Goal: Information Seeking & Learning: Compare options

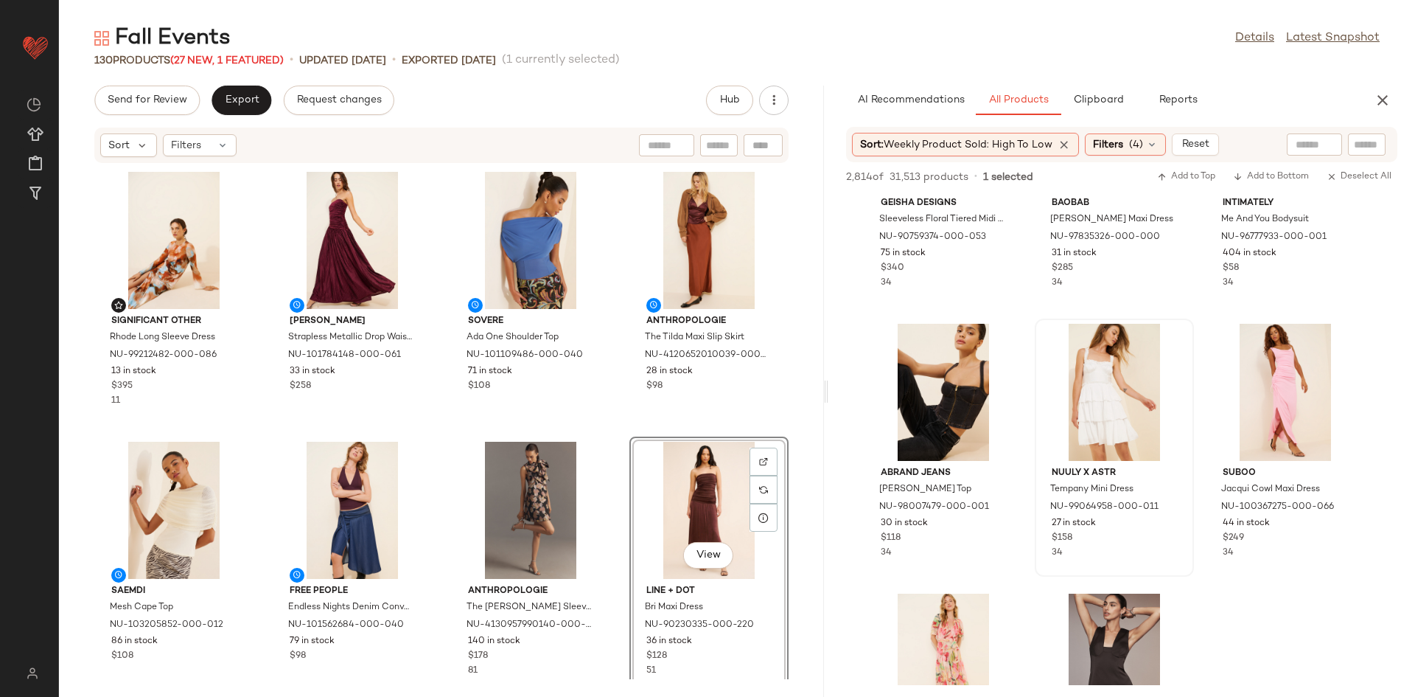
scroll to position [20117, 0]
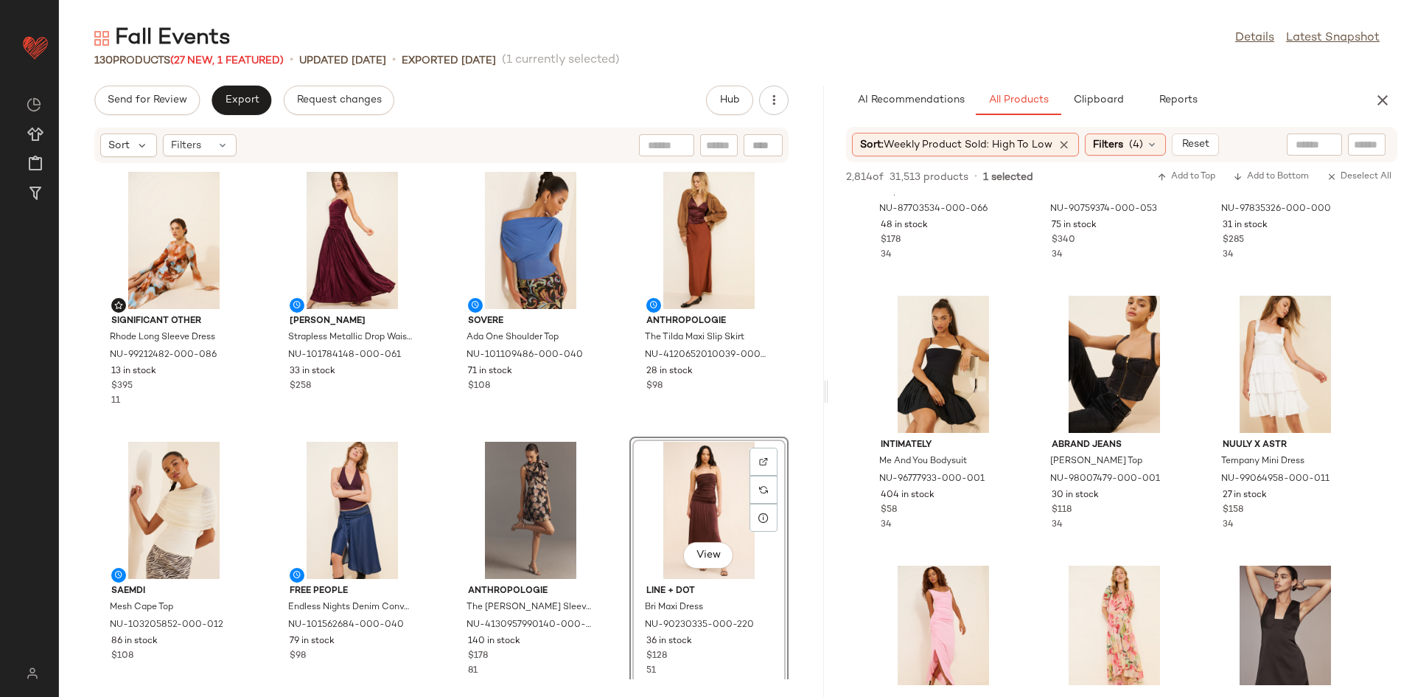
click at [1314, 151] on input "text" at bounding box center [1315, 144] width 38 height 15
click at [1378, 147] on input "Filter" at bounding box center [1341, 144] width 125 height 15
type input "*"
type input "*******"
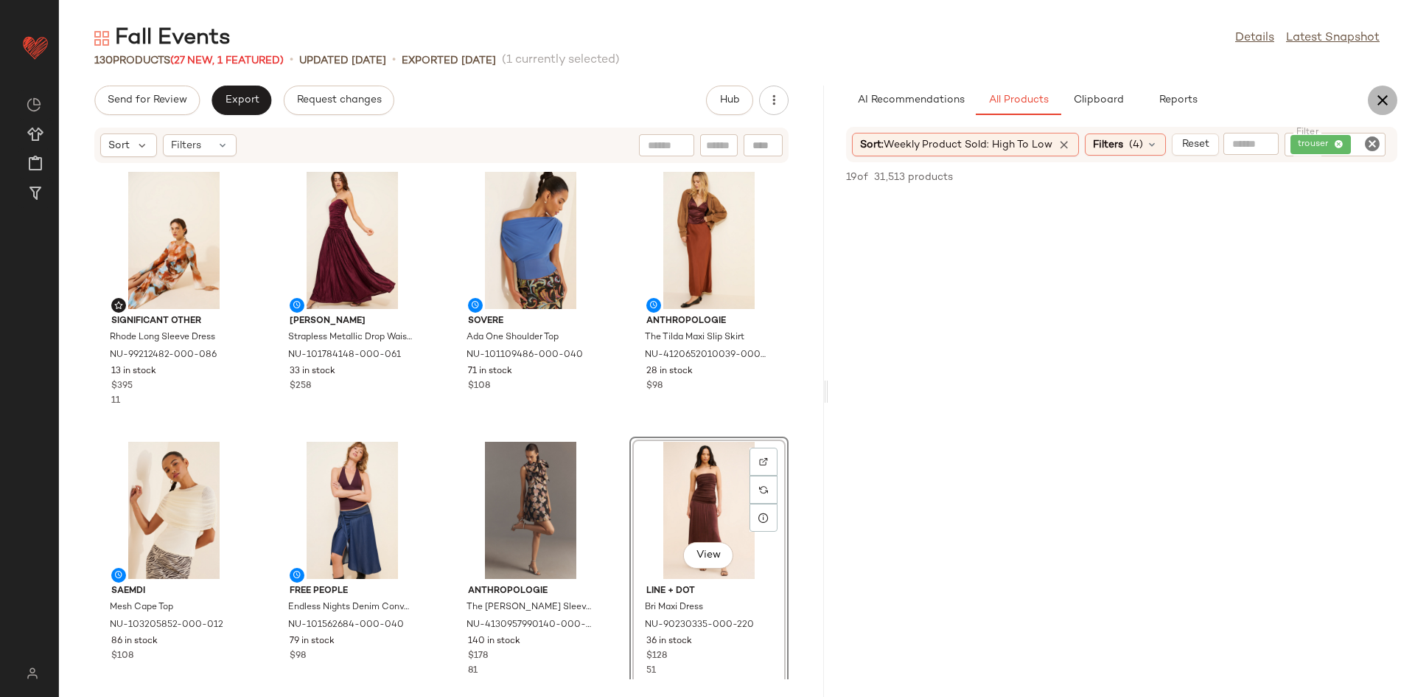
click at [1375, 102] on icon "button" at bounding box center [1383, 100] width 18 height 18
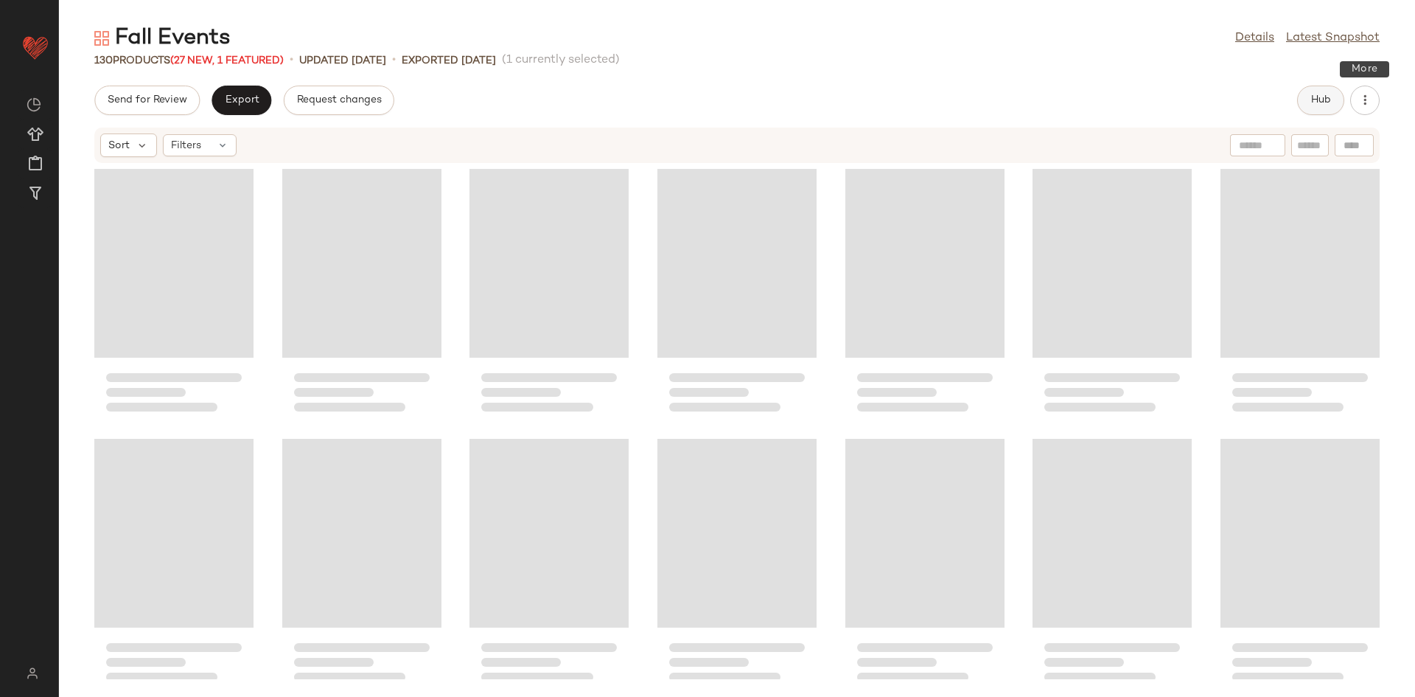
click at [1336, 99] on button "Hub" at bounding box center [1320, 100] width 47 height 29
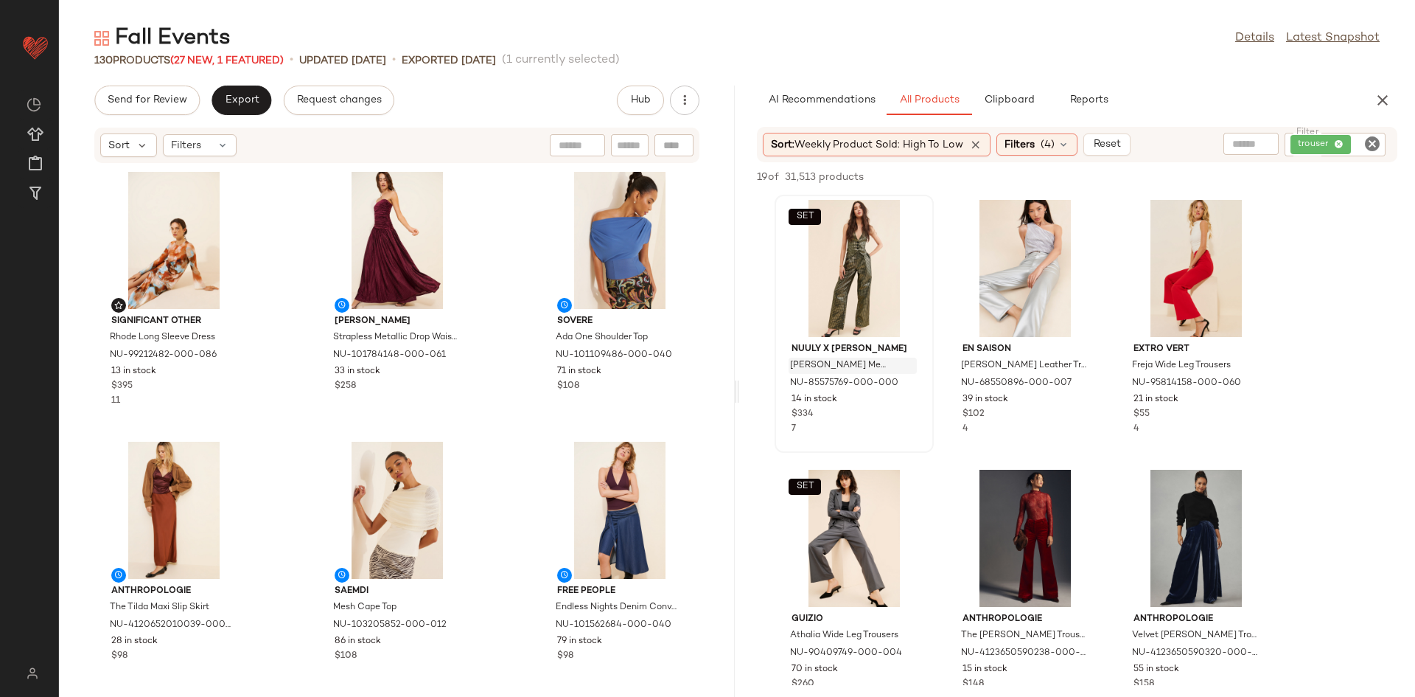
drag, startPoint x: 739, startPoint y: 363, endPoint x: 801, endPoint y: 369, distance: 62.1
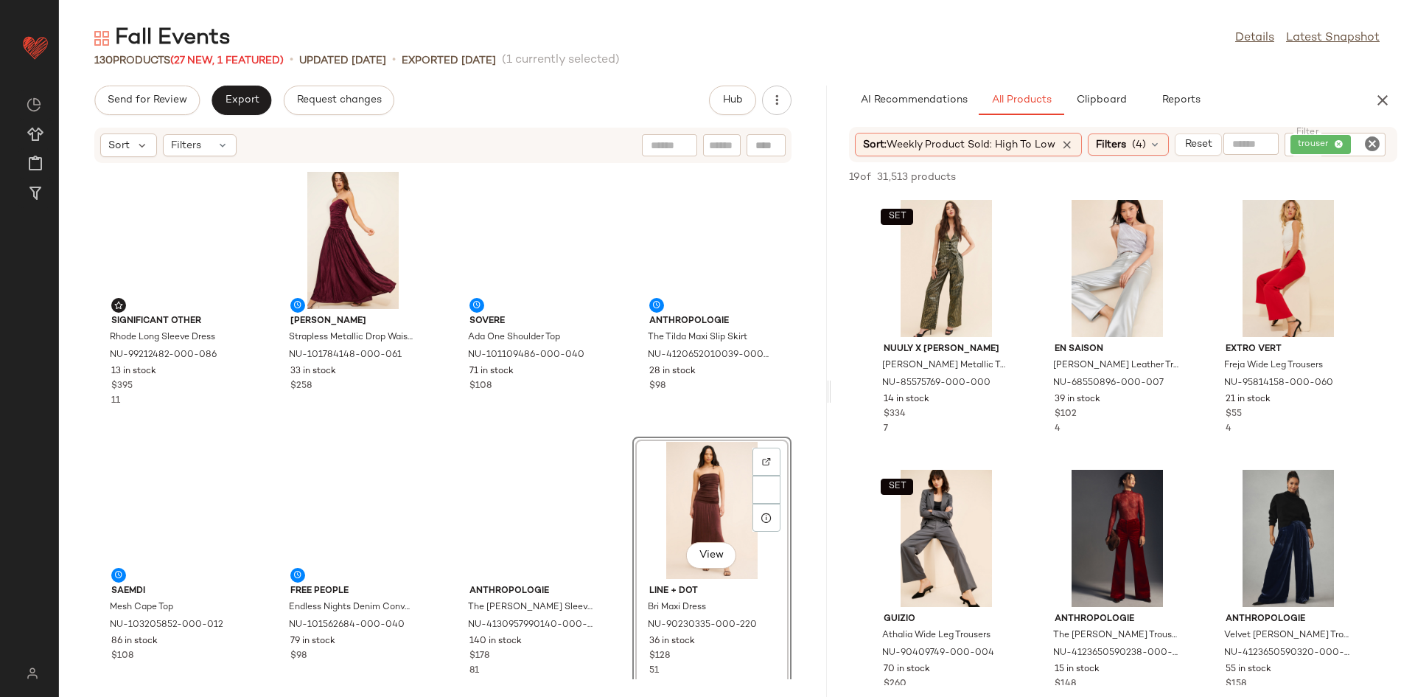
drag, startPoint x: 734, startPoint y: 341, endPoint x: 831, endPoint y: 344, distance: 97.4
click at [831, 344] on div "Fall Events Details Latest Snapshot 130 Products (27 New, 1 Featured) • updated…" at bounding box center [737, 360] width 1356 height 673
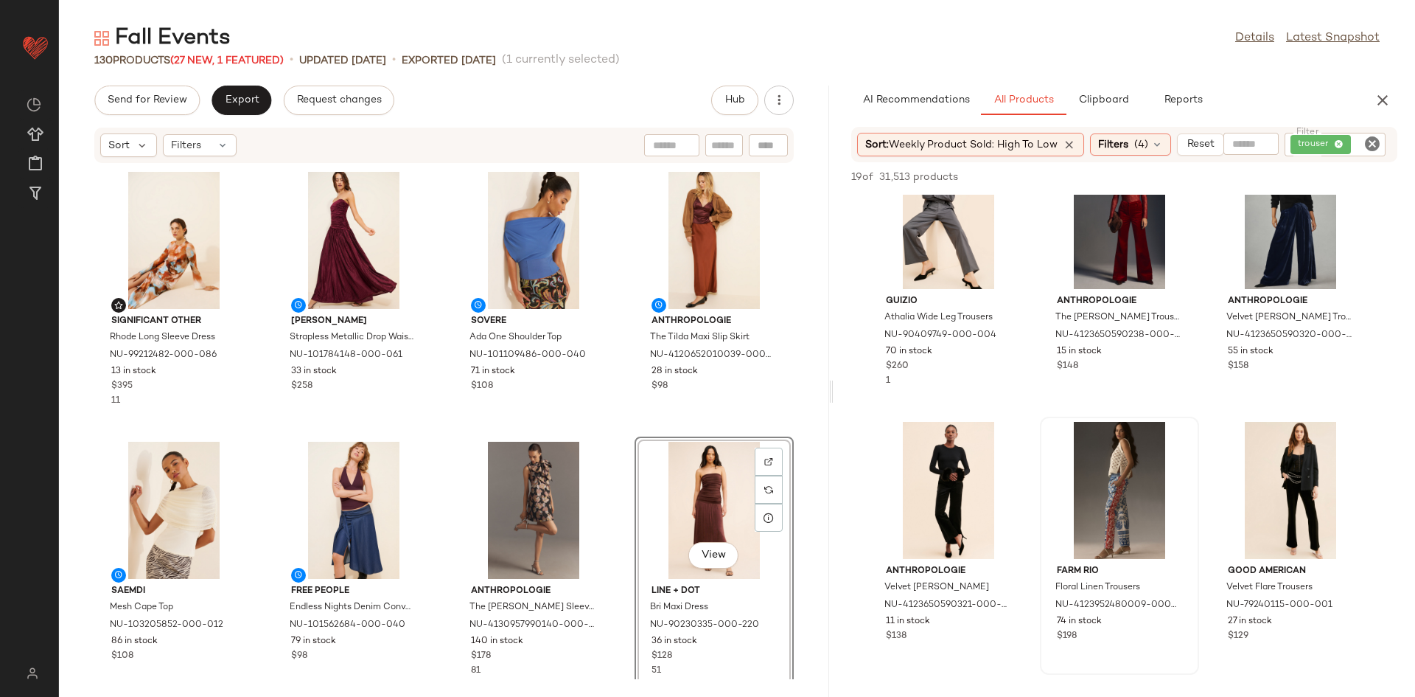
scroll to position [320, 0]
click at [1003, 139] on span "Weekly Product Sold: High to Low" at bounding box center [973, 144] width 169 height 11
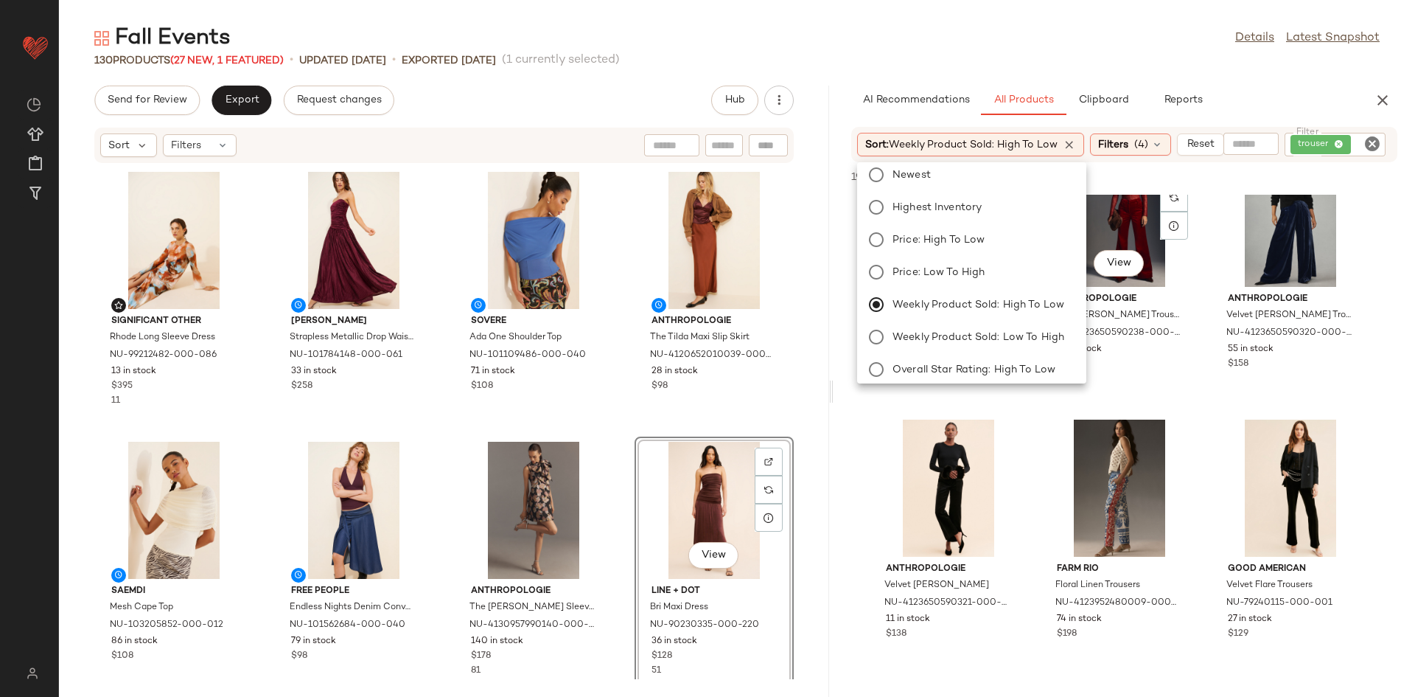
scroll to position [16, 0]
click at [1139, 131] on div "Sort: Weekly Product Sold: High to Low Filters (4) Reset Filter trouser Filter" at bounding box center [1124, 144] width 546 height 35
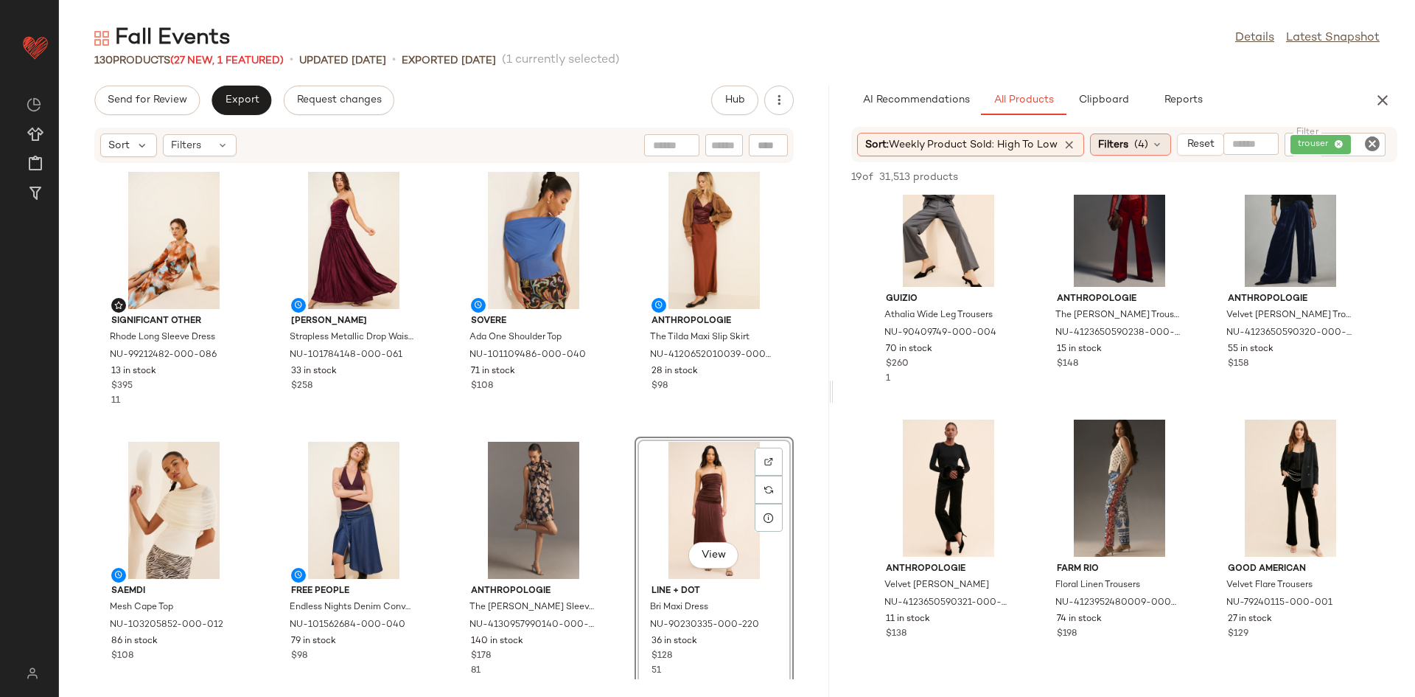
click at [1126, 147] on span "Filters" at bounding box center [1113, 144] width 30 height 15
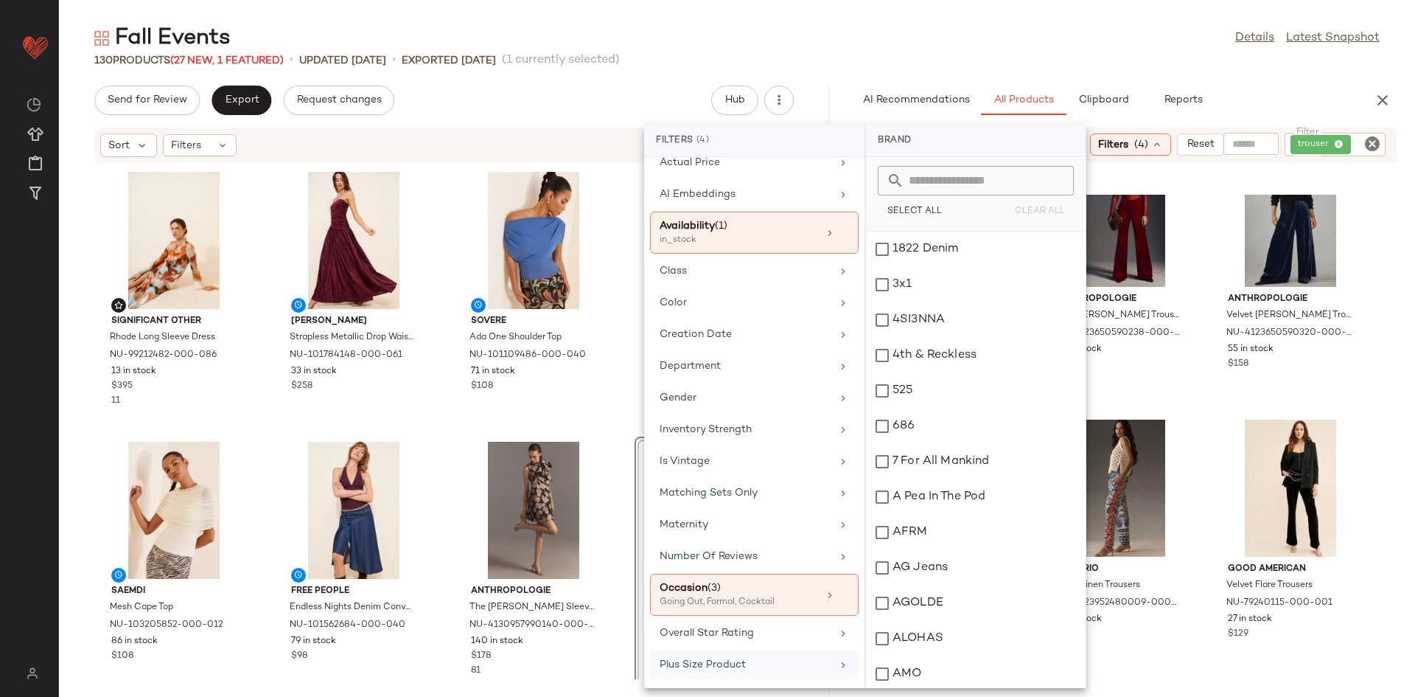
scroll to position [231, 0]
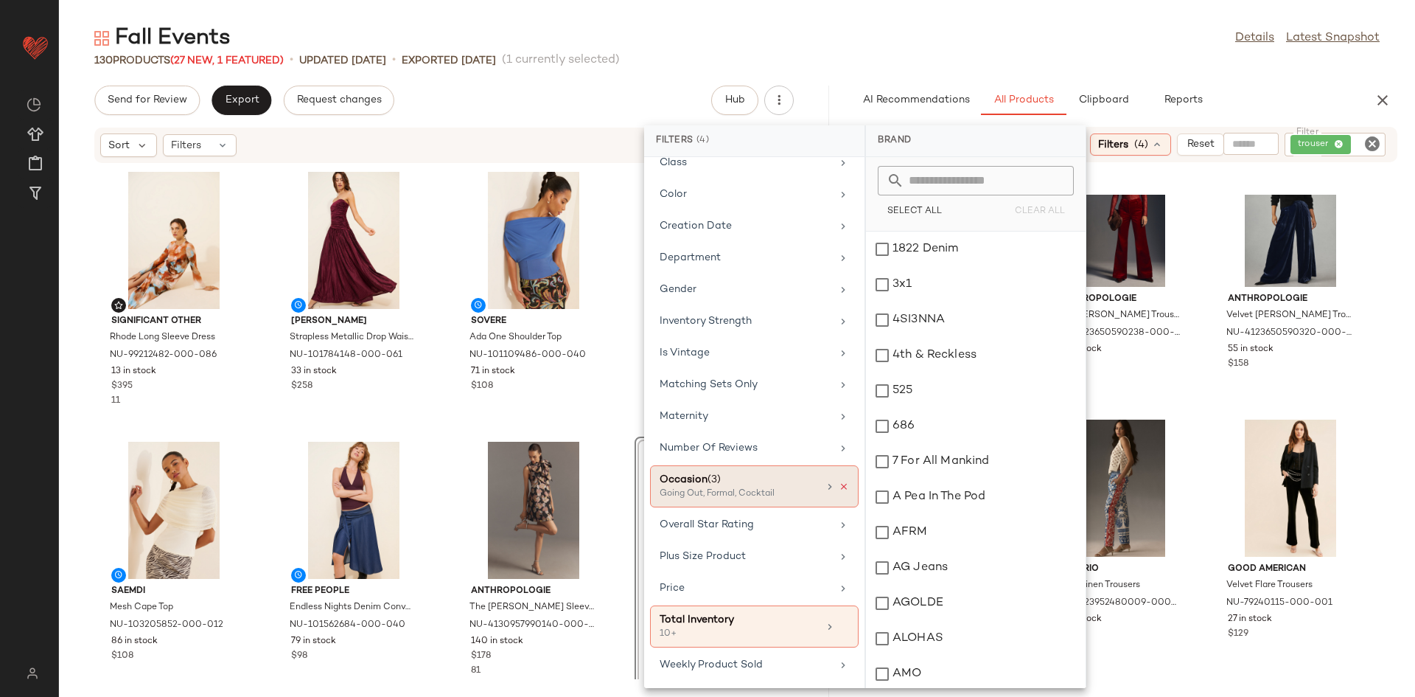
click at [840, 481] on icon at bounding box center [844, 486] width 10 height 10
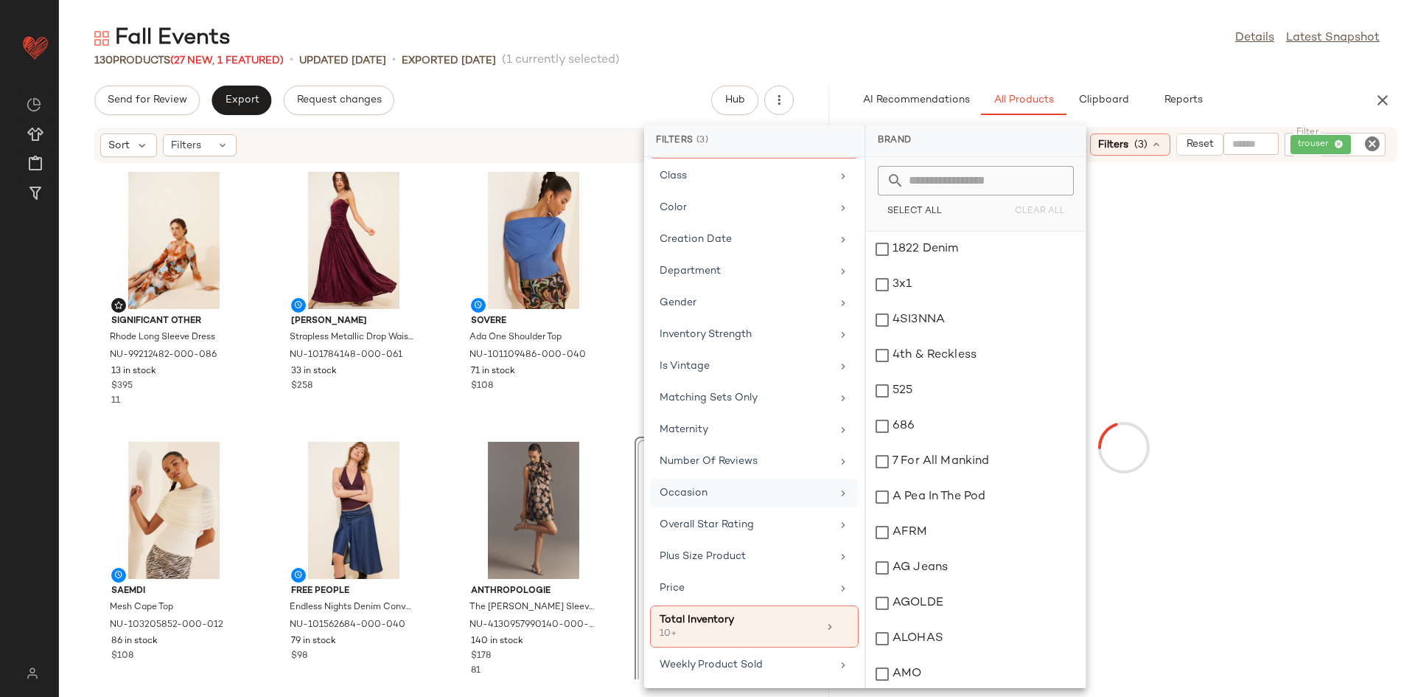
scroll to position [218, 0]
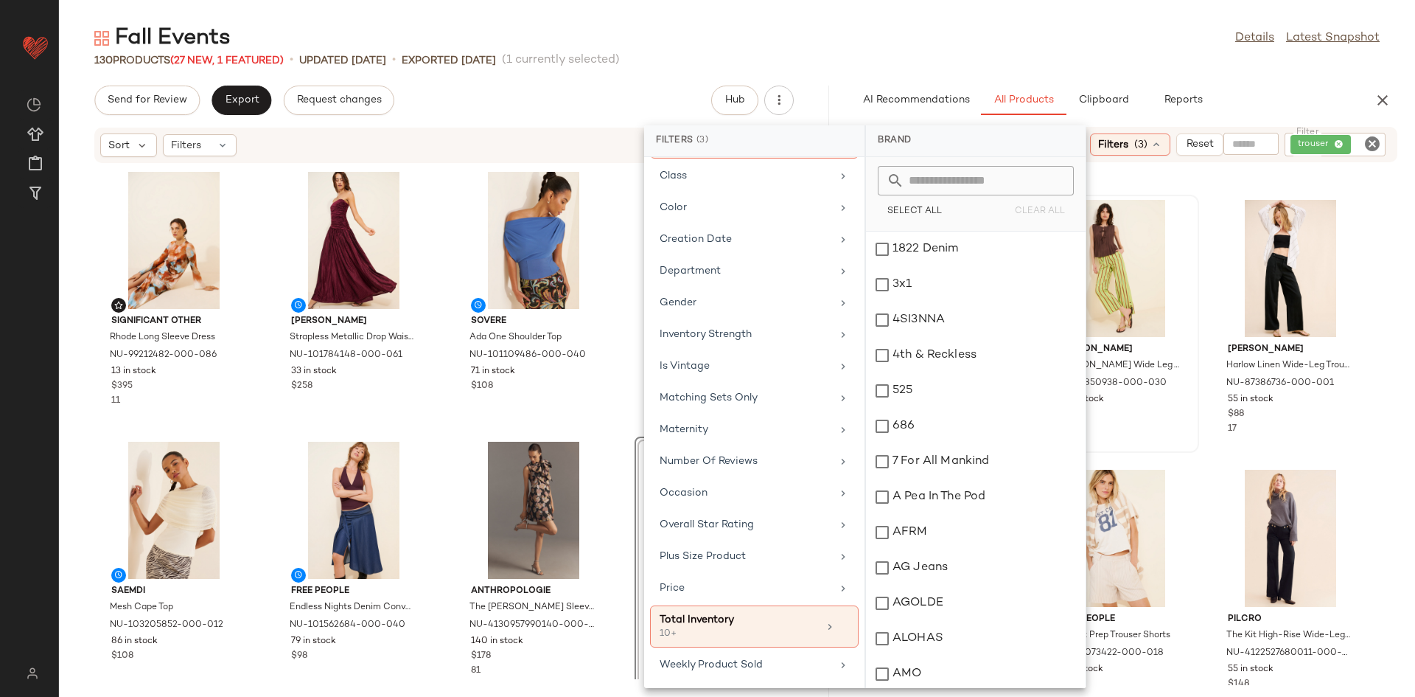
click at [1169, 420] on div "$105" at bounding box center [1119, 414] width 125 height 13
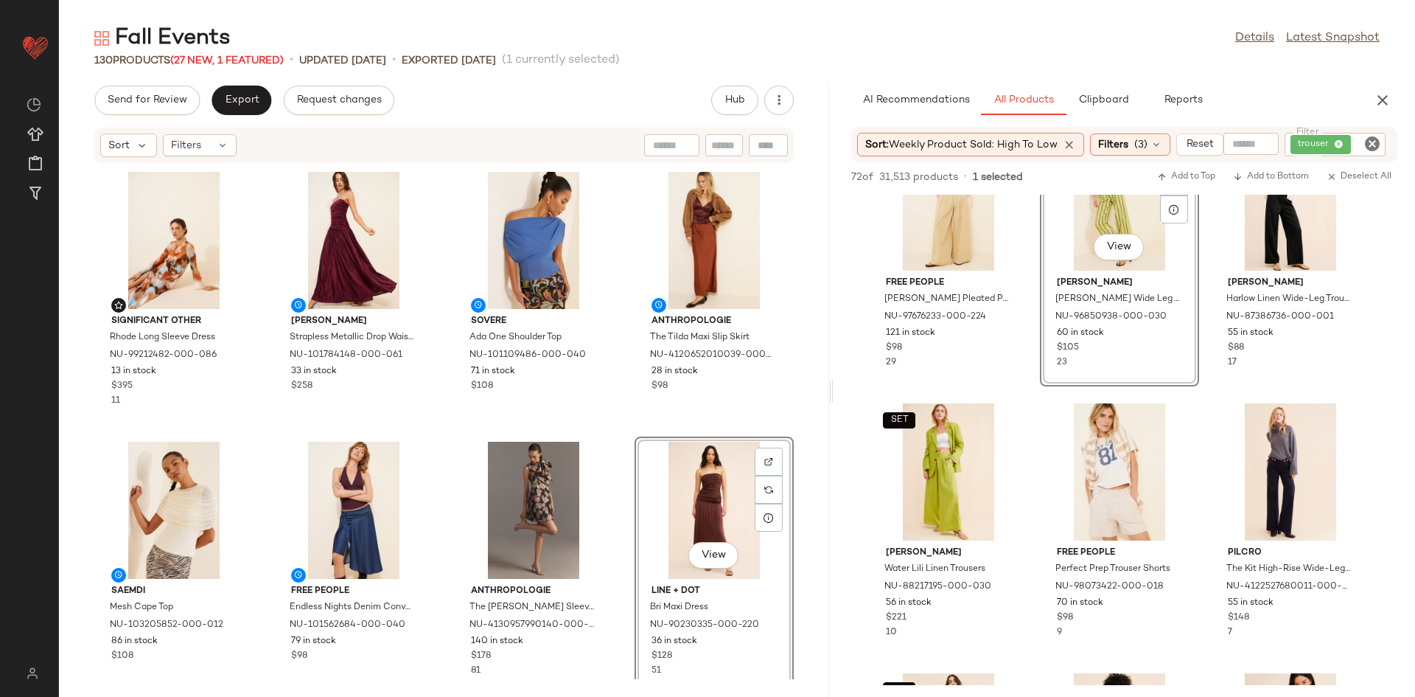
scroll to position [281, 0]
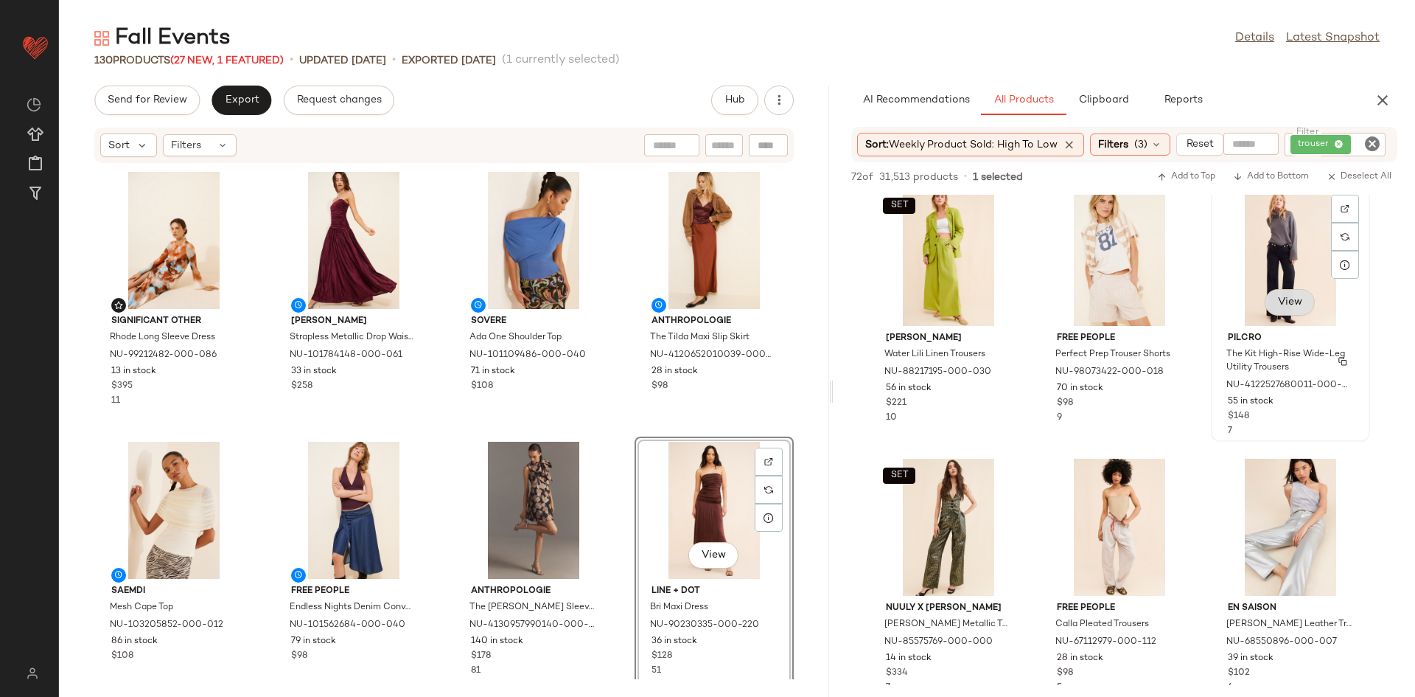
click at [1280, 300] on span "View" at bounding box center [1289, 302] width 25 height 12
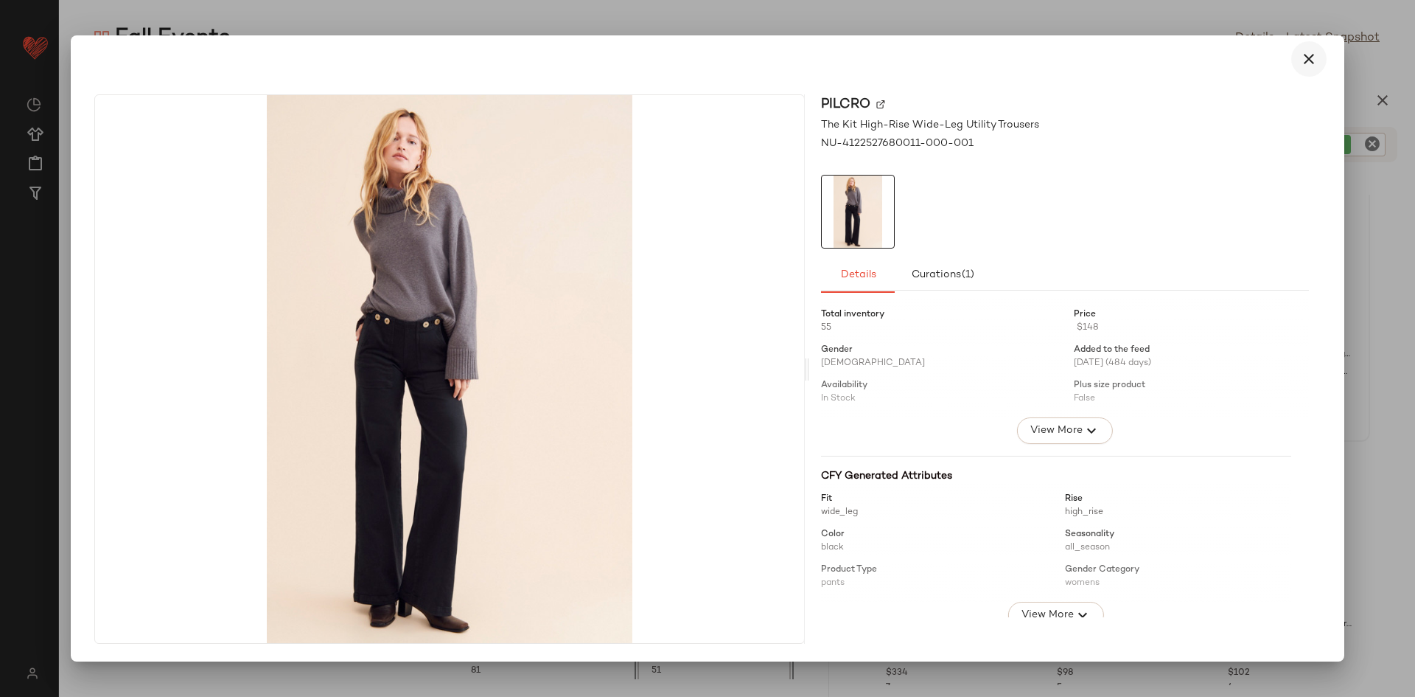
click at [1301, 68] on button "button" at bounding box center [1308, 58] width 35 height 35
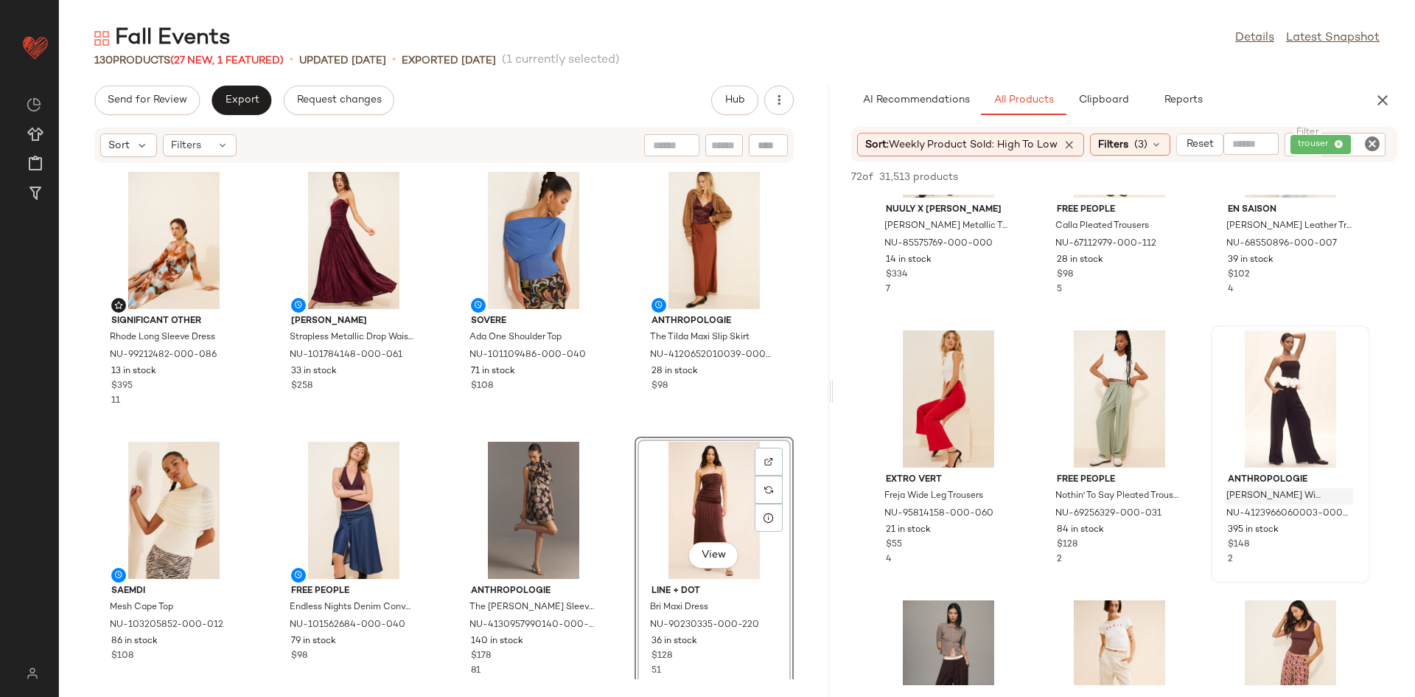
scroll to position [680, 0]
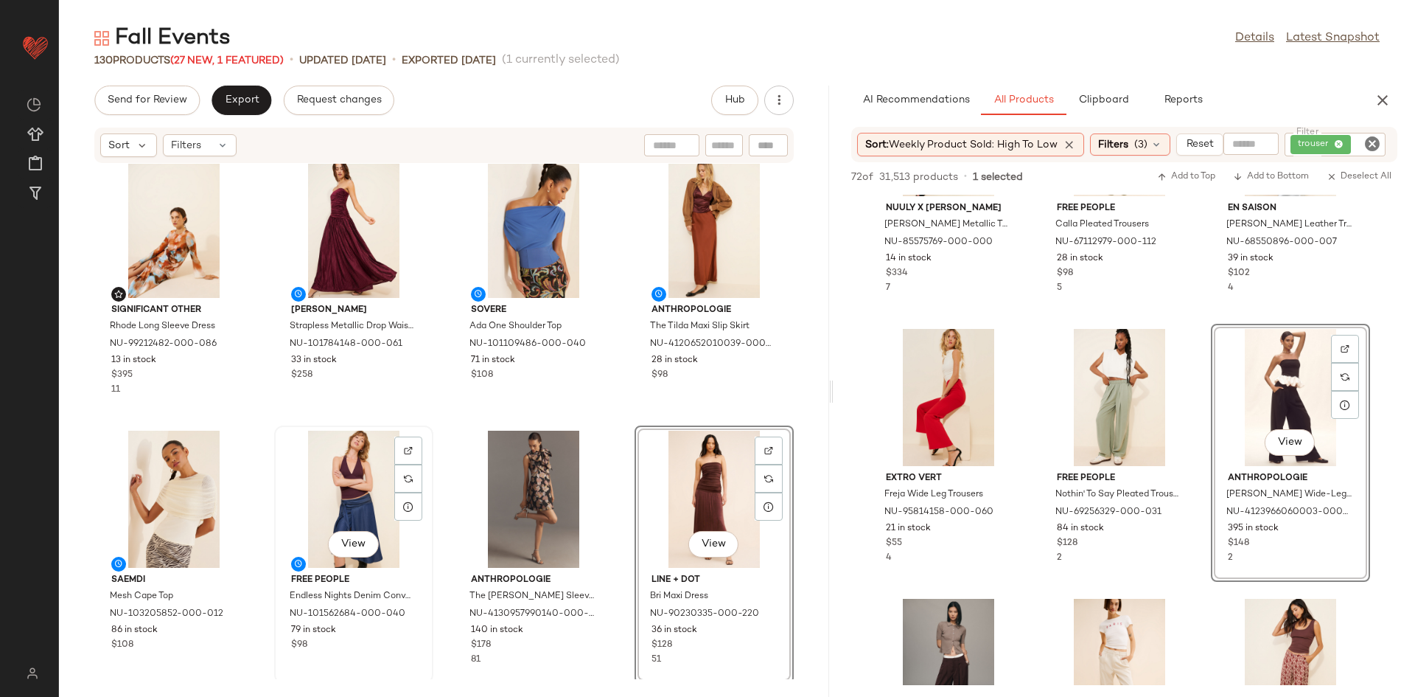
click at [312, 512] on div "View" at bounding box center [353, 498] width 149 height 137
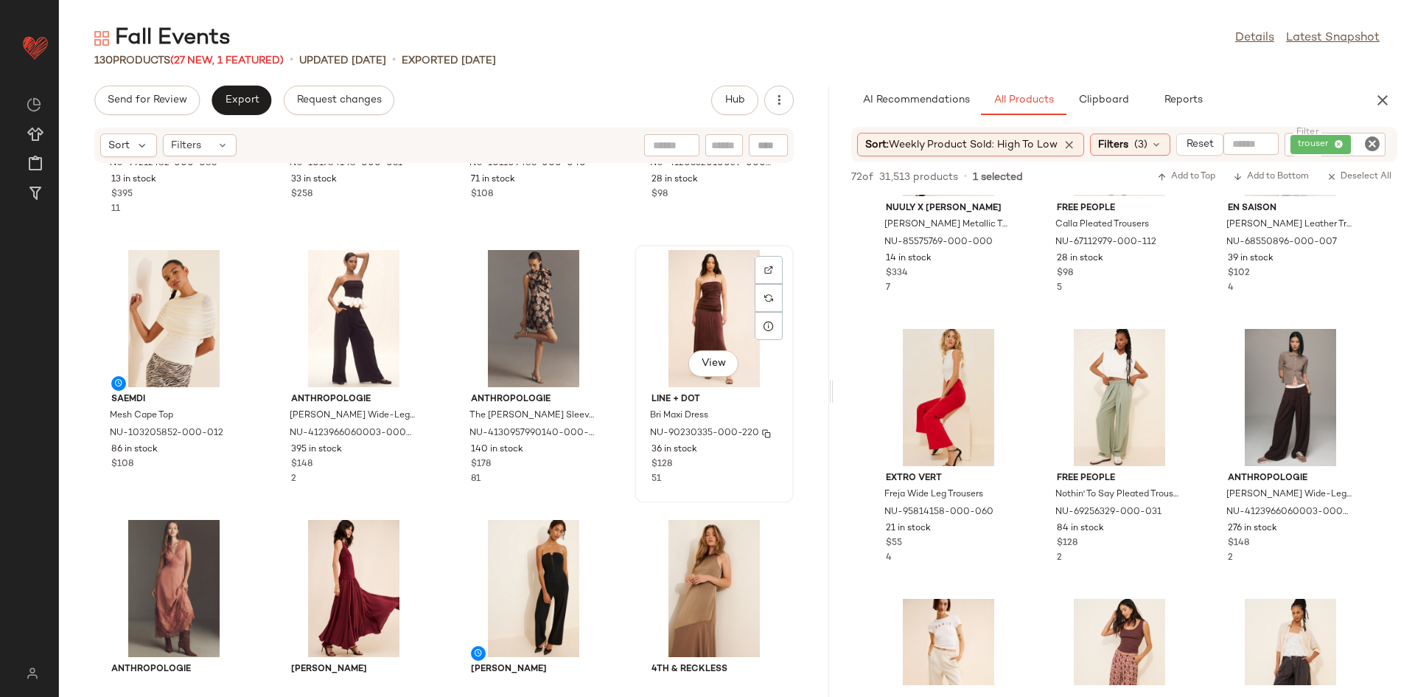
scroll to position [204, 0]
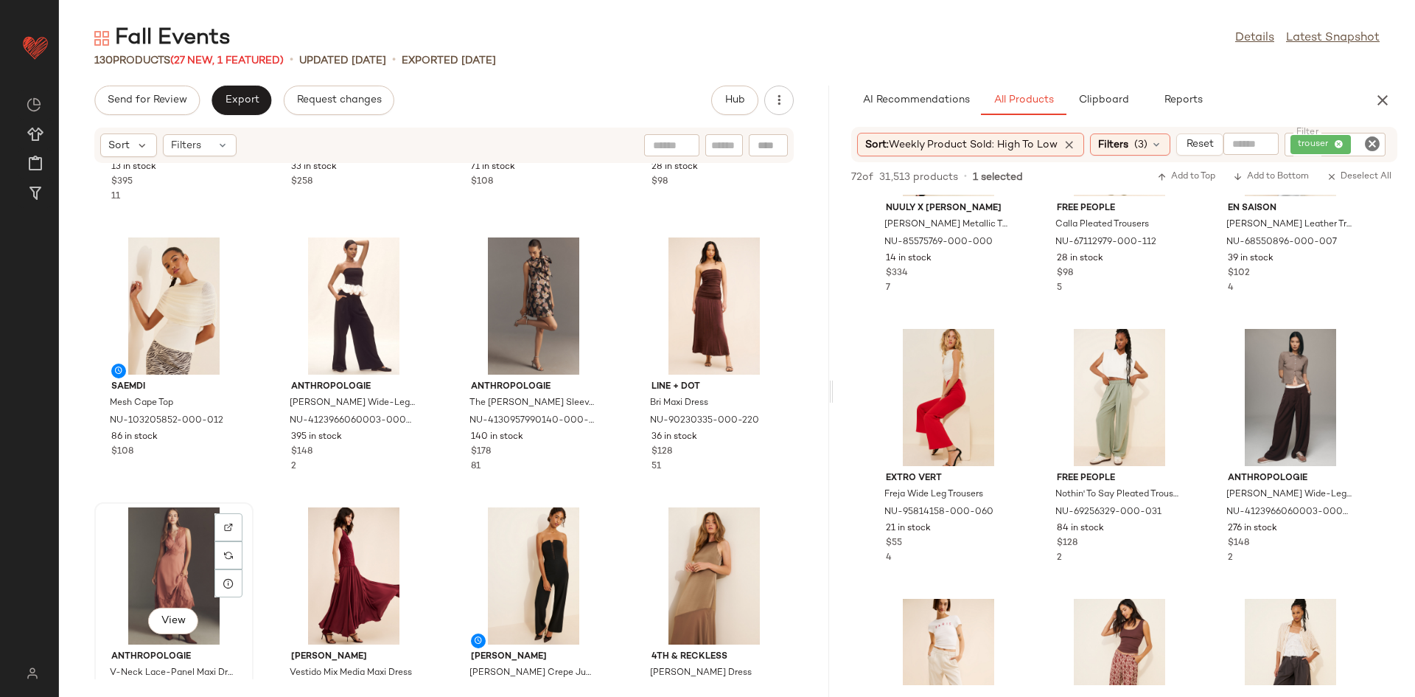
click at [178, 536] on div "View" at bounding box center [174, 575] width 149 height 137
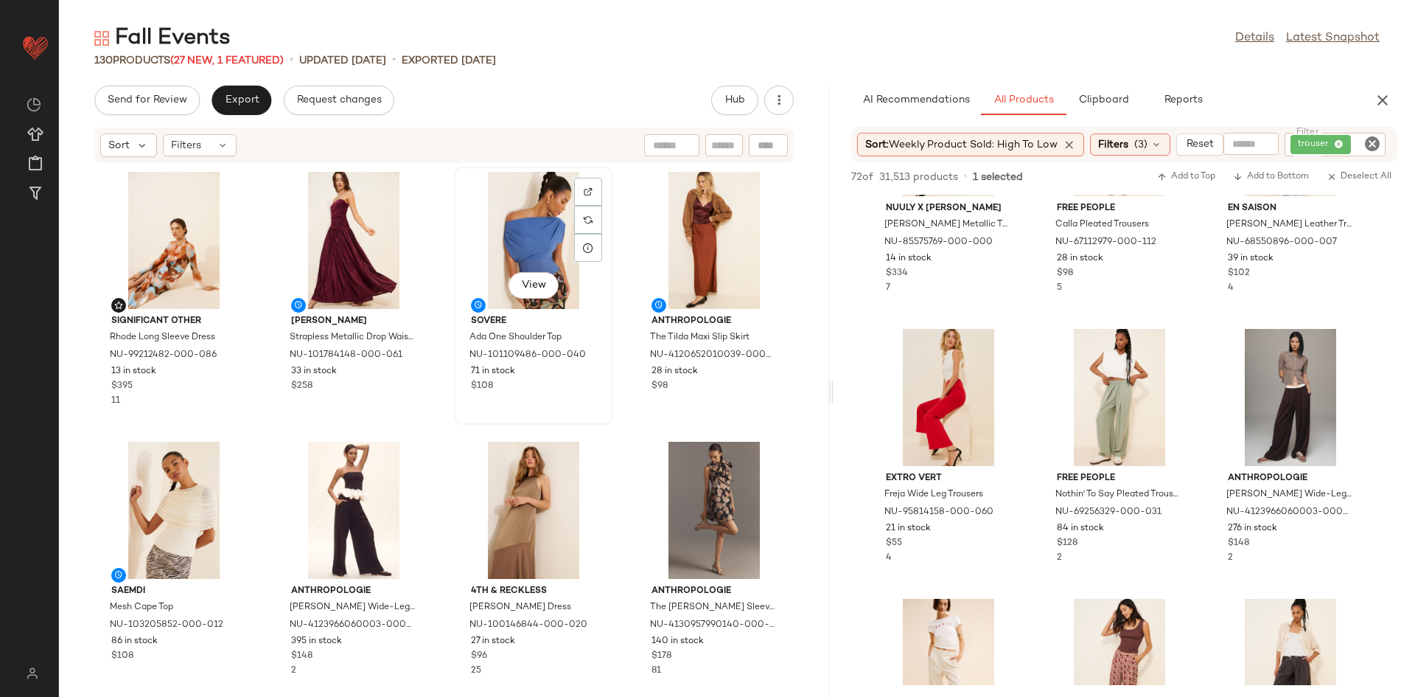
click at [478, 396] on div "View Sovere Ada One Shoulder Top NU-101109486-000-040 71 in stock $108" at bounding box center [534, 295] width 156 height 255
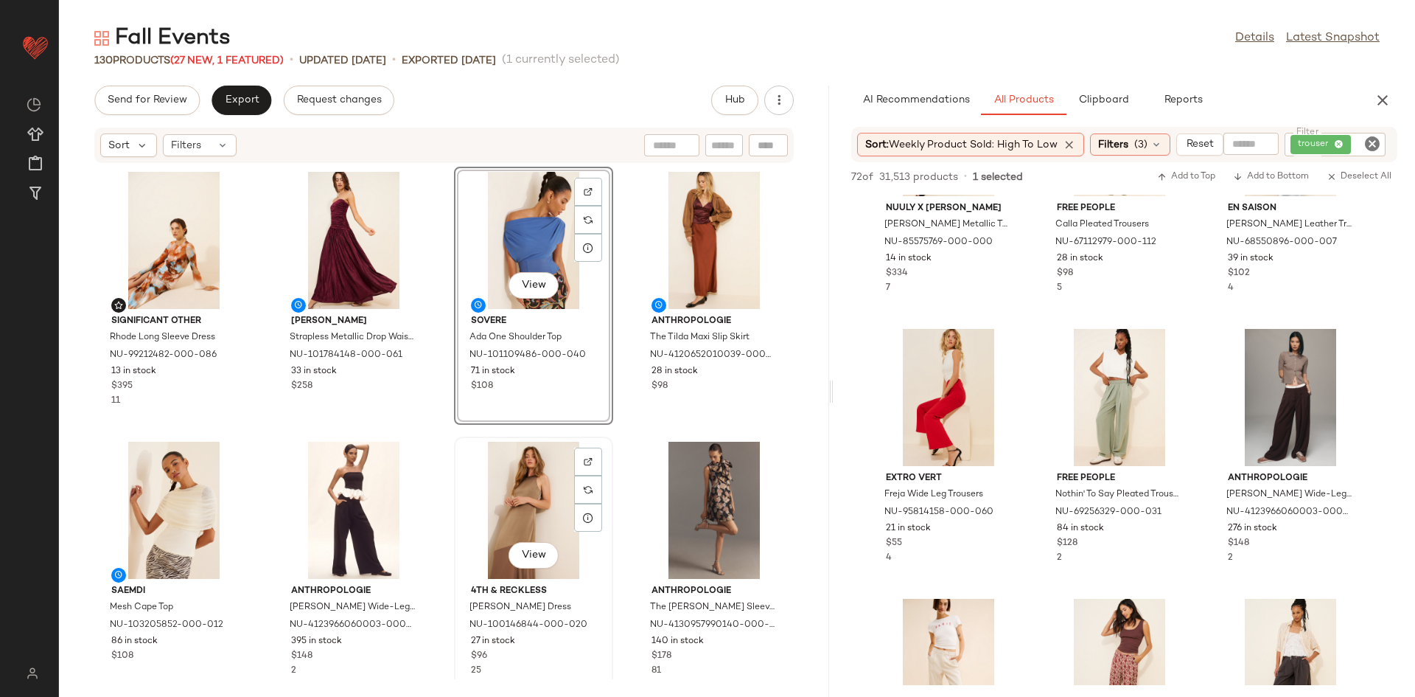
click at [456, 444] on div "View 4th & Reckless [PERSON_NAME] Dress NU-100146844-000-020 27 in stock $96 25" at bounding box center [534, 565] width 156 height 255
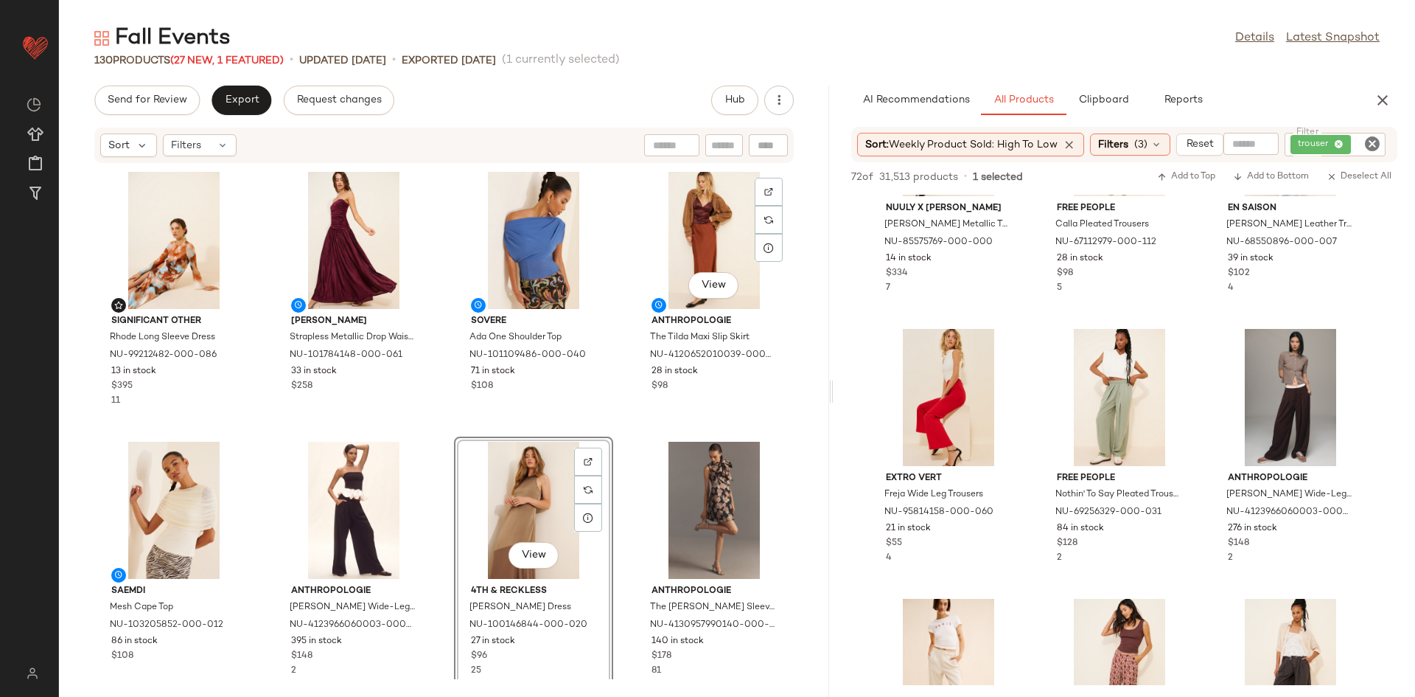
click at [621, 416] on div "Significant Other Rhode Long Sleeve Dress NU-99212482-000-086 13 in stock $395 …" at bounding box center [444, 421] width 770 height 515
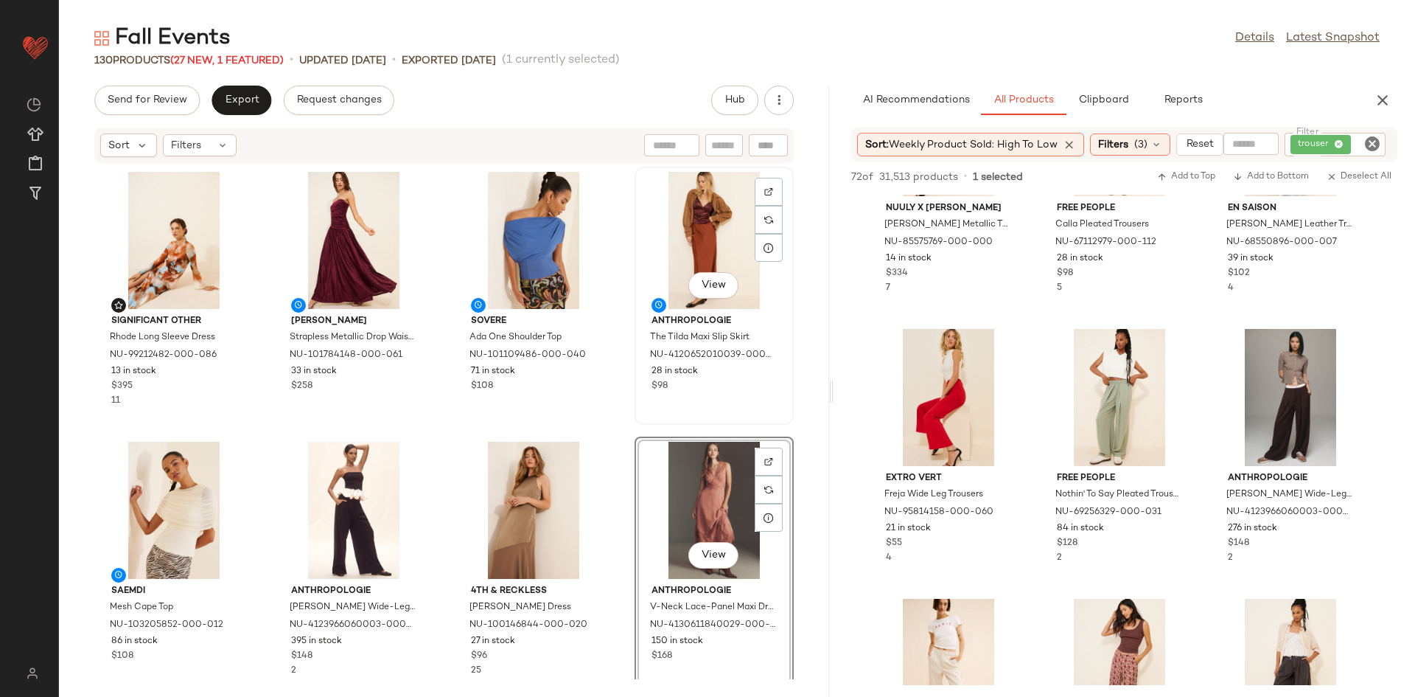
click at [640, 392] on div "Anthropologie The Tilda Maxi Slip Skirt NU-4120652010039-000-020 28 in stock $98" at bounding box center [714, 352] width 149 height 86
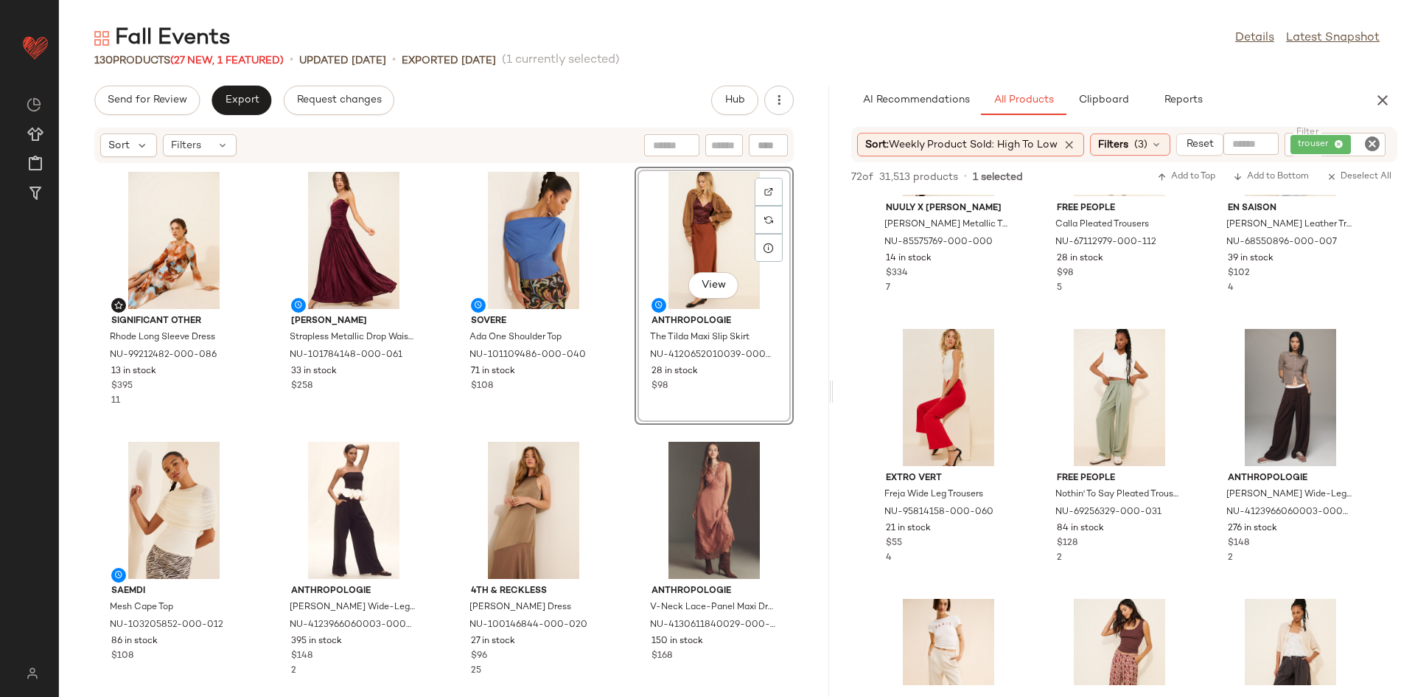
click at [640, 414] on div "View Anthropologie The Tilda Maxi Slip Skirt NU-4120652010039-000-020 28 in sto…" at bounding box center [714, 296] width 159 height 258
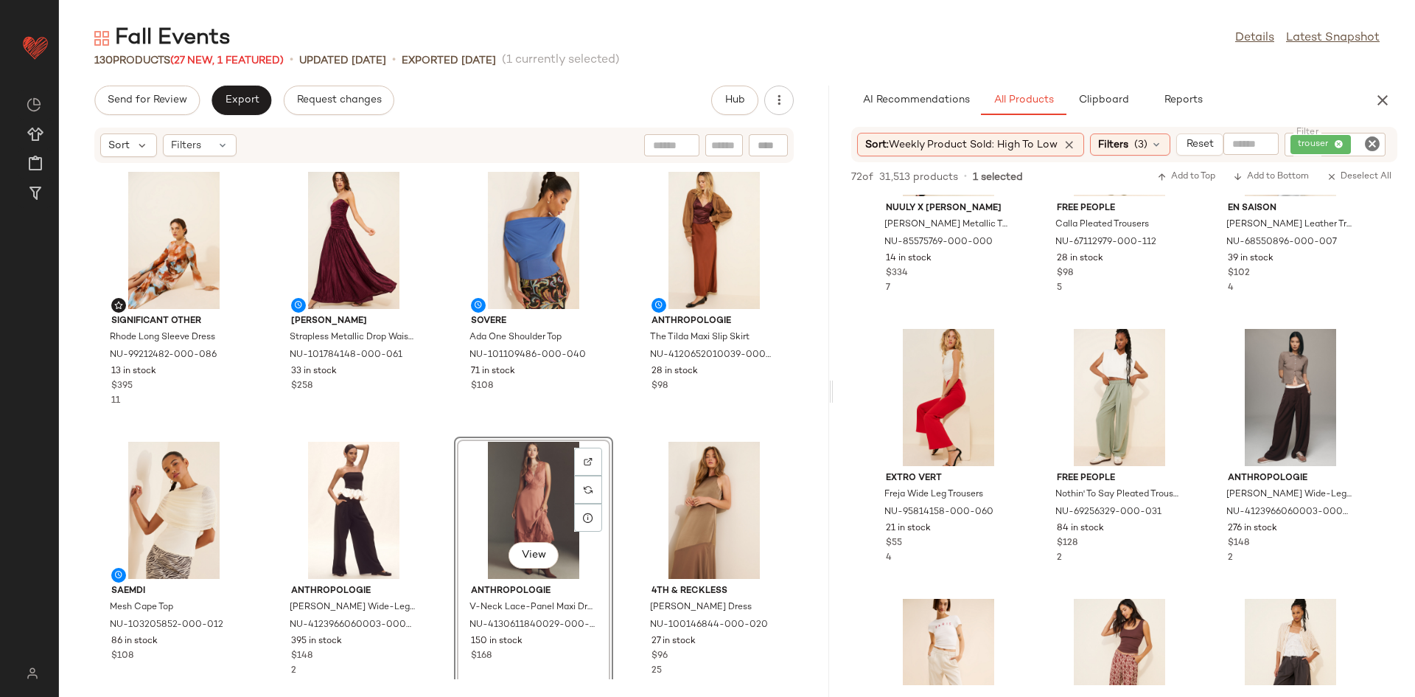
click at [444, 433] on div "Significant Other Rhode Long Sleeve Dress NU-99212482-000-086 13 in stock $395 …" at bounding box center [444, 421] width 770 height 515
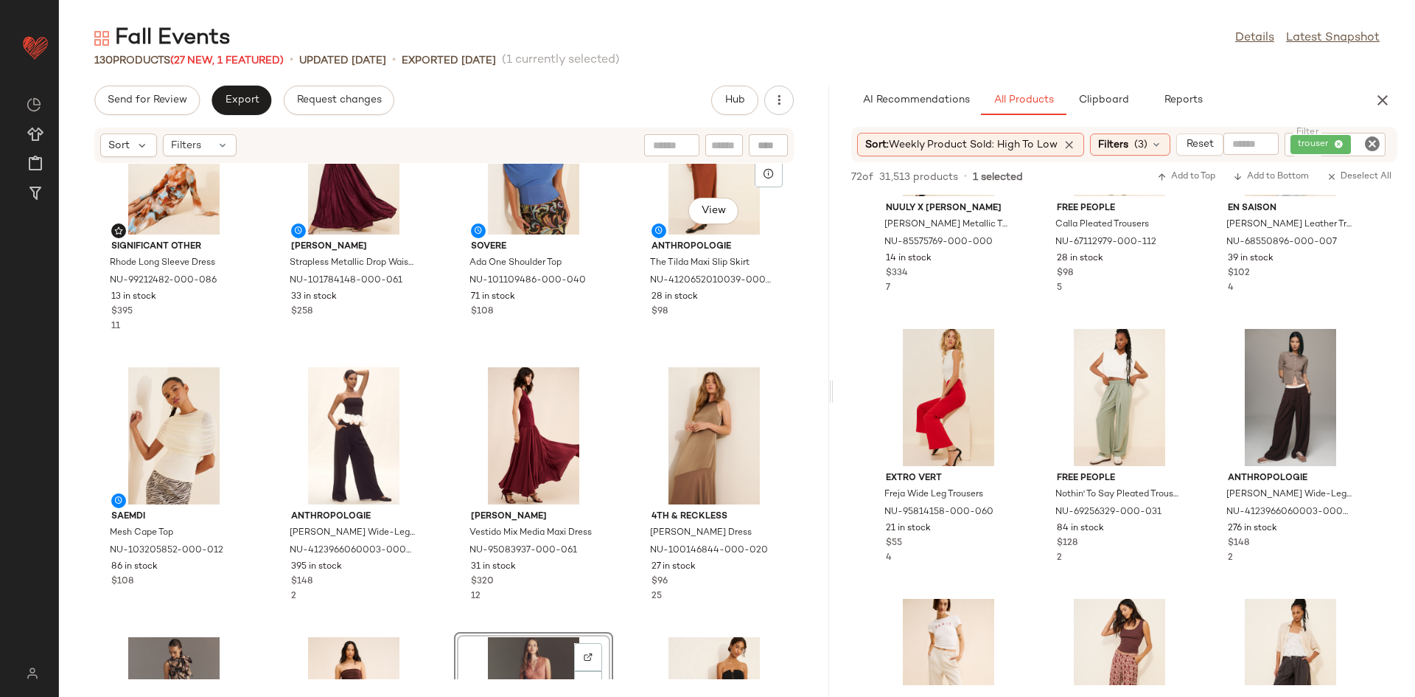
scroll to position [226, 0]
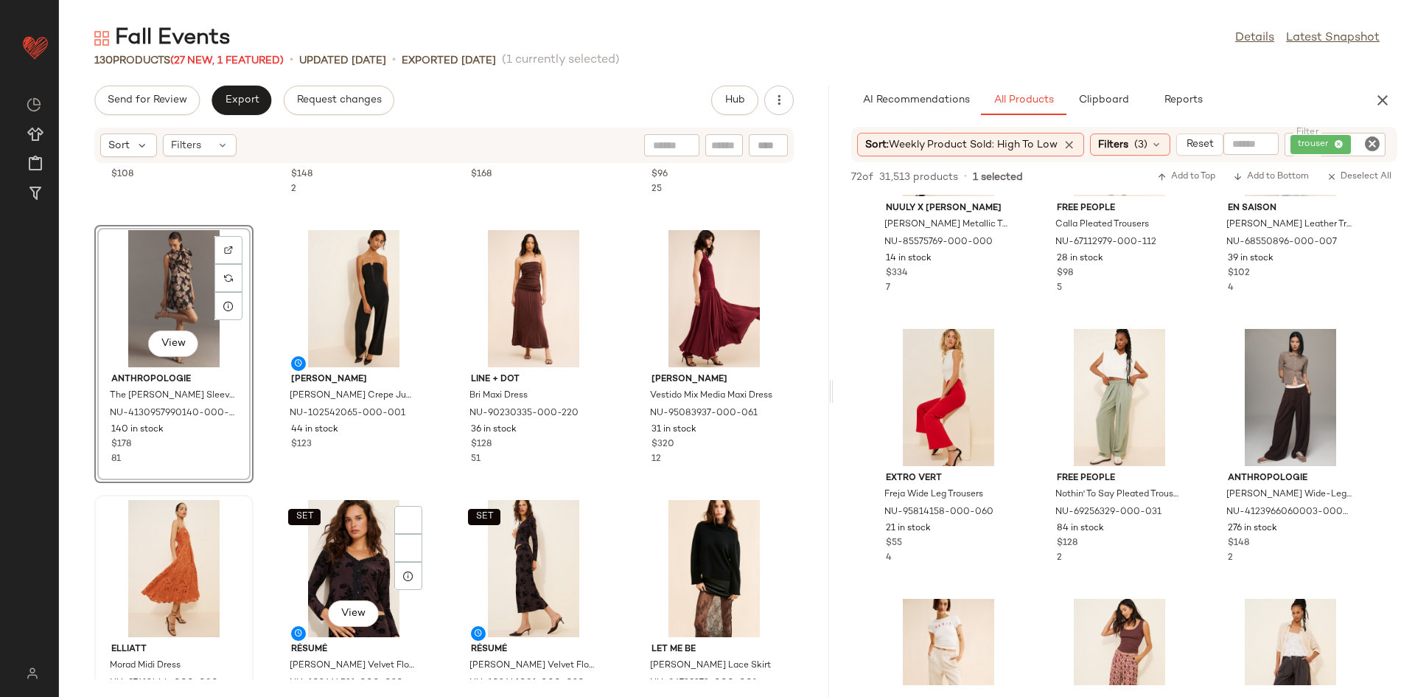
scroll to position [508, 0]
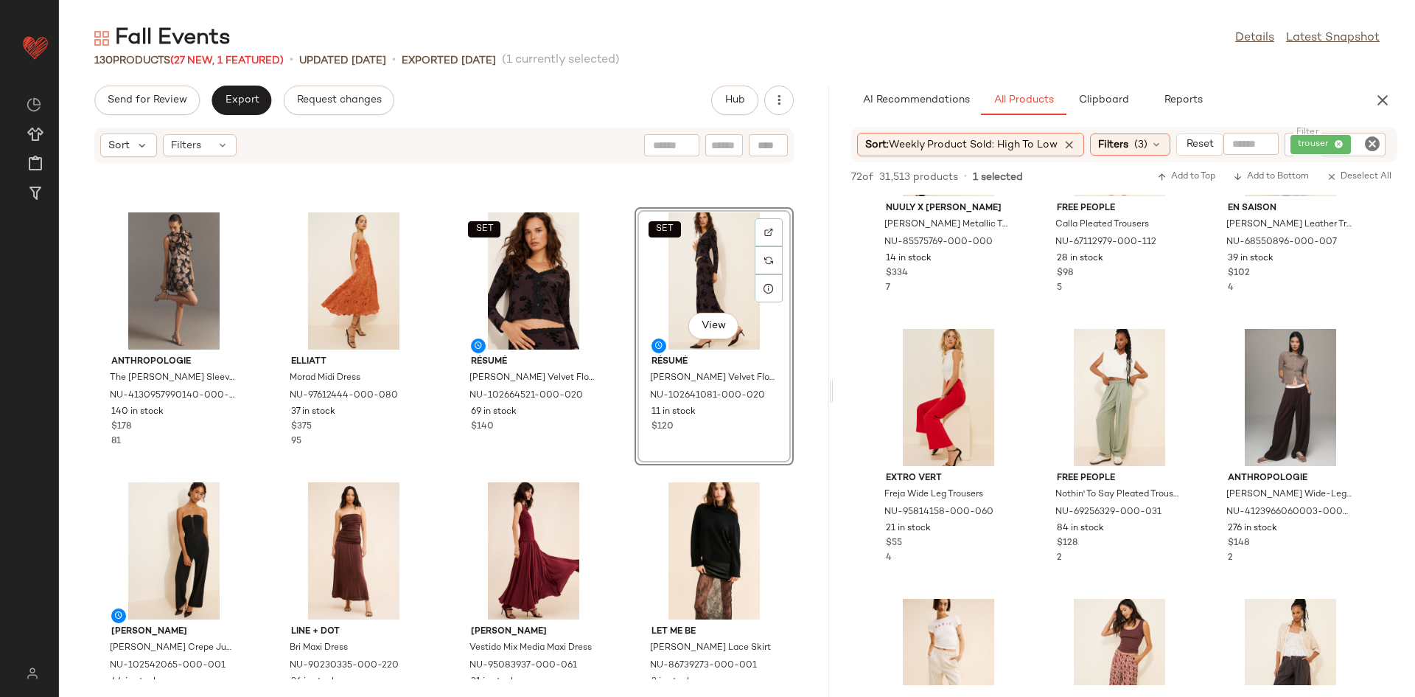
scroll to position [649, 0]
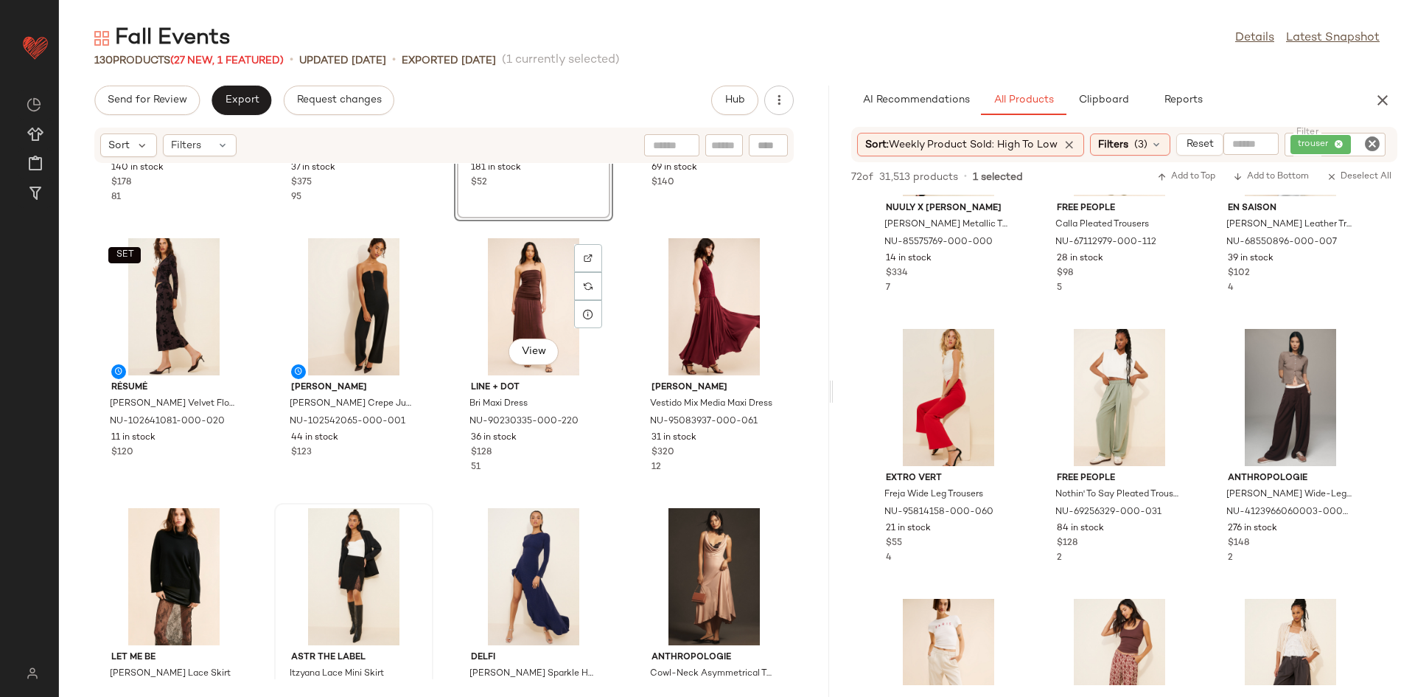
scroll to position [759, 0]
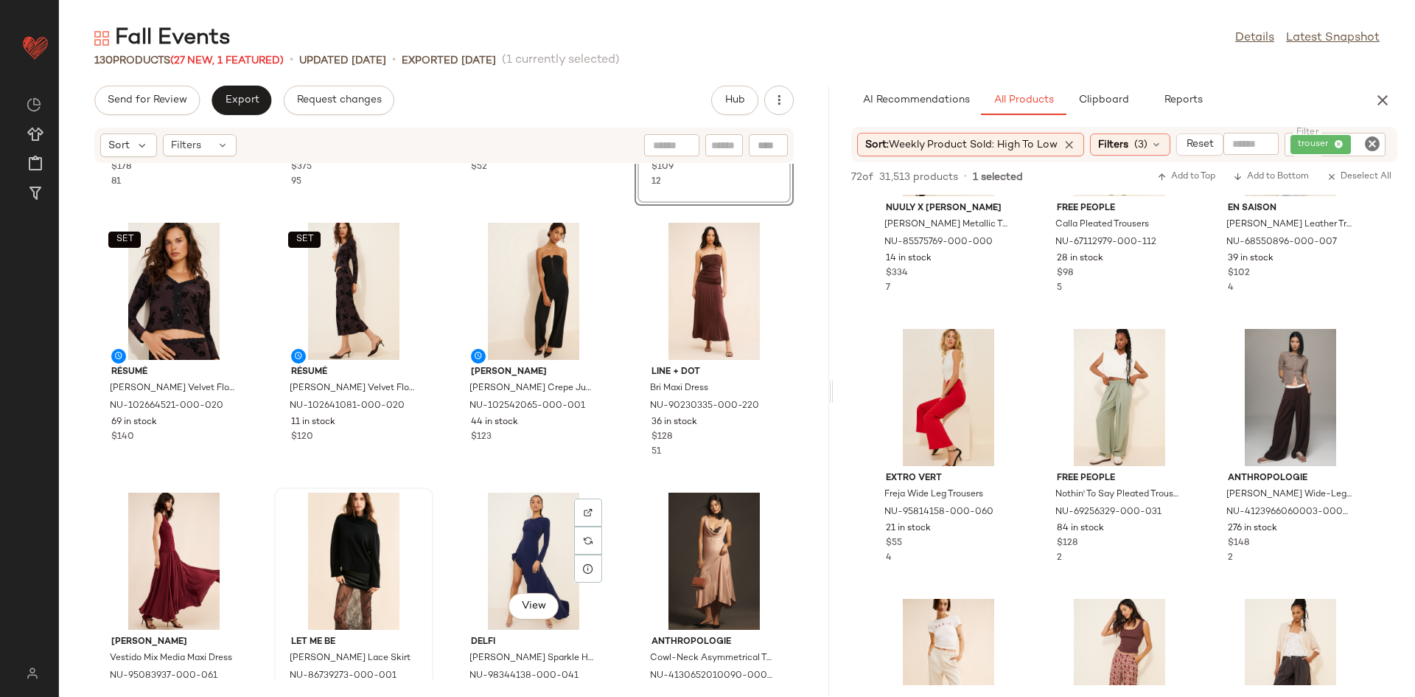
scroll to position [773, 0]
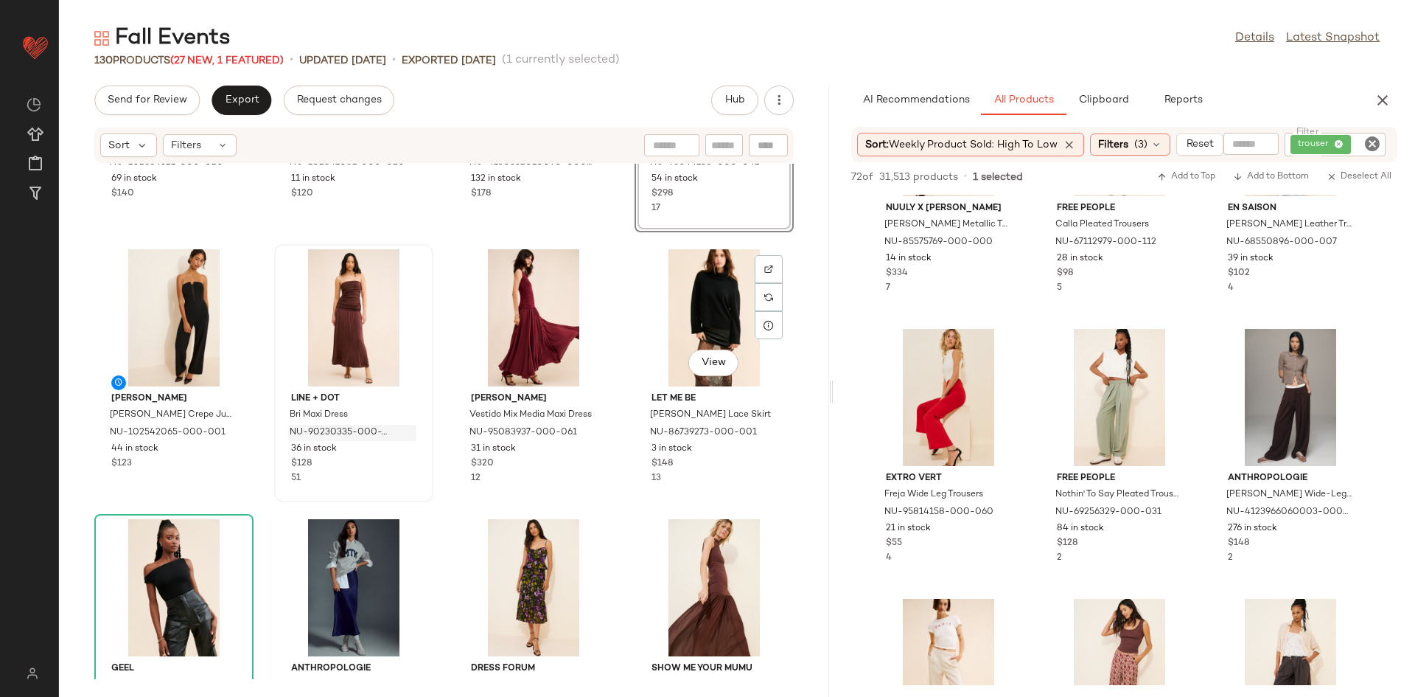
scroll to position [1033, 0]
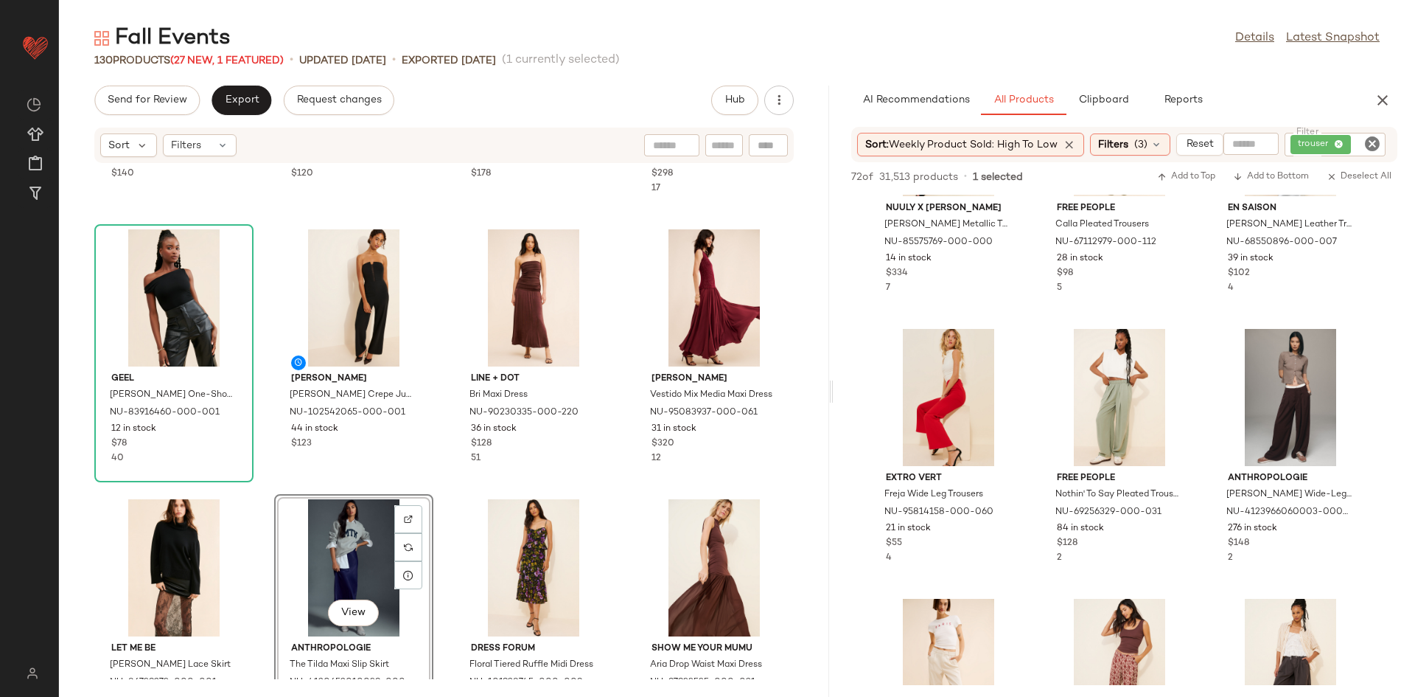
scroll to position [1034, 0]
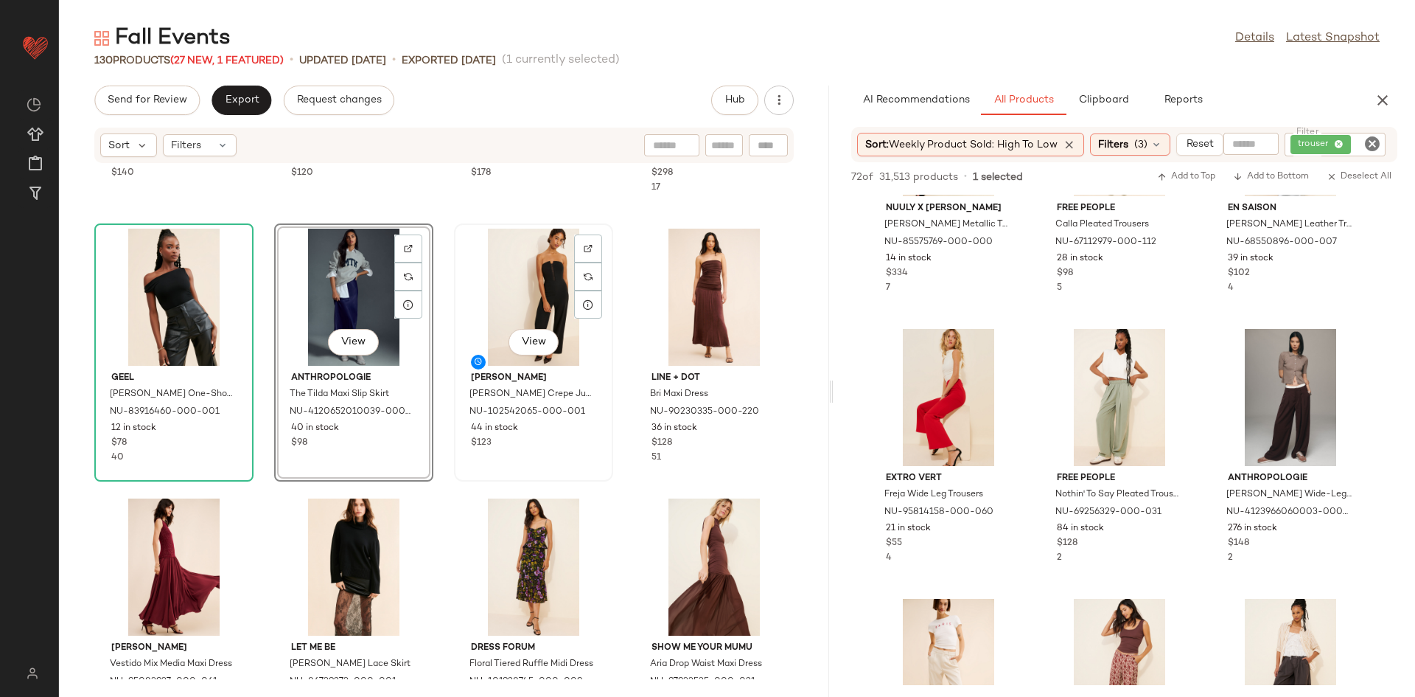
click at [527, 300] on div "View" at bounding box center [533, 297] width 149 height 137
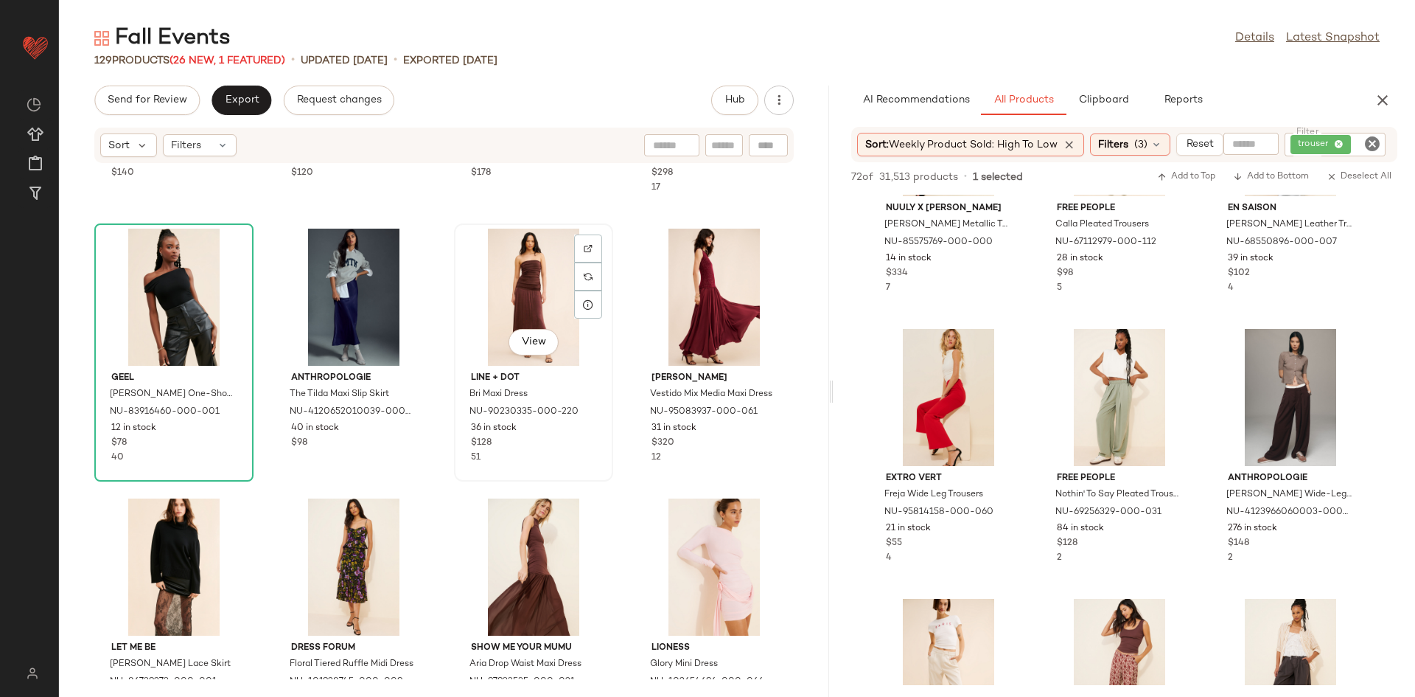
click at [529, 318] on div "View" at bounding box center [533, 297] width 149 height 137
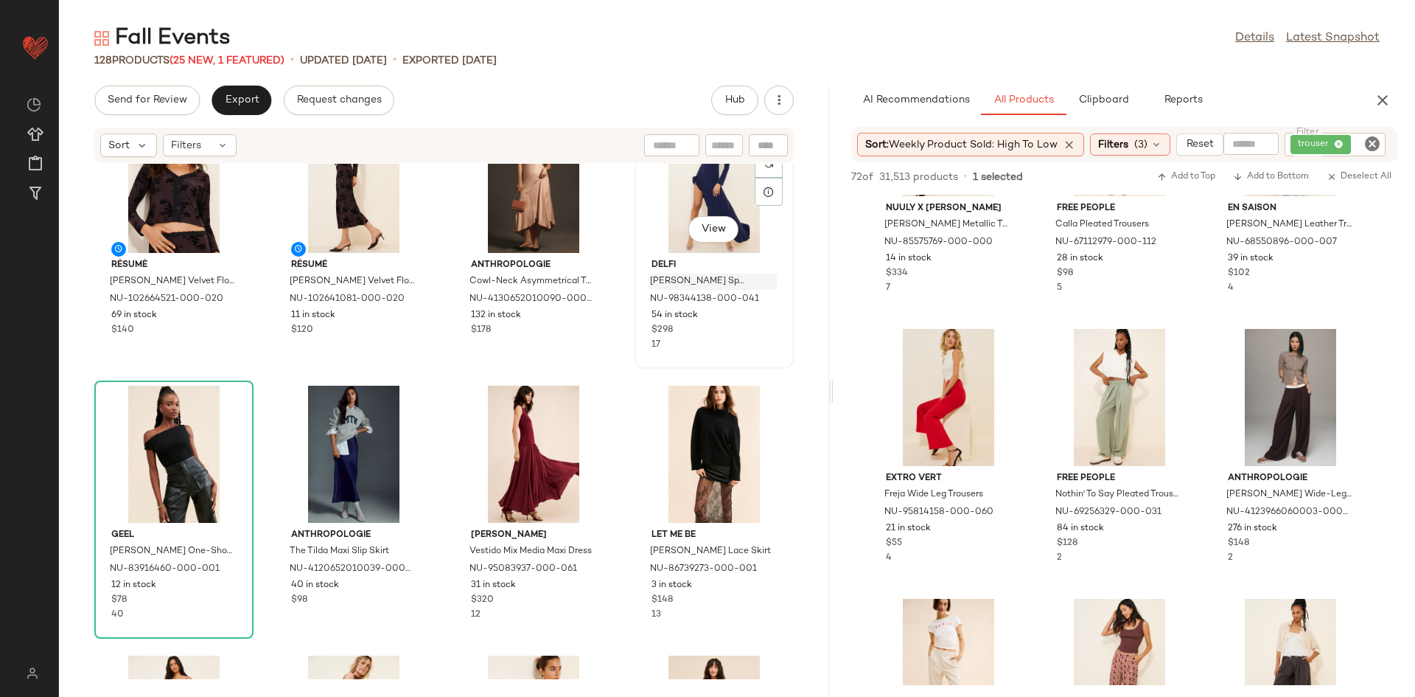
scroll to position [733, 0]
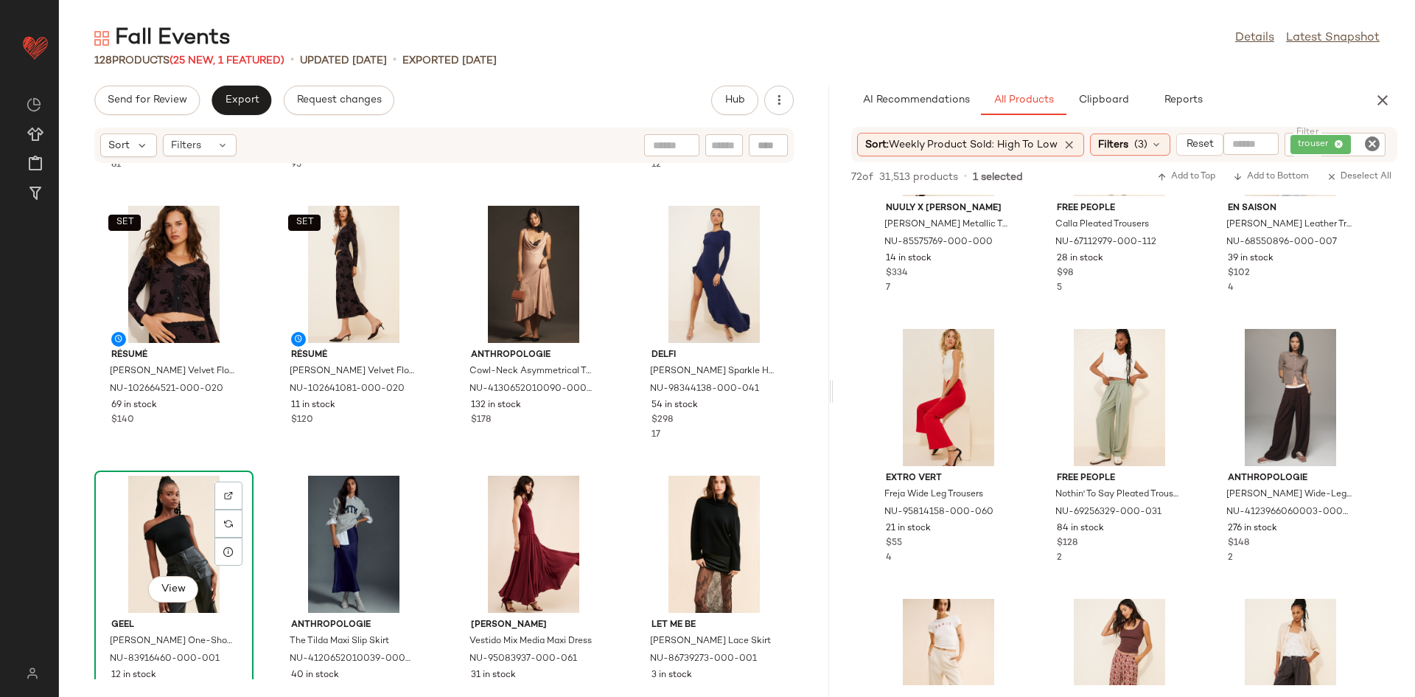
scroll to position [788, 0]
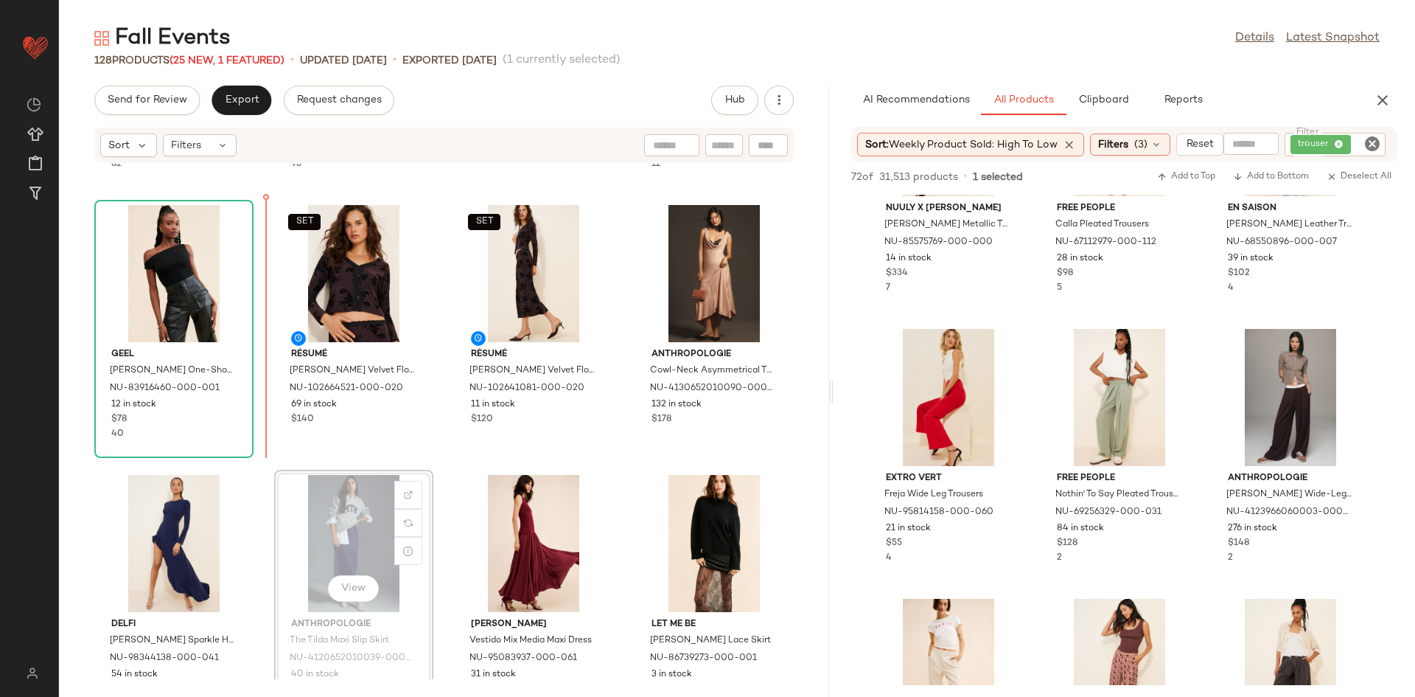
scroll to position [789, 0]
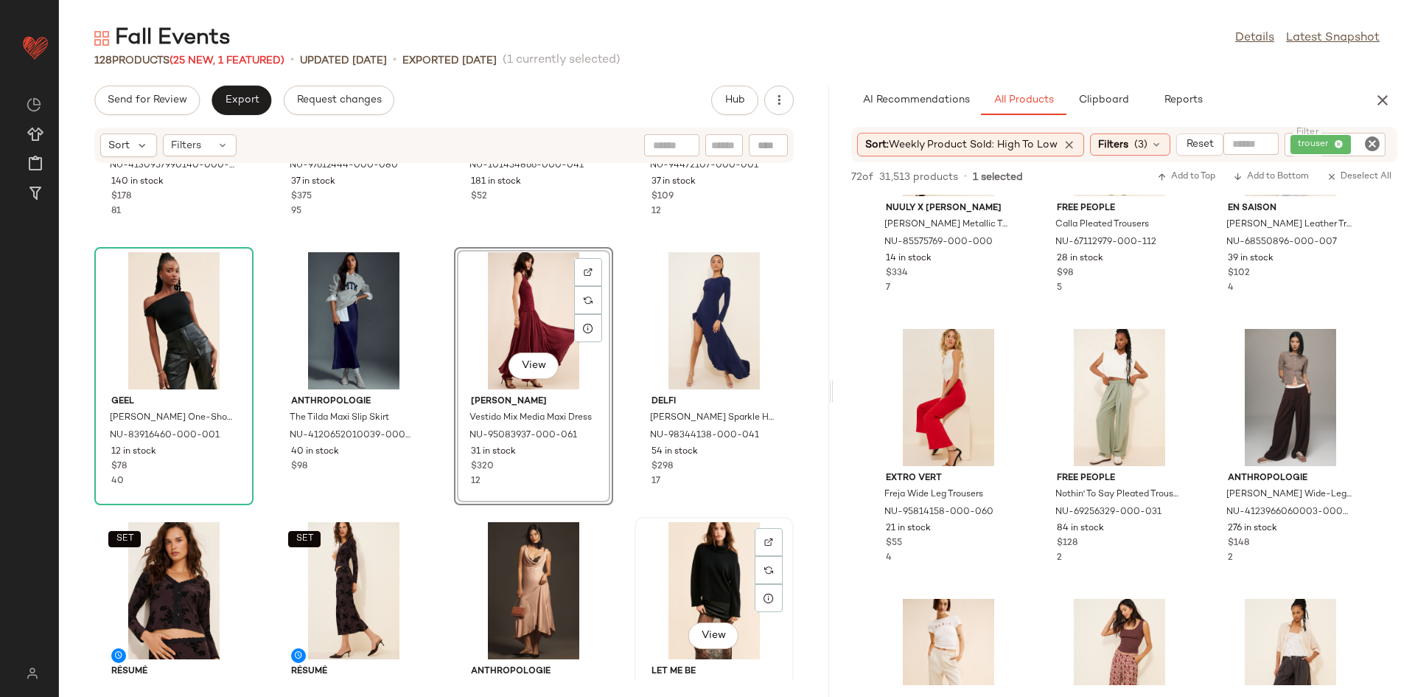
click at [708, 595] on div "View" at bounding box center [714, 590] width 149 height 137
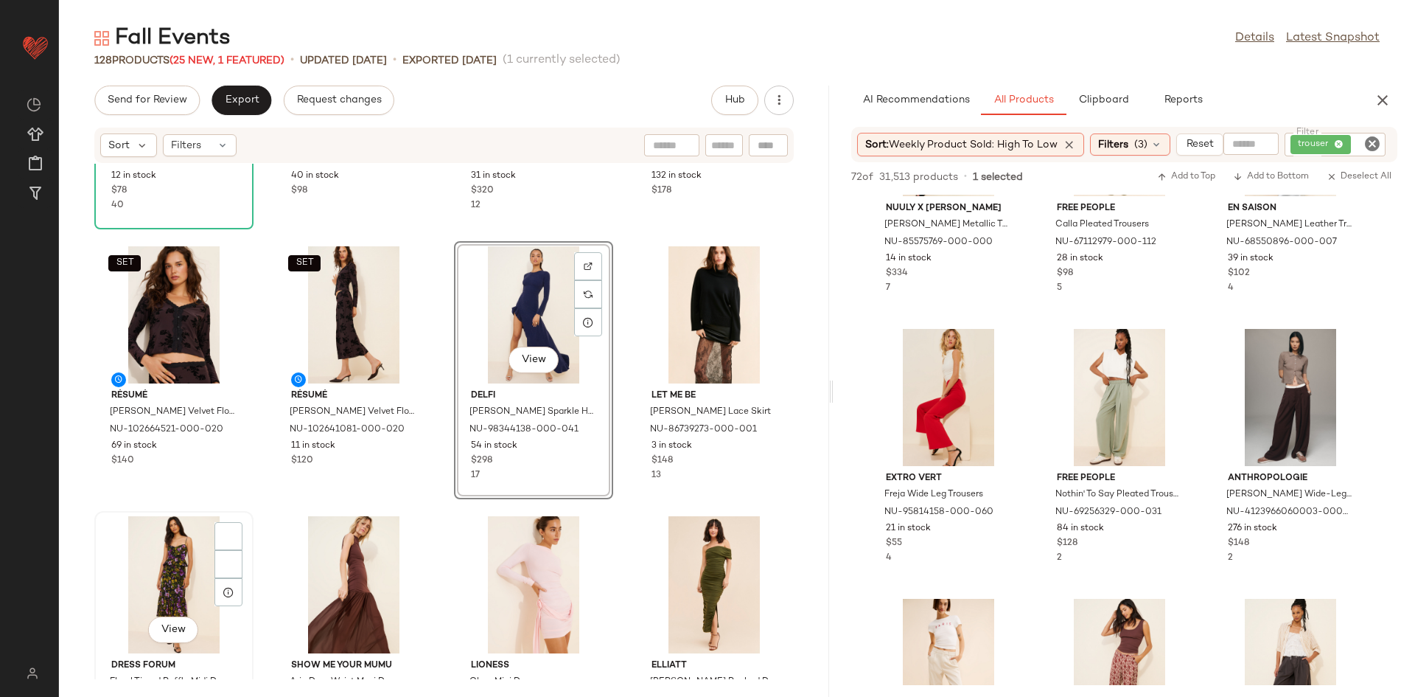
scroll to position [1019, 0]
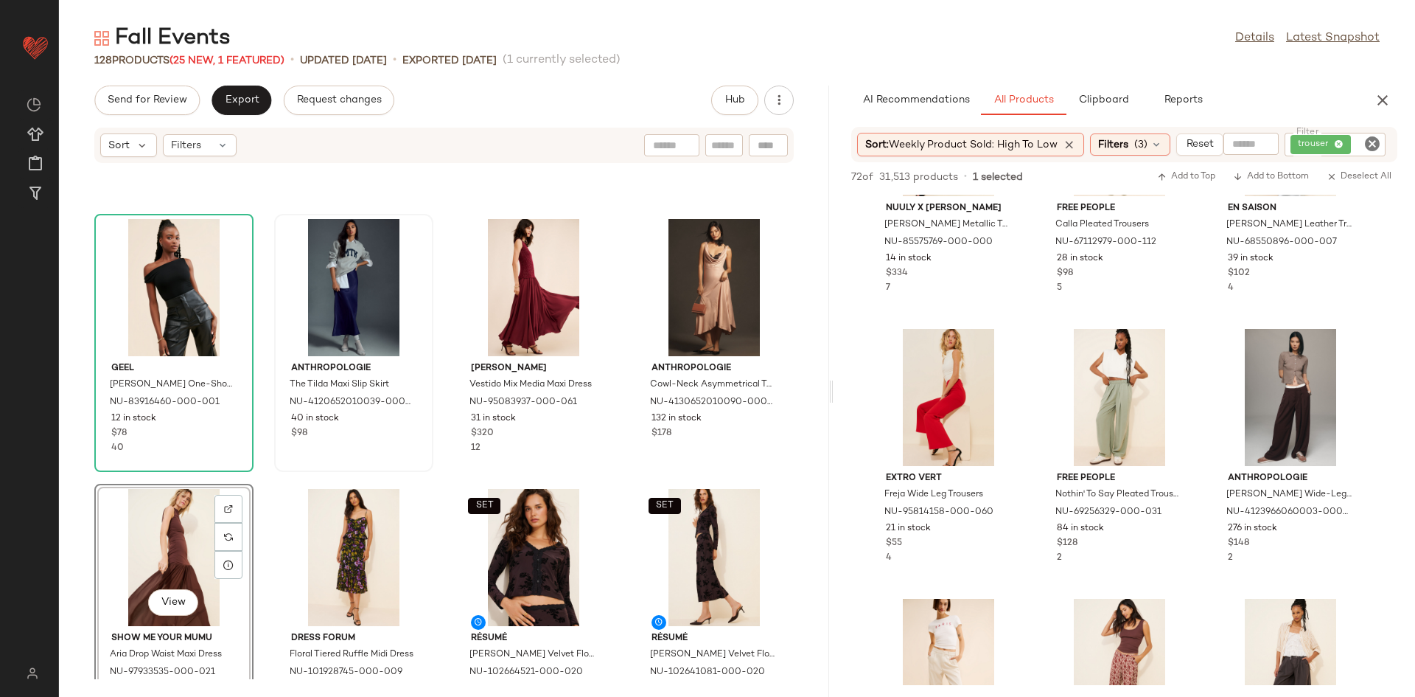
click at [415, 453] on div "Anthropologie The Tilda Maxi Slip Skirt NU-4120652010039-000-041 40 in stock $98" at bounding box center [354, 342] width 156 height 255
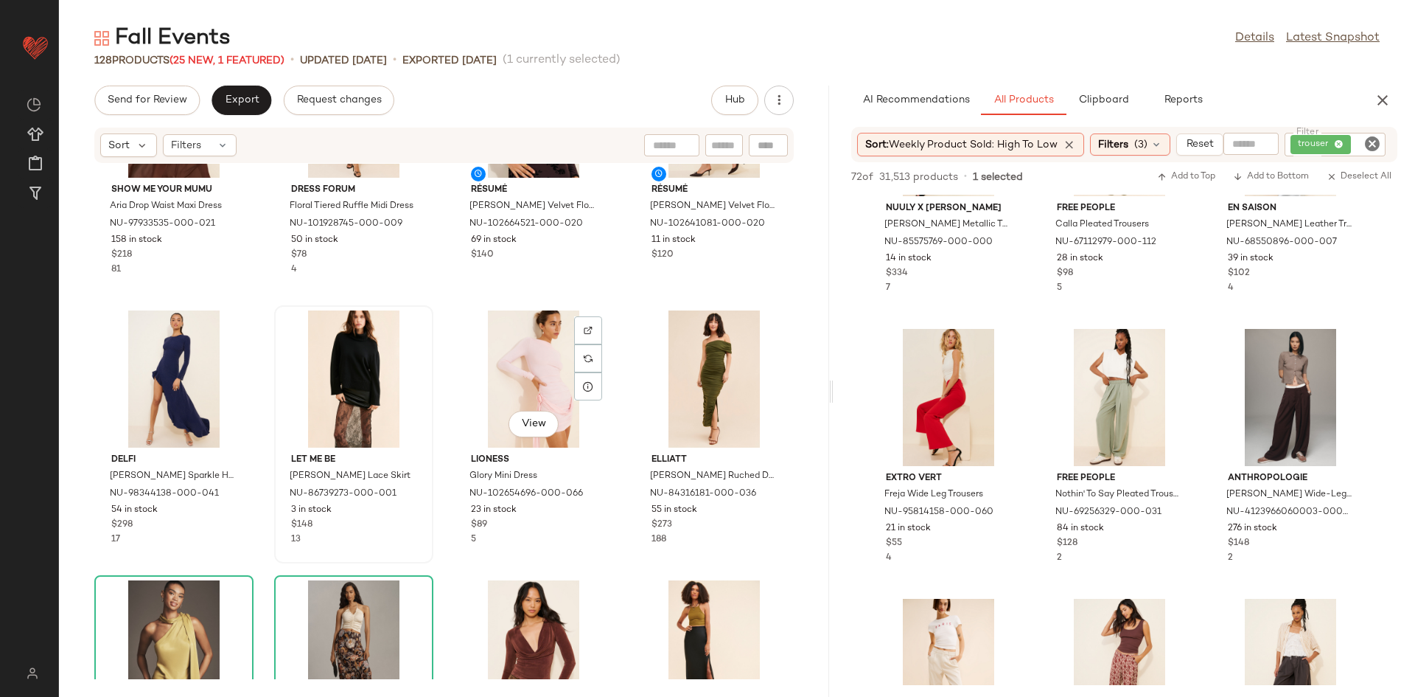
click at [388, 330] on div at bounding box center [353, 378] width 149 height 137
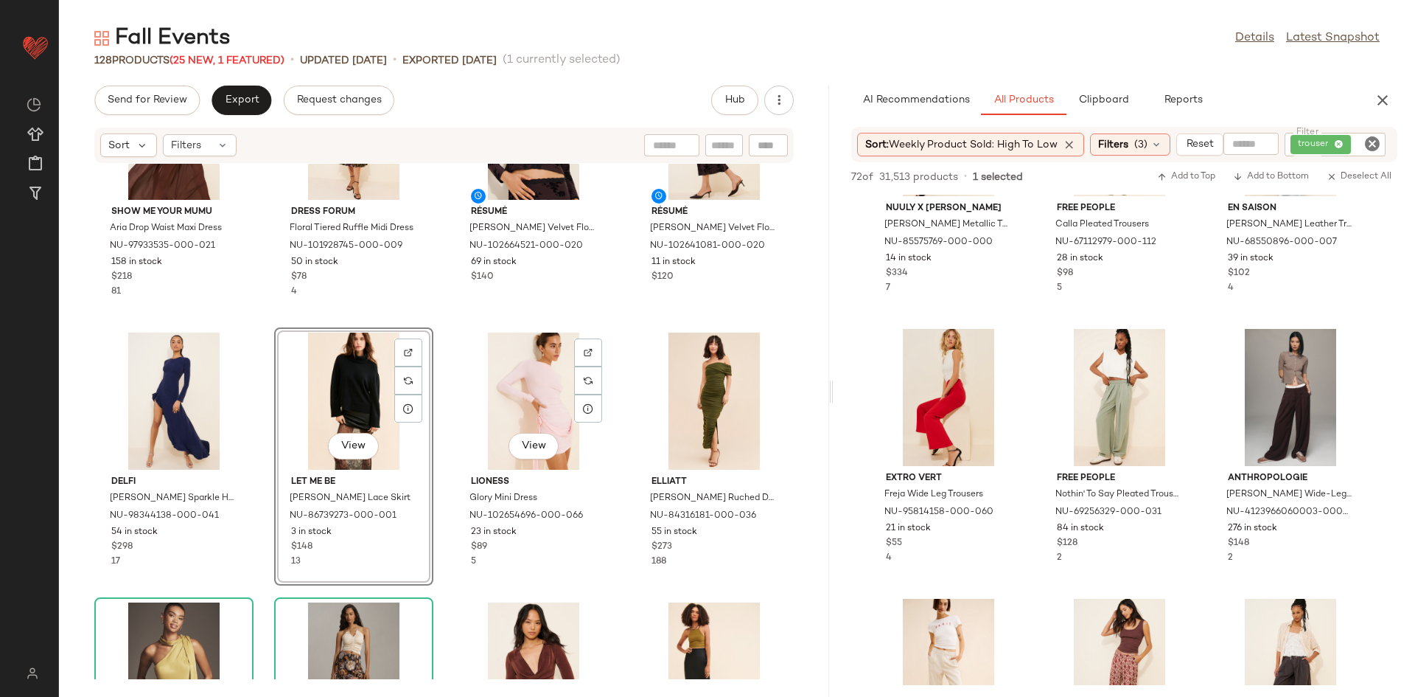
scroll to position [1037, 0]
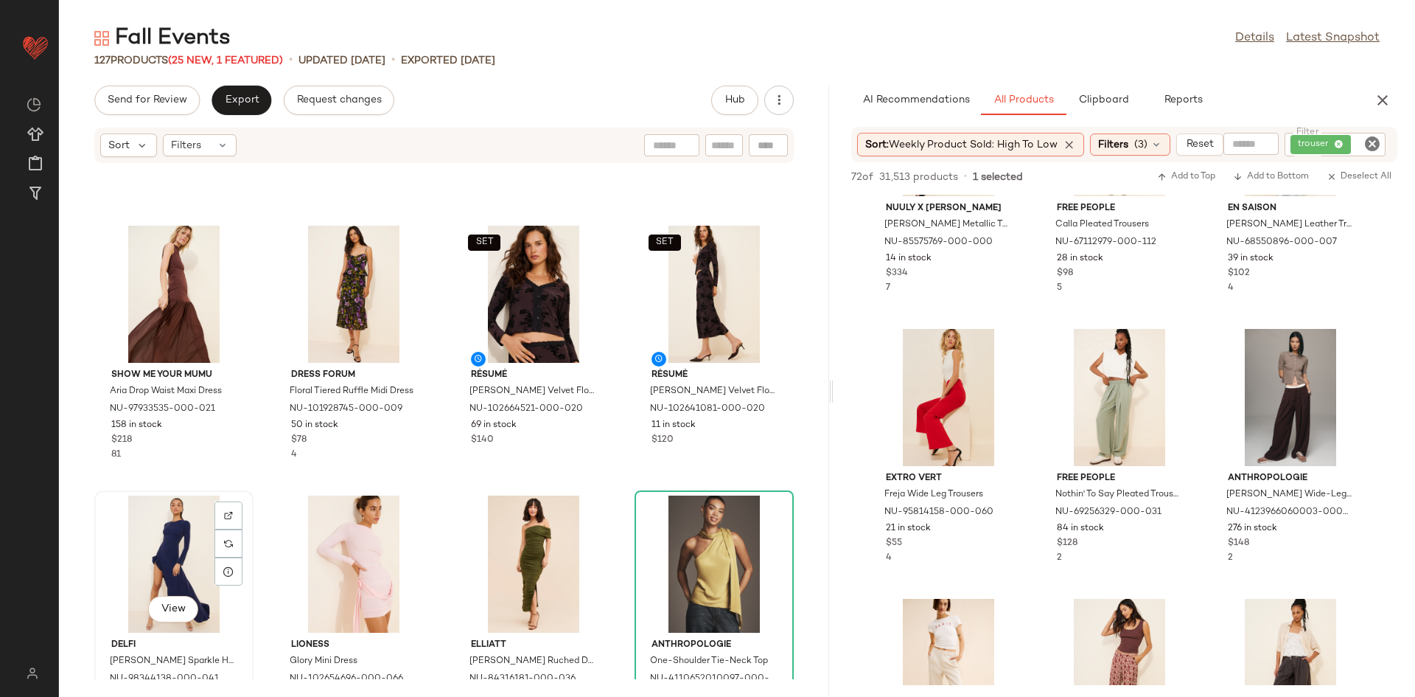
click at [165, 548] on div "View" at bounding box center [174, 563] width 149 height 137
click at [177, 542] on div "View" at bounding box center [174, 563] width 149 height 137
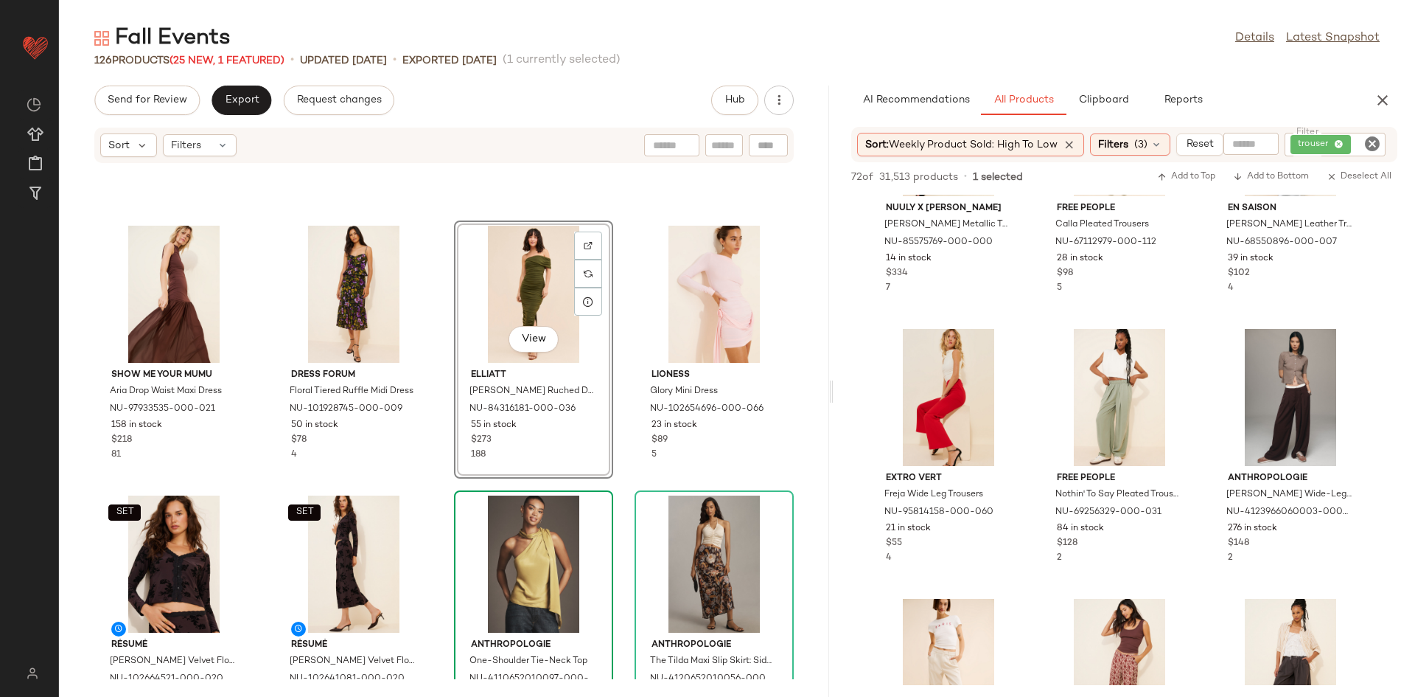
click at [459, 495] on img at bounding box center [533, 563] width 149 height 137
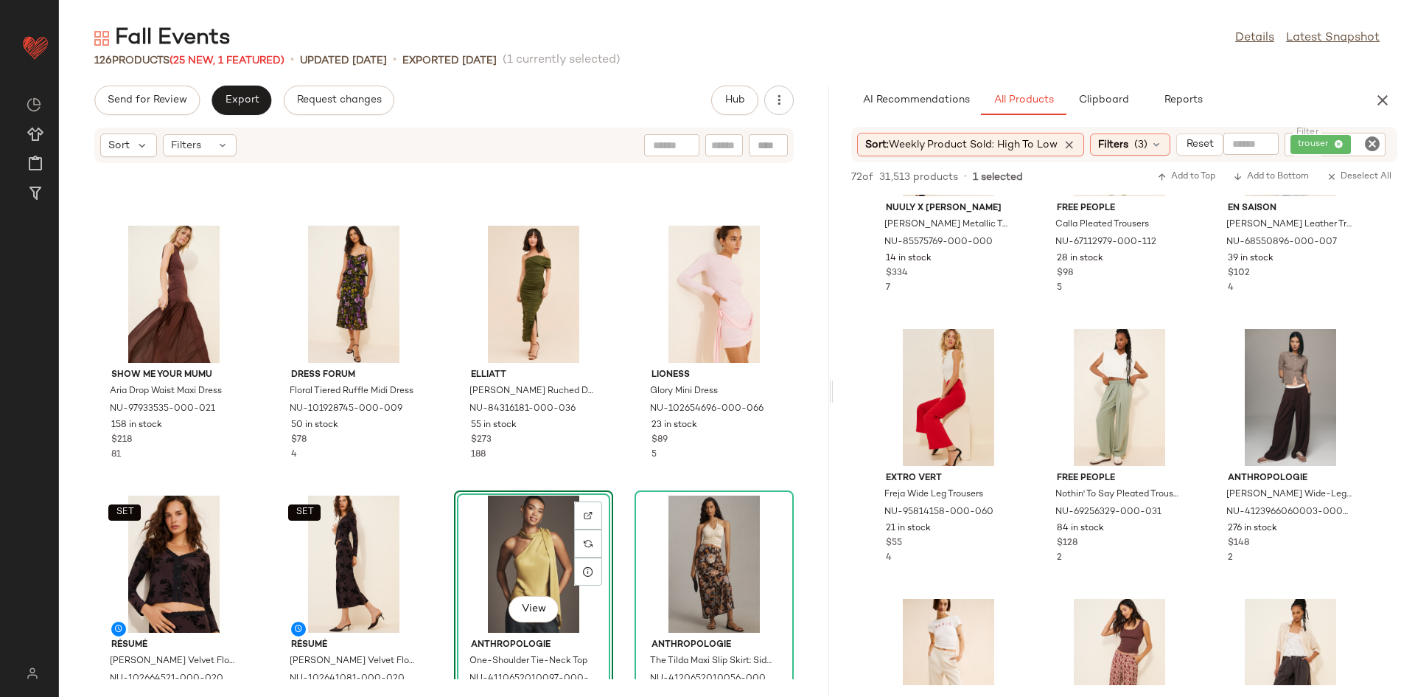
click at [446, 477] on div "Show Me Your Mumu Aria Drop Waist Maxi Dress NU-97933535-000-021 158 in stock $…" at bounding box center [444, 421] width 770 height 515
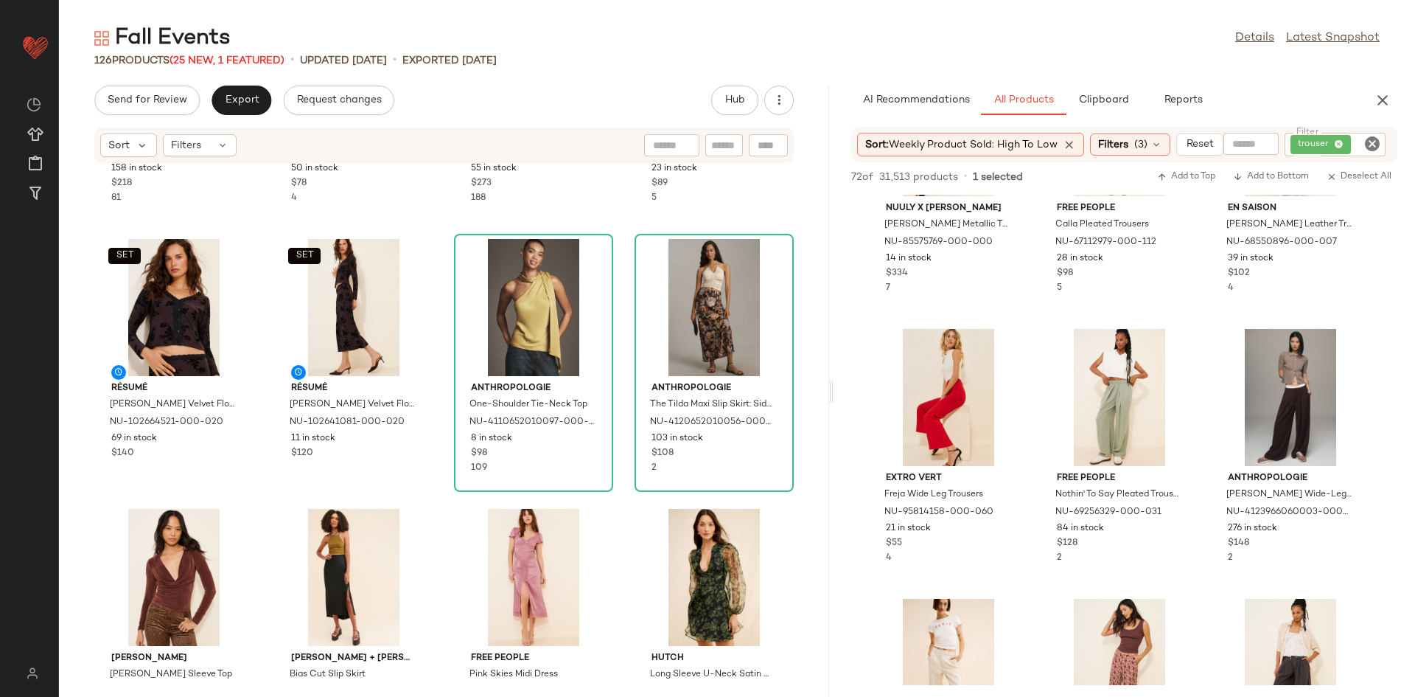
click at [412, 495] on div "Show Me Your Mumu Aria Drop Waist Maxi Dress NU-97933535-000-021 158 in stock $…" at bounding box center [444, 421] width 770 height 515
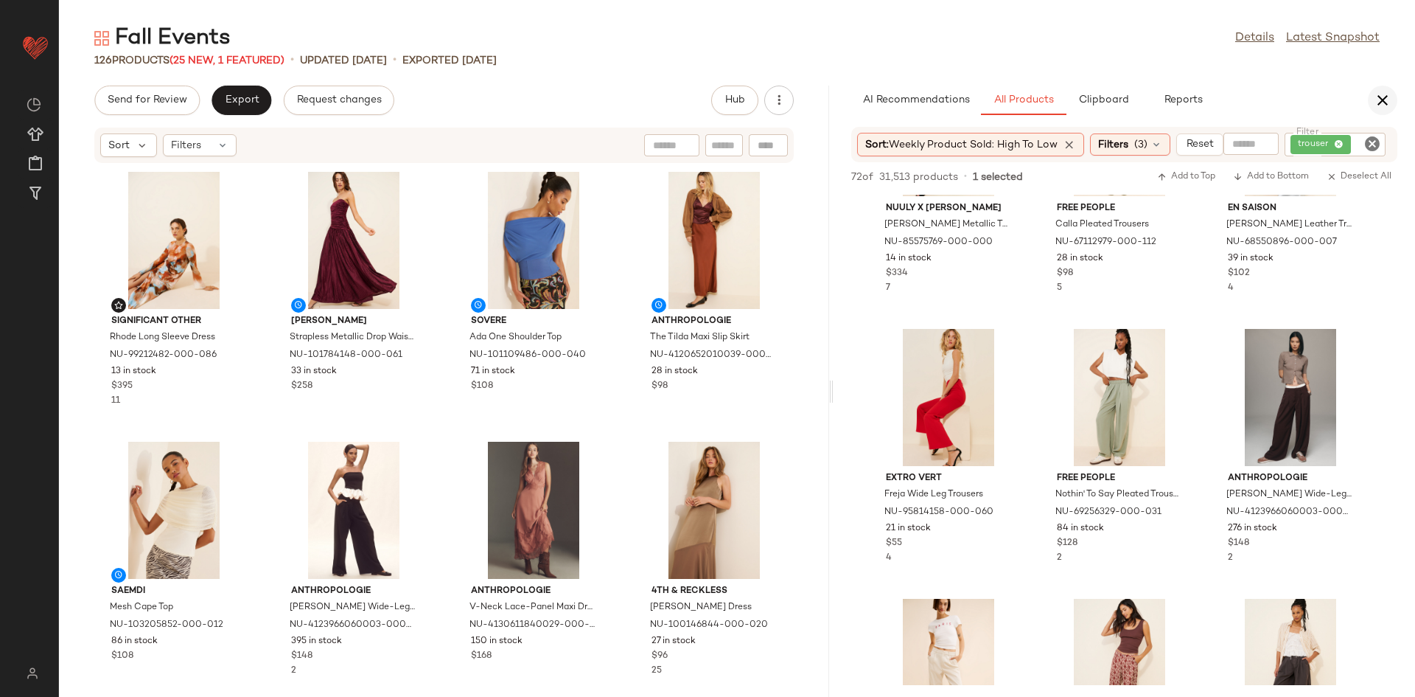
click at [1370, 99] on button "button" at bounding box center [1382, 100] width 29 height 29
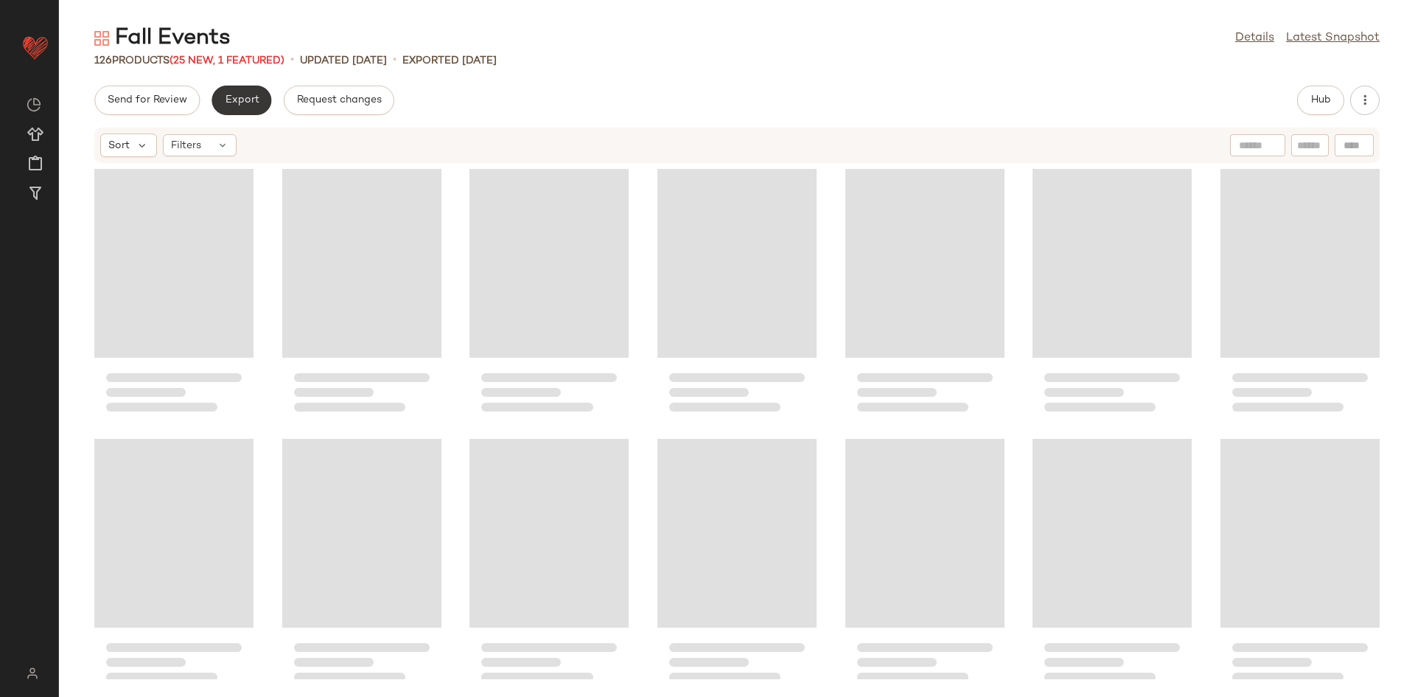
click at [250, 100] on span "Export" at bounding box center [241, 100] width 35 height 12
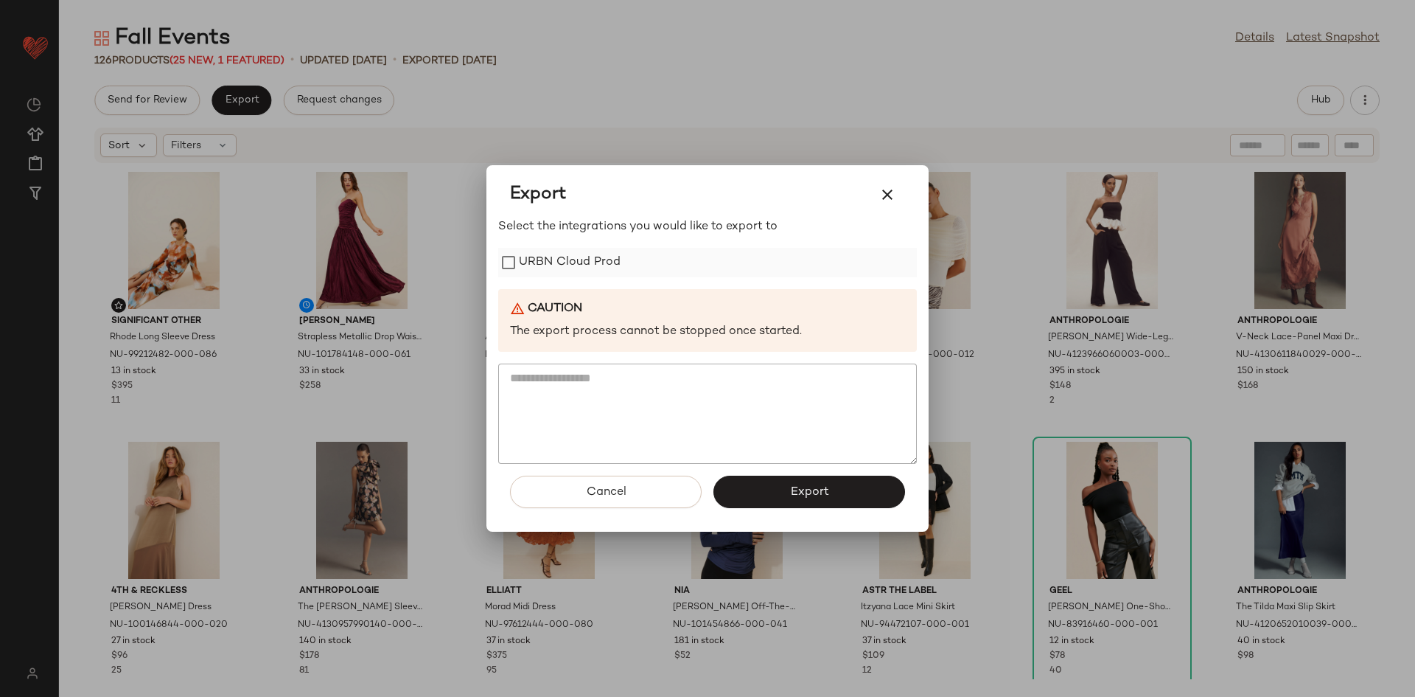
click at [568, 251] on label "URBN Cloud Prod" at bounding box center [570, 262] width 102 height 29
click at [810, 500] on button "Export" at bounding box center [810, 491] width 192 height 32
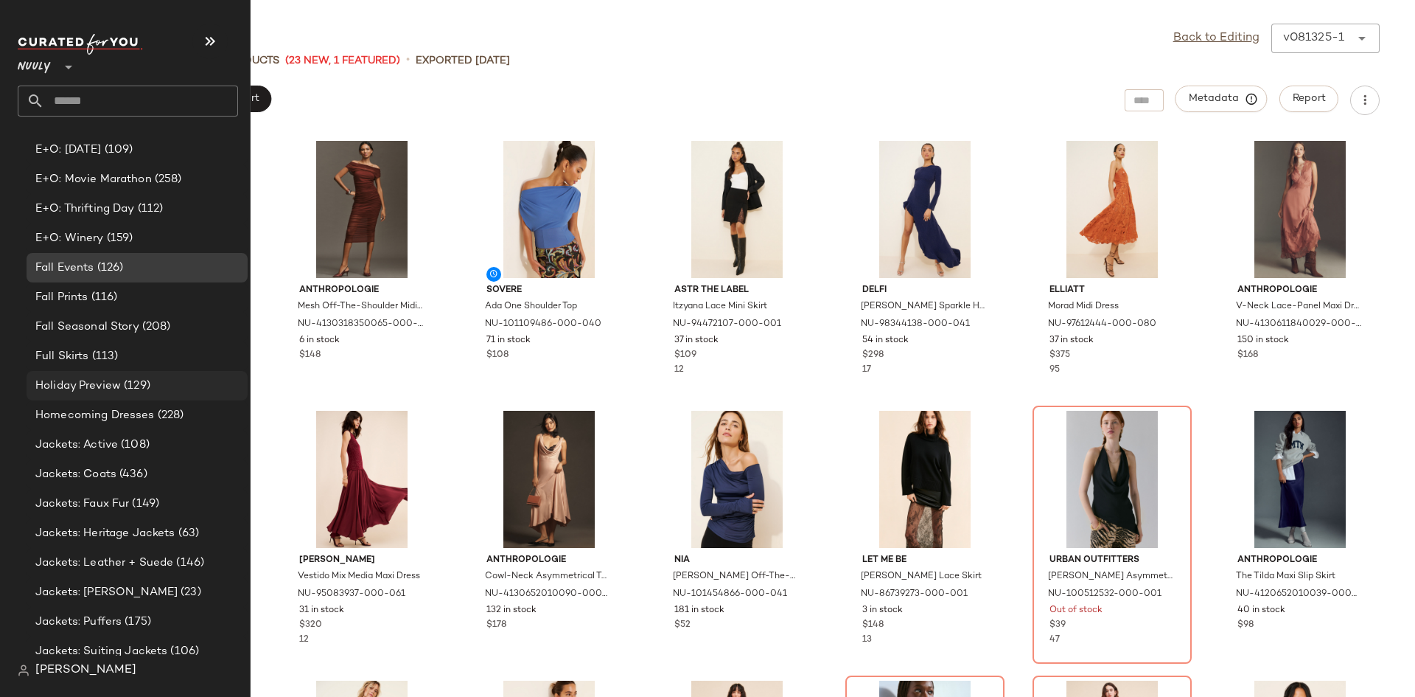
scroll to position [711, 0]
click at [146, 316] on div "Fall Seasonal Story (208)" at bounding box center [137, 327] width 221 height 29
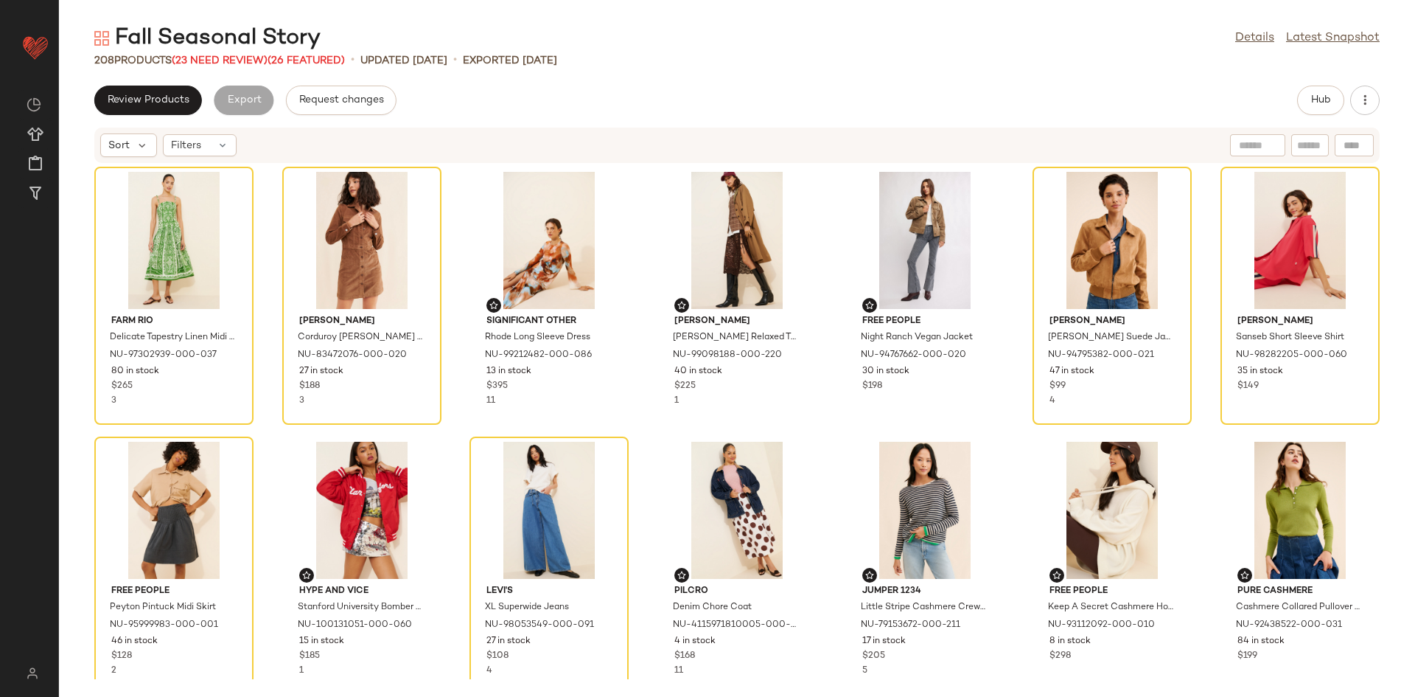
click at [685, 114] on div "Review Products Export Request changes Hub" at bounding box center [737, 100] width 1286 height 29
click at [235, 63] on span "(23 Need Review)" at bounding box center [220, 60] width 96 height 11
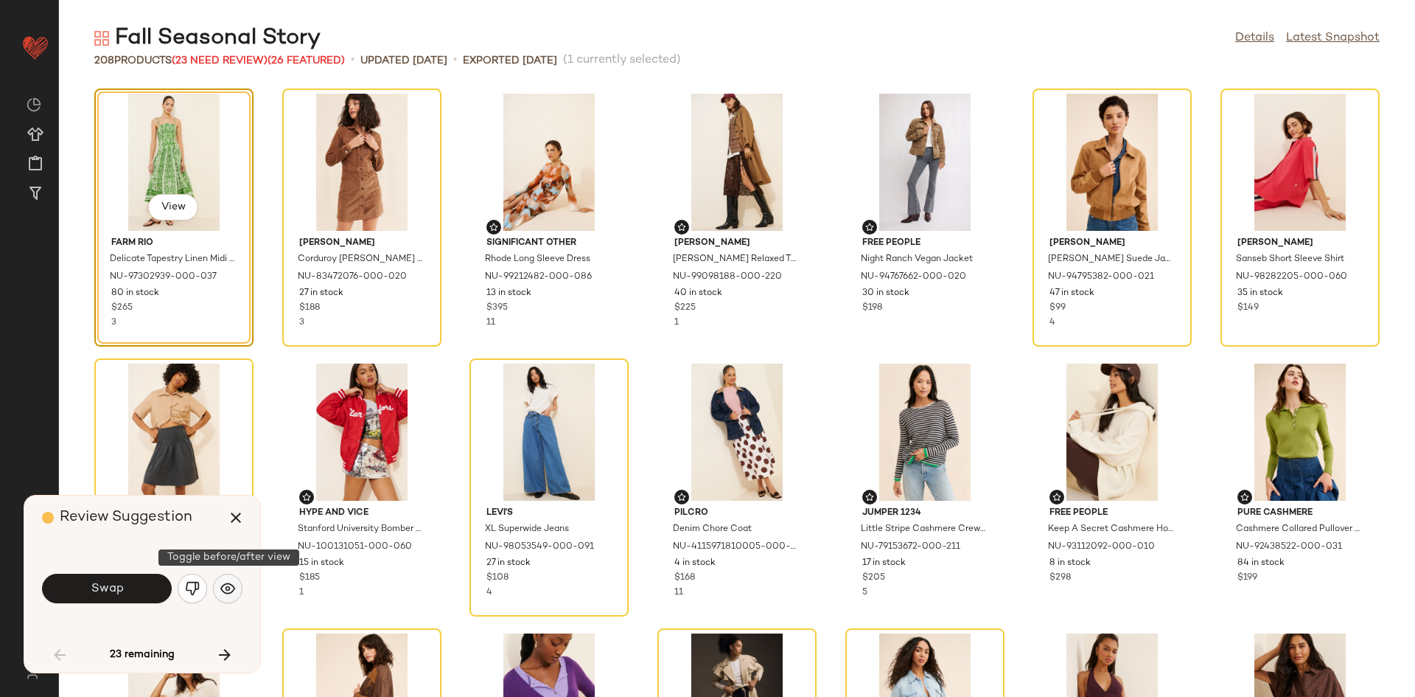
click at [225, 591] on img "button" at bounding box center [227, 588] width 15 height 15
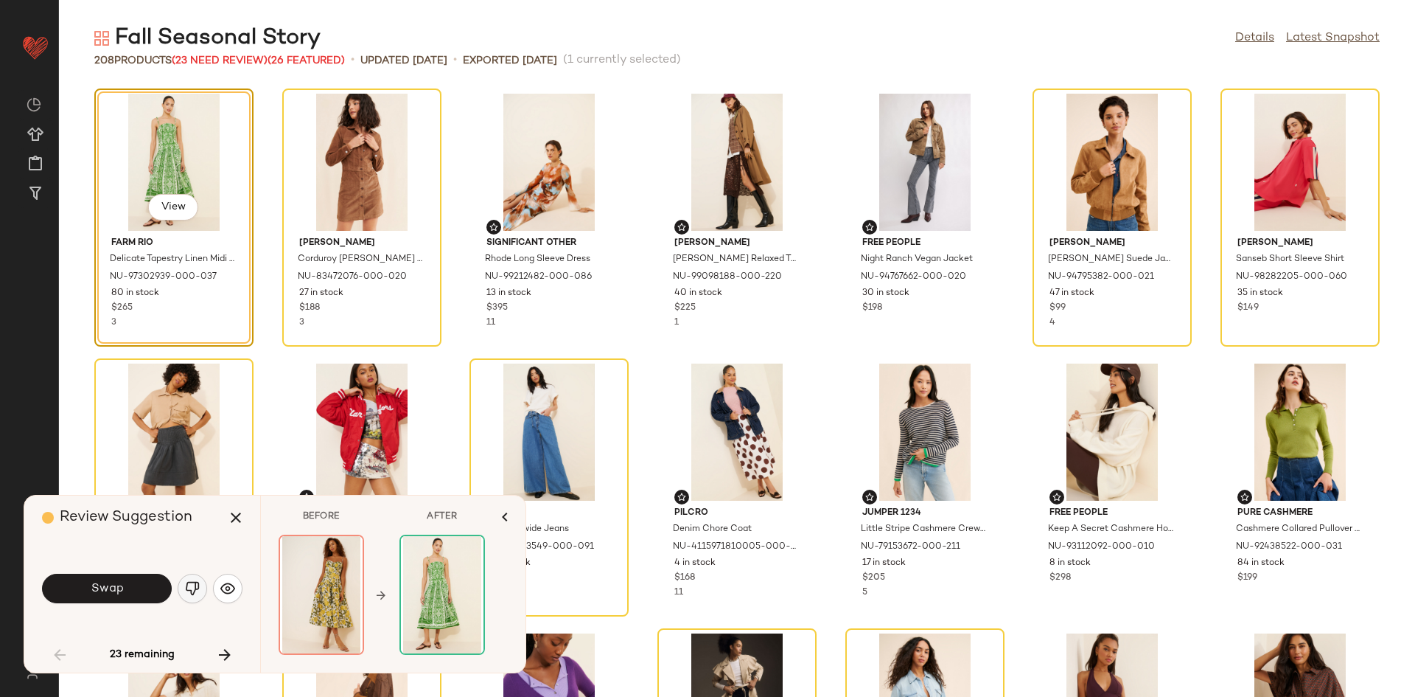
click at [192, 582] on img "button" at bounding box center [192, 588] width 15 height 15
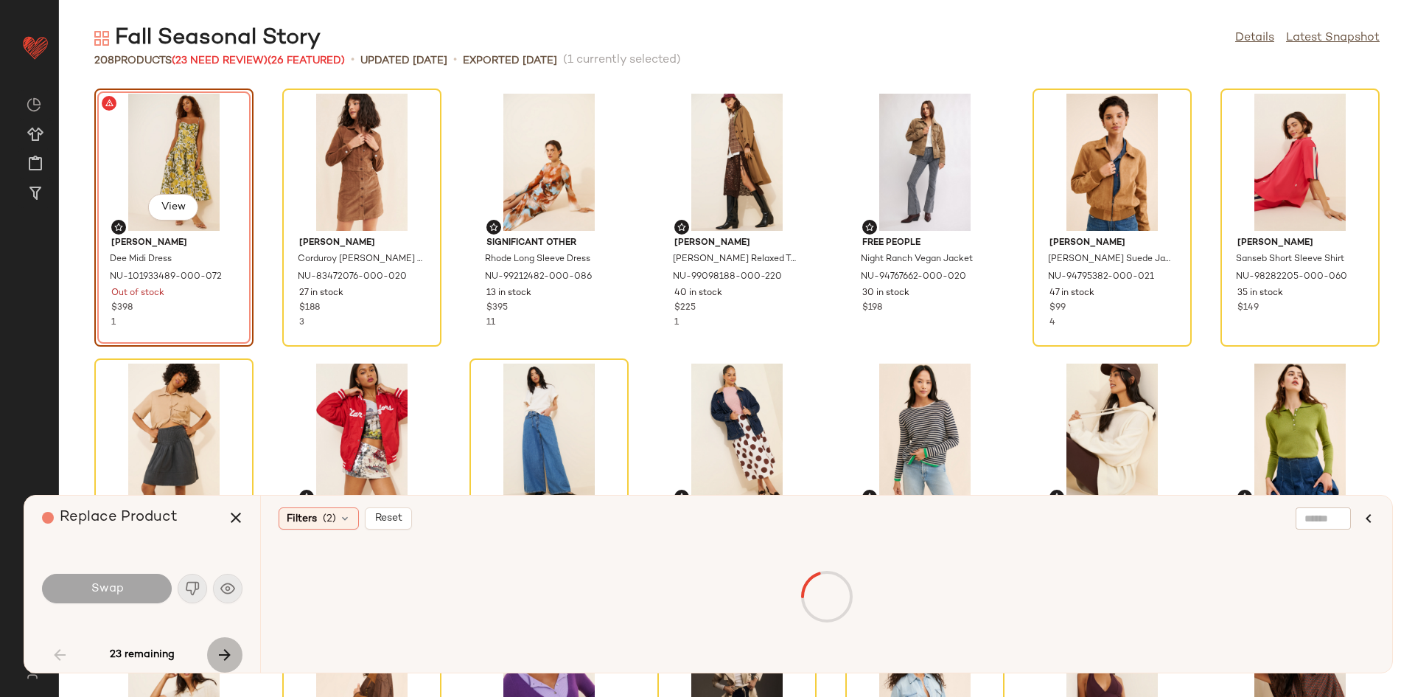
click at [215, 657] on button "button" at bounding box center [224, 654] width 35 height 35
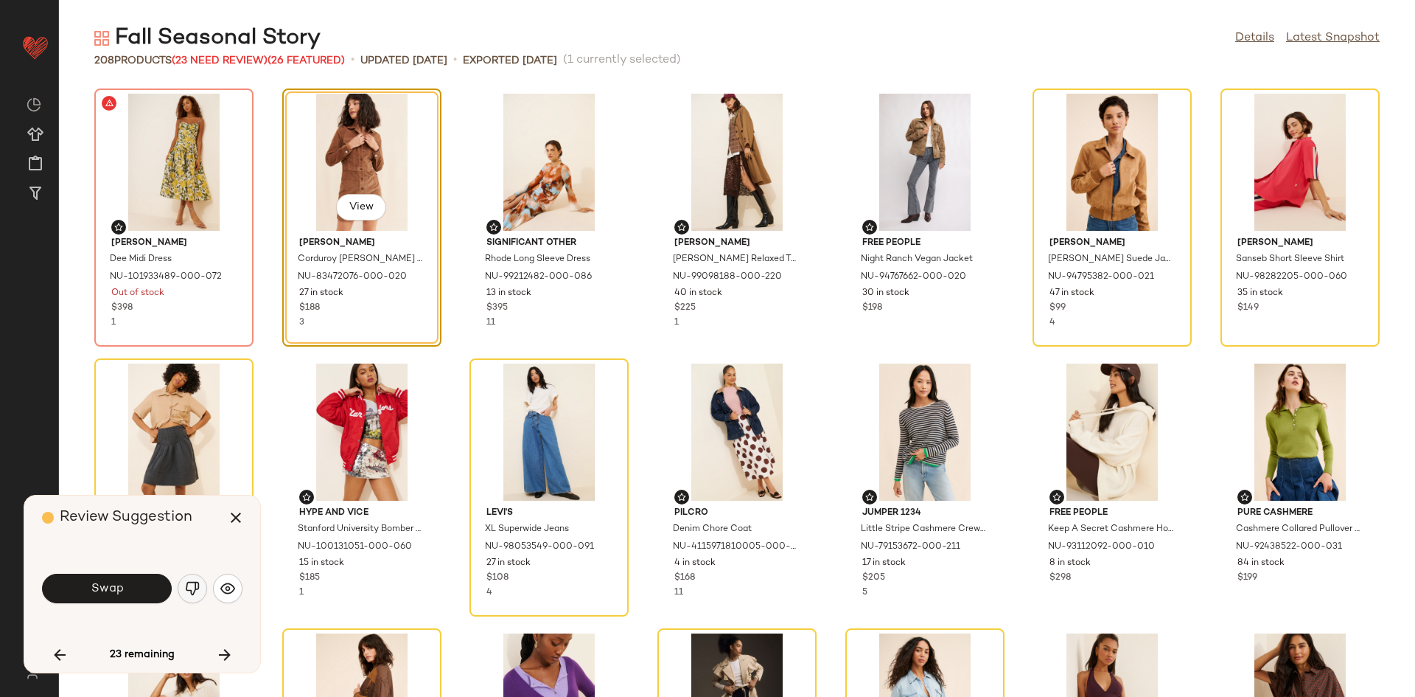
click at [186, 593] on img "button" at bounding box center [192, 588] width 15 height 15
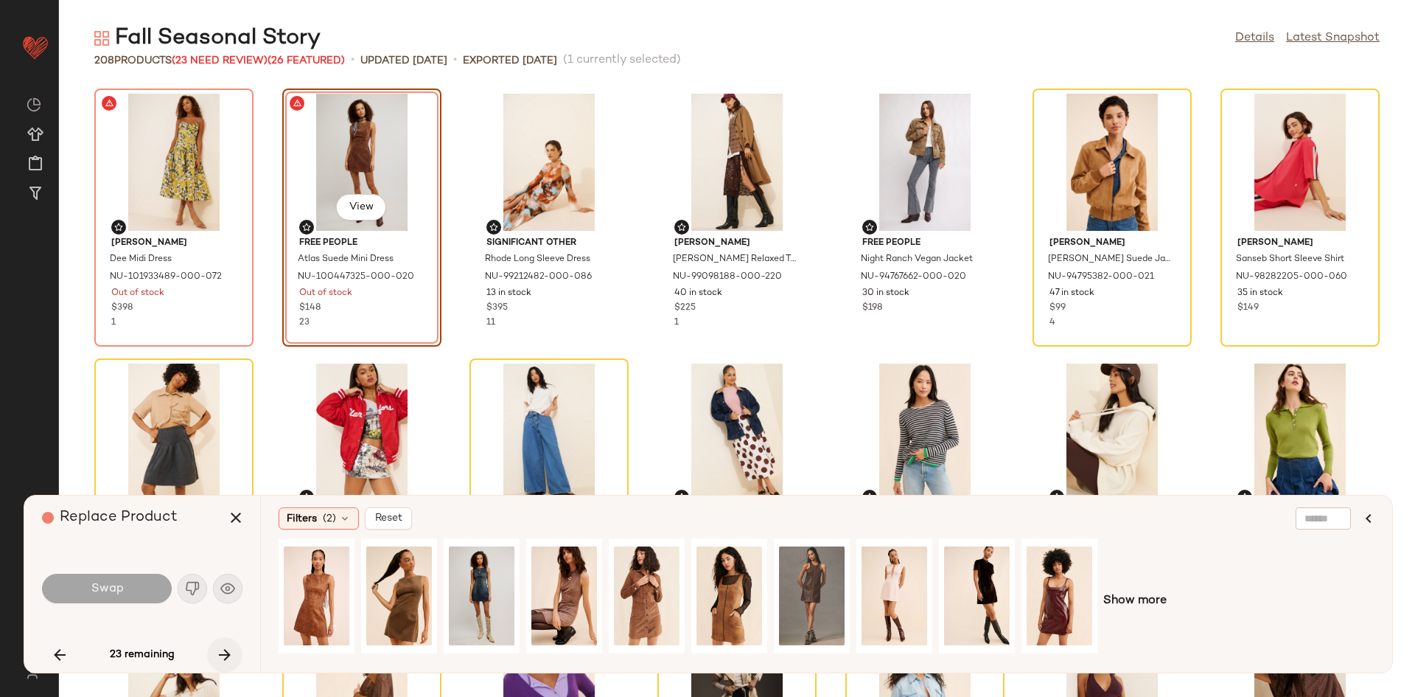
click at [228, 649] on icon "button" at bounding box center [225, 655] width 18 height 18
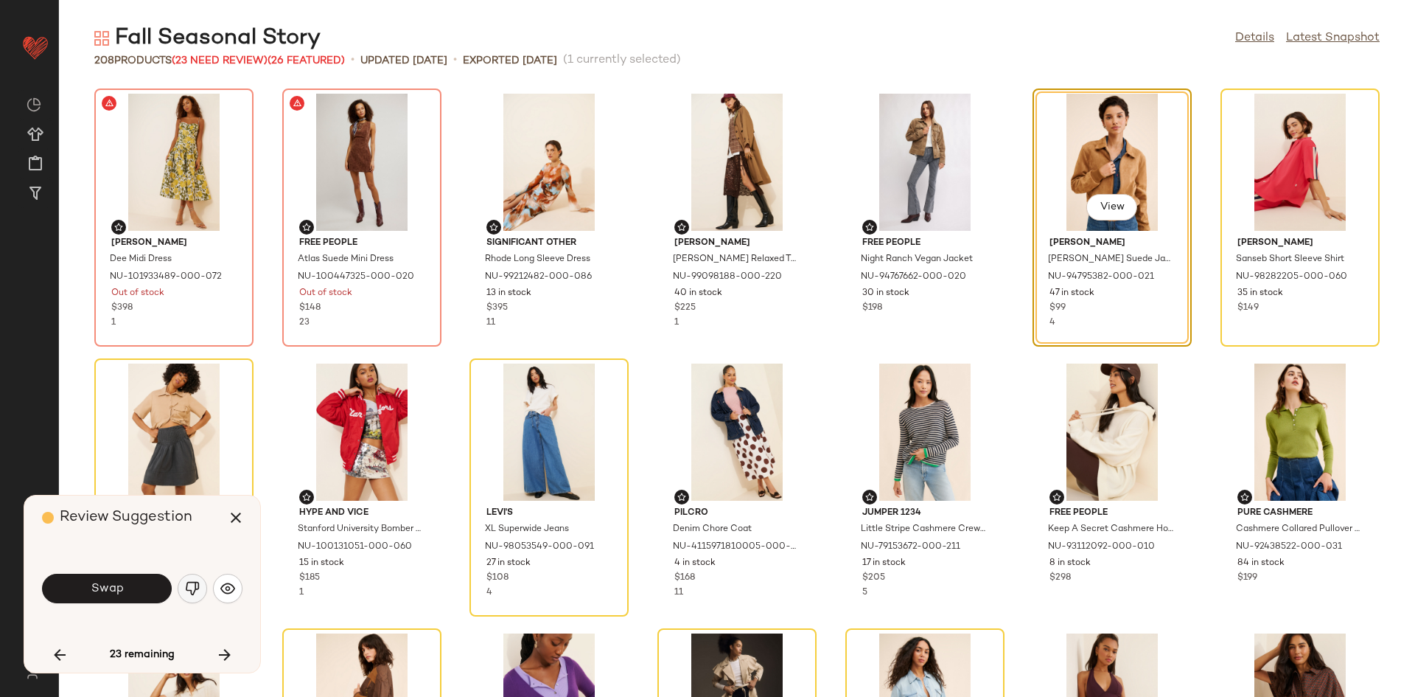
click at [201, 587] on button "button" at bounding box center [192, 587] width 29 height 29
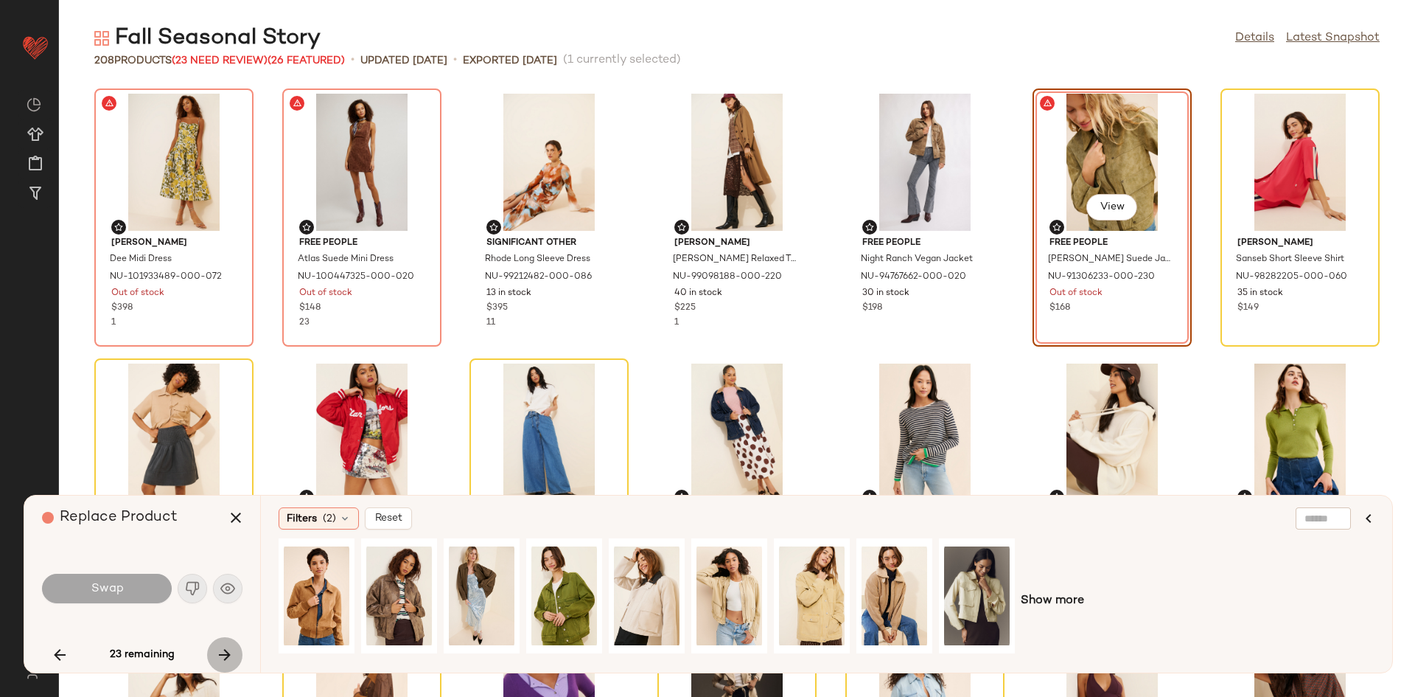
click at [226, 655] on icon "button" at bounding box center [225, 655] width 18 height 18
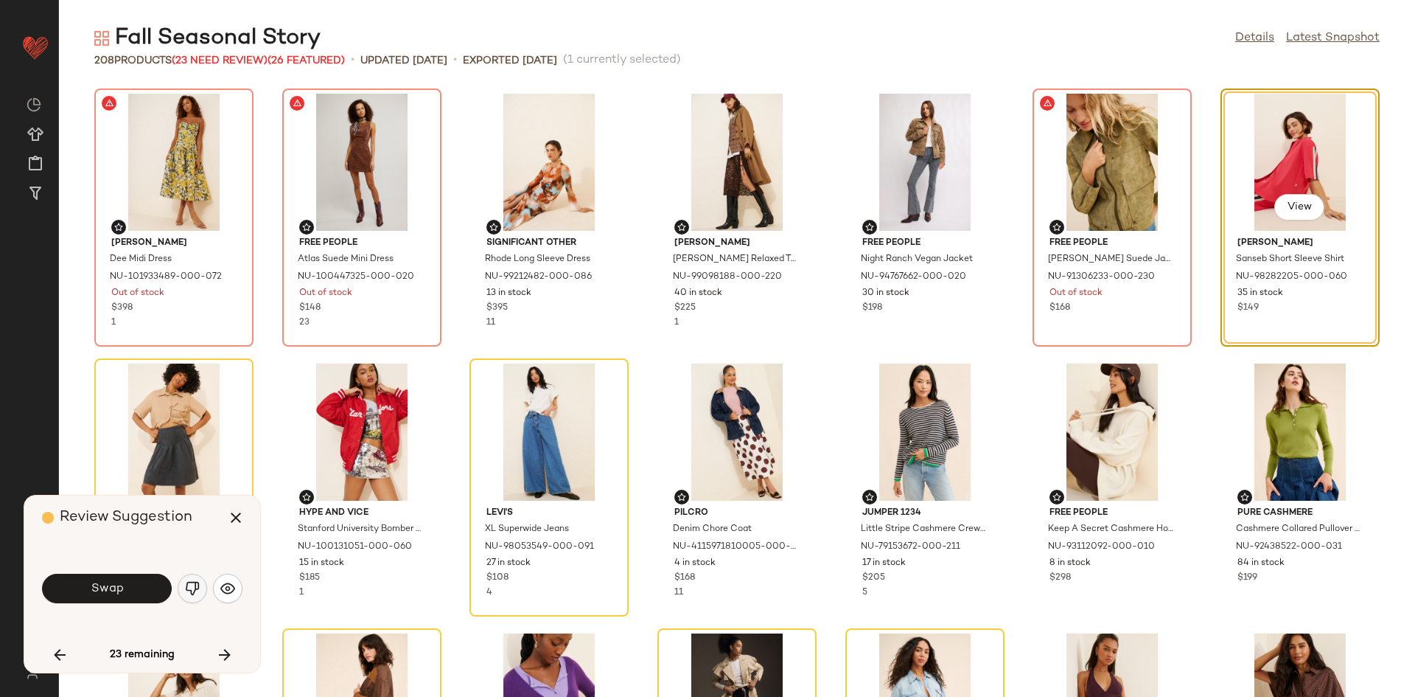
click at [183, 582] on button "button" at bounding box center [192, 587] width 29 height 29
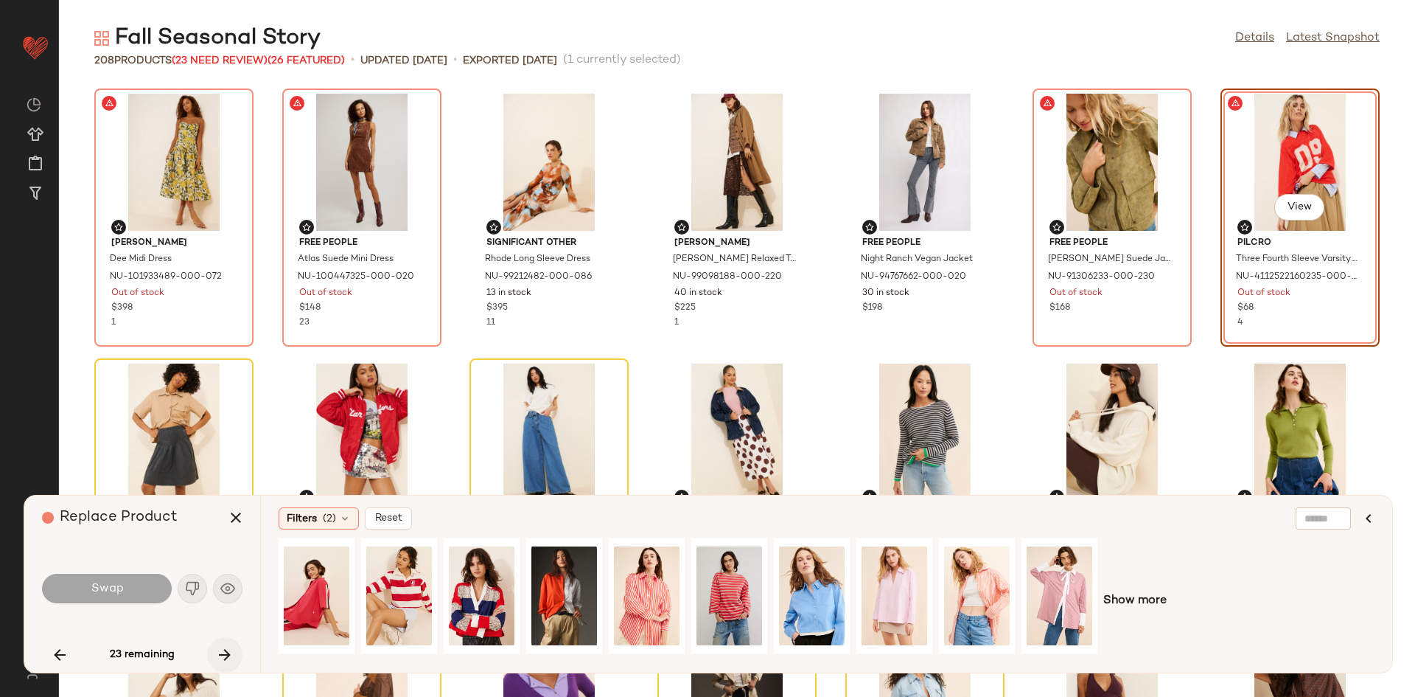
click at [229, 661] on icon "button" at bounding box center [225, 655] width 18 height 18
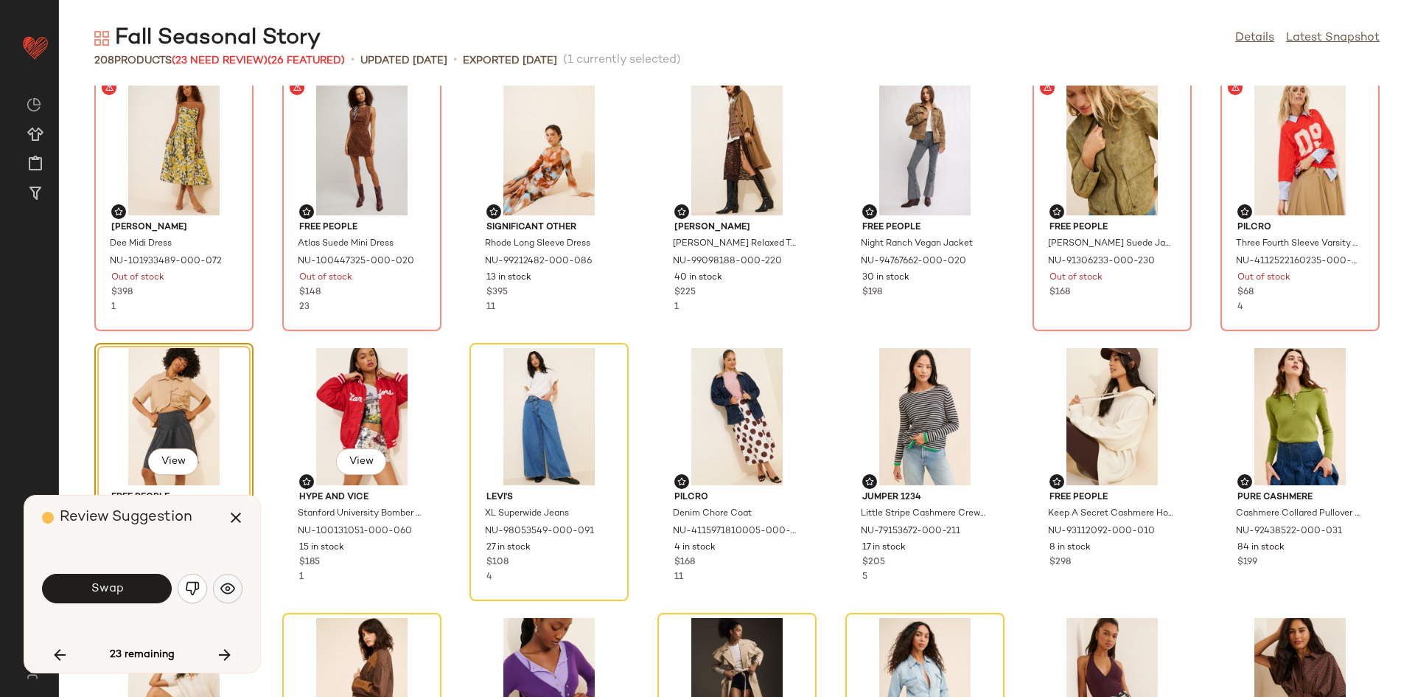
scroll to position [69, 0]
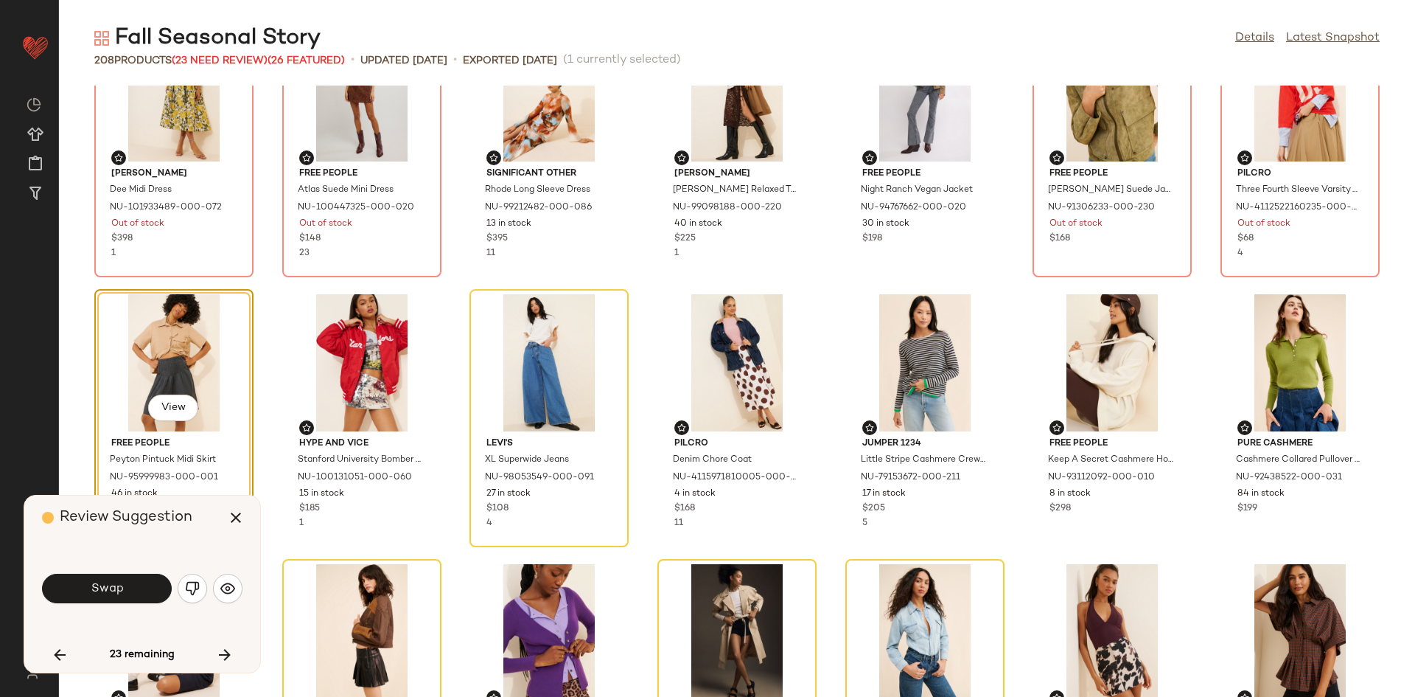
click at [208, 584] on div "Swap" at bounding box center [142, 588] width 201 height 35
click at [185, 577] on button "button" at bounding box center [192, 587] width 29 height 29
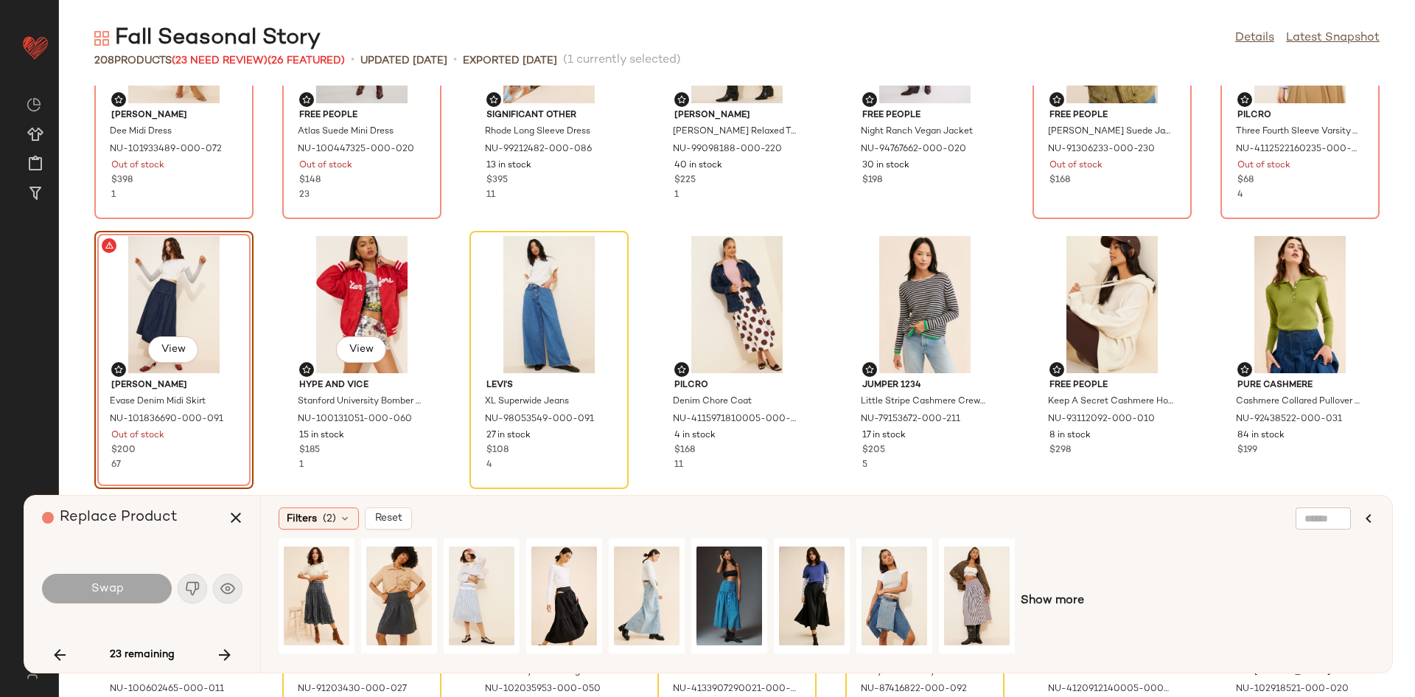
scroll to position [137, 0]
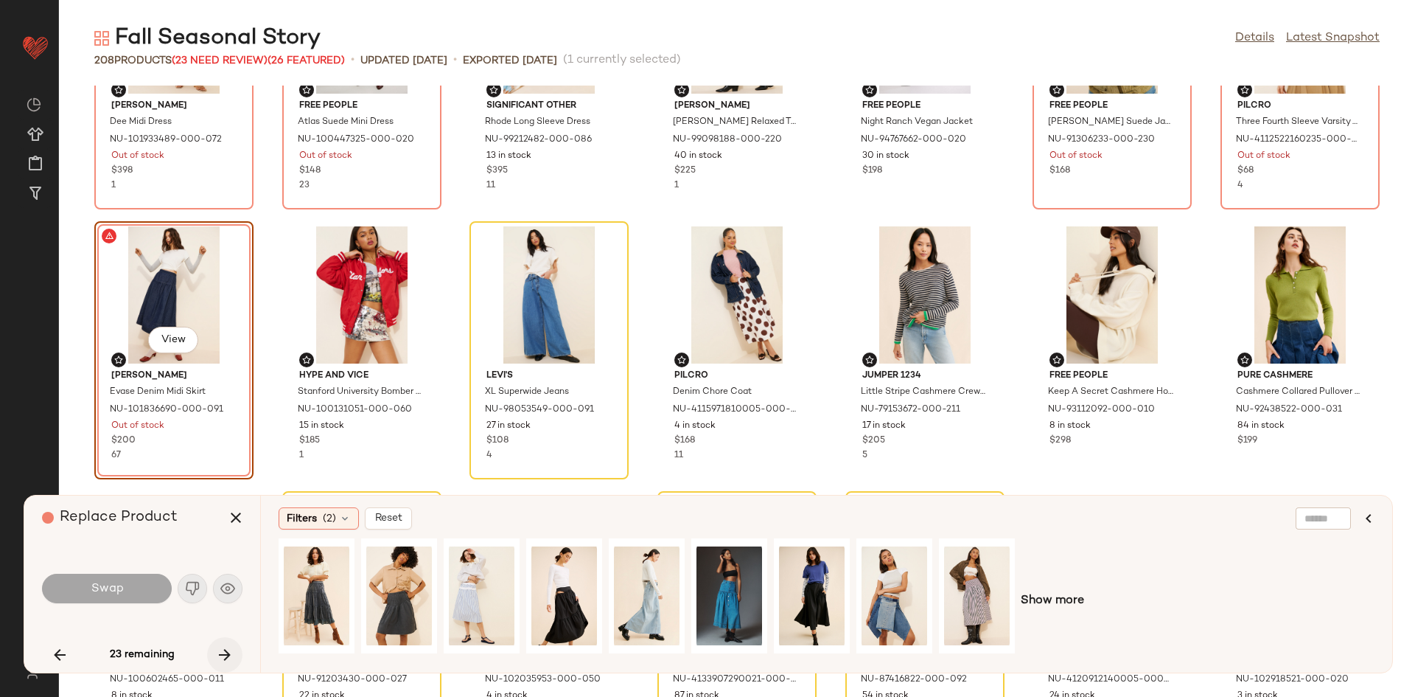
click at [221, 652] on icon "button" at bounding box center [225, 655] width 18 height 18
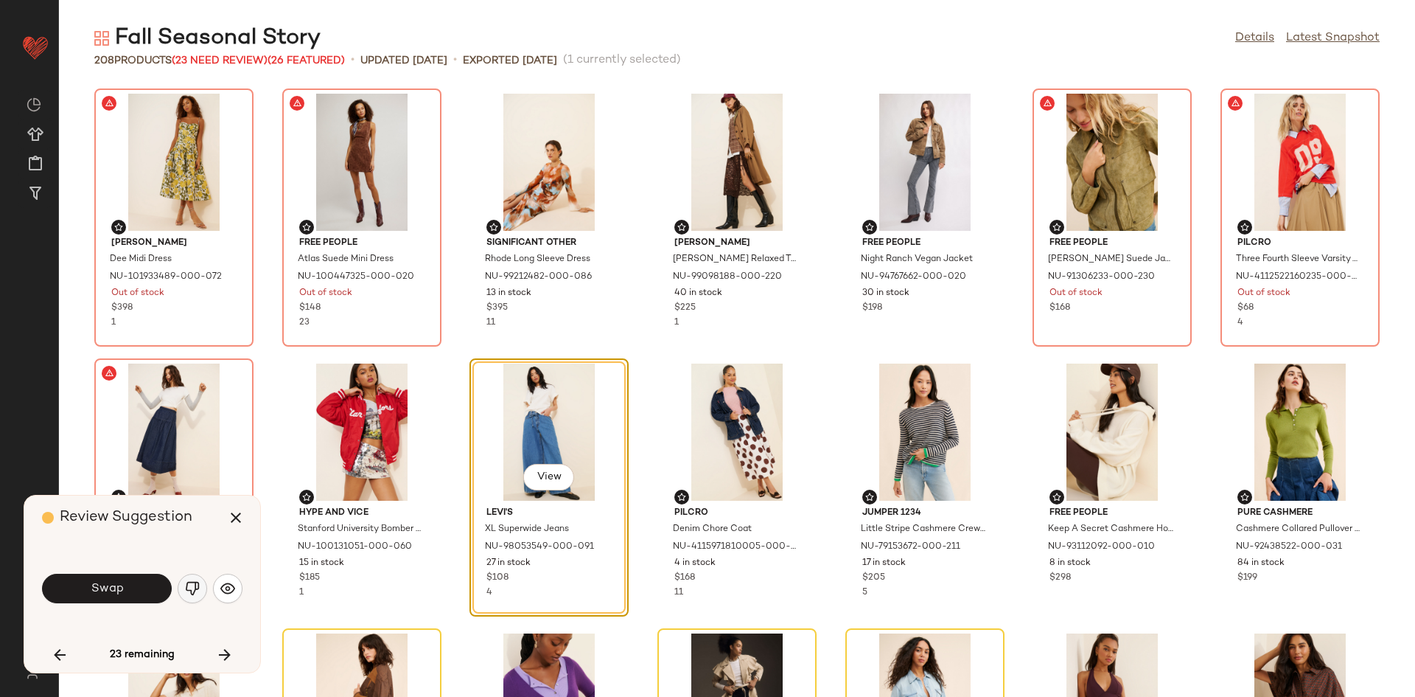
click at [189, 583] on img "button" at bounding box center [192, 588] width 15 height 15
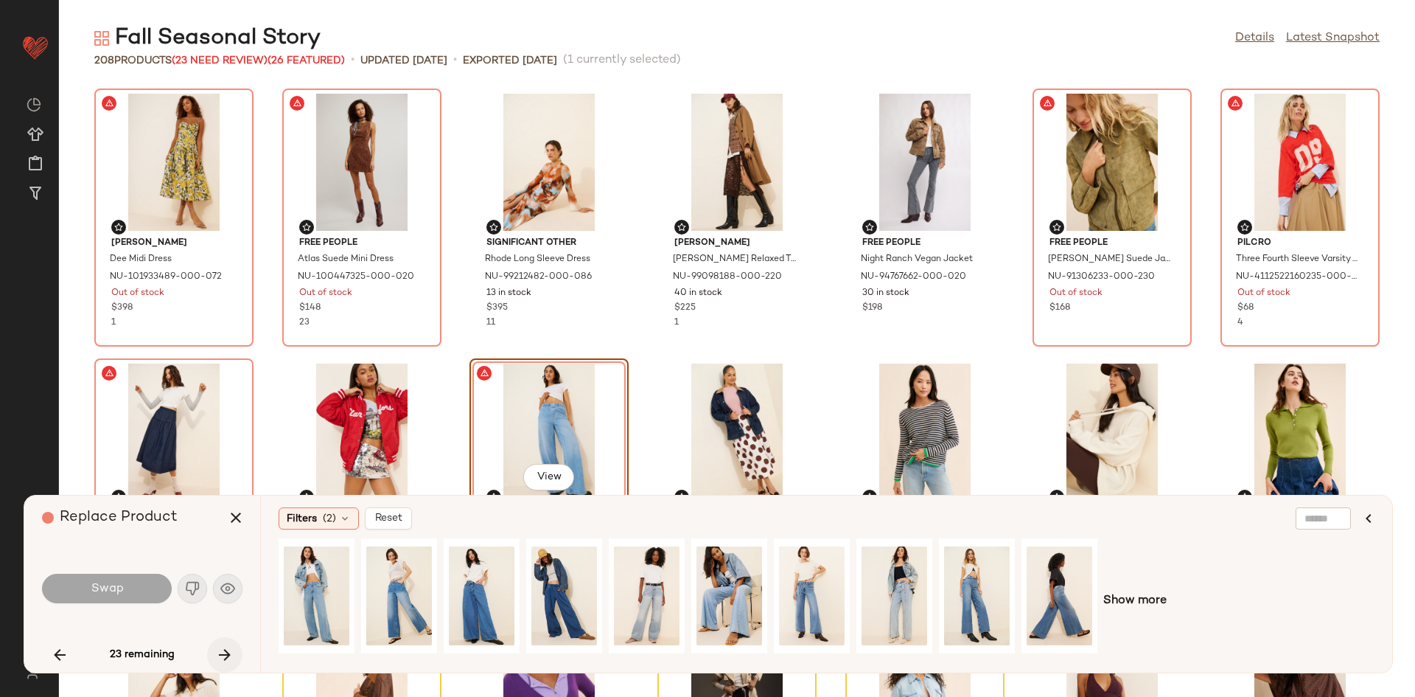
click at [225, 656] on icon "button" at bounding box center [225, 655] width 18 height 18
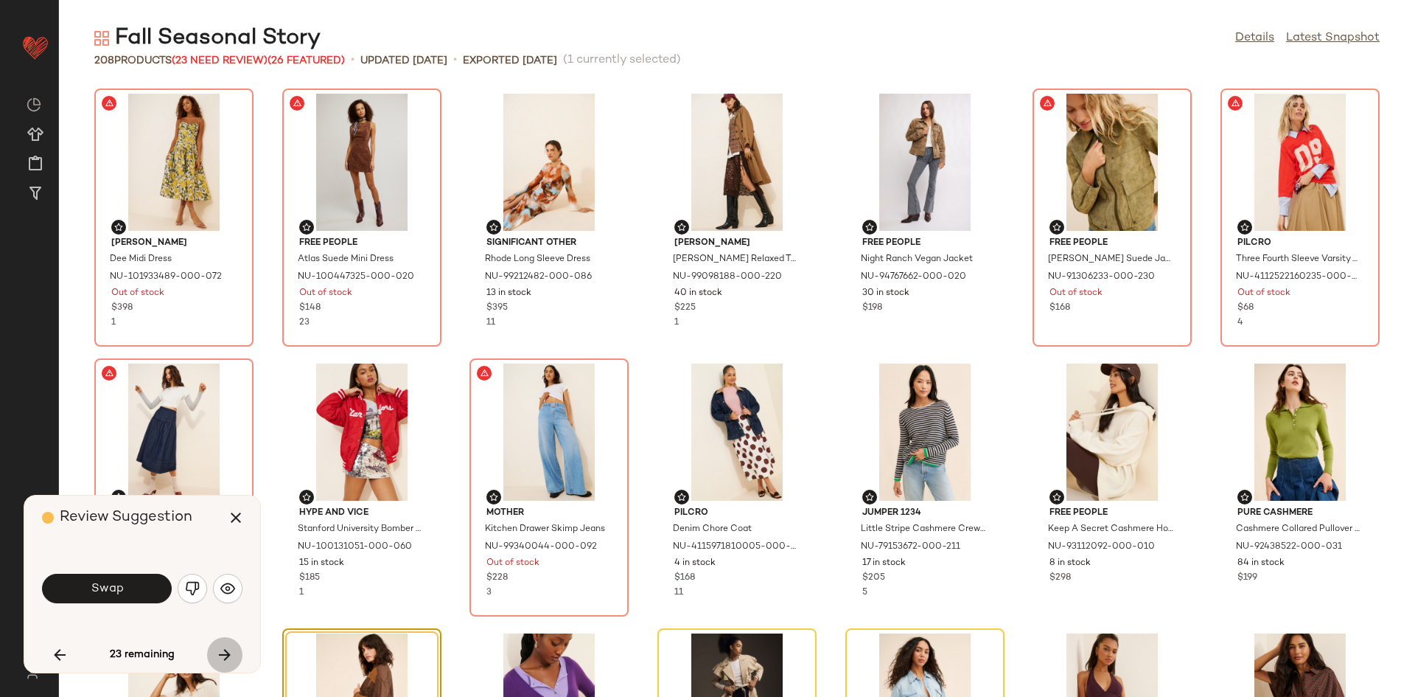
scroll to position [282, 0]
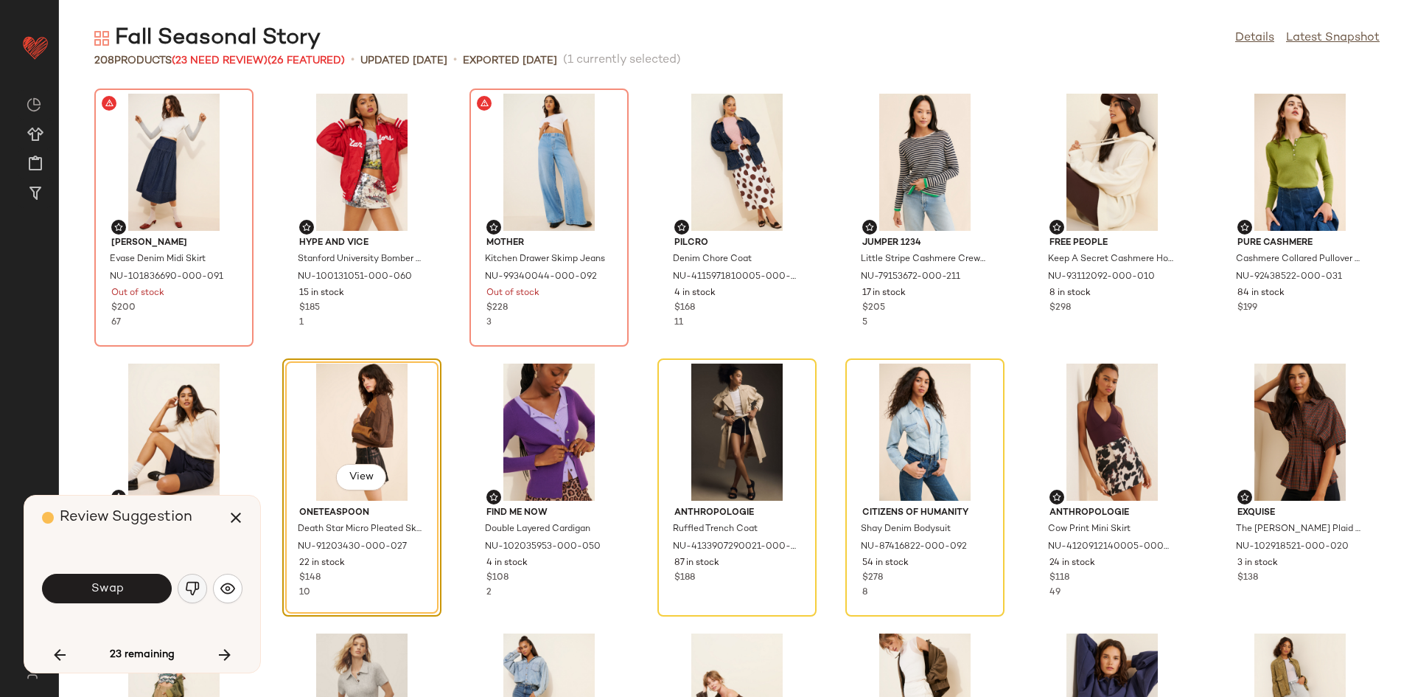
click at [184, 582] on button "button" at bounding box center [192, 587] width 29 height 29
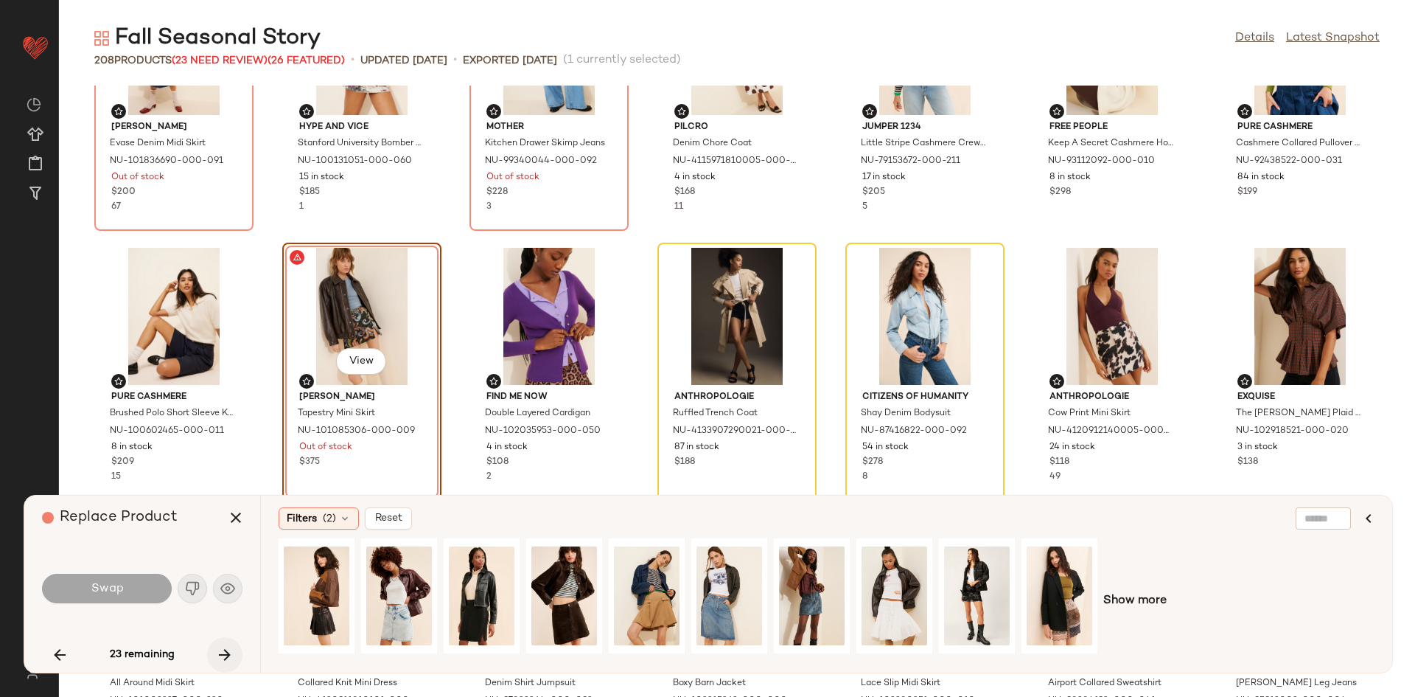
click at [225, 650] on icon "button" at bounding box center [225, 655] width 18 height 18
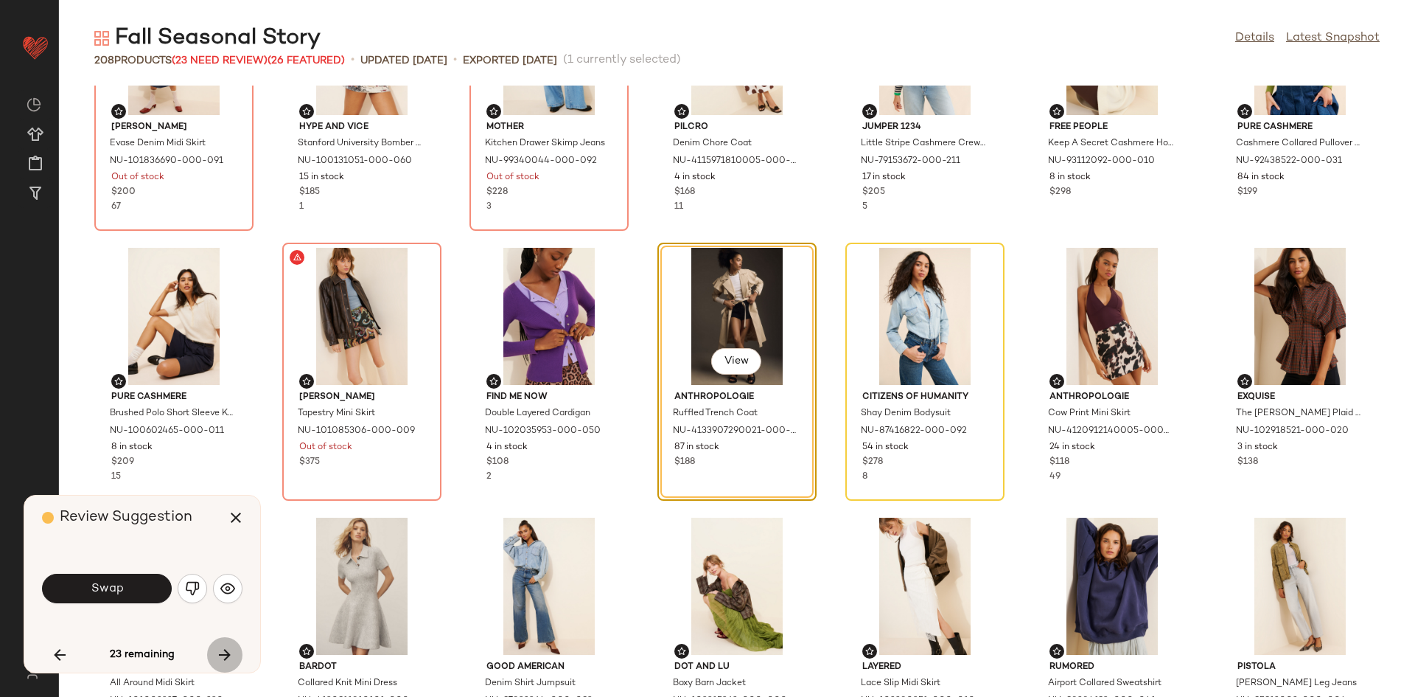
scroll to position [270, 0]
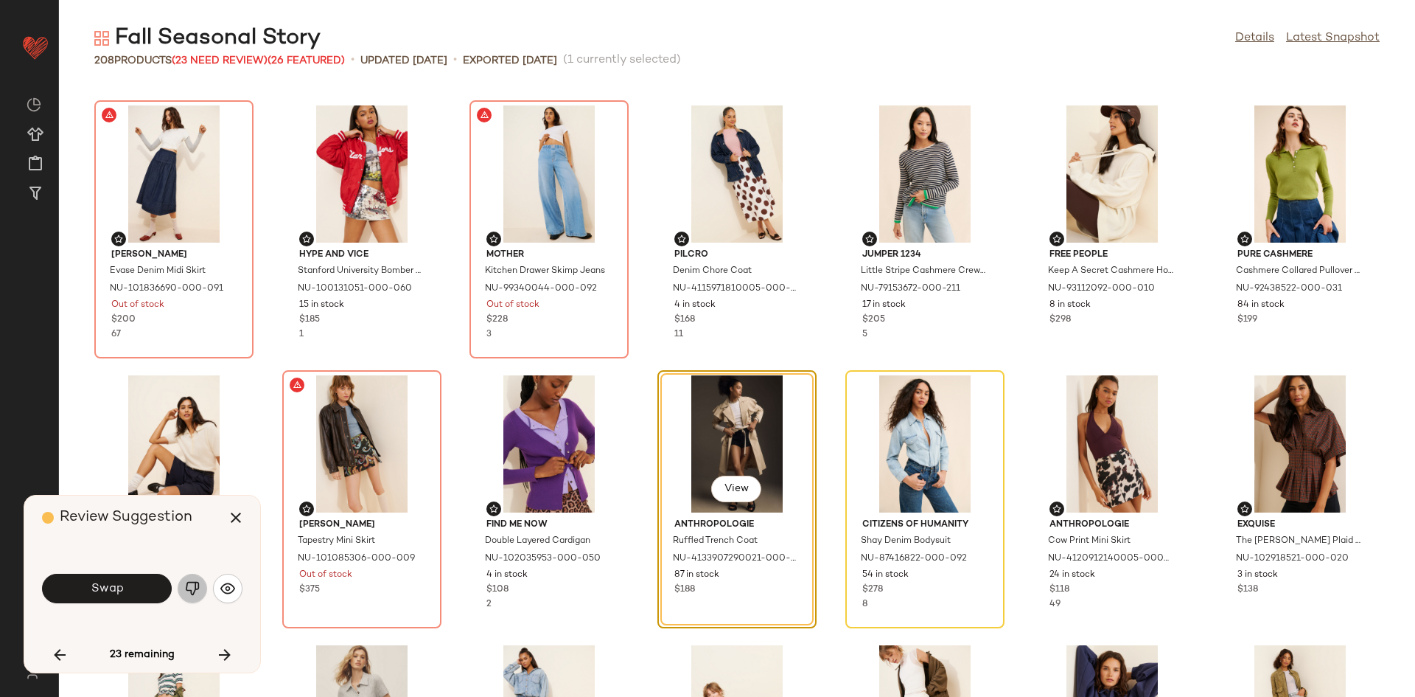
click at [197, 582] on img "button" at bounding box center [192, 588] width 15 height 15
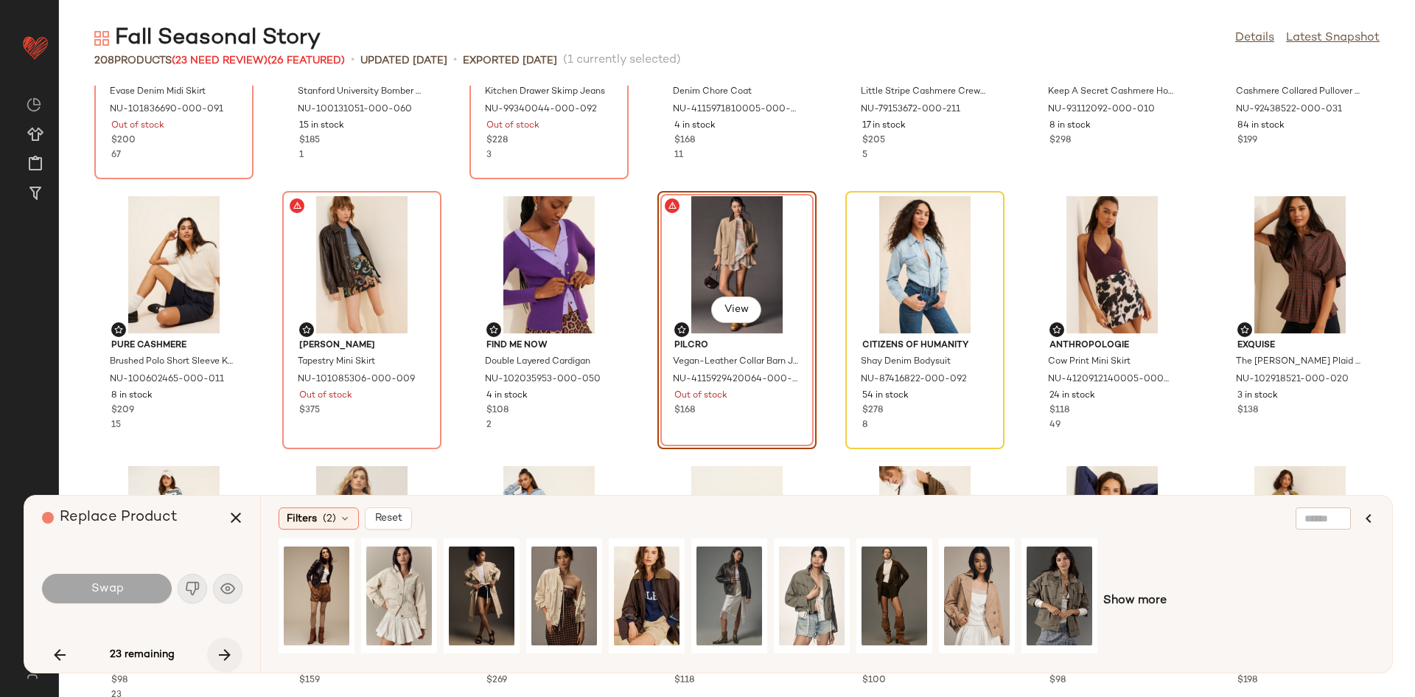
click at [225, 652] on icon "button" at bounding box center [225, 655] width 18 height 18
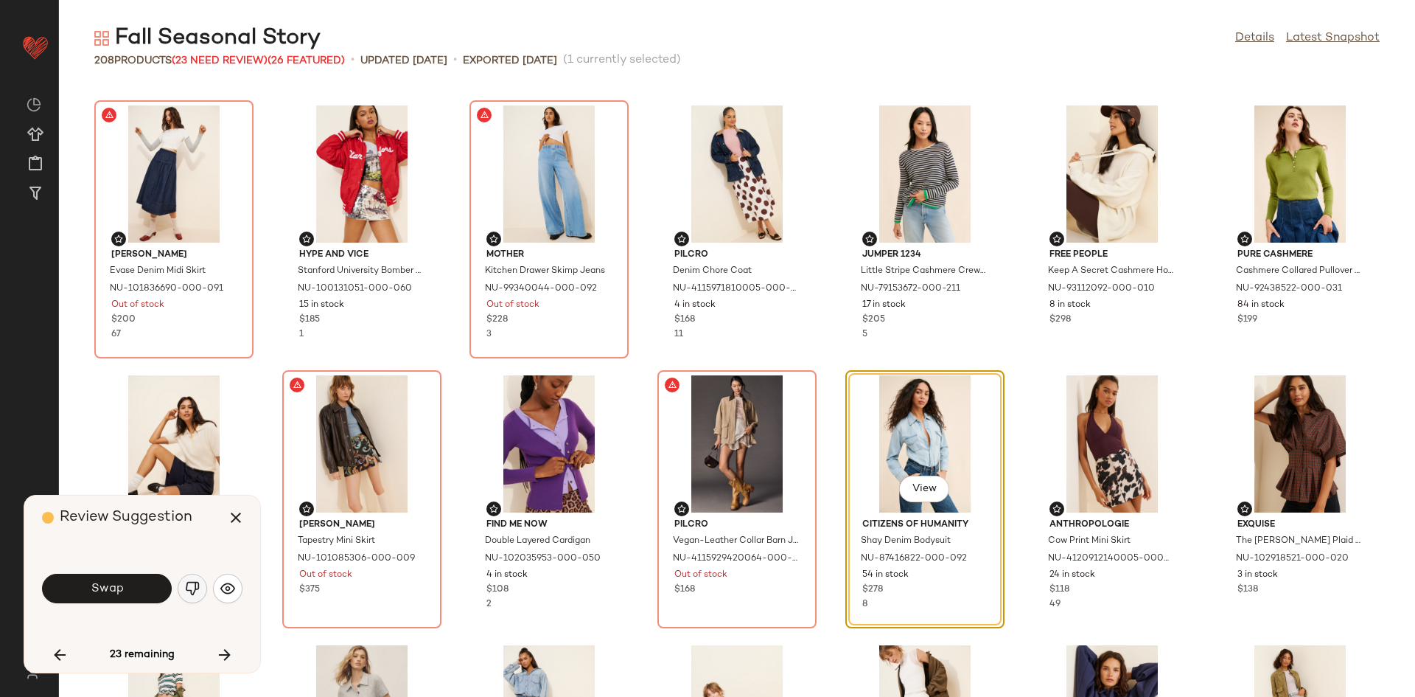
click at [190, 586] on img "button" at bounding box center [192, 588] width 15 height 15
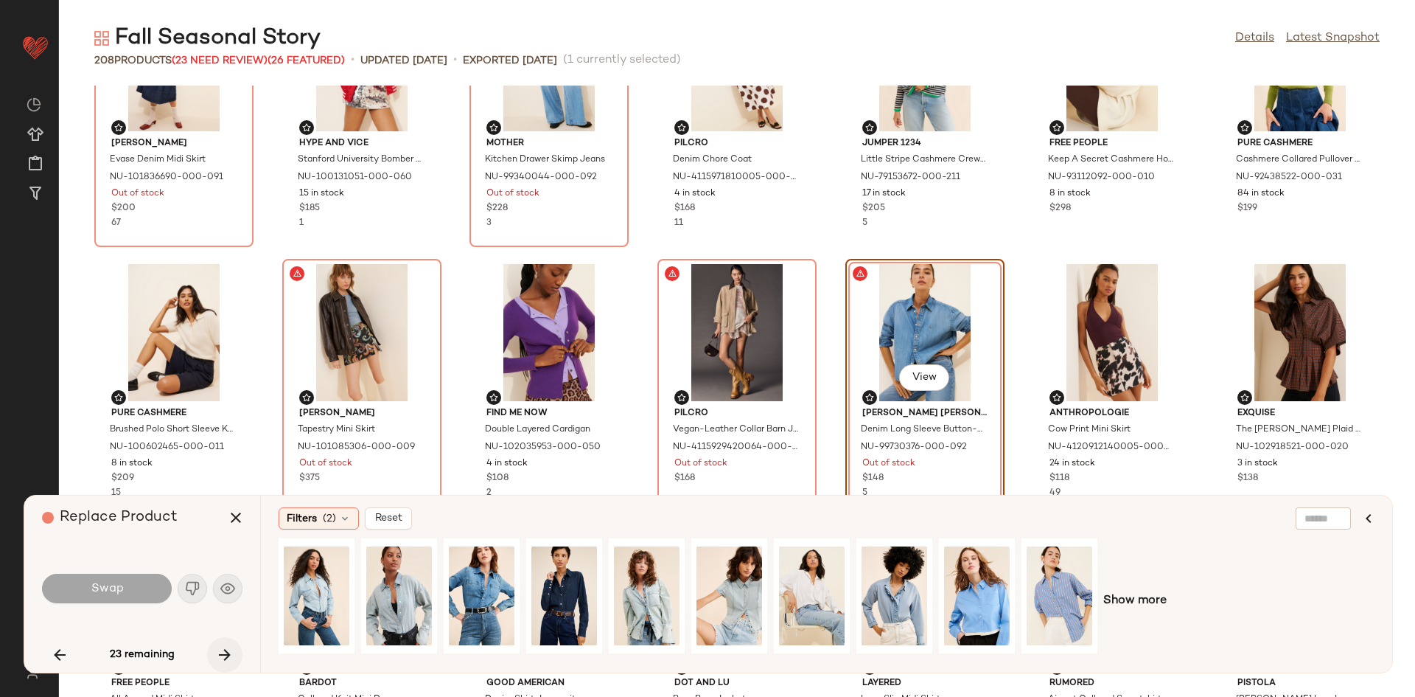
click at [234, 653] on button "button" at bounding box center [224, 654] width 35 height 35
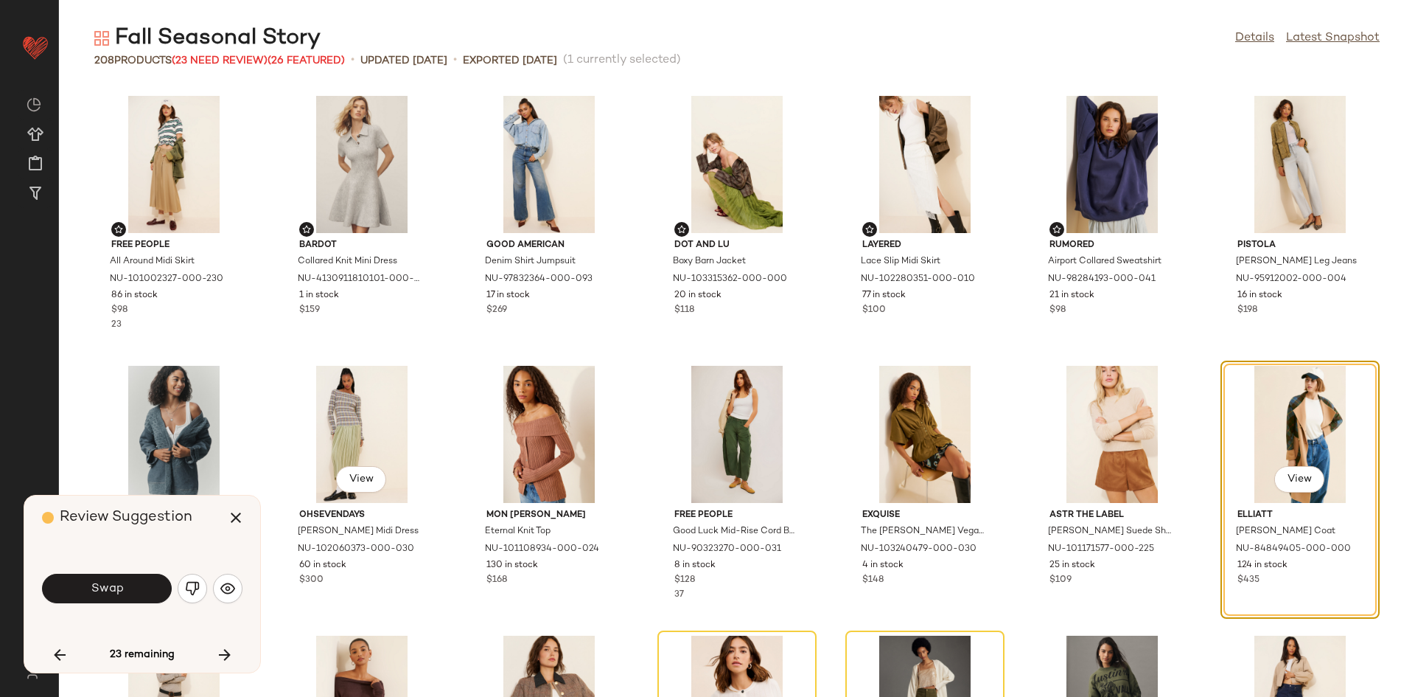
scroll to position [833, 0]
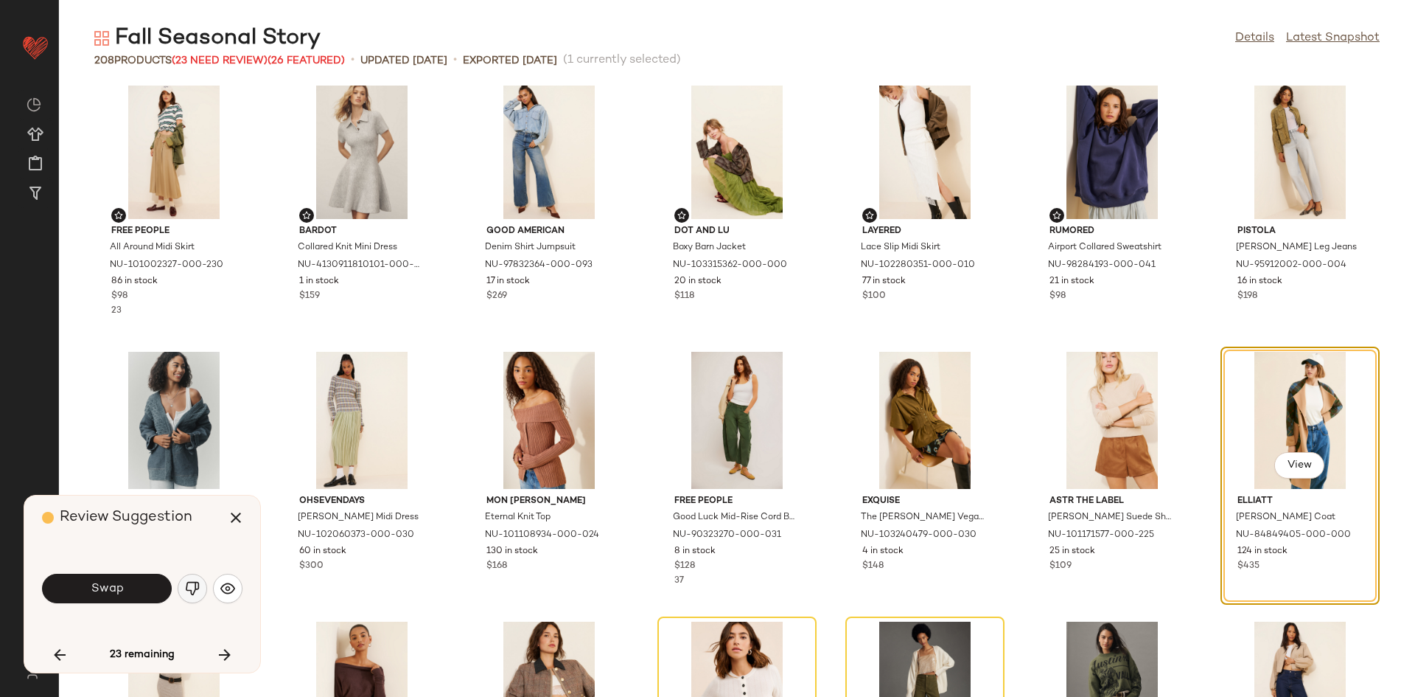
click at [185, 589] on img "button" at bounding box center [192, 588] width 15 height 15
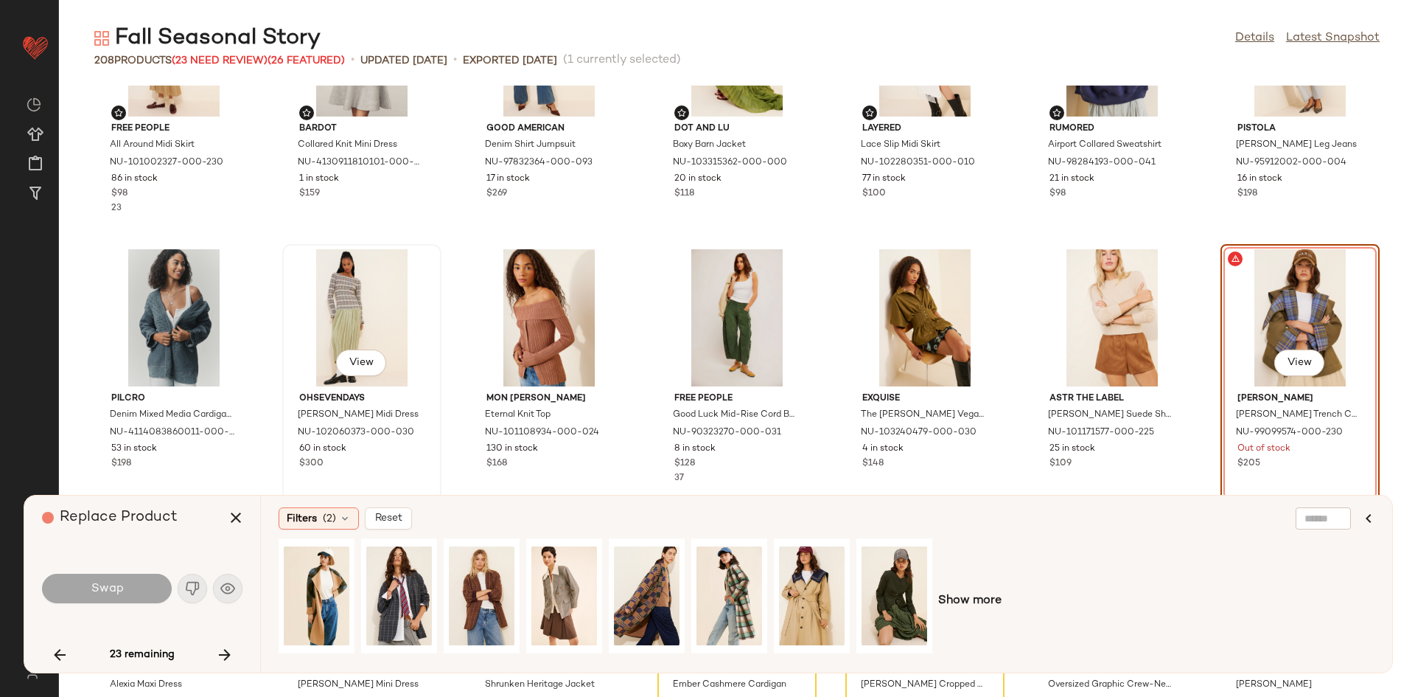
scroll to position [958, 0]
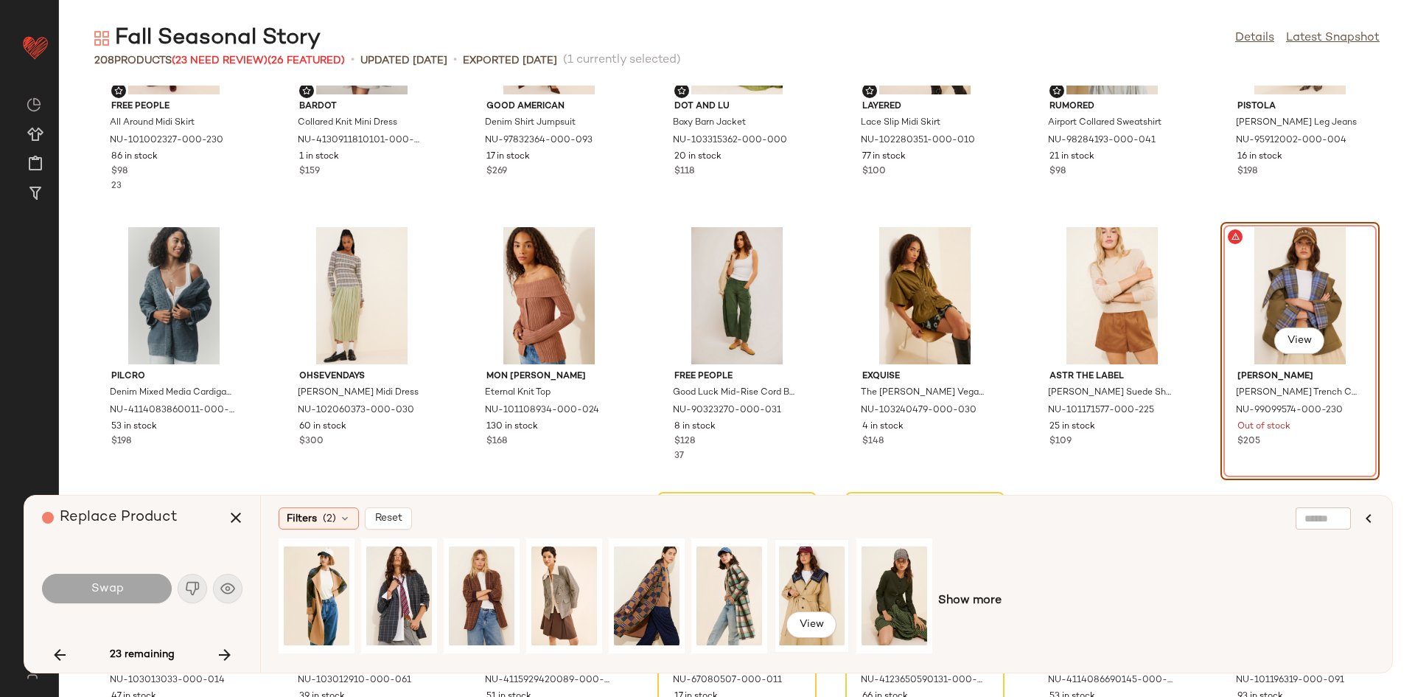
click at [821, 579] on div "View" at bounding box center [812, 595] width 66 height 105
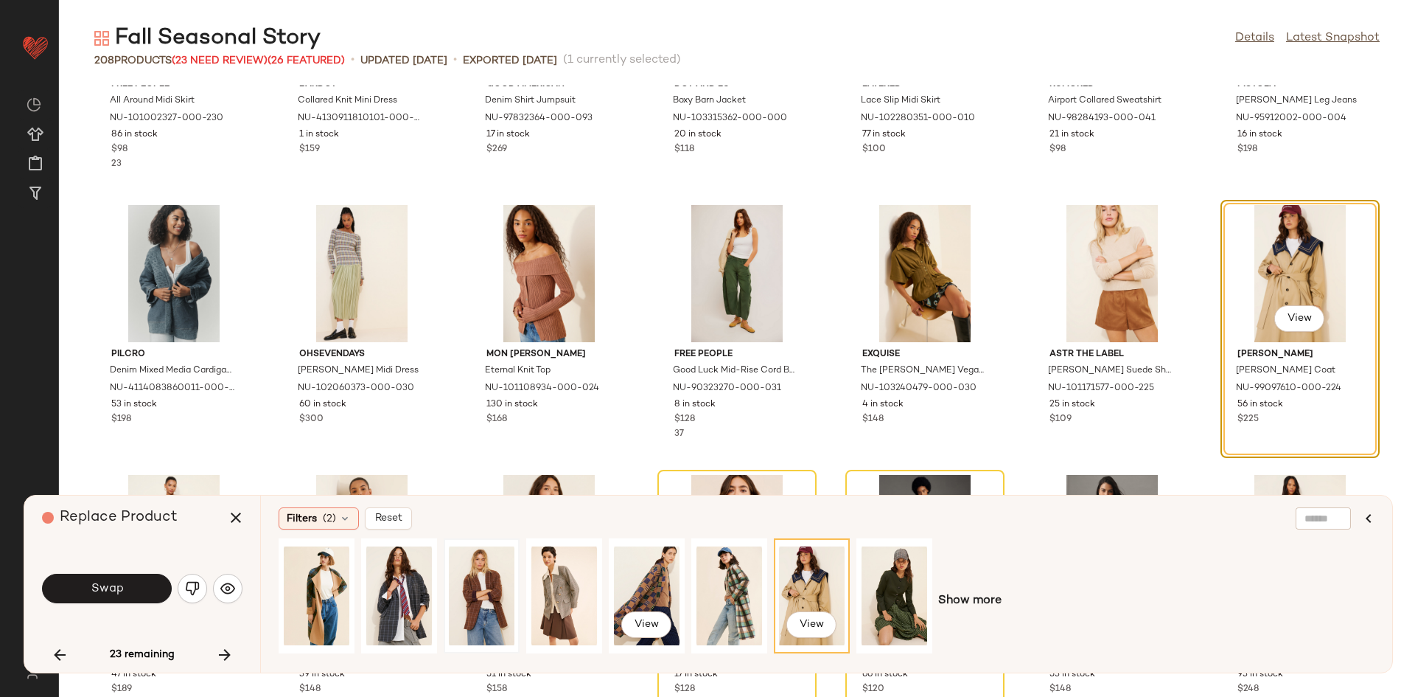
scroll to position [980, 0]
click at [977, 603] on span "Show more" at bounding box center [969, 601] width 63 height 18
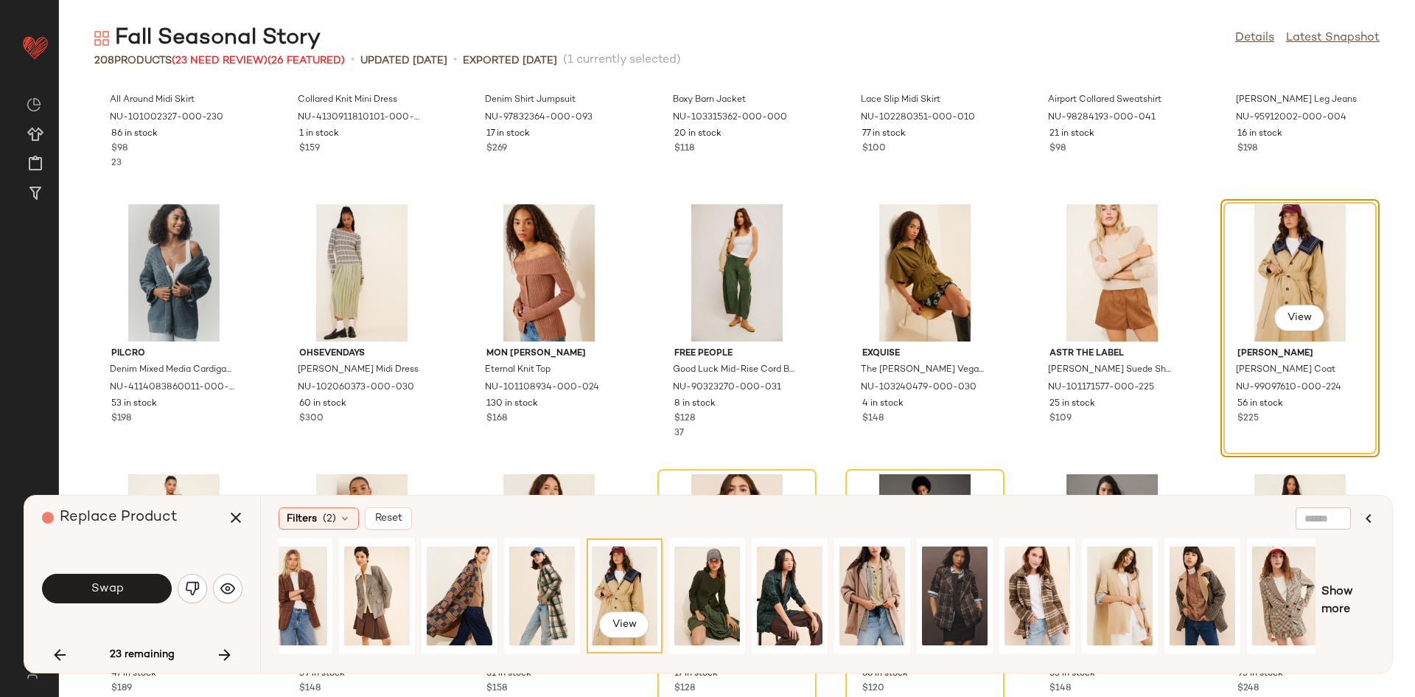
scroll to position [0, 194]
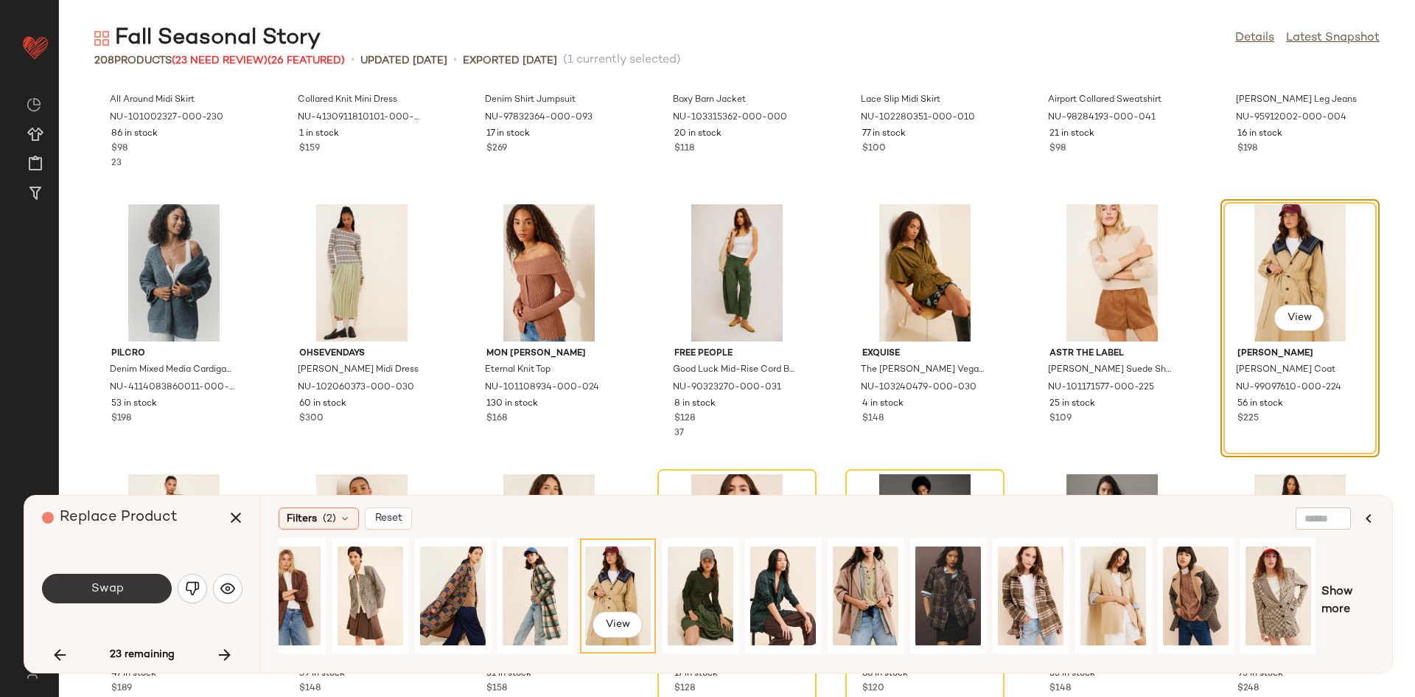
click at [155, 582] on button "Swap" at bounding box center [107, 587] width 130 height 29
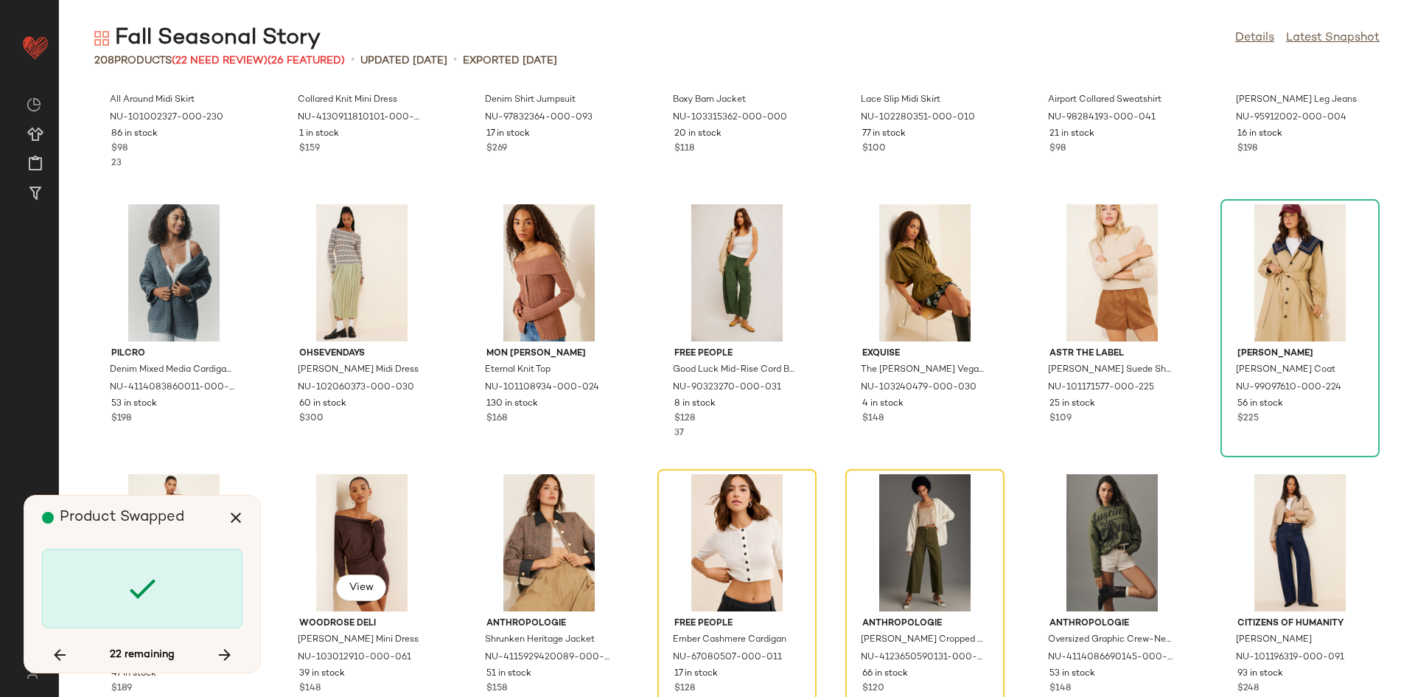
scroll to position [1079, 0]
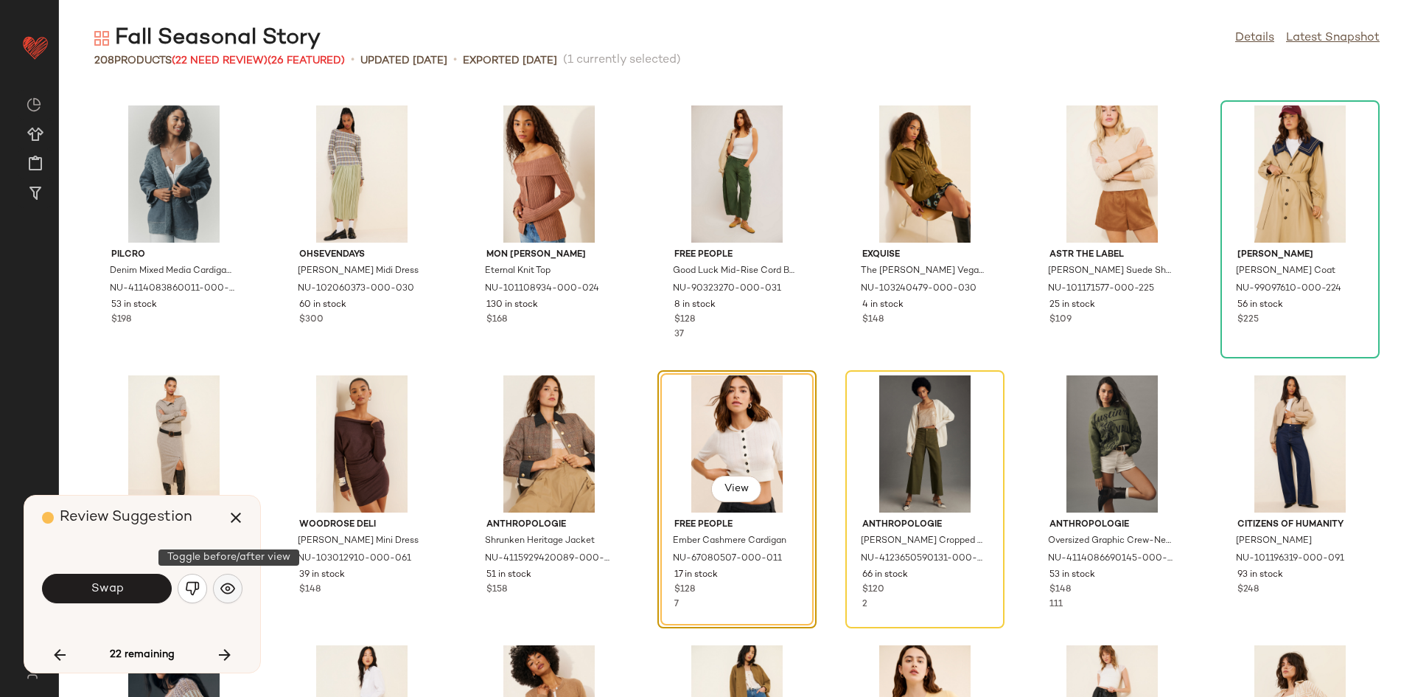
click at [227, 597] on button "button" at bounding box center [227, 587] width 29 height 29
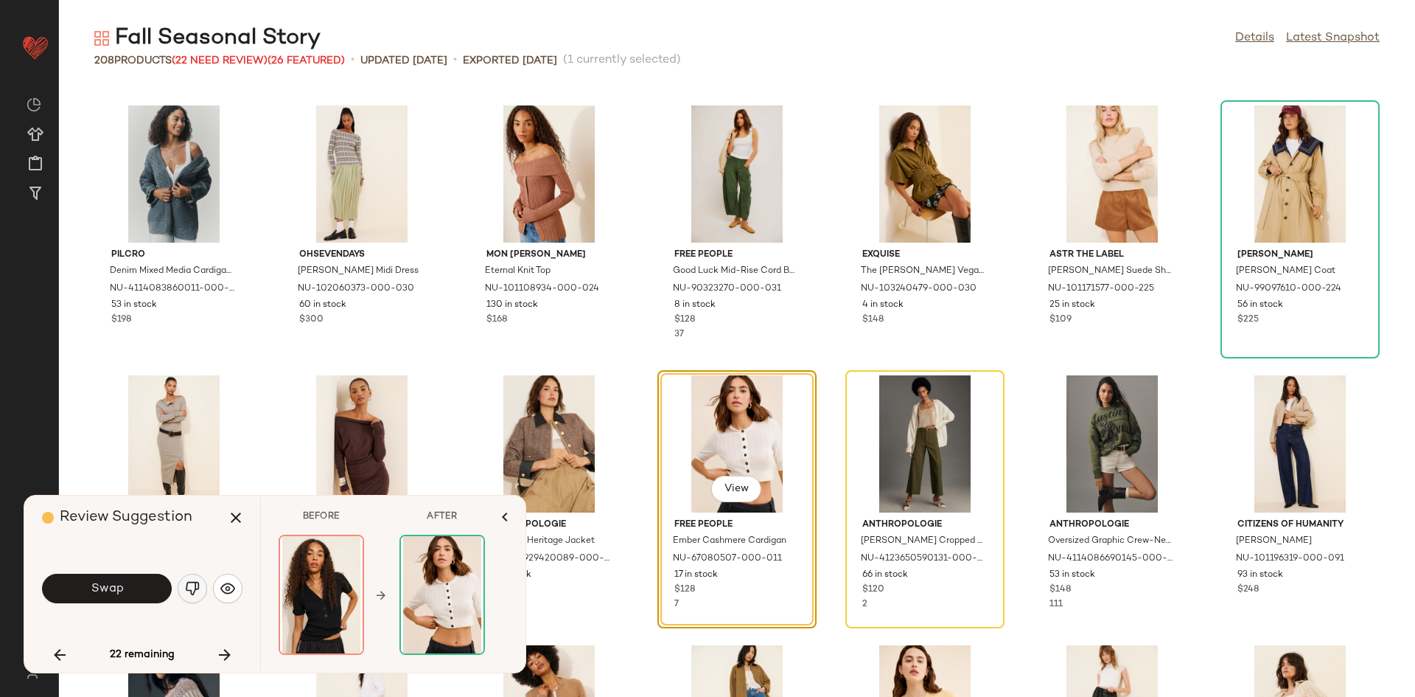
click at [178, 584] on button "button" at bounding box center [192, 587] width 29 height 29
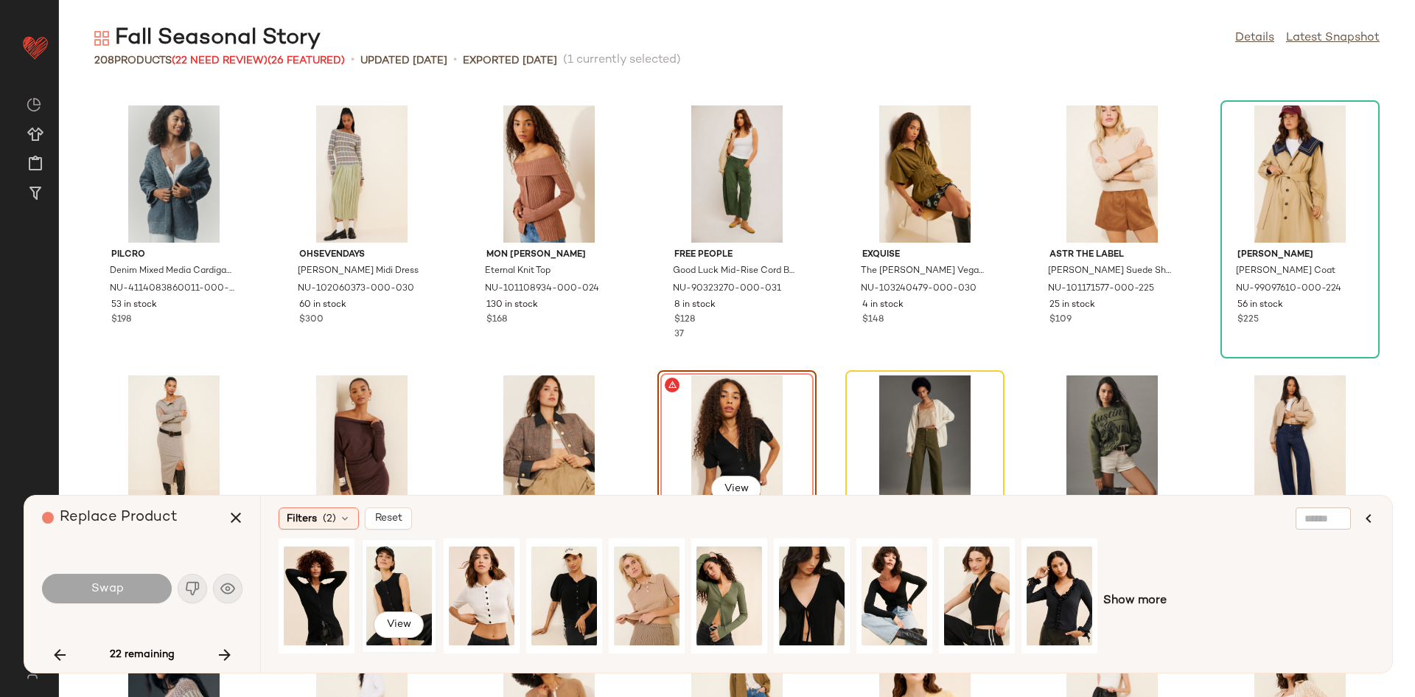
click at [396, 585] on div "View" at bounding box center [399, 595] width 66 height 105
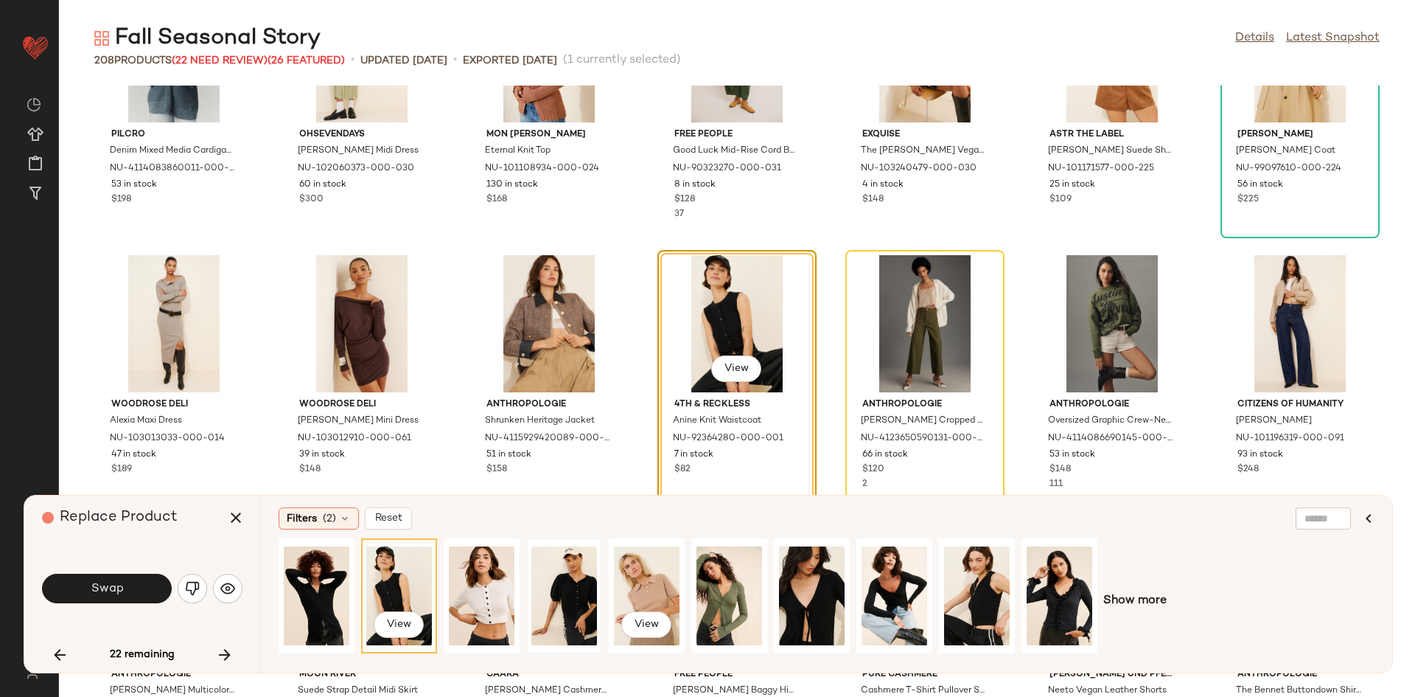
scroll to position [1211, 0]
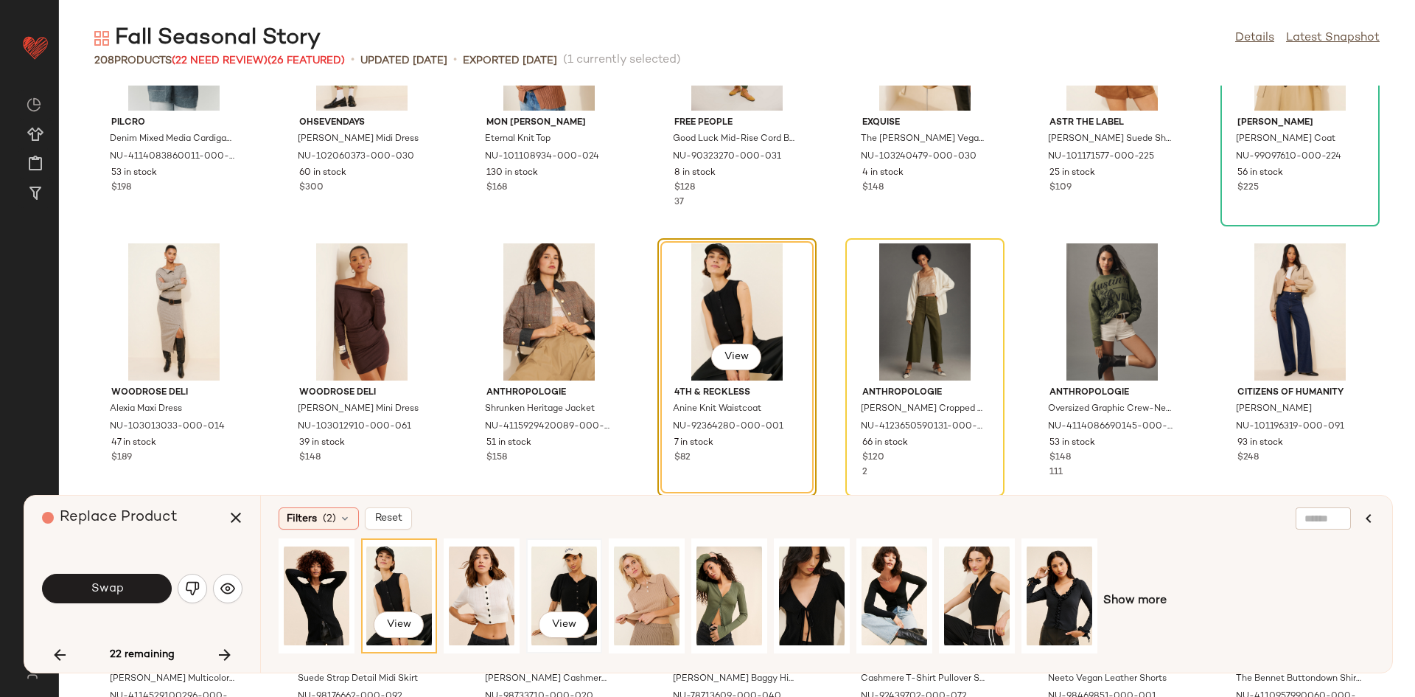
click at [566, 579] on div "View" at bounding box center [564, 595] width 66 height 105
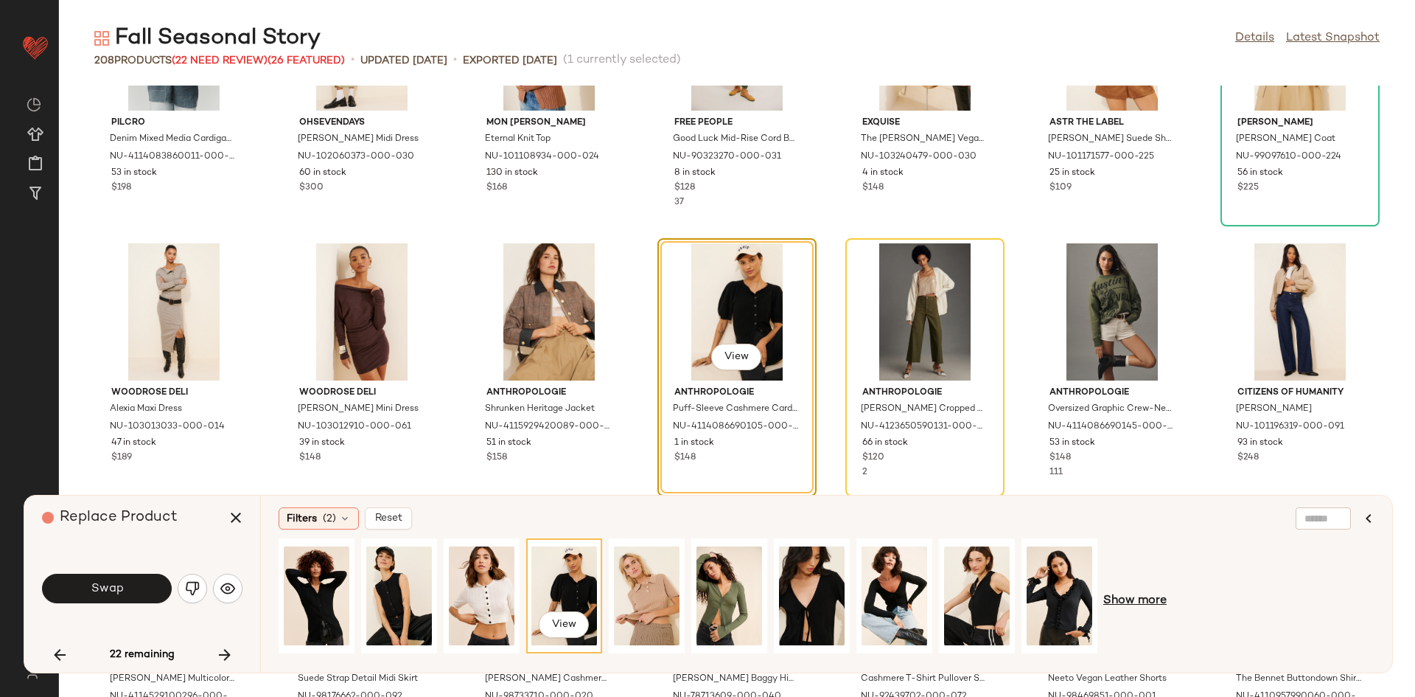
click at [1150, 599] on span "Show more" at bounding box center [1134, 601] width 63 height 18
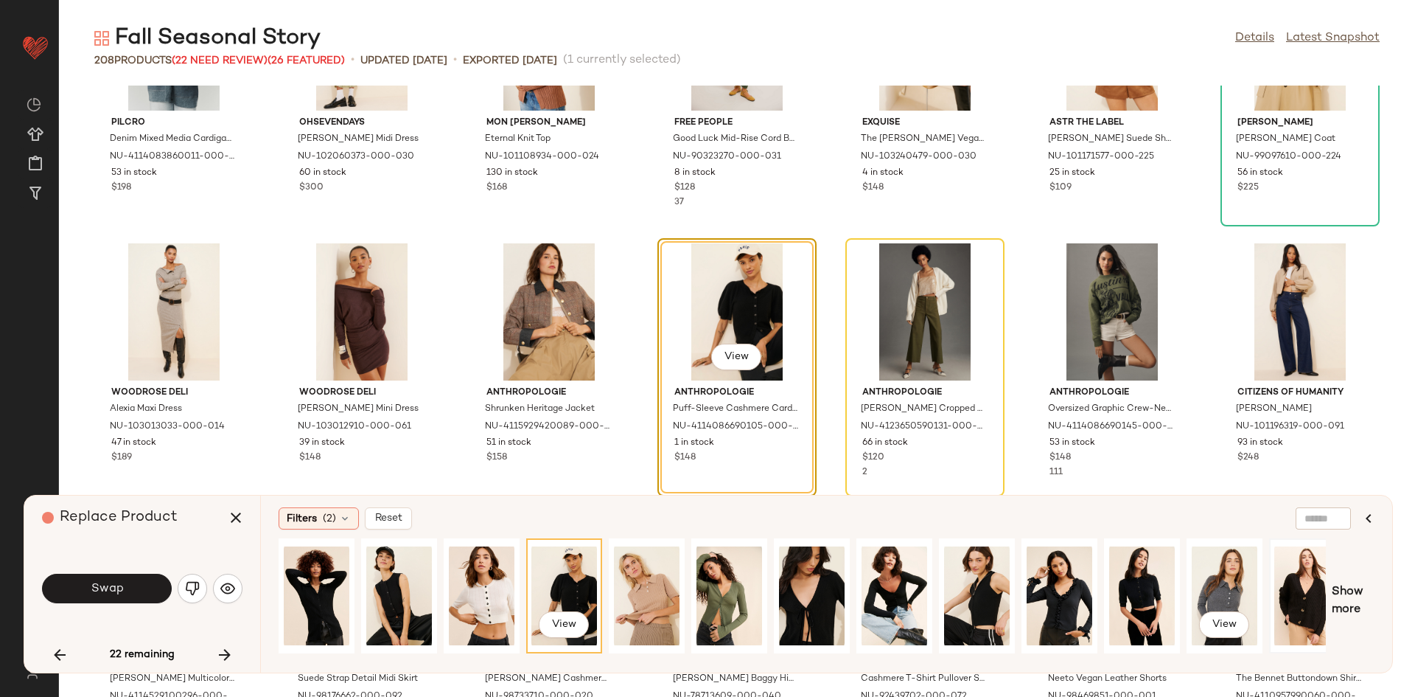
click at [1306, 621] on div "Filters (2) Reset View View Show more" at bounding box center [826, 583] width 1132 height 177
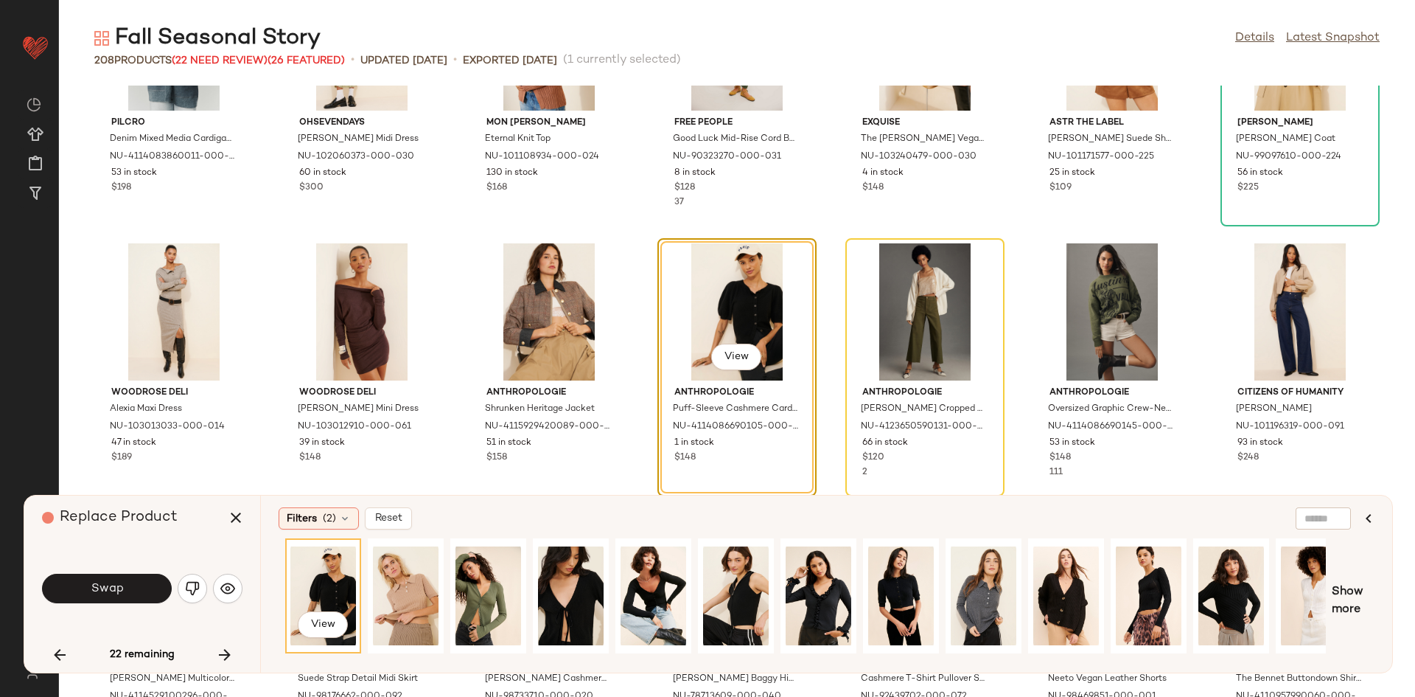
scroll to position [0, 514]
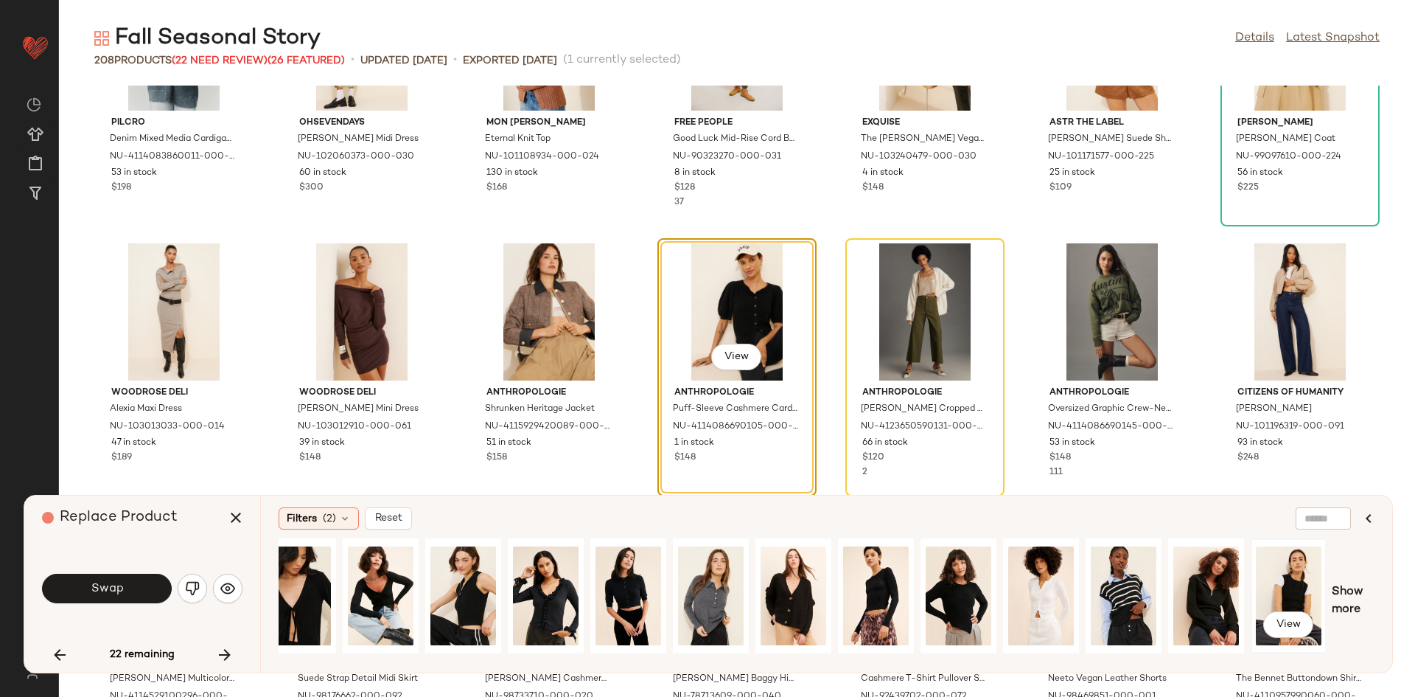
click at [1291, 583] on div "View" at bounding box center [1289, 595] width 66 height 105
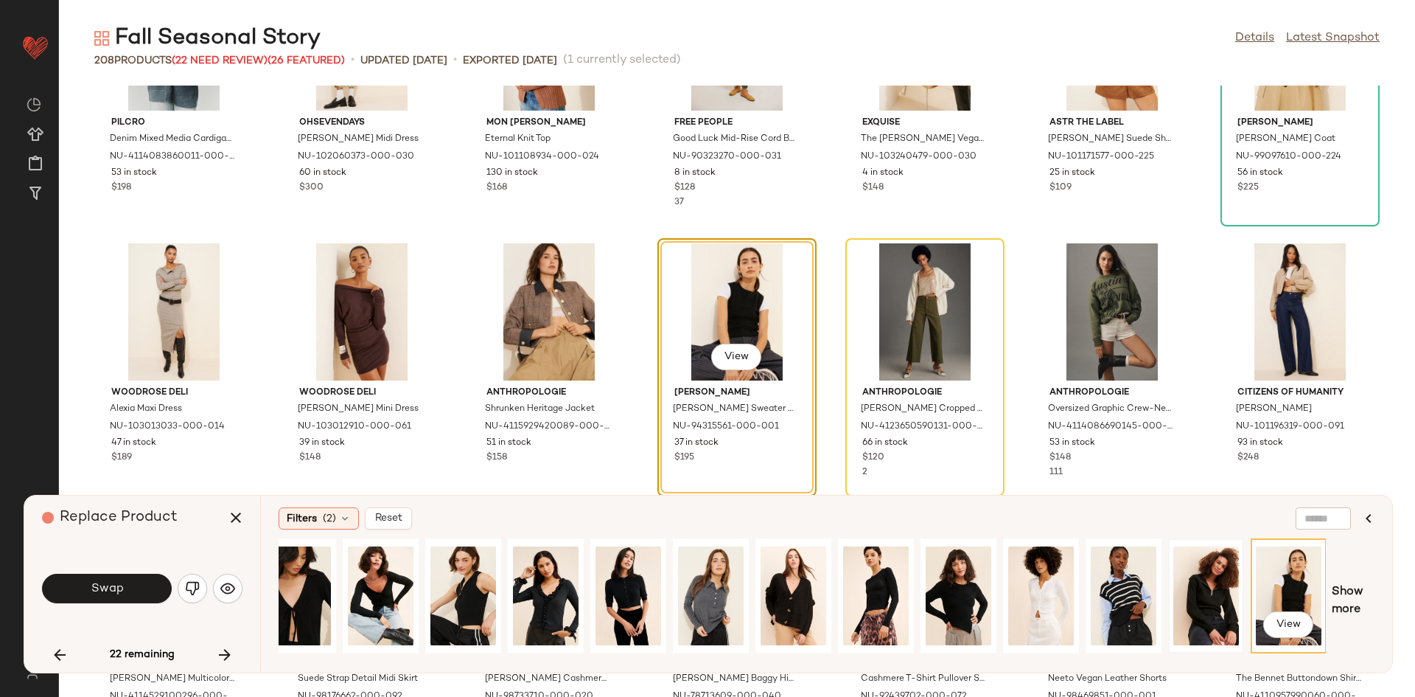
click at [1243, 577] on div at bounding box center [1206, 595] width 76 height 115
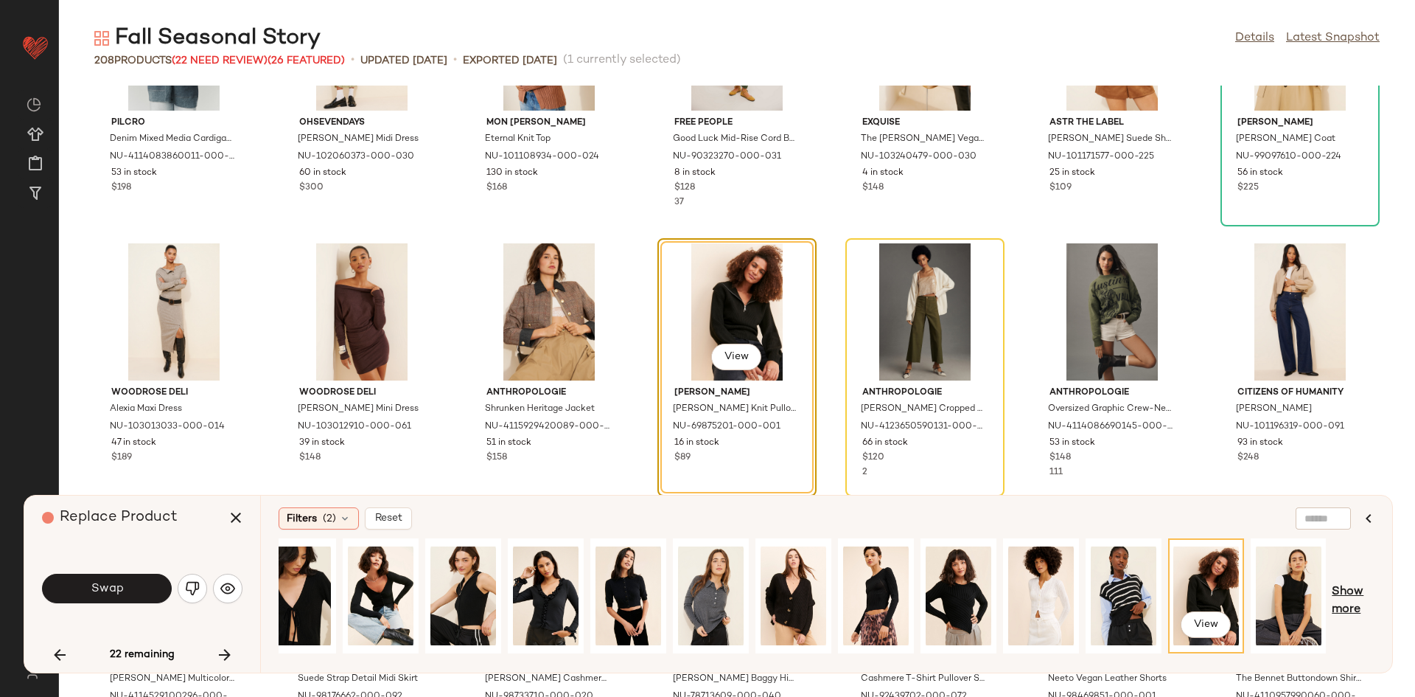
click at [1361, 602] on span "Show more" at bounding box center [1353, 600] width 43 height 35
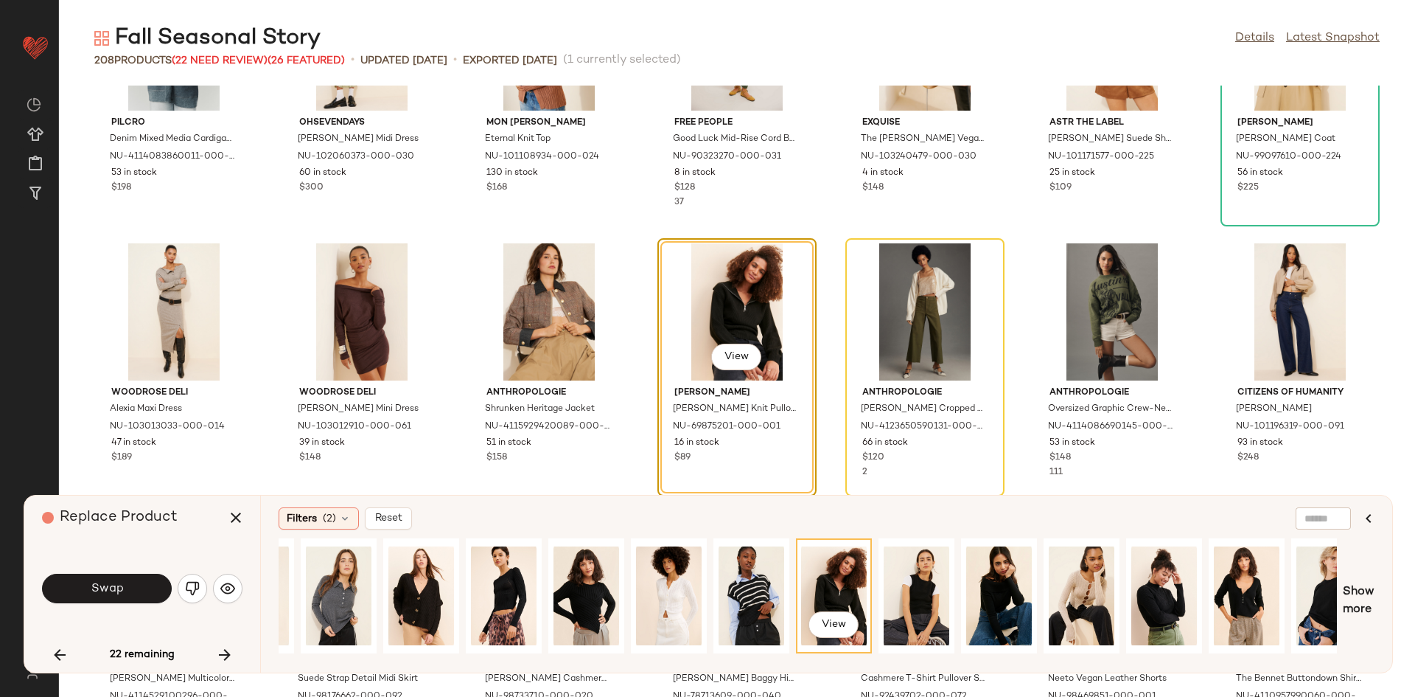
scroll to position [0, 1032]
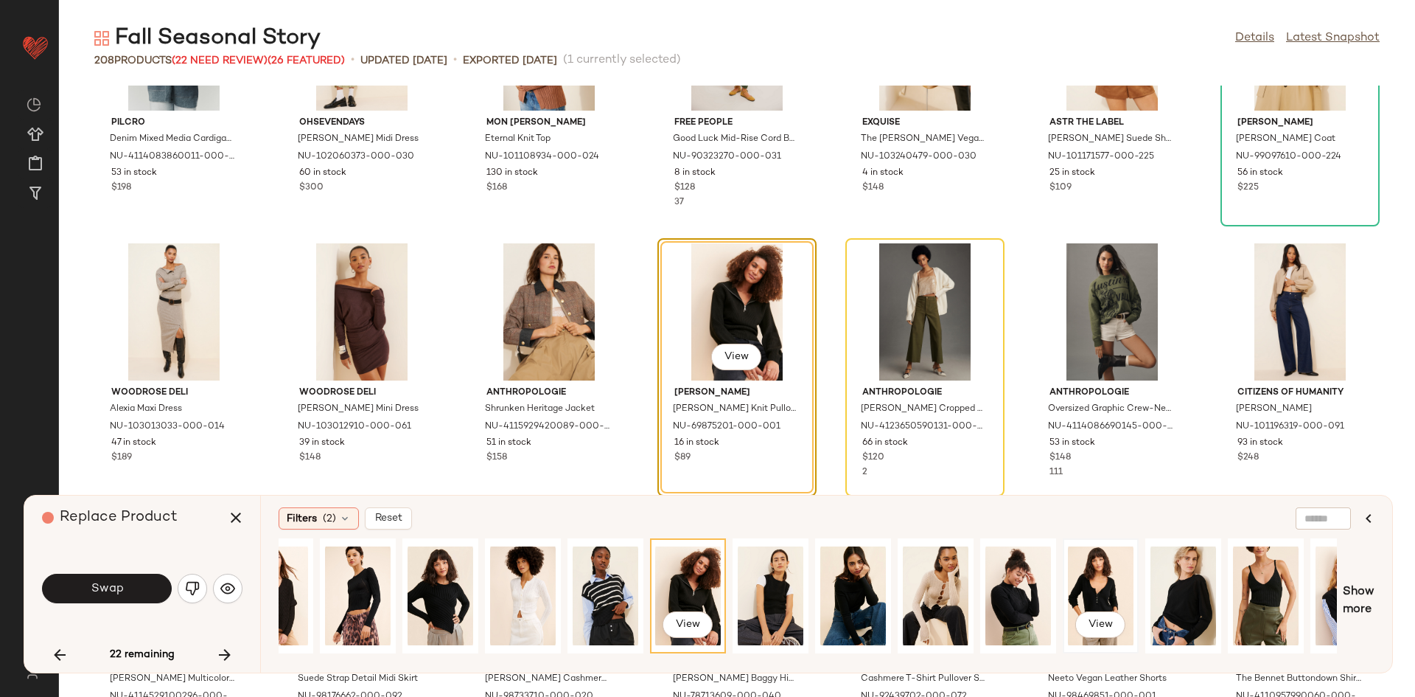
click at [1096, 580] on div "View" at bounding box center [1101, 595] width 66 height 105
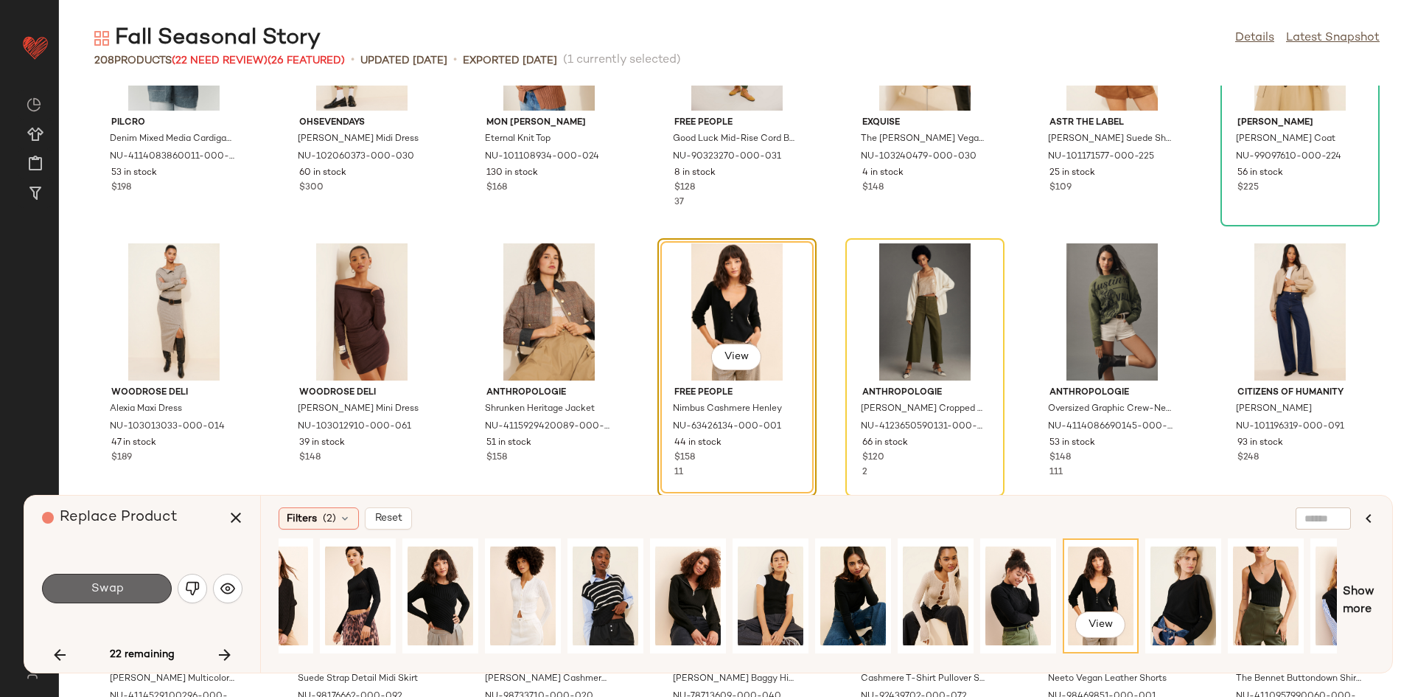
click at [136, 587] on button "Swap" at bounding box center [107, 587] width 130 height 29
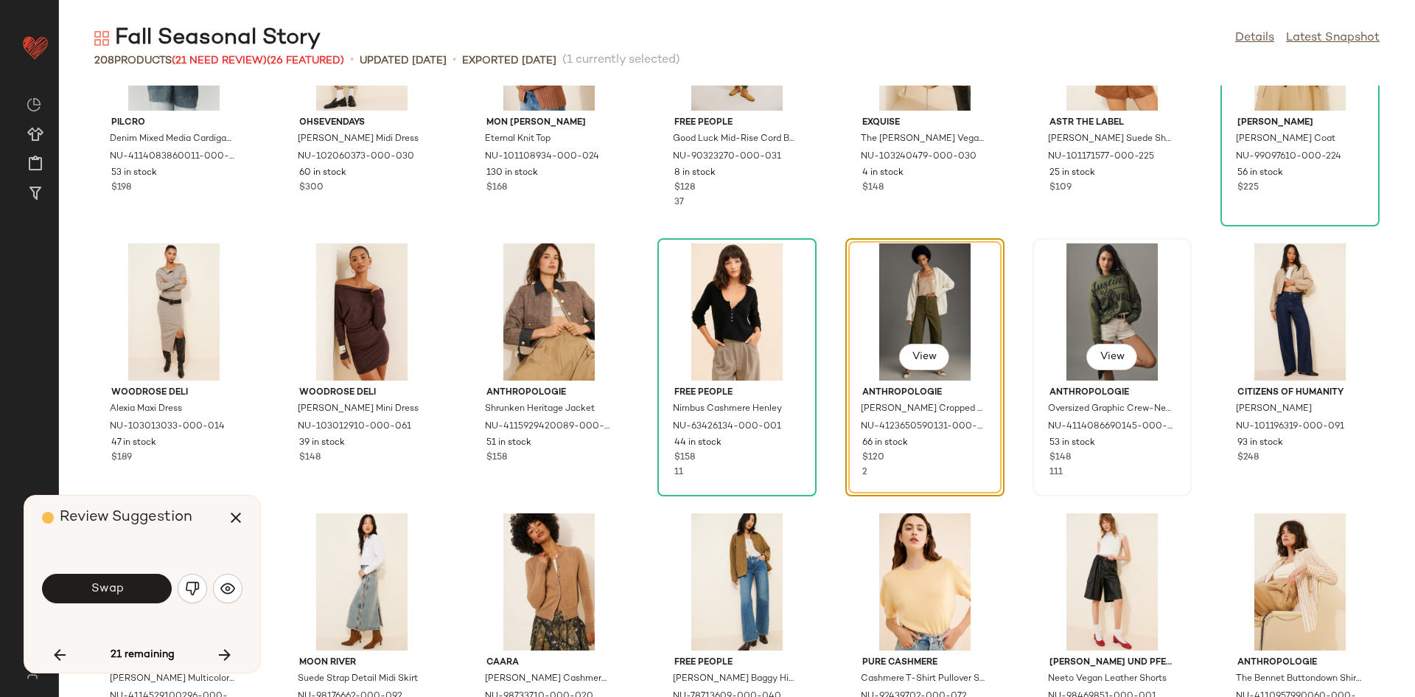
scroll to position [1079, 0]
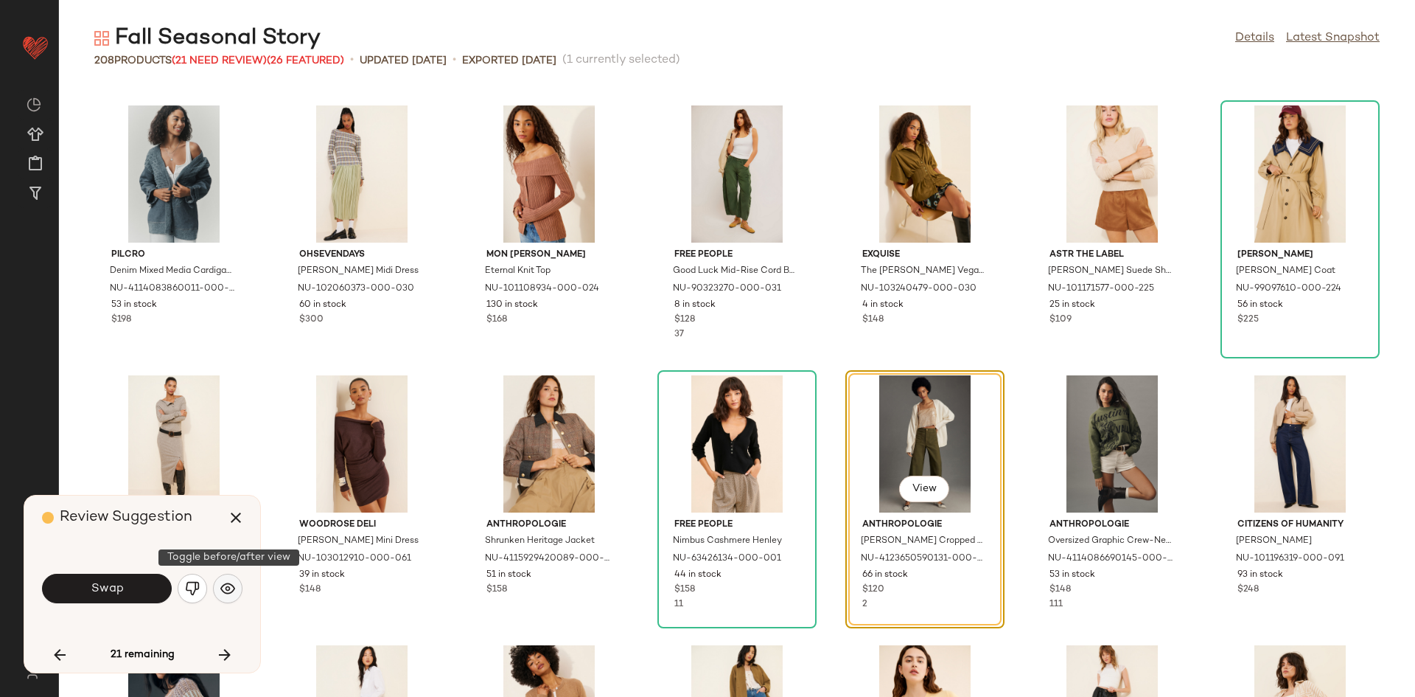
click at [236, 579] on button "button" at bounding box center [227, 587] width 29 height 29
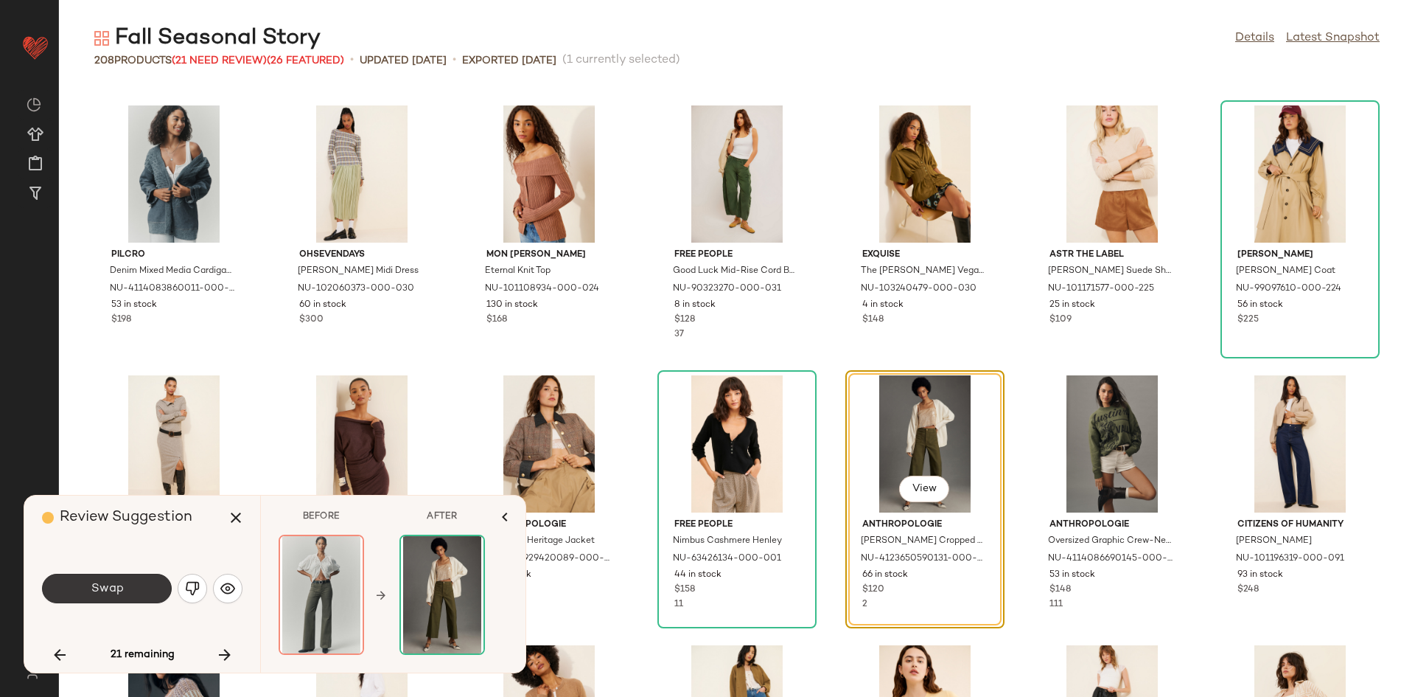
click at [138, 587] on button "Swap" at bounding box center [107, 587] width 130 height 29
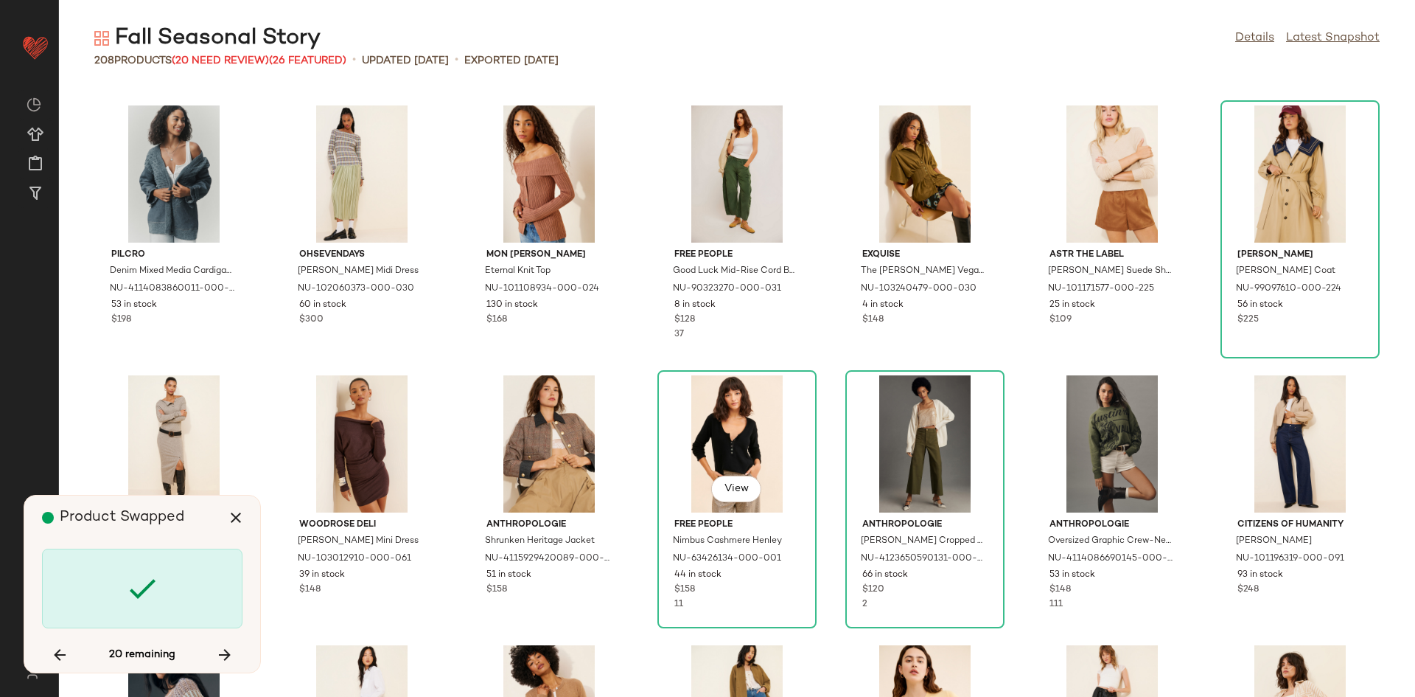
scroll to position [2158, 0]
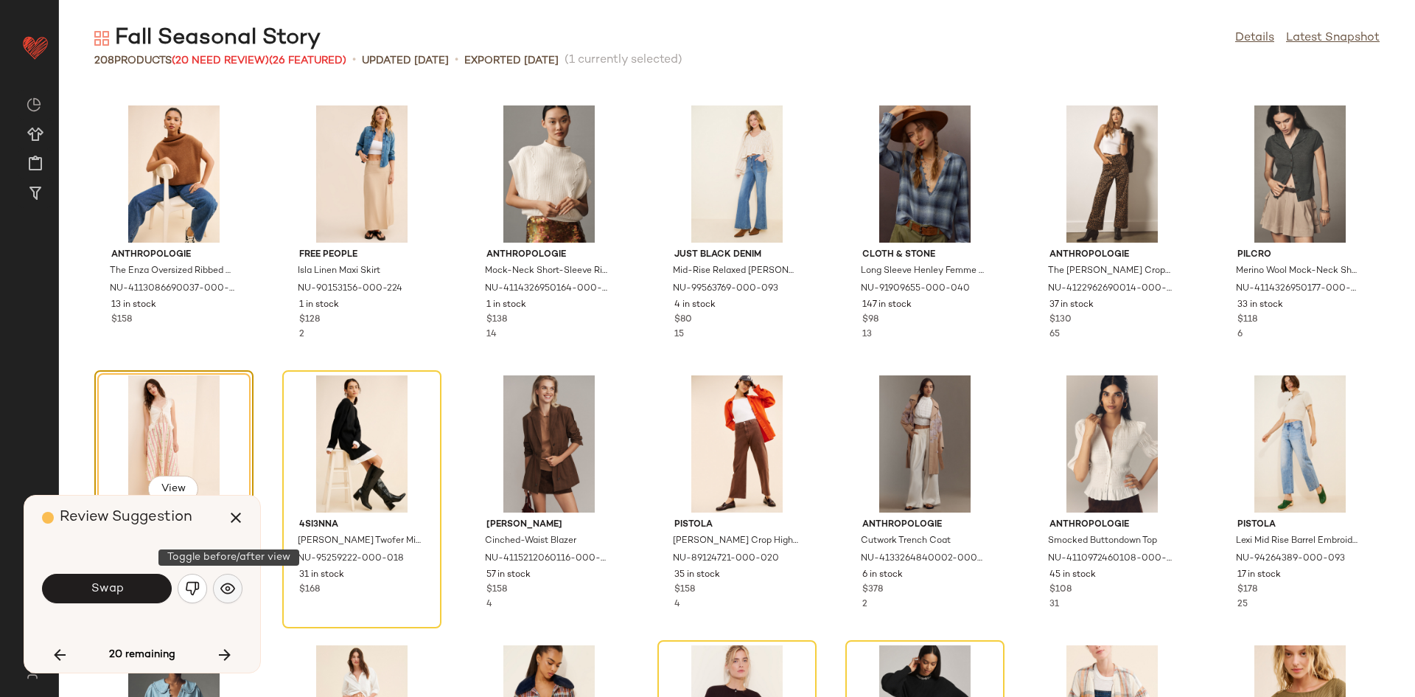
click at [223, 591] on img "button" at bounding box center [227, 588] width 15 height 15
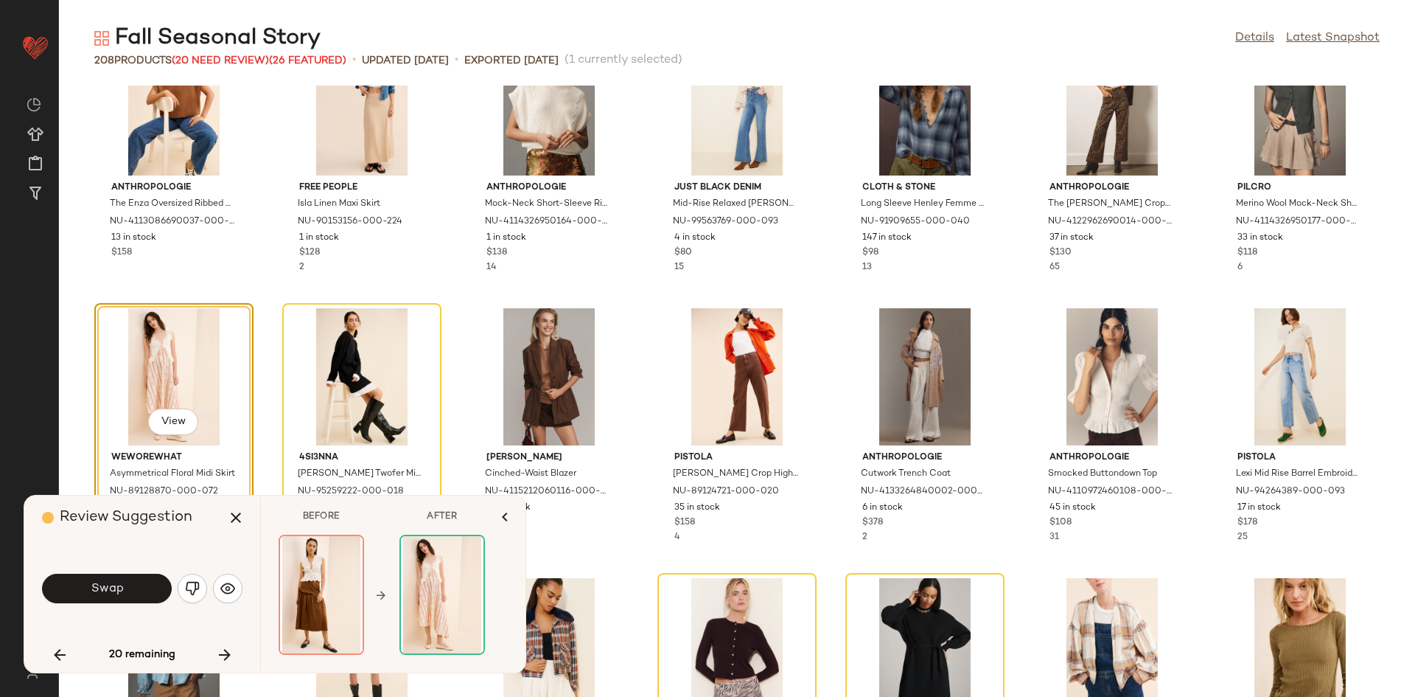
click at [193, 594] on img "button" at bounding box center [192, 588] width 15 height 15
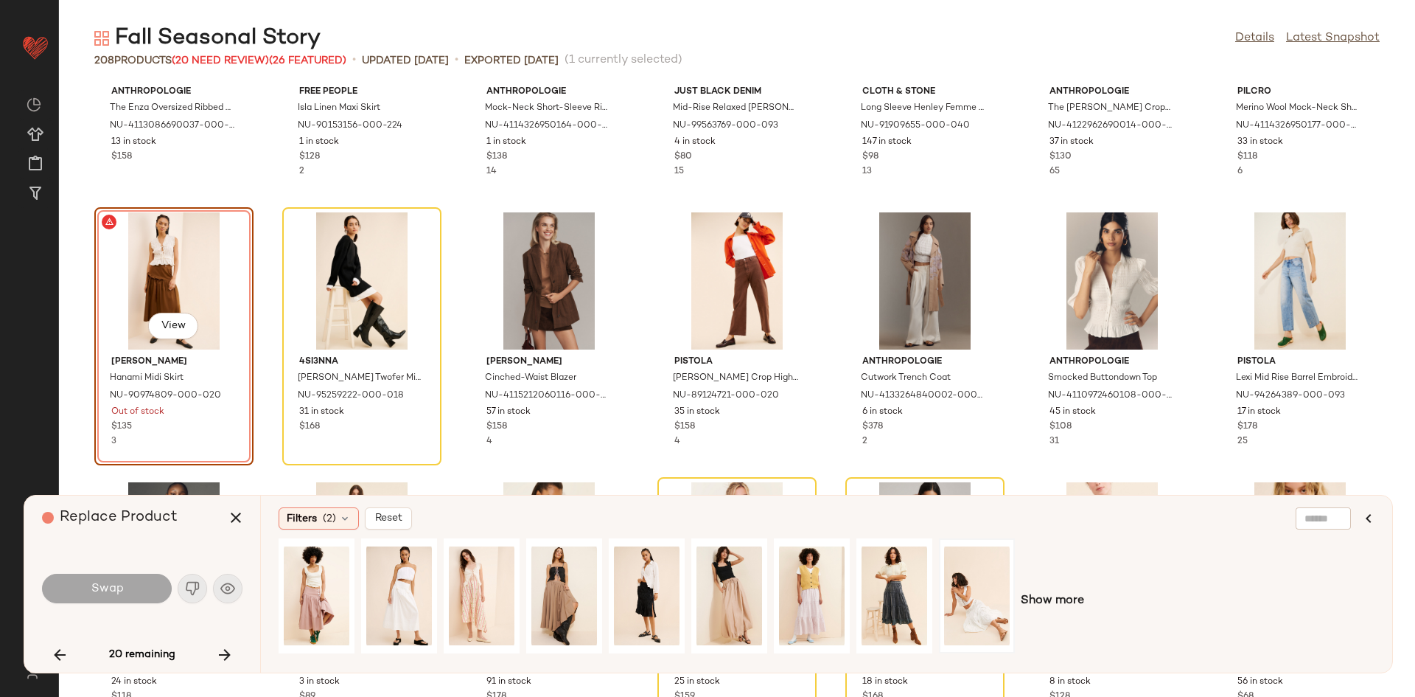
scroll to position [2322, 0]
click at [563, 579] on div "View" at bounding box center [564, 595] width 66 height 105
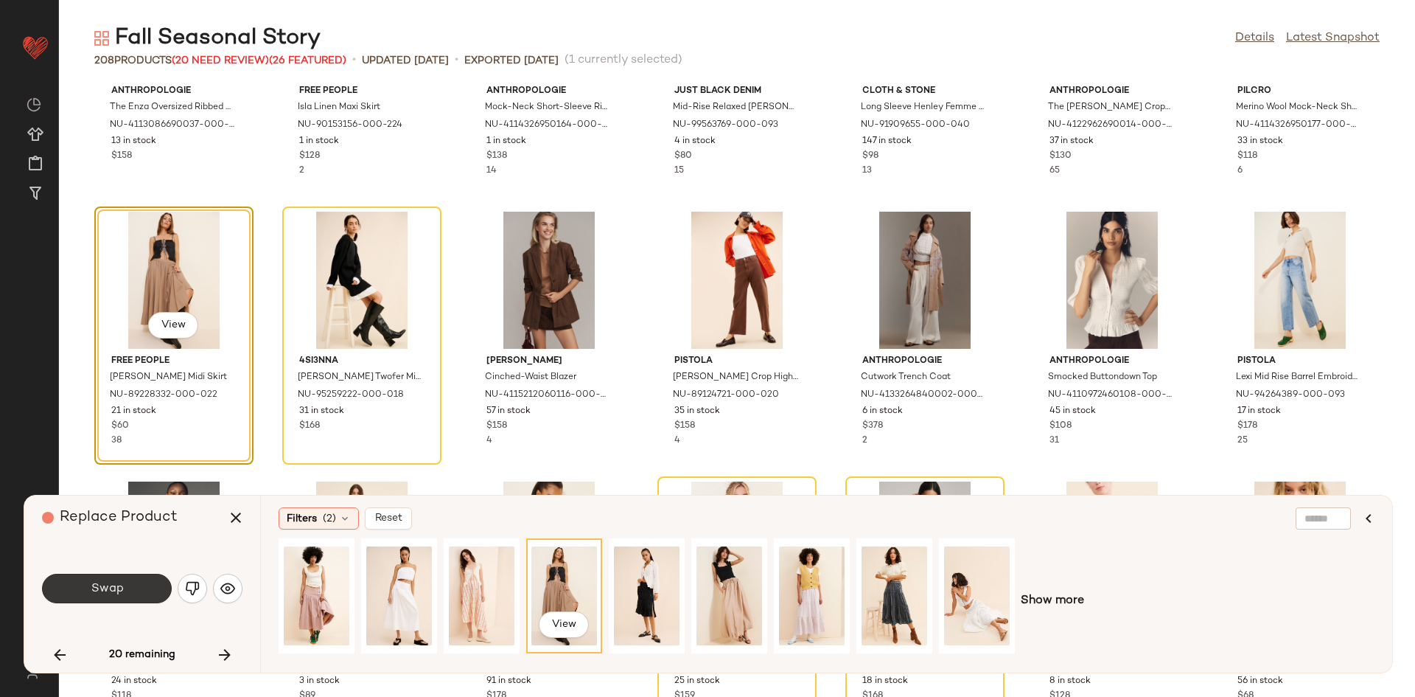
click at [105, 582] on span "Swap" at bounding box center [106, 589] width 33 height 14
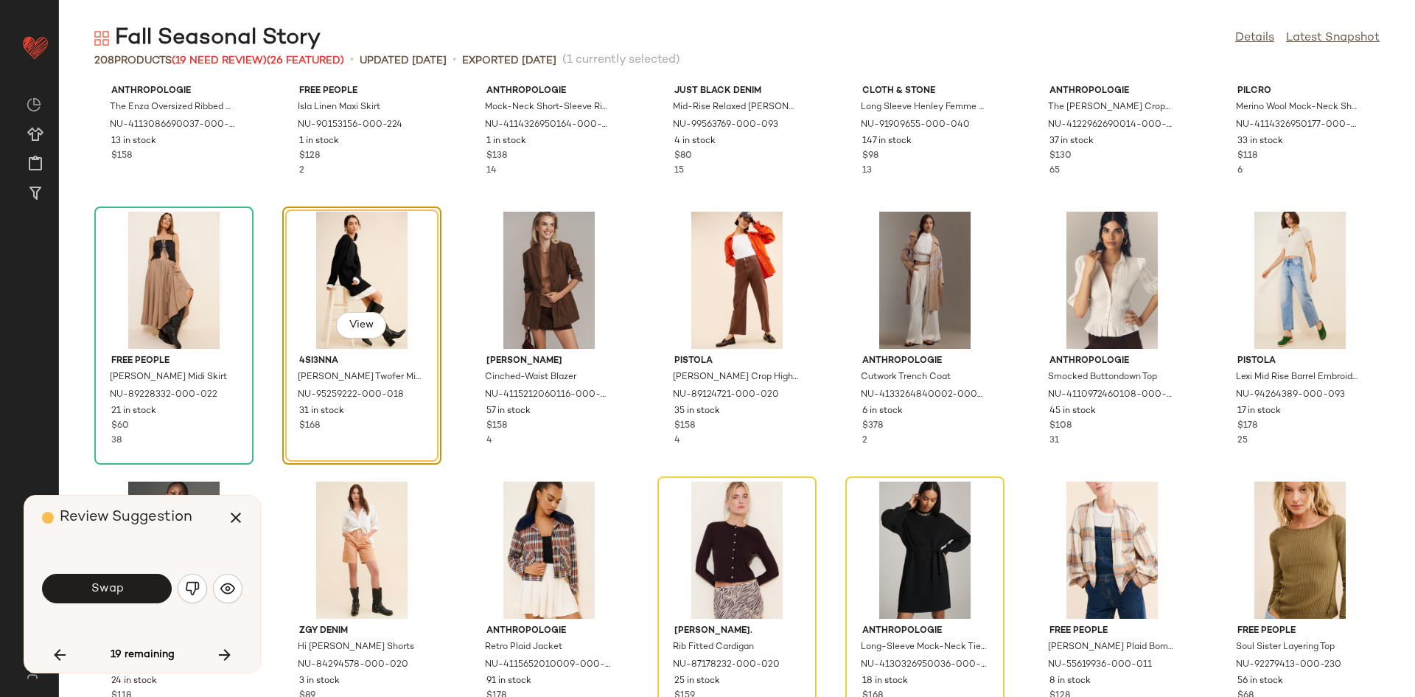
scroll to position [2158, 0]
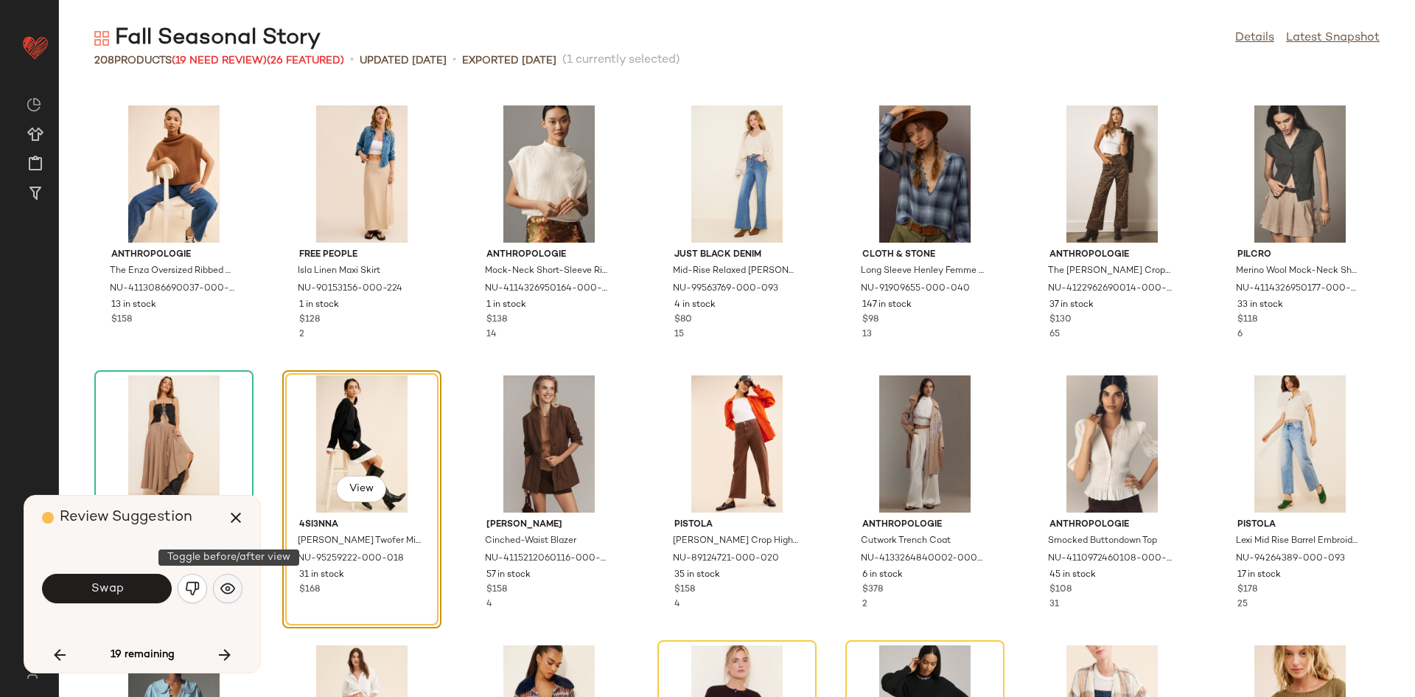
click at [223, 592] on img "button" at bounding box center [227, 588] width 15 height 15
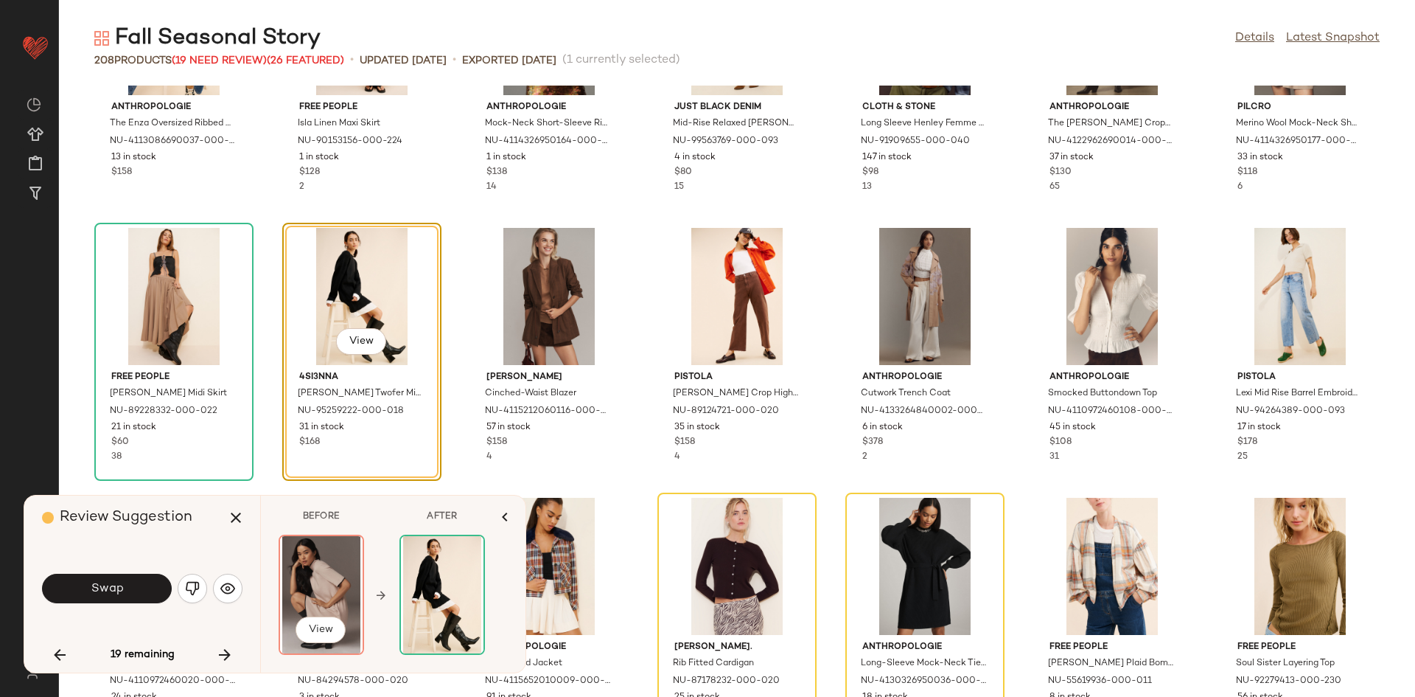
scroll to position [2315, 0]
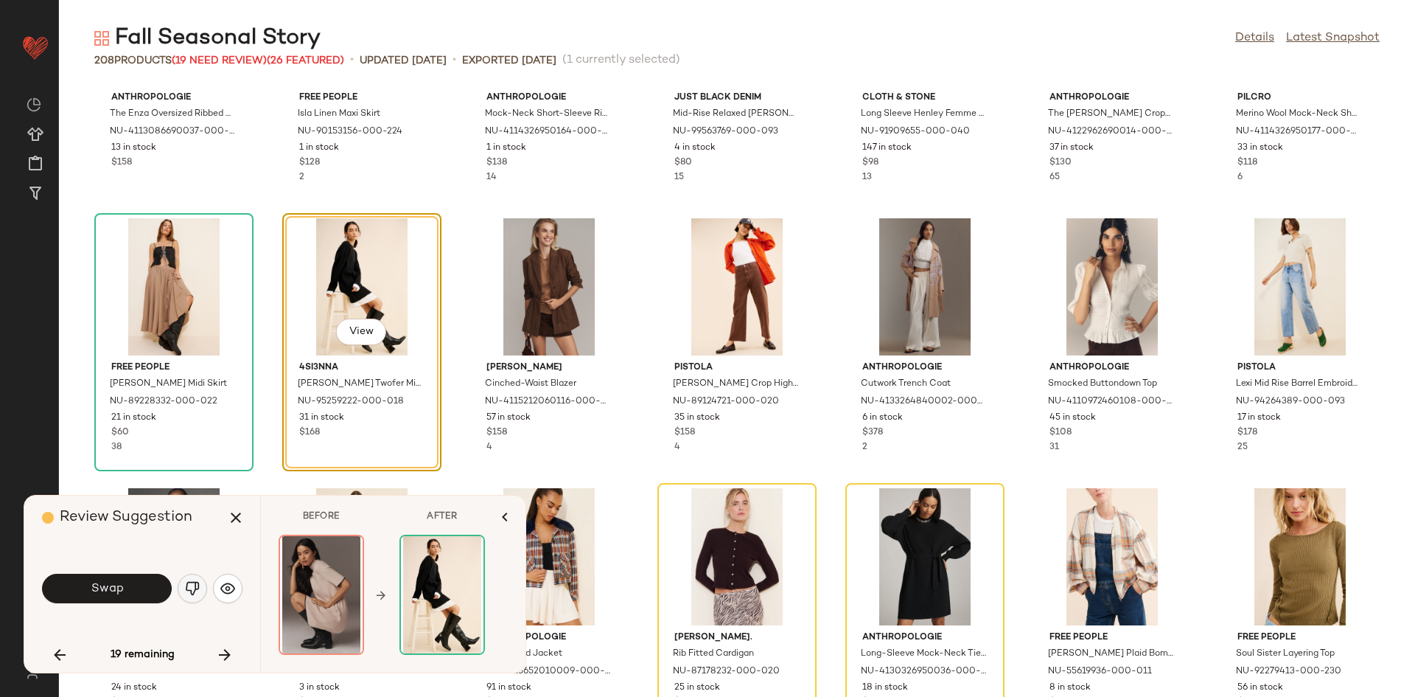
click at [186, 591] on img "button" at bounding box center [192, 588] width 15 height 15
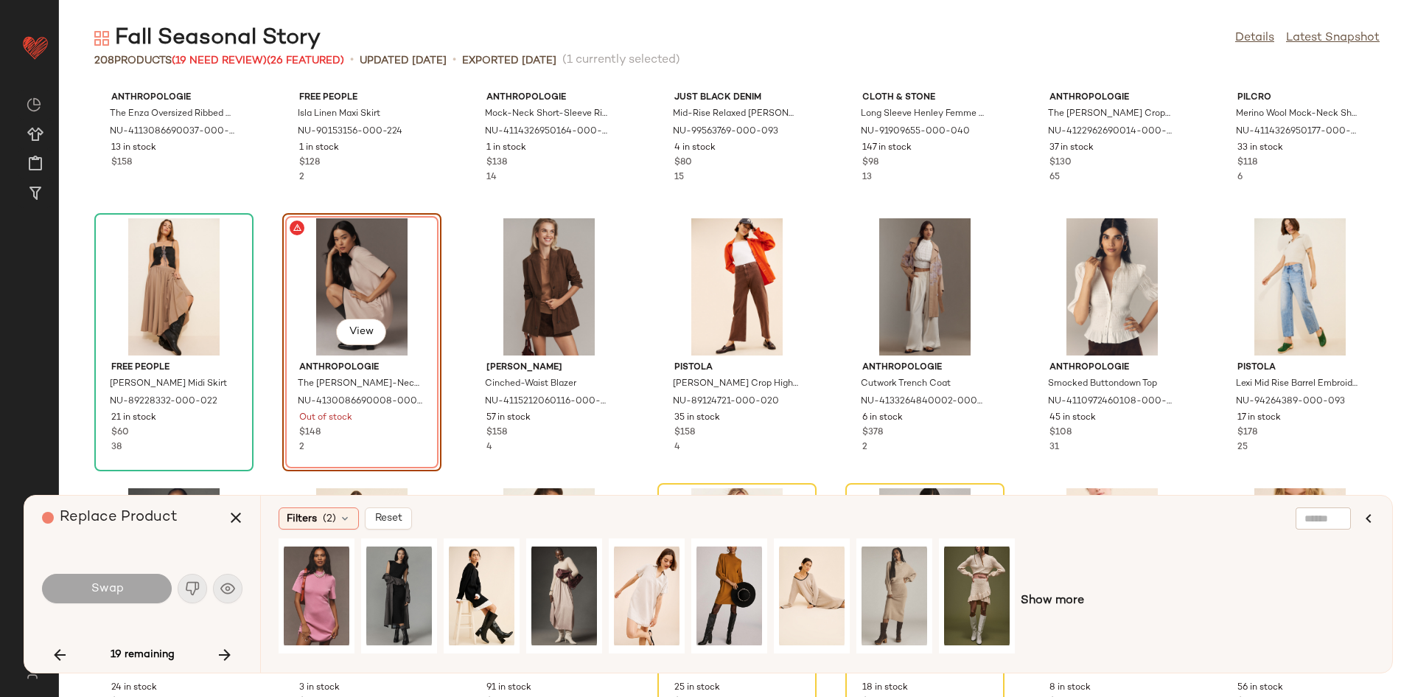
click at [1050, 590] on div "Show more" at bounding box center [827, 600] width 1096 height 125
click at [1031, 595] on span "Show more" at bounding box center [1052, 601] width 63 height 18
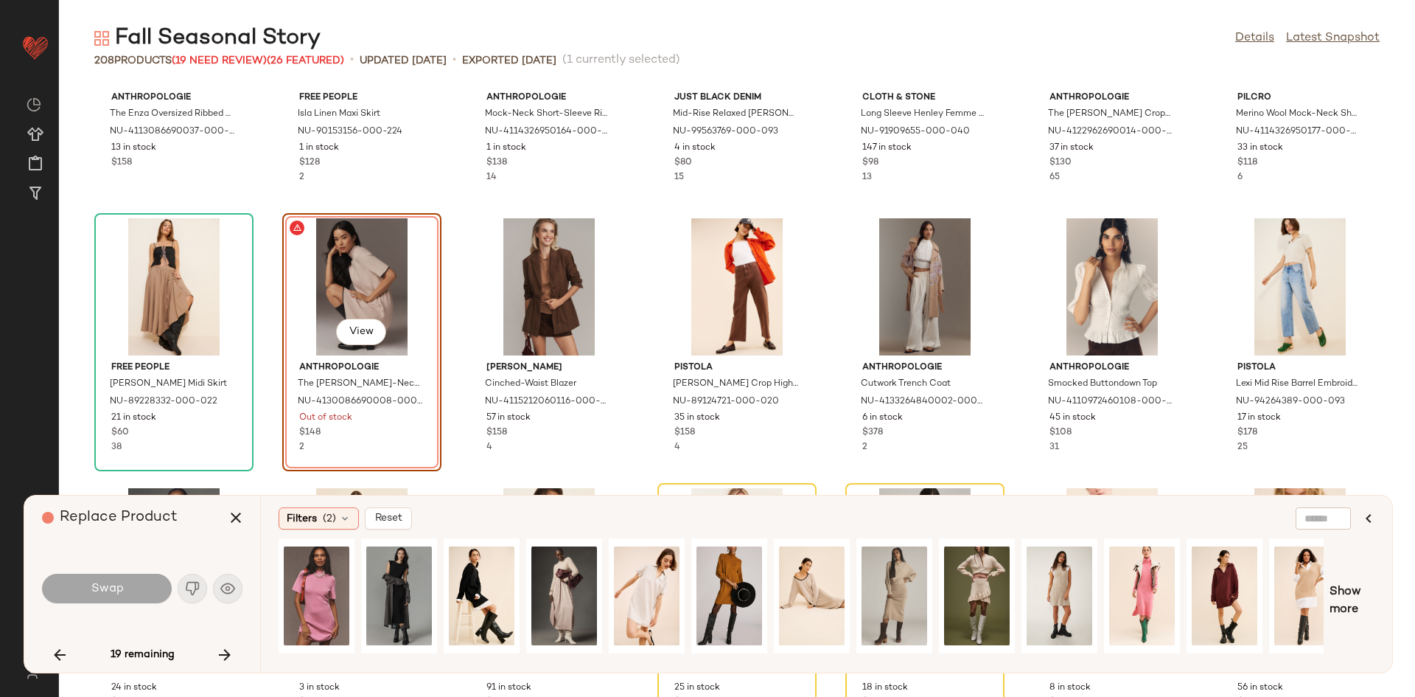
scroll to position [0, 433]
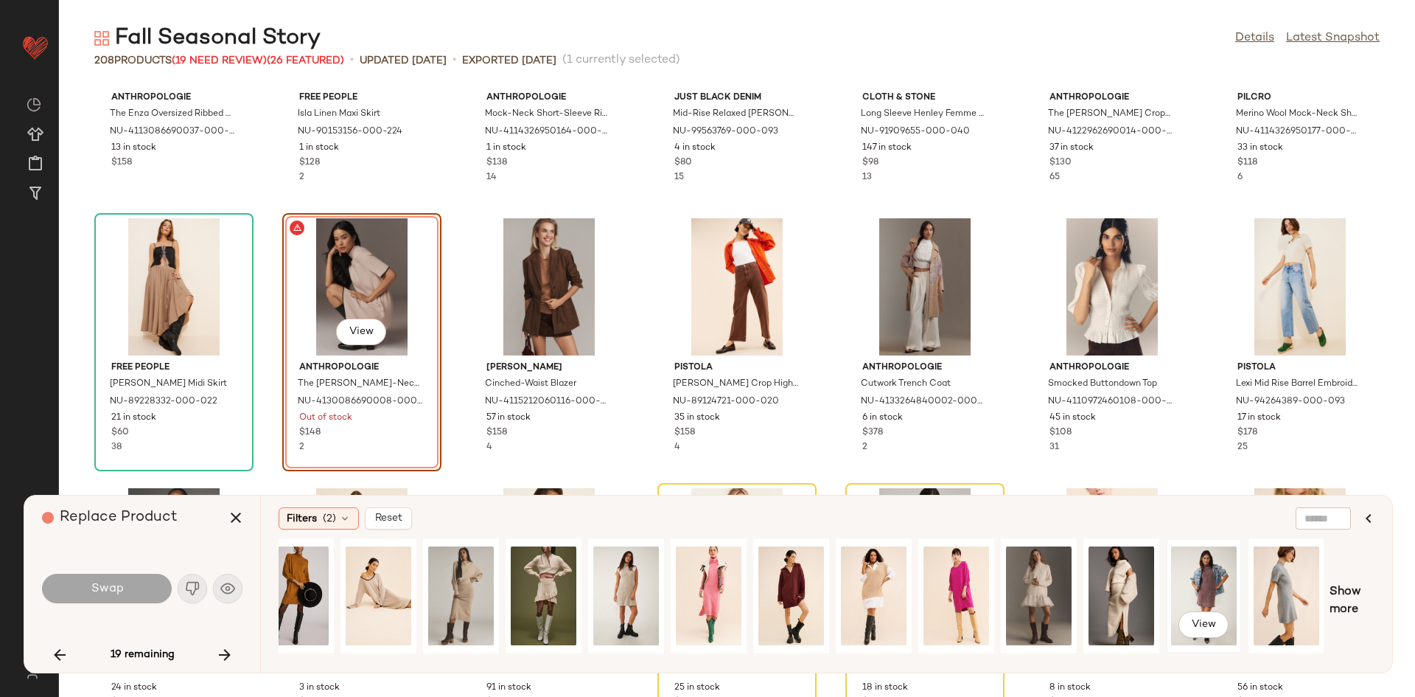
click at [1213, 594] on div "View" at bounding box center [1204, 595] width 66 height 105
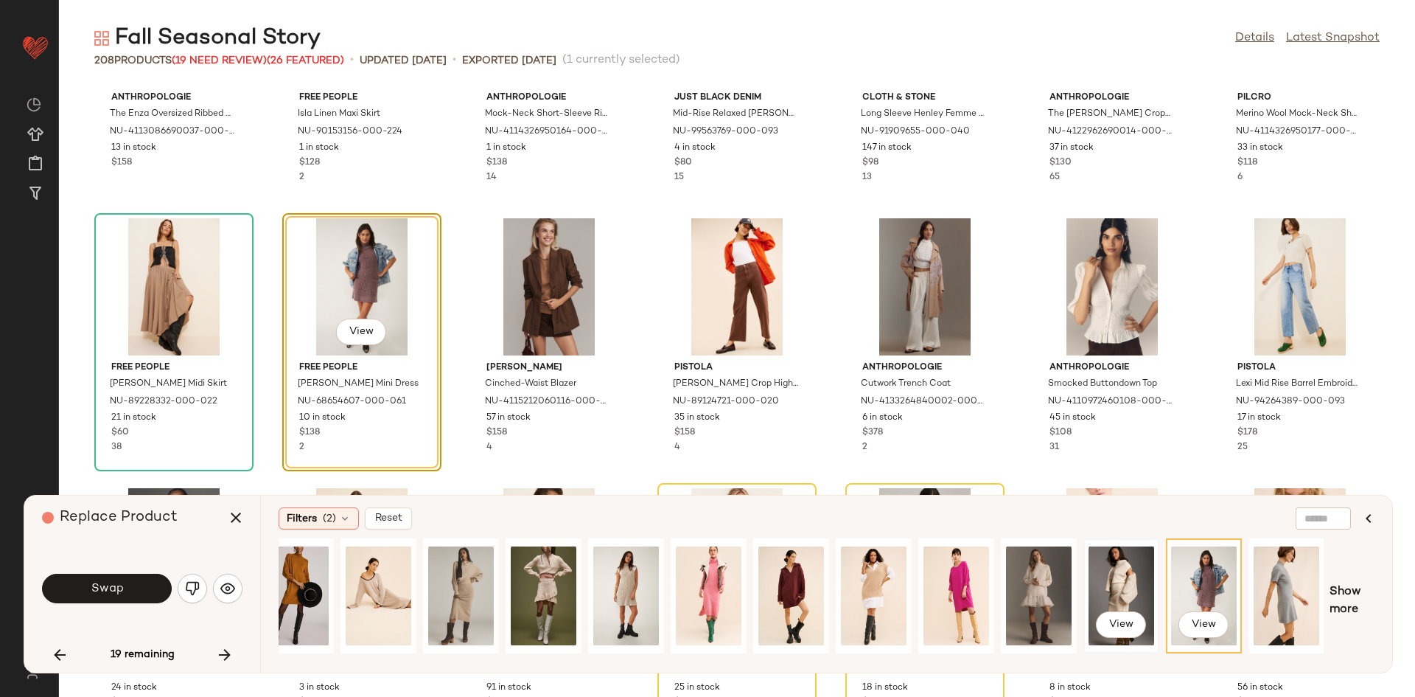
click at [1136, 591] on div "View" at bounding box center [1122, 595] width 66 height 105
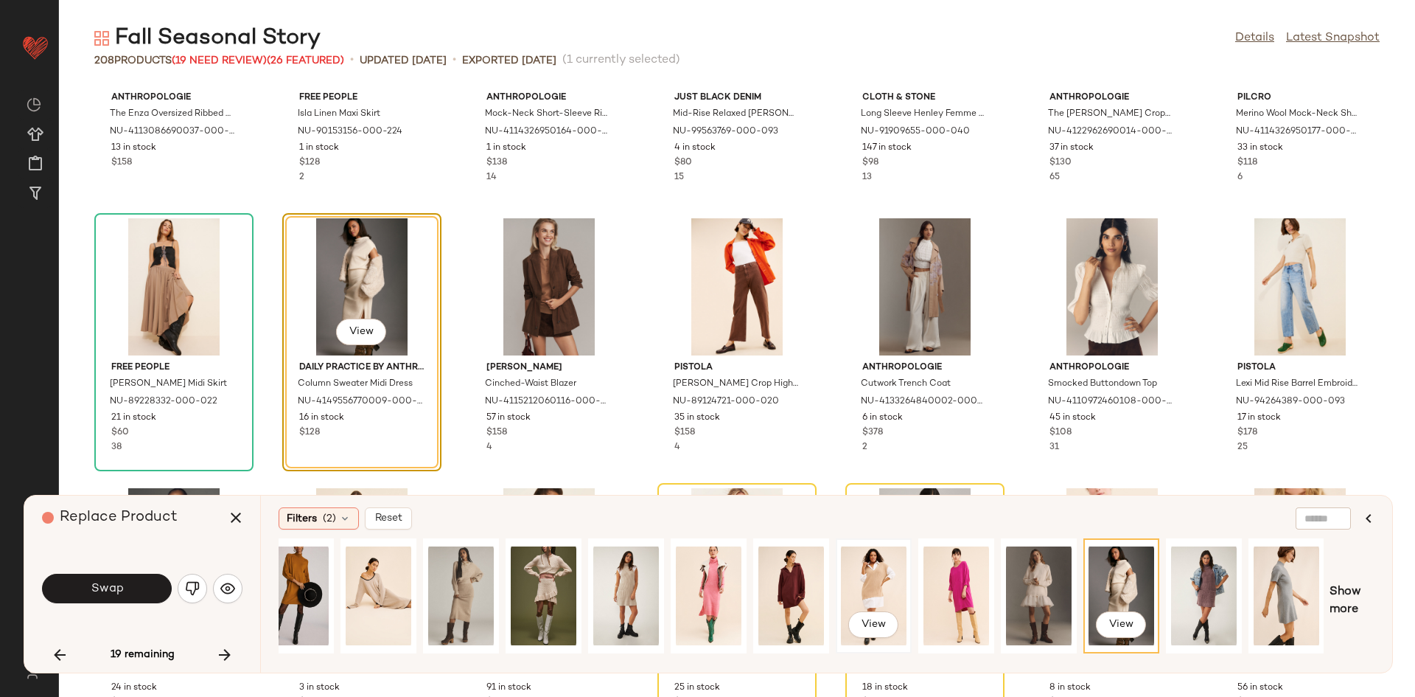
click at [871, 573] on div "View" at bounding box center [874, 595] width 66 height 105
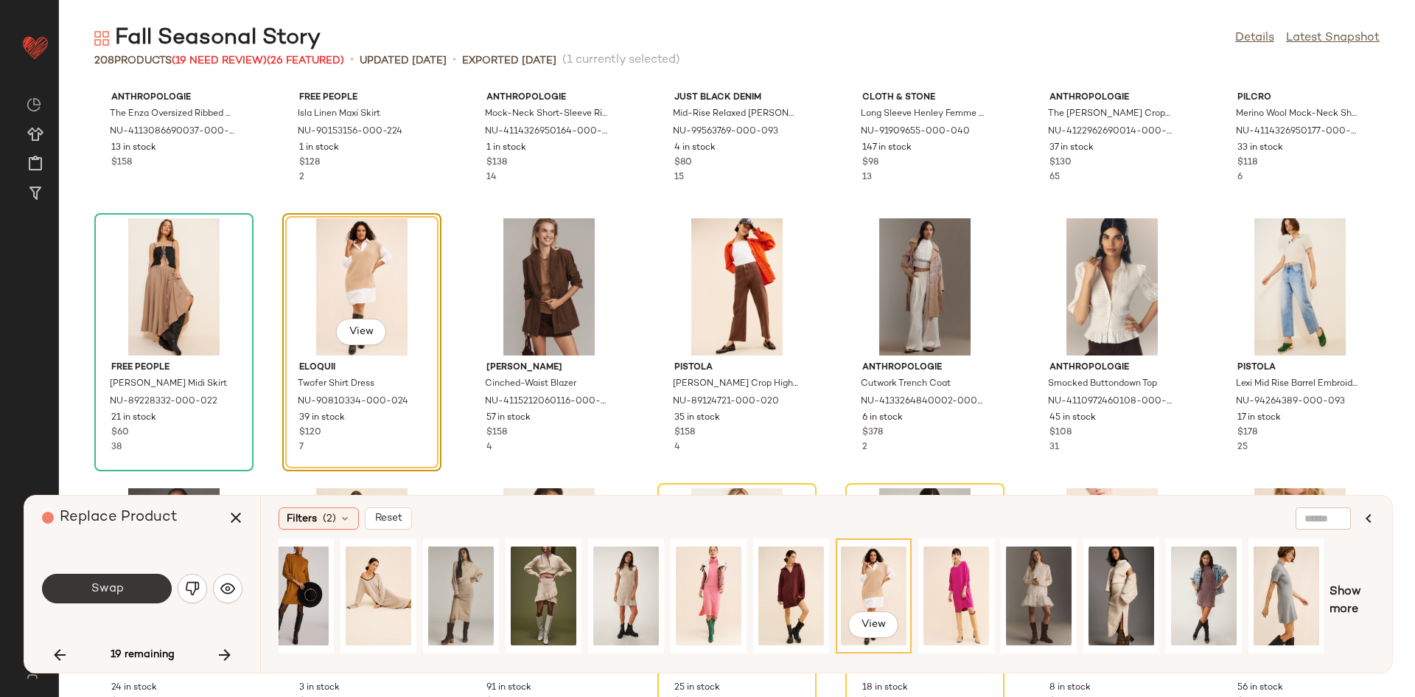
click at [72, 585] on button "Swap" at bounding box center [107, 587] width 130 height 29
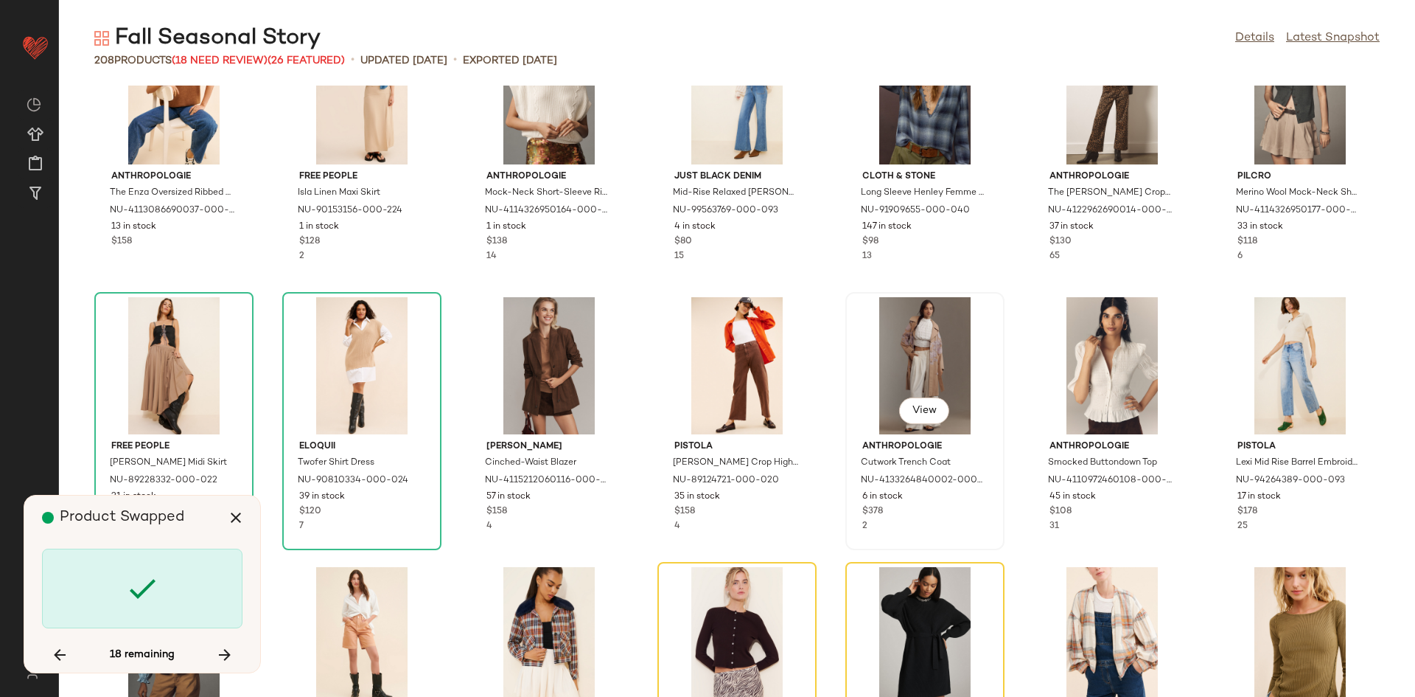
scroll to position [2235, 0]
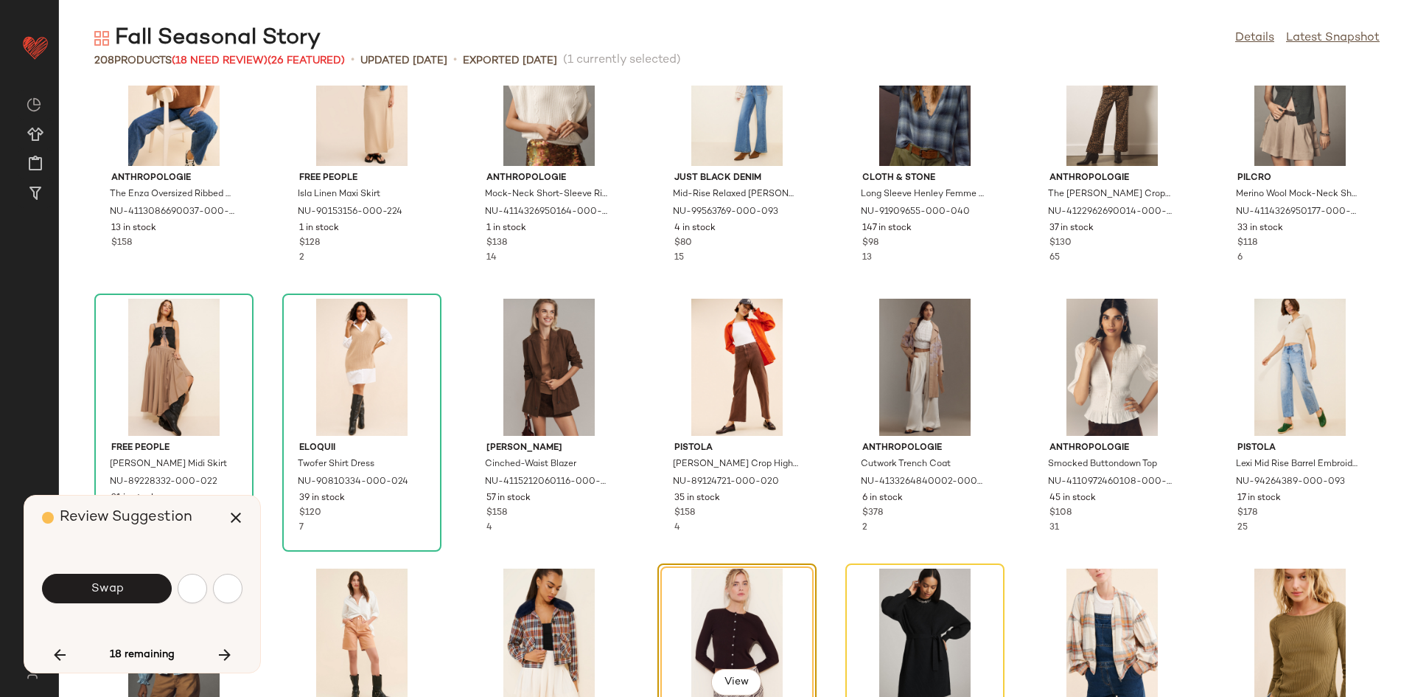
scroll to position [2428, 0]
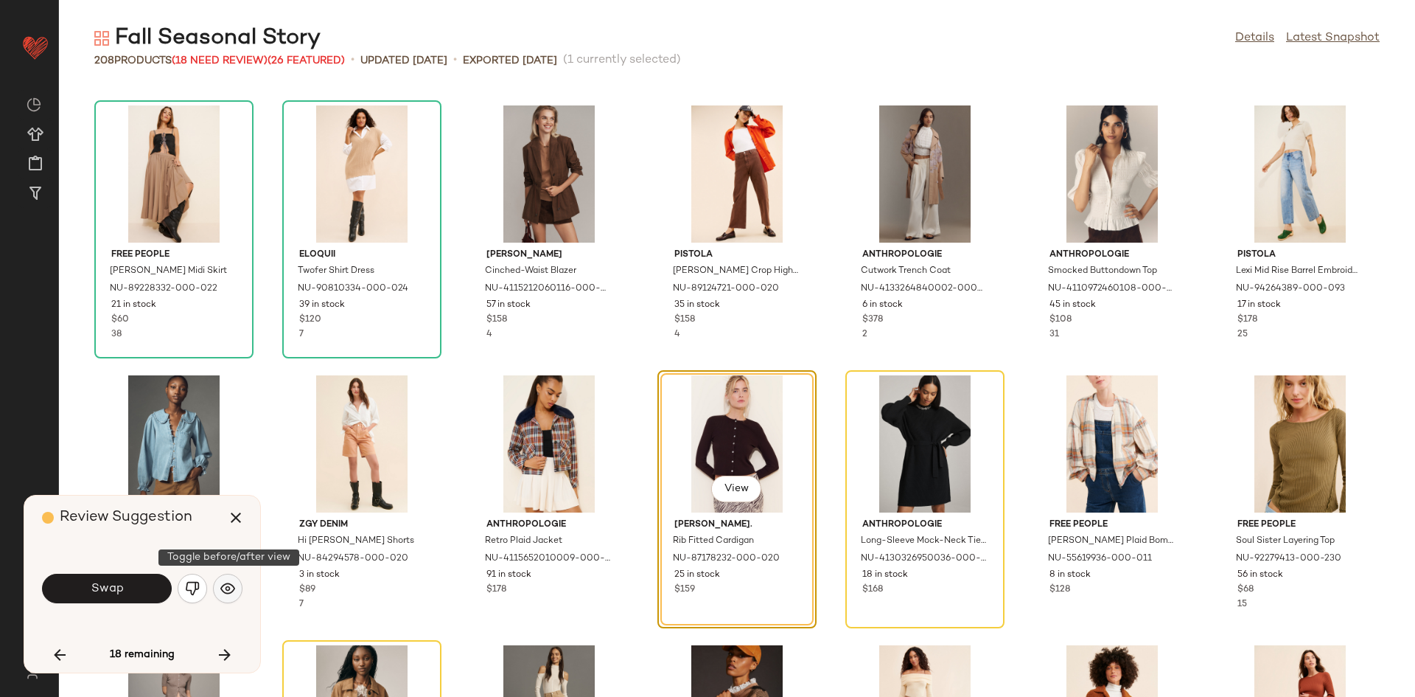
click at [237, 580] on button "button" at bounding box center [227, 587] width 29 height 29
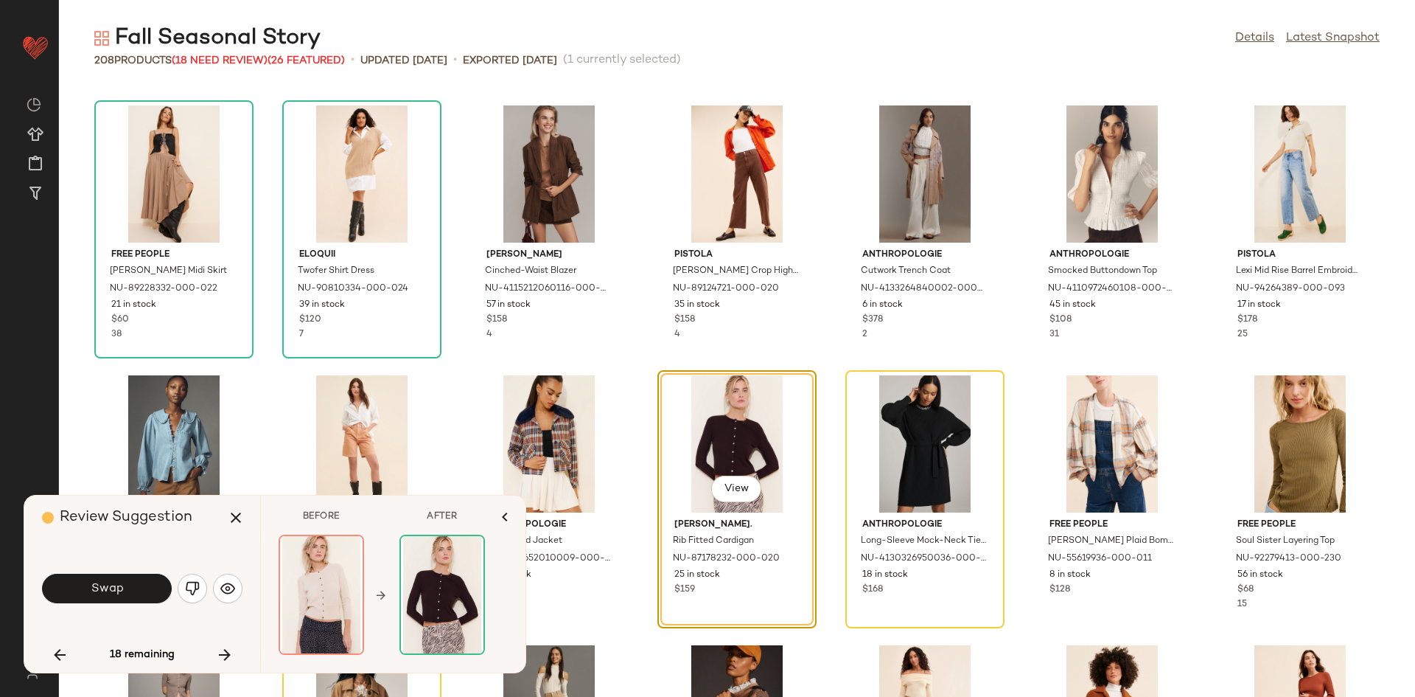
click at [197, 585] on img "button" at bounding box center [192, 588] width 15 height 15
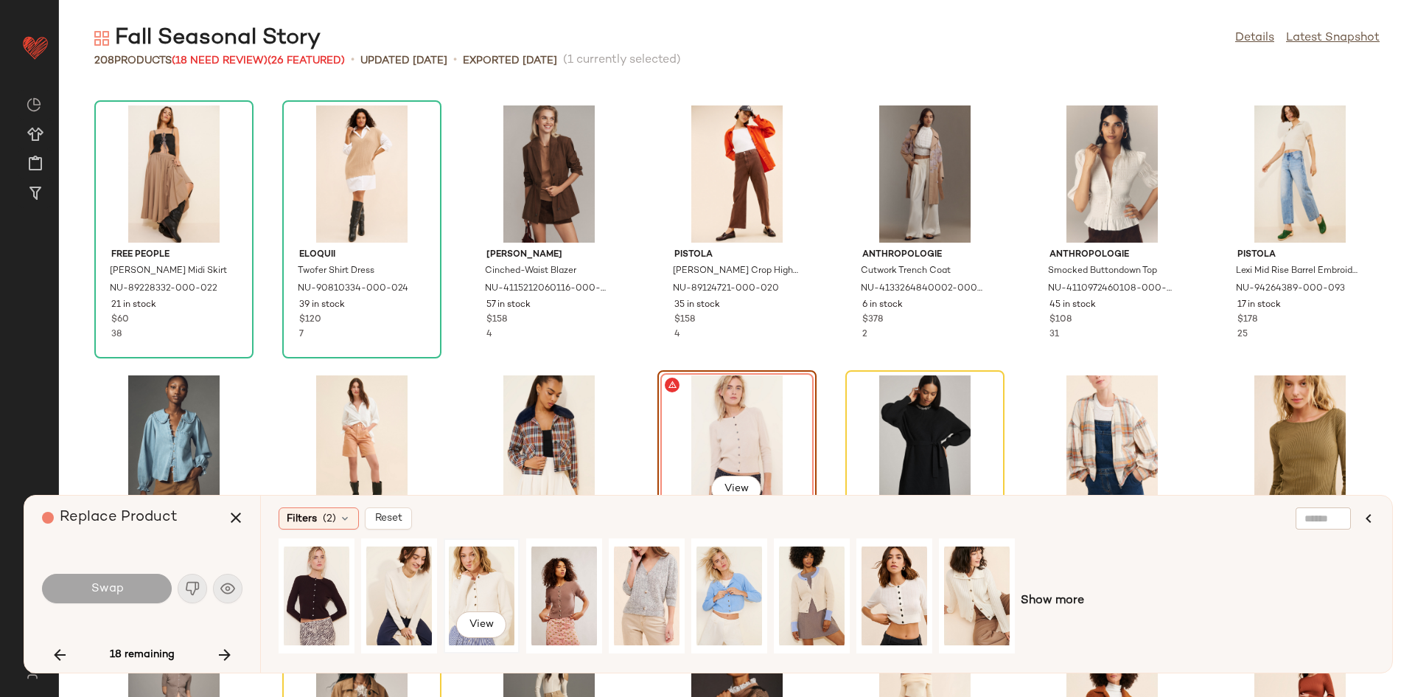
click at [475, 597] on div "View" at bounding box center [482, 595] width 66 height 105
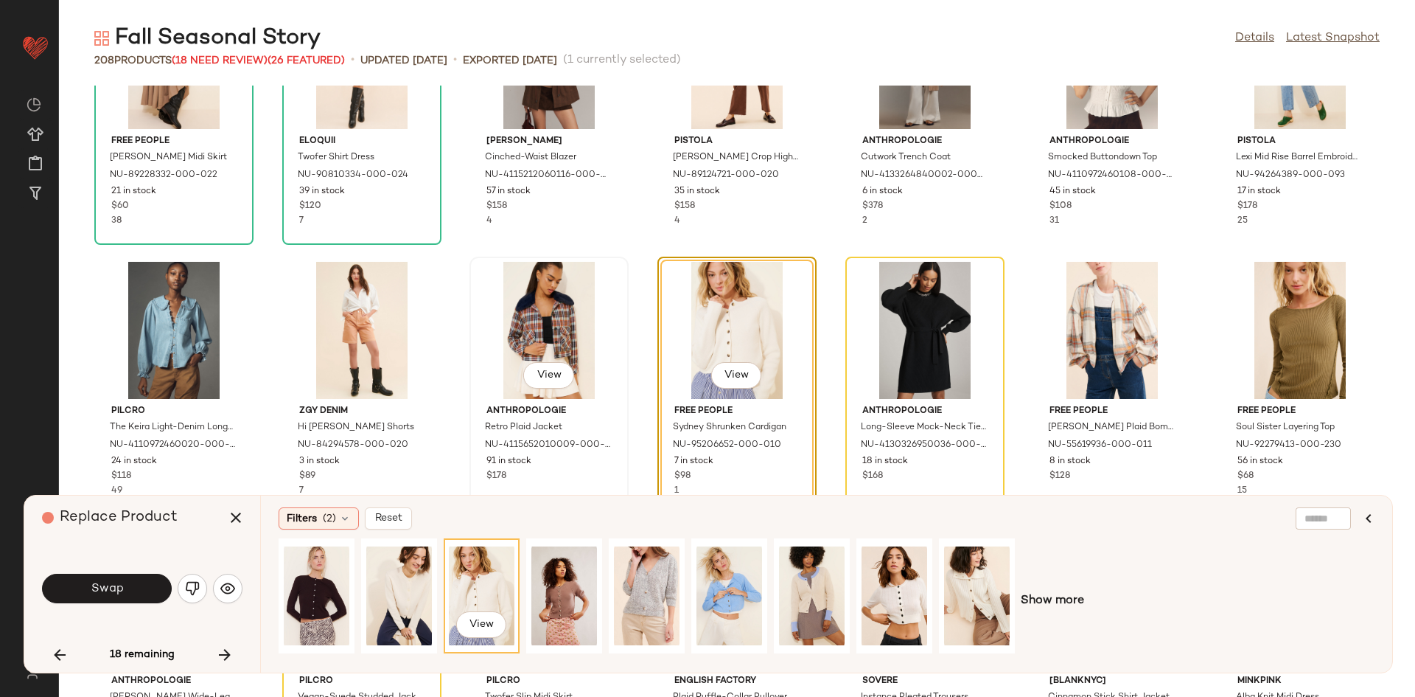
scroll to position [2550, 0]
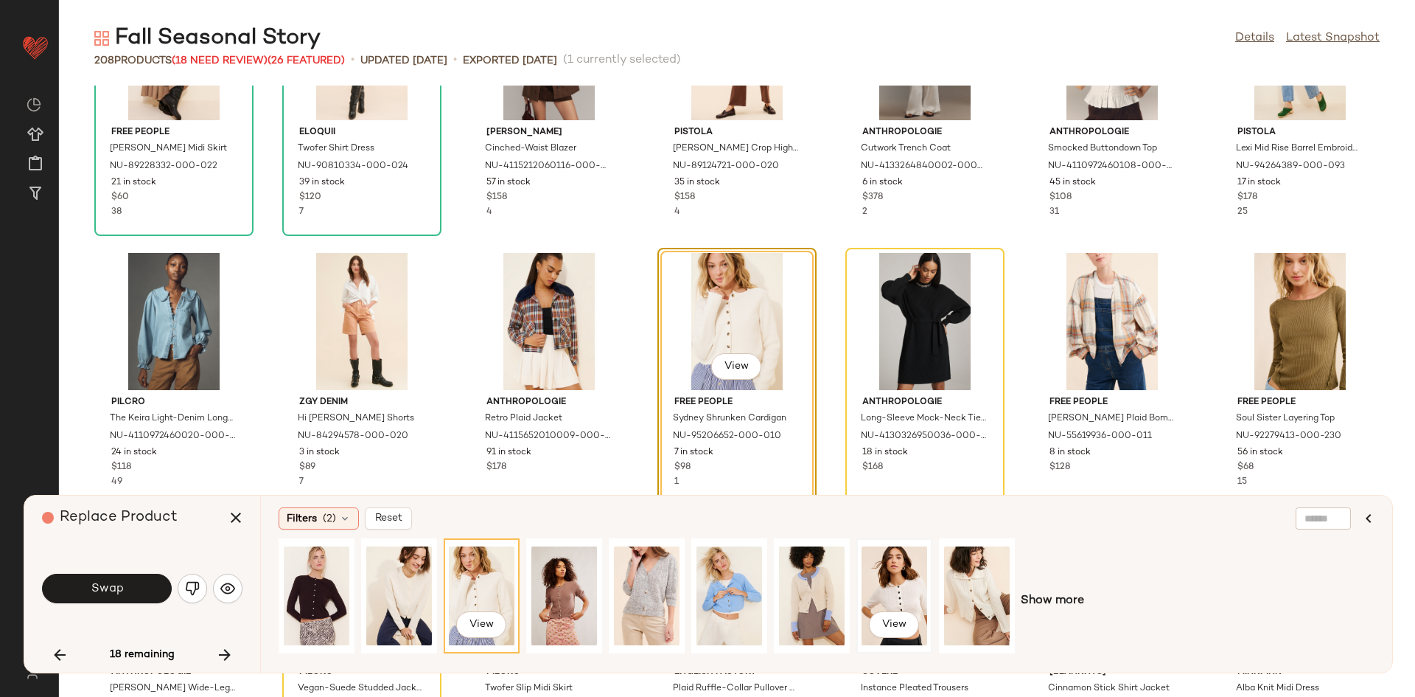
click at [891, 579] on div "View" at bounding box center [895, 595] width 66 height 105
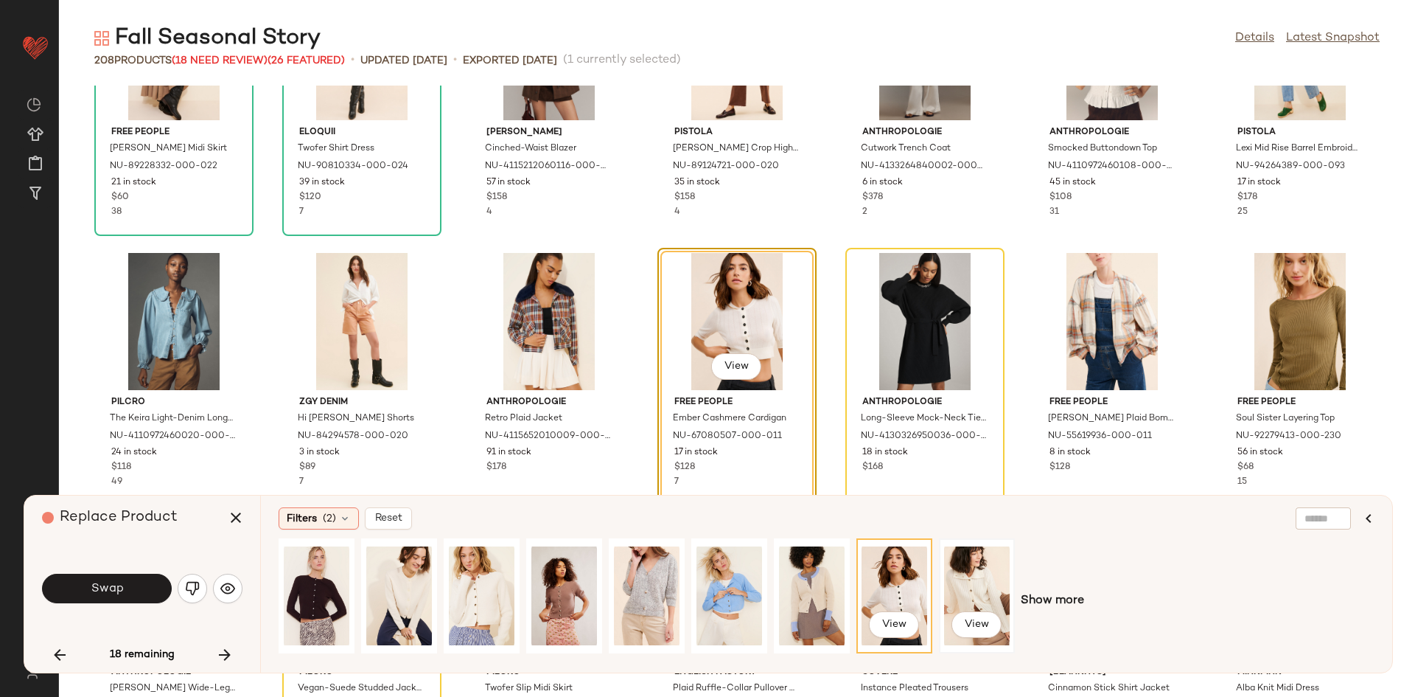
click at [942, 582] on div "View" at bounding box center [977, 596] width 73 height 112
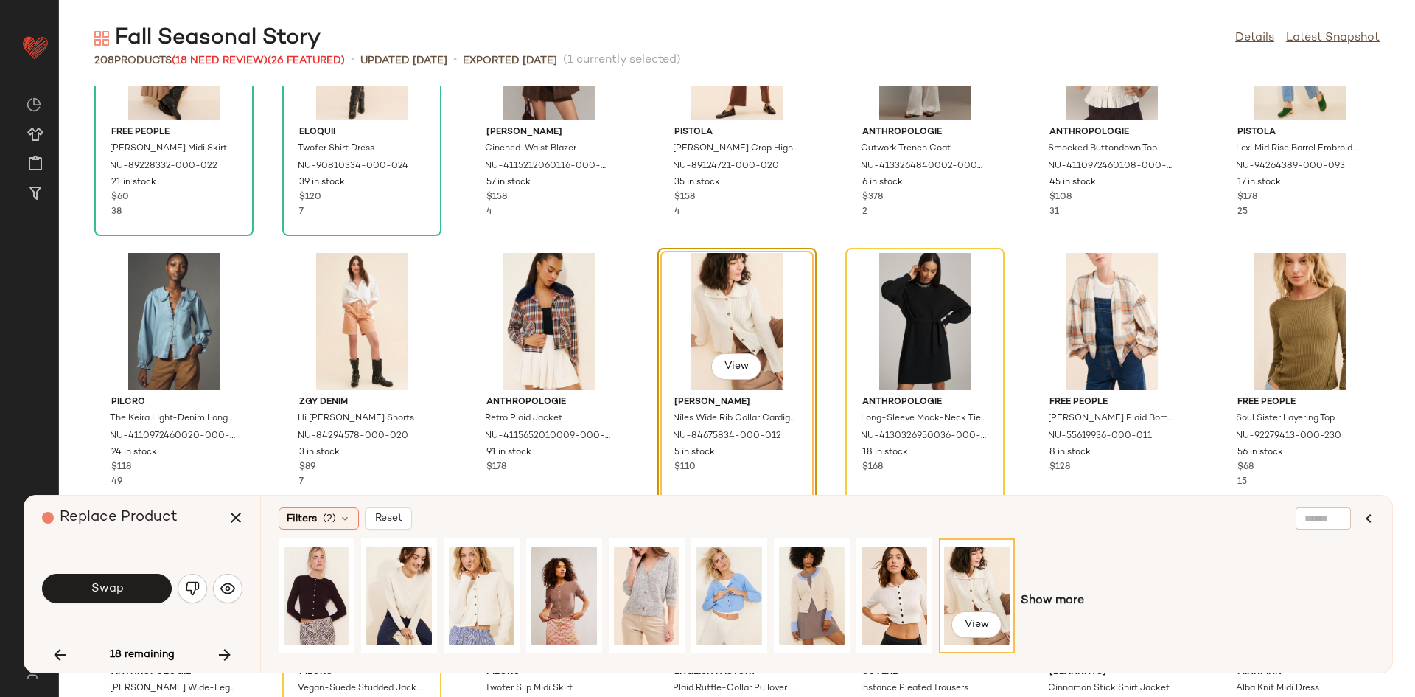
click at [1040, 610] on div "View Show more" at bounding box center [827, 600] width 1096 height 125
click at [436, 593] on div "View" at bounding box center [399, 595] width 76 height 115
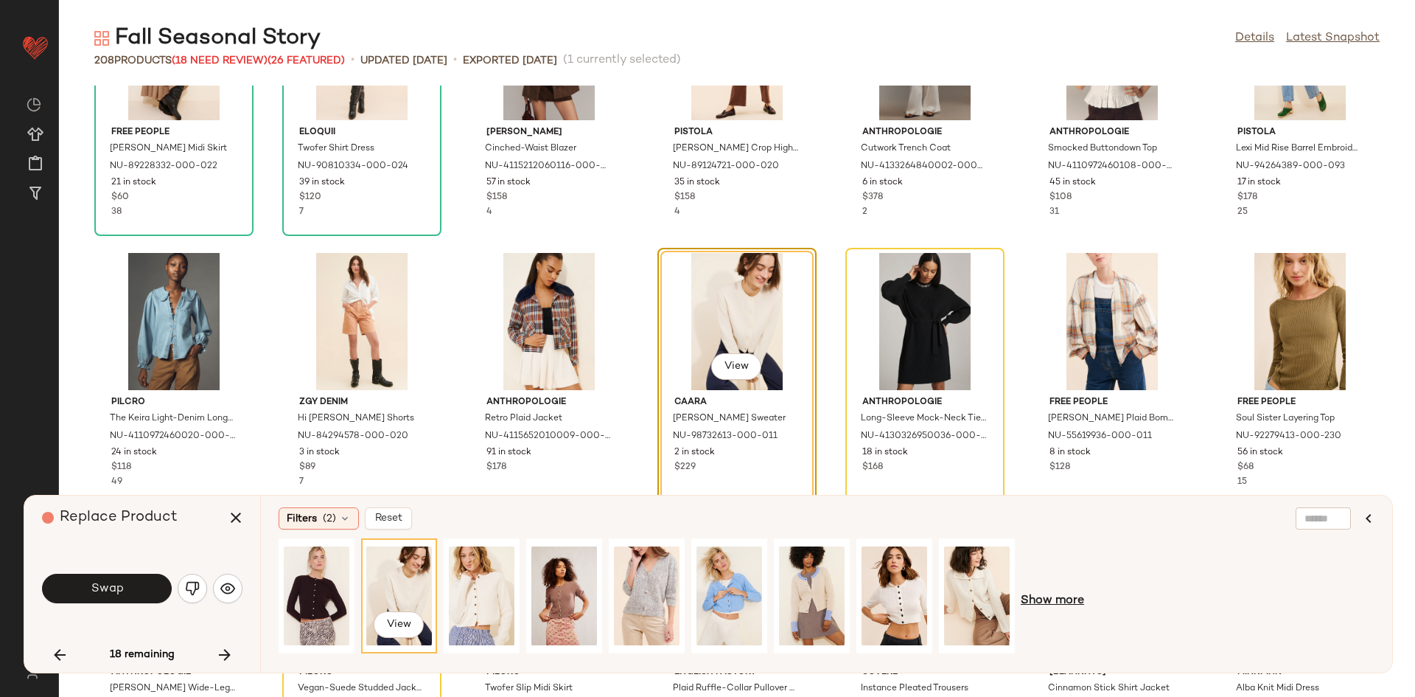
click at [1055, 599] on span "Show more" at bounding box center [1052, 601] width 63 height 18
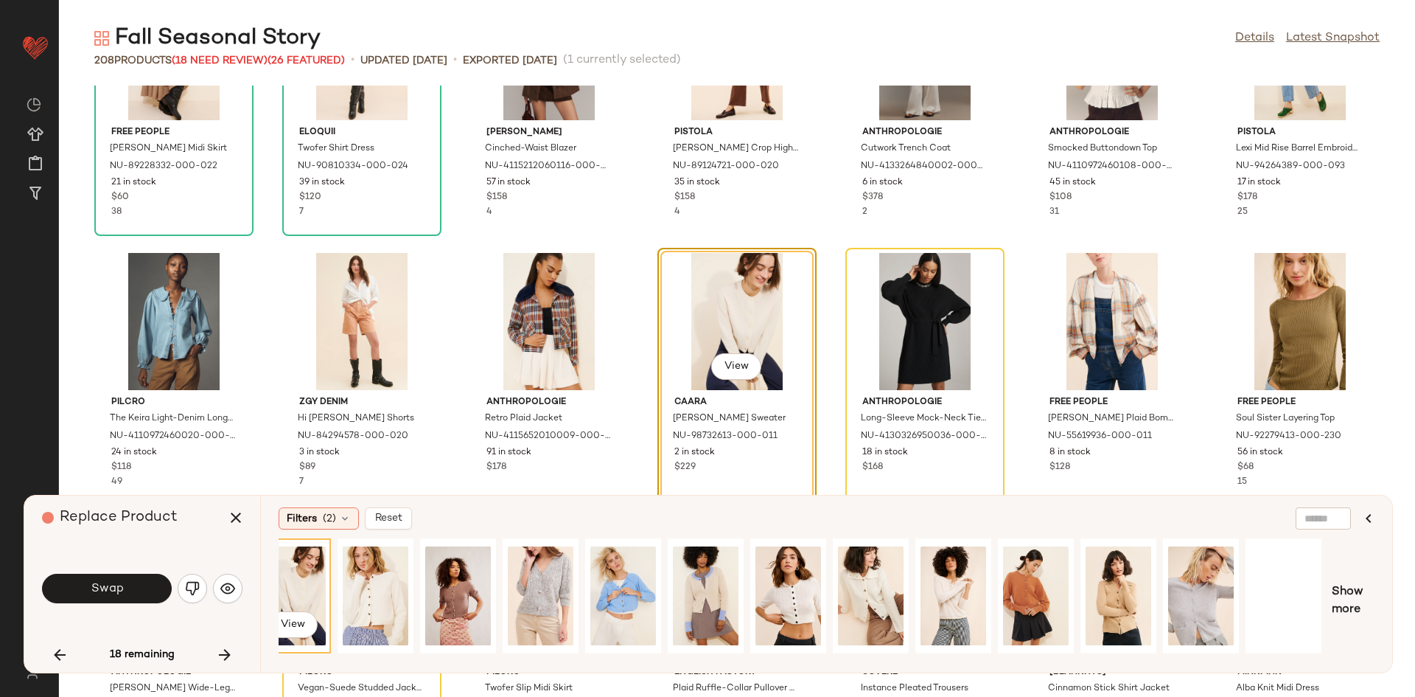
scroll to position [0, 514]
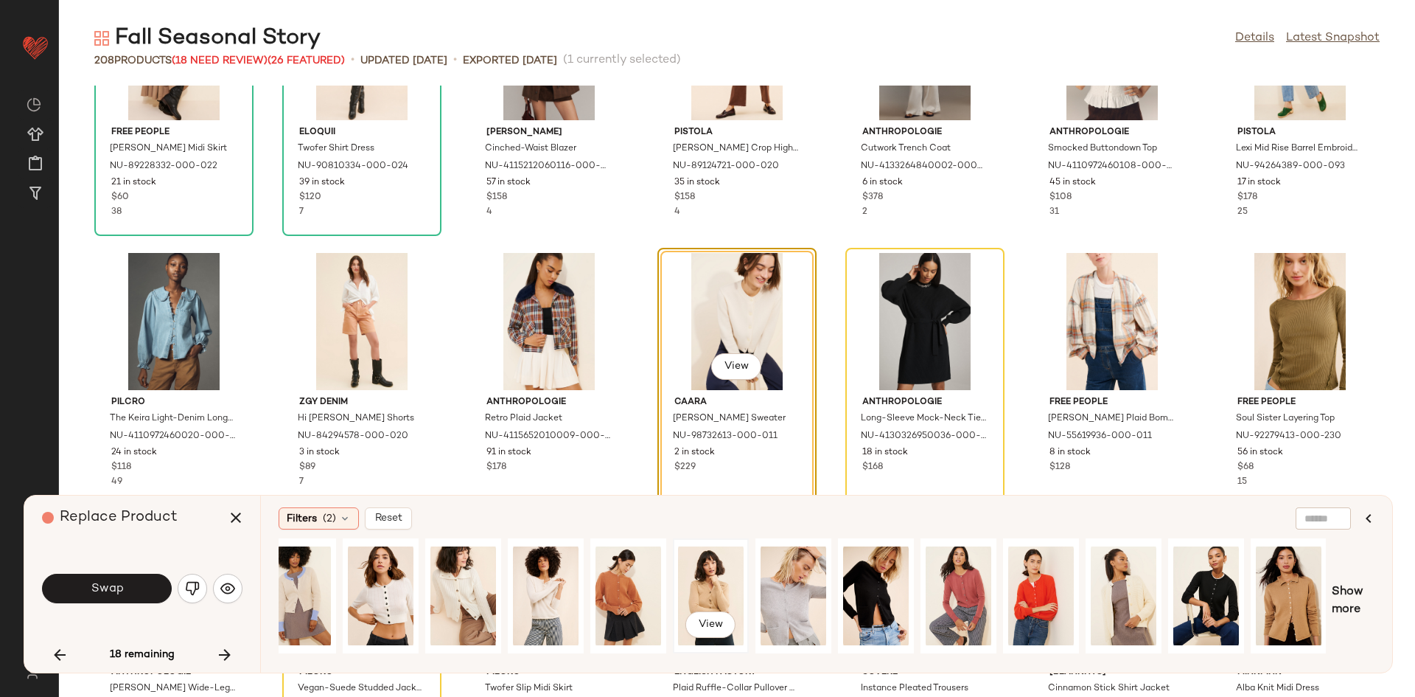
click at [678, 596] on div "View" at bounding box center [711, 595] width 66 height 105
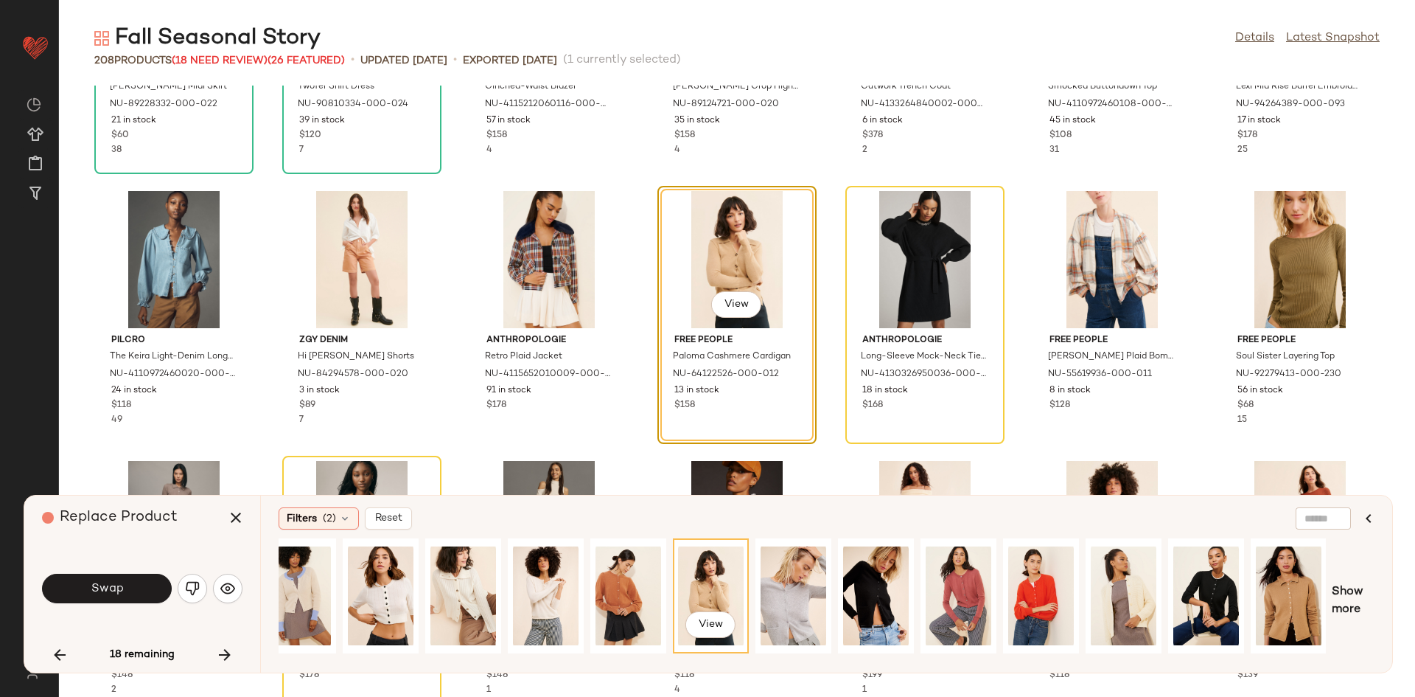
scroll to position [2618, 0]
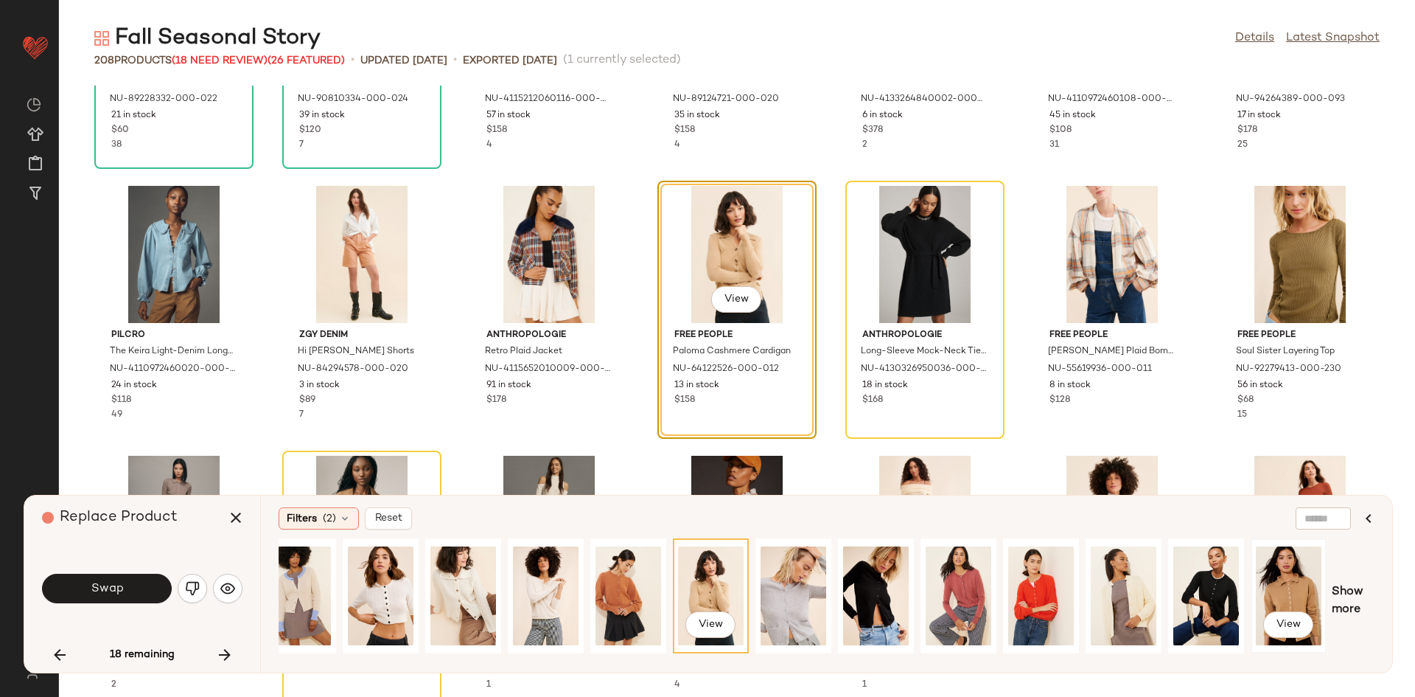
click at [1292, 597] on div "View" at bounding box center [1289, 595] width 66 height 105
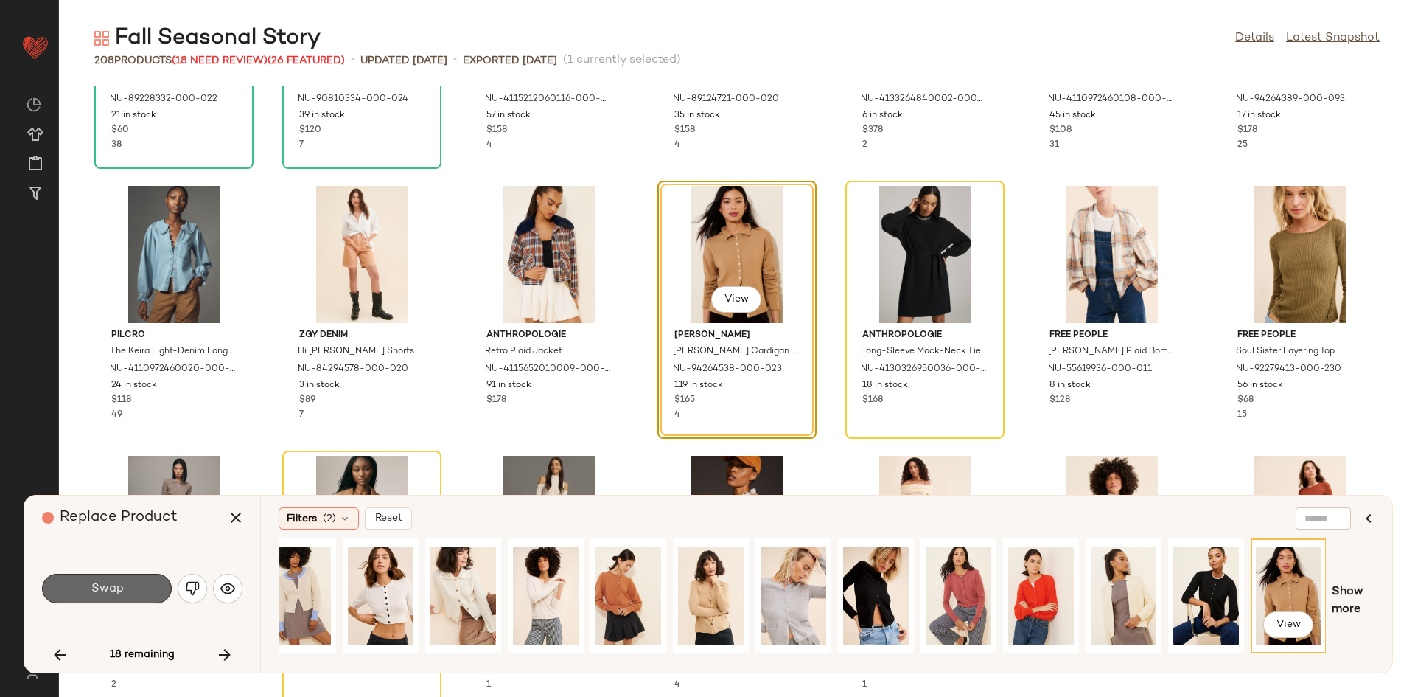
click at [143, 584] on button "Swap" at bounding box center [107, 587] width 130 height 29
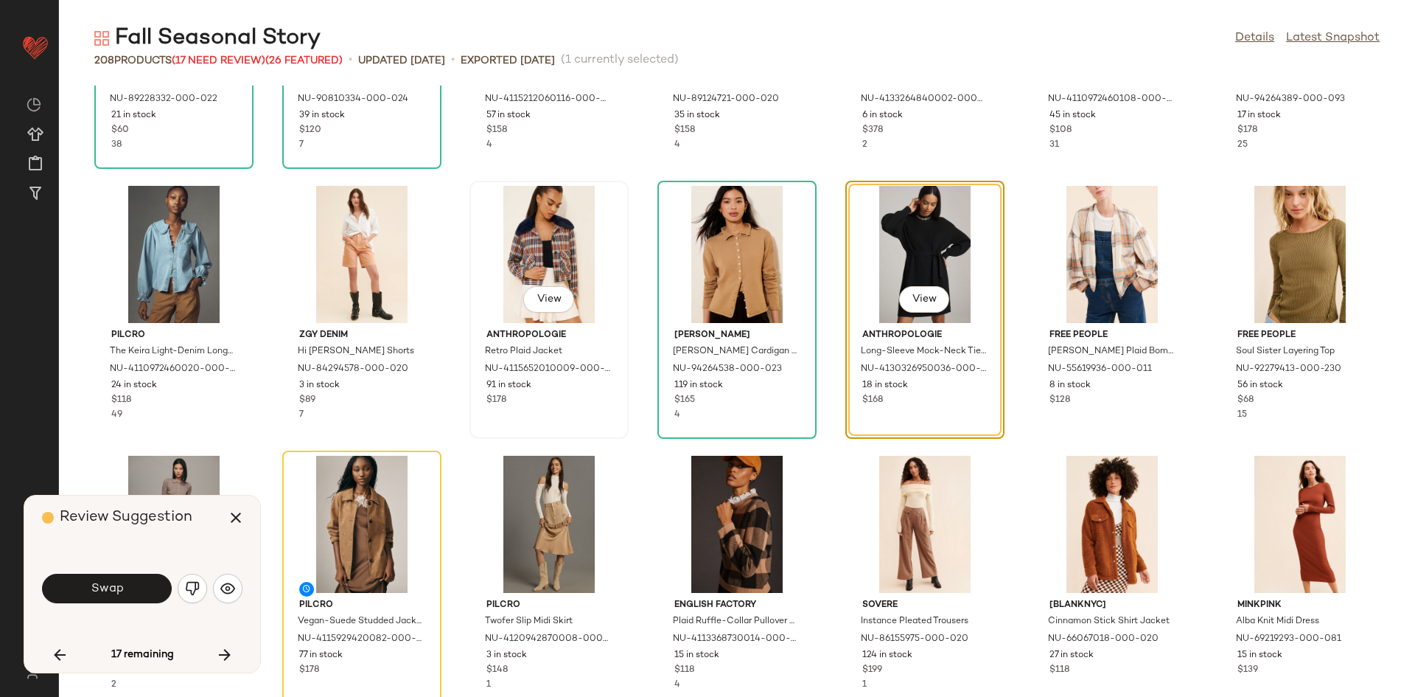
scroll to position [2428, 0]
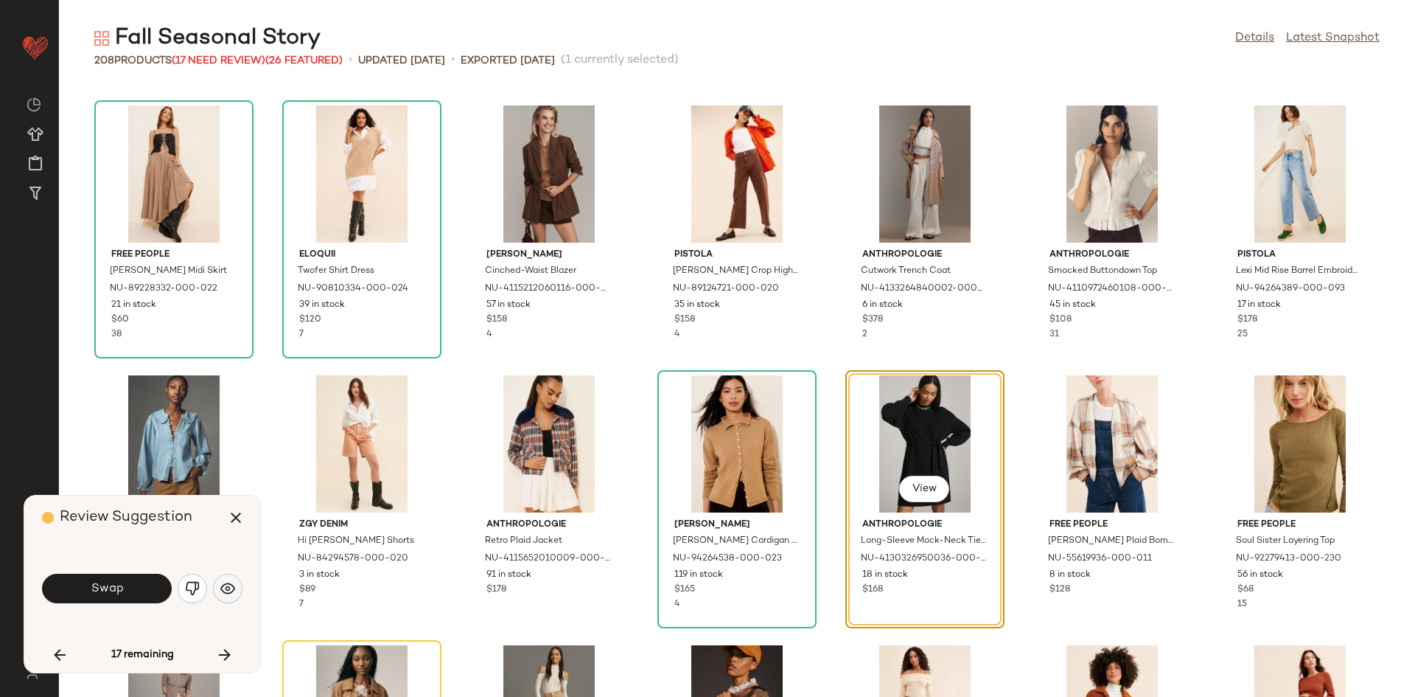
click at [229, 584] on img "button" at bounding box center [227, 588] width 15 height 15
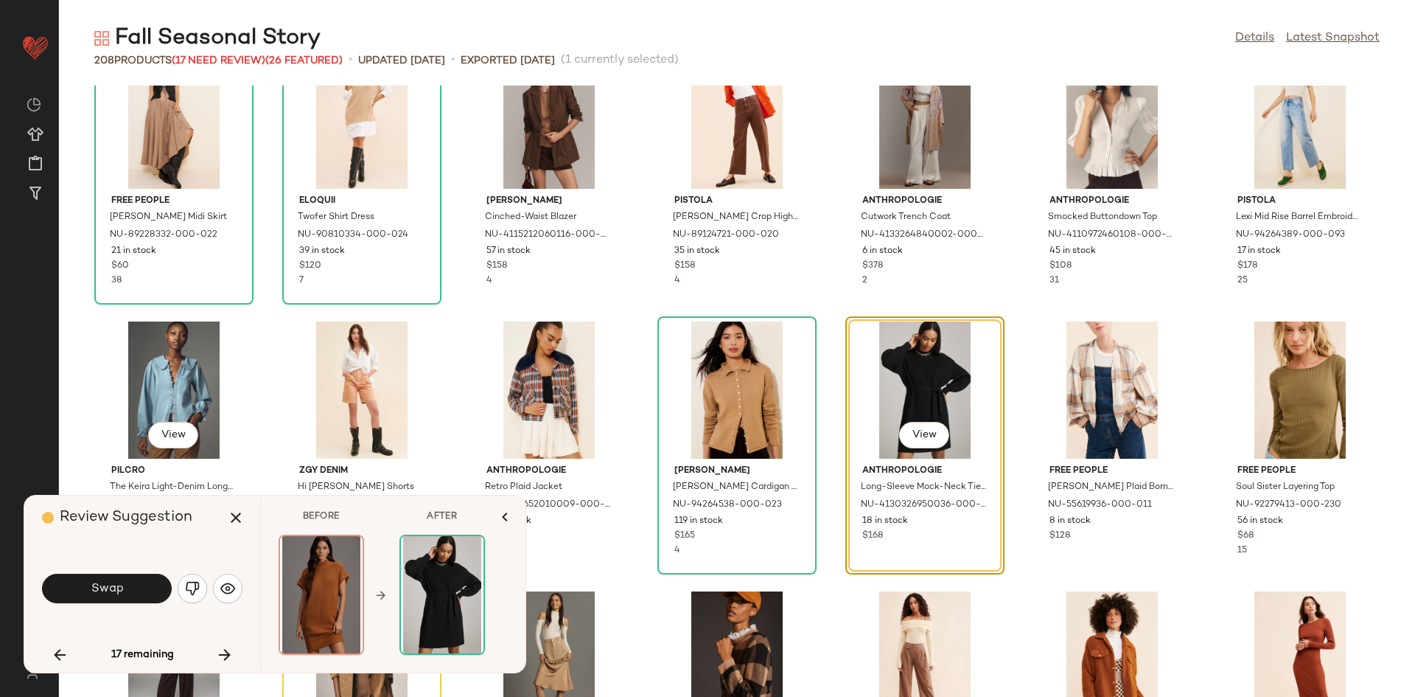
scroll to position [2489, 0]
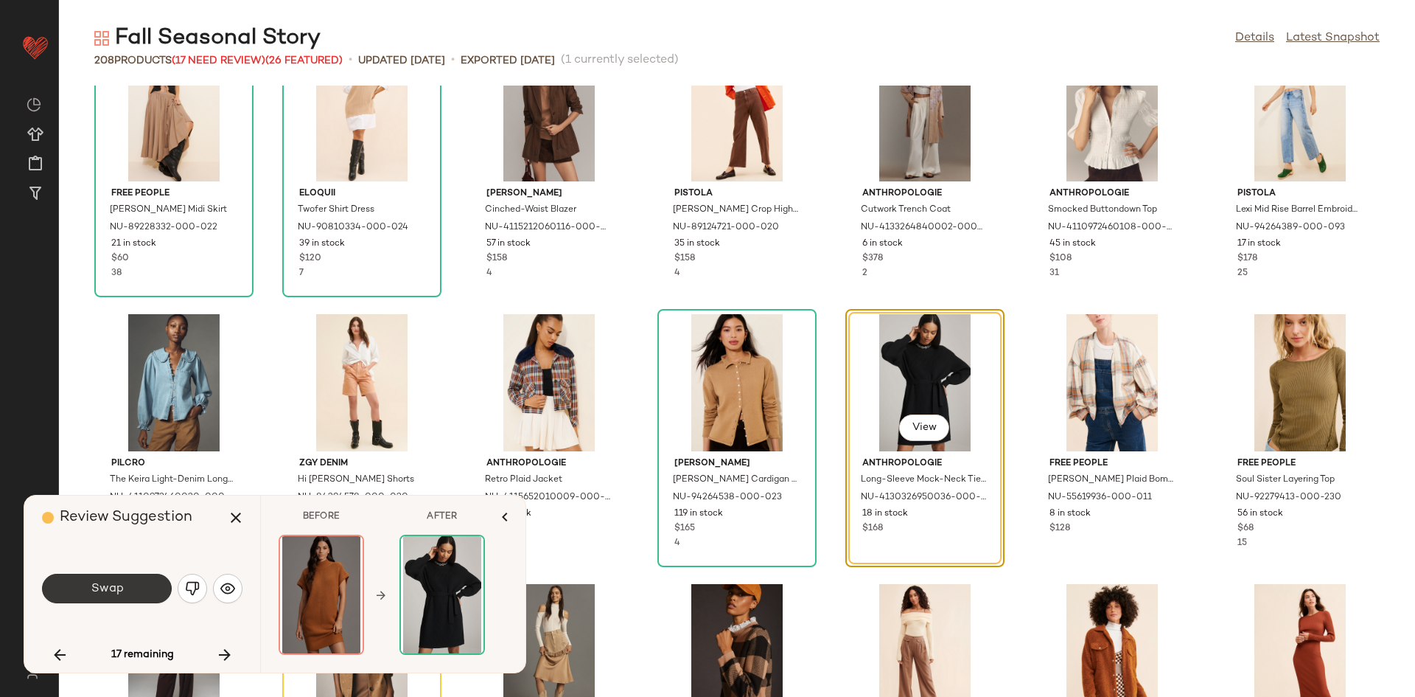
click at [123, 590] on button "Swap" at bounding box center [107, 587] width 130 height 29
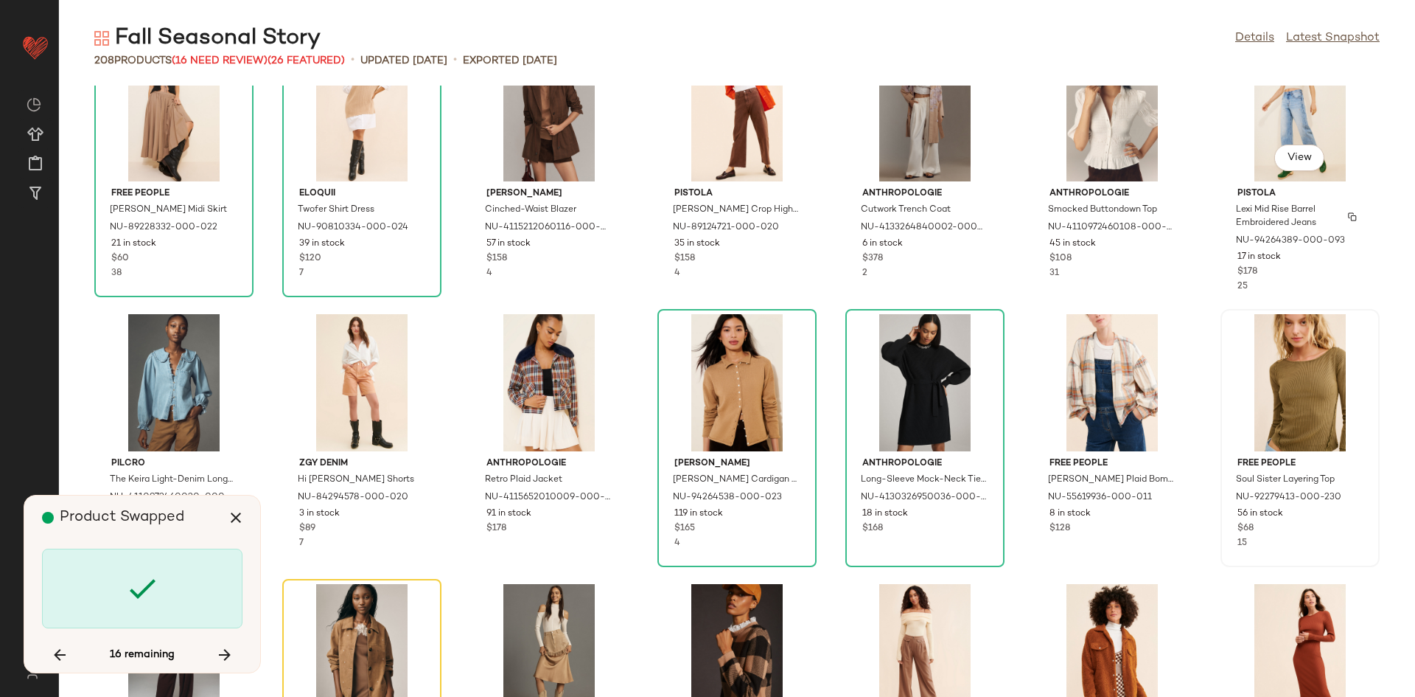
scroll to position [2698, 0]
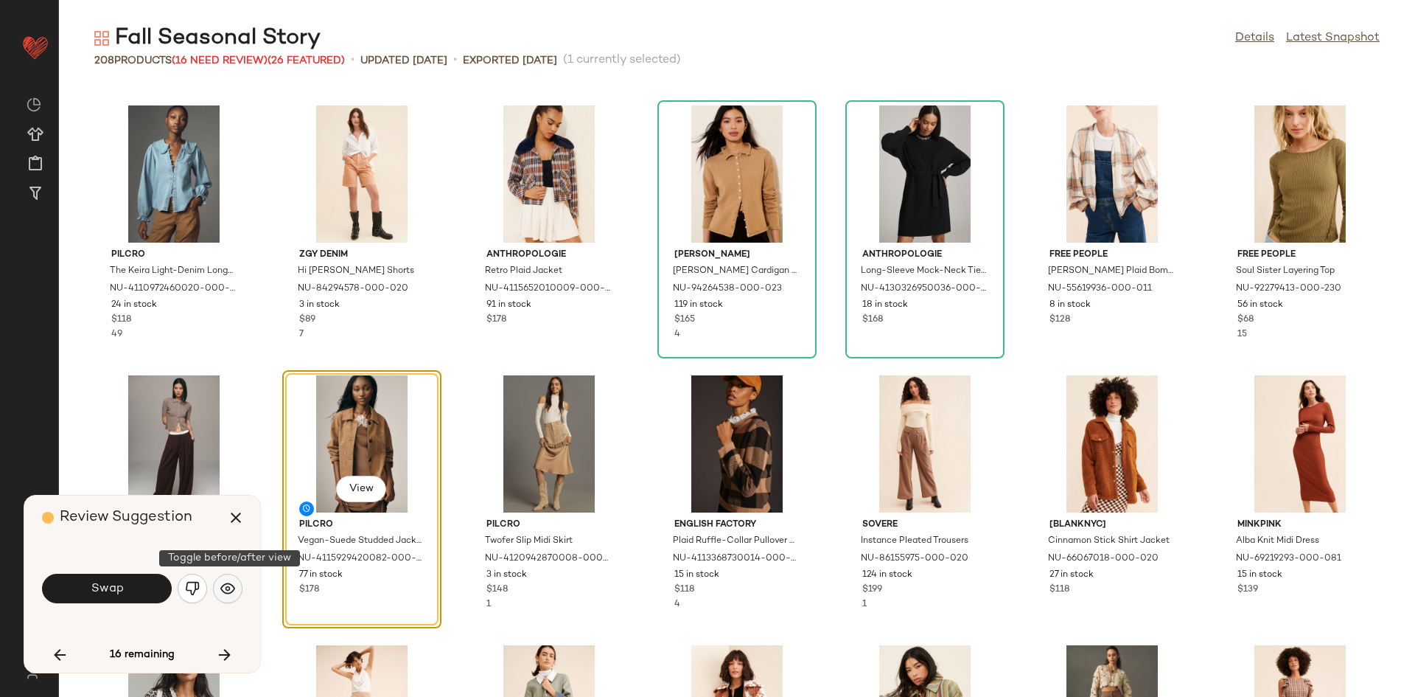
click at [227, 590] on img "button" at bounding box center [227, 588] width 15 height 15
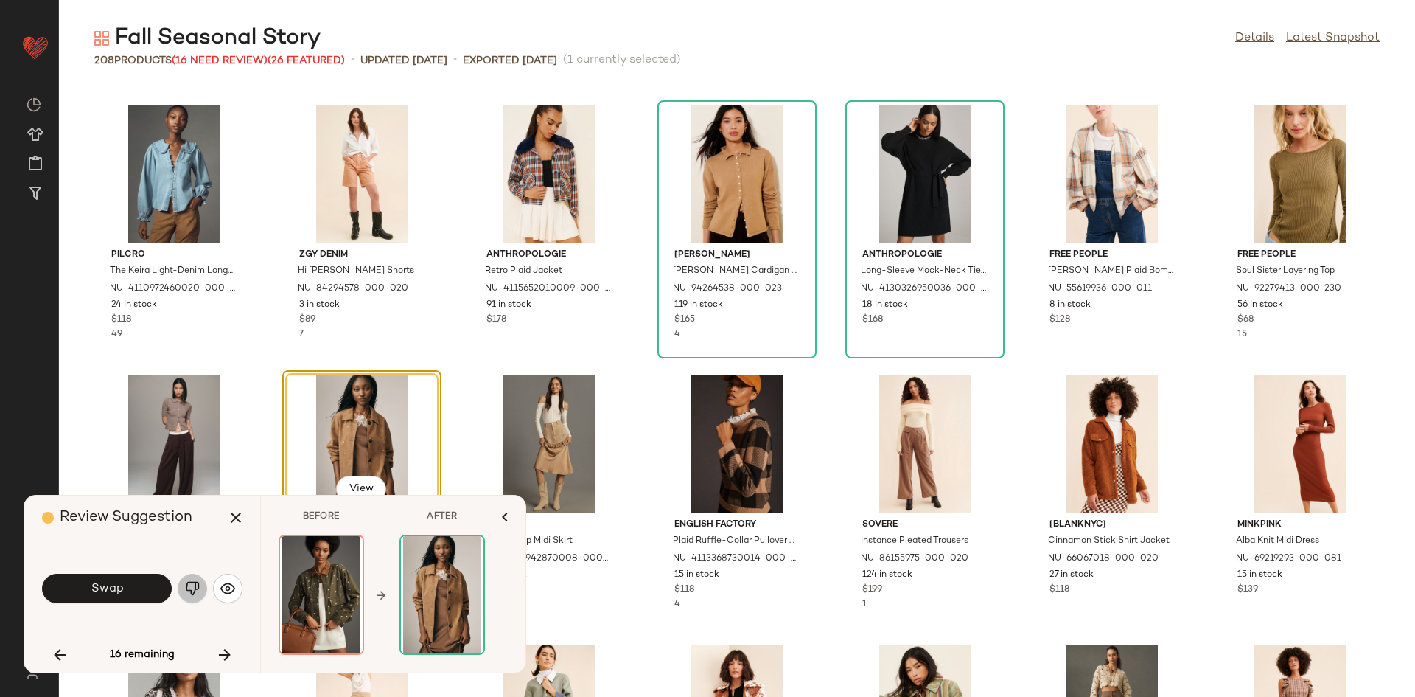
click at [198, 589] on img "button" at bounding box center [192, 588] width 15 height 15
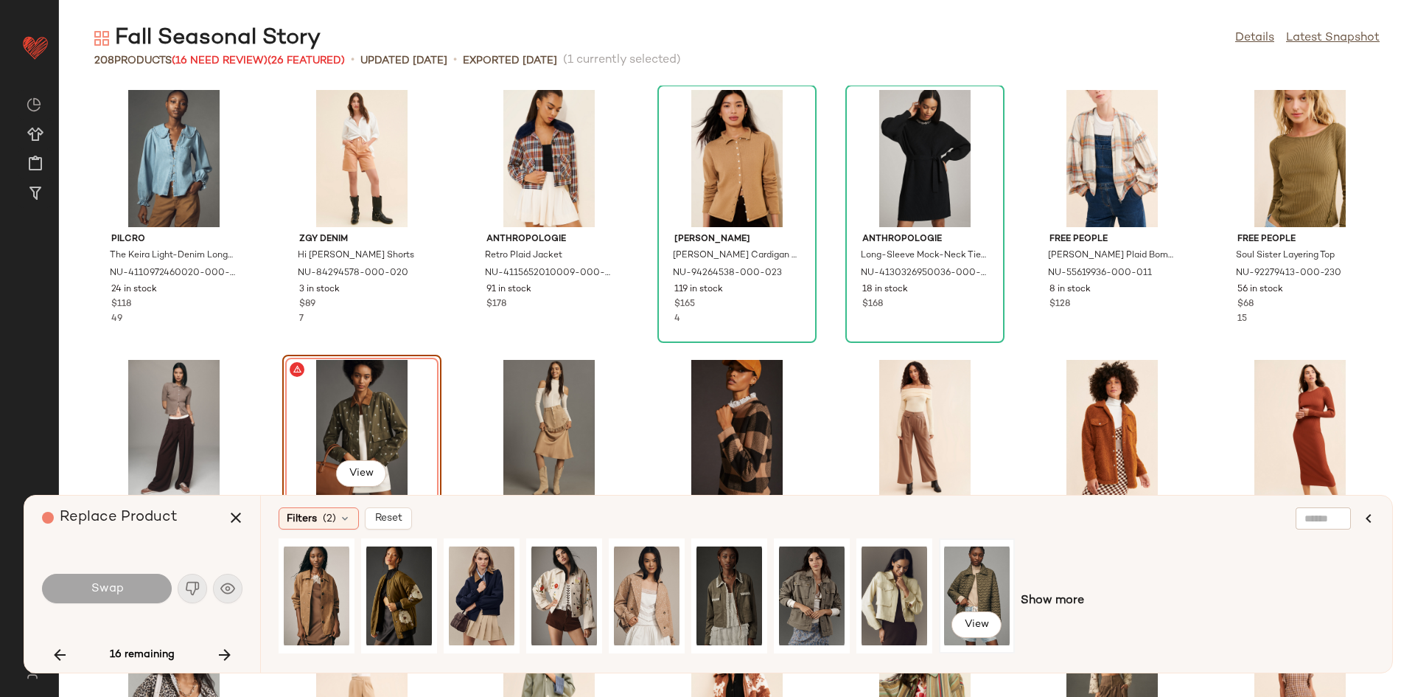
click at [962, 582] on div "View" at bounding box center [977, 595] width 66 height 105
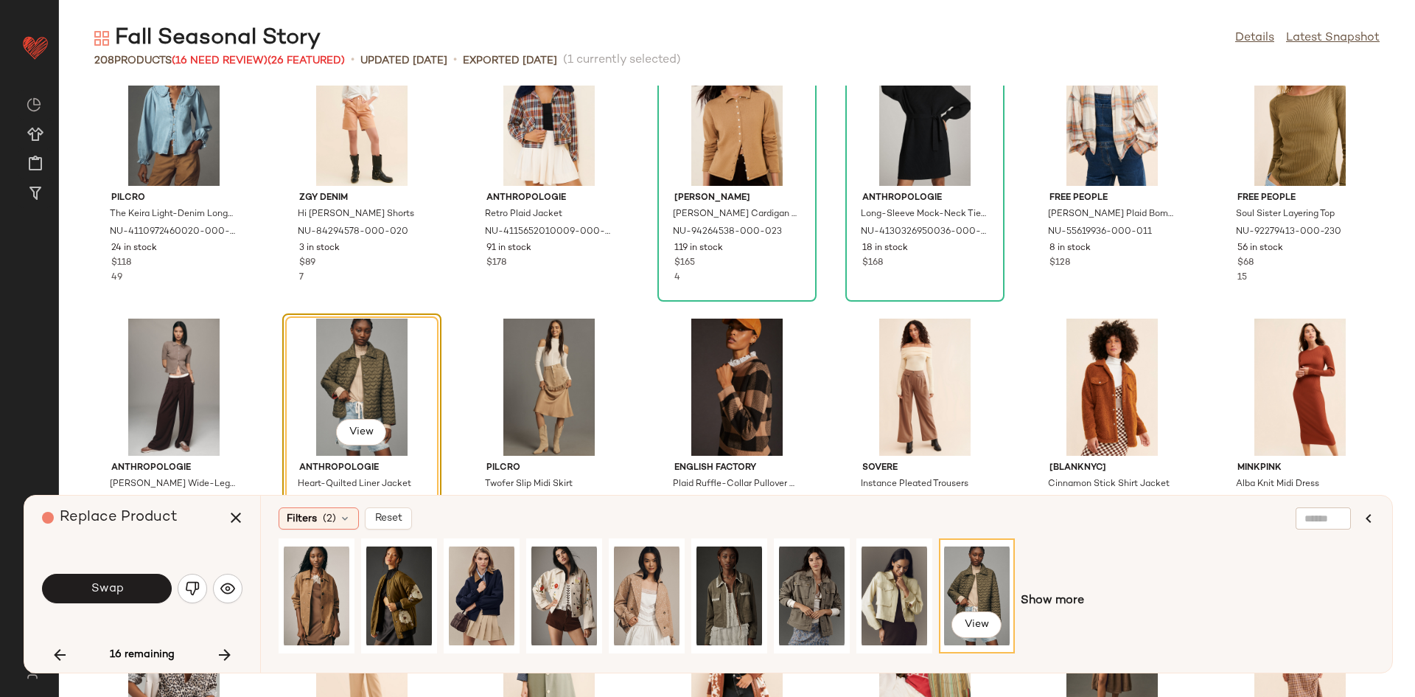
scroll to position [2824, 0]
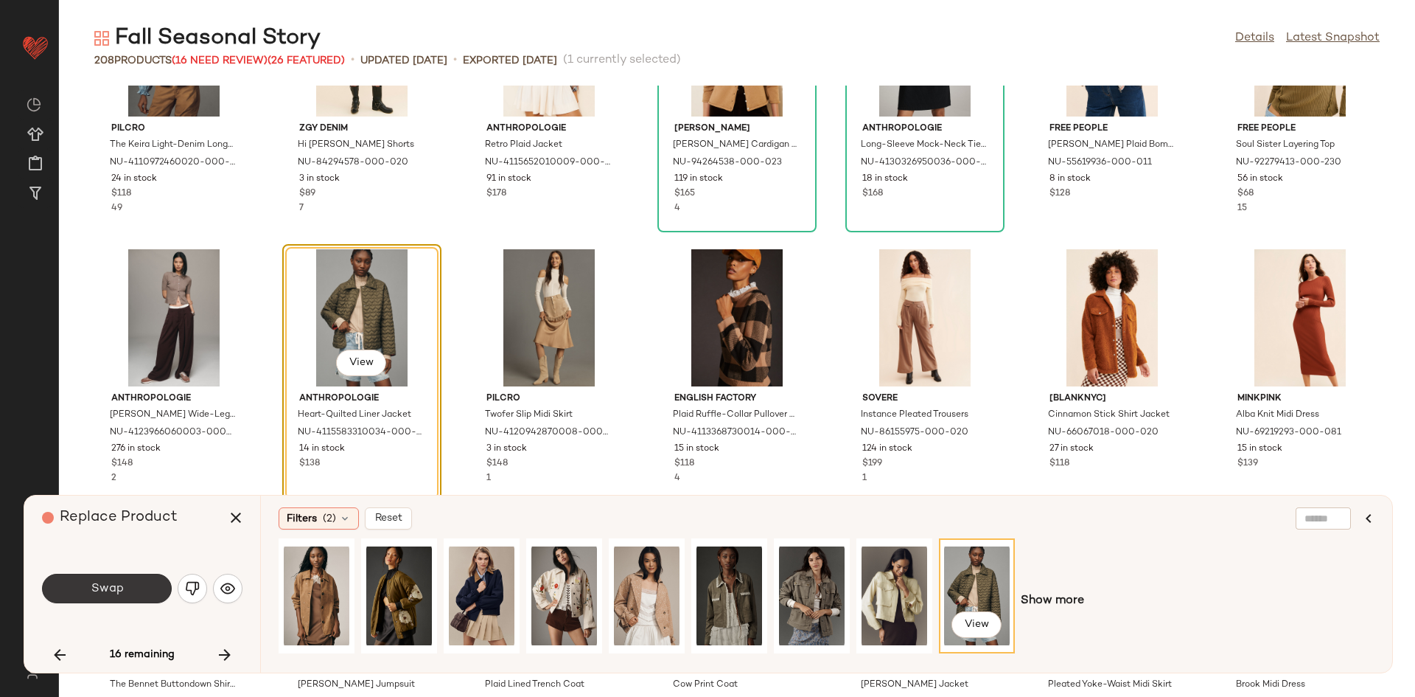
click at [138, 583] on button "Swap" at bounding box center [107, 587] width 130 height 29
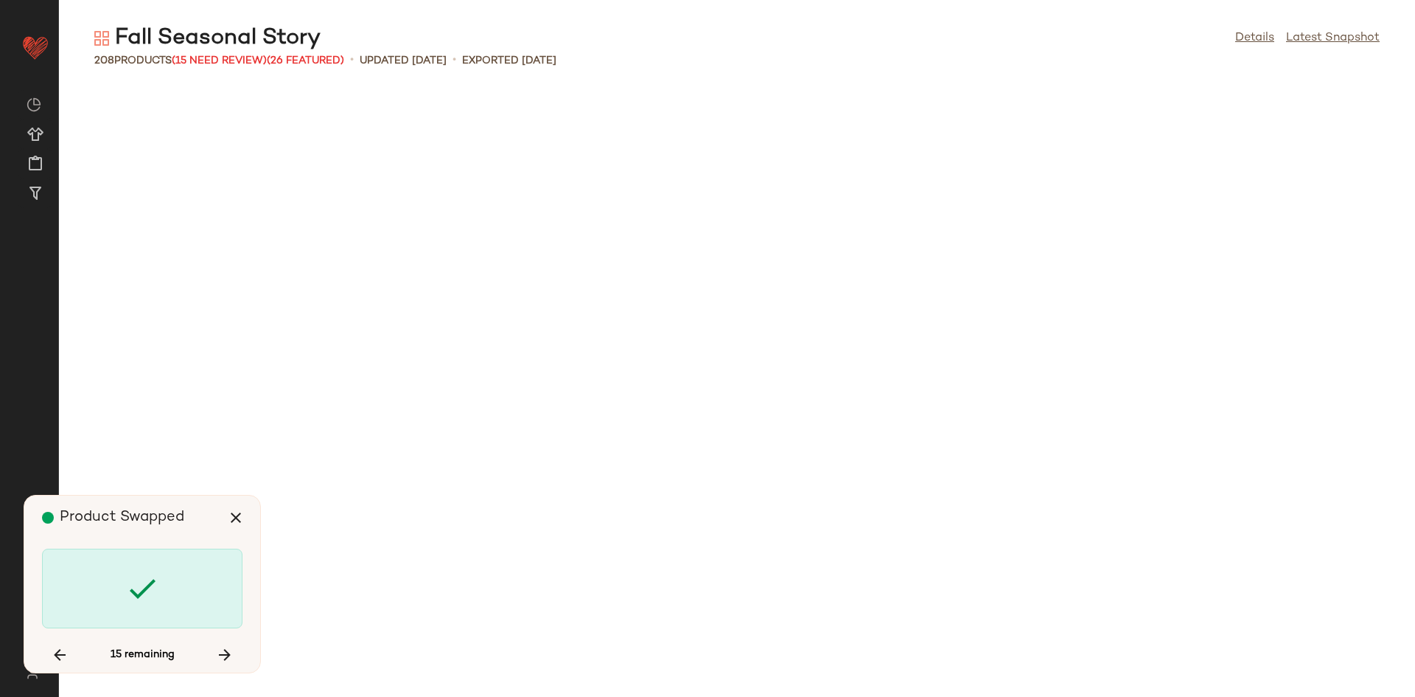
scroll to position [3777, 0]
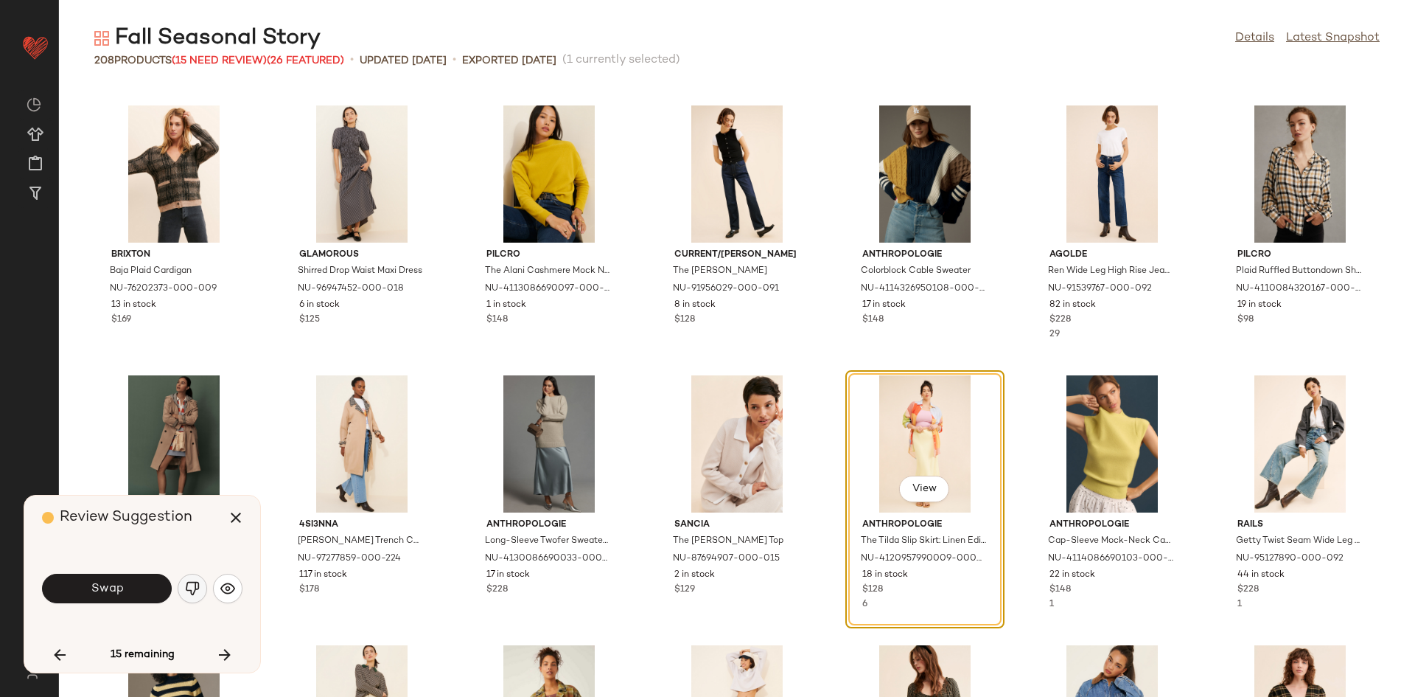
click at [181, 590] on button "button" at bounding box center [192, 587] width 29 height 29
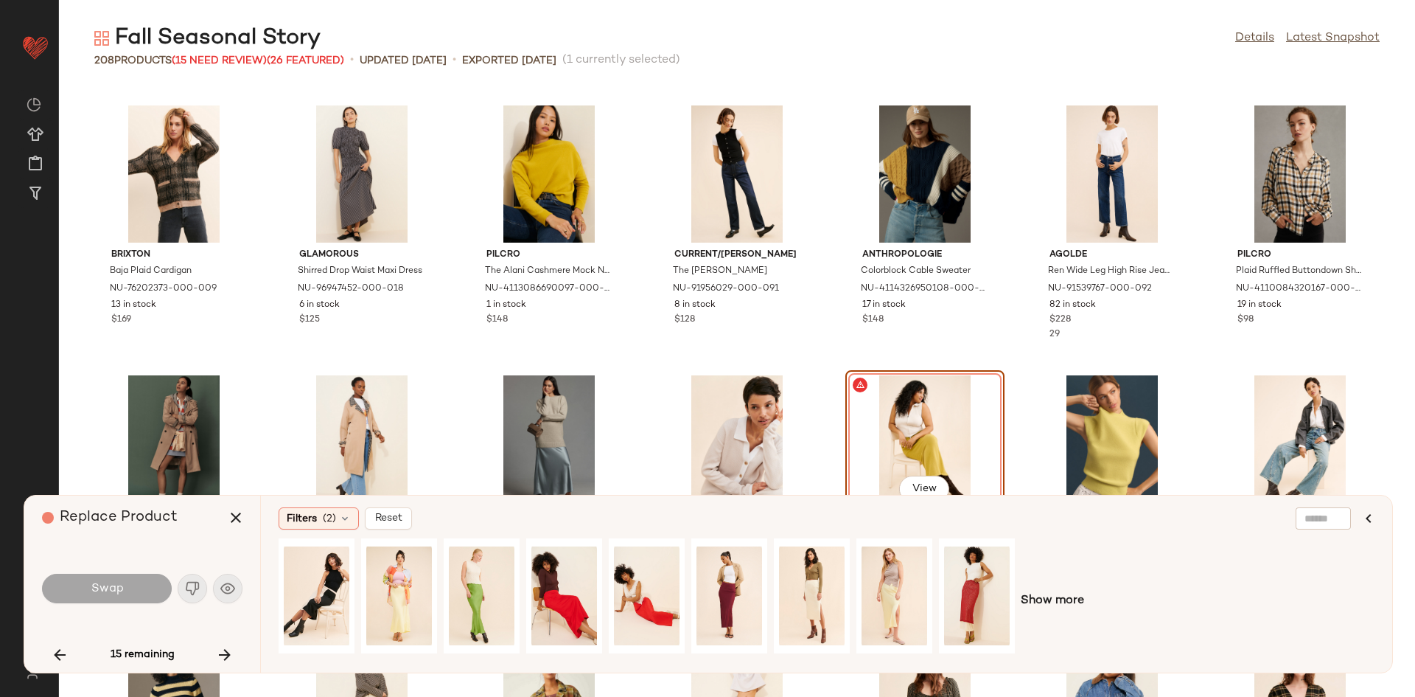
click at [1070, 613] on div "Show more" at bounding box center [827, 600] width 1096 height 125
click at [1050, 607] on span "Show more" at bounding box center [1052, 601] width 63 height 18
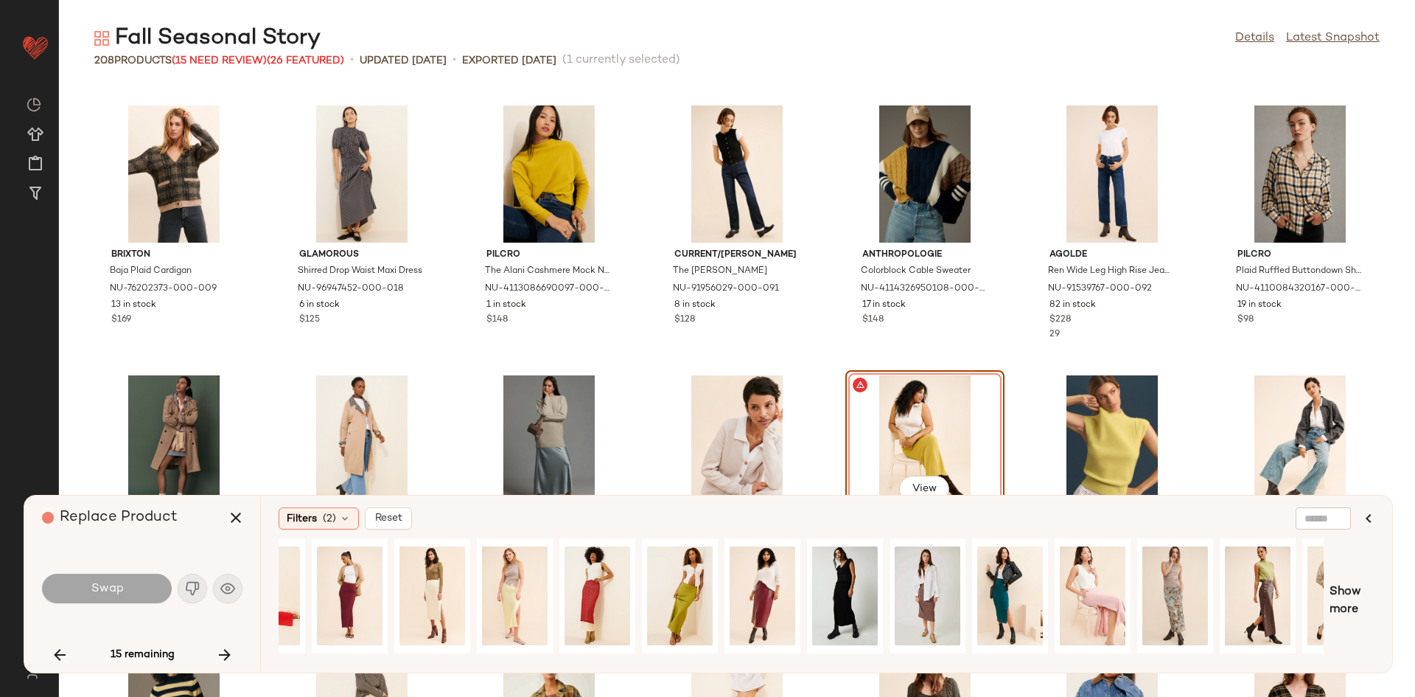
scroll to position [0, 433]
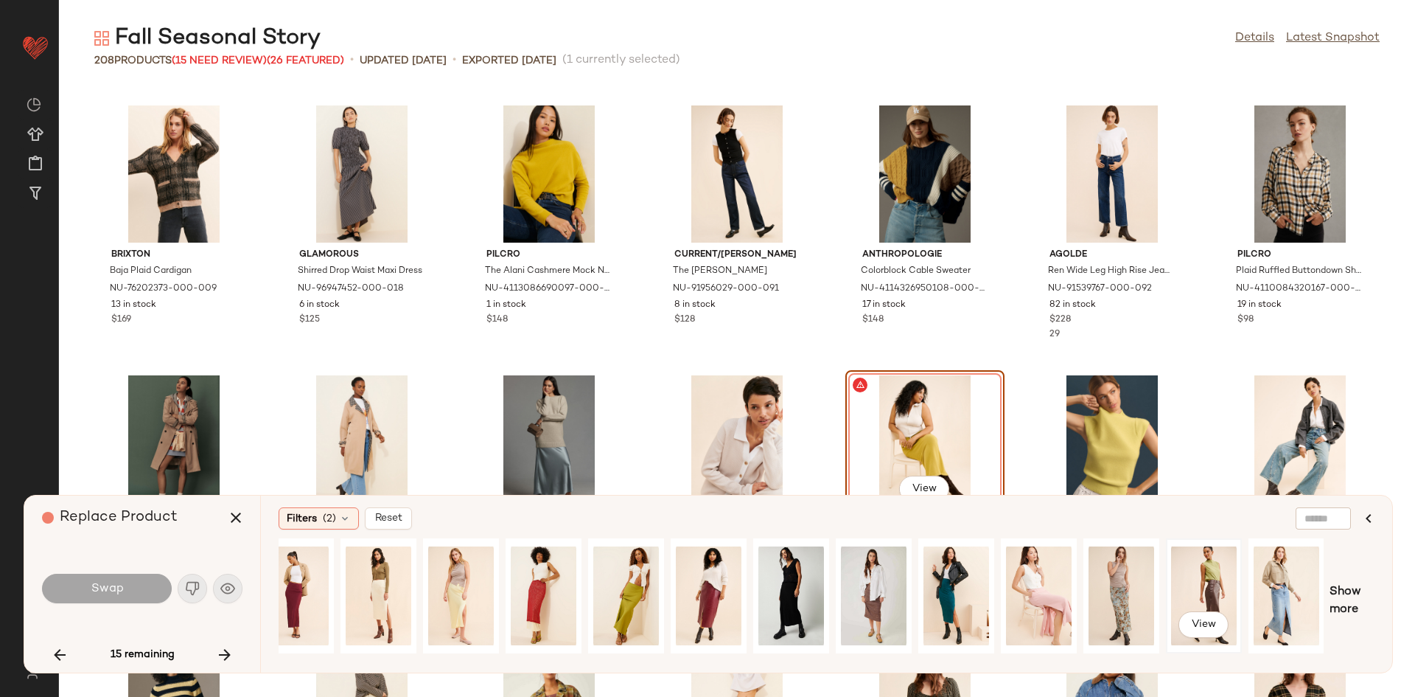
click at [1202, 583] on div "View" at bounding box center [1204, 595] width 66 height 105
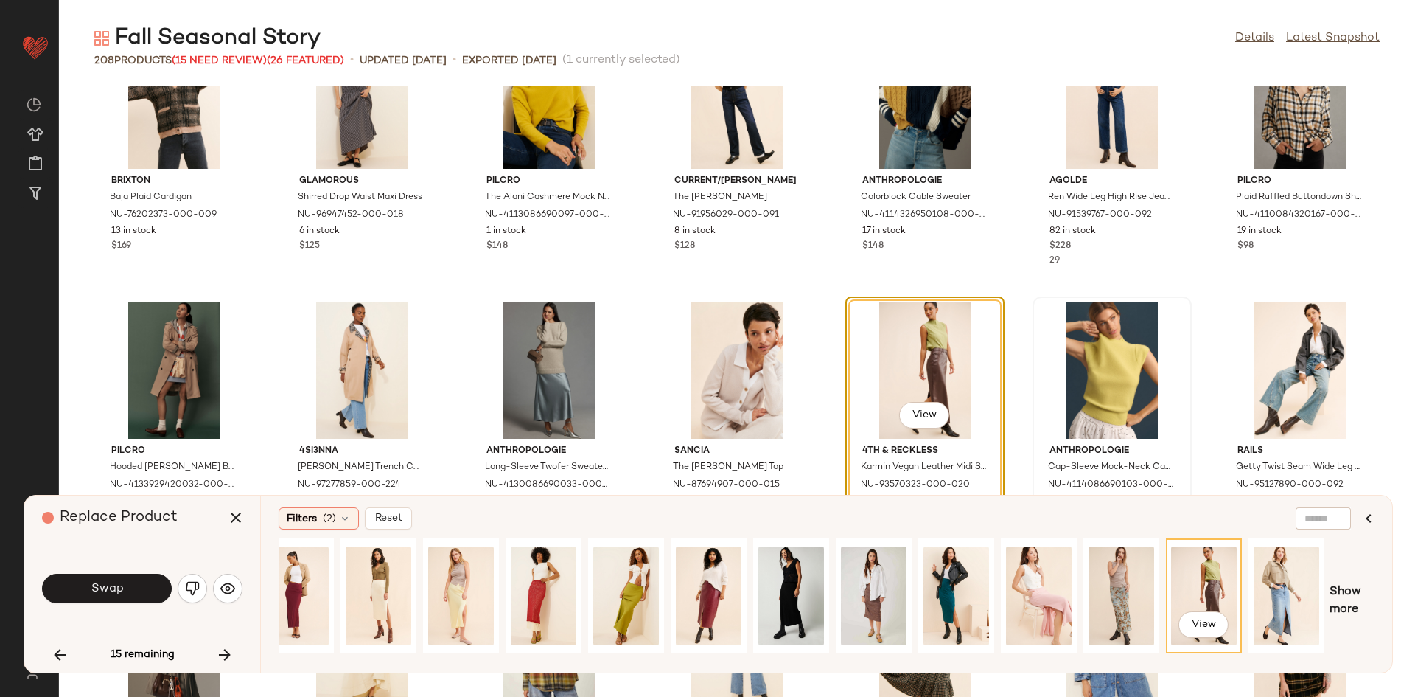
scroll to position [3856, 0]
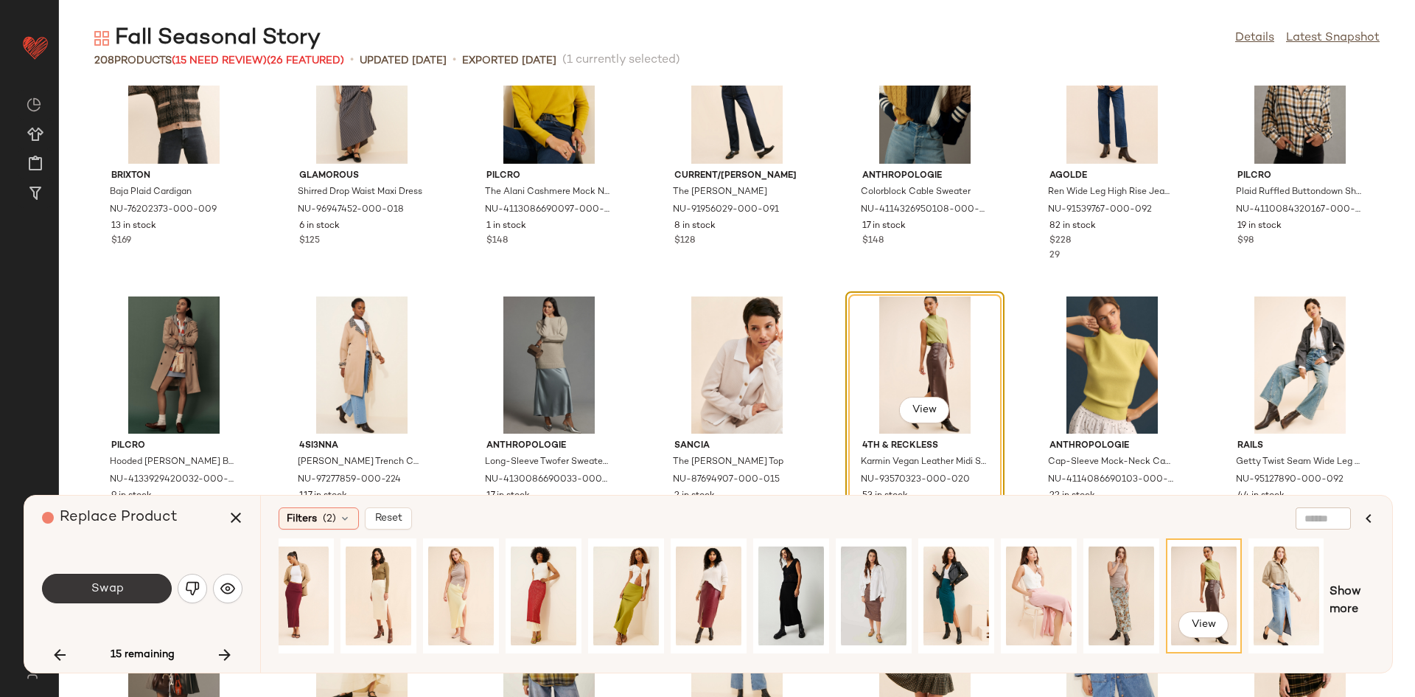
click at [148, 588] on button "Swap" at bounding box center [107, 587] width 130 height 29
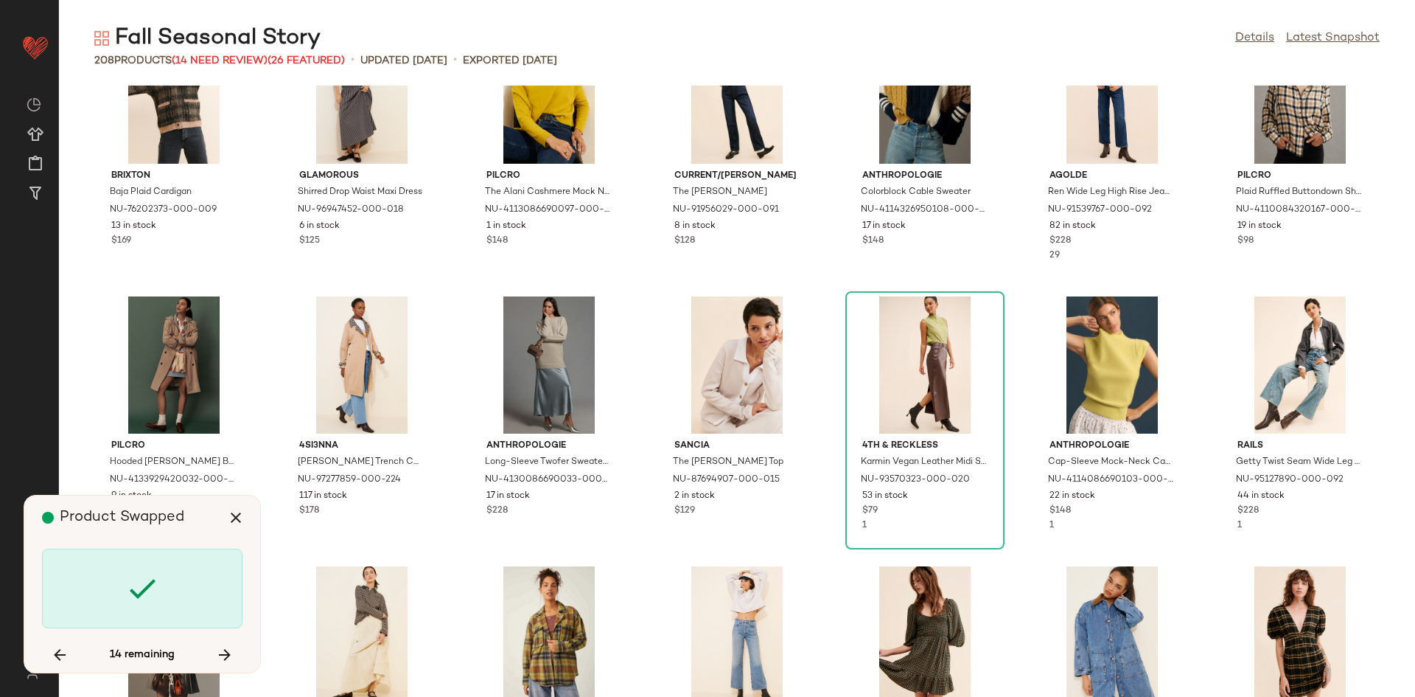
scroll to position [4586, 0]
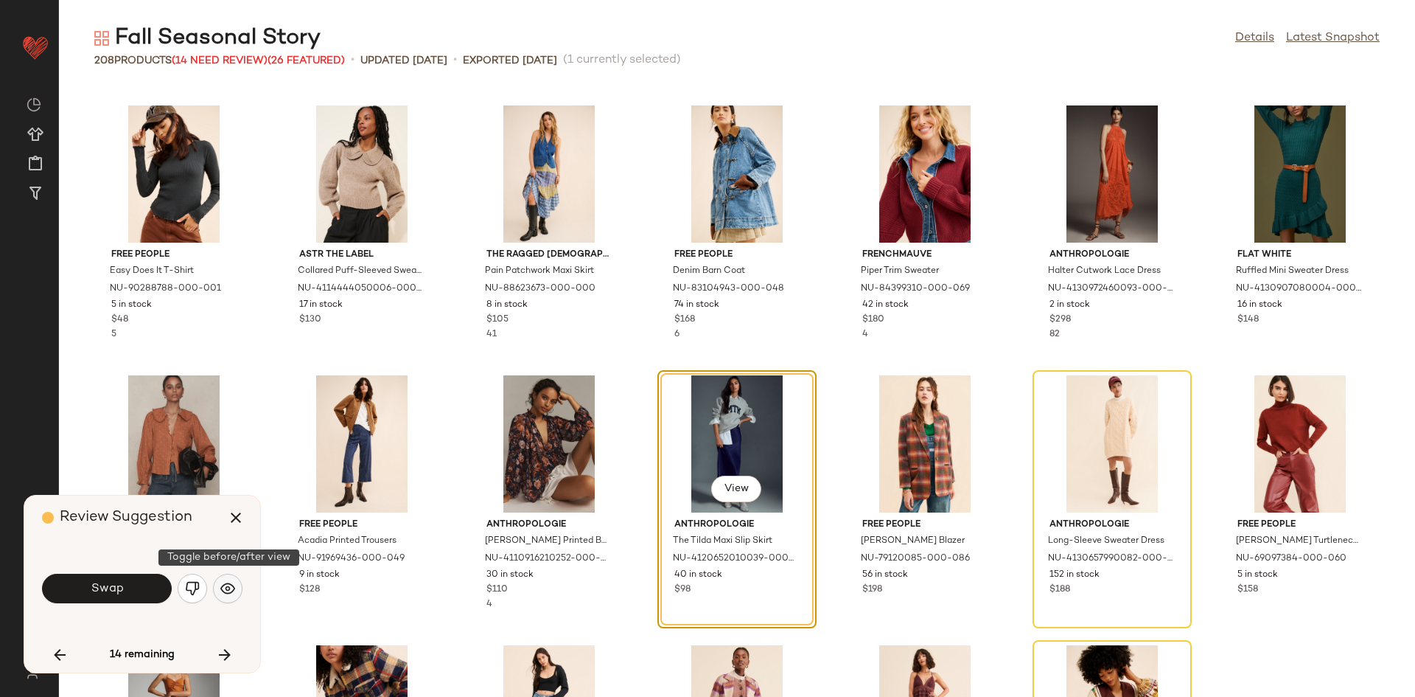
click at [227, 584] on img "button" at bounding box center [227, 588] width 15 height 15
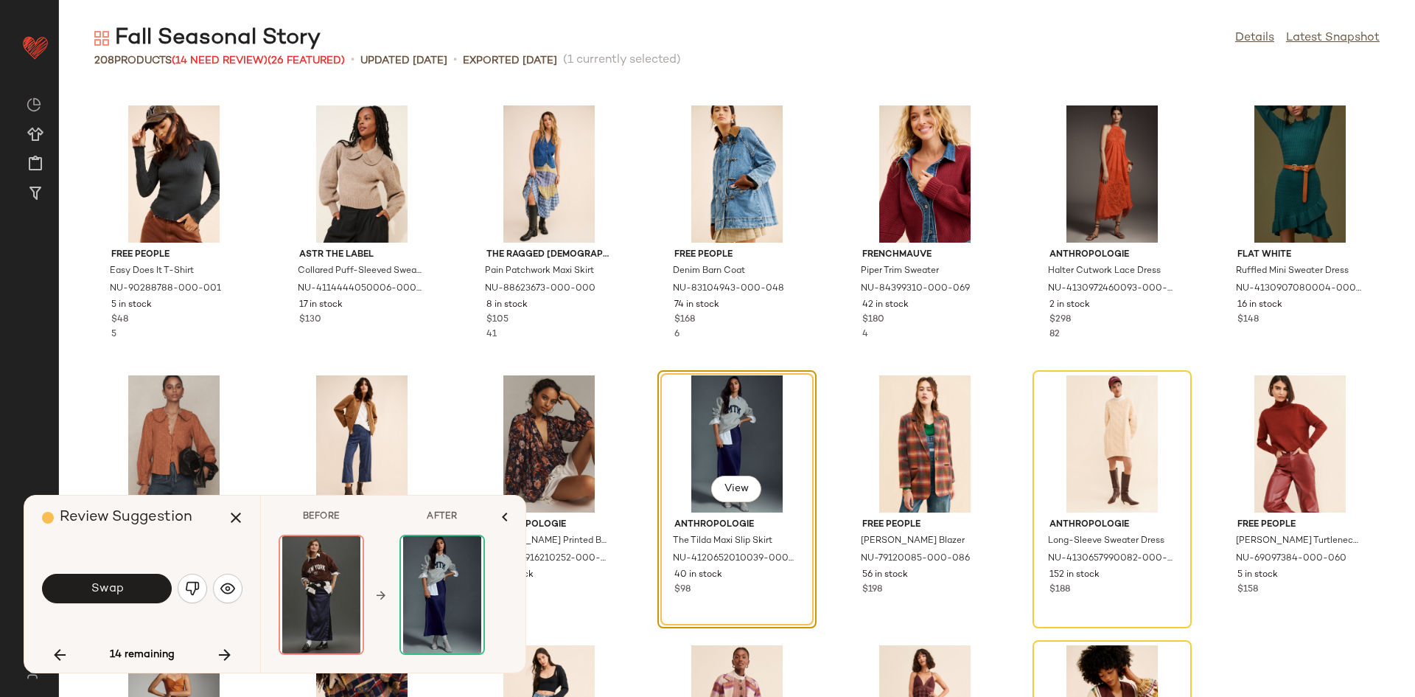
click at [198, 591] on img "button" at bounding box center [192, 588] width 15 height 15
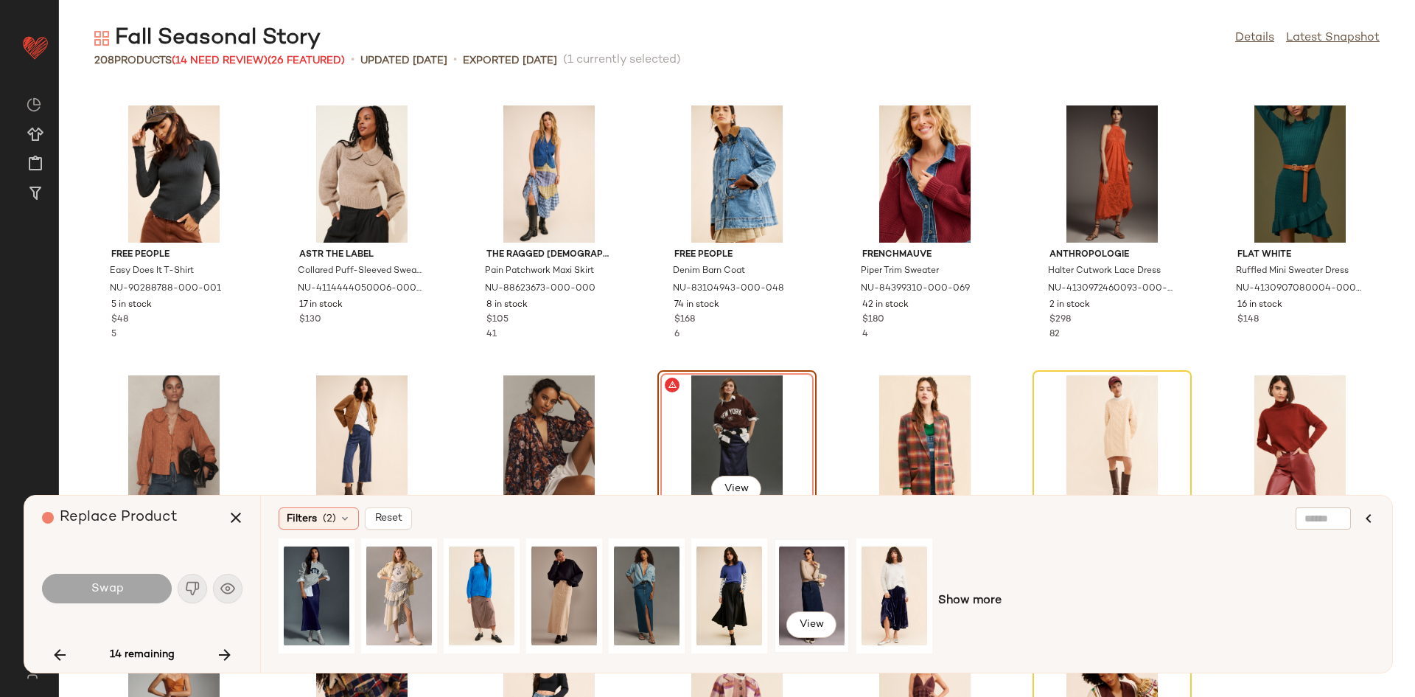
click at [826, 578] on div "View" at bounding box center [812, 595] width 66 height 105
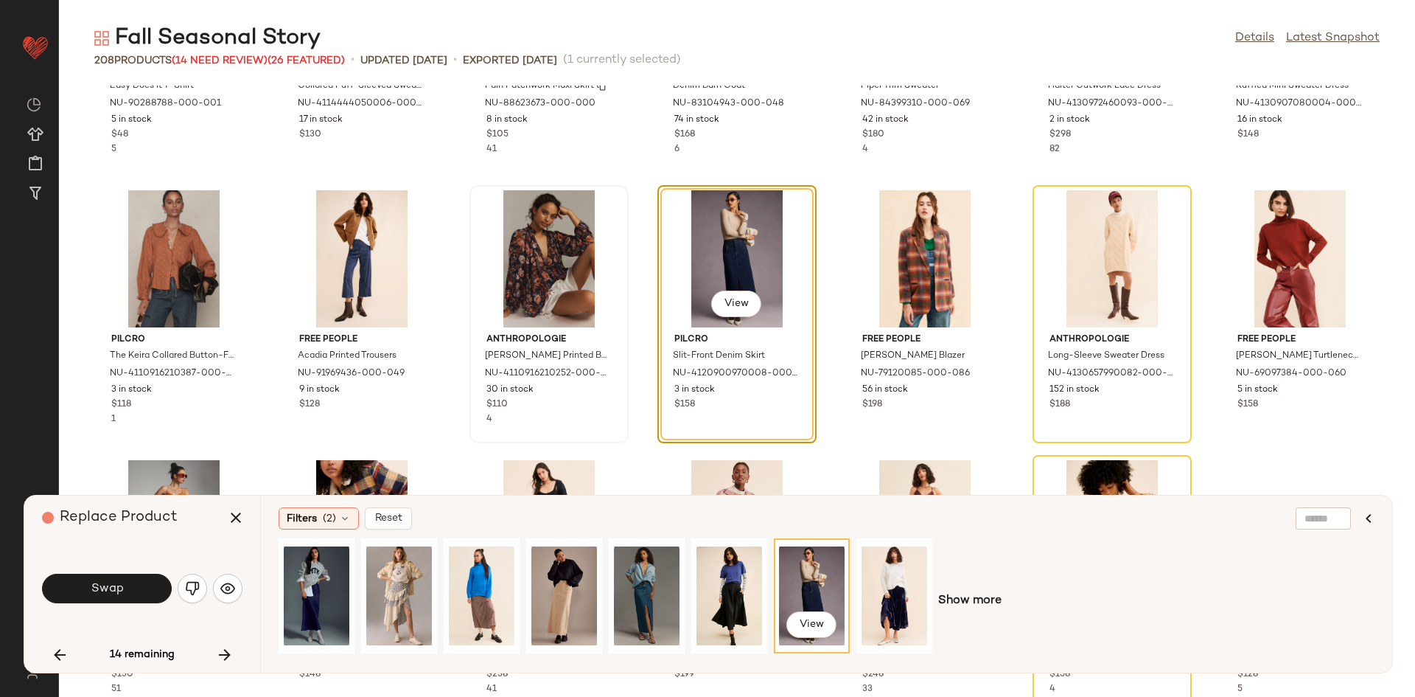
scroll to position [4772, 0]
click at [147, 584] on button "Swap" at bounding box center [107, 587] width 130 height 29
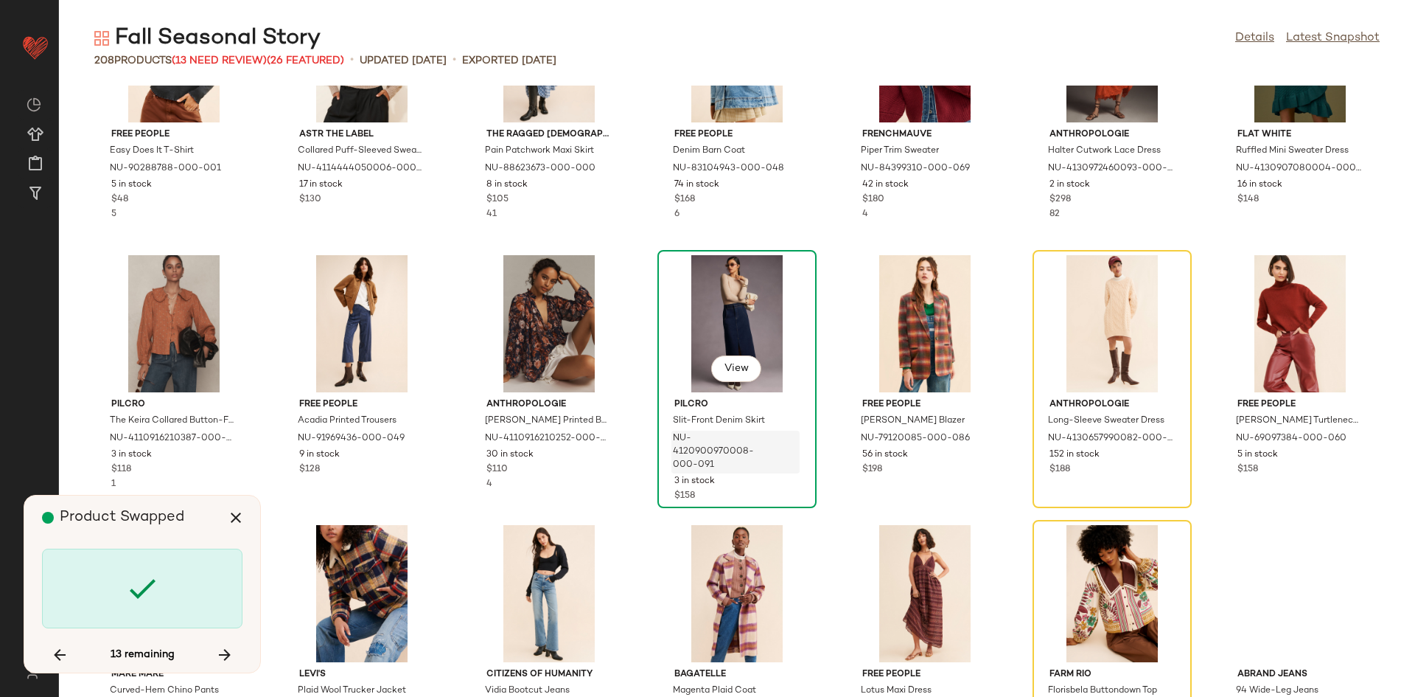
scroll to position [4699, 0]
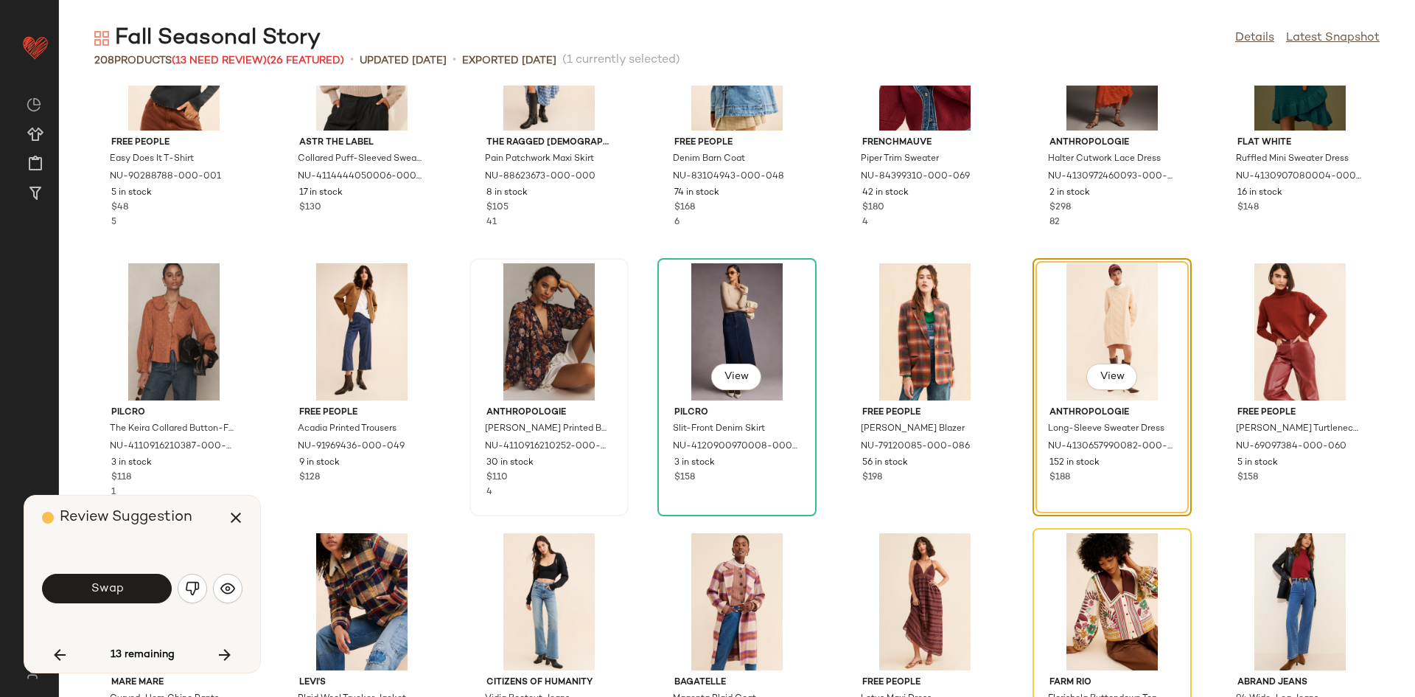
scroll to position [4586, 0]
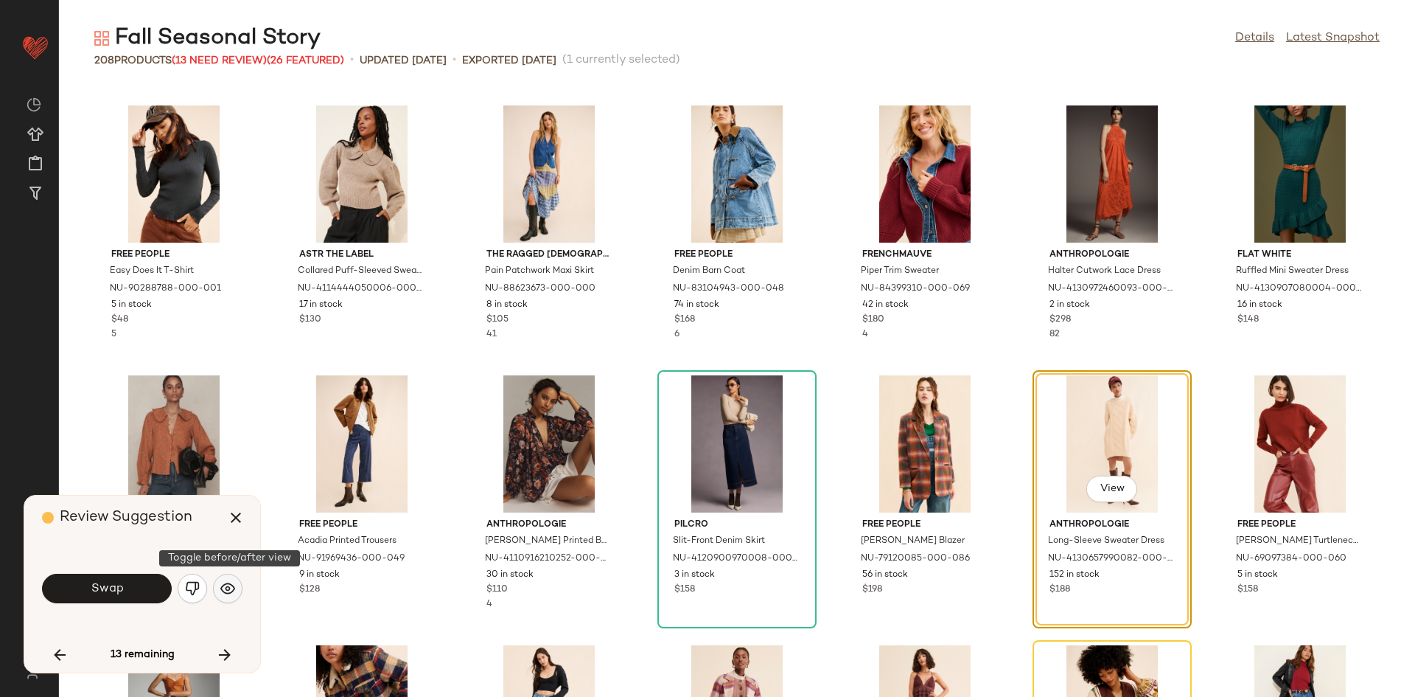
click at [221, 591] on img "button" at bounding box center [227, 588] width 15 height 15
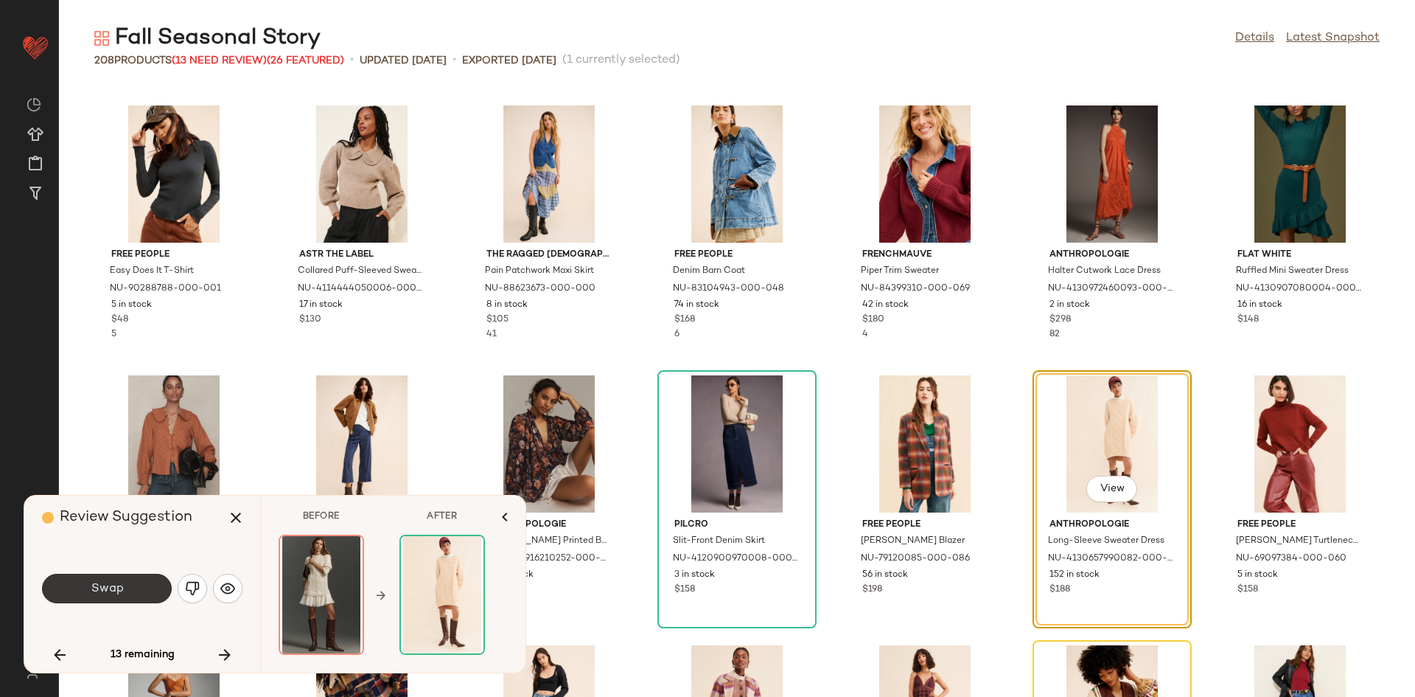
click at [134, 592] on button "Swap" at bounding box center [107, 587] width 130 height 29
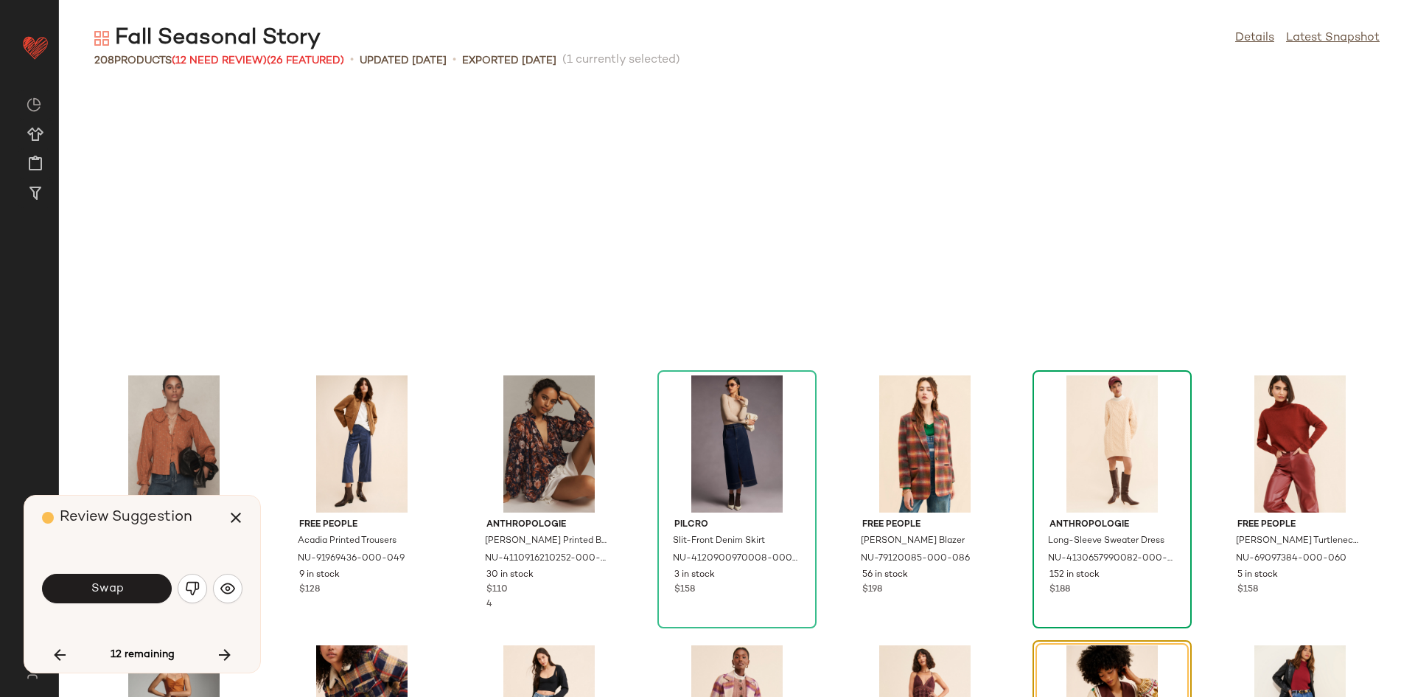
scroll to position [4856, 0]
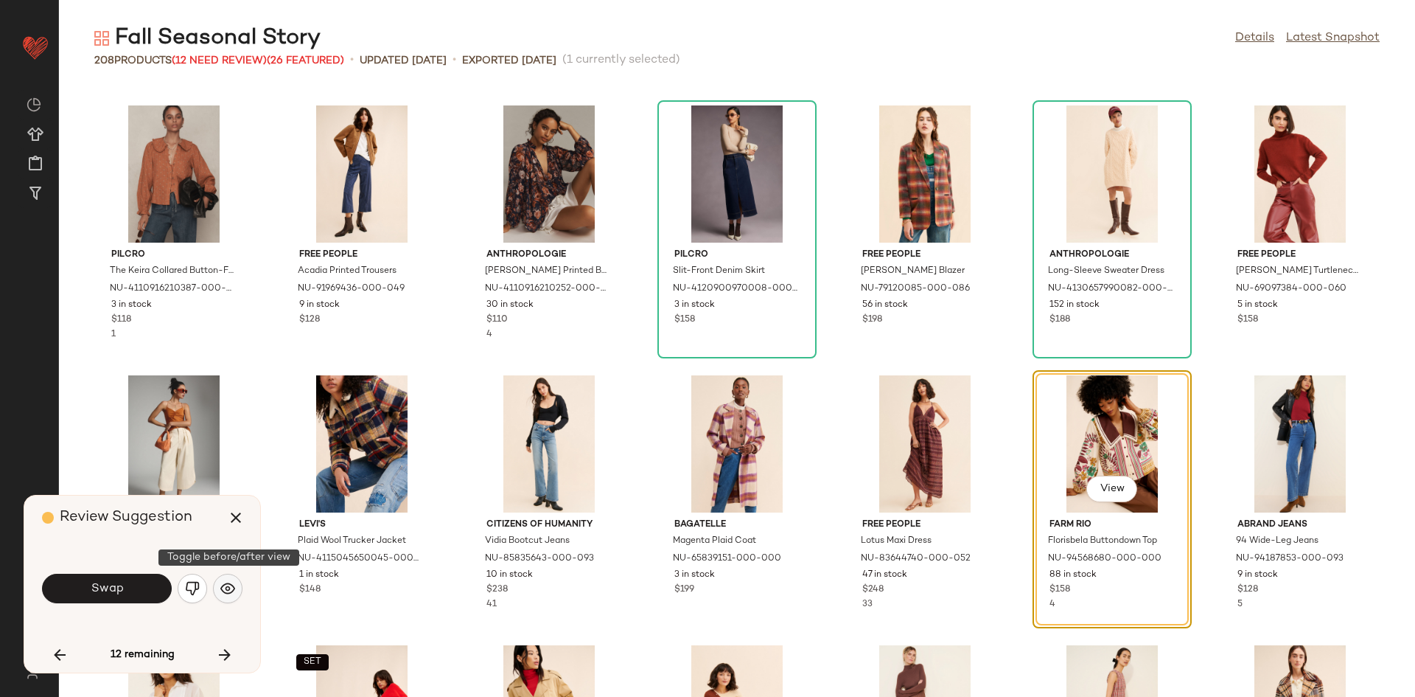
click at [227, 585] on img "button" at bounding box center [227, 588] width 15 height 15
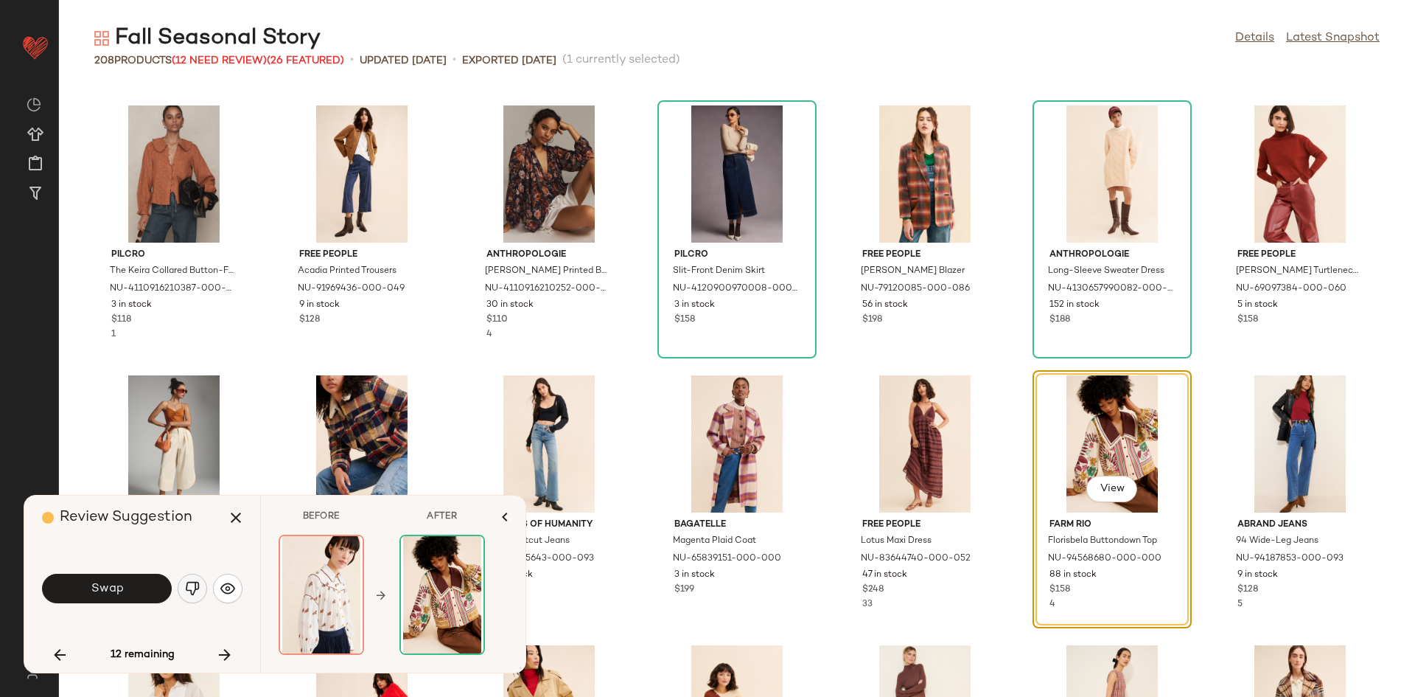
click at [186, 593] on img "button" at bounding box center [192, 588] width 15 height 15
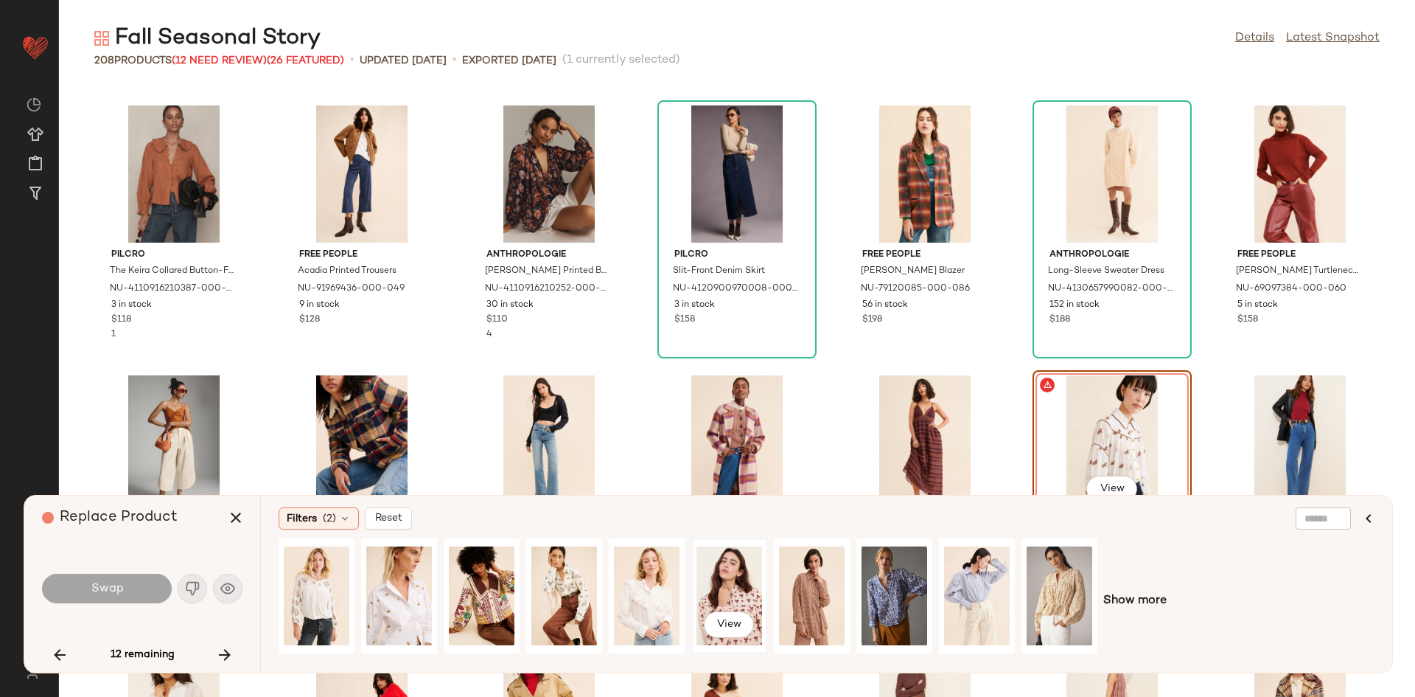
click at [705, 589] on div "View" at bounding box center [730, 595] width 66 height 105
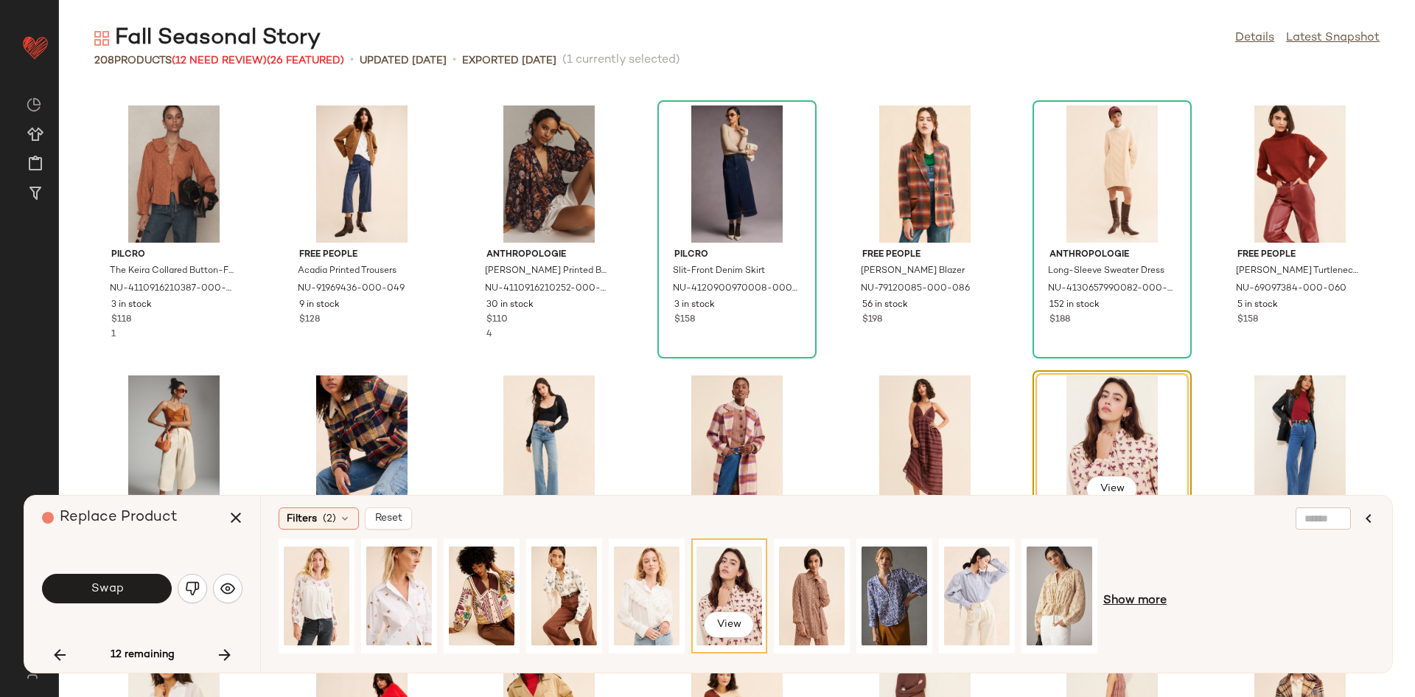
click at [1123, 593] on span "Show more" at bounding box center [1134, 601] width 63 height 18
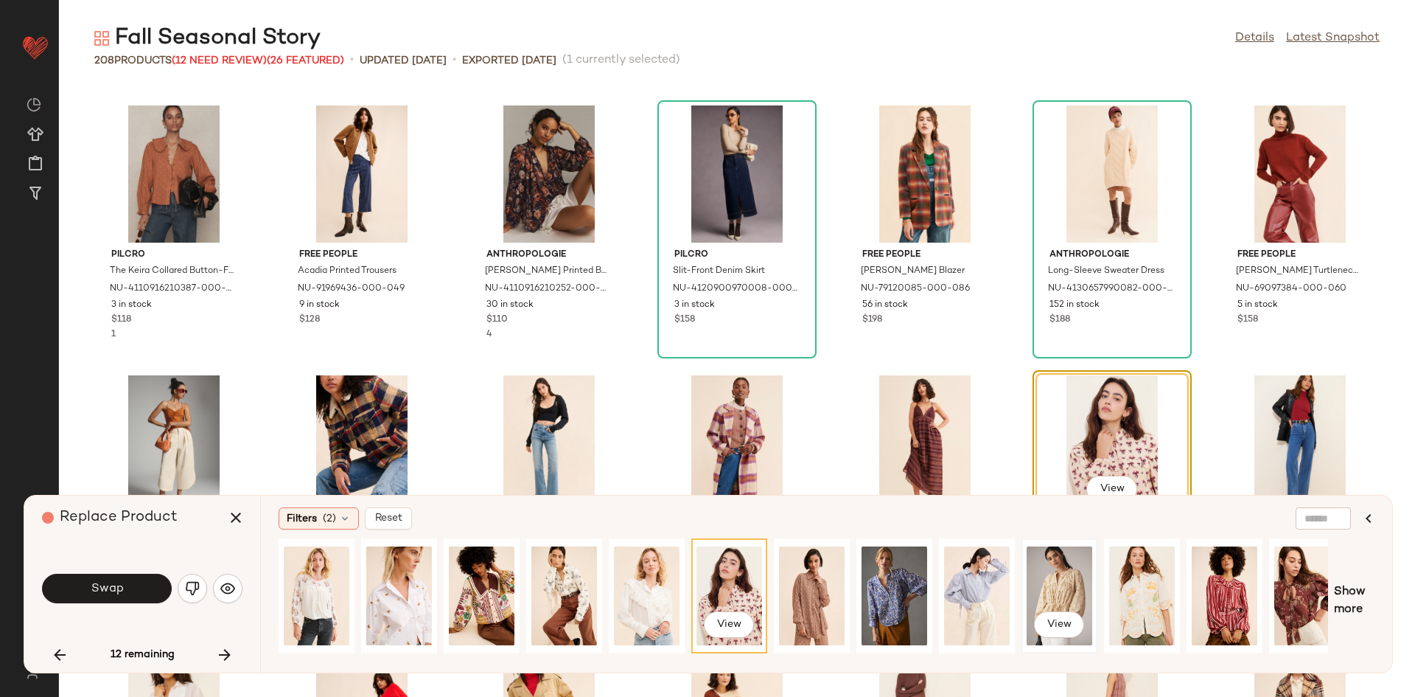
click at [1056, 580] on div "View" at bounding box center [1060, 595] width 66 height 105
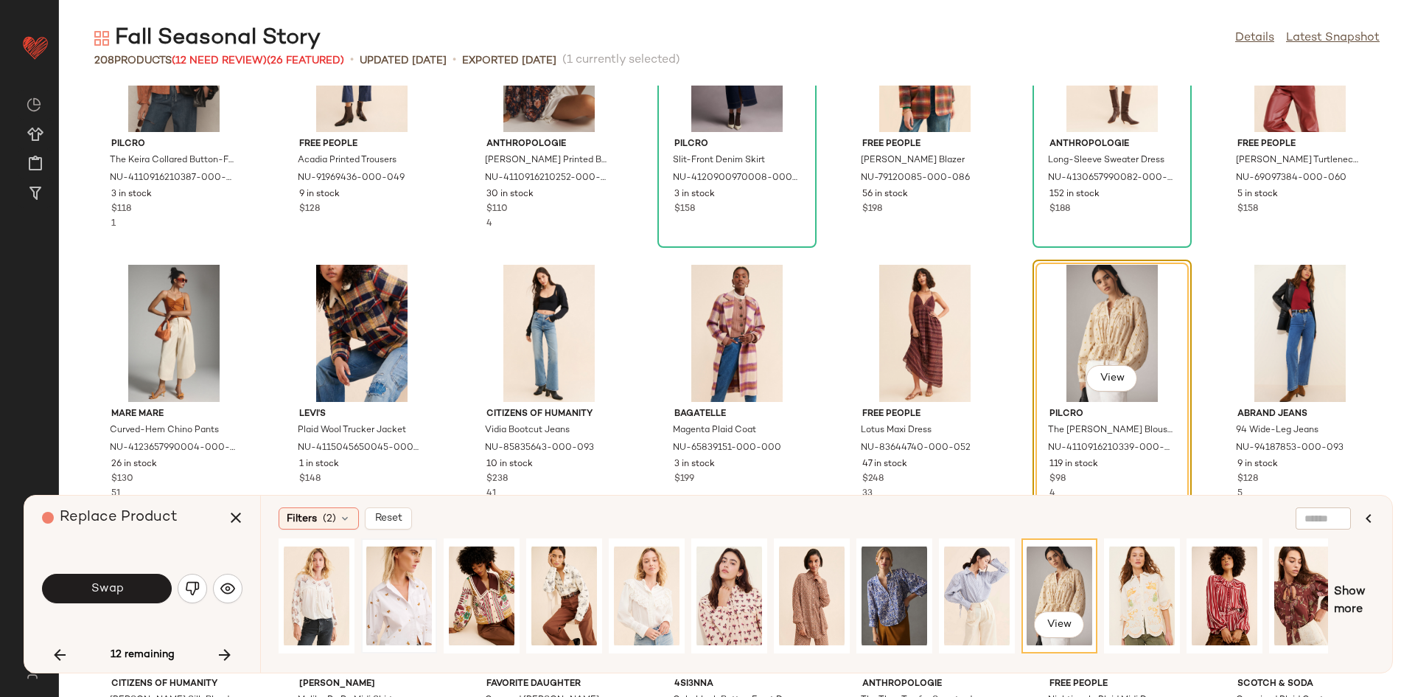
scroll to position [5038, 0]
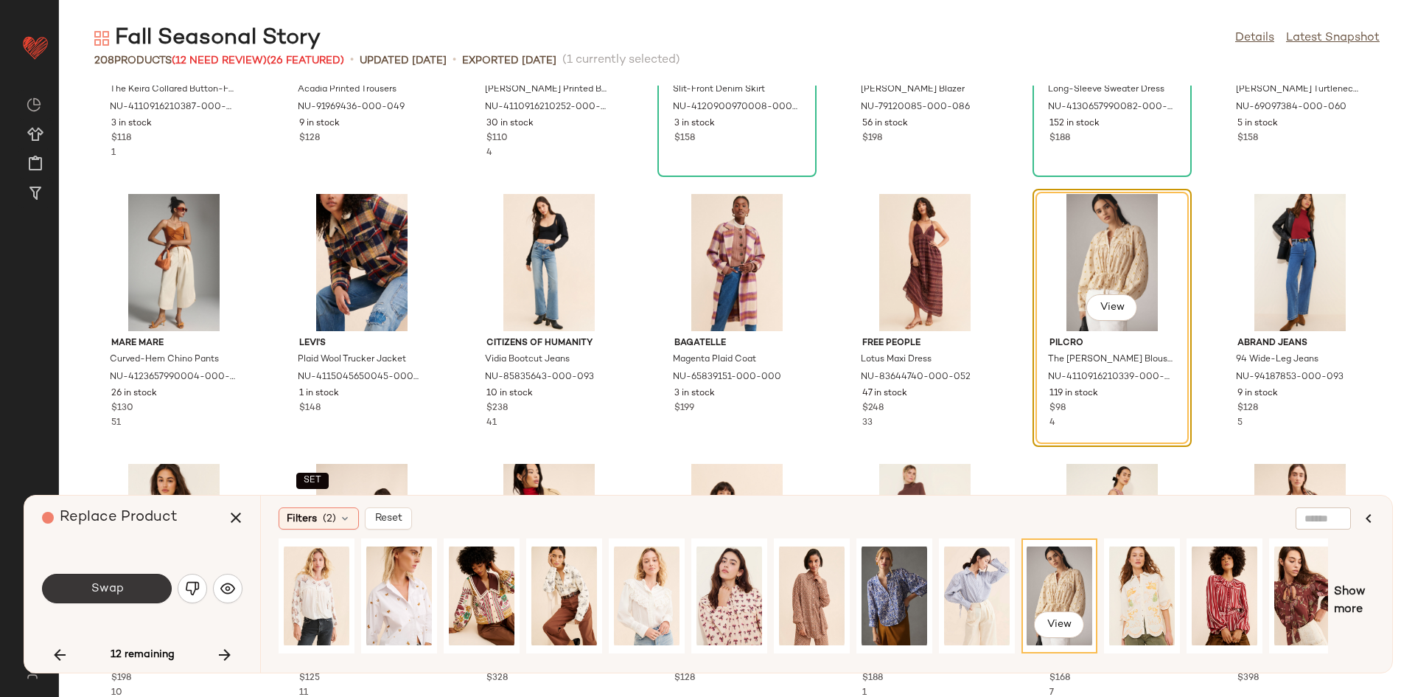
click at [147, 581] on button "Swap" at bounding box center [107, 587] width 130 height 29
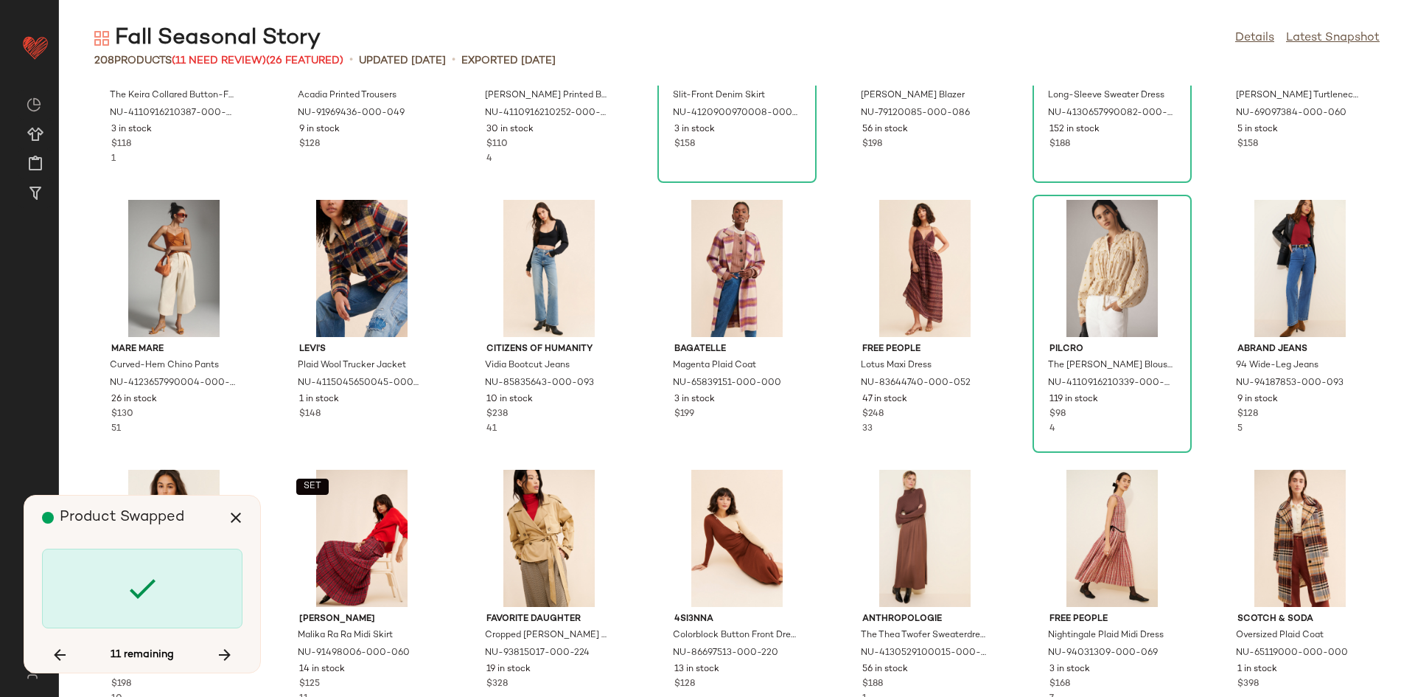
scroll to position [5030, 0]
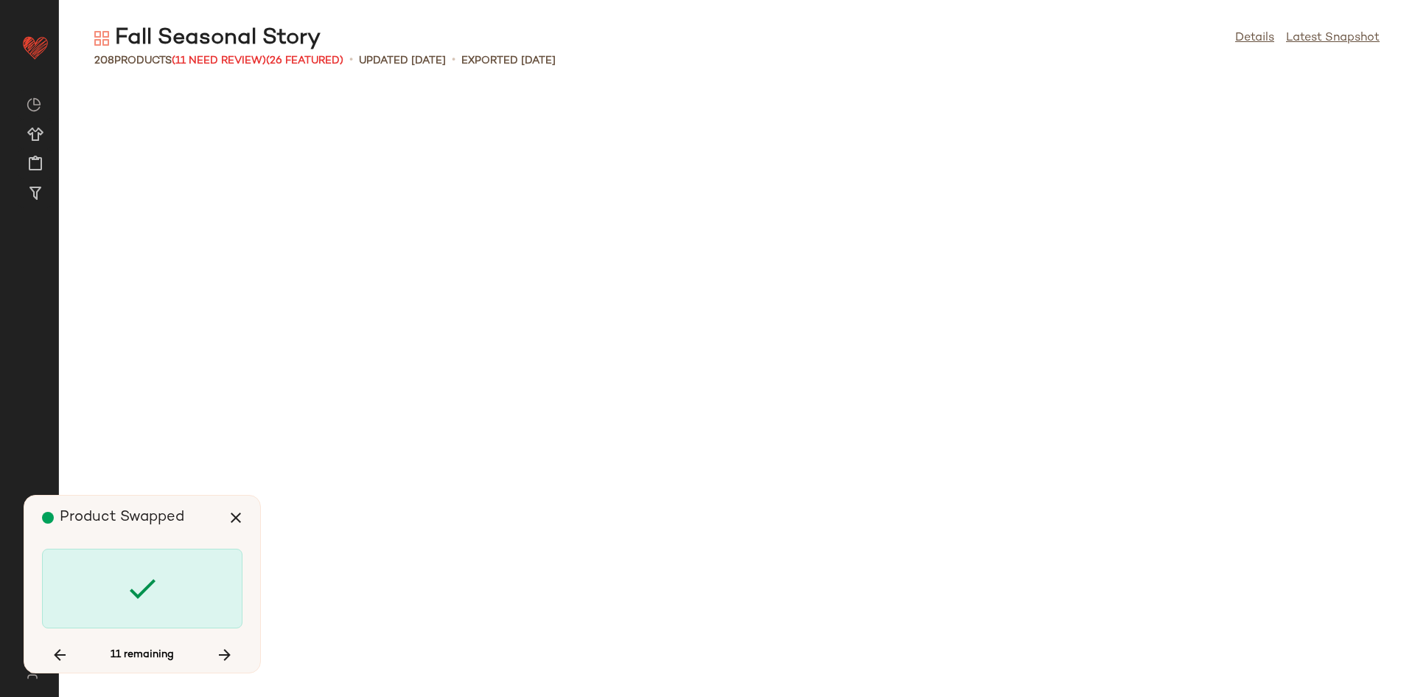
scroll to position [5935, 0]
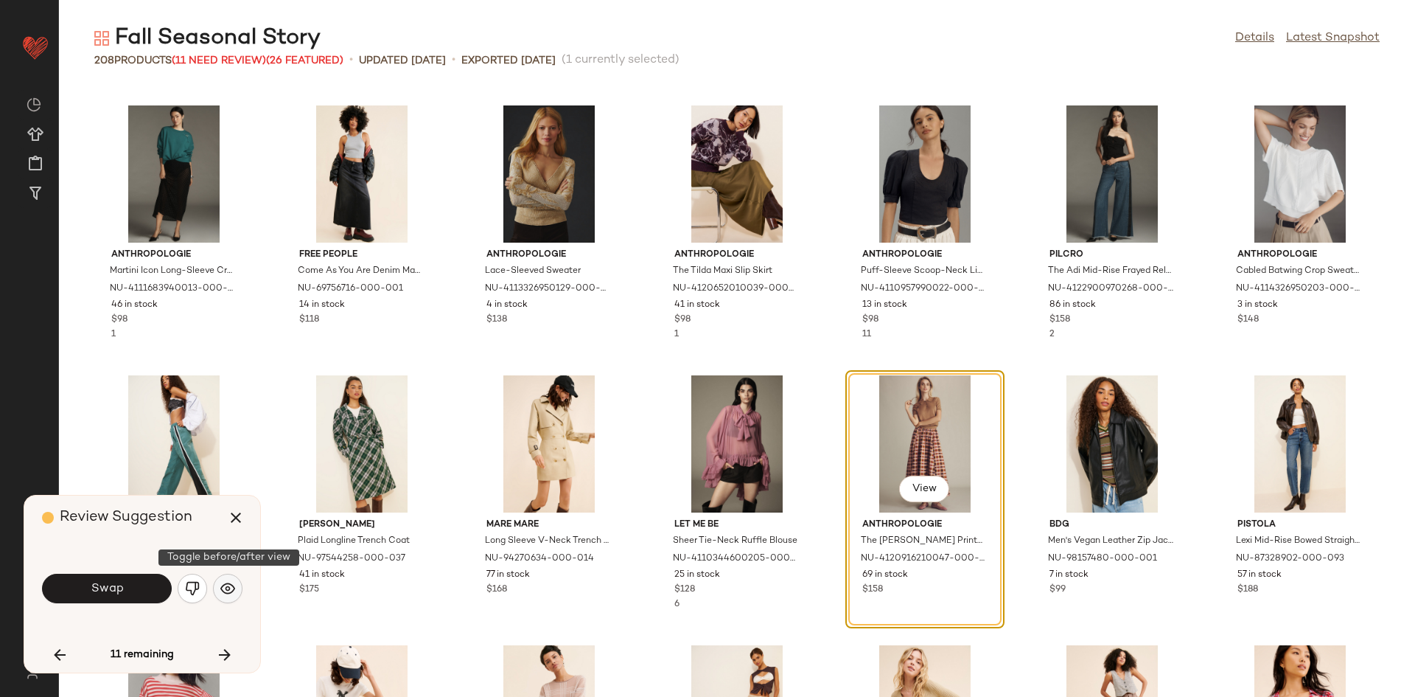
click at [225, 581] on img "button" at bounding box center [227, 588] width 15 height 15
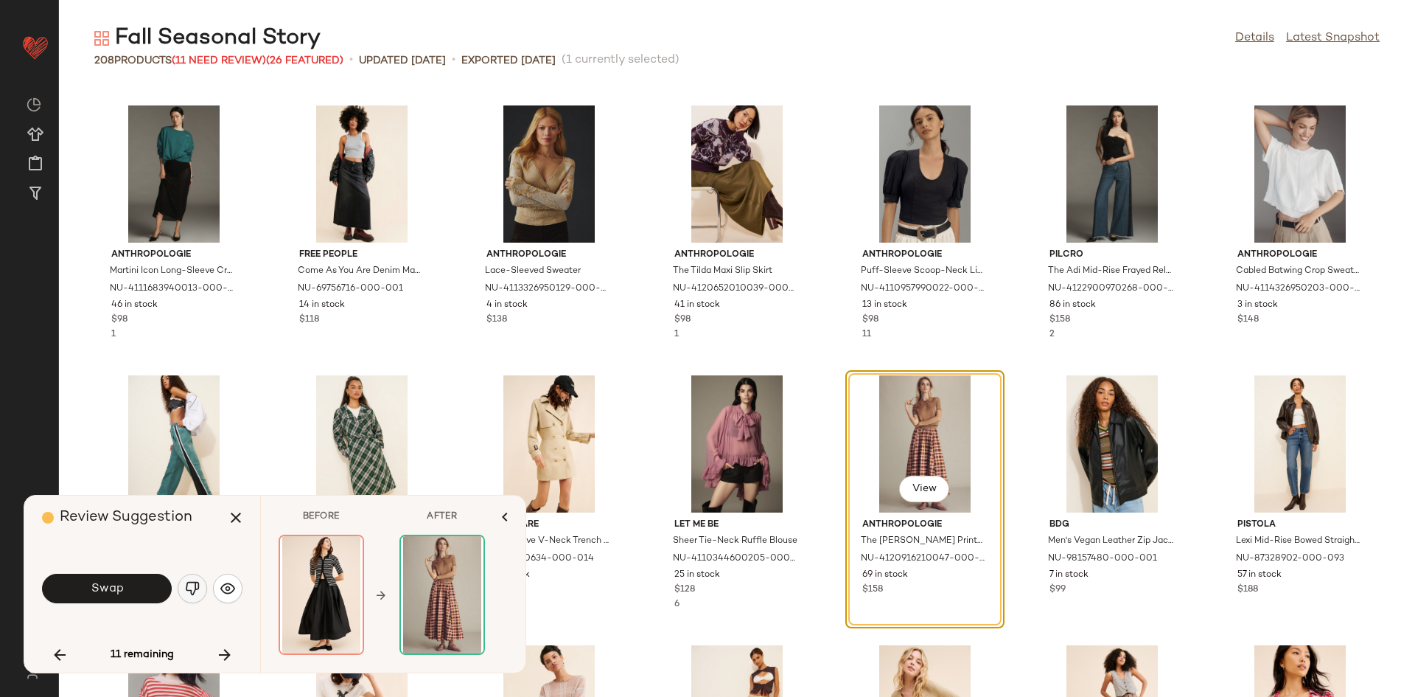
click at [191, 593] on img "button" at bounding box center [192, 588] width 15 height 15
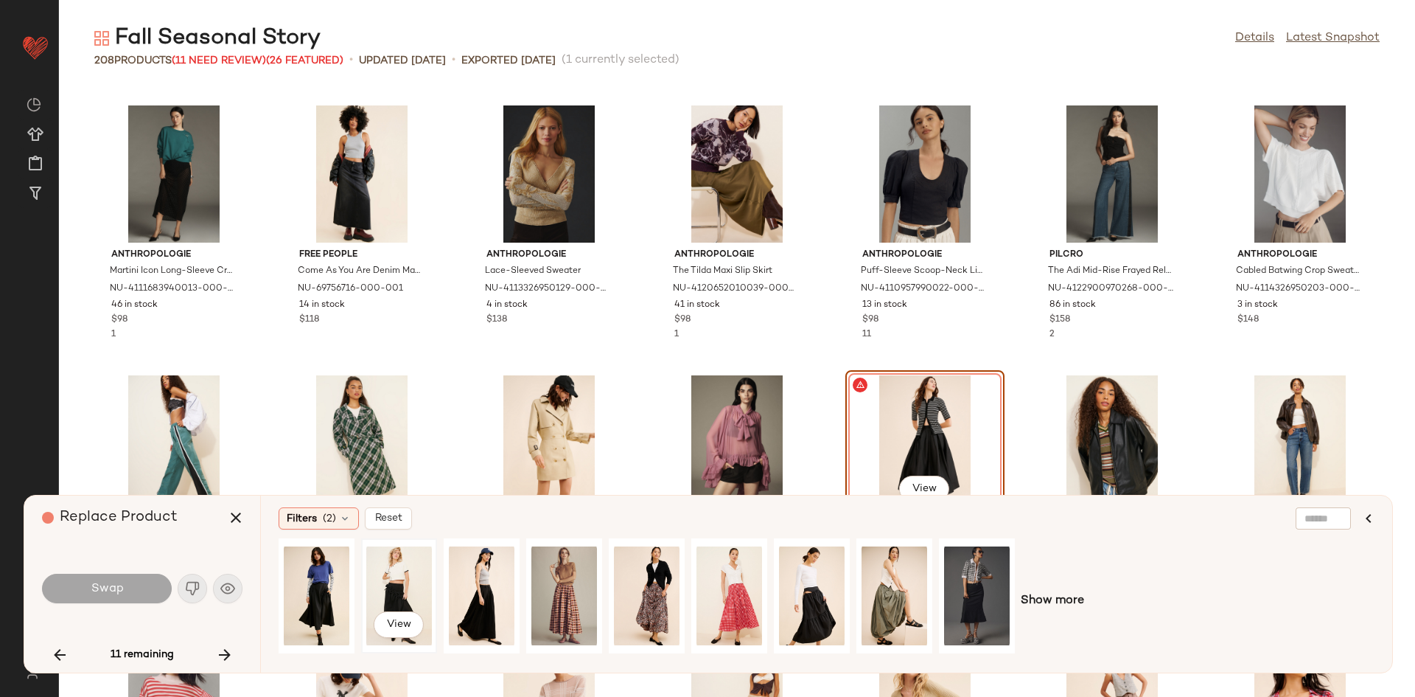
click at [405, 578] on div "View" at bounding box center [399, 595] width 66 height 105
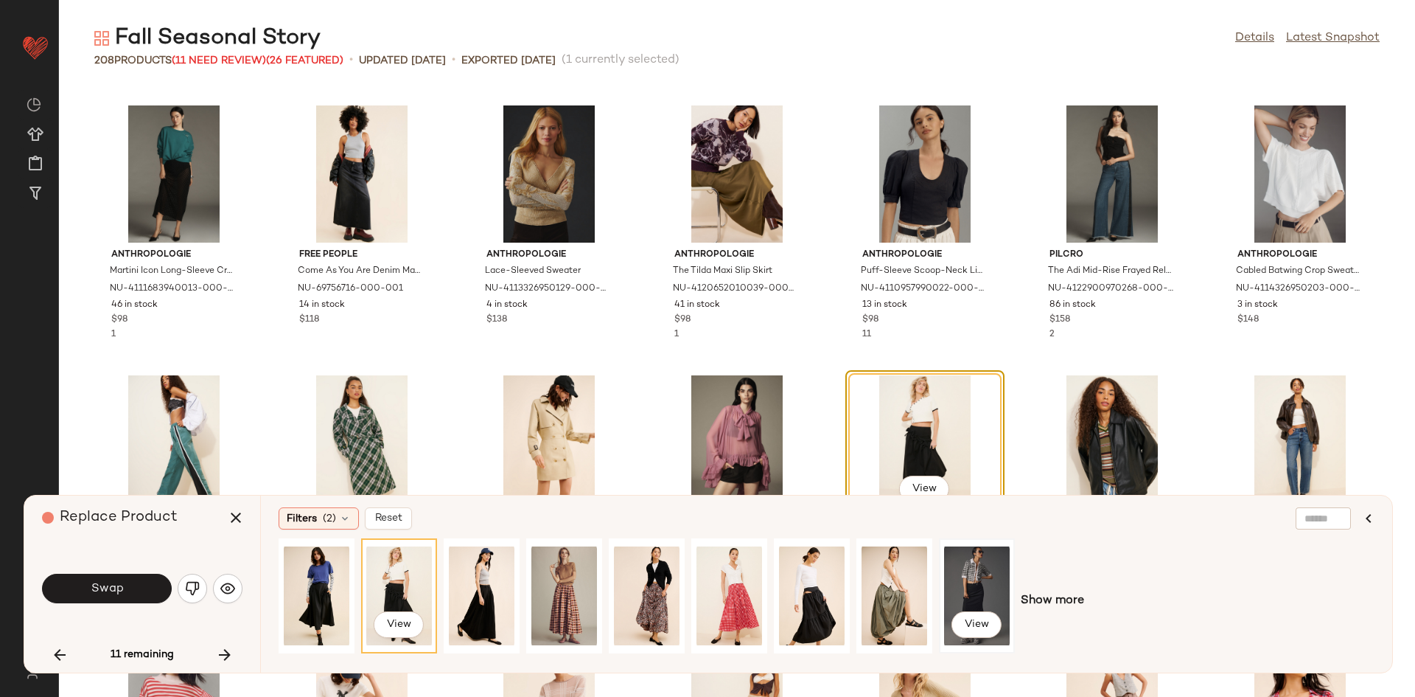
click at [974, 584] on div "View" at bounding box center [977, 595] width 66 height 105
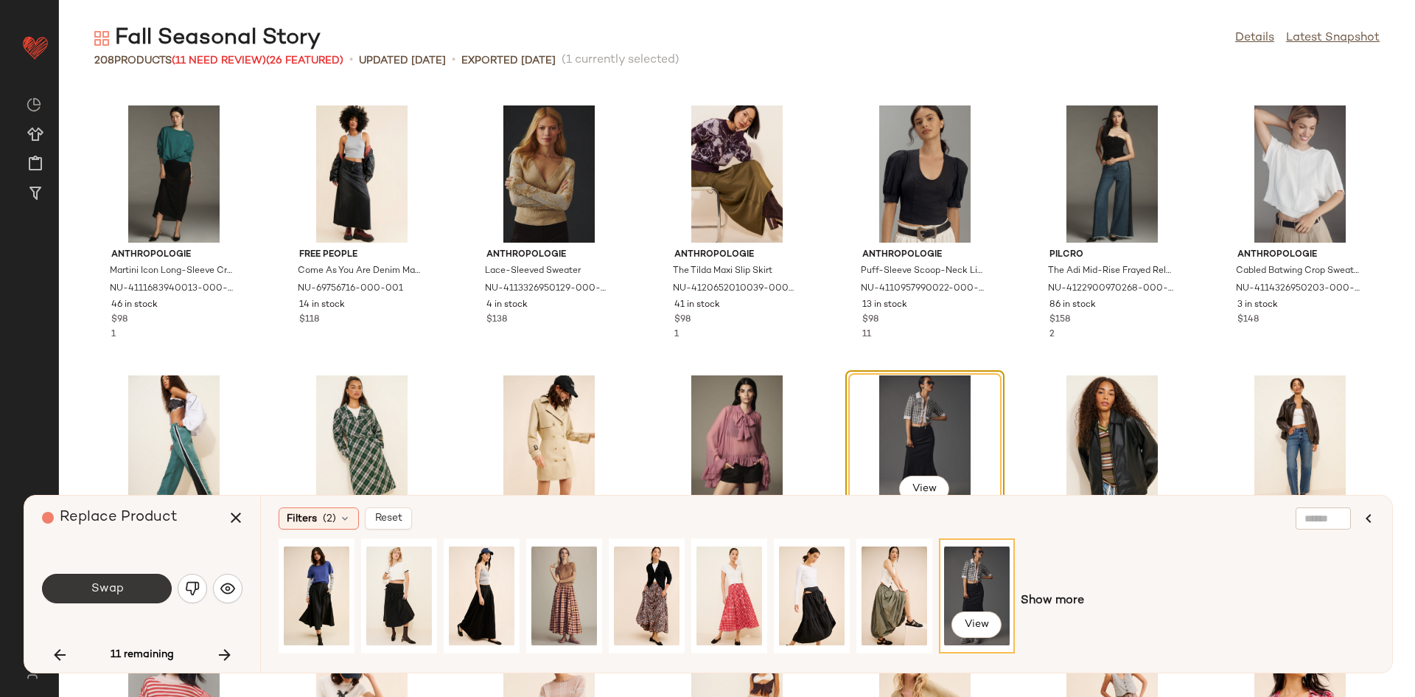
click at [150, 578] on button "Swap" at bounding box center [107, 587] width 130 height 29
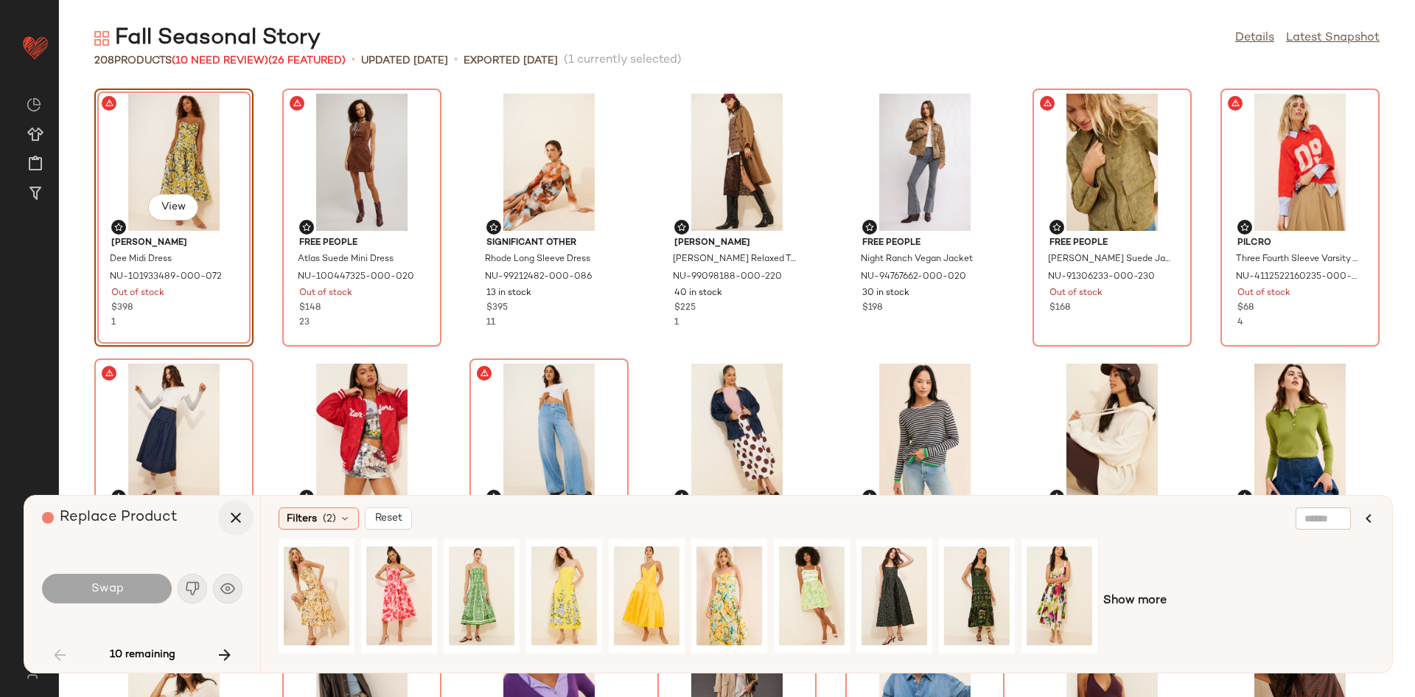
click at [241, 515] on icon "button" at bounding box center [236, 518] width 18 height 18
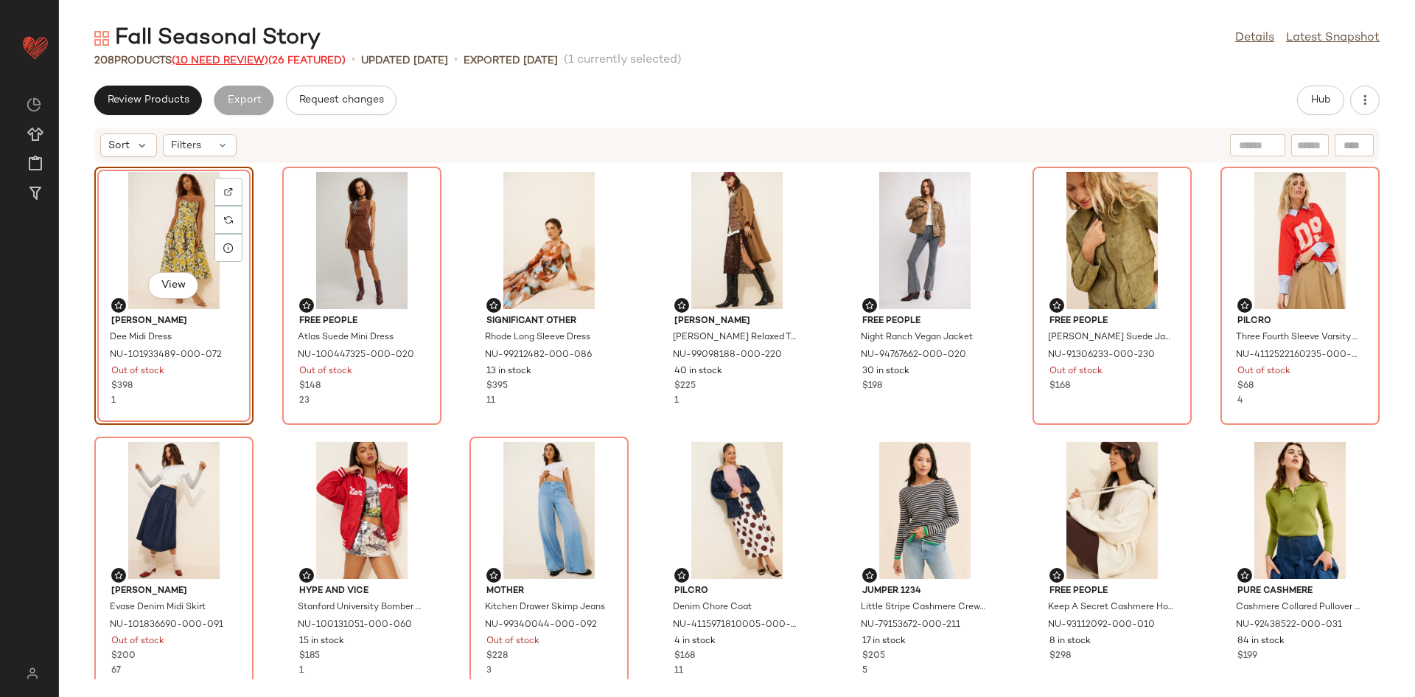
click at [225, 62] on span "(10 Need Review)" at bounding box center [220, 60] width 97 height 11
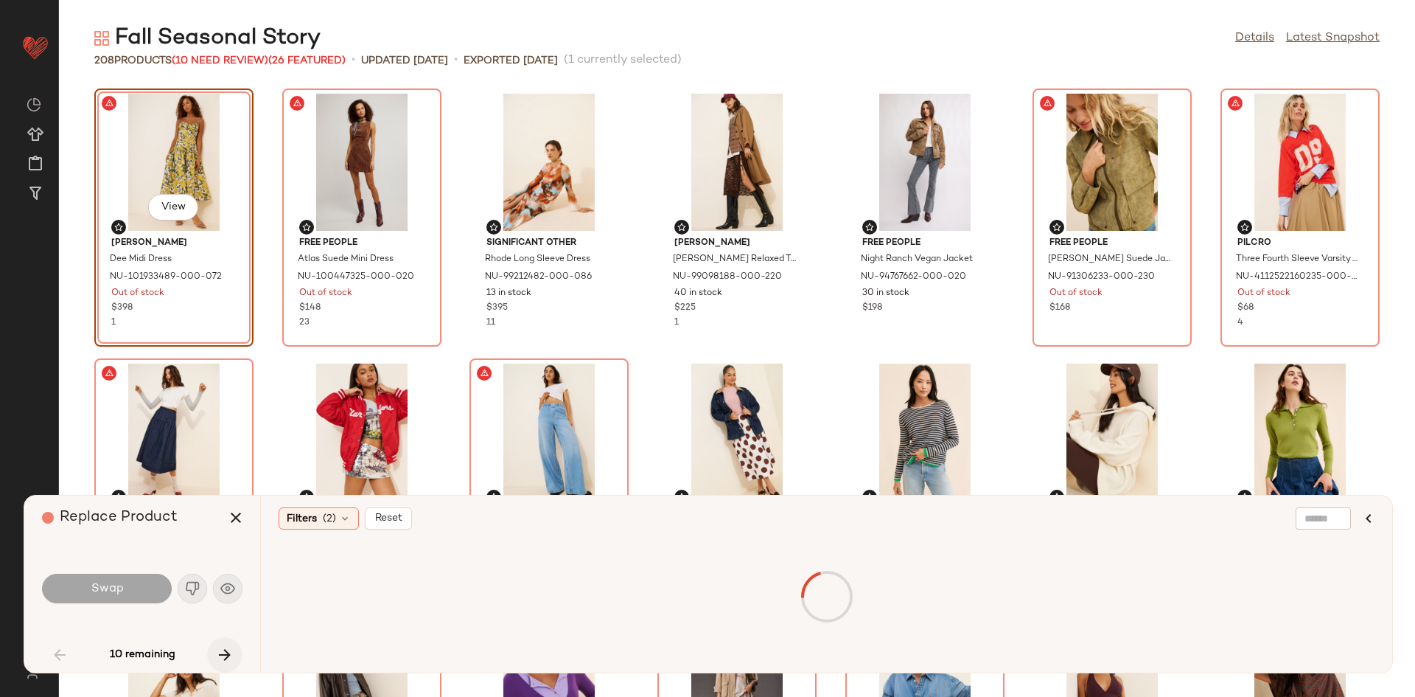
click at [220, 640] on button "button" at bounding box center [224, 654] width 35 height 35
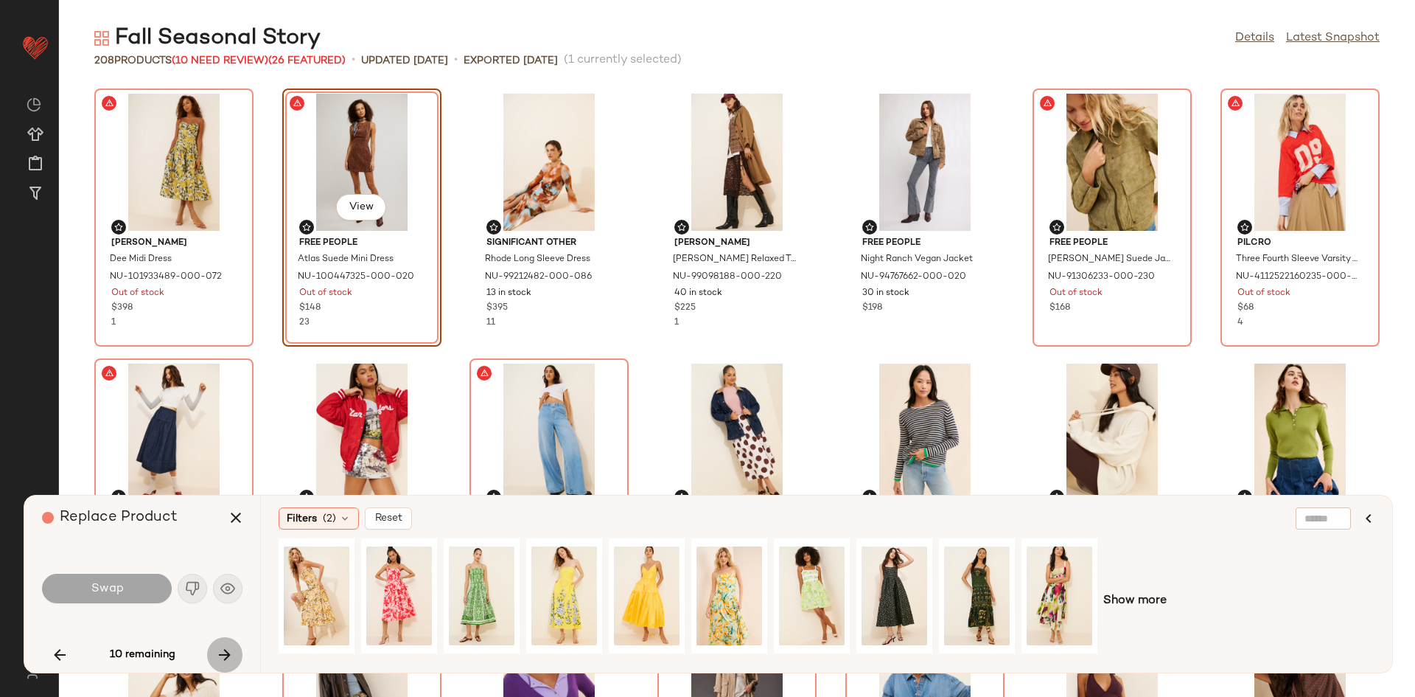
click at [234, 655] on div "10 remaining" at bounding box center [142, 654] width 201 height 35
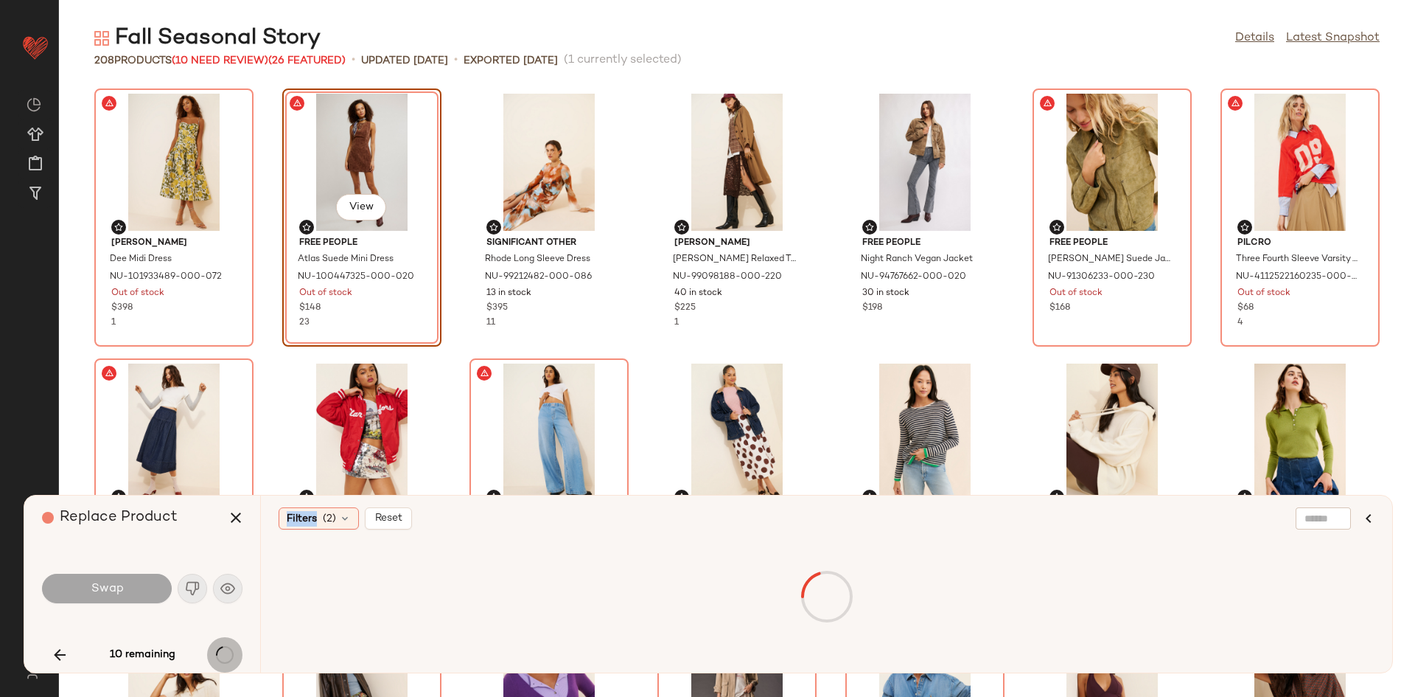
click at [234, 655] on div "10 remaining" at bounding box center [142, 654] width 201 height 35
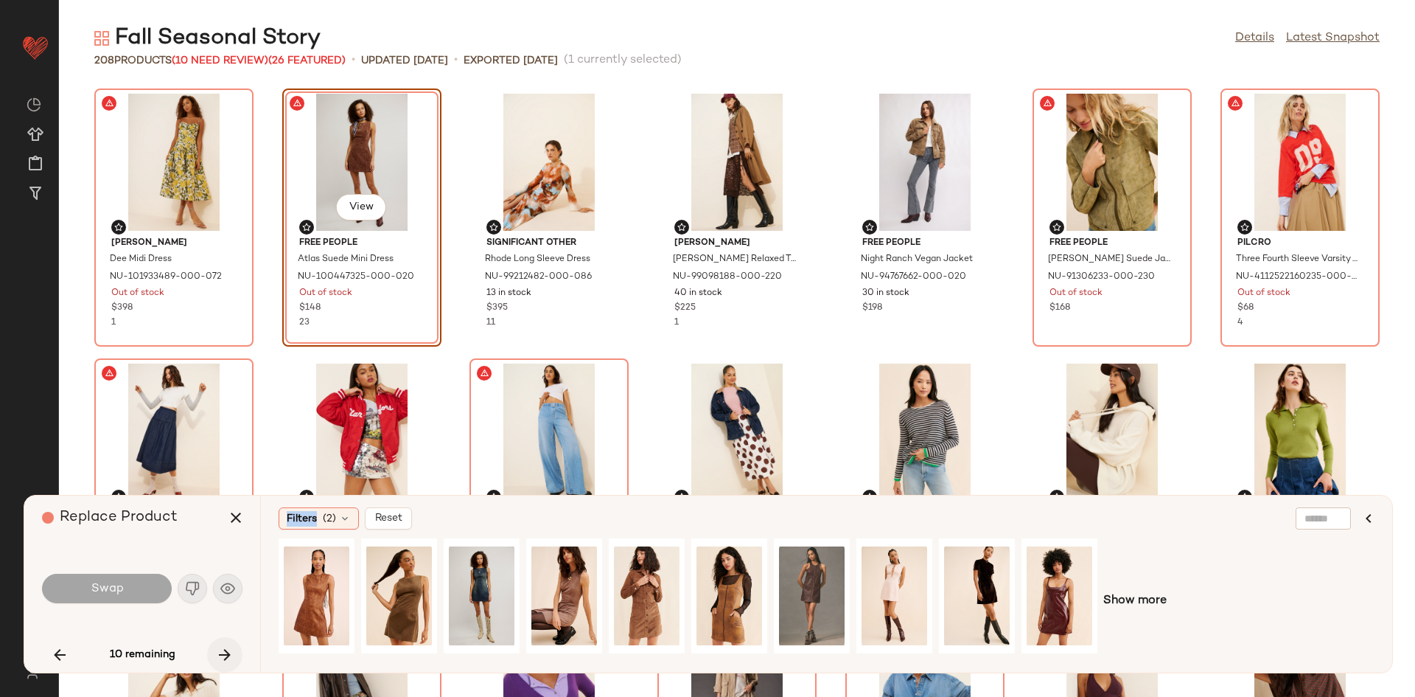
click at [227, 650] on icon "button" at bounding box center [225, 655] width 18 height 18
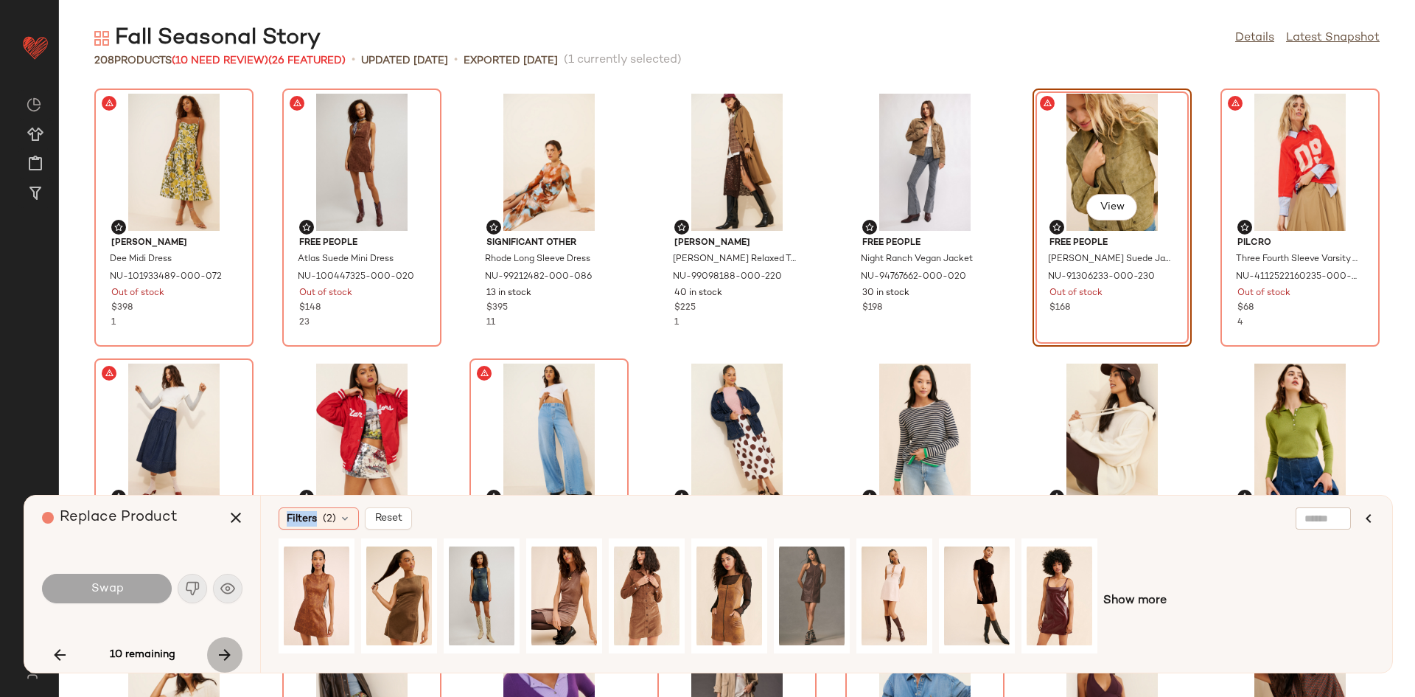
click at [227, 650] on icon "button" at bounding box center [225, 655] width 18 height 18
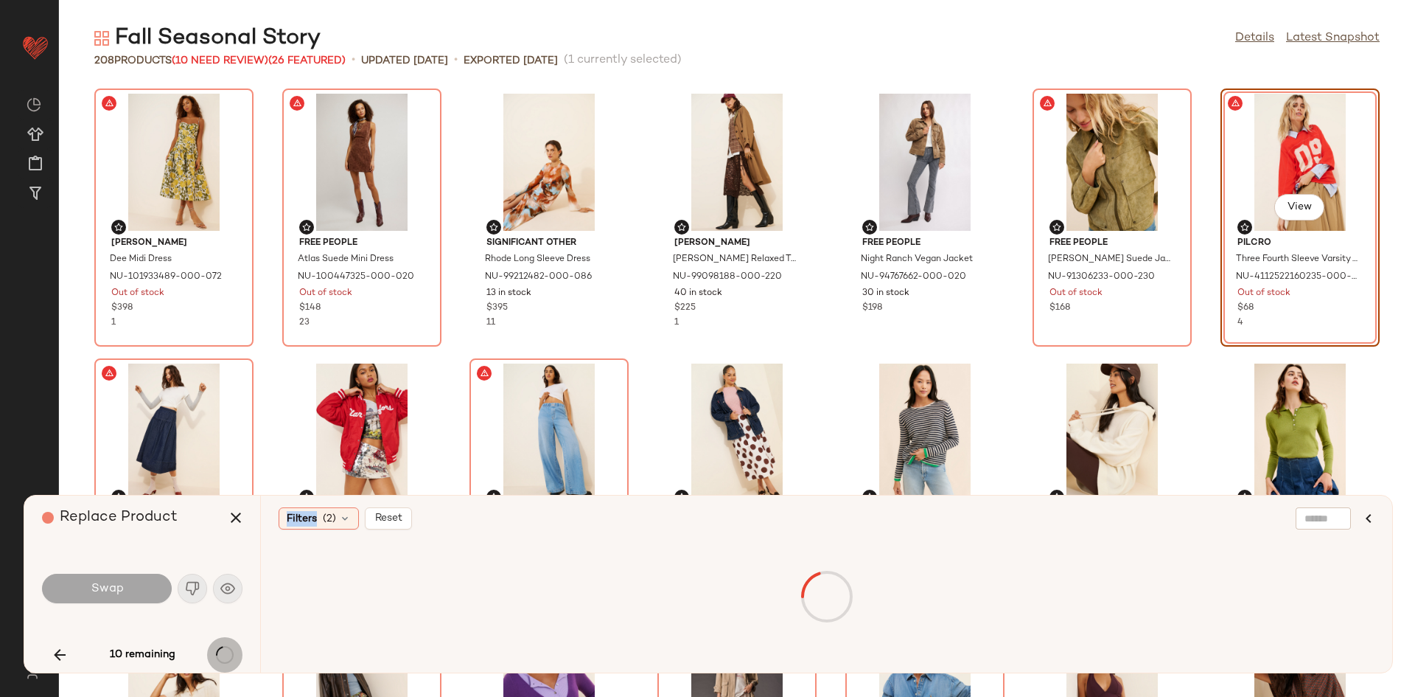
click at [227, 649] on div "10 remaining" at bounding box center [142, 654] width 201 height 35
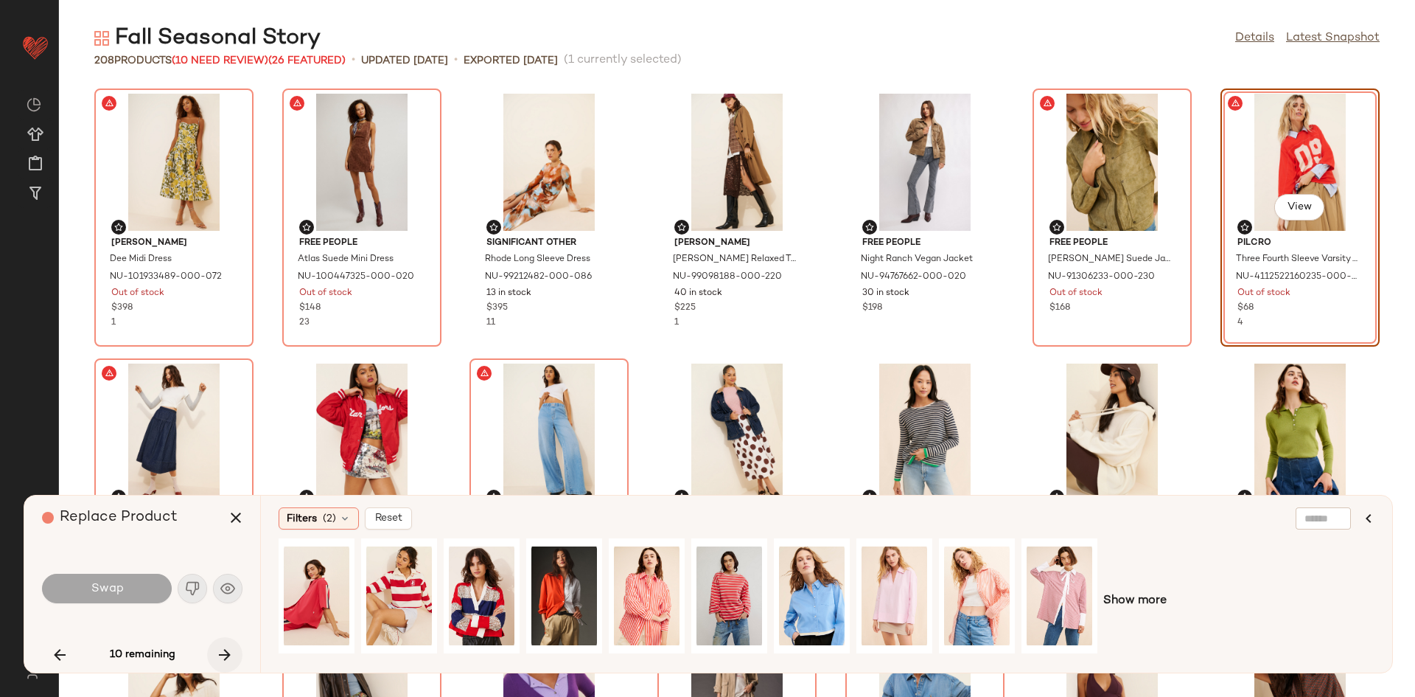
click at [227, 649] on icon "button" at bounding box center [225, 655] width 18 height 18
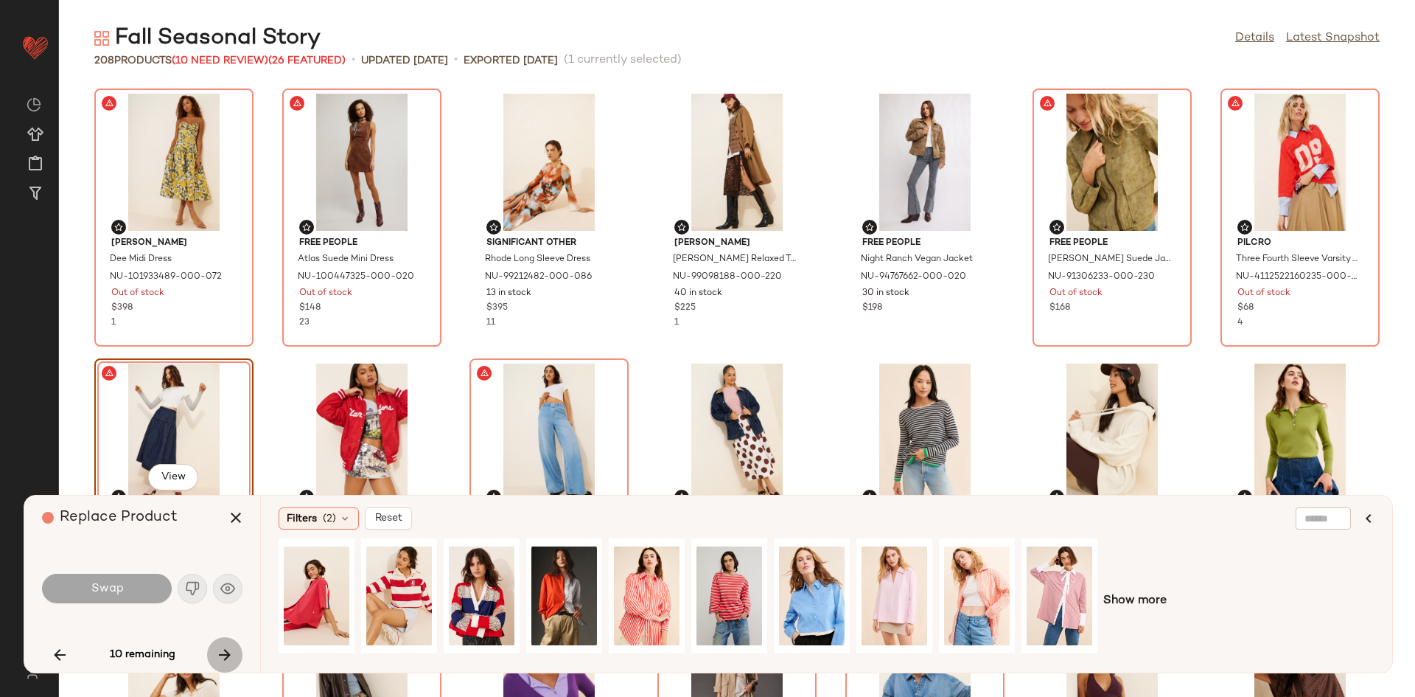
click at [223, 648] on icon "button" at bounding box center [225, 655] width 18 height 18
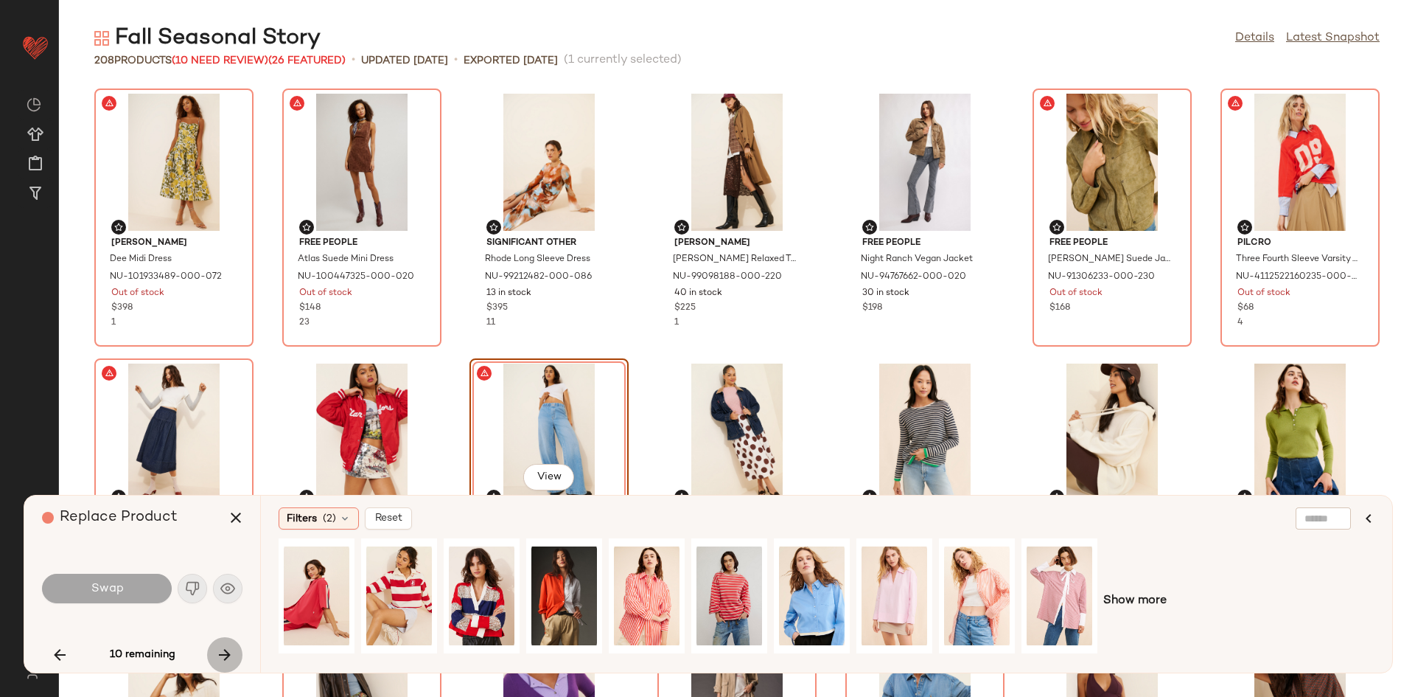
click at [223, 648] on div "10 remaining" at bounding box center [142, 654] width 201 height 35
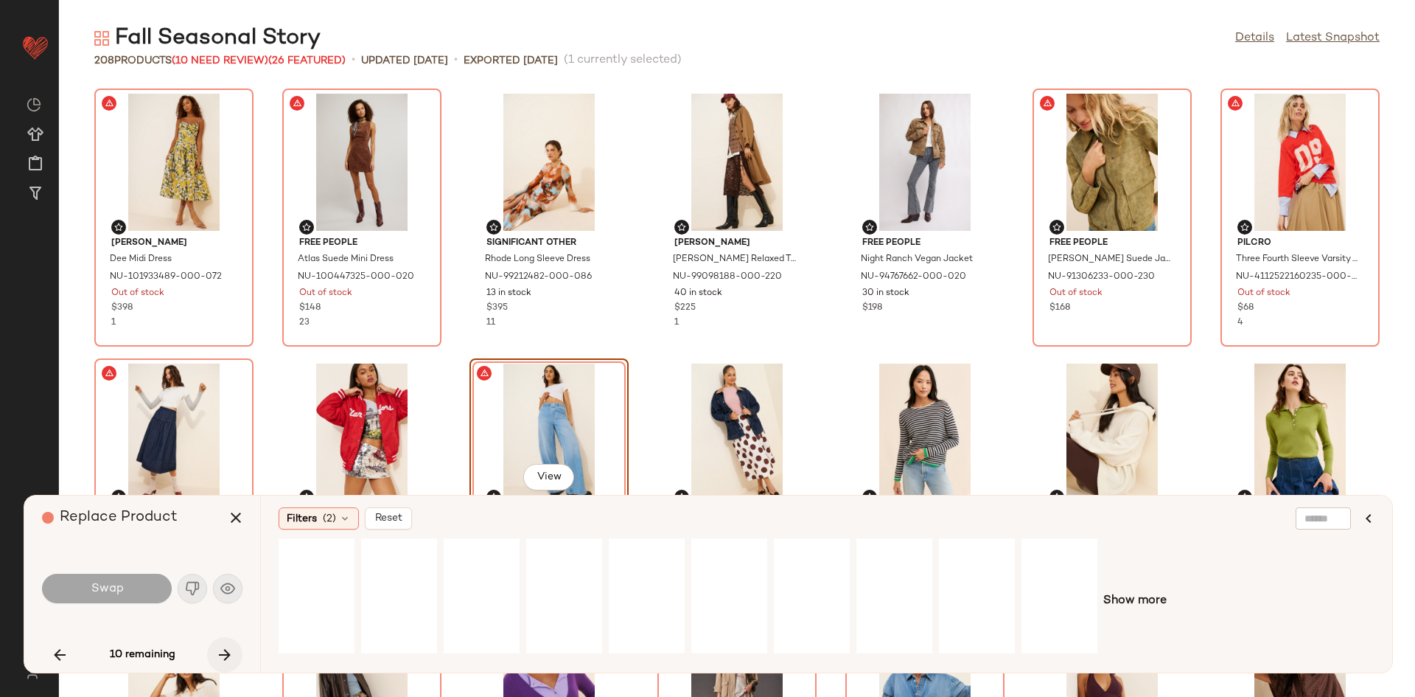
click at [223, 648] on icon "button" at bounding box center [225, 655] width 18 height 18
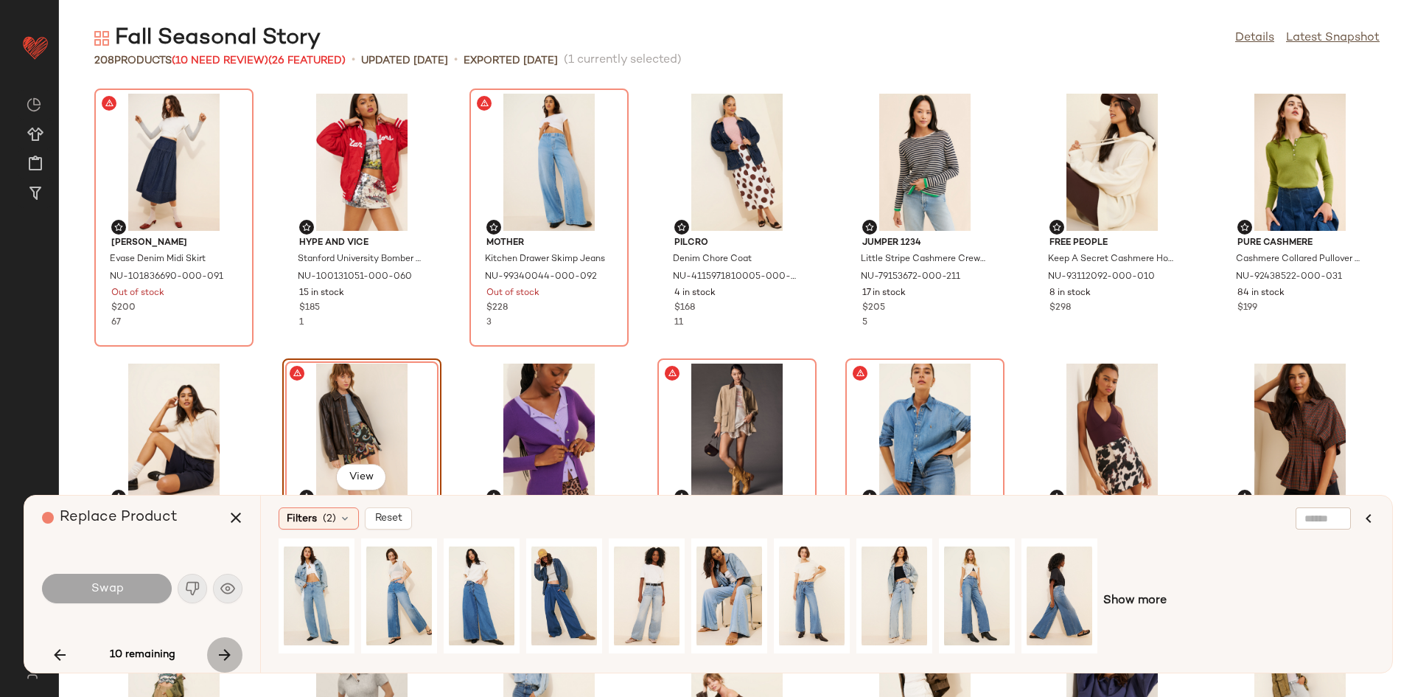
click at [223, 648] on div "10 remaining" at bounding box center [142, 654] width 201 height 35
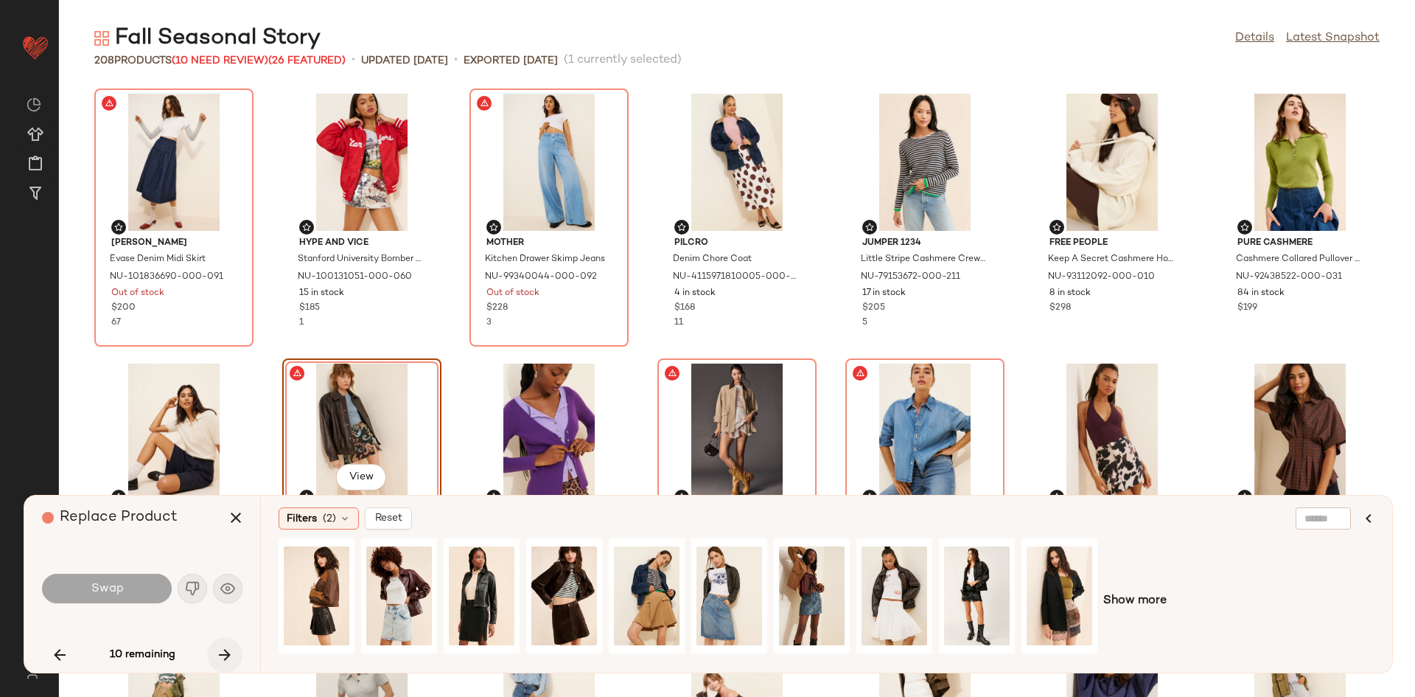
click at [223, 648] on icon "button" at bounding box center [225, 655] width 18 height 18
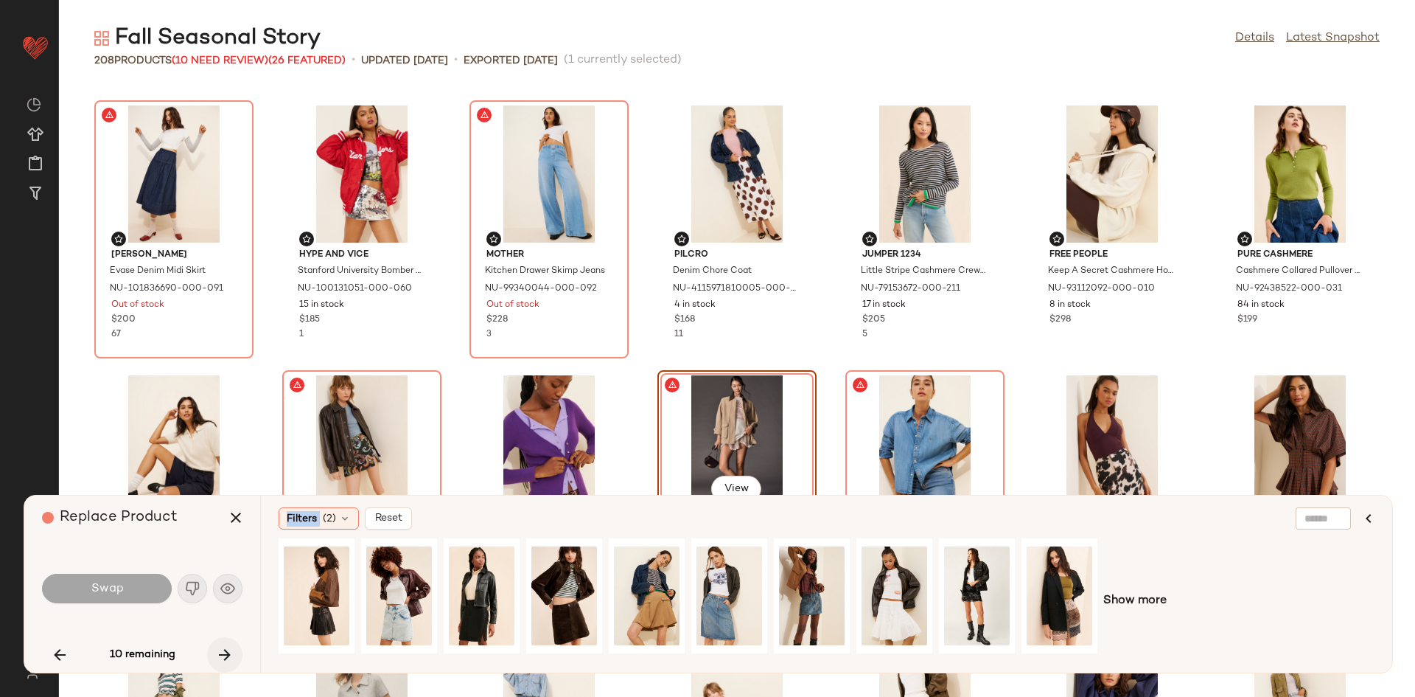
click at [223, 648] on div "10 remaining" at bounding box center [142, 654] width 201 height 35
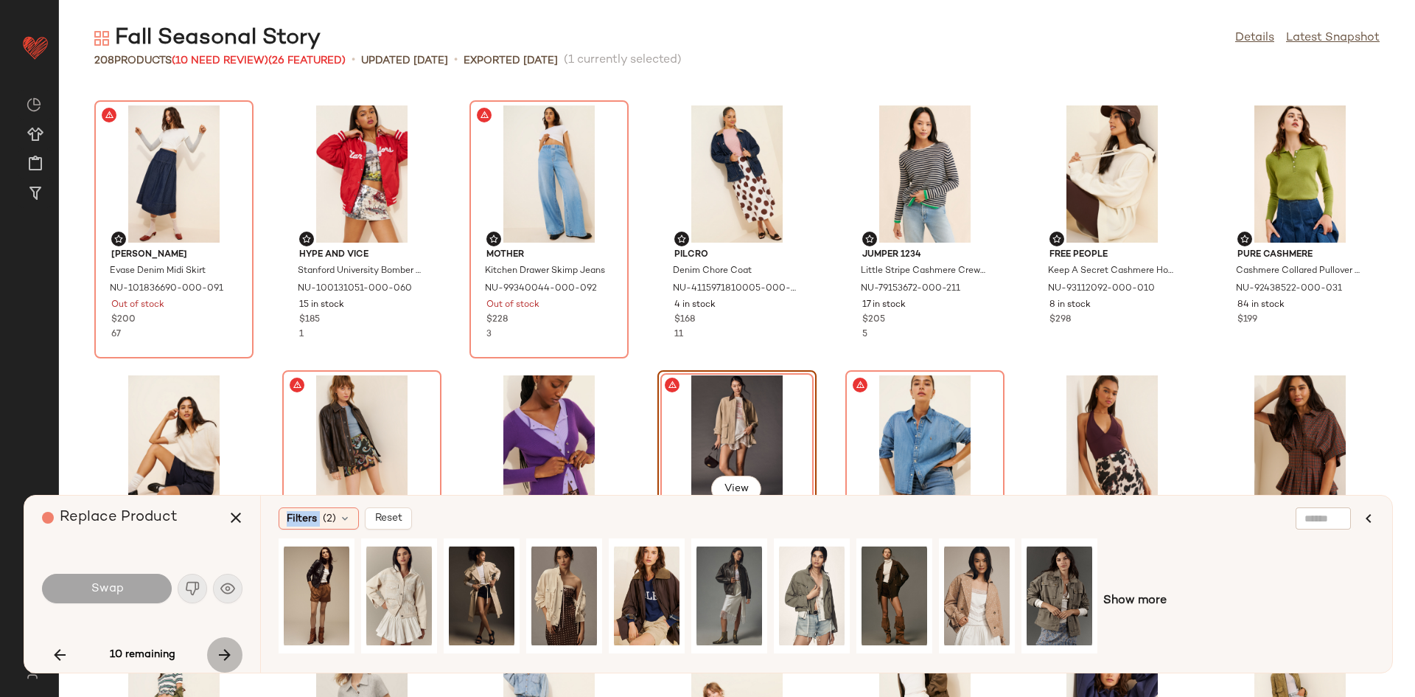
click at [223, 648] on icon "button" at bounding box center [225, 655] width 18 height 18
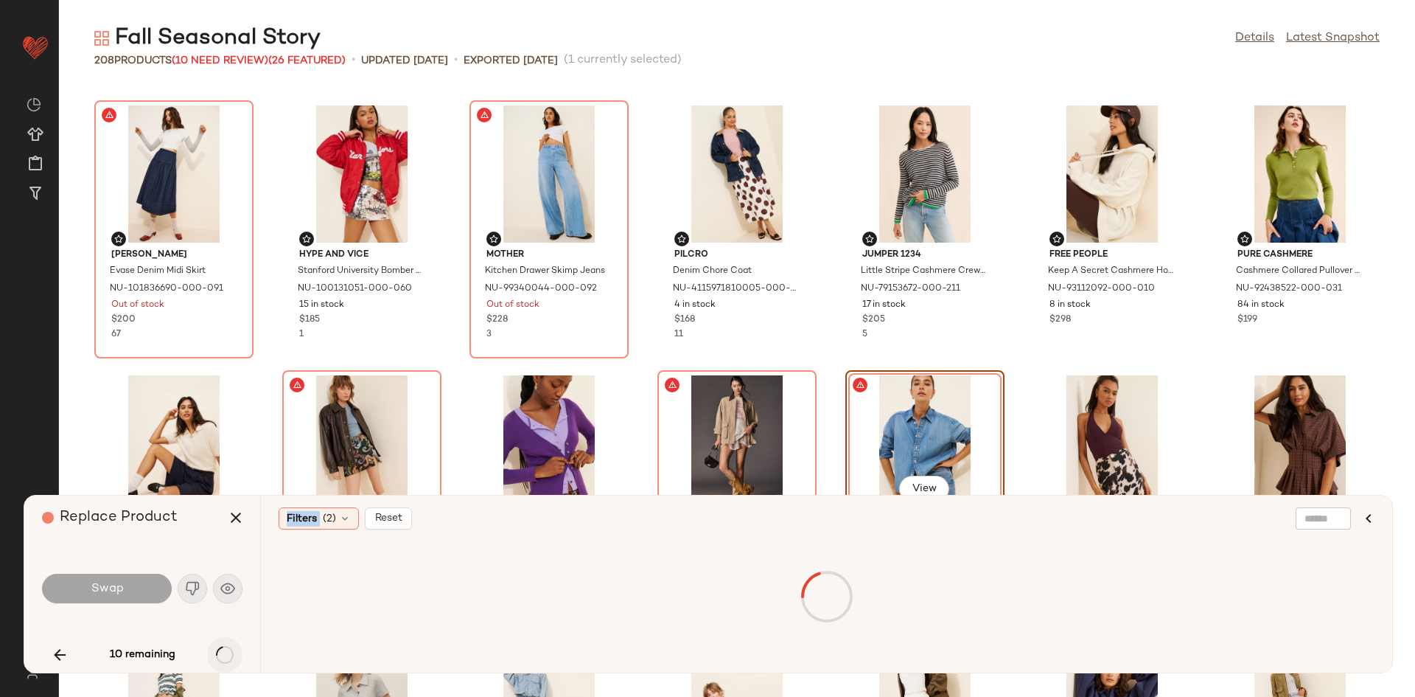
click at [223, 648] on div "10 remaining" at bounding box center [142, 654] width 201 height 35
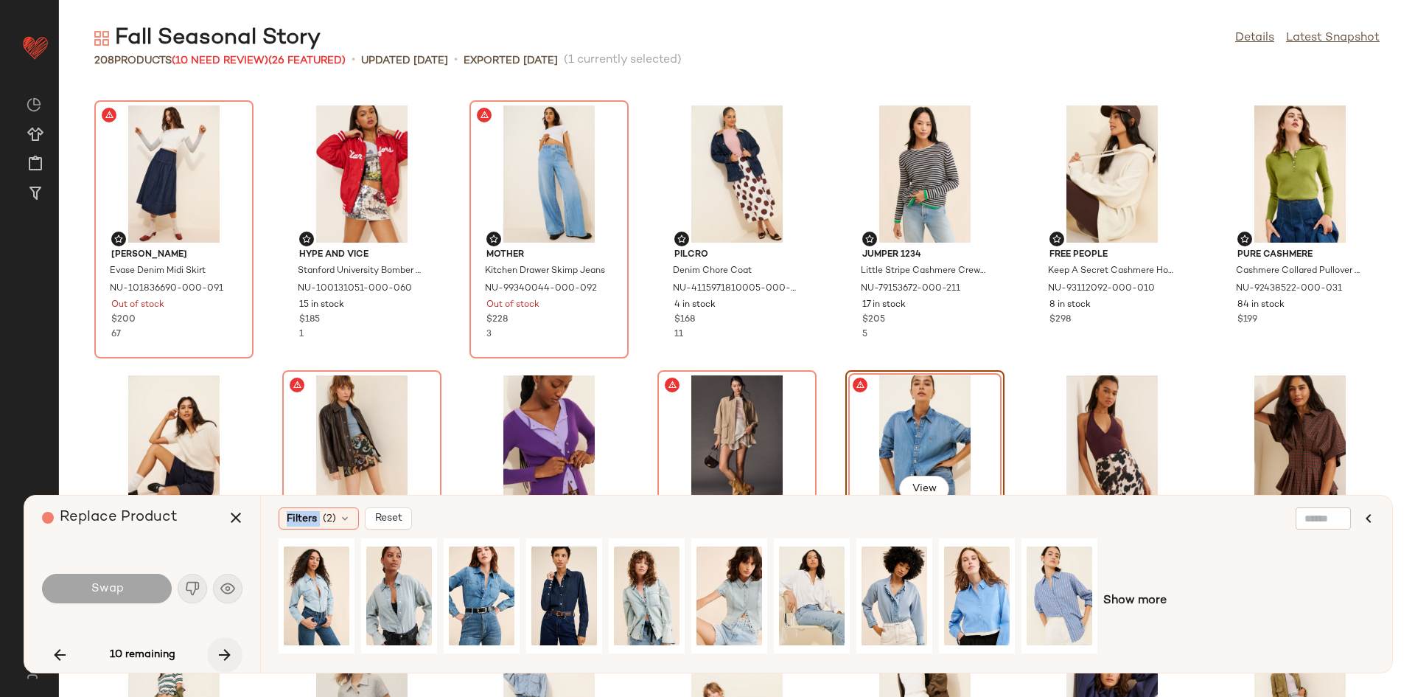
click at [221, 647] on icon "button" at bounding box center [225, 655] width 18 height 18
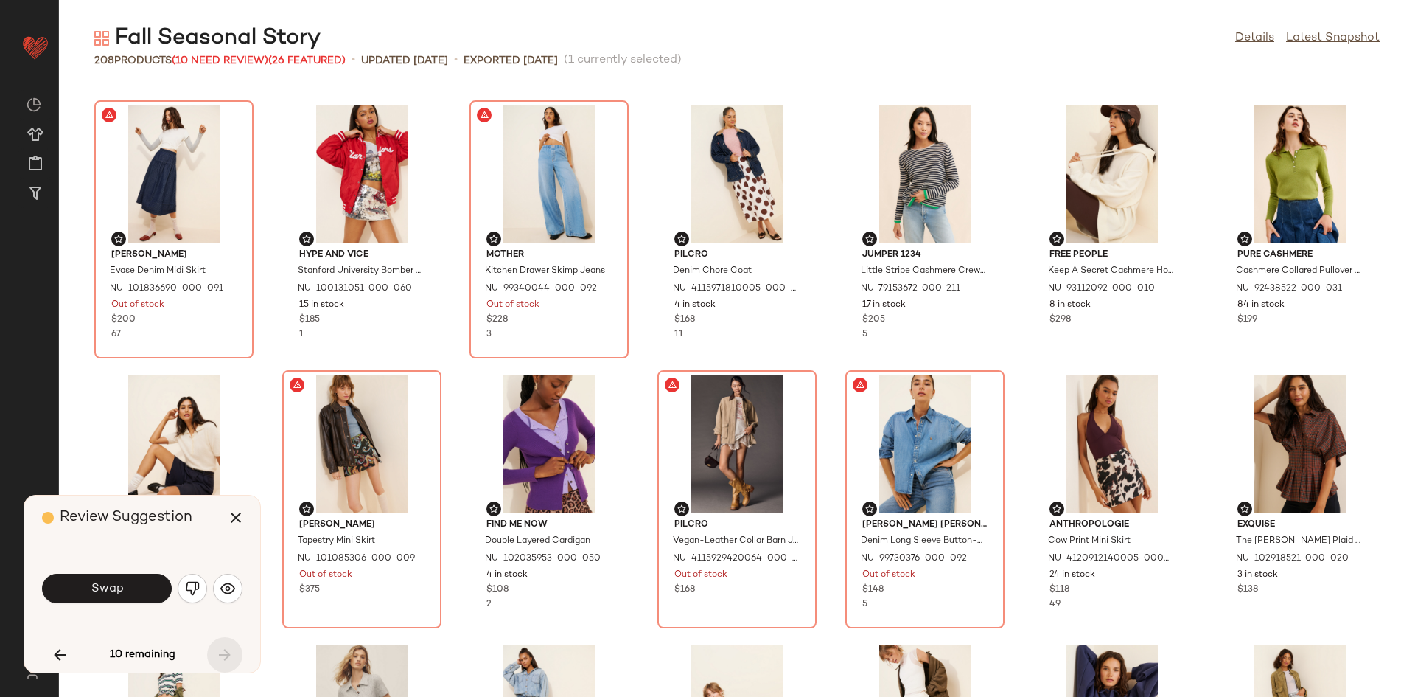
scroll to position [6475, 0]
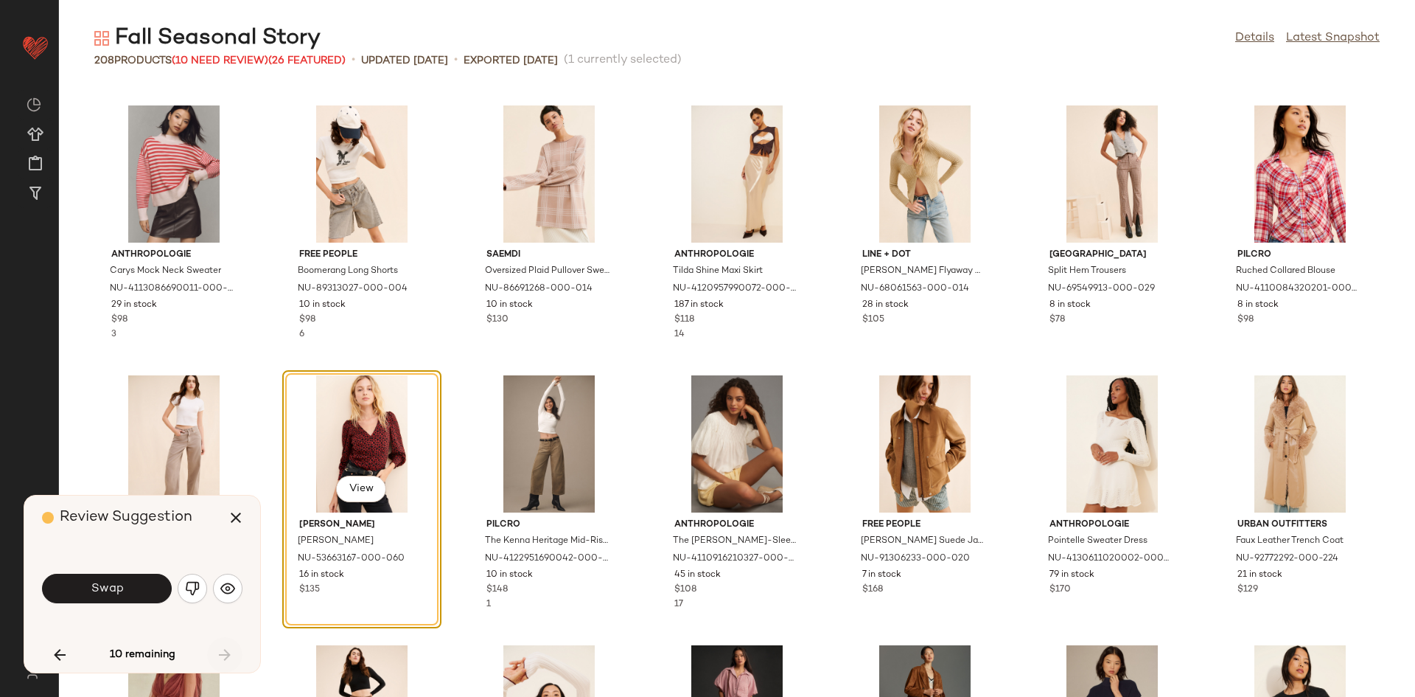
click at [221, 647] on div "10 remaining" at bounding box center [142, 654] width 201 height 35
click at [244, 597] on div "Review Suggestion Swap 10 remaining" at bounding box center [142, 583] width 236 height 177
click at [241, 597] on div "Swap" at bounding box center [142, 588] width 201 height 35
click at [224, 586] on img "button" at bounding box center [227, 588] width 15 height 15
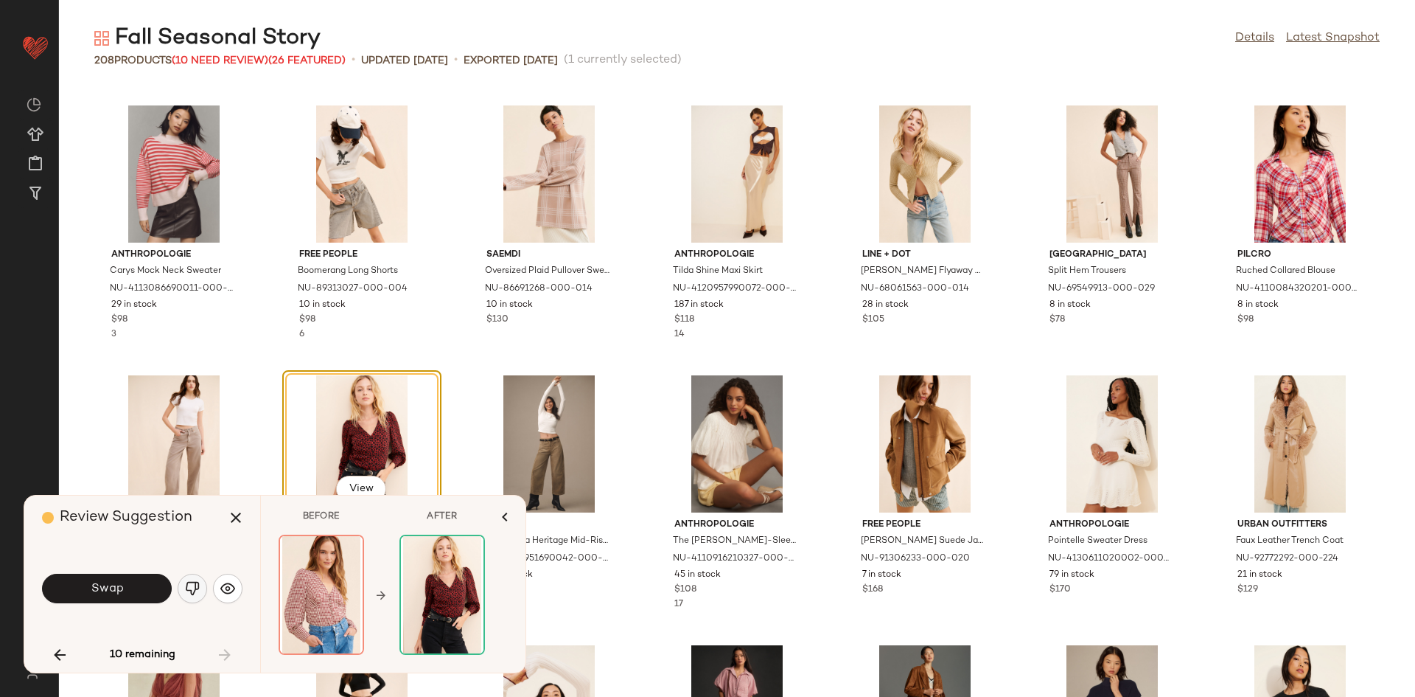
click at [183, 583] on button "button" at bounding box center [192, 587] width 29 height 29
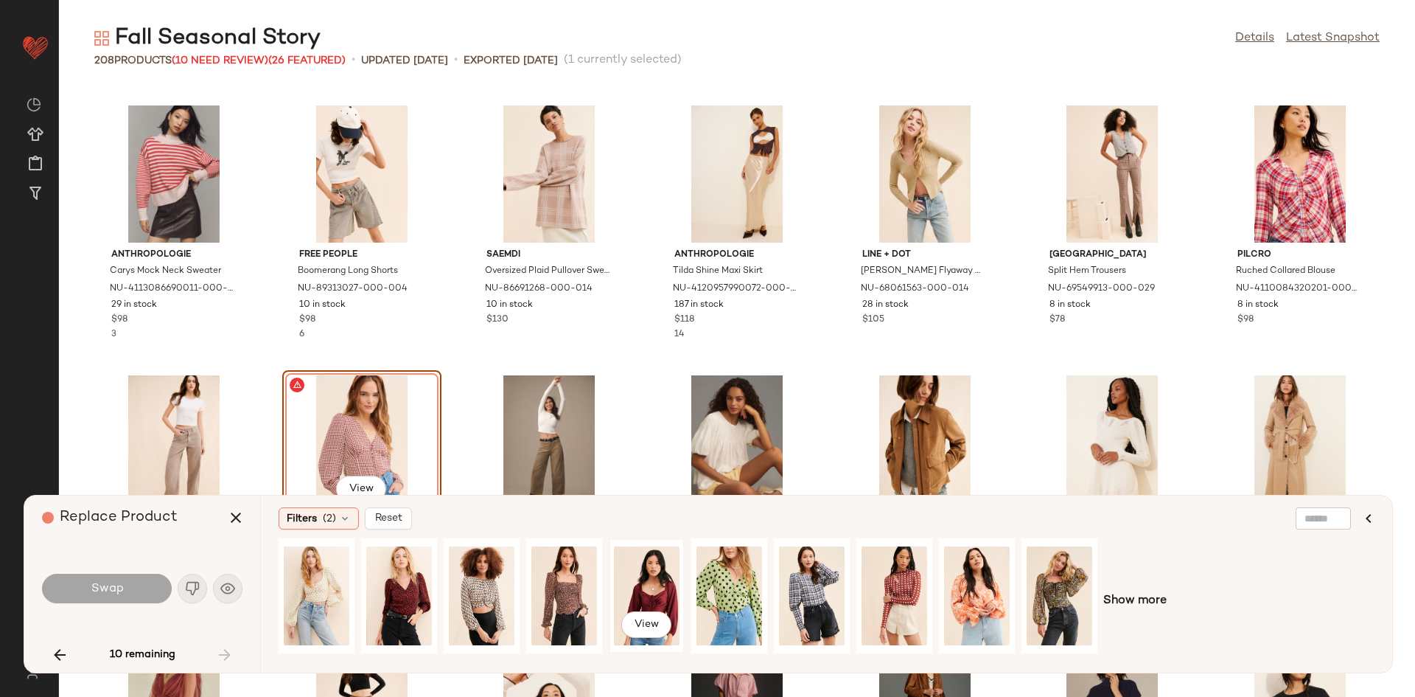
click at [666, 578] on div "View" at bounding box center [647, 595] width 66 height 105
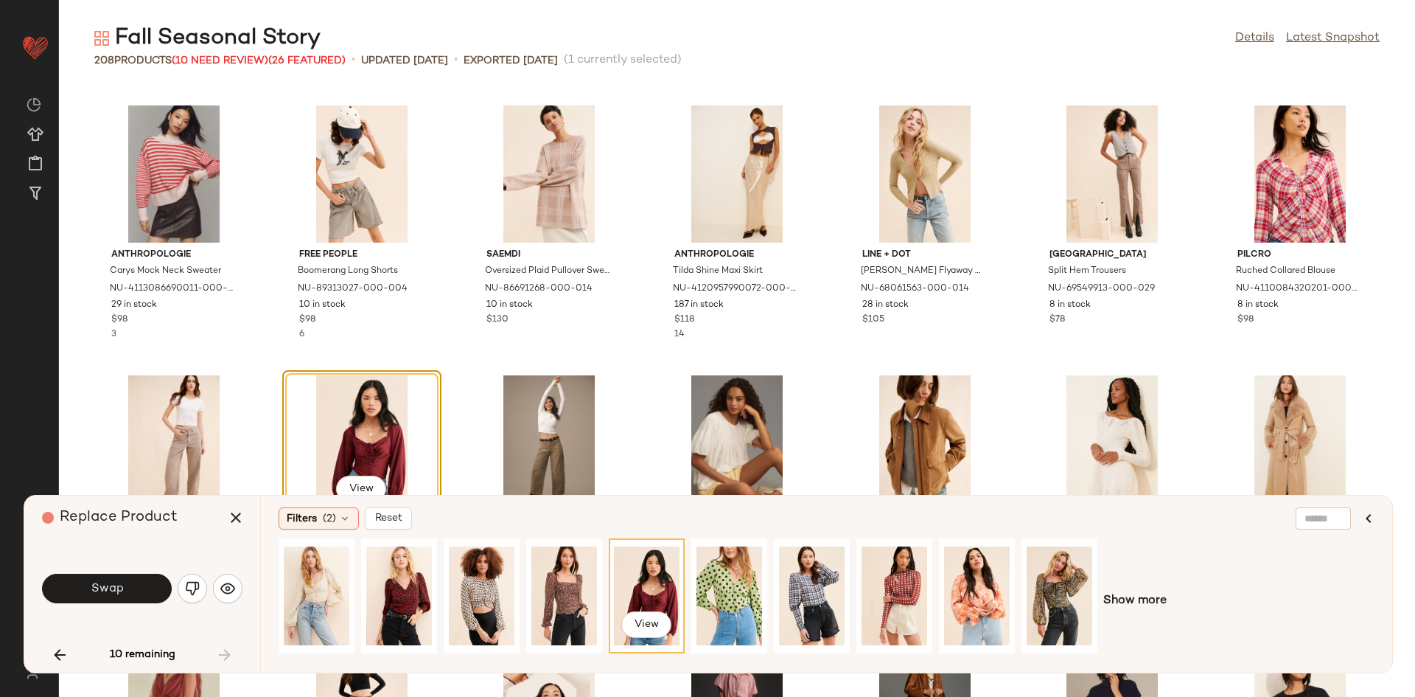
click at [114, 590] on span "Swap" at bounding box center [106, 589] width 33 height 14
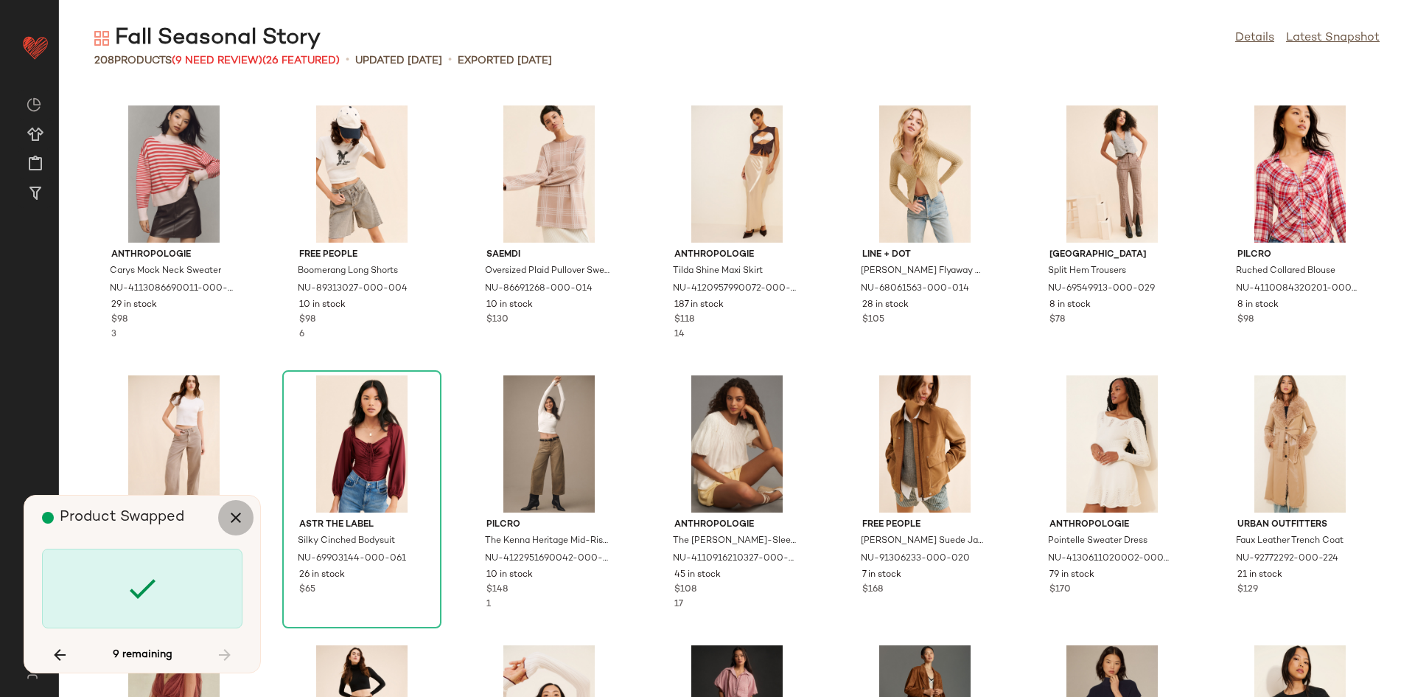
click at [236, 512] on icon "button" at bounding box center [236, 518] width 18 height 18
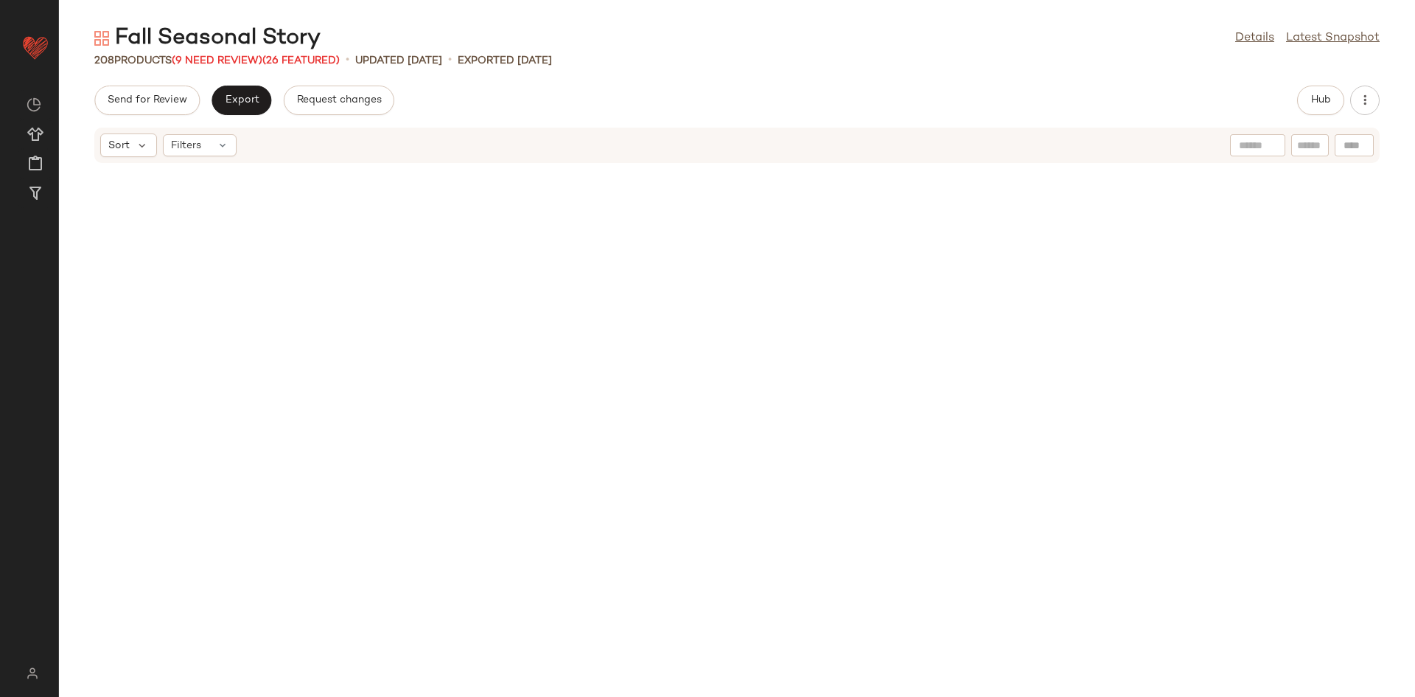
scroll to position [4464, 0]
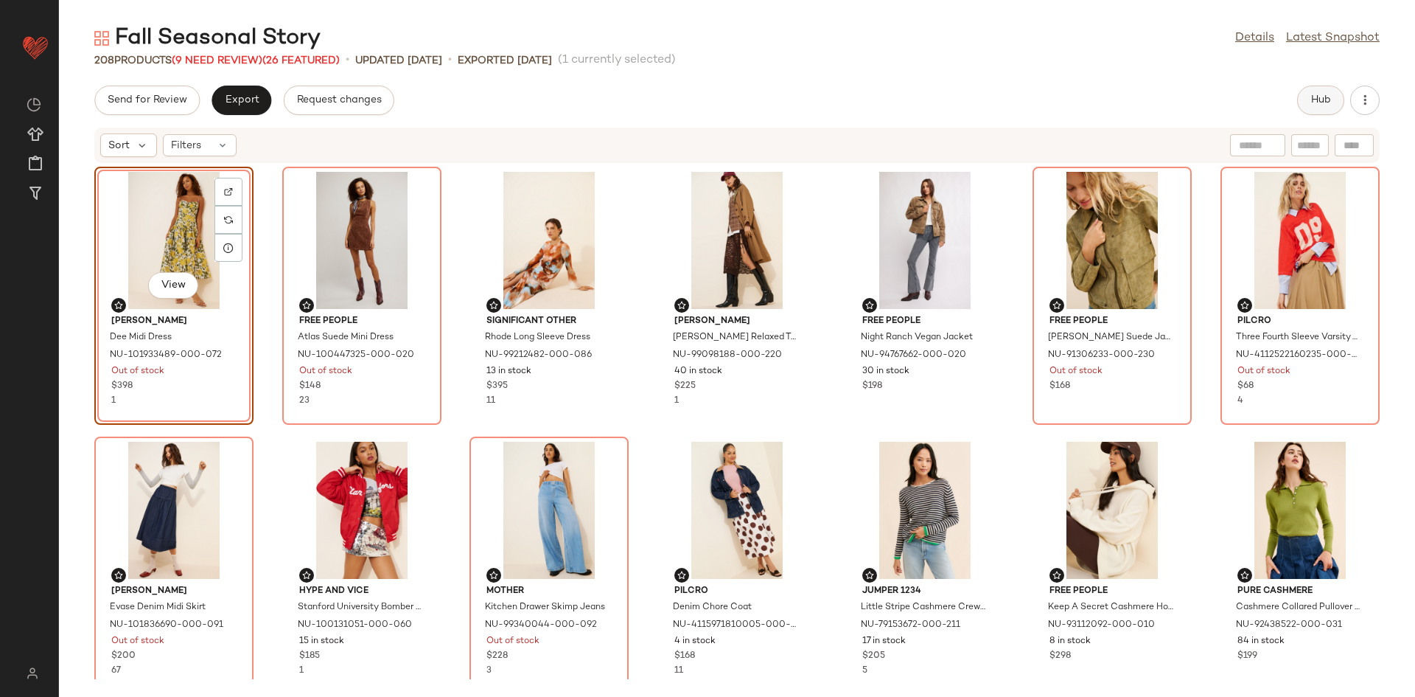
click at [1323, 110] on button "Hub" at bounding box center [1320, 100] width 47 height 29
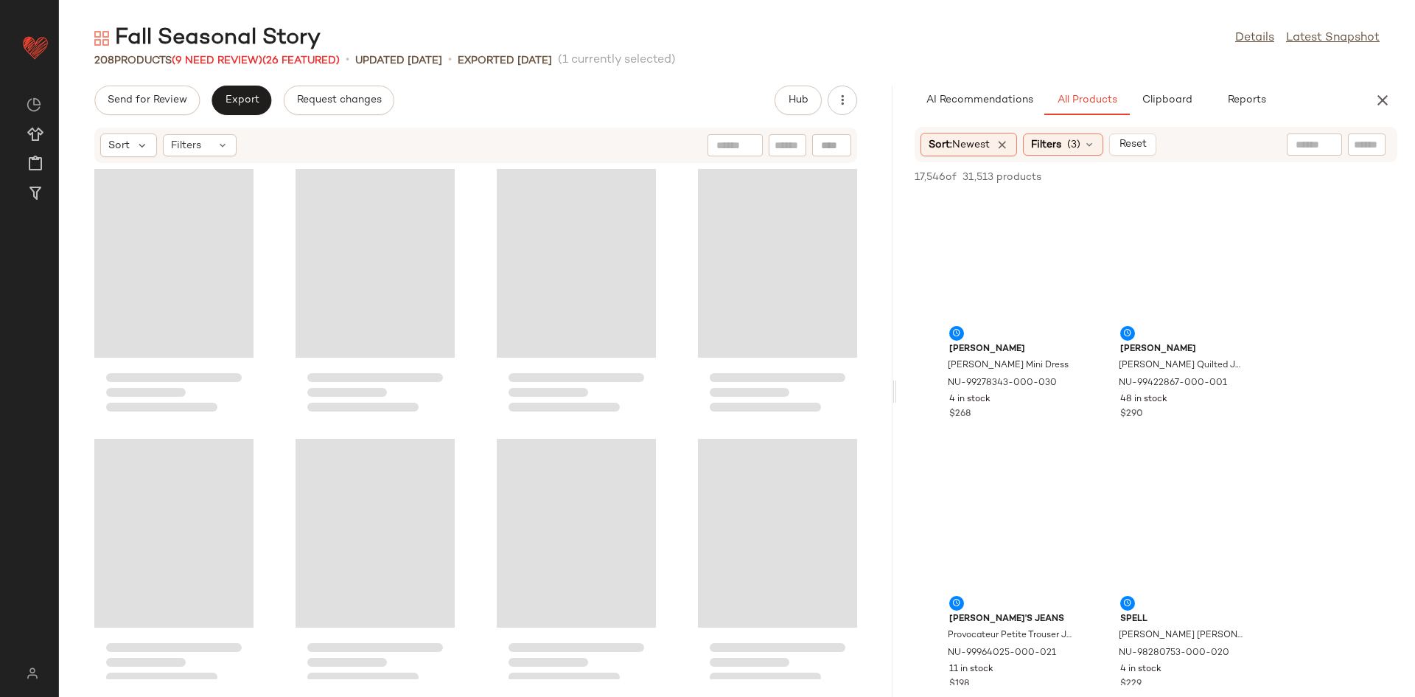
drag, startPoint x: 733, startPoint y: 296, endPoint x: 801, endPoint y: 296, distance: 67.8
click at [882, 293] on div "Fall Seasonal Story Details Latest Snapshot 208 Products (9 Need Review) (26 Fe…" at bounding box center [737, 360] width 1356 height 673
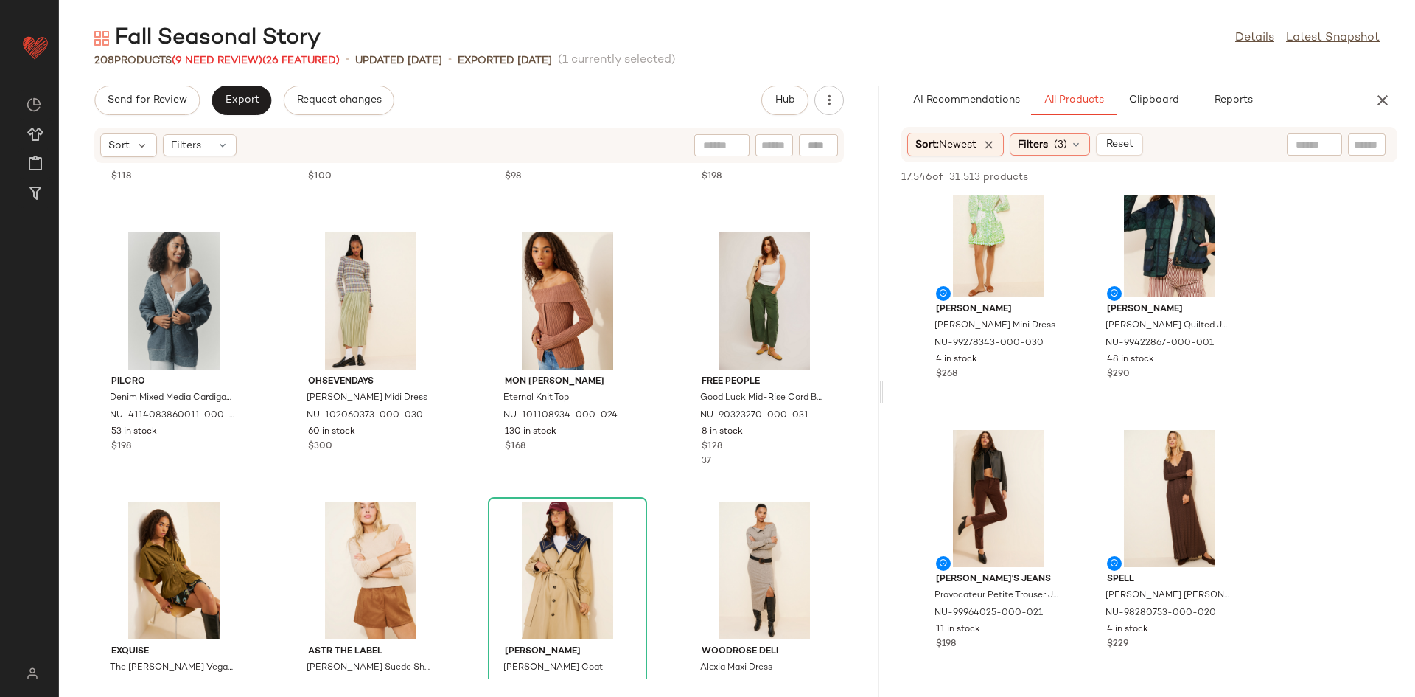
scroll to position [2291, 0]
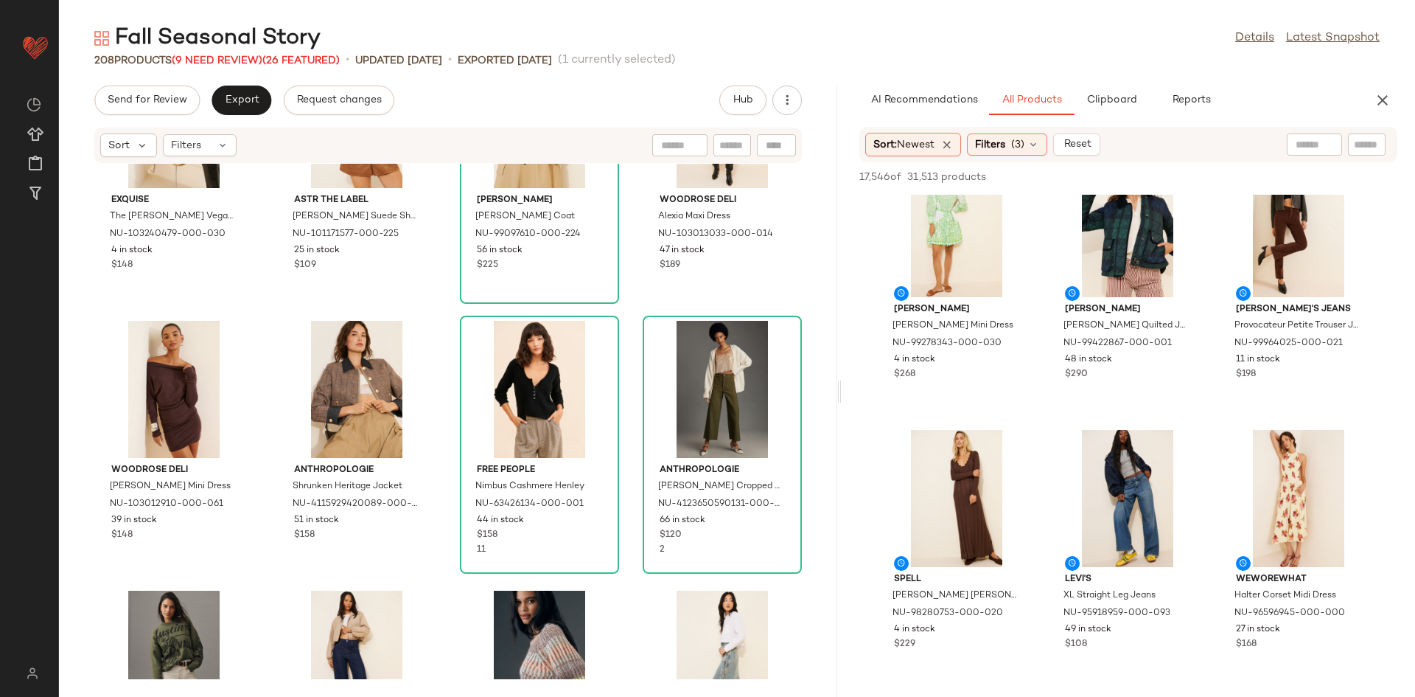
drag, startPoint x: 882, startPoint y: 370, endPoint x: 843, endPoint y: 372, distance: 39.1
click at [843, 372] on div "Fall Seasonal Story Details Latest Snapshot 208 Products (9 Need Review) (26 Fe…" at bounding box center [737, 360] width 1356 height 673
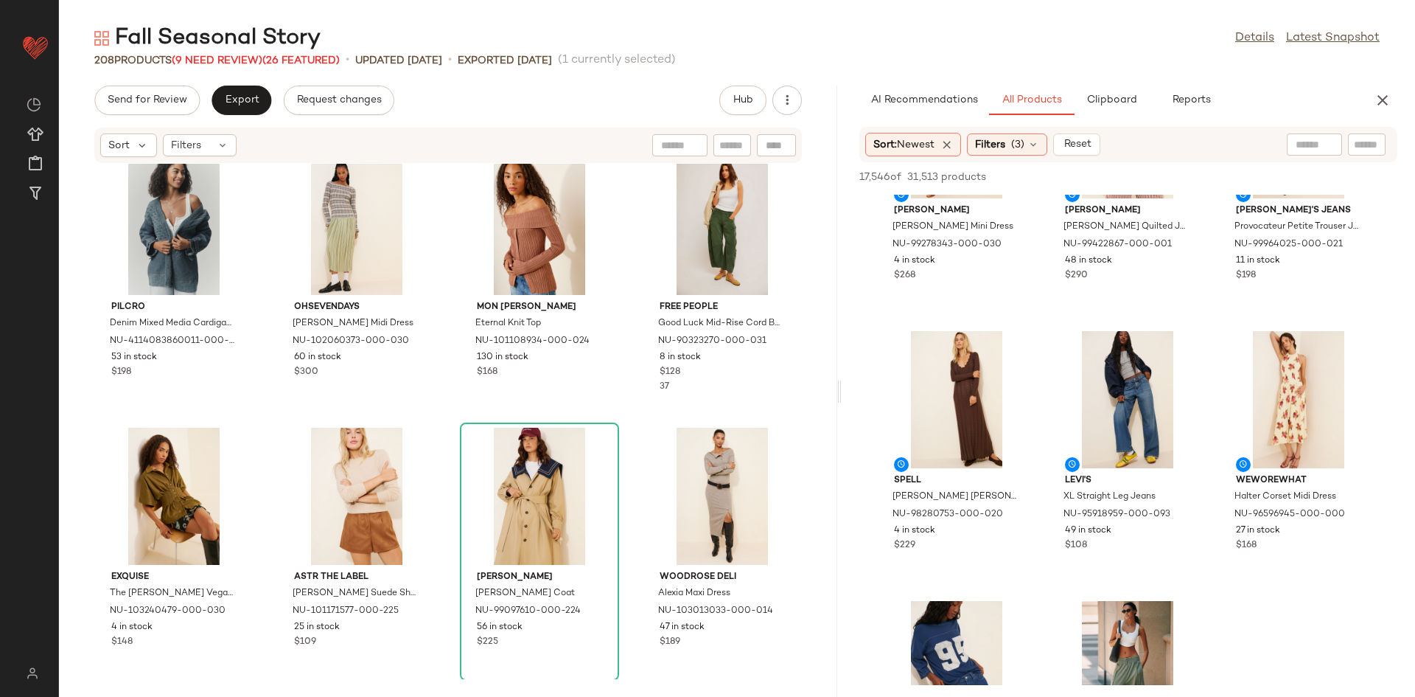
scroll to position [0, 0]
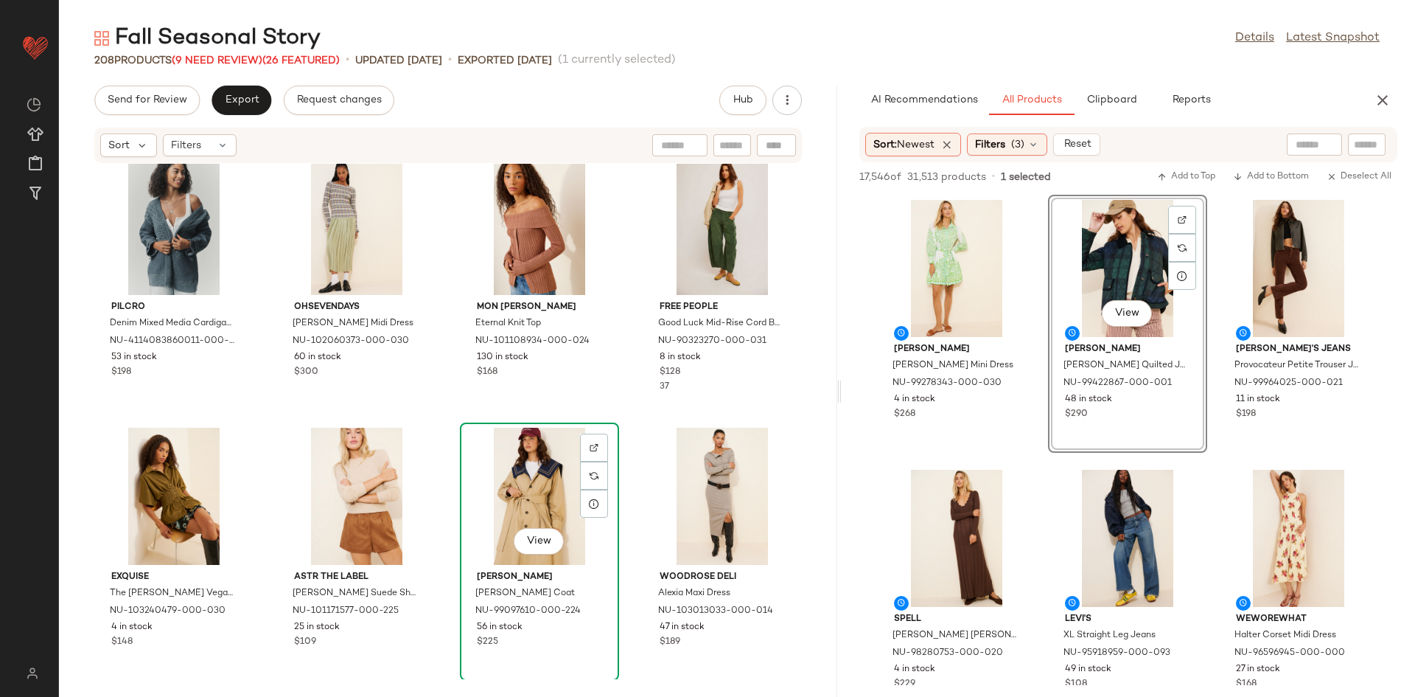
click at [540, 506] on div "View" at bounding box center [539, 496] width 149 height 137
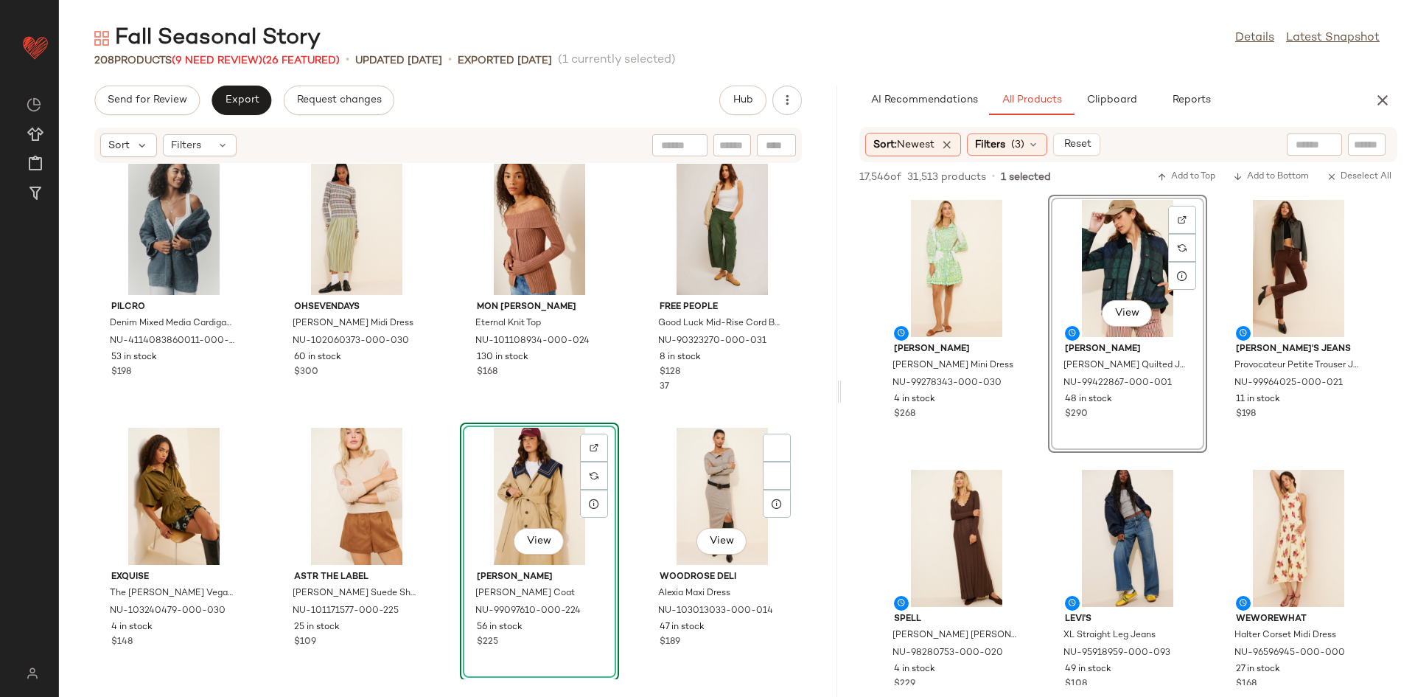
click at [640, 411] on div "Dot and Lu Boxy Barn Jacket NU-103315362-000-000 20 in stock $118 Layered Lace …" at bounding box center [448, 421] width 778 height 515
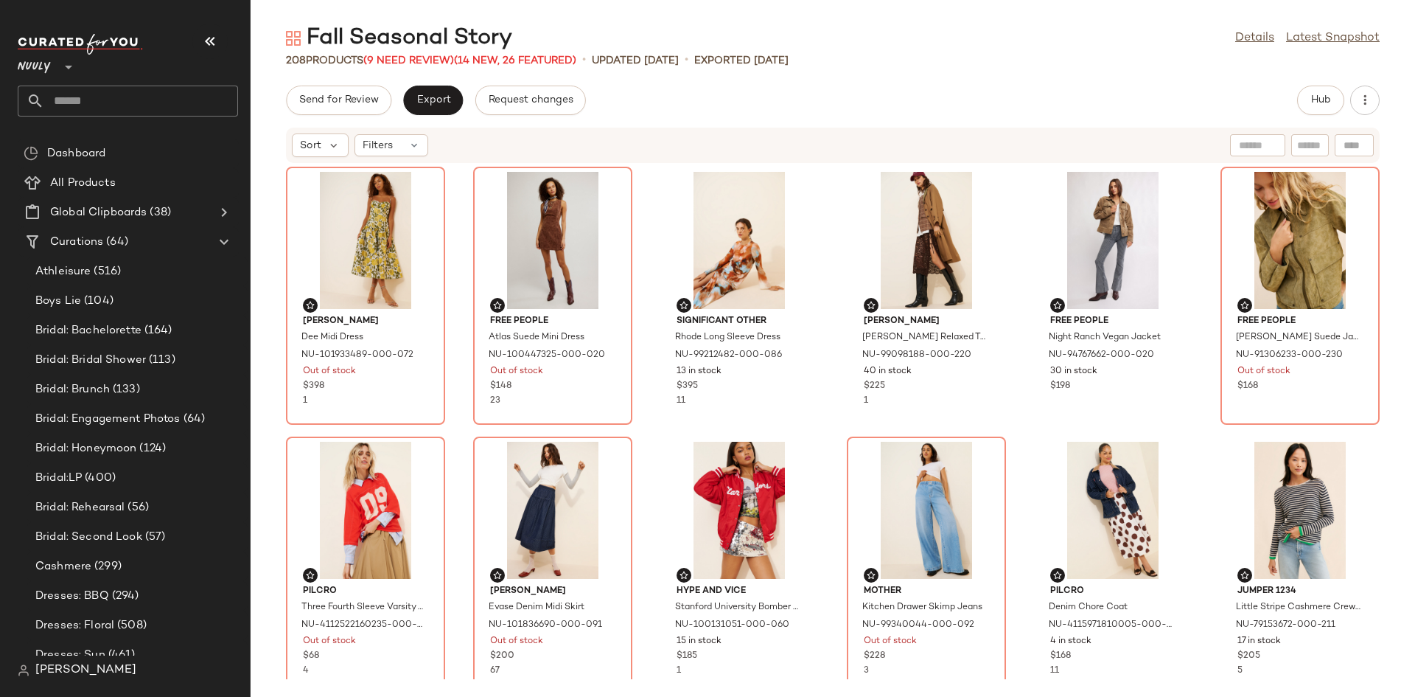
click at [220, 38] on button "button" at bounding box center [209, 41] width 35 height 35
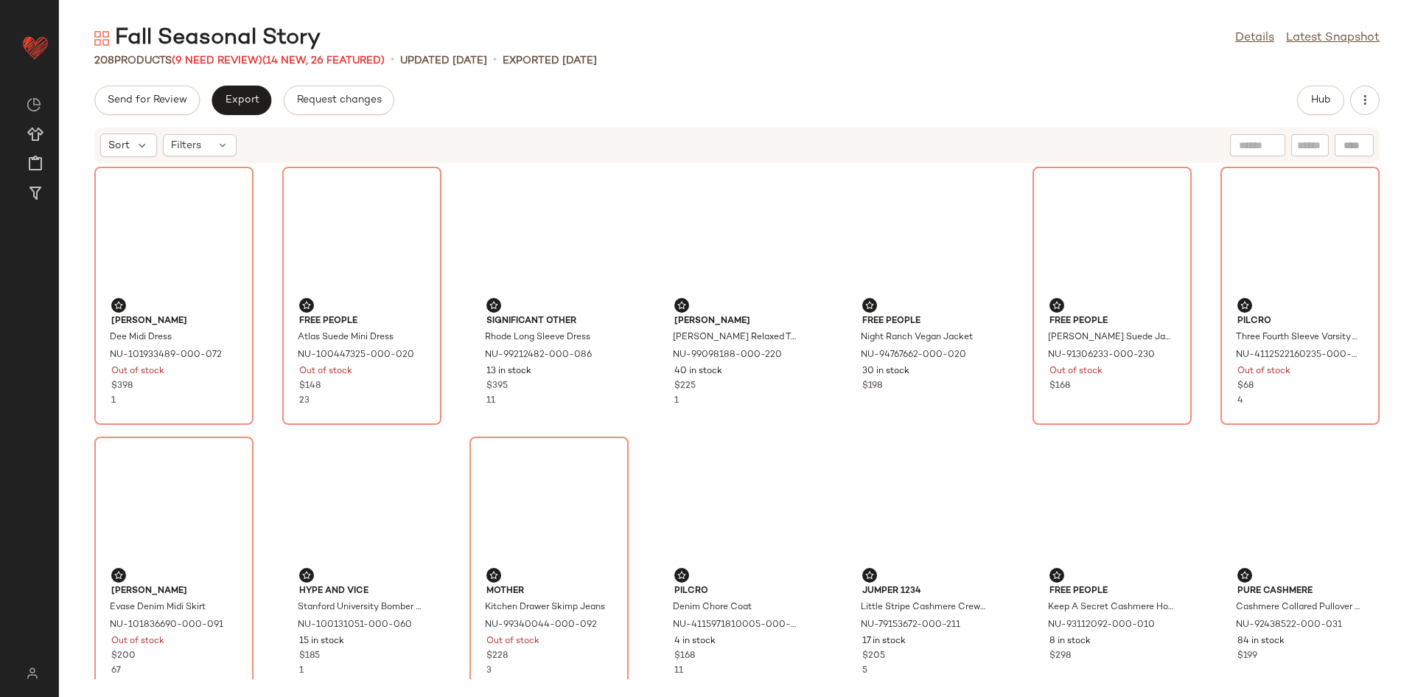
click at [1311, 79] on div "Fall Seasonal Story Details Latest Snapshot 208 Products (9 Need Review) (14 Ne…" at bounding box center [737, 360] width 1356 height 673
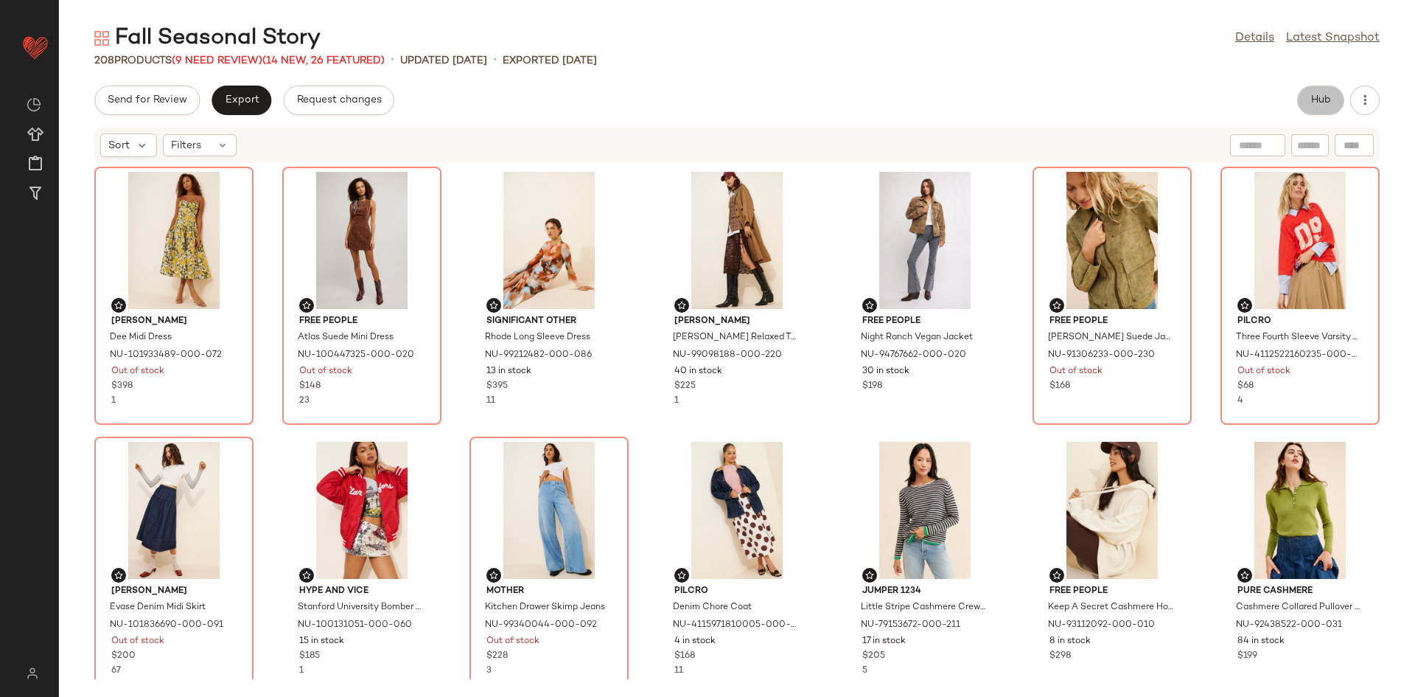
click at [1323, 101] on span "Hub" at bounding box center [1321, 100] width 21 height 12
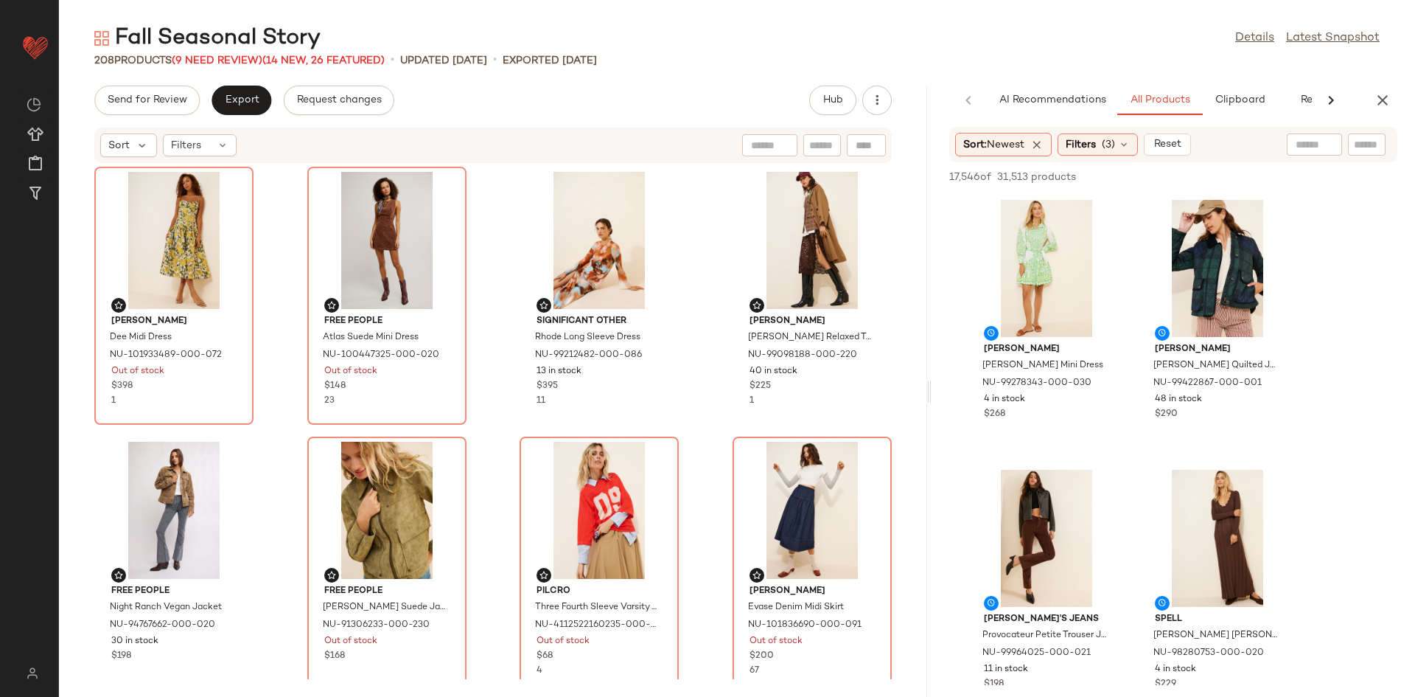
drag, startPoint x: 737, startPoint y: 327, endPoint x: 934, endPoint y: 339, distance: 197.2
click at [931, 339] on div "Fall Seasonal Story Details Latest Snapshot 208 Products (9 Need Review) (14 Ne…" at bounding box center [737, 360] width 1356 height 673
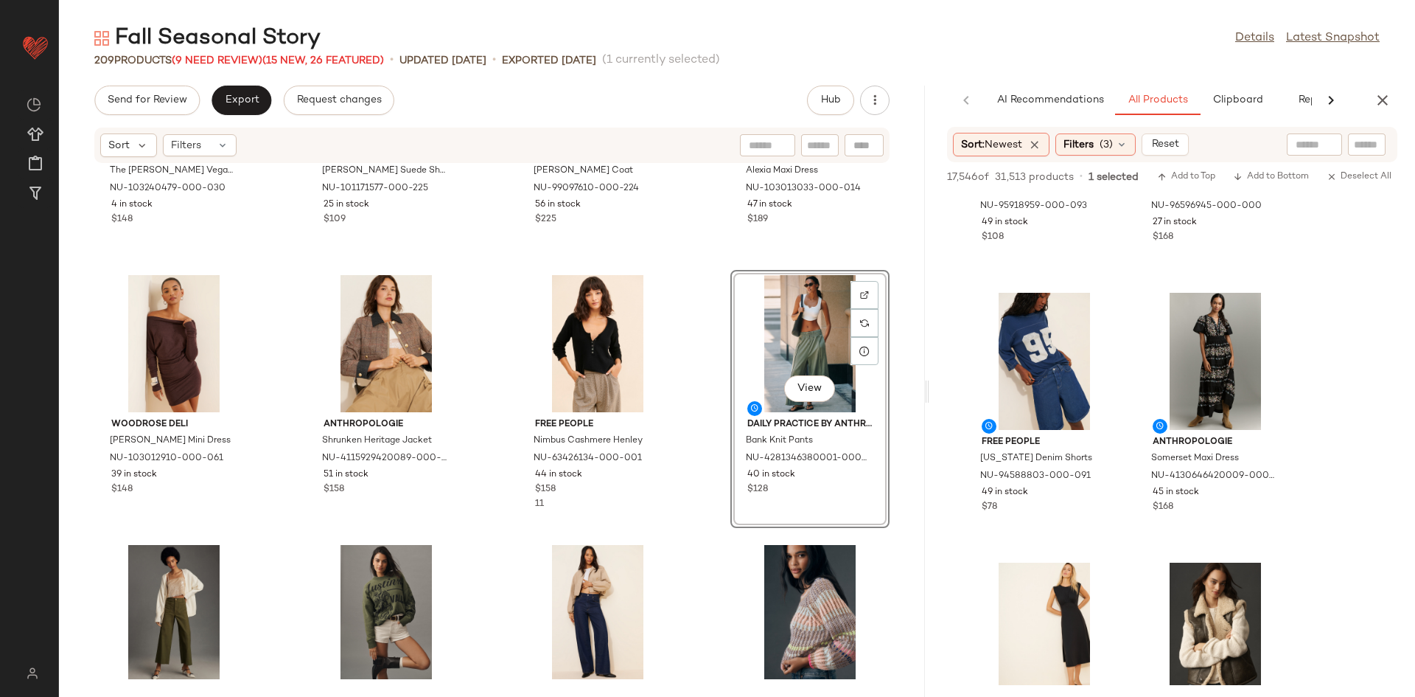
scroll to position [2337, 0]
click at [809, 383] on span "View" at bounding box center [809, 388] width 25 height 12
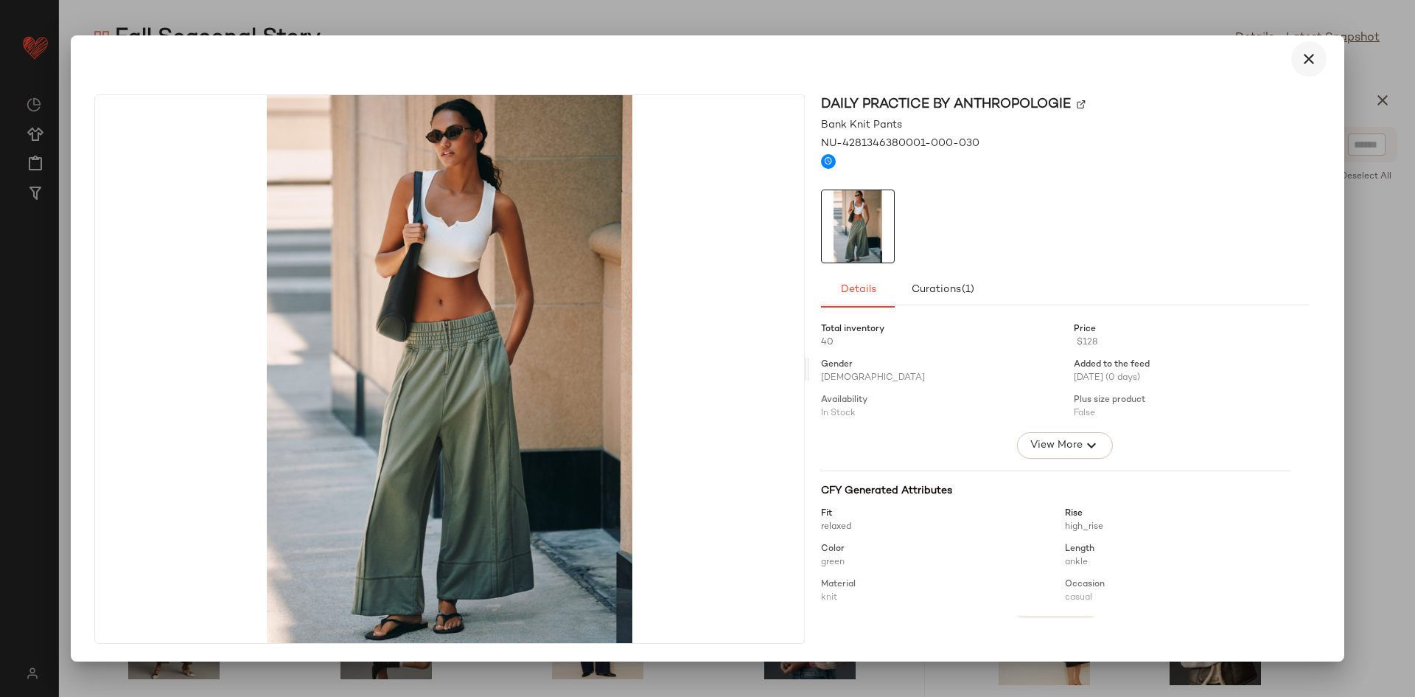
click at [1314, 72] on button "button" at bounding box center [1308, 58] width 35 height 35
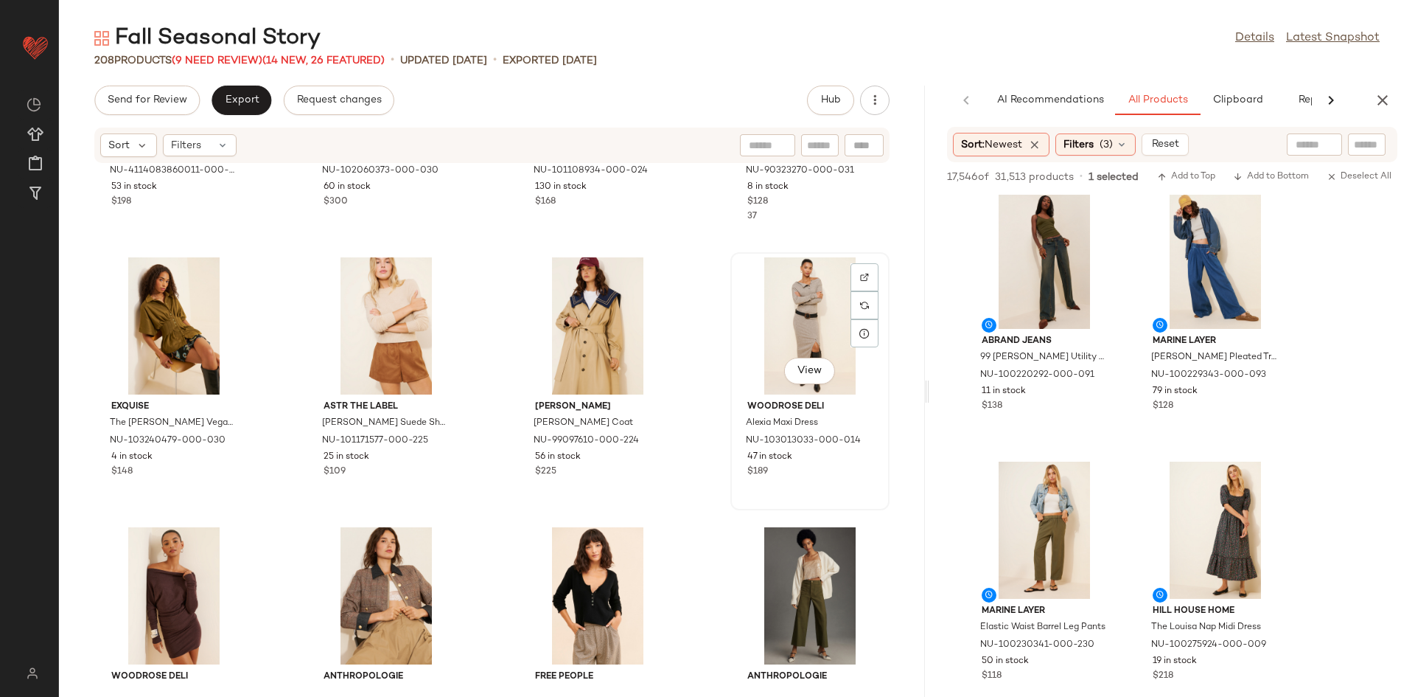
scroll to position [2085, 0]
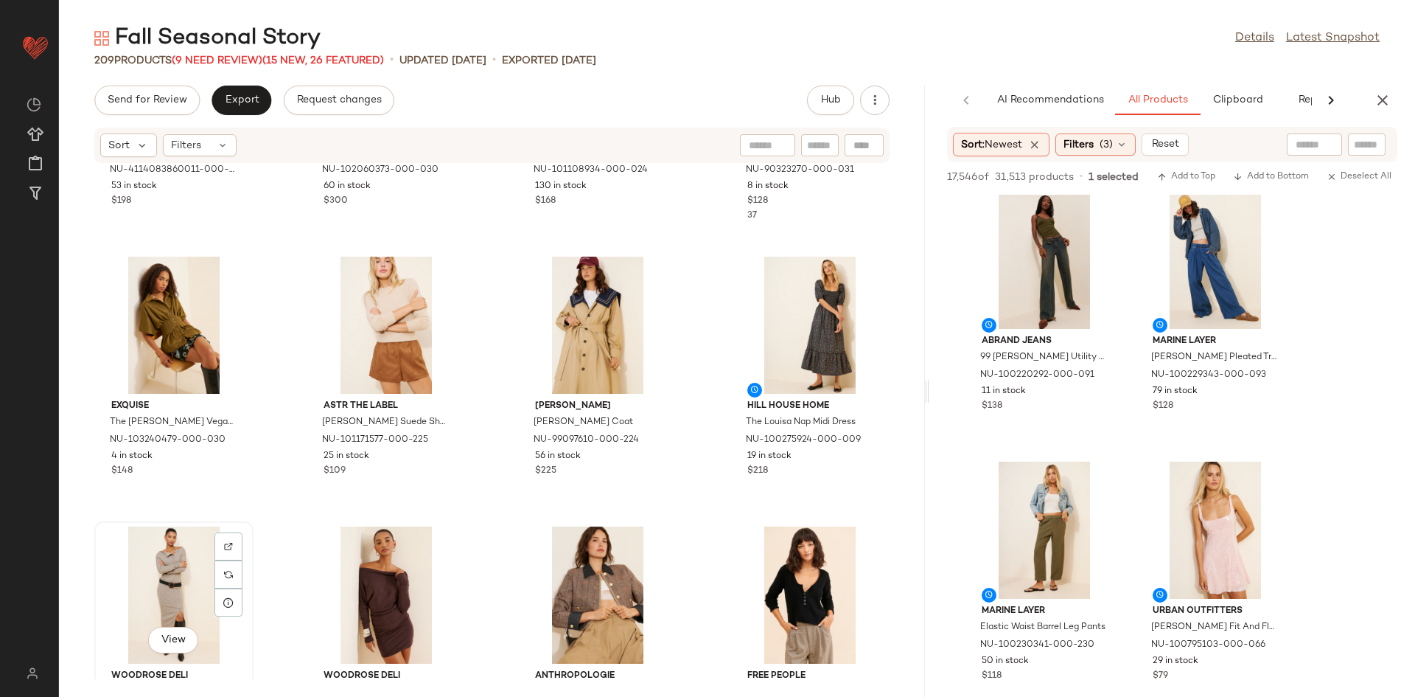
click at [165, 602] on div "View" at bounding box center [174, 594] width 149 height 137
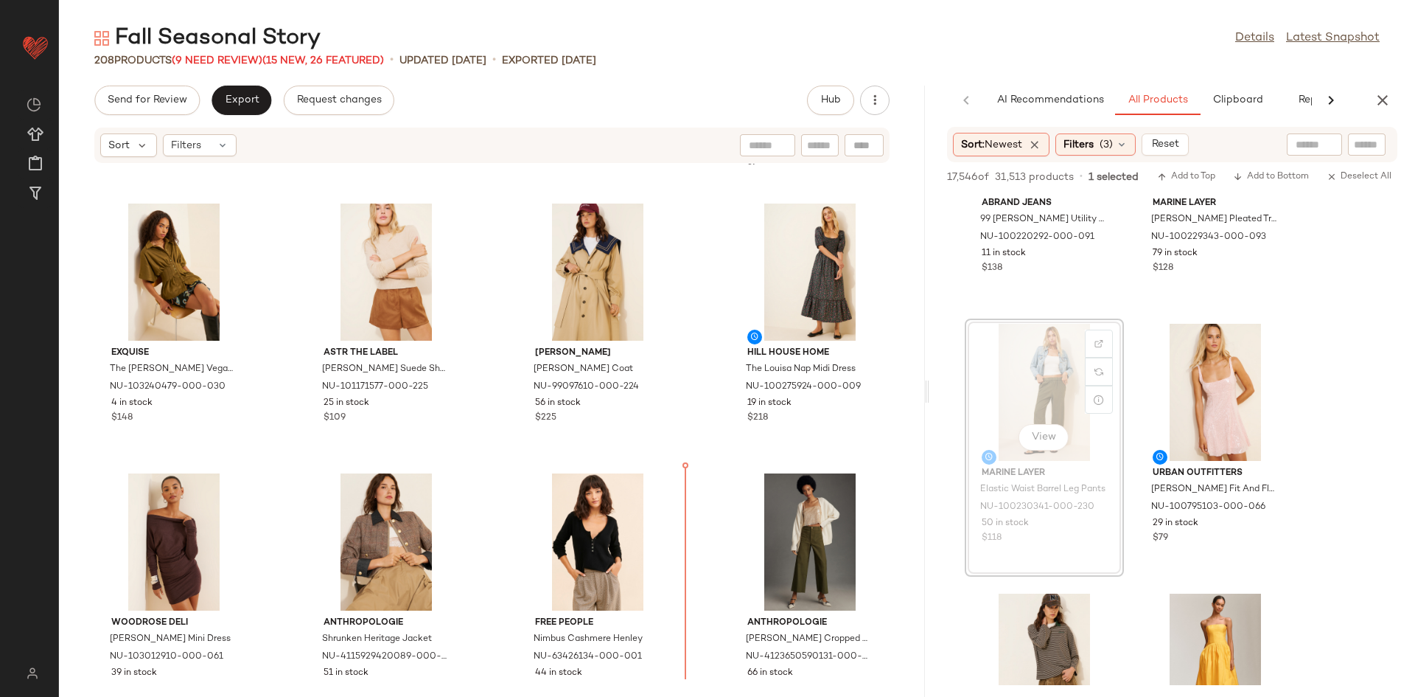
scroll to position [2192, 0]
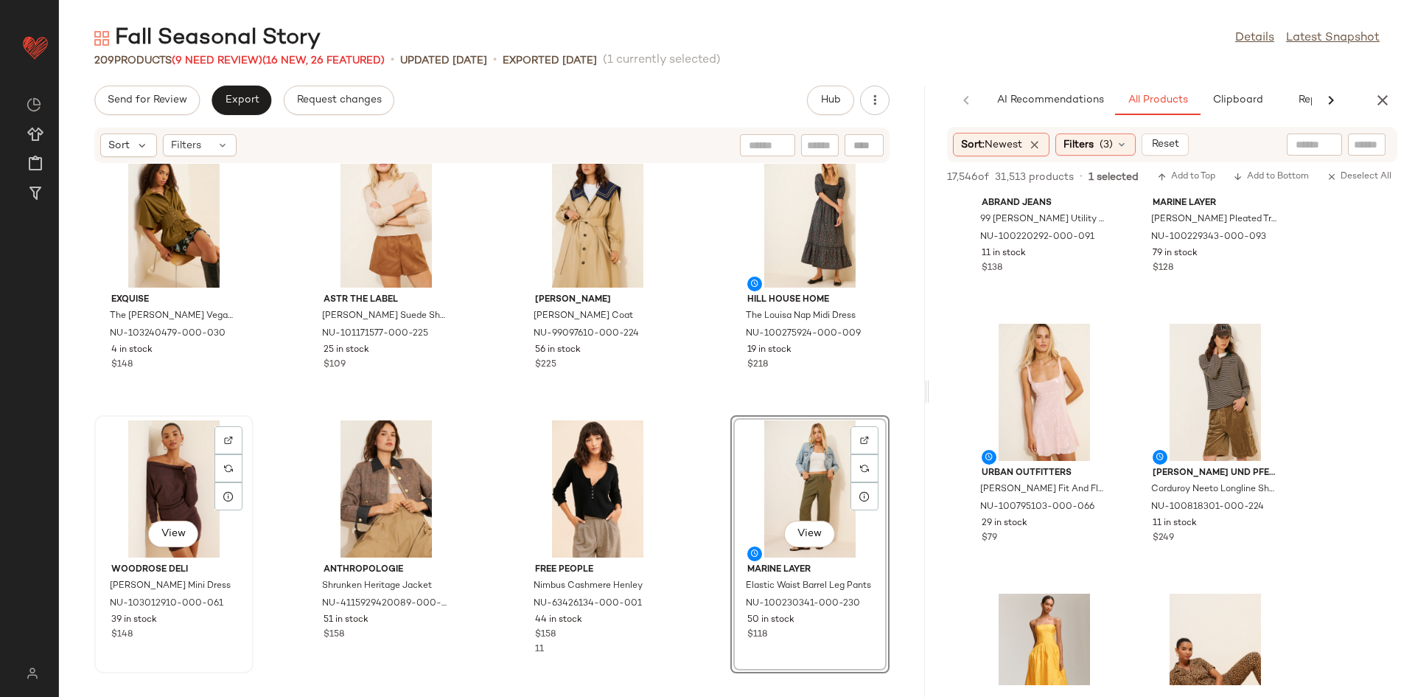
click at [158, 499] on div "View" at bounding box center [174, 488] width 149 height 137
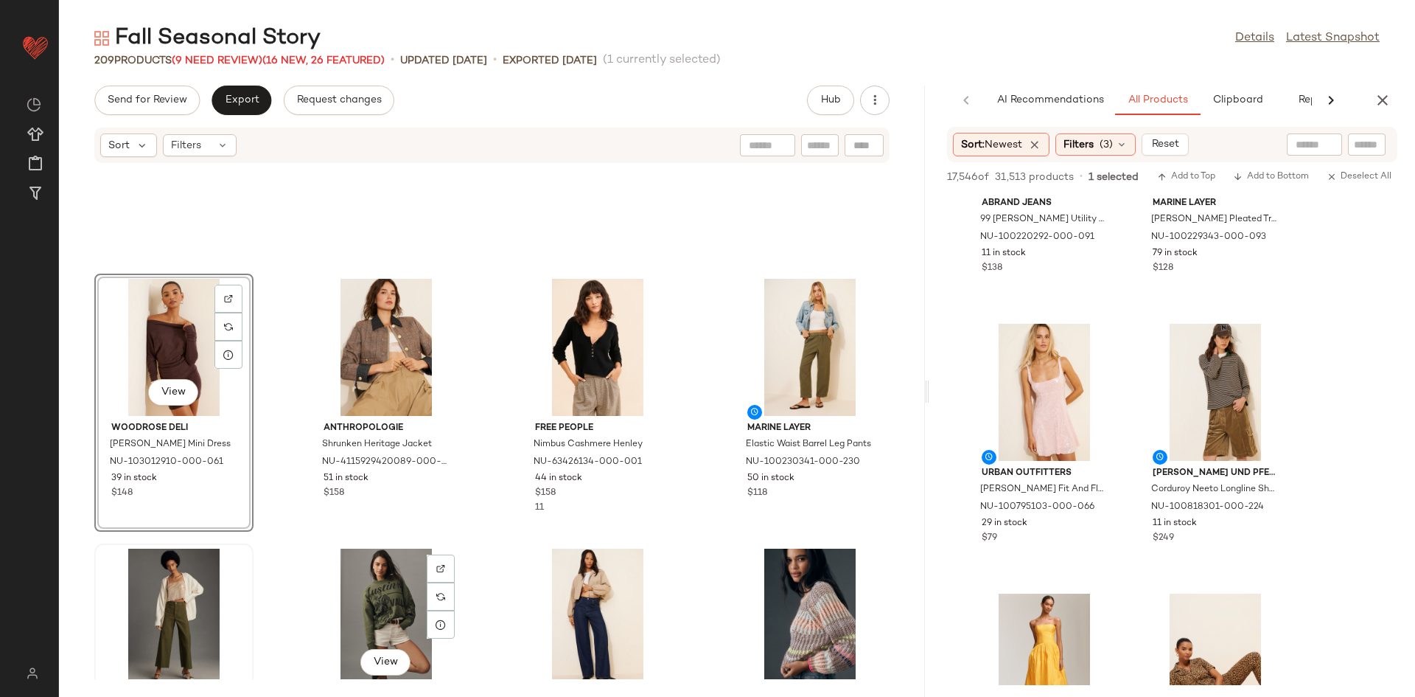
scroll to position [2452, 0]
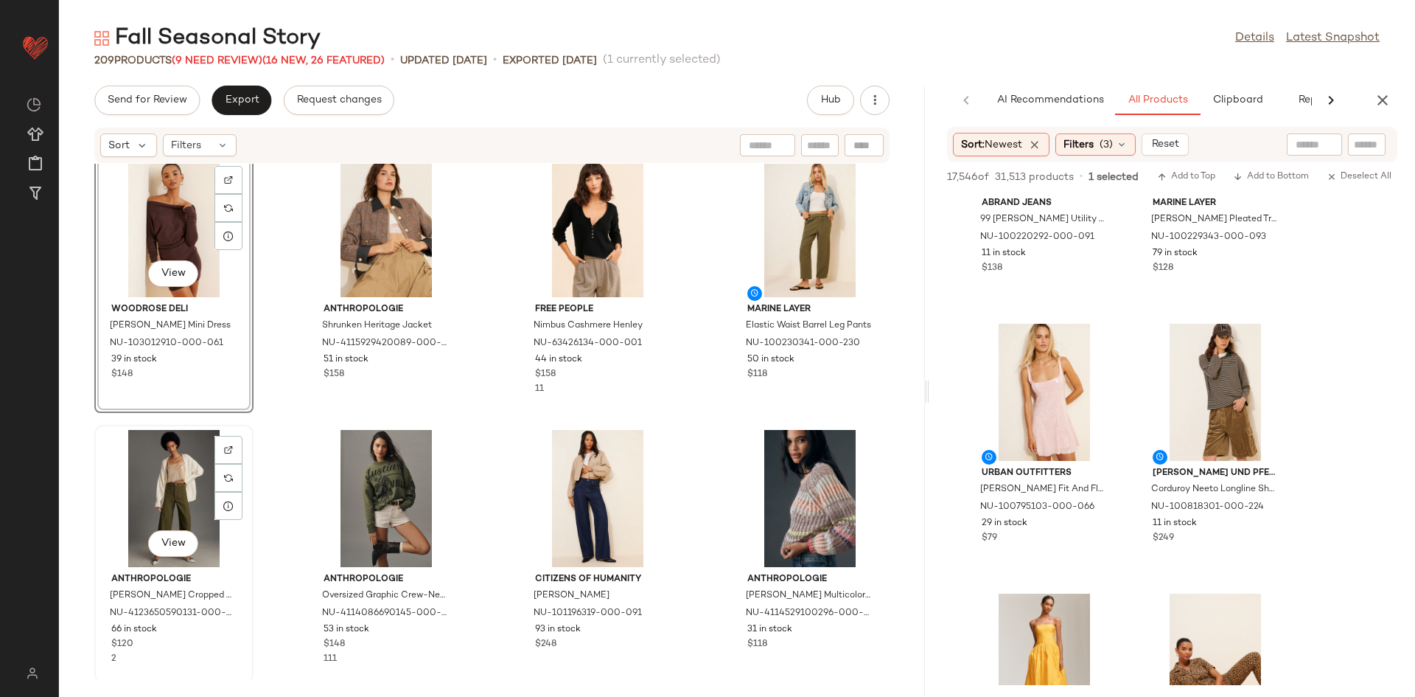
click at [186, 487] on div "View" at bounding box center [174, 498] width 149 height 137
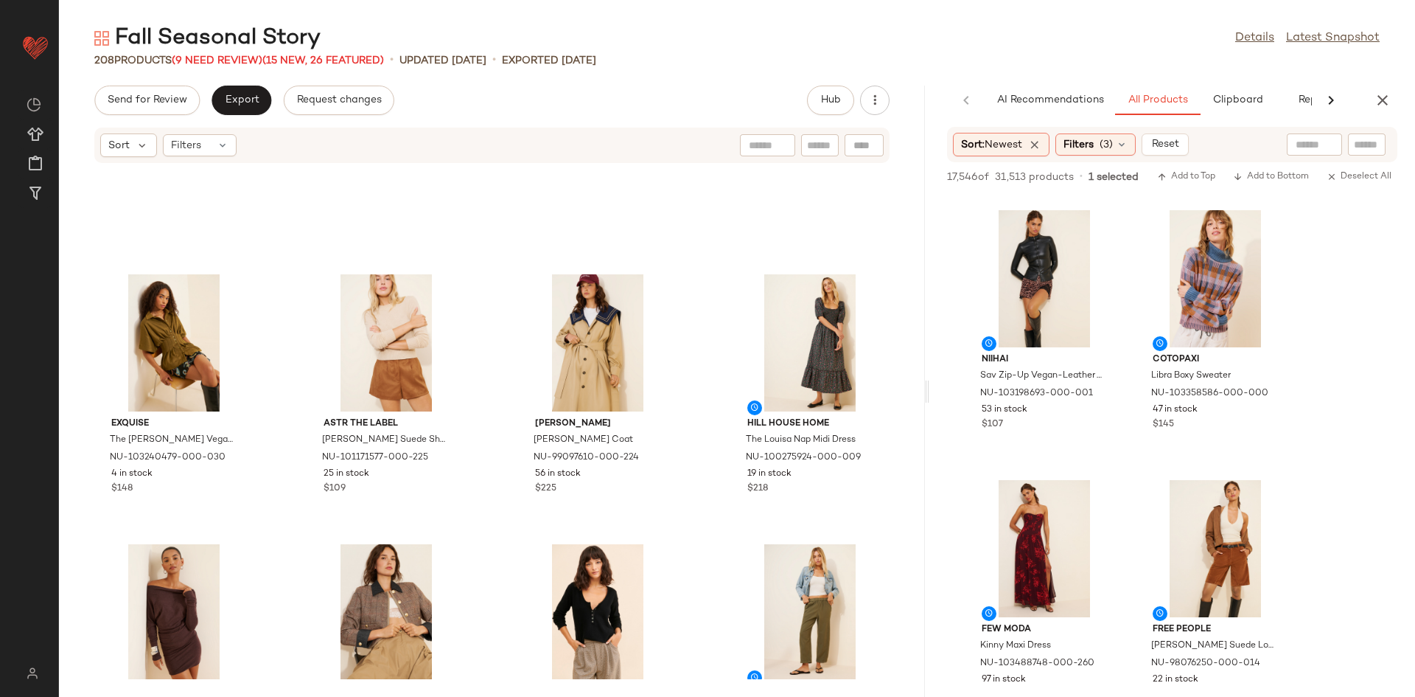
scroll to position [10211, 0]
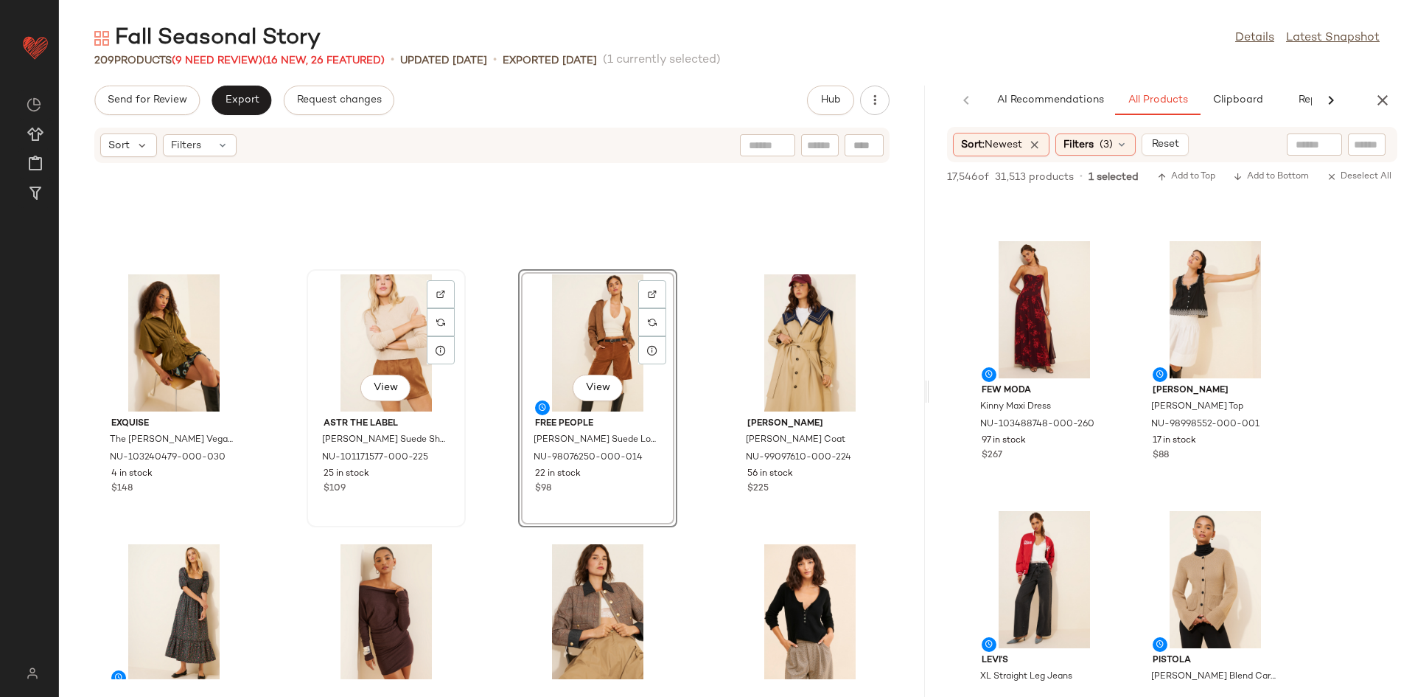
click at [348, 359] on div "View" at bounding box center [386, 342] width 149 height 137
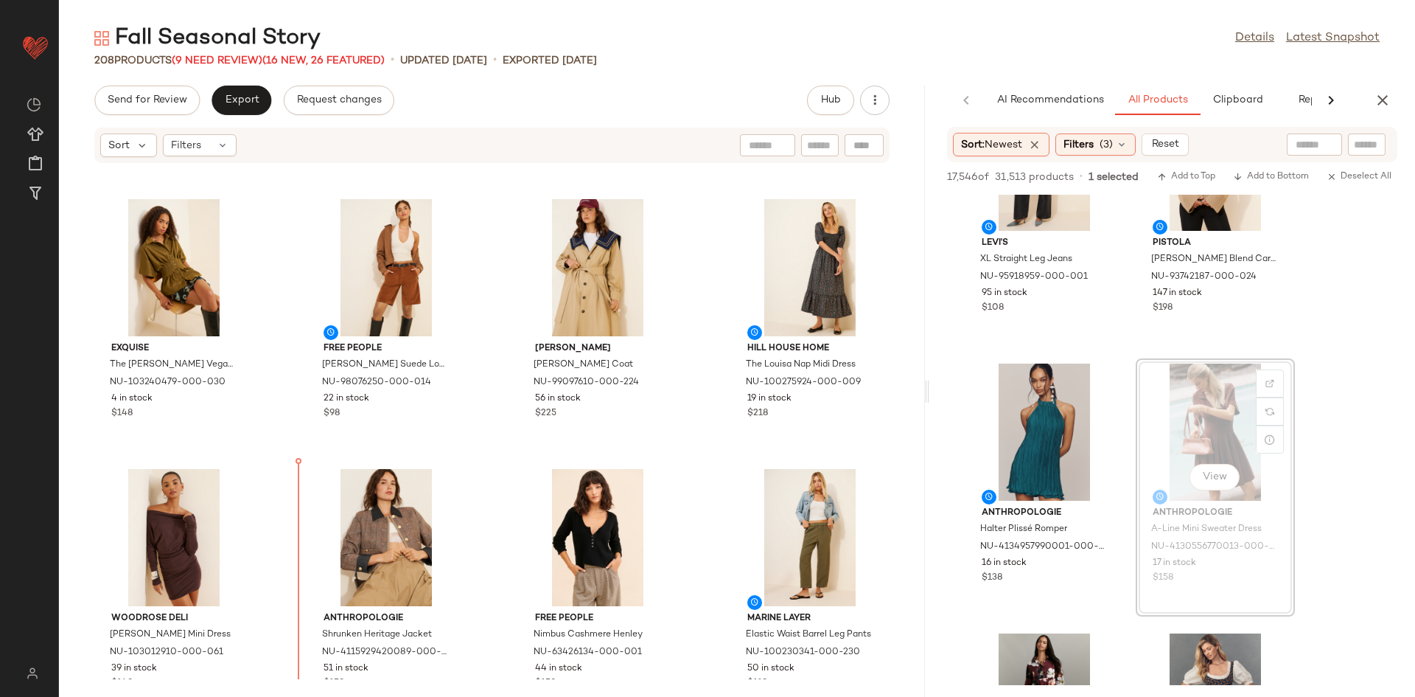
scroll to position [2197, 0]
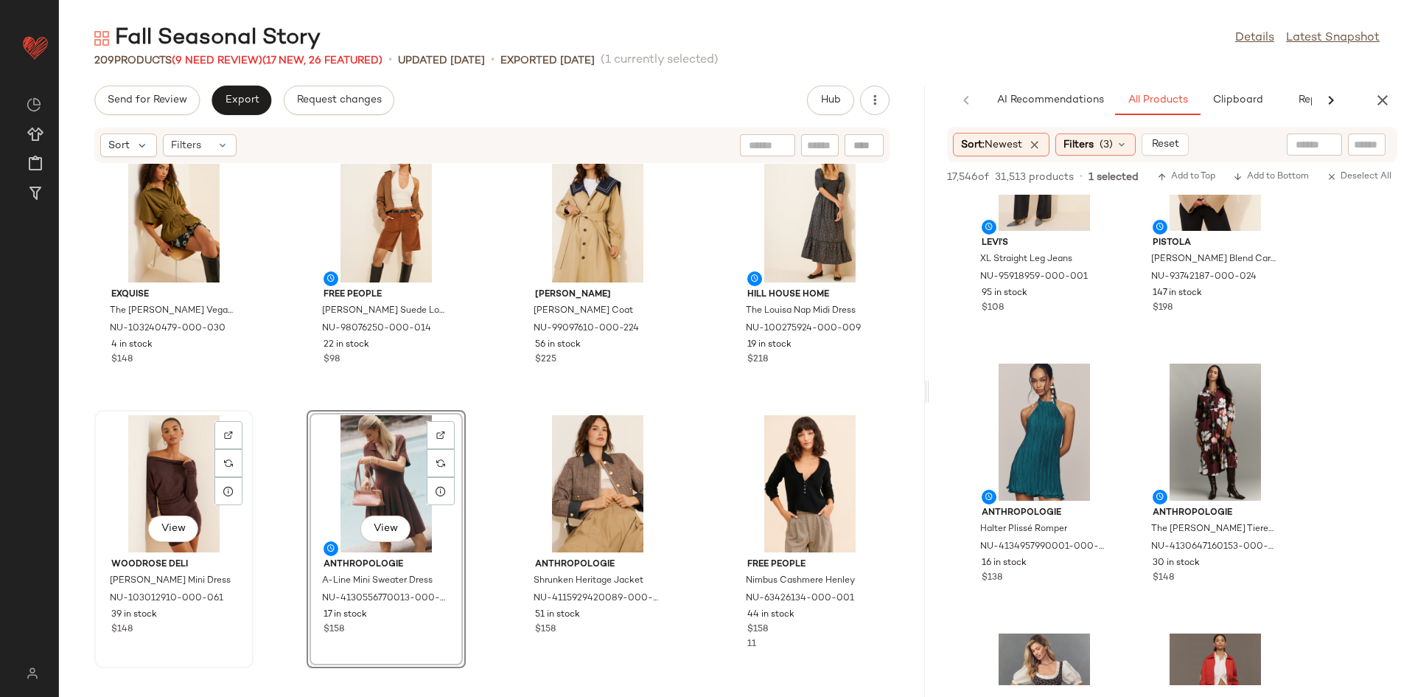
click at [150, 484] on div "View" at bounding box center [174, 483] width 149 height 137
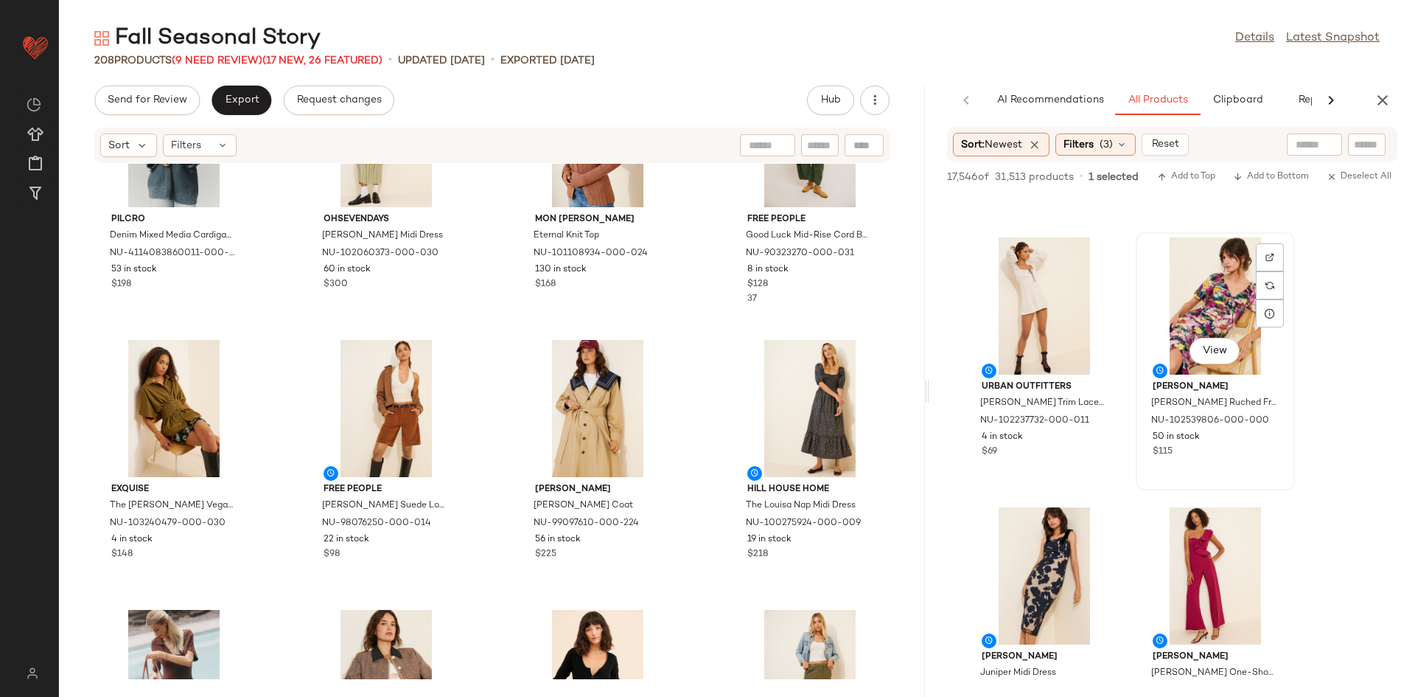
scroll to position [14264, 0]
click at [1091, 153] on div "Filters (3)" at bounding box center [1096, 144] width 80 height 22
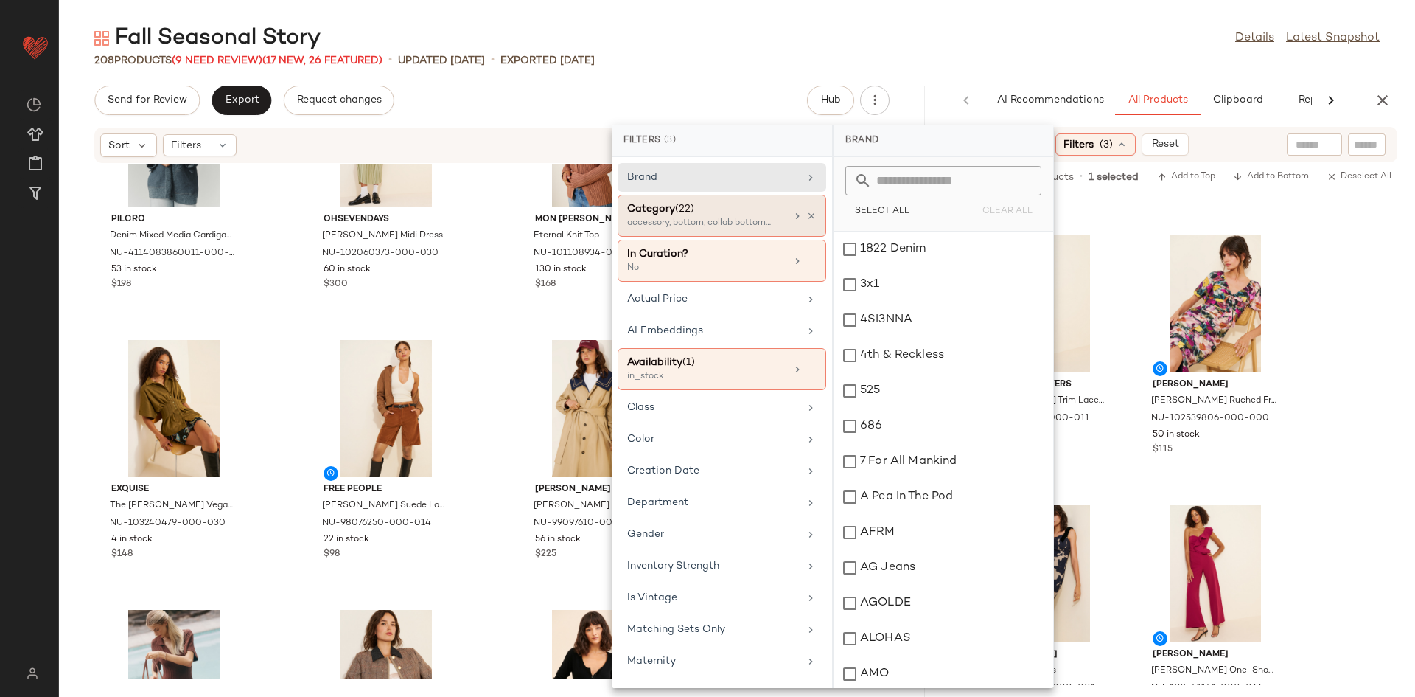
click at [691, 209] on span "(22)" at bounding box center [684, 208] width 19 height 11
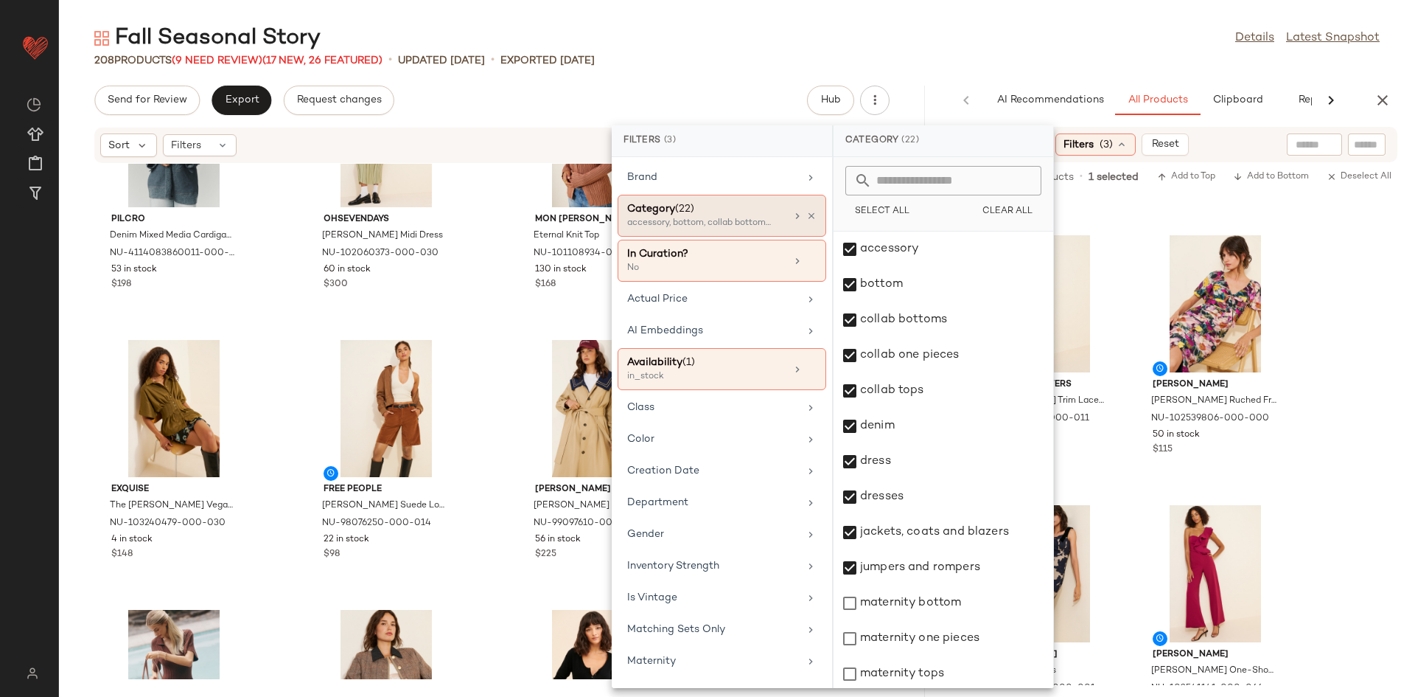
click at [812, 215] on div "Category (22) accessory, bottom, collab bottoms +19 more" at bounding box center [722, 216] width 209 height 42
click at [806, 216] on icon at bounding box center [811, 216] width 10 height 10
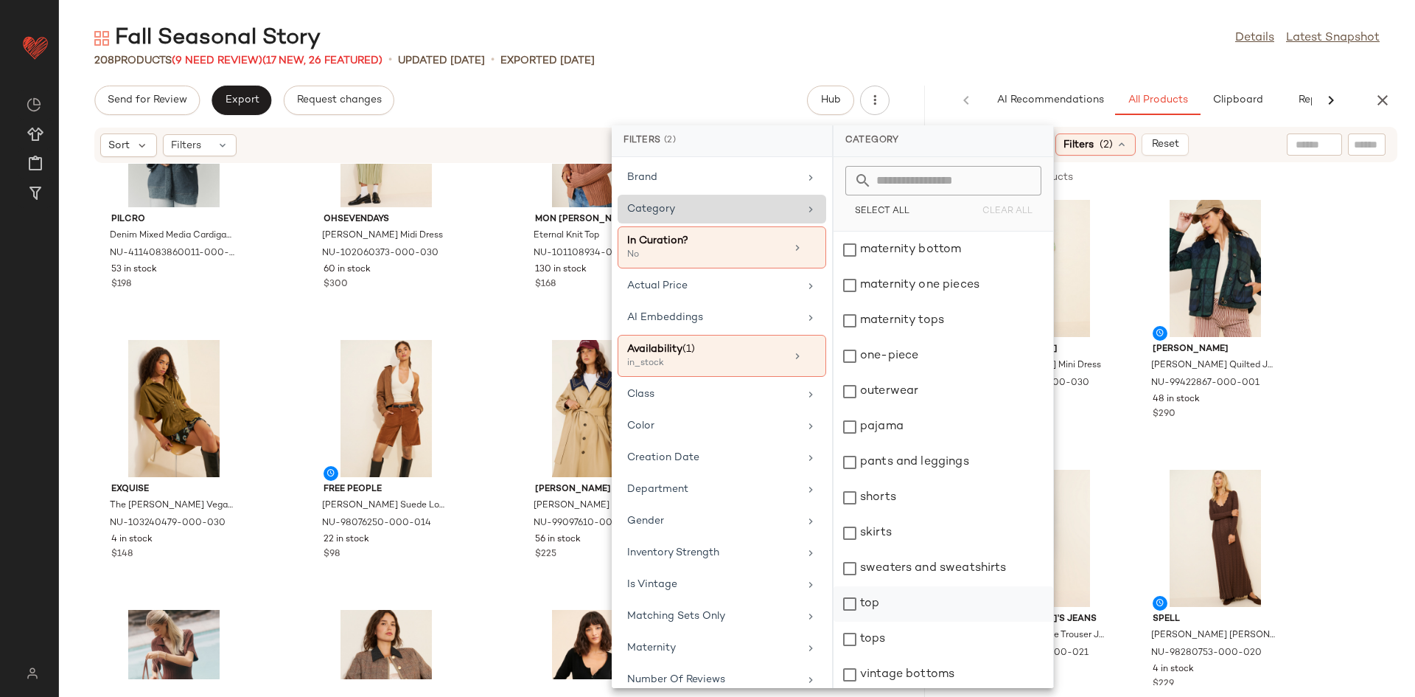
scroll to position [416, 0]
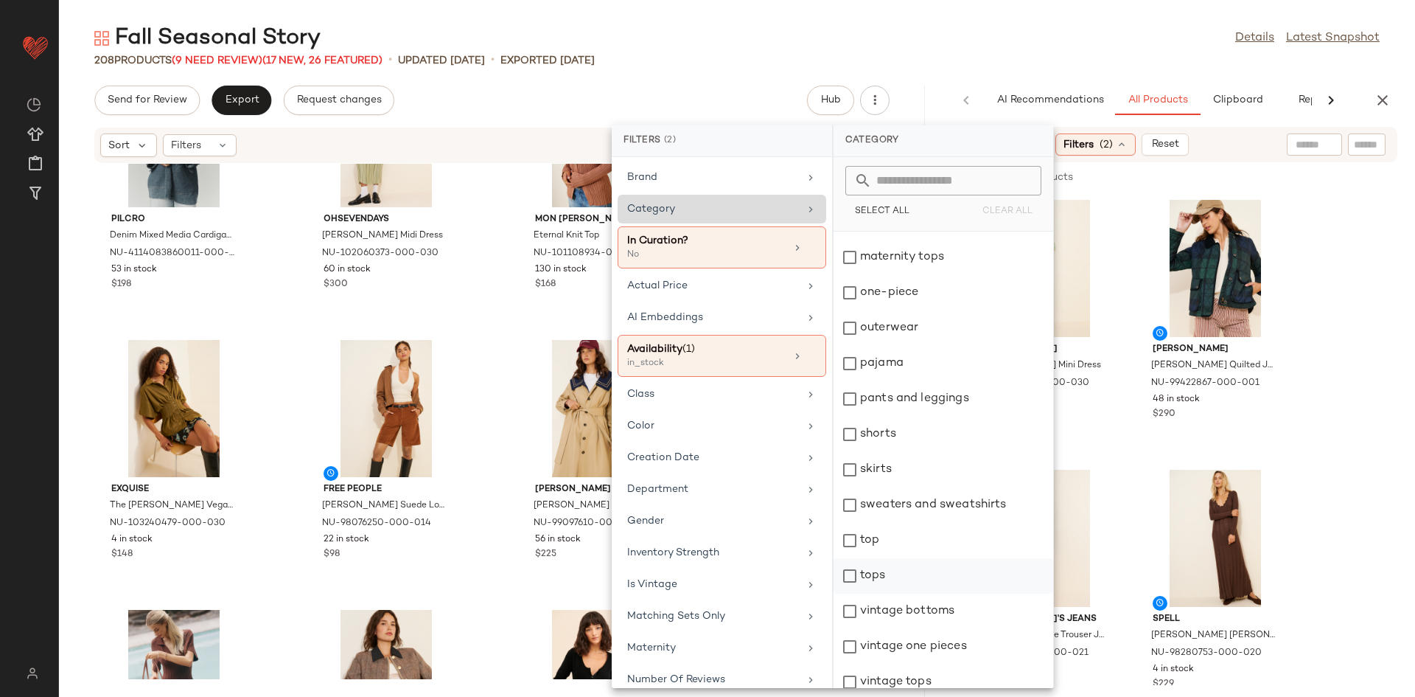
click at [917, 572] on div "tops" at bounding box center [944, 575] width 220 height 35
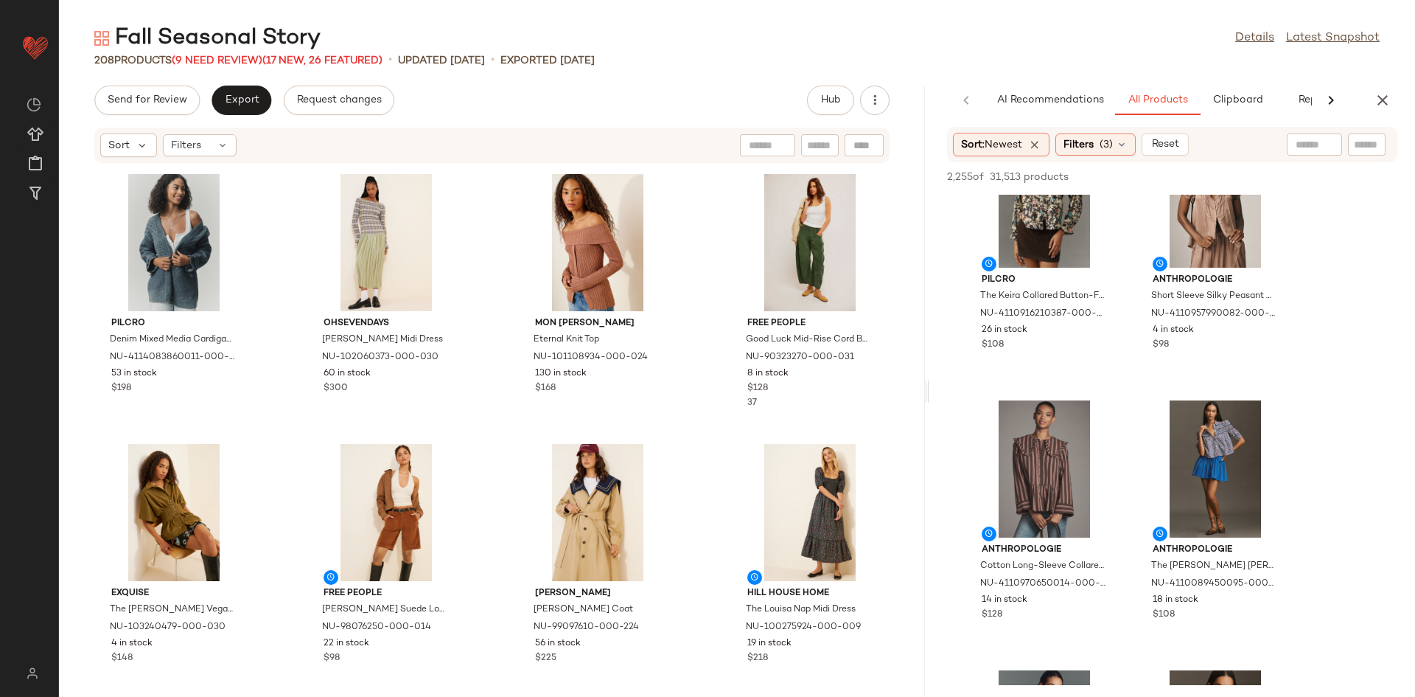
scroll to position [1828, 0]
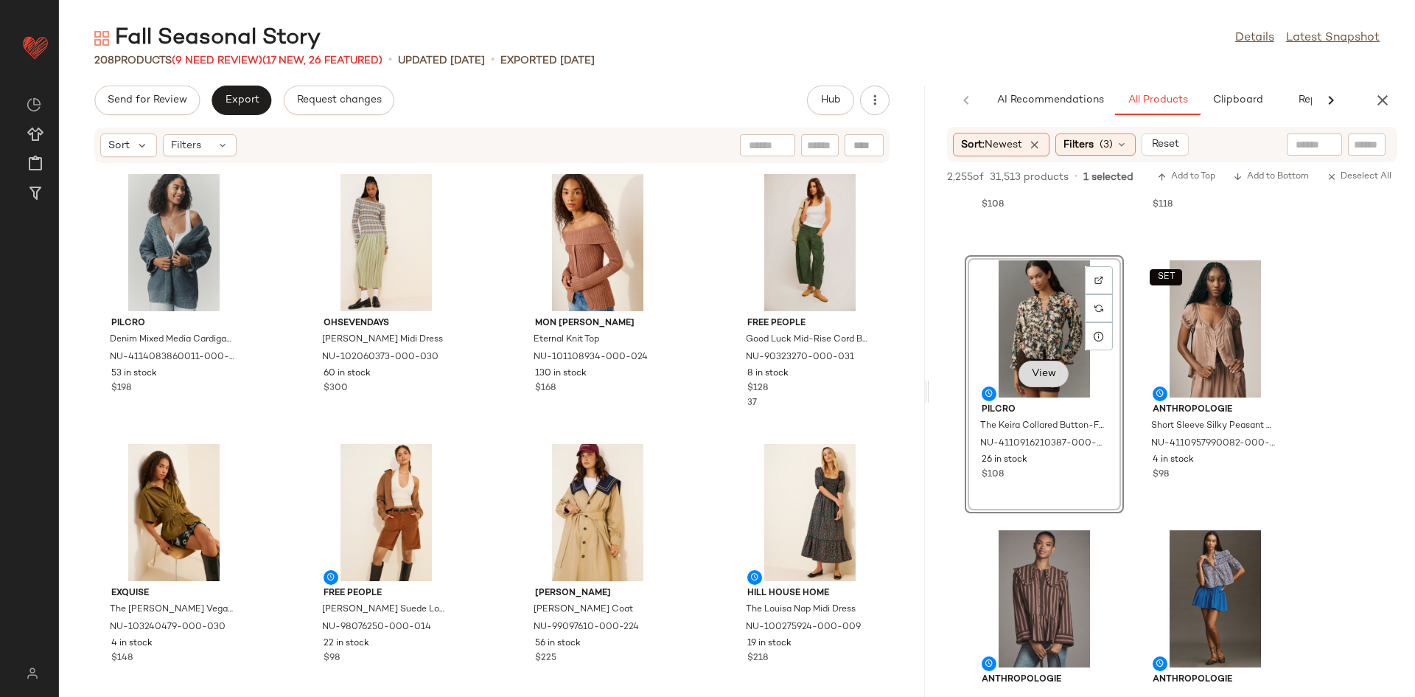
click at [1053, 369] on span "View" at bounding box center [1043, 374] width 25 height 12
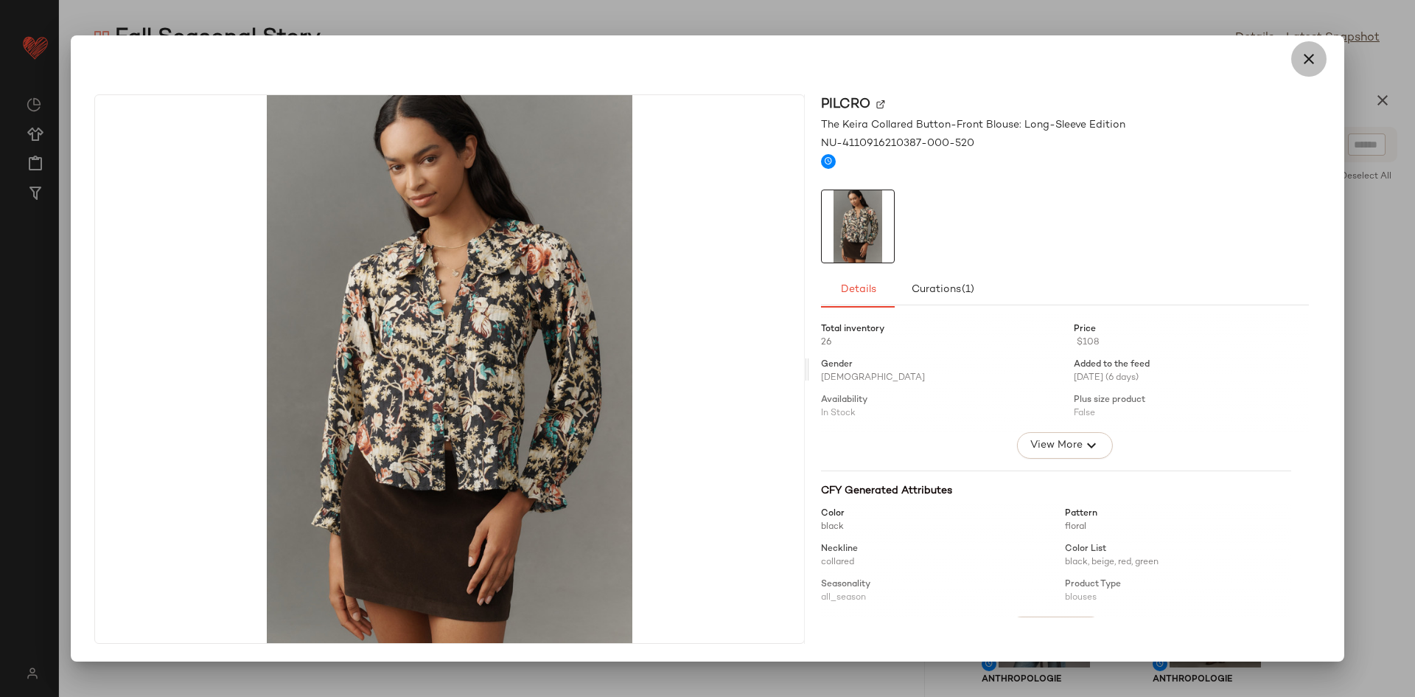
click at [1304, 60] on icon "button" at bounding box center [1309, 59] width 18 height 18
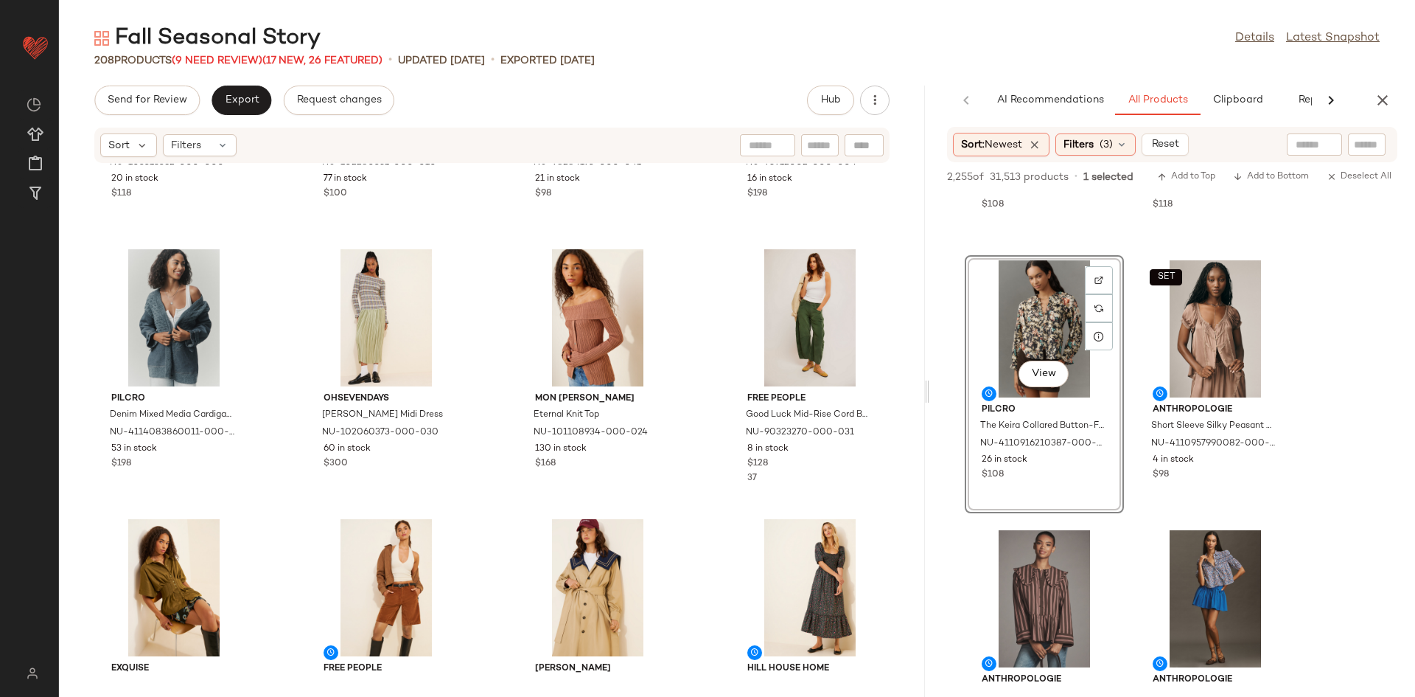
scroll to position [1893, 0]
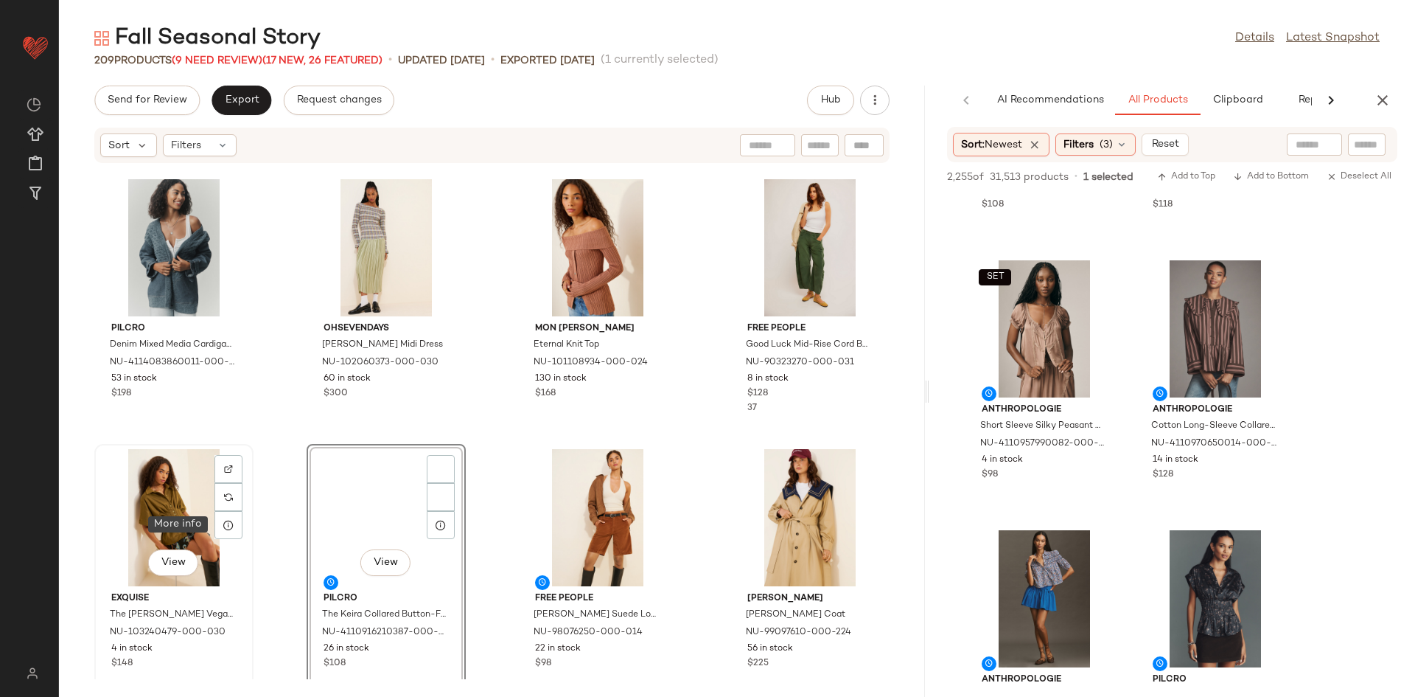
click at [210, 520] on div "View" at bounding box center [174, 517] width 149 height 137
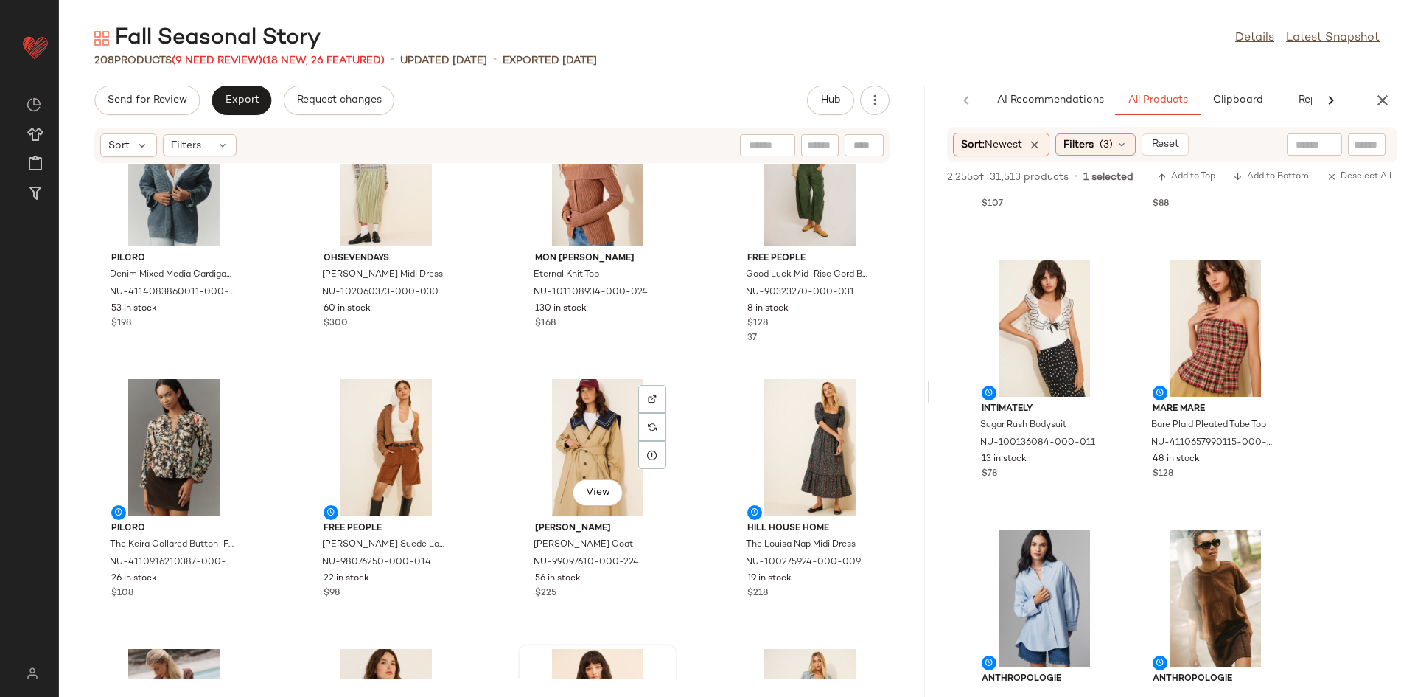
scroll to position [2155, 0]
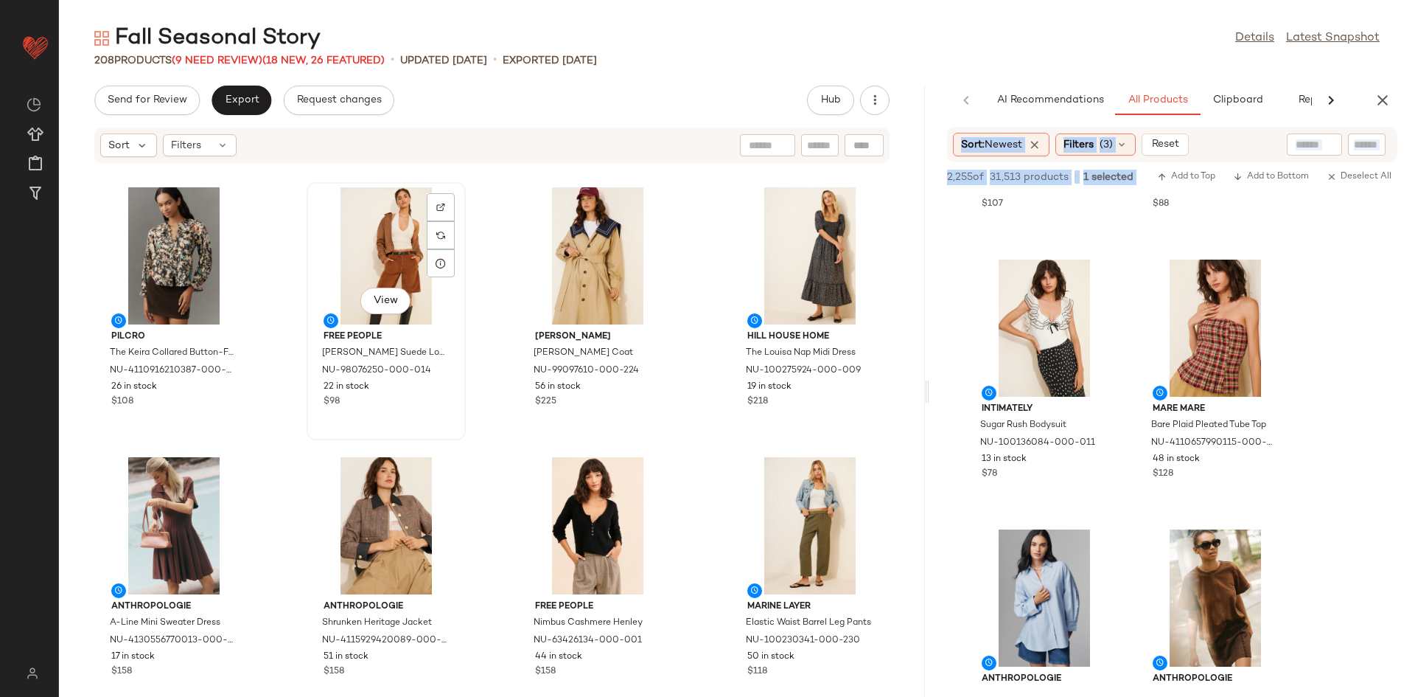
drag, startPoint x: 398, startPoint y: 367, endPoint x: 305, endPoint y: 347, distance: 95.0
click at [305, 347] on div "Send for Review Export Request changes Hub Sort Filters Pilcro Denim Mixed Medi…" at bounding box center [737, 391] width 1356 height 611
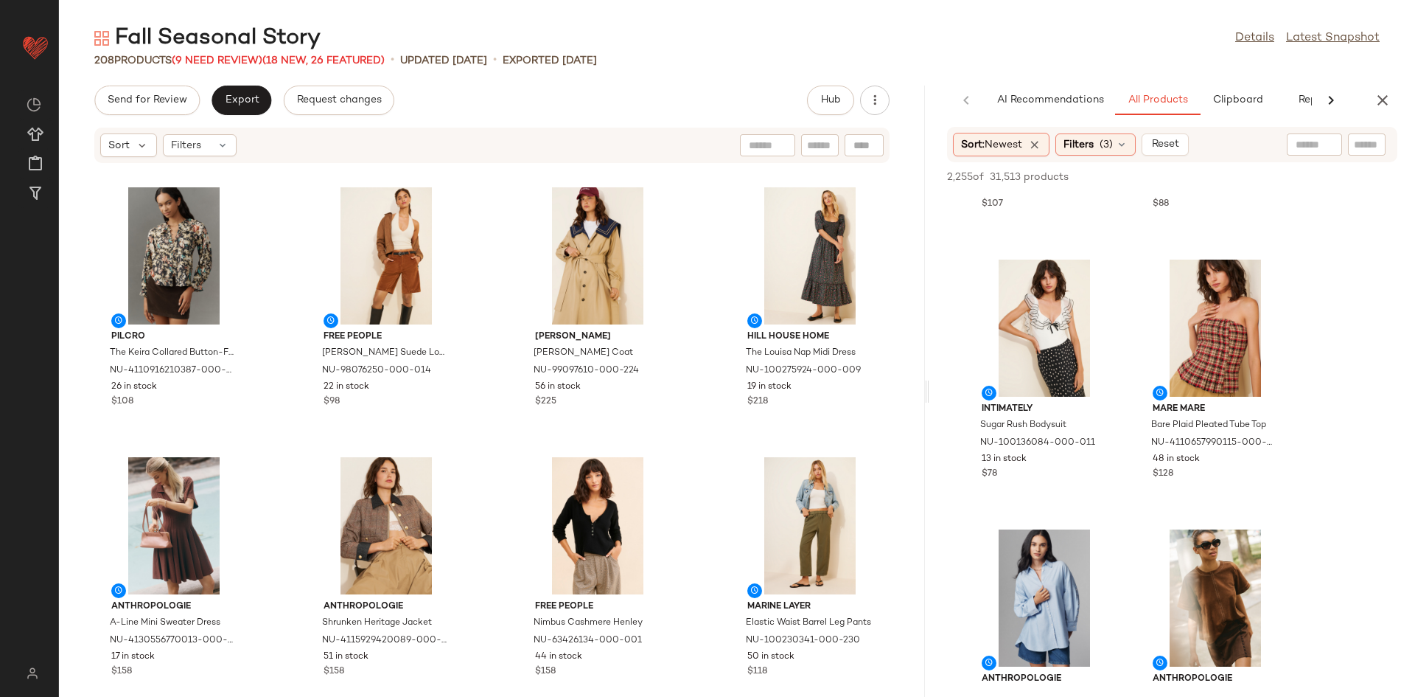
click at [490, 395] on div "Pilcro Denim Mixed Media Cardigan Sweater NU-4114083860011-000-008 53 in stock …" at bounding box center [492, 421] width 866 height 515
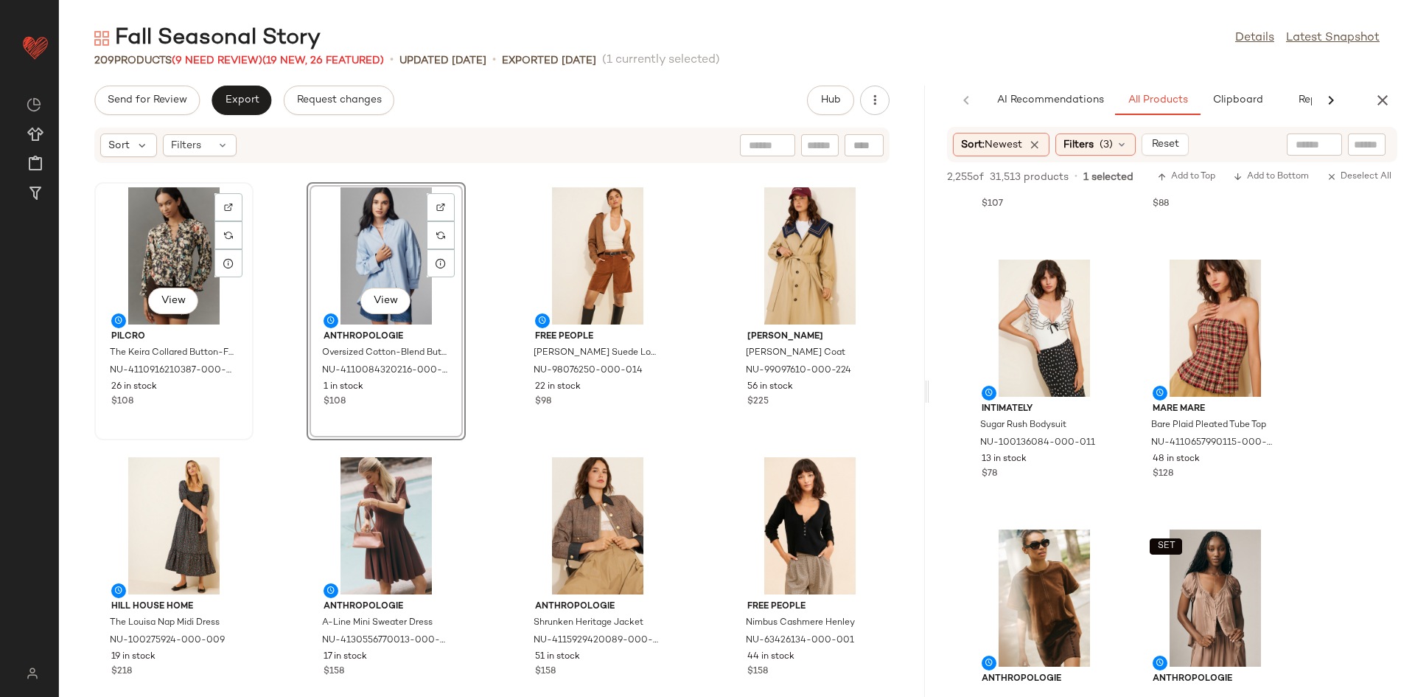
click at [107, 266] on div "View" at bounding box center [174, 255] width 149 height 137
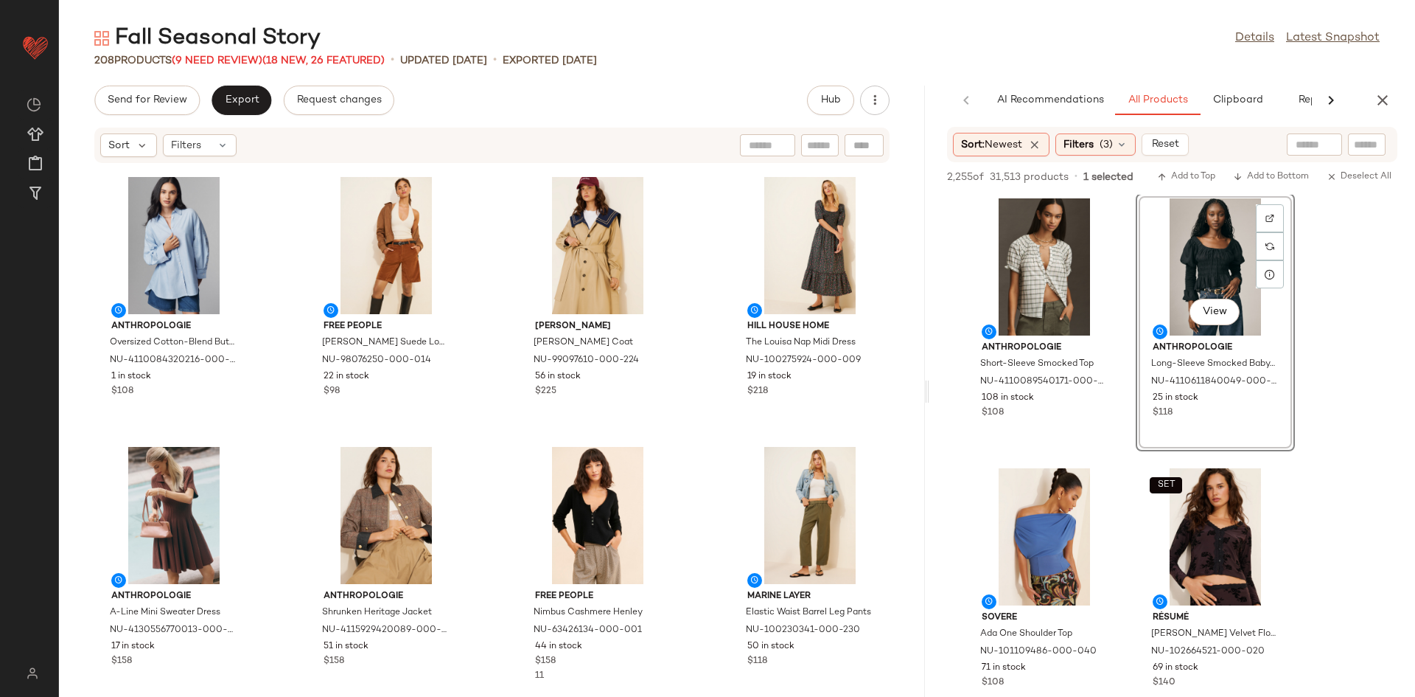
scroll to position [2166, 0]
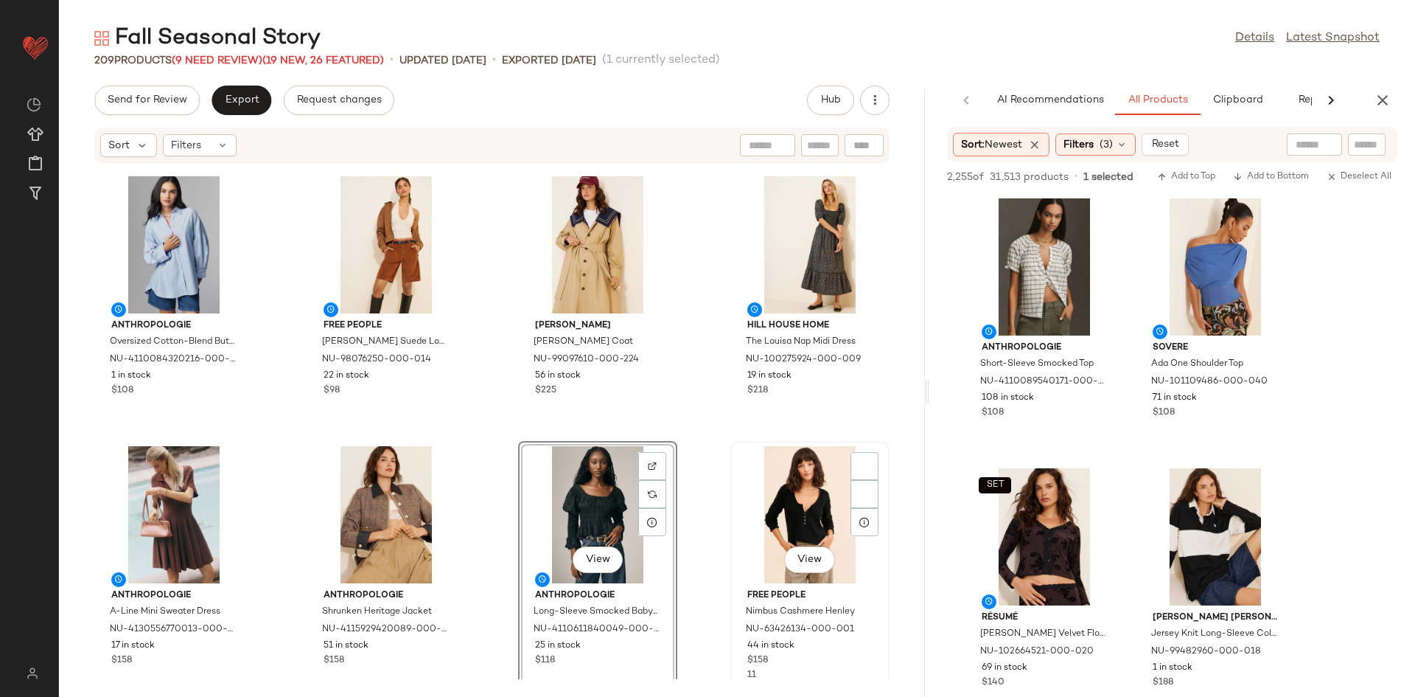
click at [768, 500] on div "View" at bounding box center [810, 514] width 149 height 137
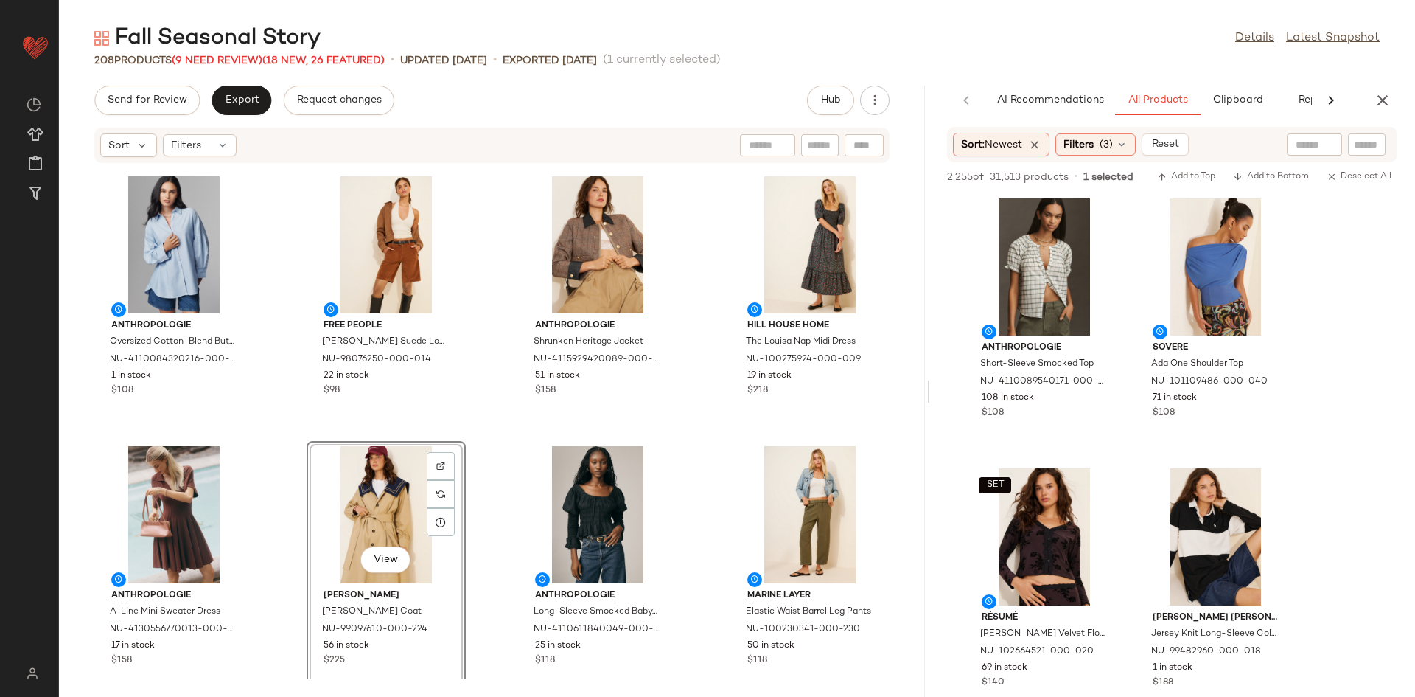
click at [463, 436] on div "Pilcro Denim Mixed Media Cardigan Sweater NU-4114083860011-000-008 53 in stock …" at bounding box center [492, 421] width 866 height 515
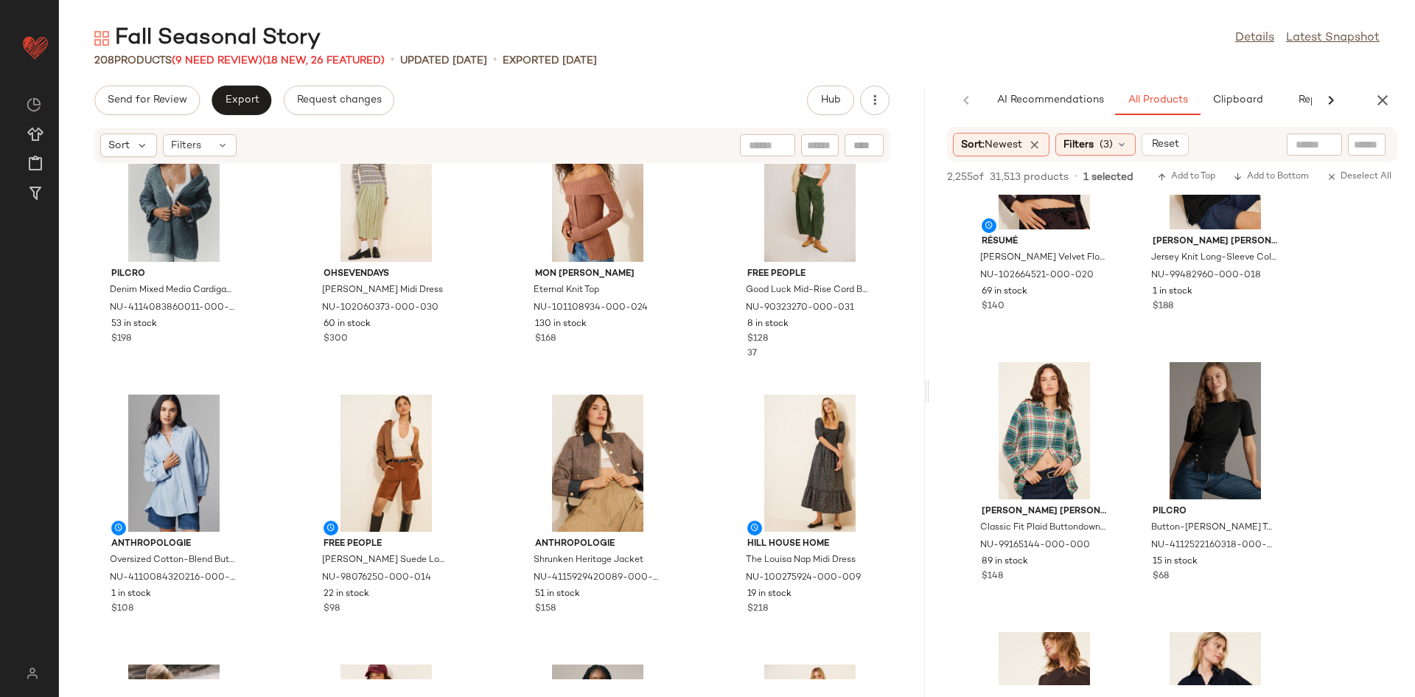
scroll to position [2982, 0]
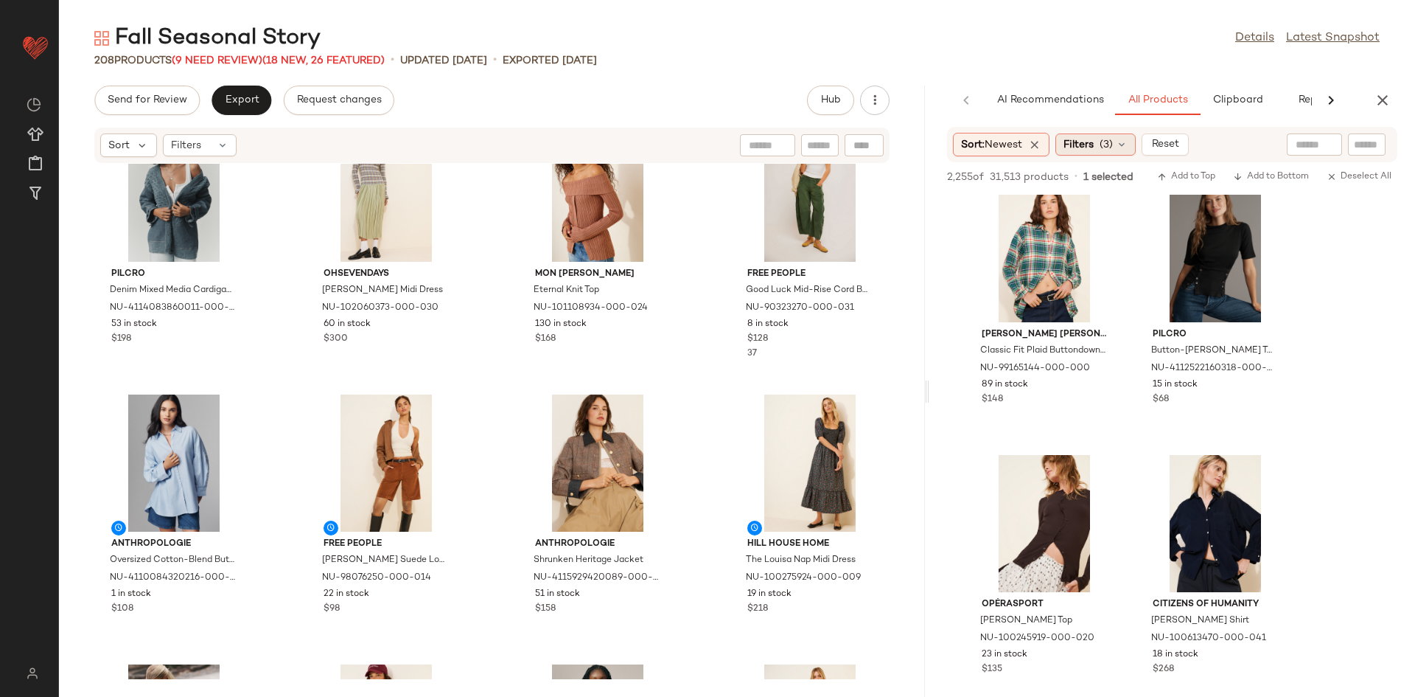
click at [1087, 144] on span "Filters" at bounding box center [1079, 144] width 30 height 15
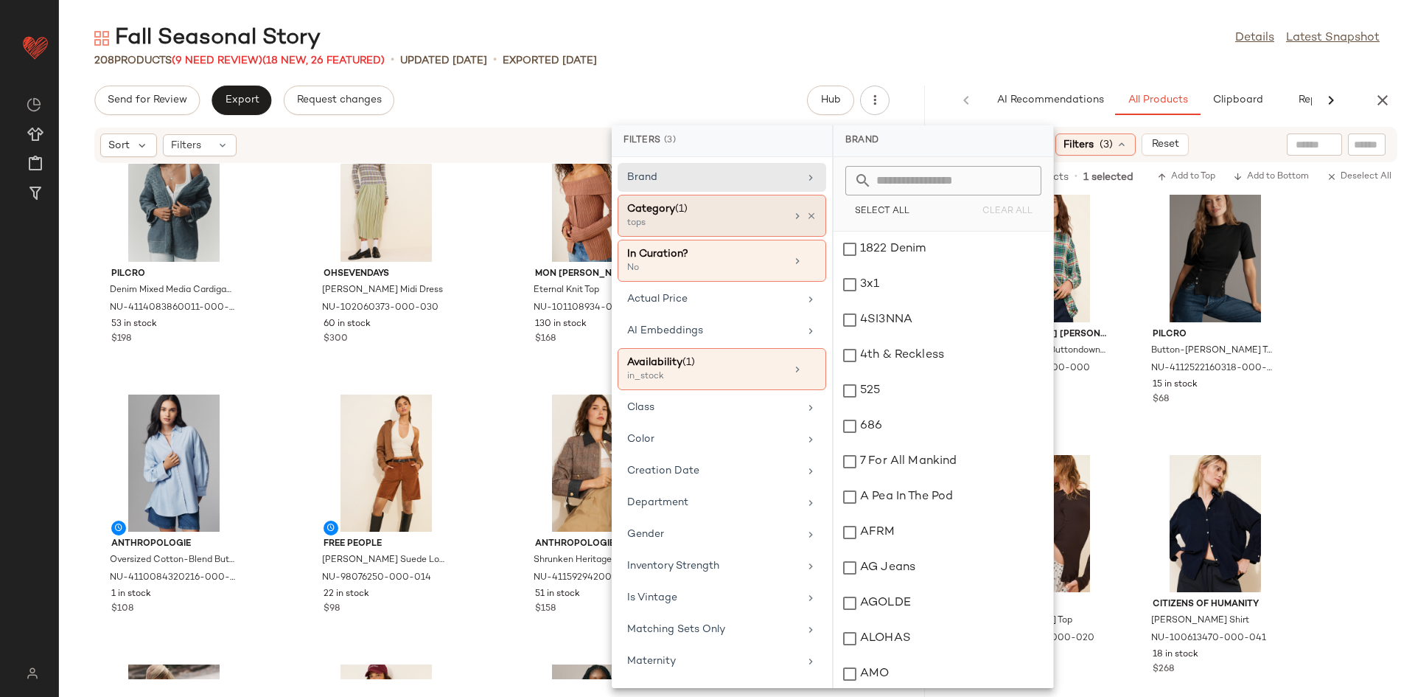
click at [750, 209] on div "Category (1)" at bounding box center [706, 208] width 158 height 15
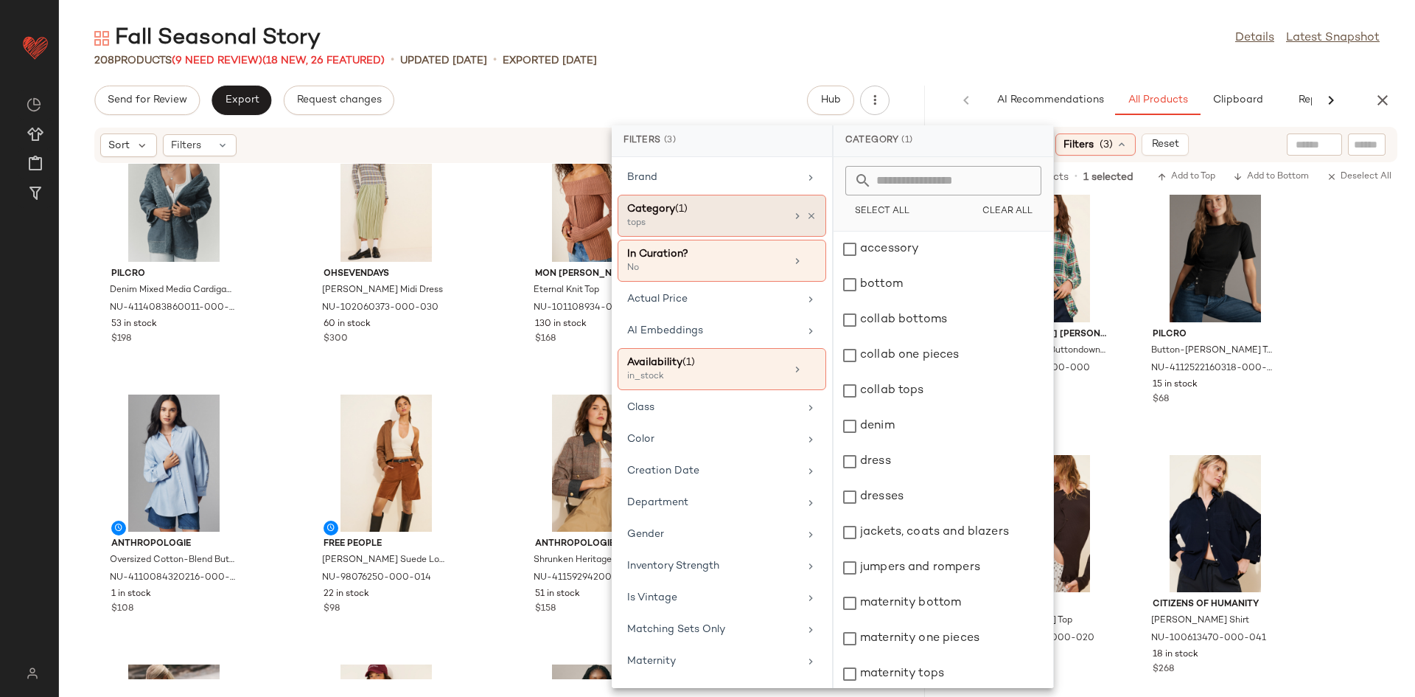
click at [812, 215] on div "Category (1) tops" at bounding box center [722, 216] width 209 height 42
click at [806, 216] on icon at bounding box center [811, 216] width 10 height 10
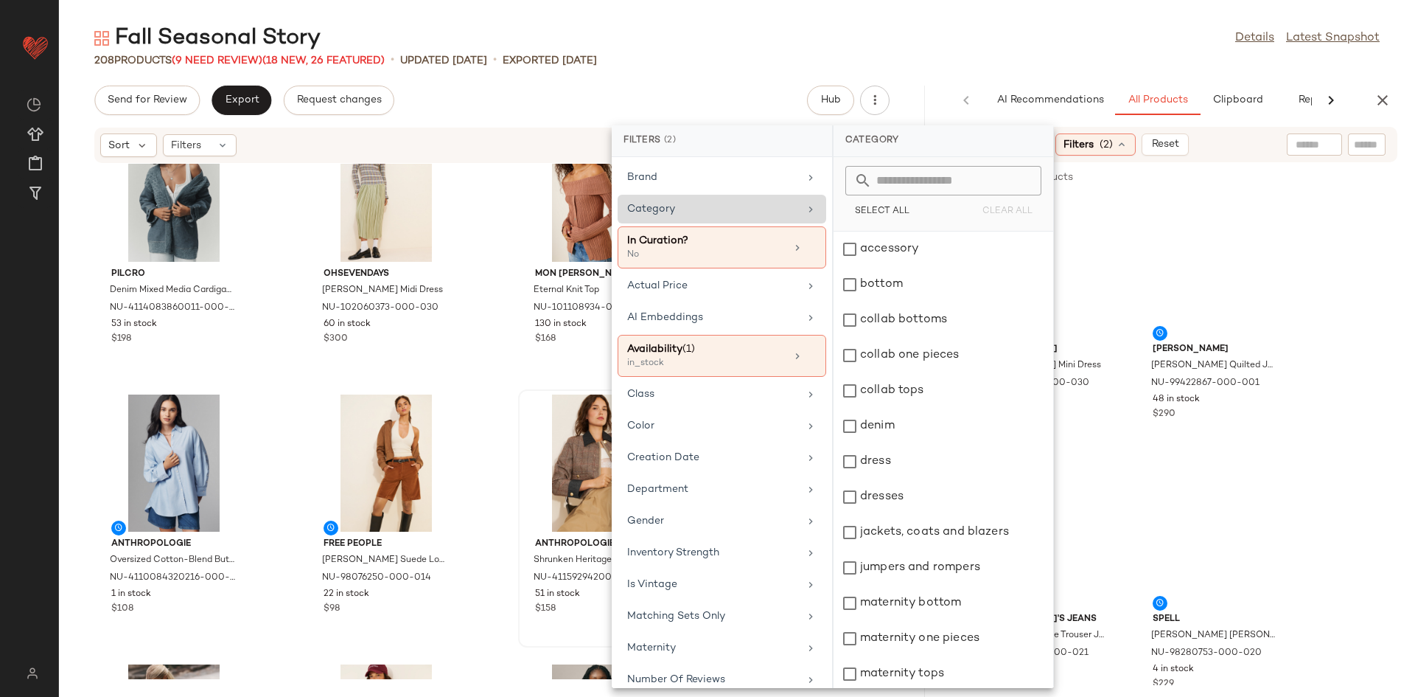
click at [555, 389] on div "Anthropologie Shrunken Heritage Jacket NU-4115929420089-000-029 51 in stock $158" at bounding box center [597, 518] width 159 height 258
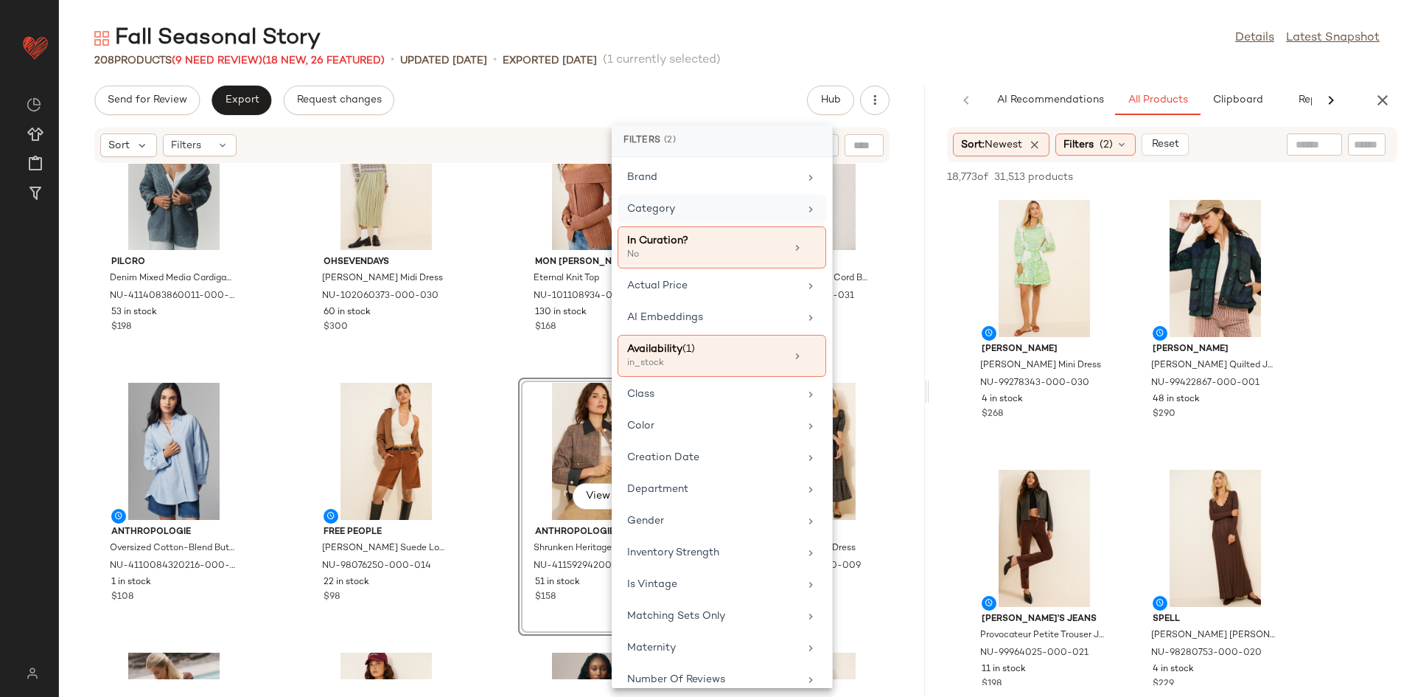
click at [453, 372] on div "Pilcro Denim Mixed Media Cardigan Sweater NU-4114083860011-000-008 53 in stock …" at bounding box center [492, 421] width 866 height 515
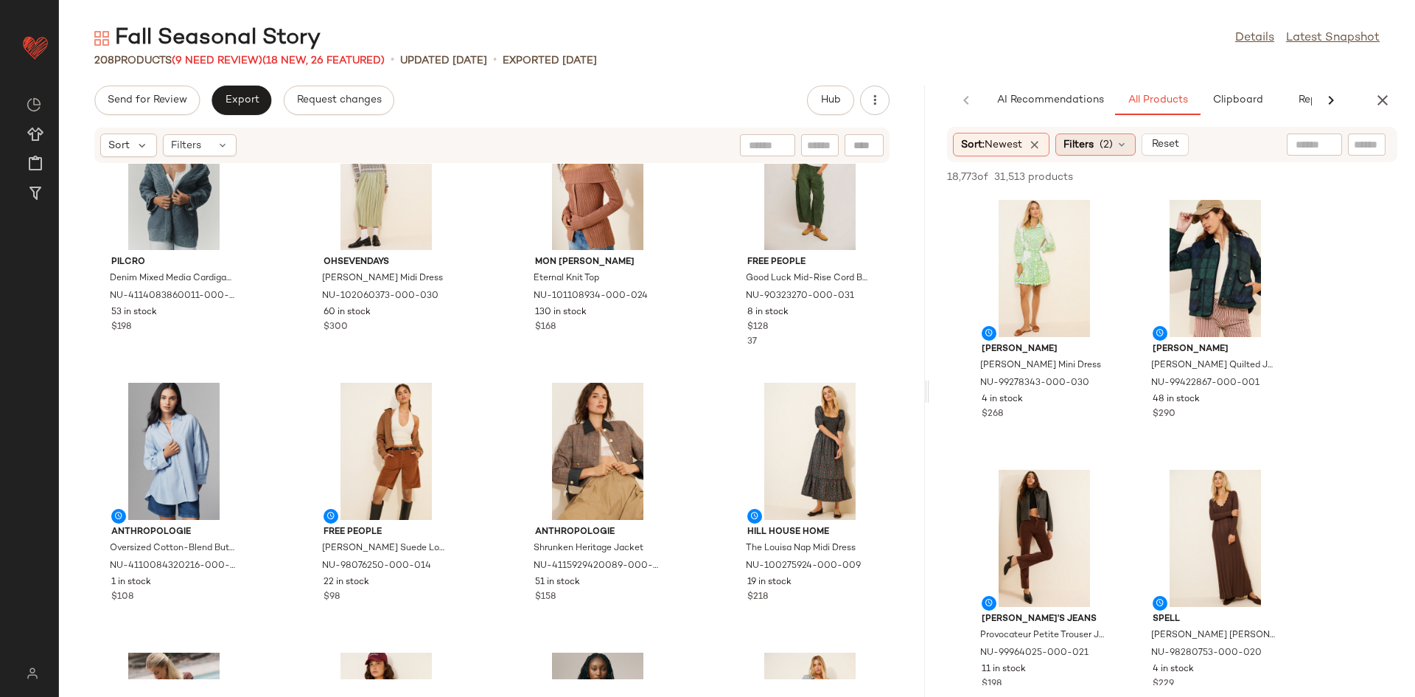
click at [1082, 153] on div "Filters (2)" at bounding box center [1096, 144] width 80 height 22
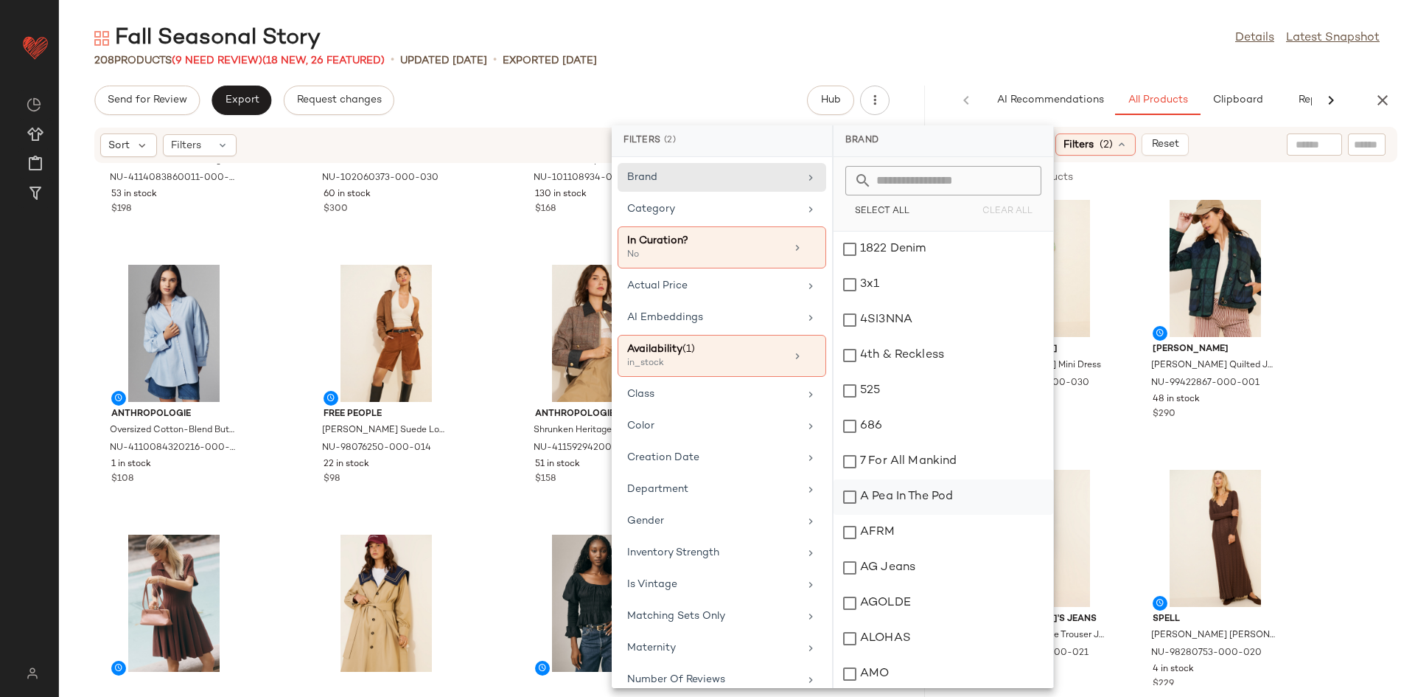
scroll to position [2096, 0]
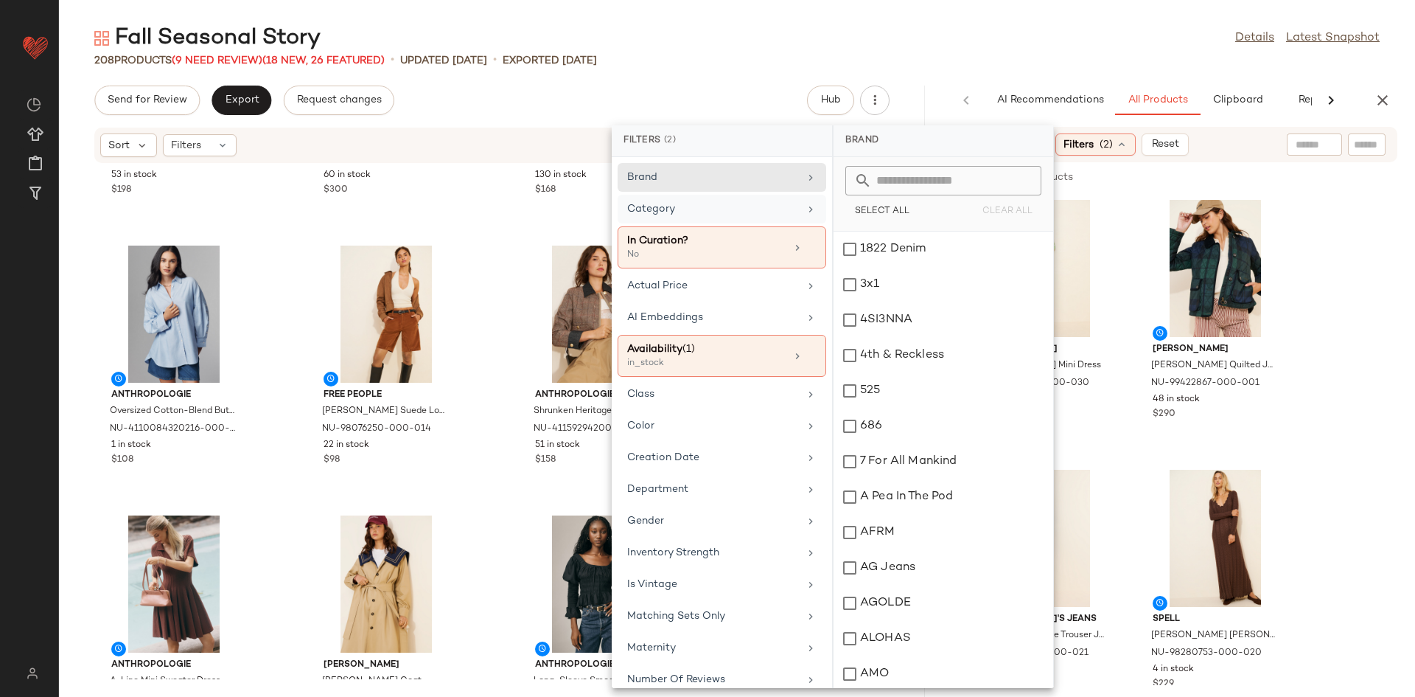
click at [718, 201] on div "Category" at bounding box center [713, 208] width 172 height 15
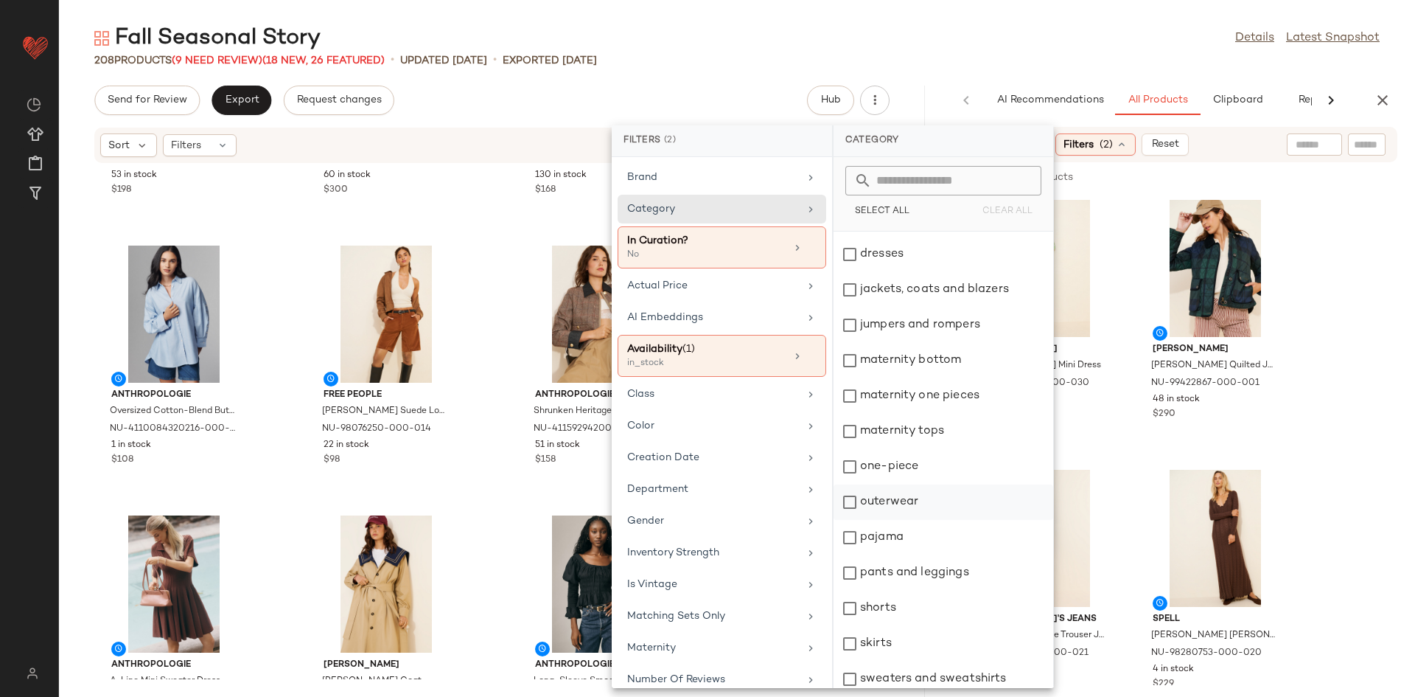
scroll to position [255, 0]
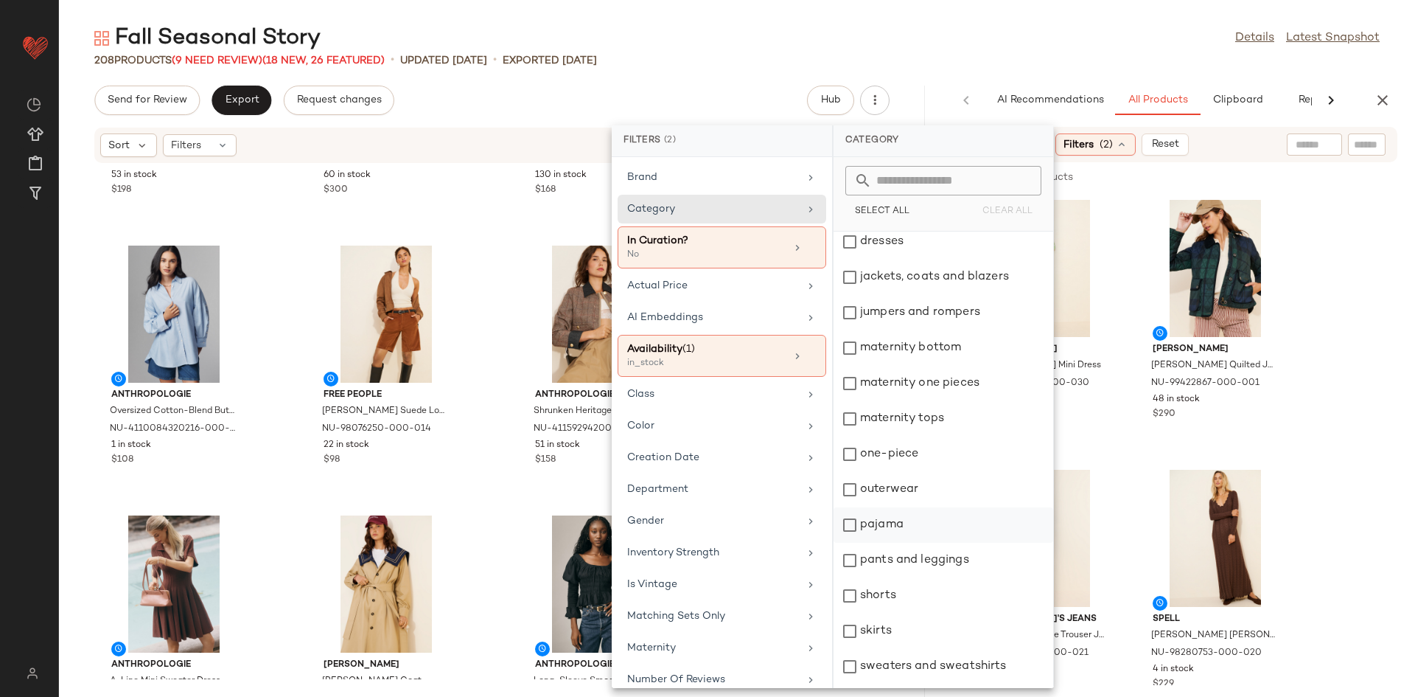
click at [955, 547] on div "pants and leggings" at bounding box center [944, 560] width 220 height 35
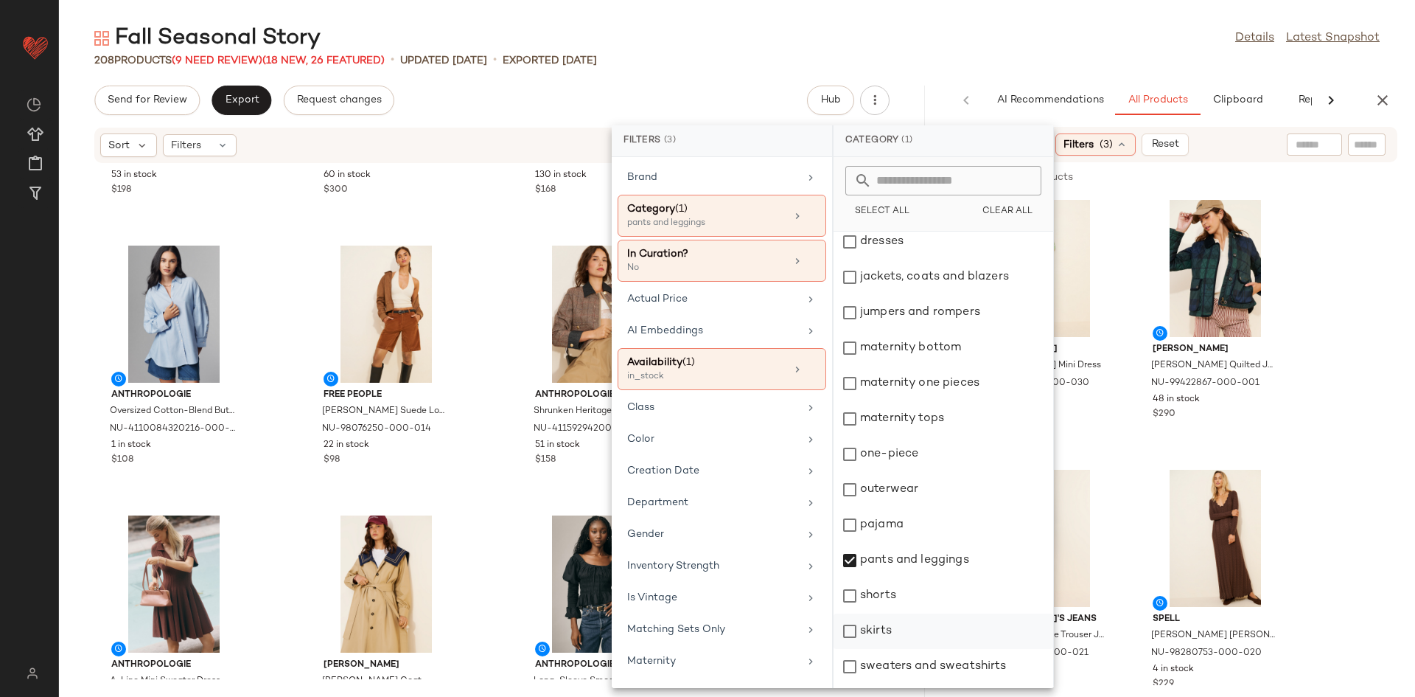
click at [936, 625] on div "skirts" at bounding box center [944, 630] width 220 height 35
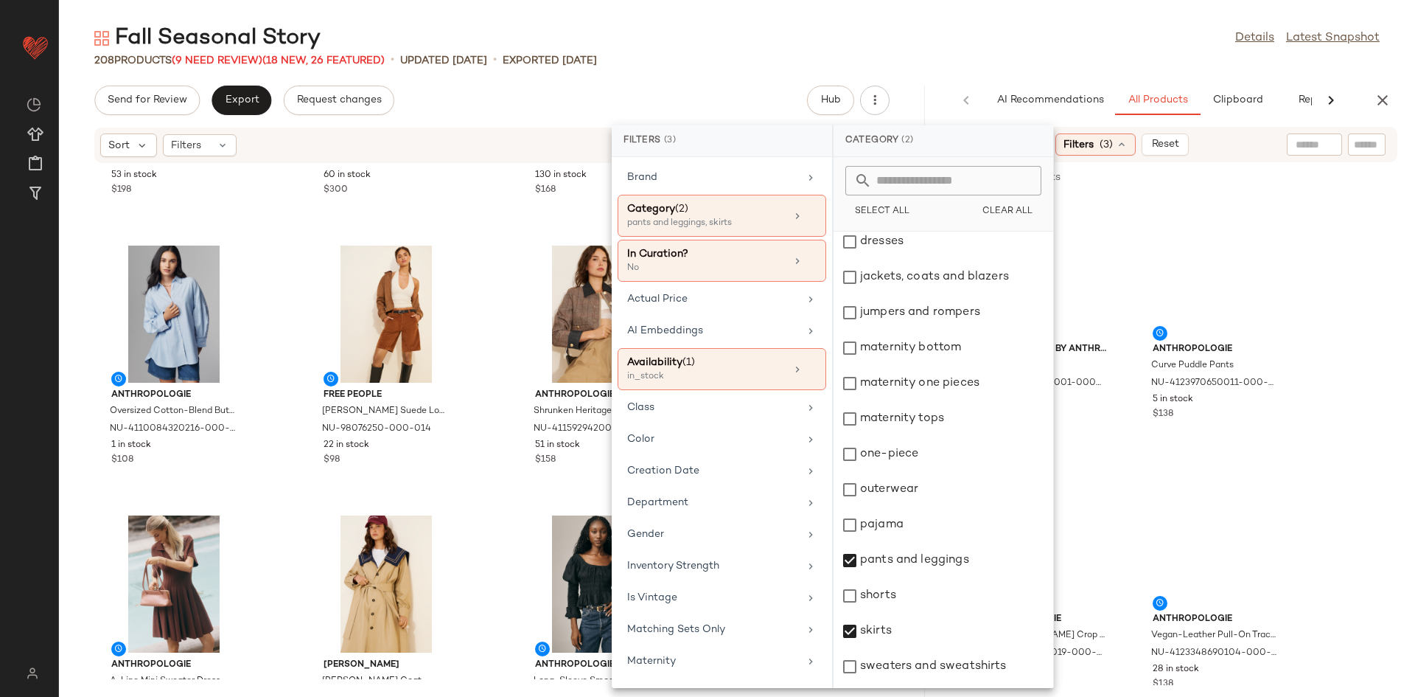
click at [507, 458] on div "Pilcro Denim Mixed Media Cardigan Sweater NU-4114083860011-000-008 53 in stock …" at bounding box center [492, 421] width 866 height 515
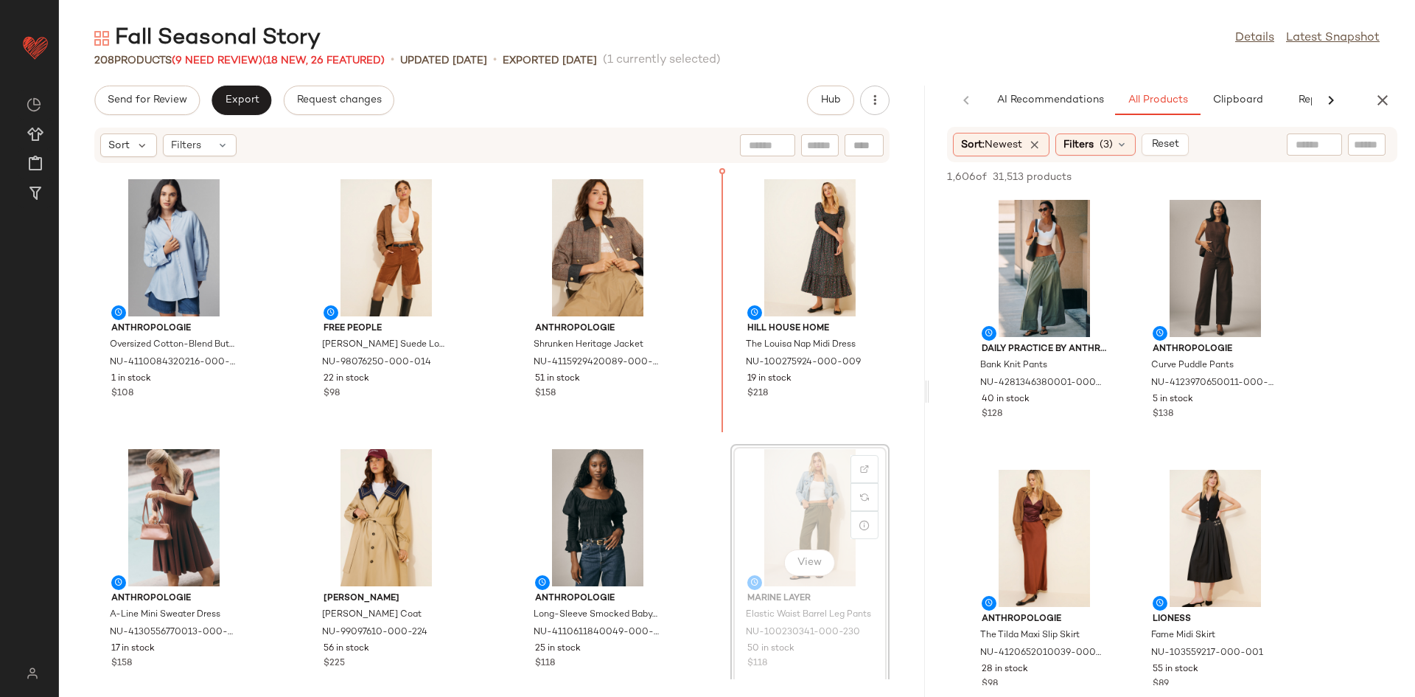
scroll to position [2146, 0]
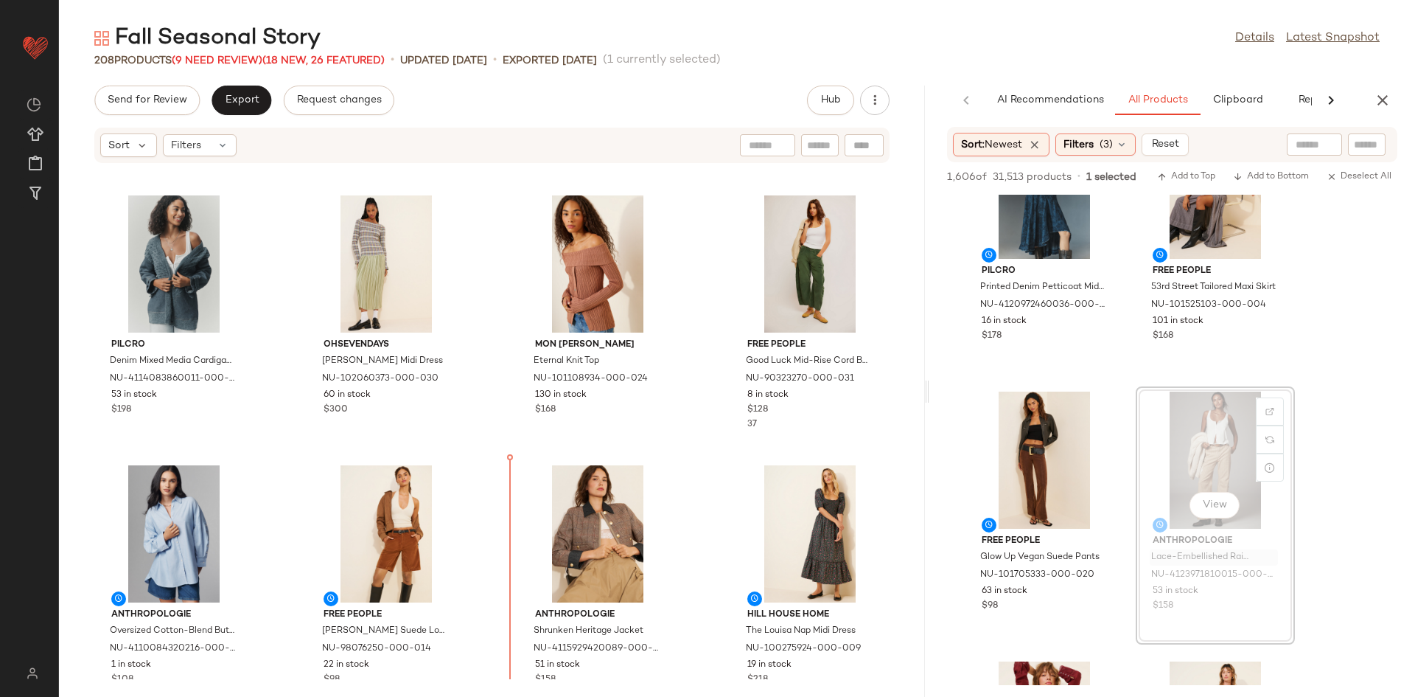
scroll to position [1877, 0]
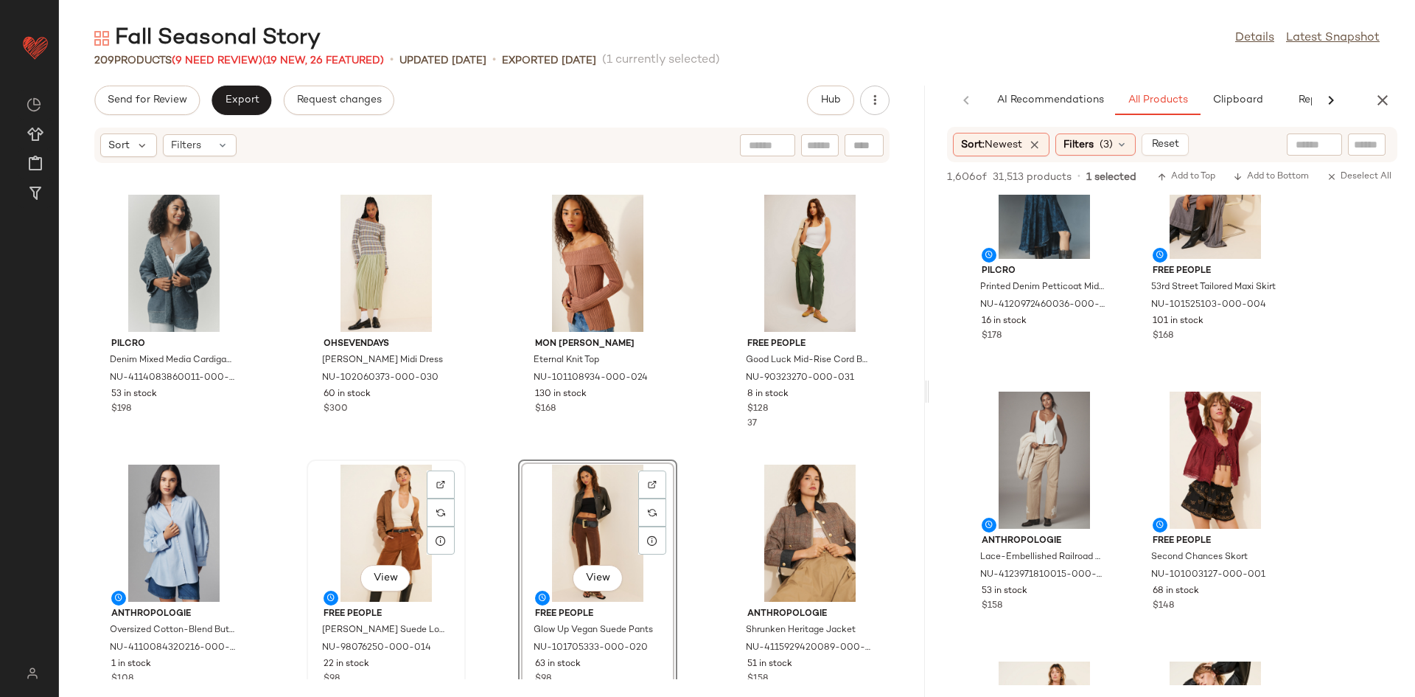
click at [336, 543] on div "View" at bounding box center [386, 532] width 149 height 137
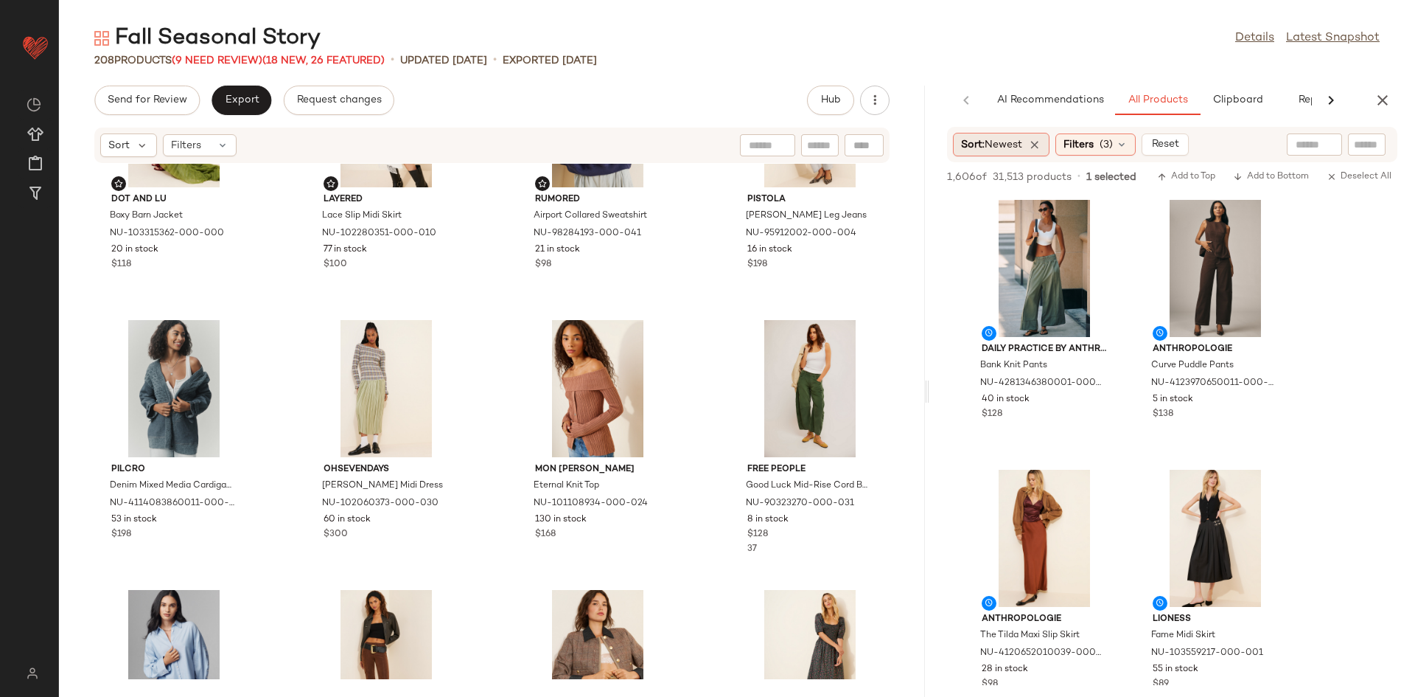
drag, startPoint x: 976, startPoint y: 139, endPoint x: 983, endPoint y: 154, distance: 17.1
click at [977, 140] on span "Sort: Newest" at bounding box center [991, 144] width 61 height 15
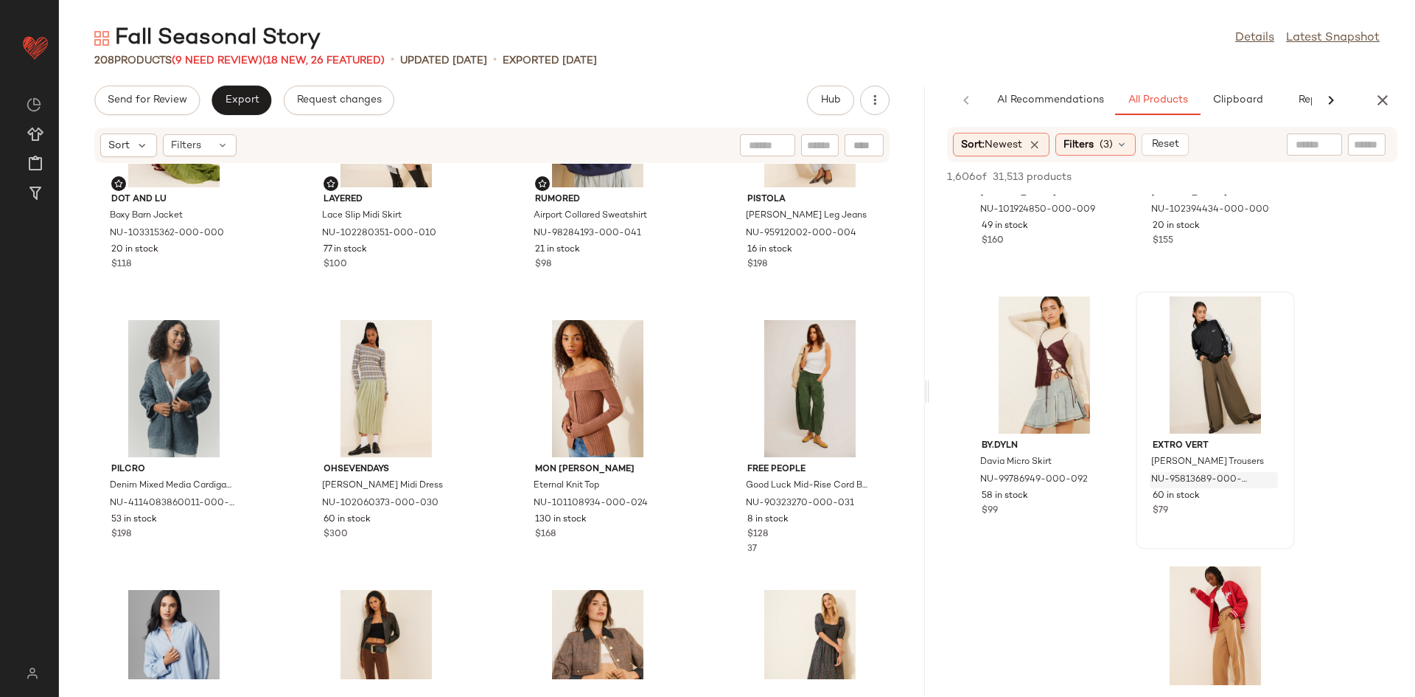
scroll to position [6239, 0]
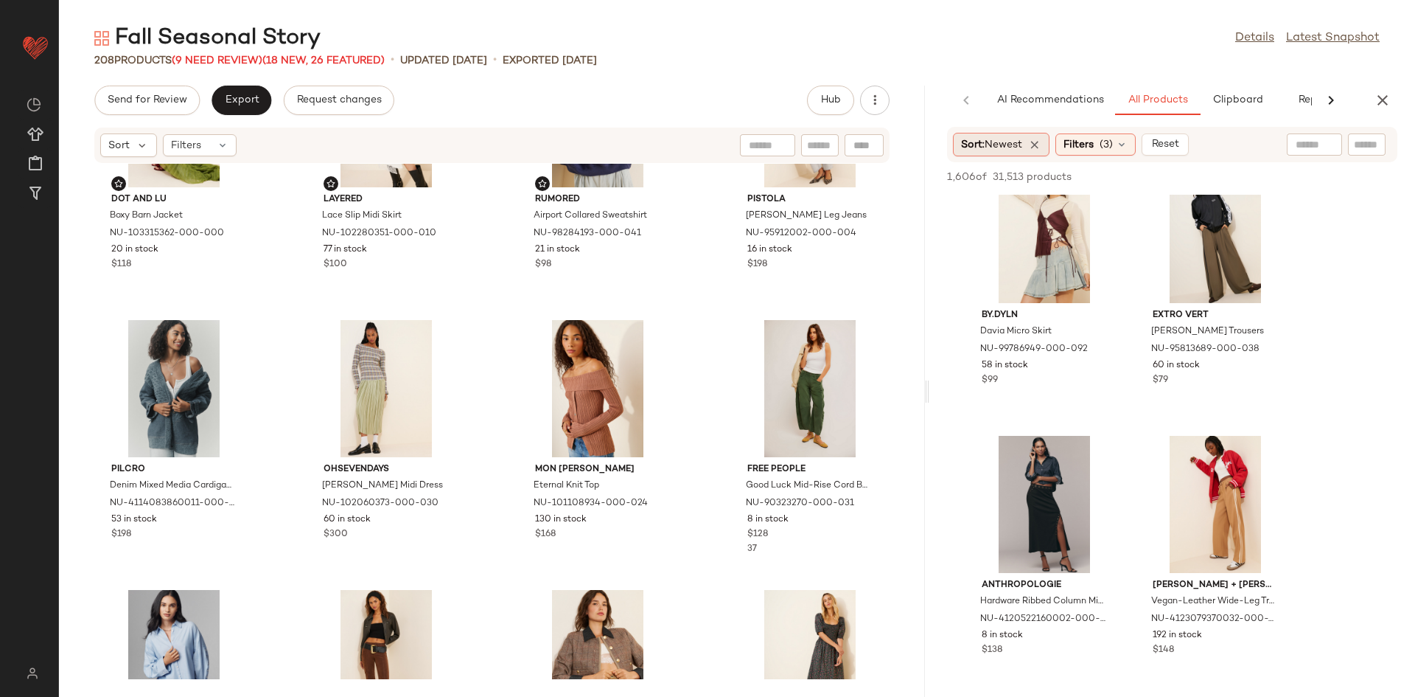
click at [1002, 153] on div "Sort: Newest" at bounding box center [1001, 145] width 97 height 24
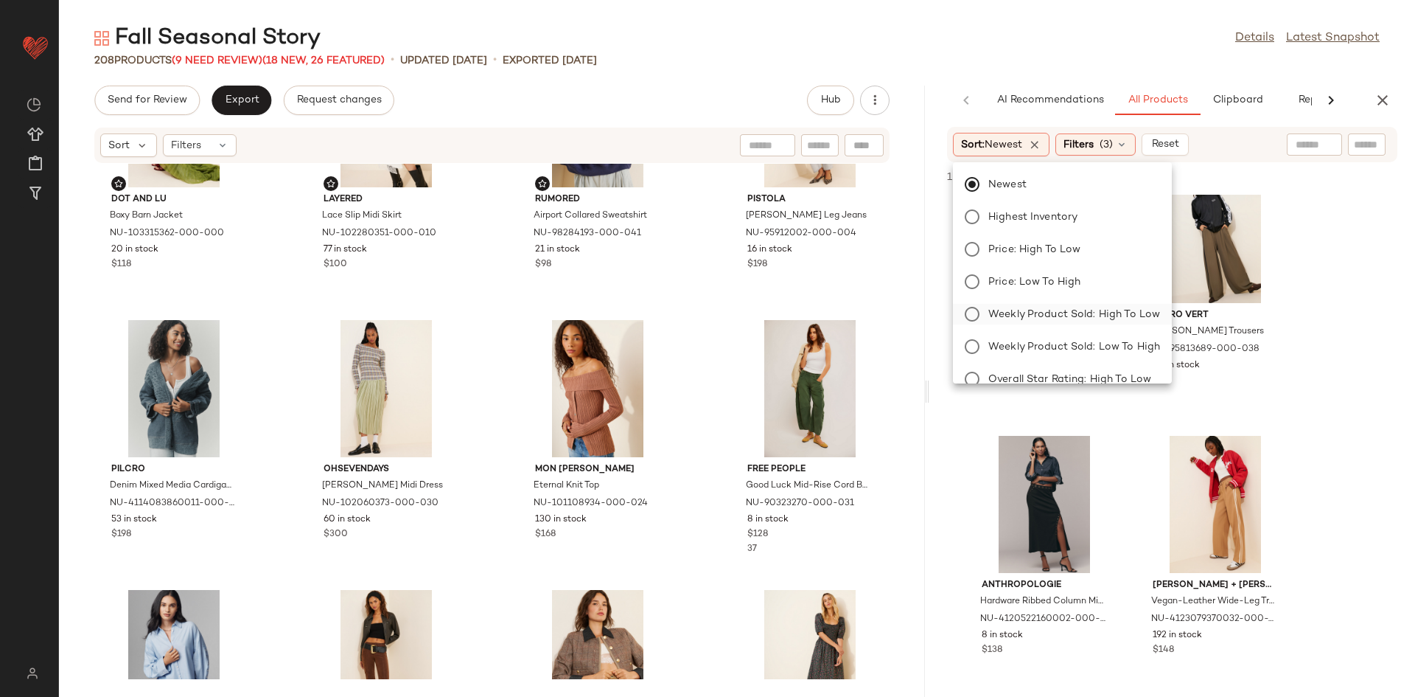
click at [1123, 313] on span "Weekly Product Sold: High to Low" at bounding box center [1075, 314] width 172 height 15
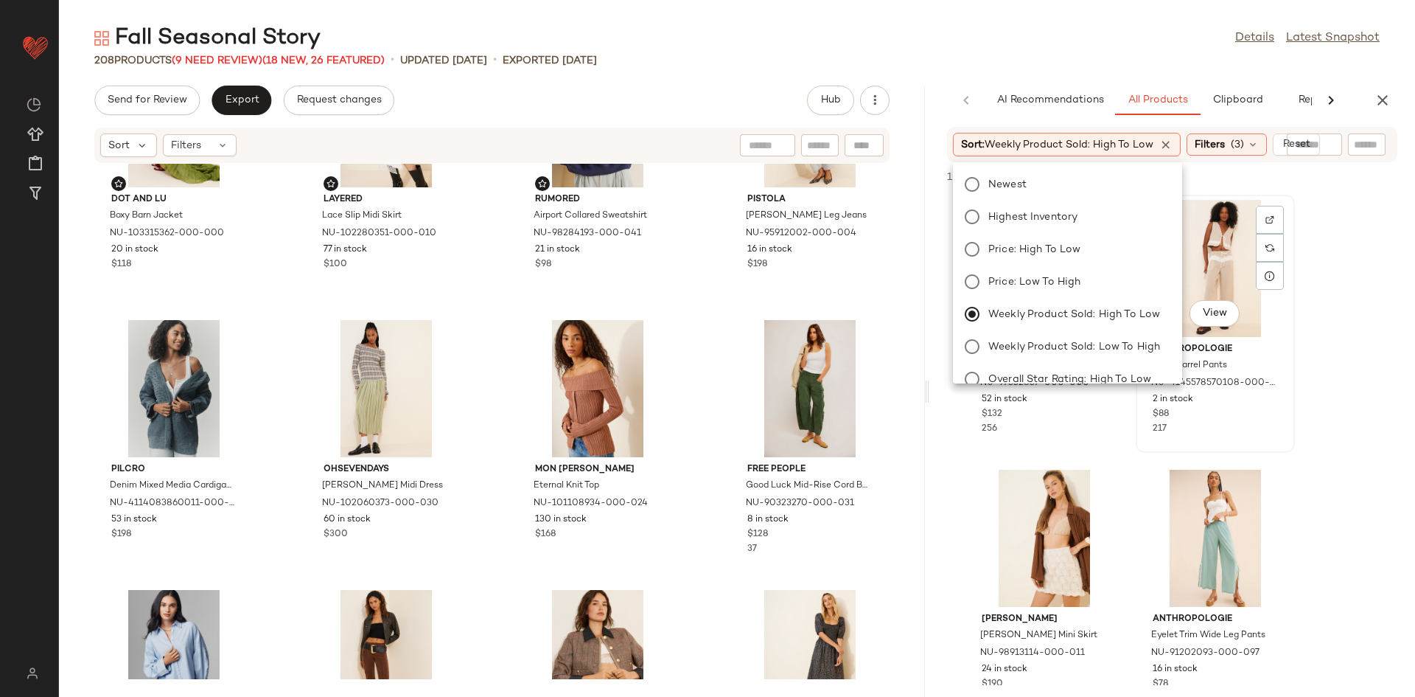
click at [1235, 436] on div "SET View Anthropologie Wave Barrel Pants NU-4145578570108-000-015 2 in stock $8…" at bounding box center [1215, 323] width 156 height 255
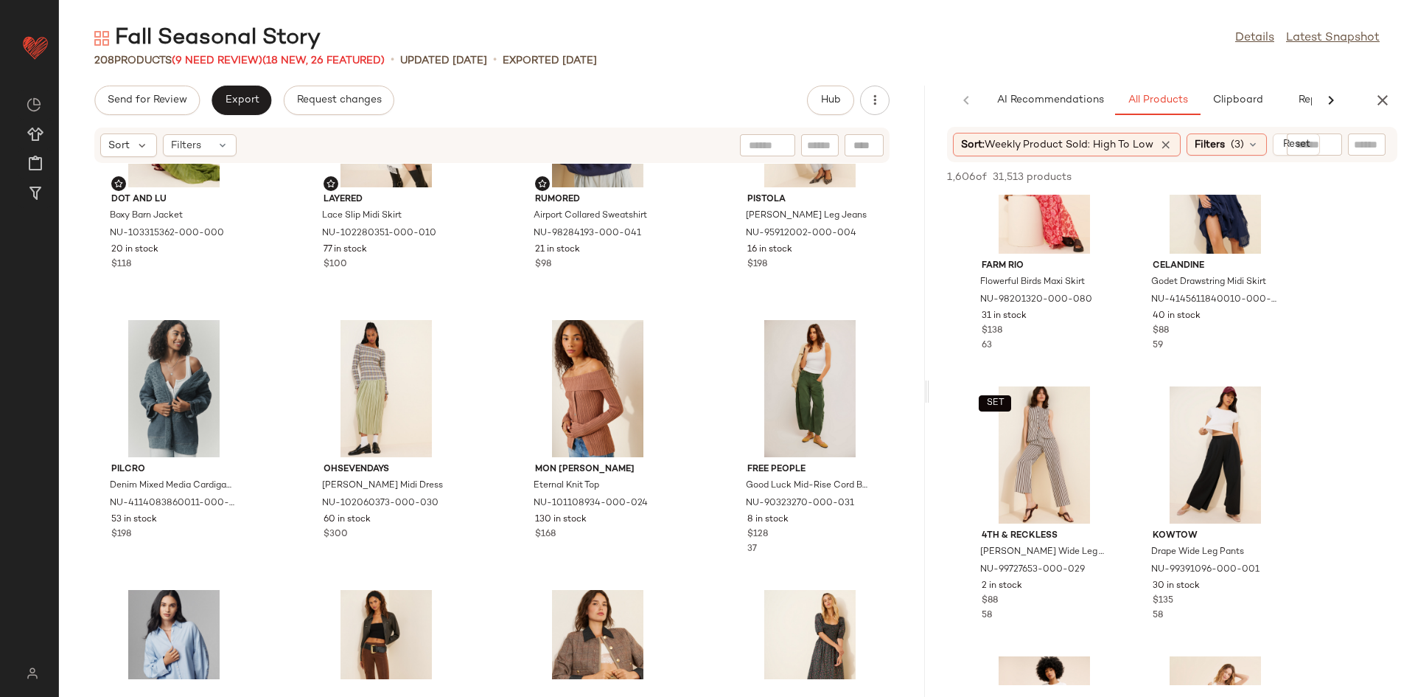
scroll to position [2438, 0]
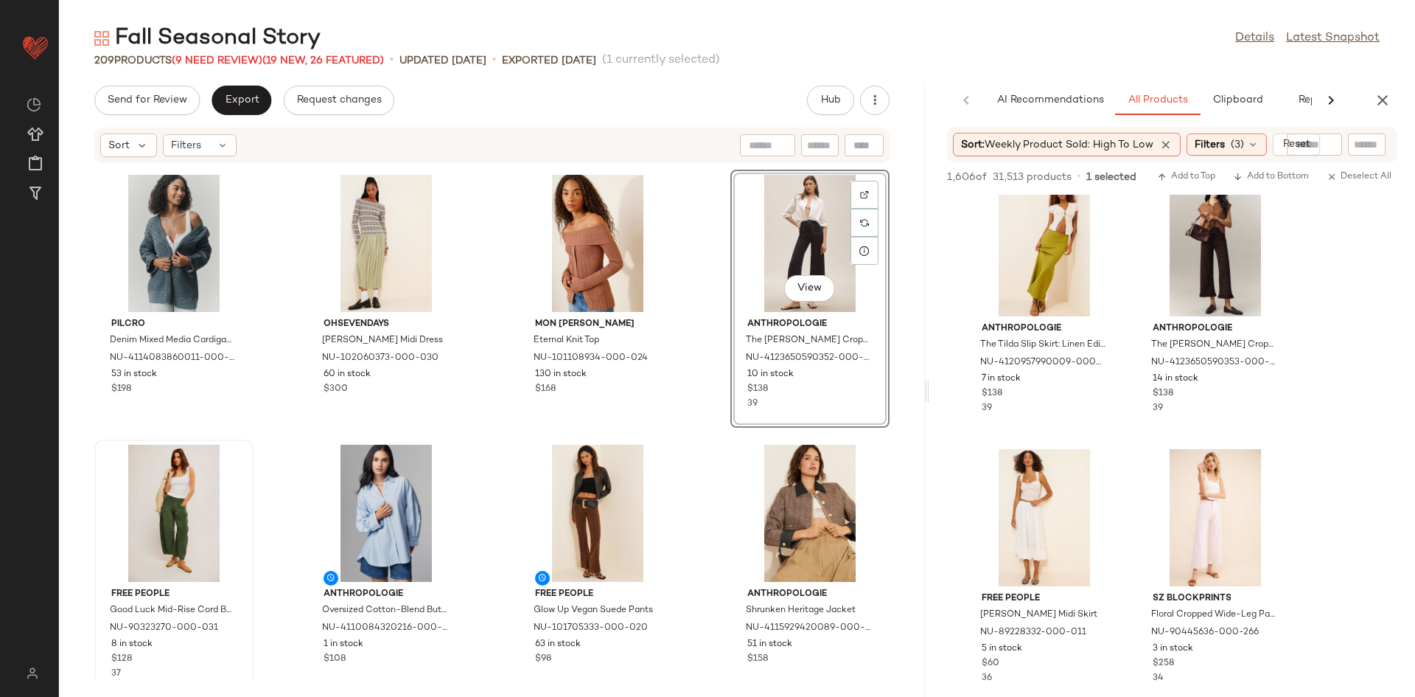
scroll to position [1903, 0]
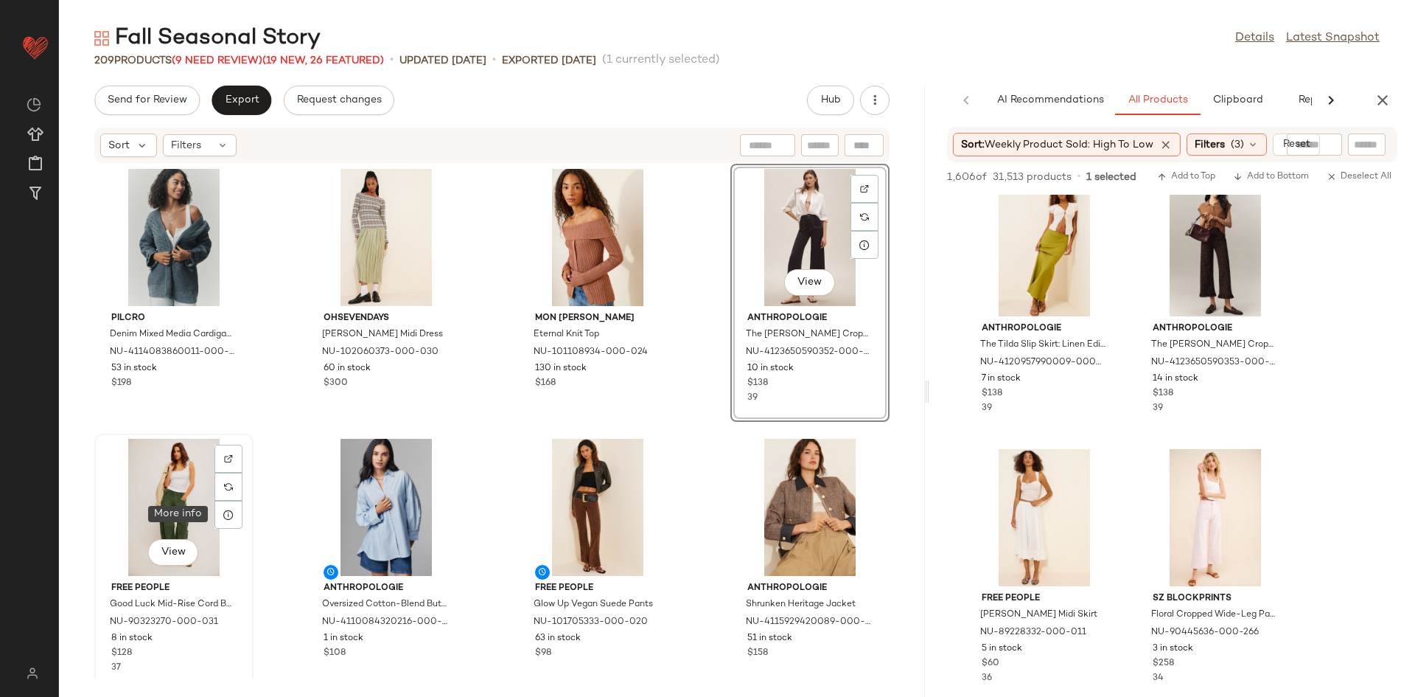
click at [144, 503] on div "View" at bounding box center [174, 507] width 149 height 137
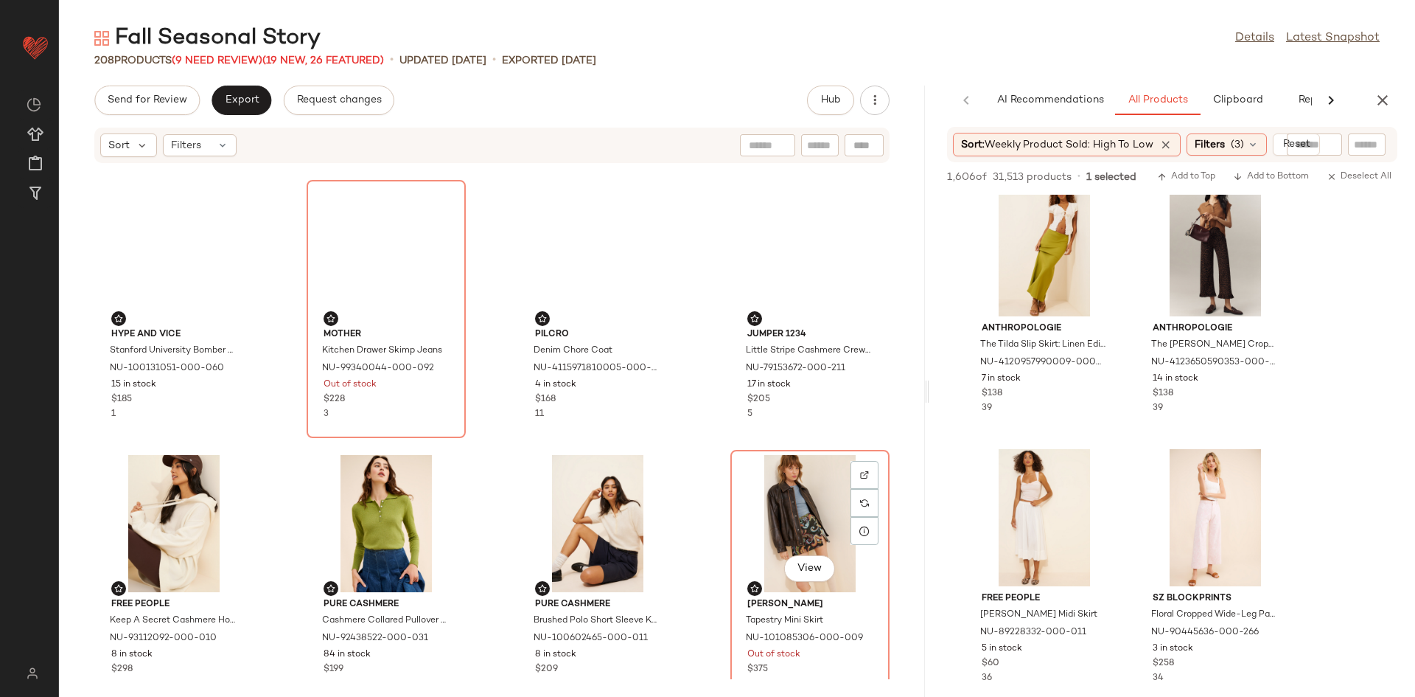
scroll to position [147, 0]
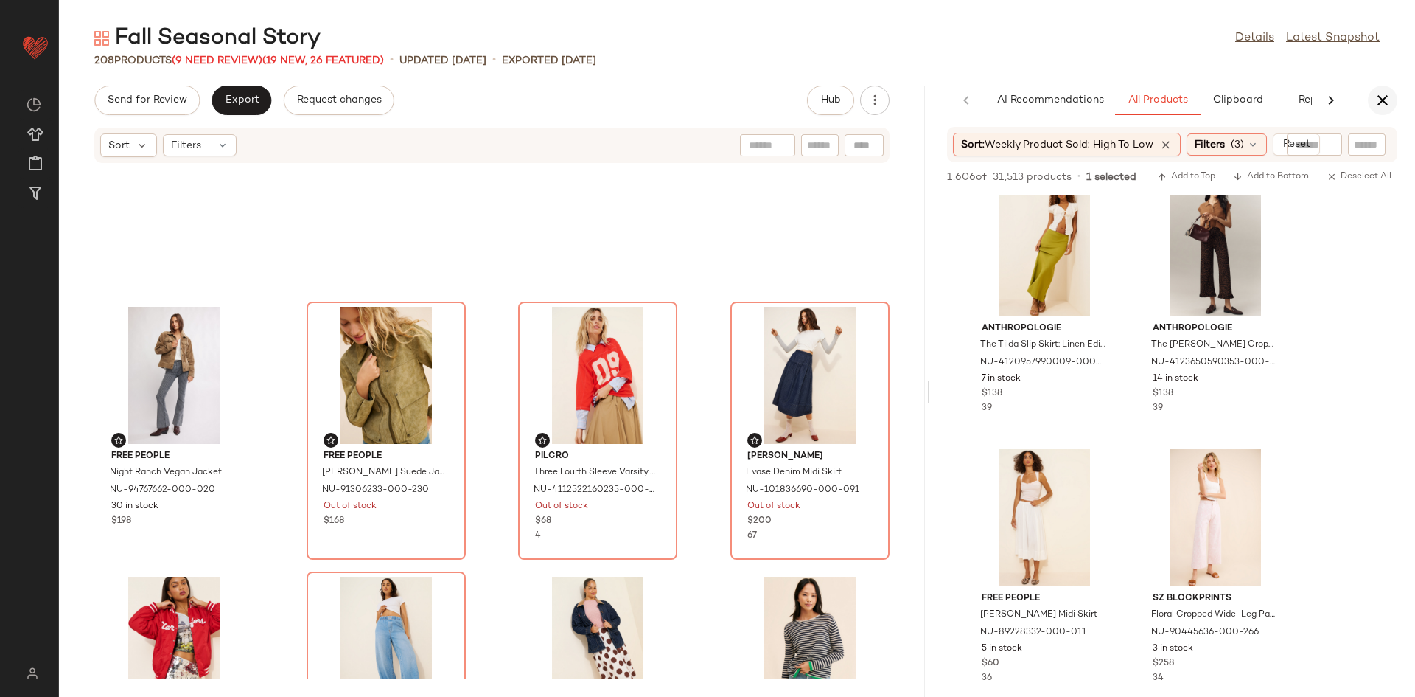
click at [1387, 103] on icon "button" at bounding box center [1383, 100] width 18 height 18
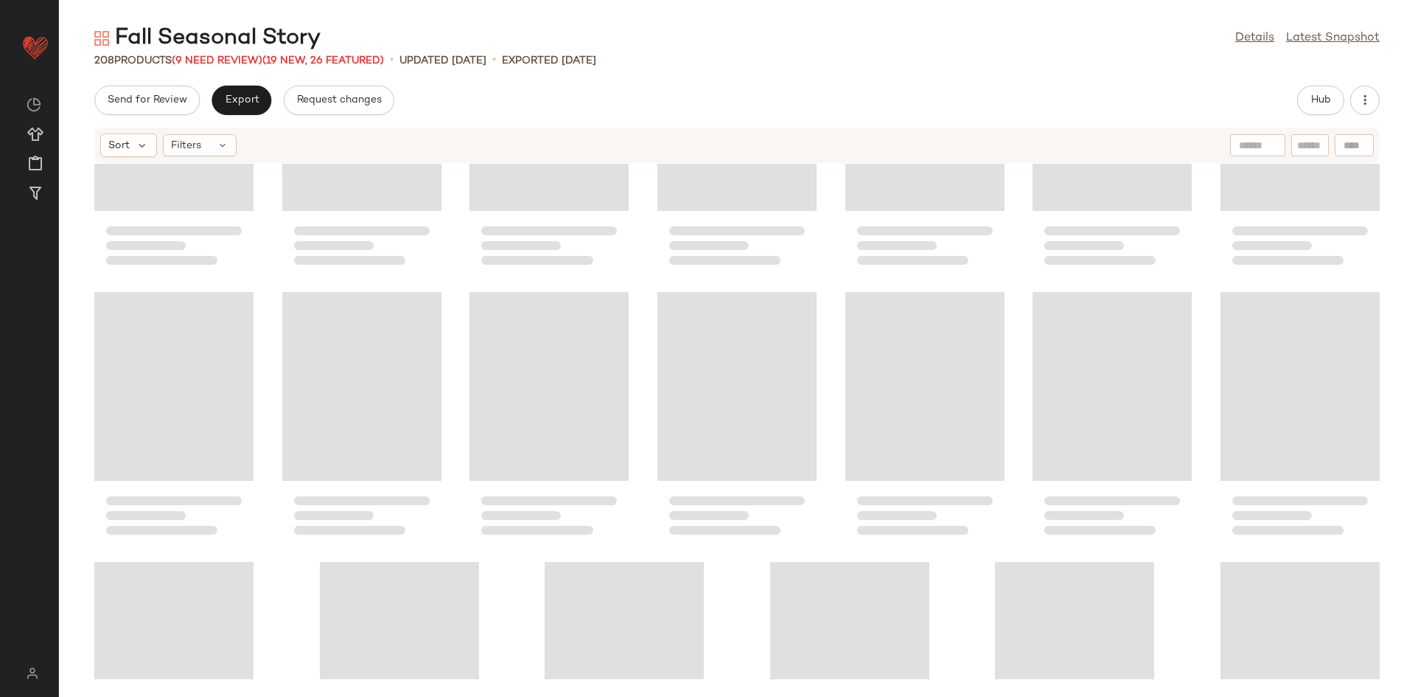
scroll to position [0, 0]
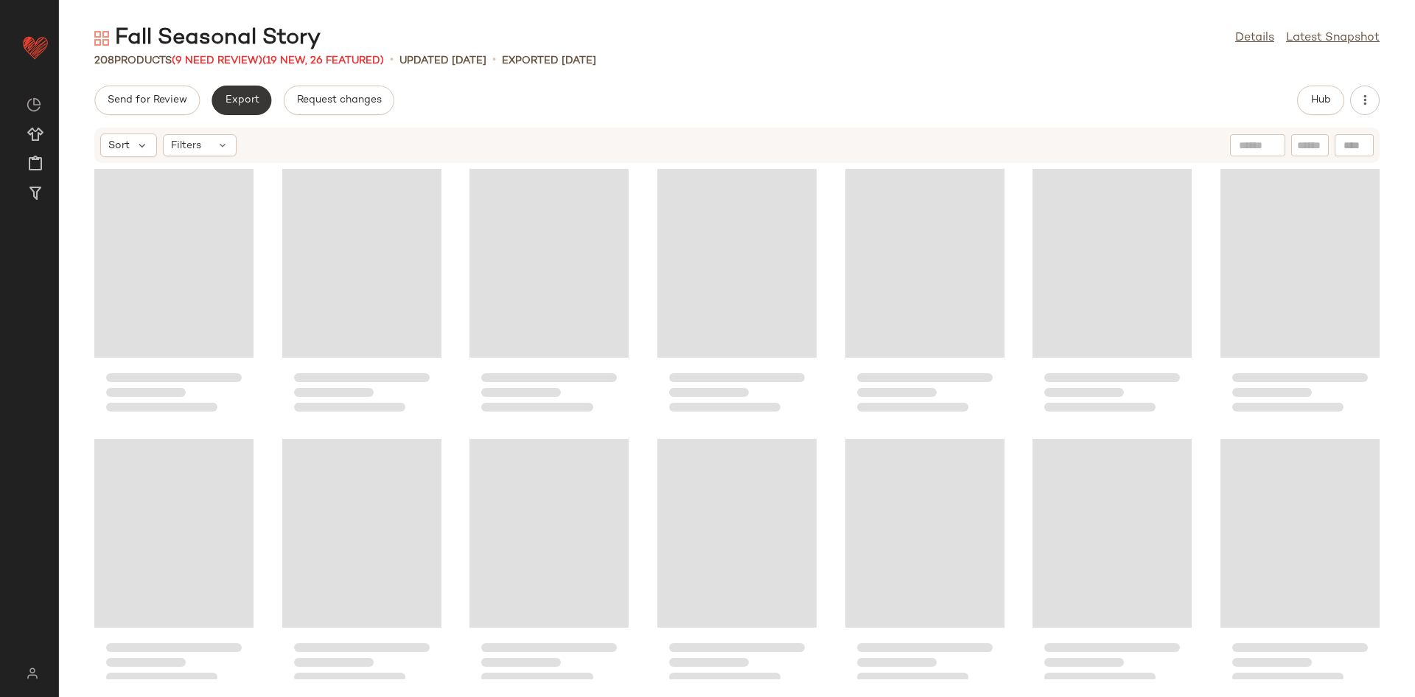
click at [243, 91] on button "Export" at bounding box center [242, 100] width 60 height 29
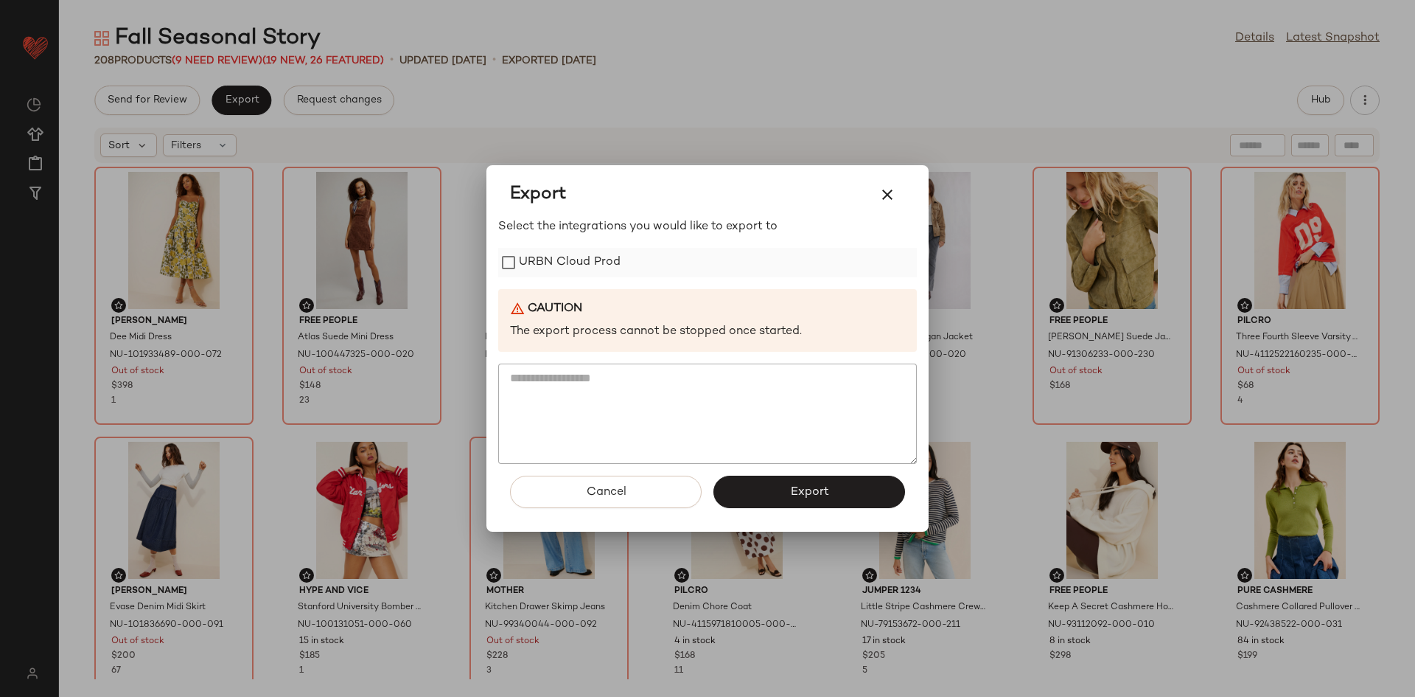
click at [615, 250] on label "URBN Cloud Prod" at bounding box center [570, 262] width 102 height 29
click at [774, 485] on button "Export" at bounding box center [810, 491] width 192 height 32
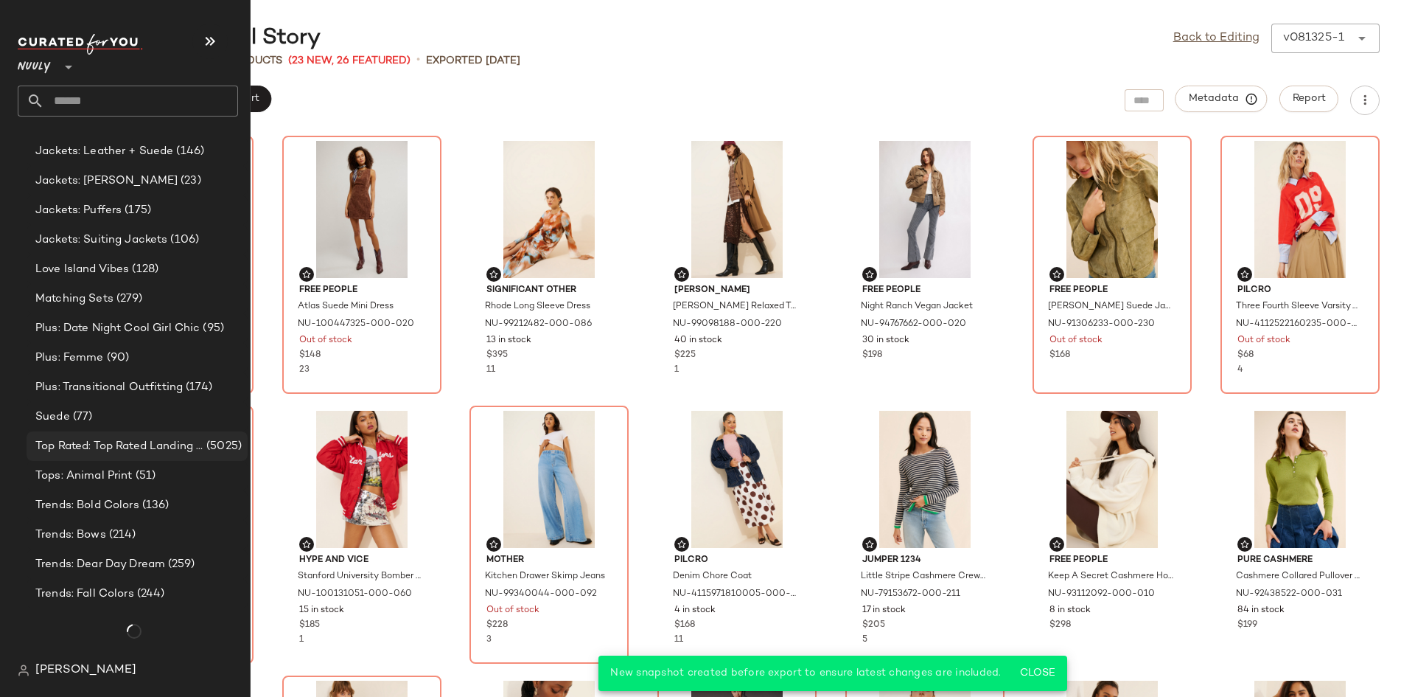
scroll to position [1174, 0]
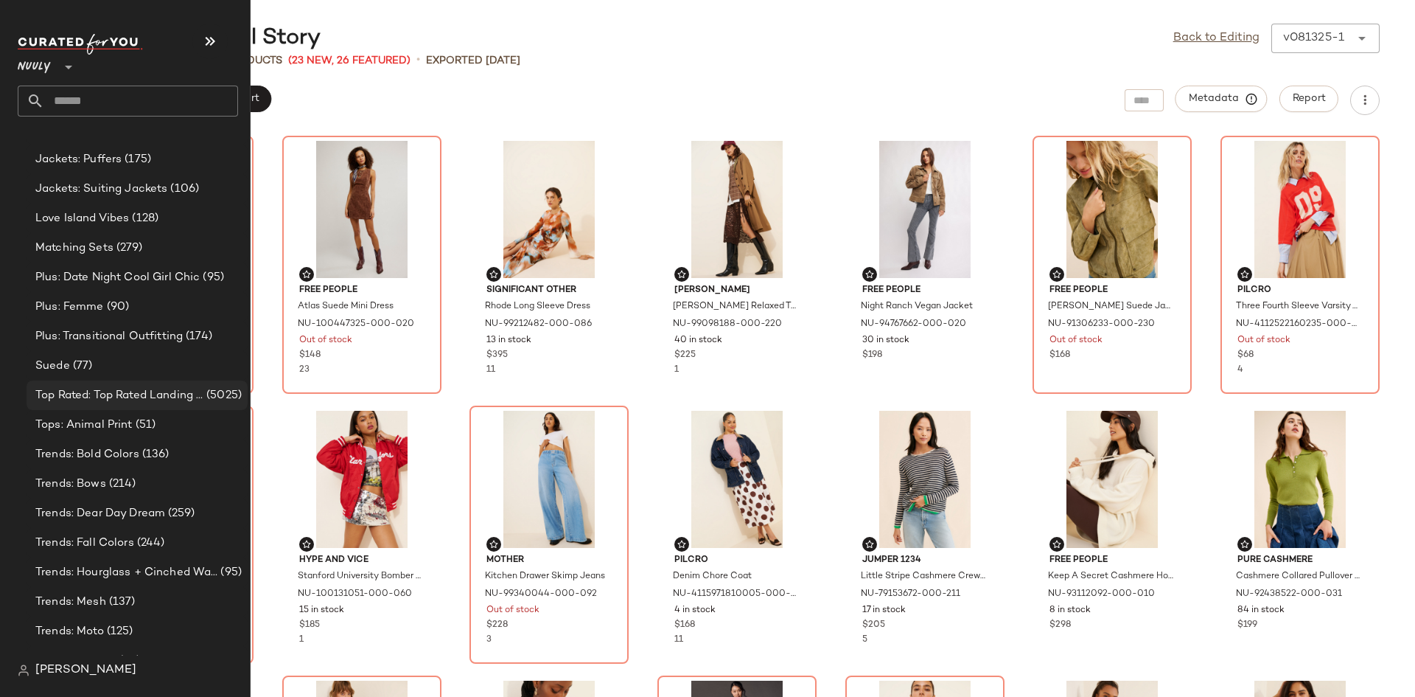
click at [146, 396] on span "Top Rated: Top Rated Landing Page" at bounding box center [119, 395] width 168 height 17
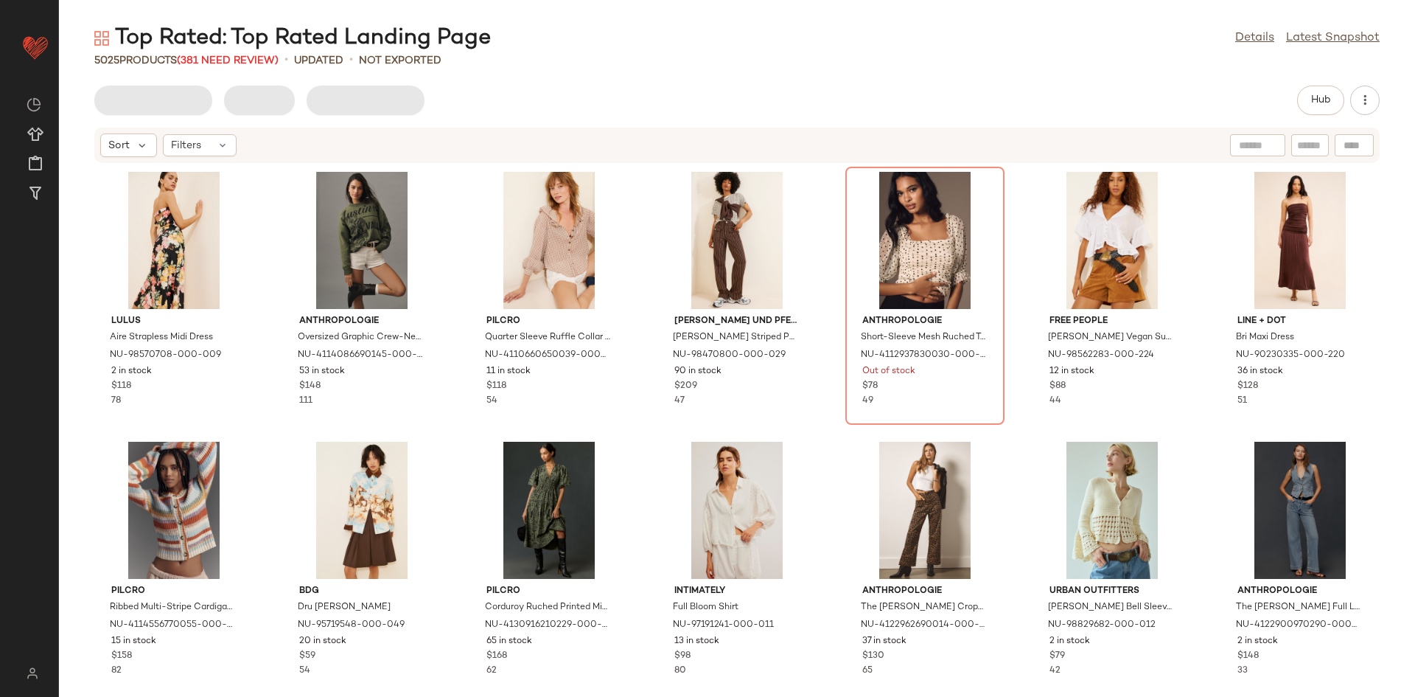
click at [899, 114] on div "Hub" at bounding box center [737, 100] width 1286 height 29
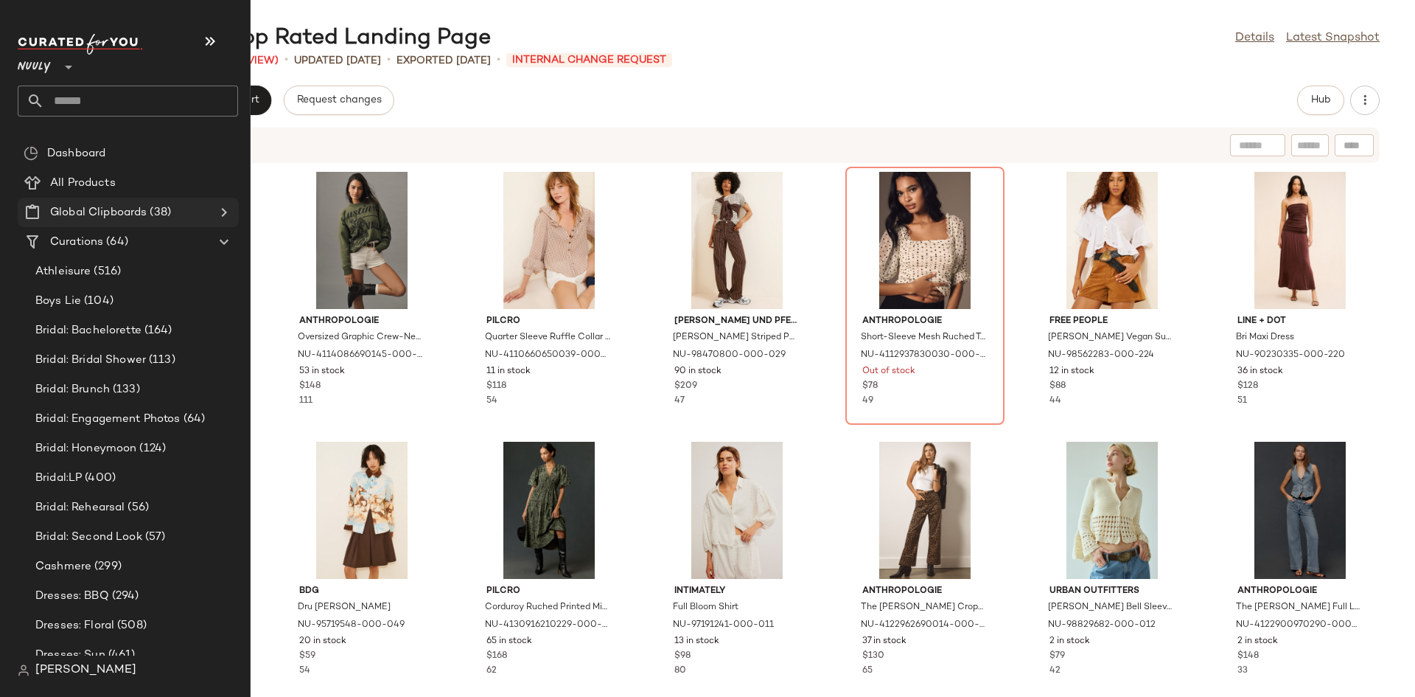
click at [226, 215] on icon at bounding box center [224, 212] width 18 height 18
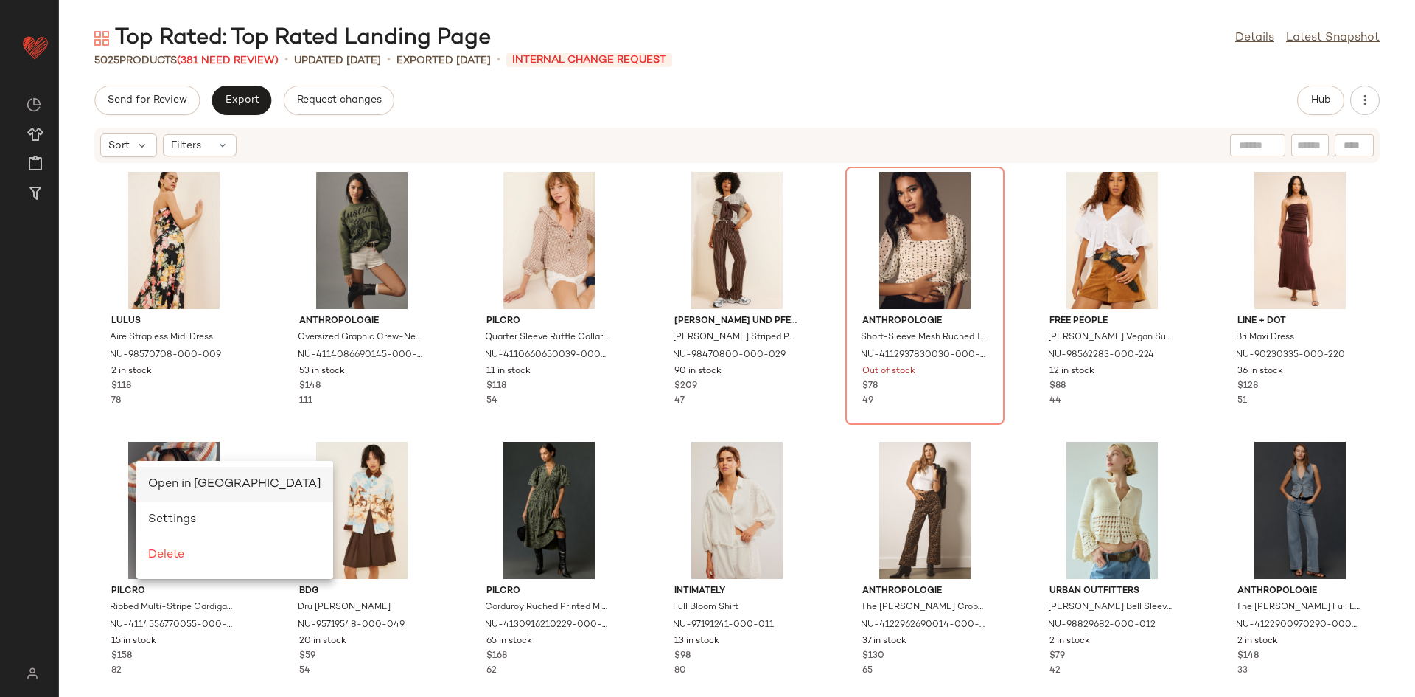
click at [167, 473] on div "Open in Split View" at bounding box center [234, 484] width 197 height 35
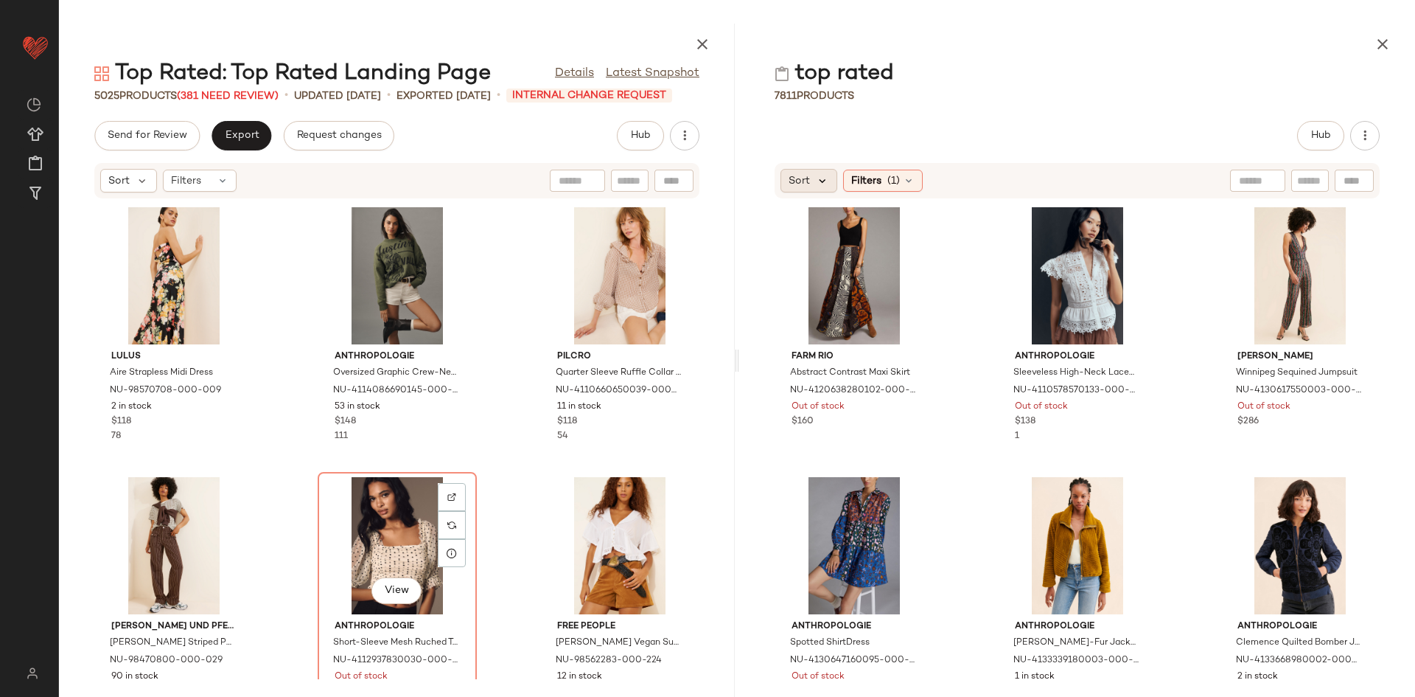
click at [821, 185] on icon at bounding box center [822, 180] width 13 height 13
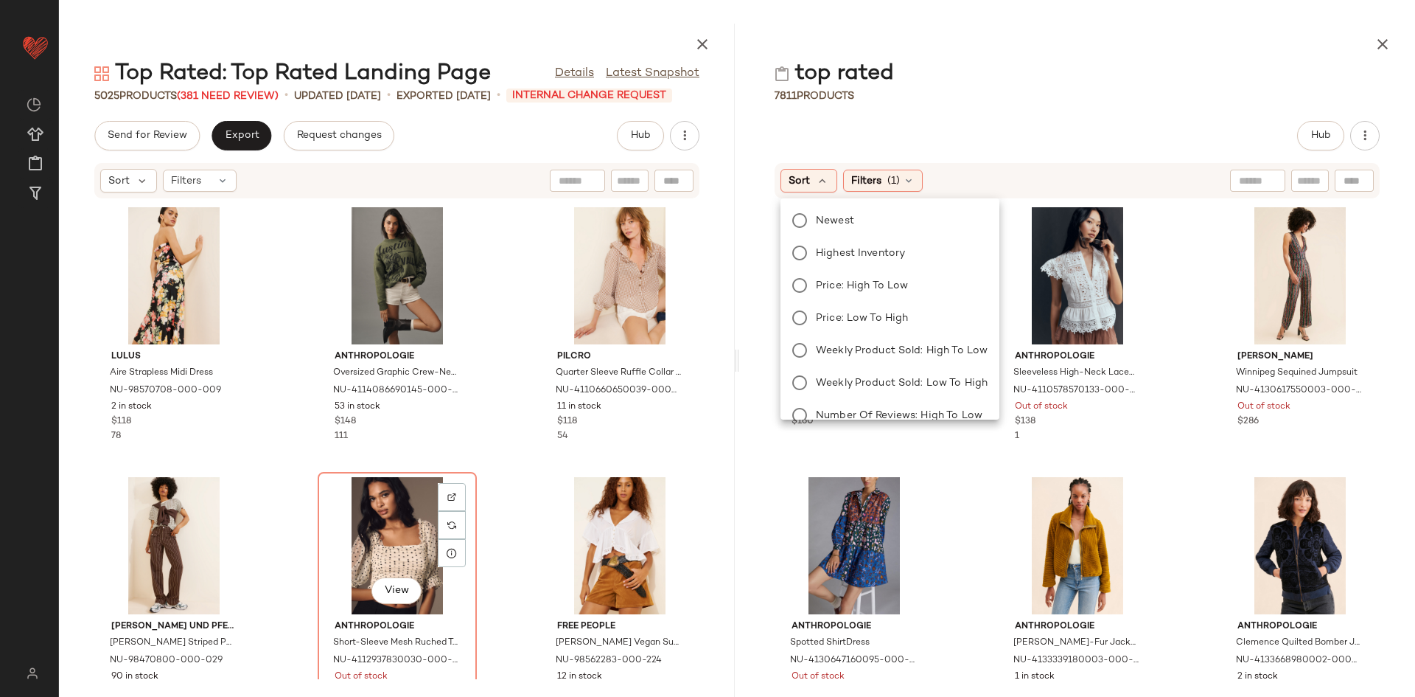
click at [830, 204] on div "Newest Highest Inventory Price: High to Low Price: Low to High Weekly Product S…" at bounding box center [889, 366] width 222 height 324
click at [832, 213] on span "Newest" at bounding box center [835, 220] width 38 height 15
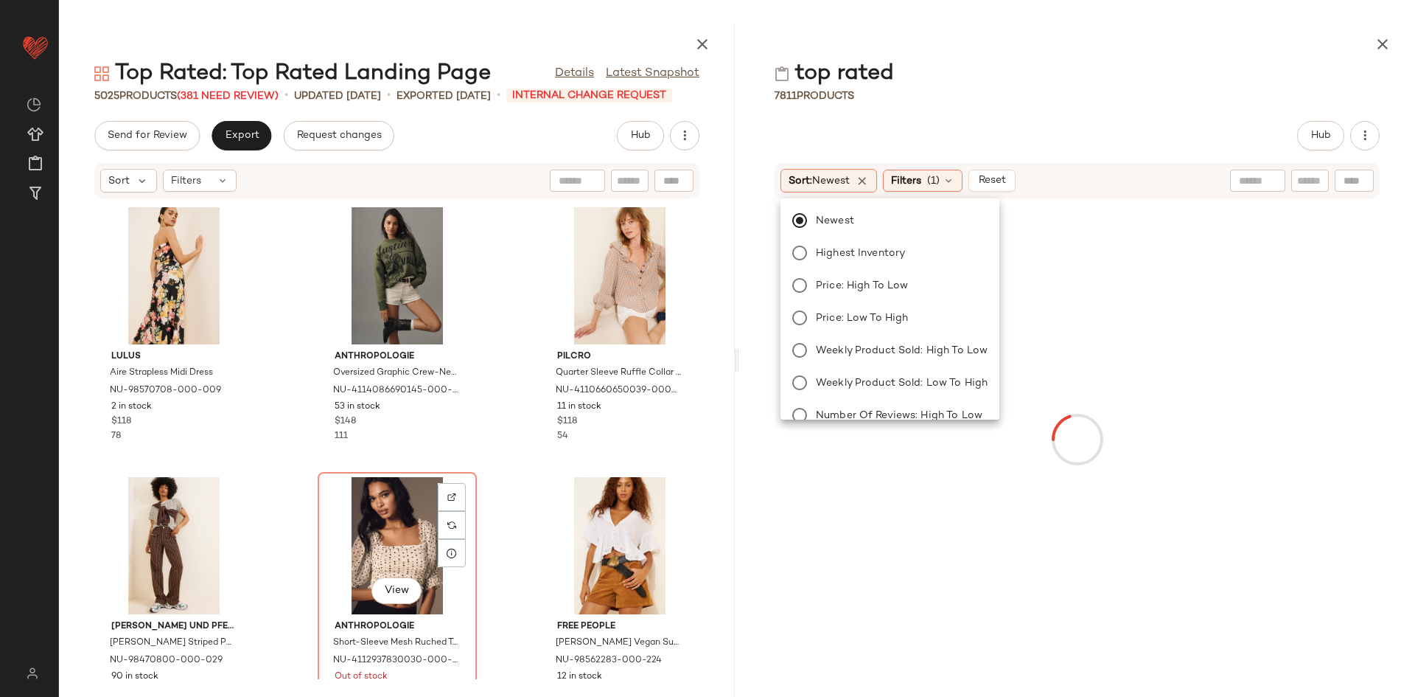
click at [915, 166] on div "Sort: Newest Filters (1) Reset" at bounding box center [1077, 180] width 605 height 35
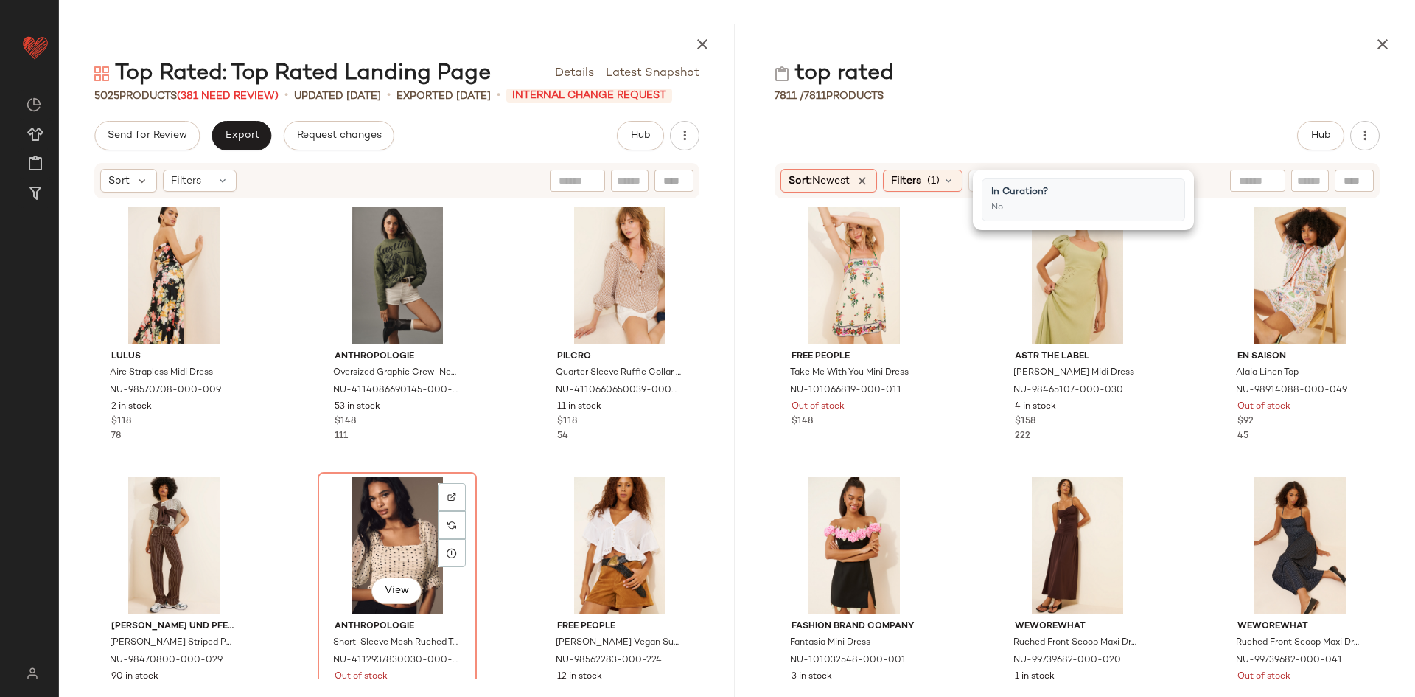
click at [947, 164] on div "Sort: Newest Filters (1) Reset" at bounding box center [1077, 180] width 605 height 35
click at [947, 178] on icon at bounding box center [949, 181] width 12 height 12
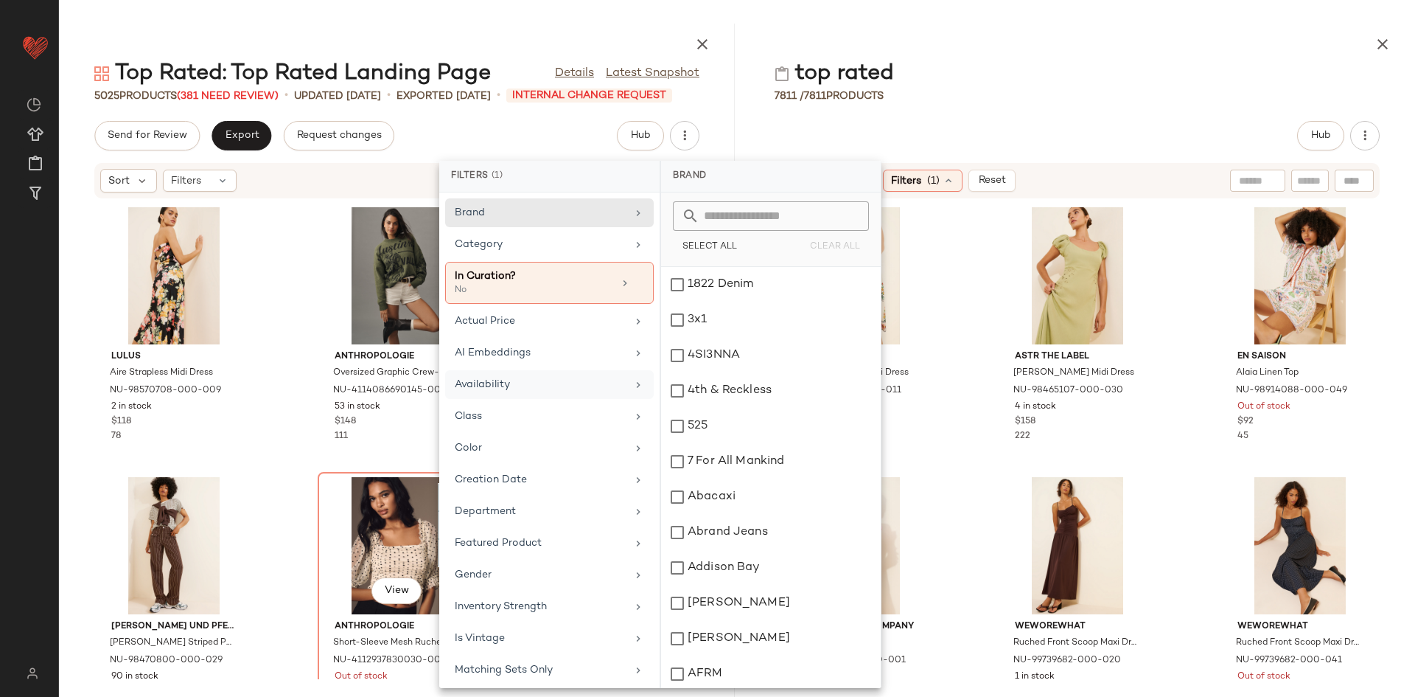
click at [558, 402] on div "Availability" at bounding box center [549, 416] width 209 height 29
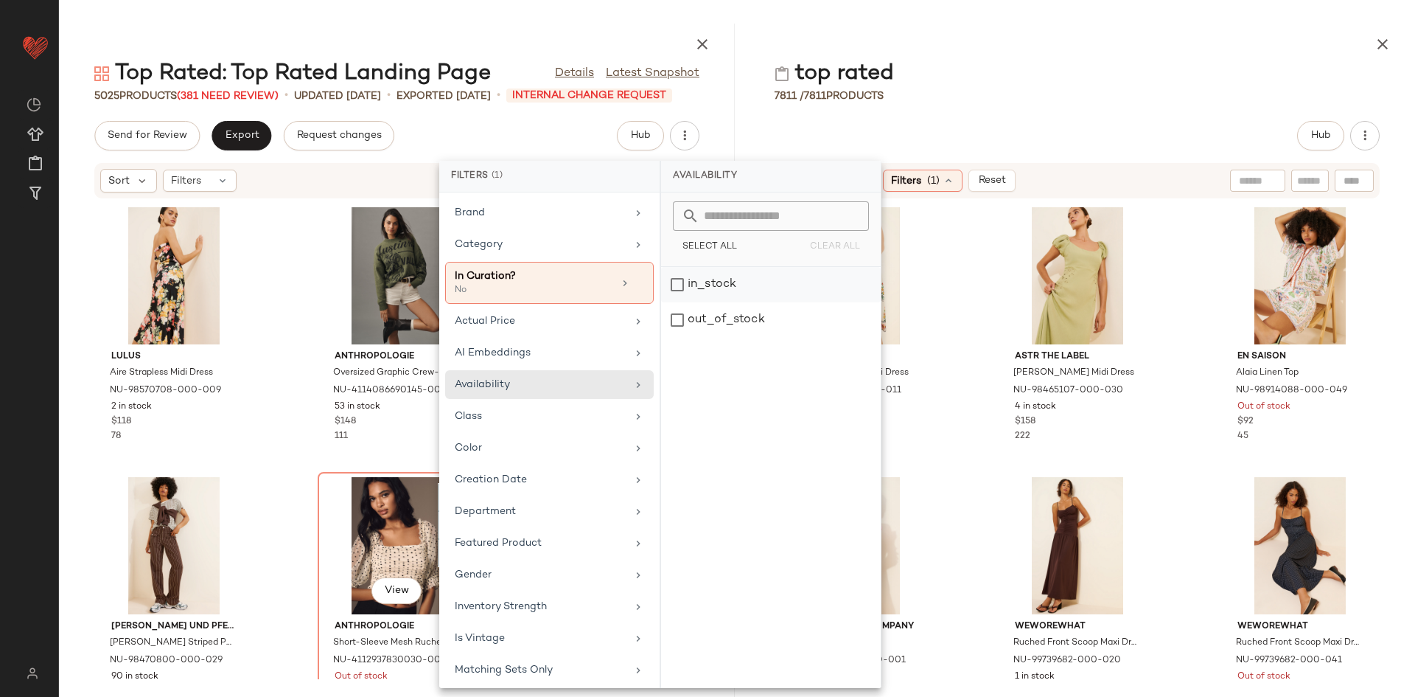
click at [710, 302] on div "in_stock" at bounding box center [771, 319] width 220 height 35
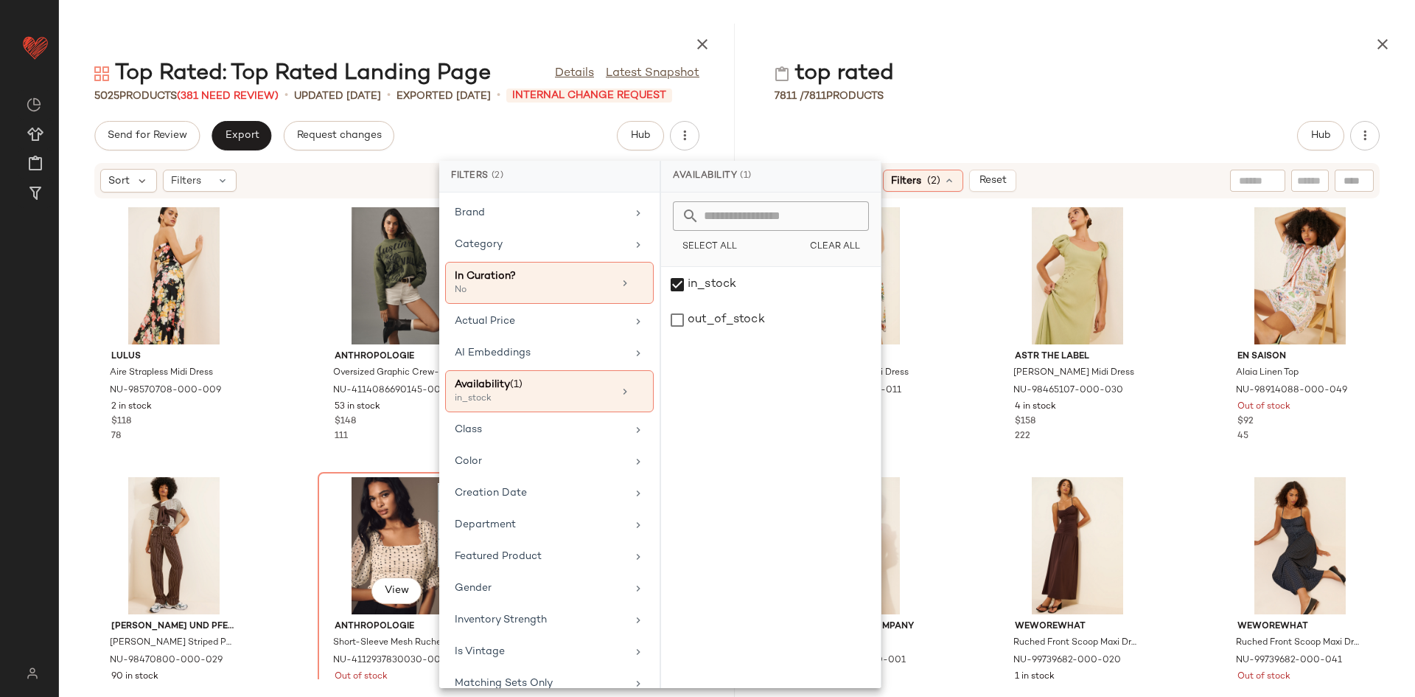
click at [945, 369] on div "Free People Take Me With You Mini Dress NU-101066819-000-011 Out of stock $148 …" at bounding box center [1077, 439] width 676 height 480
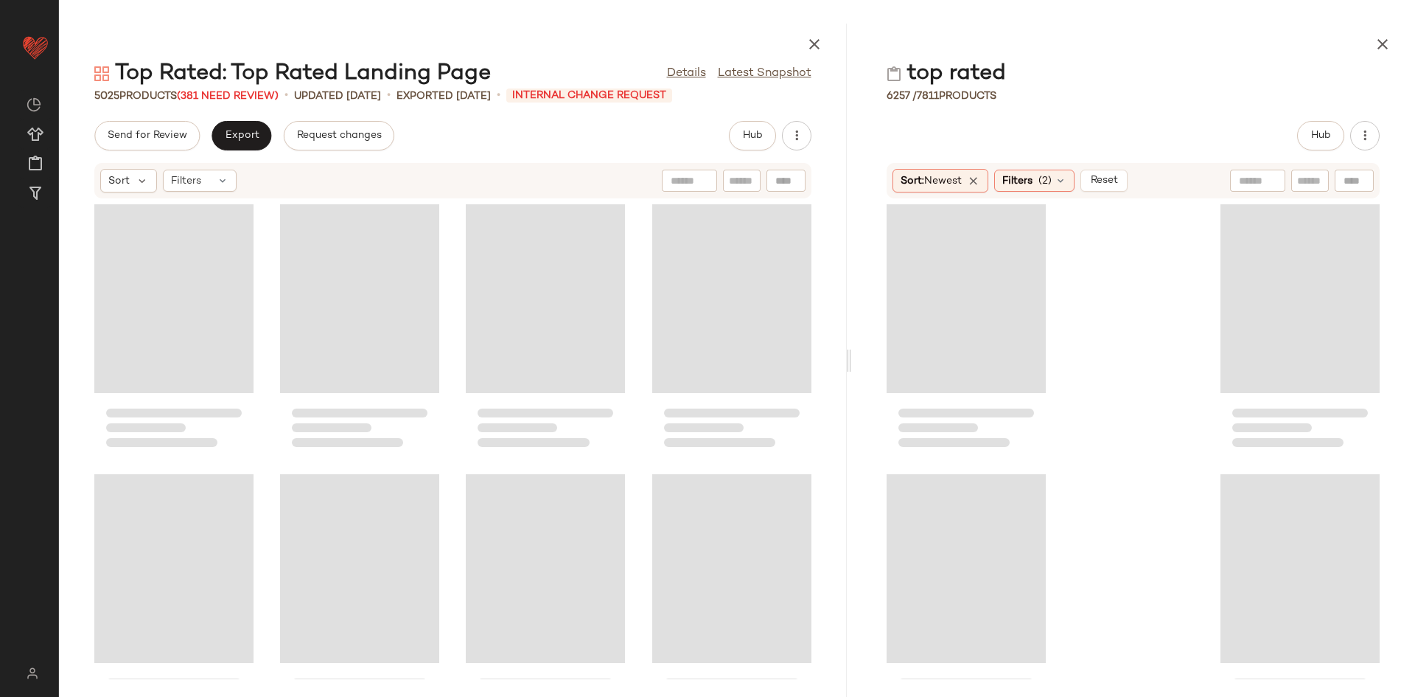
drag, startPoint x: 733, startPoint y: 325, endPoint x: 850, endPoint y: 318, distance: 116.7
click at [846, 318] on div at bounding box center [848, 360] width 5 height 673
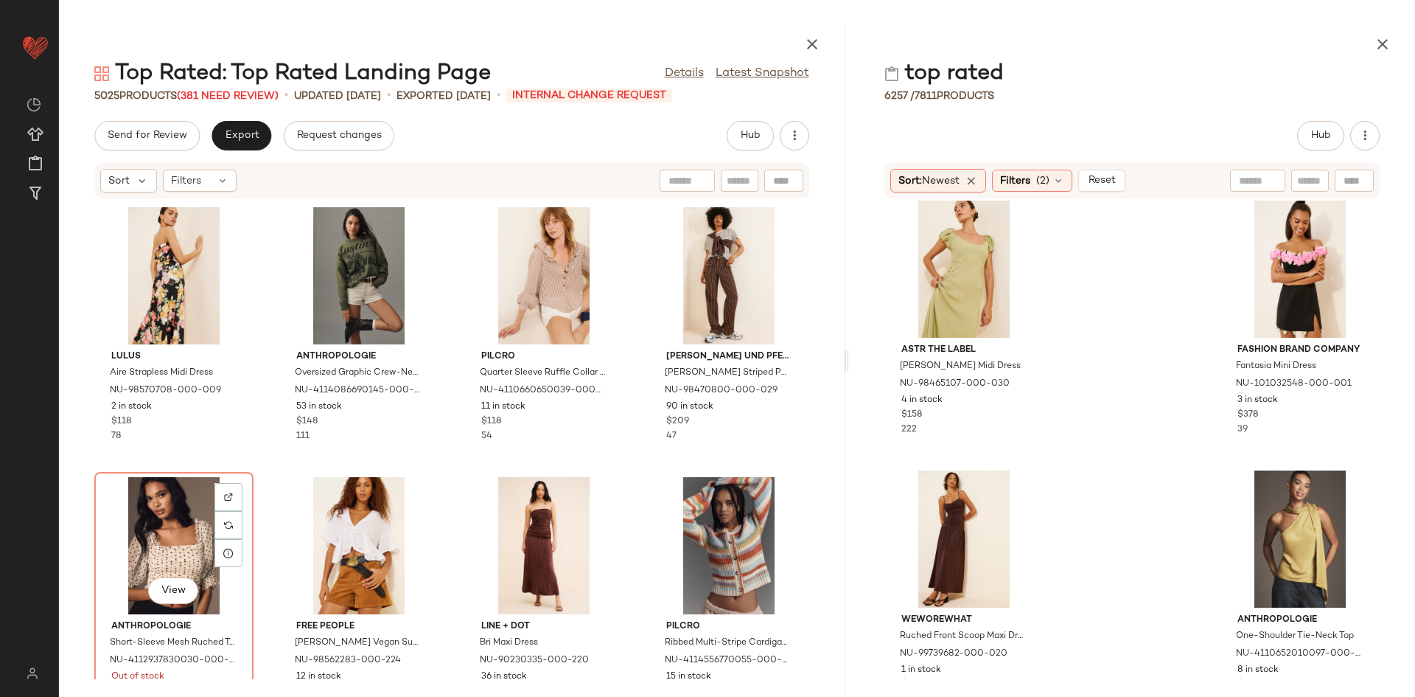
scroll to position [15, 0]
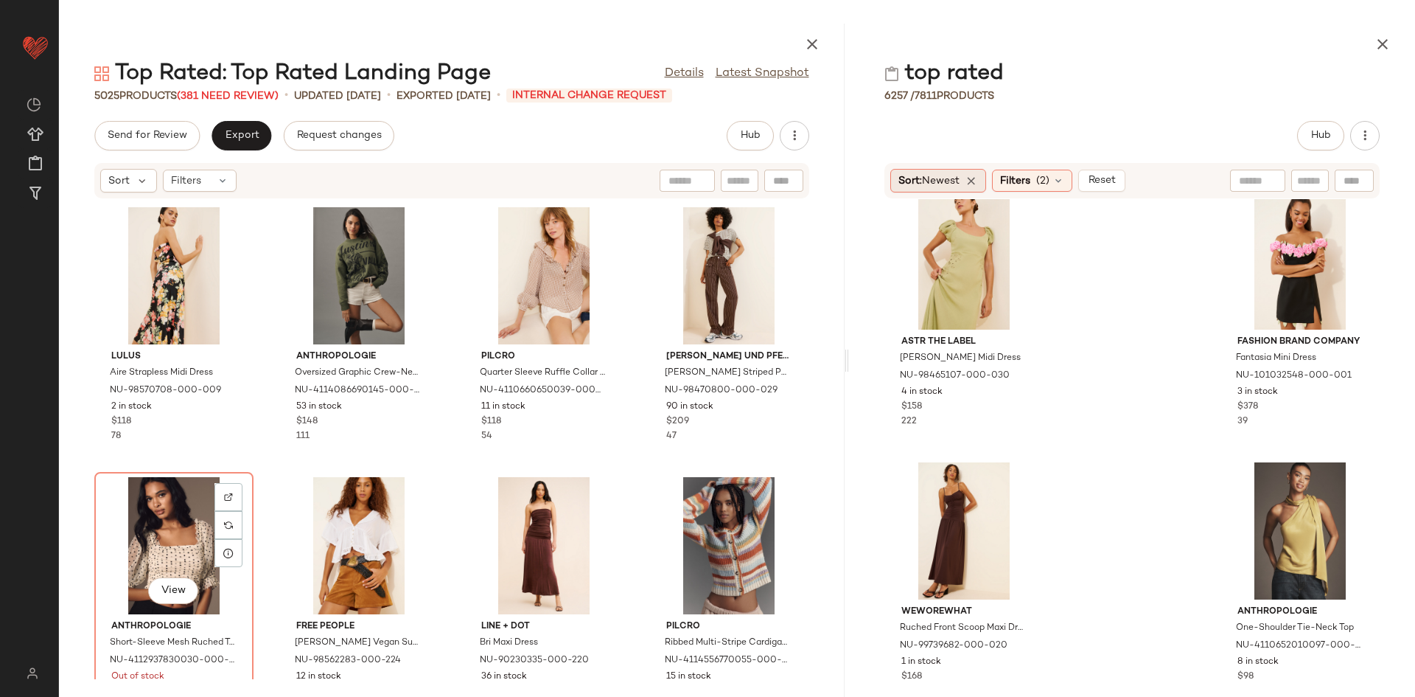
click at [952, 176] on span "Newest" at bounding box center [941, 180] width 38 height 11
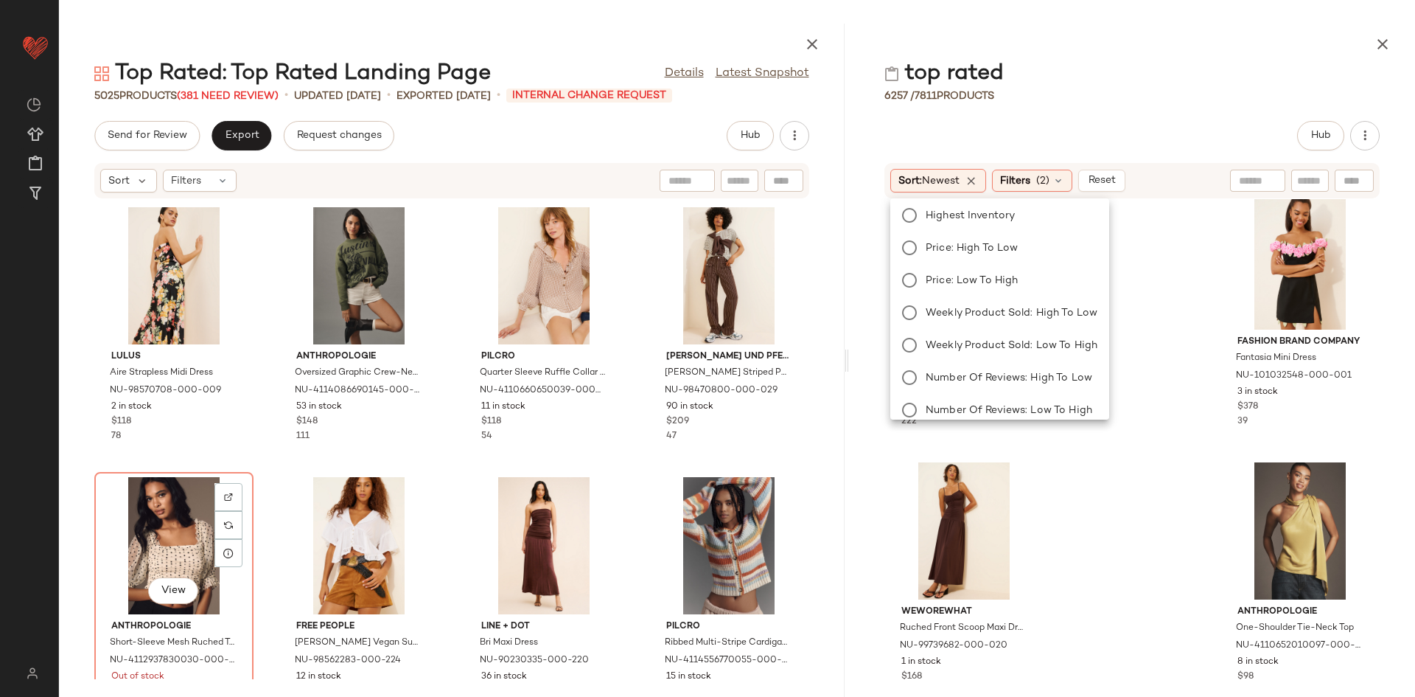
scroll to position [115, 0]
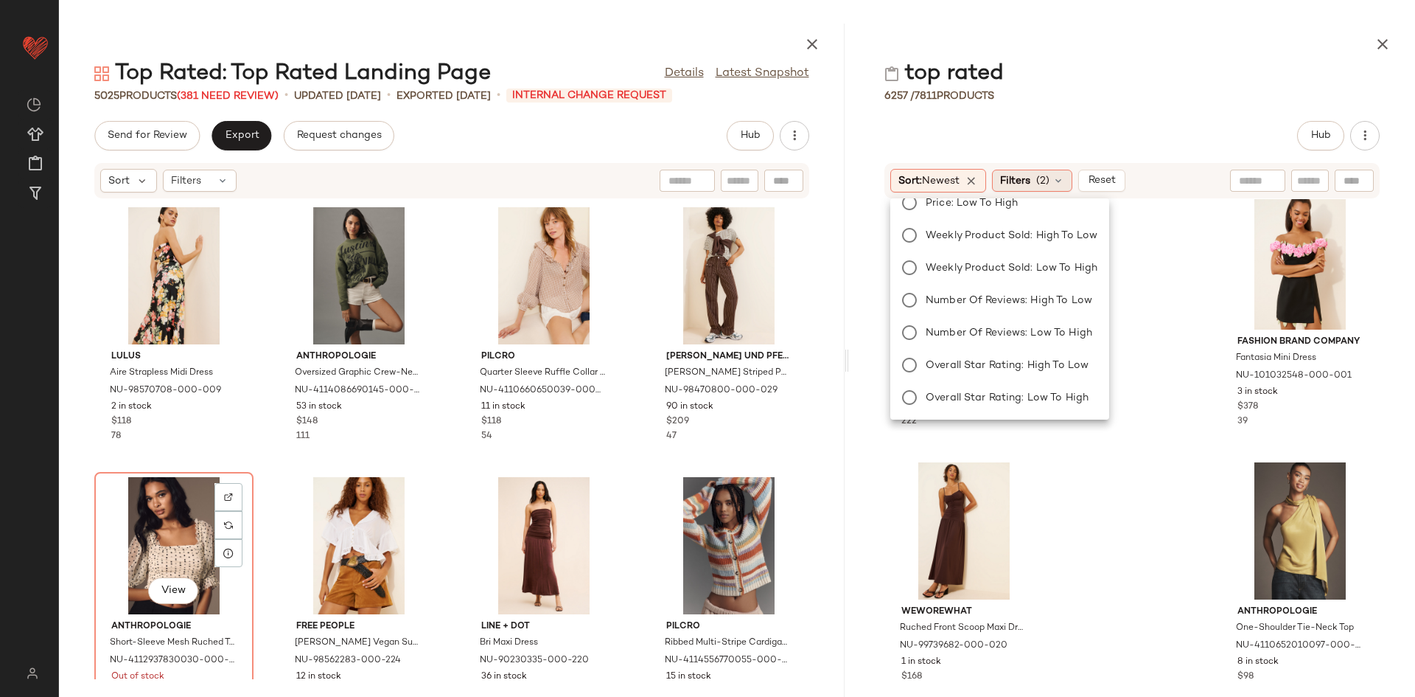
click at [1062, 181] on icon at bounding box center [1059, 181] width 12 height 12
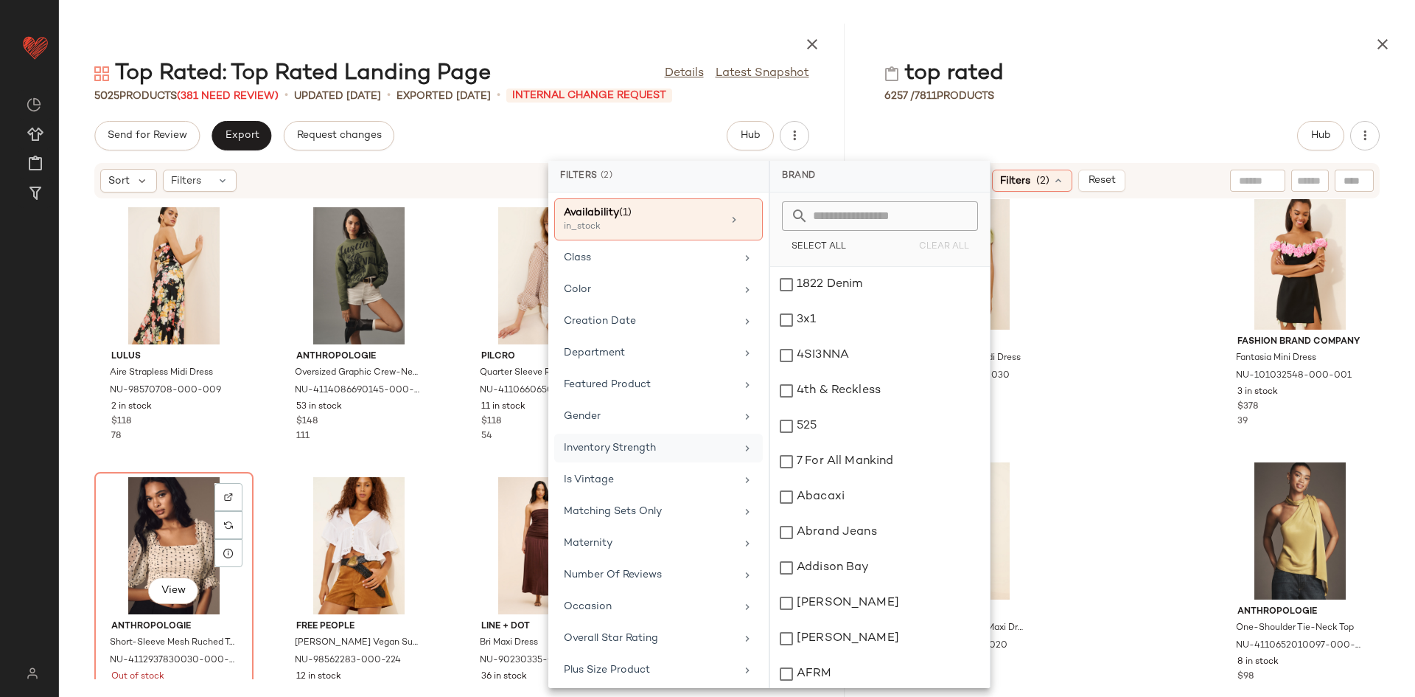
scroll to position [272, 0]
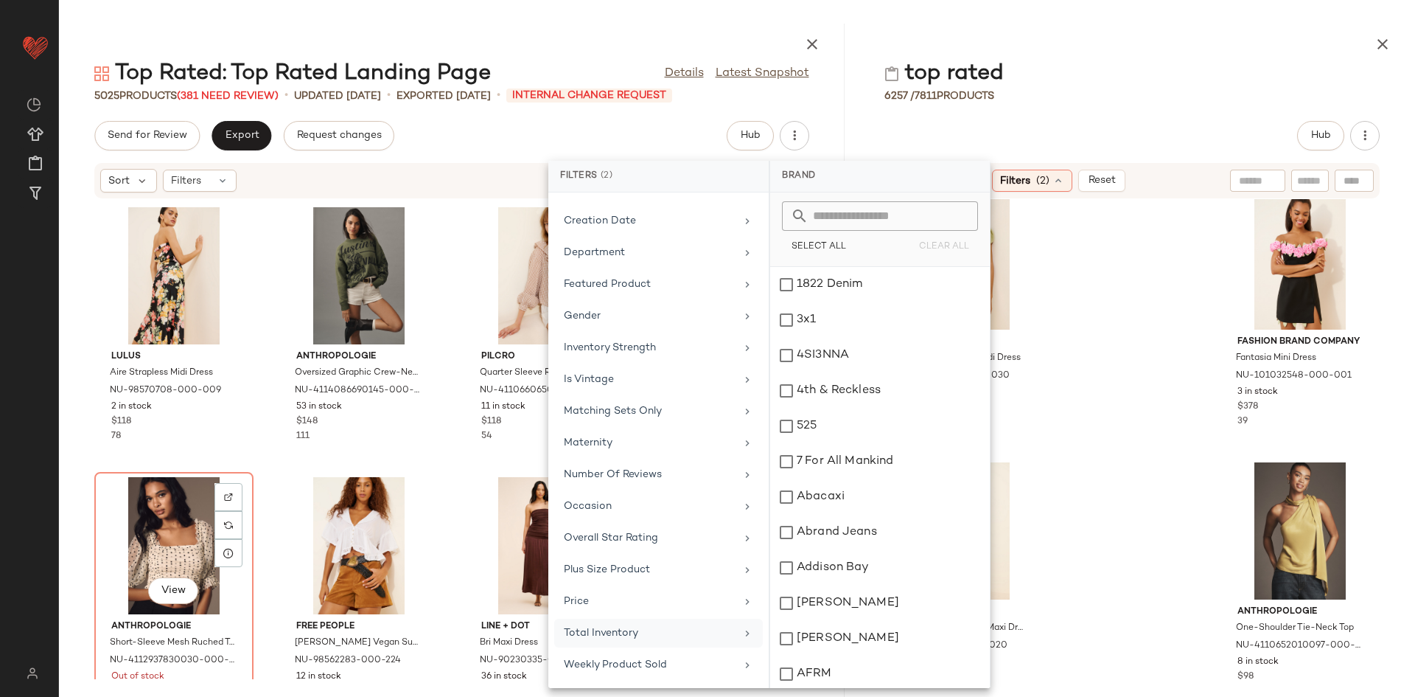
click at [658, 627] on div "Total Inventory" at bounding box center [650, 632] width 172 height 15
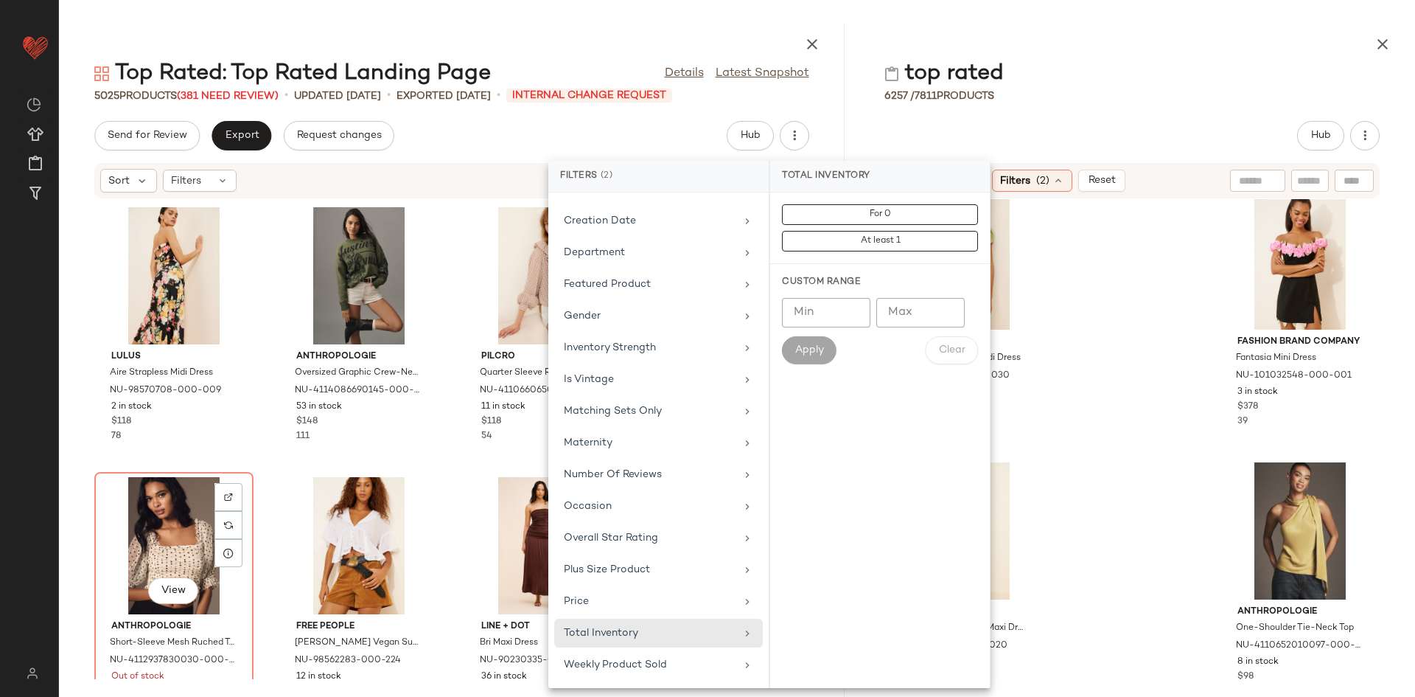
click at [810, 294] on div "Custom Range Min Min Max Max Apply Clear" at bounding box center [880, 320] width 220 height 112
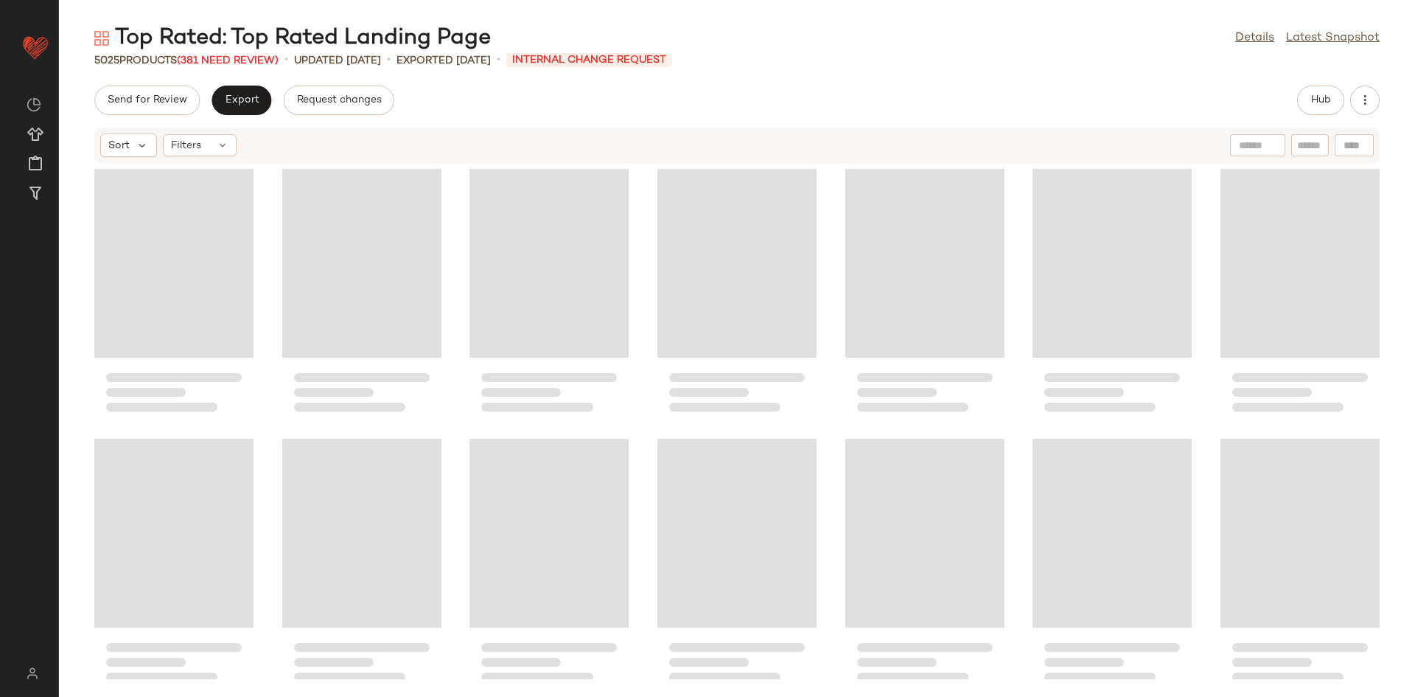
click at [813, 312] on div at bounding box center [737, 421] width 1356 height 515
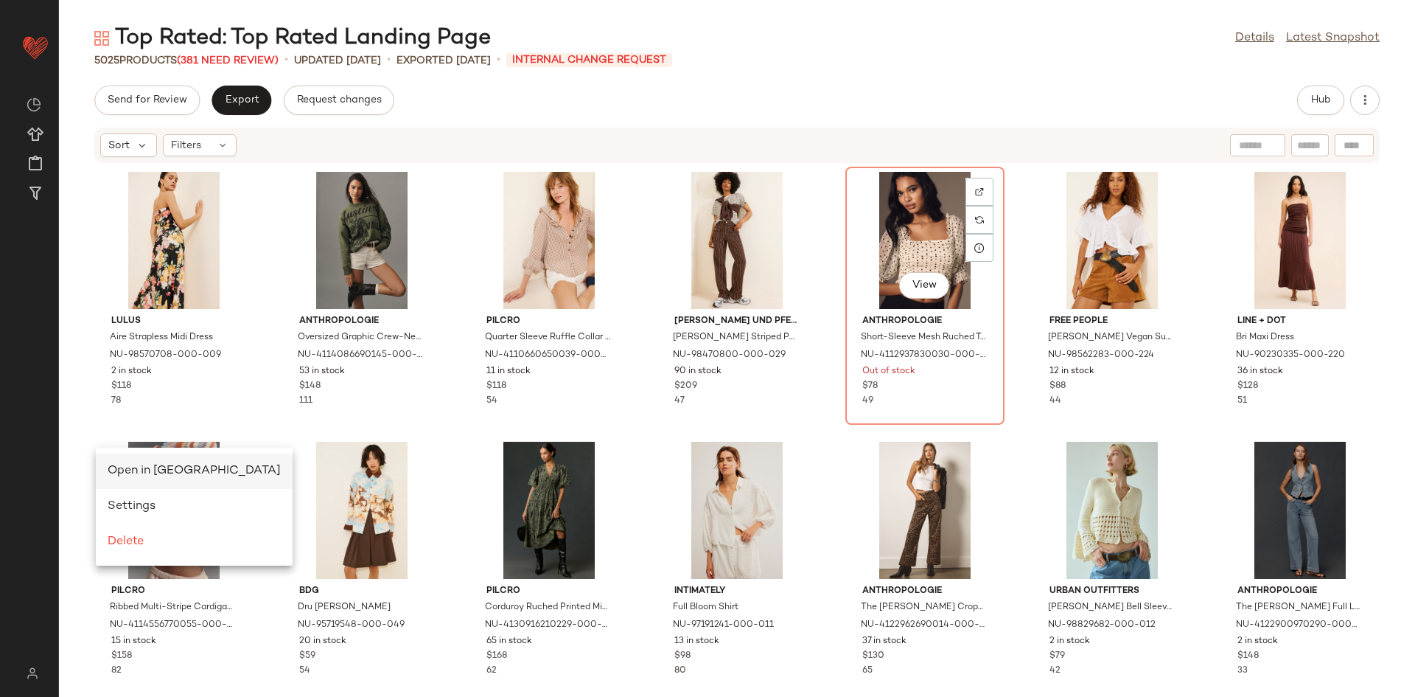
click at [139, 472] on span "Open in Split View" at bounding box center [194, 470] width 173 height 13
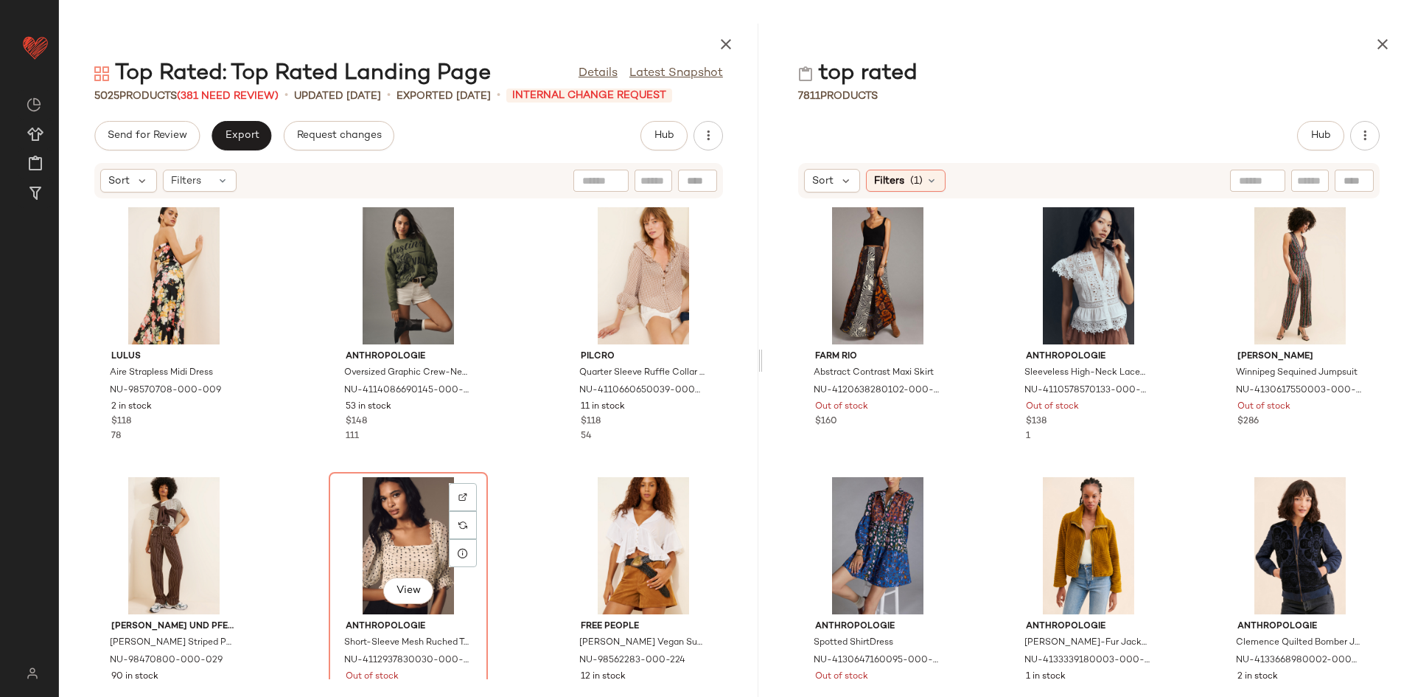
drag, startPoint x: 733, startPoint y: 245, endPoint x: 802, endPoint y: 255, distance: 69.3
click at [763, 255] on div at bounding box center [760, 360] width 5 height 673
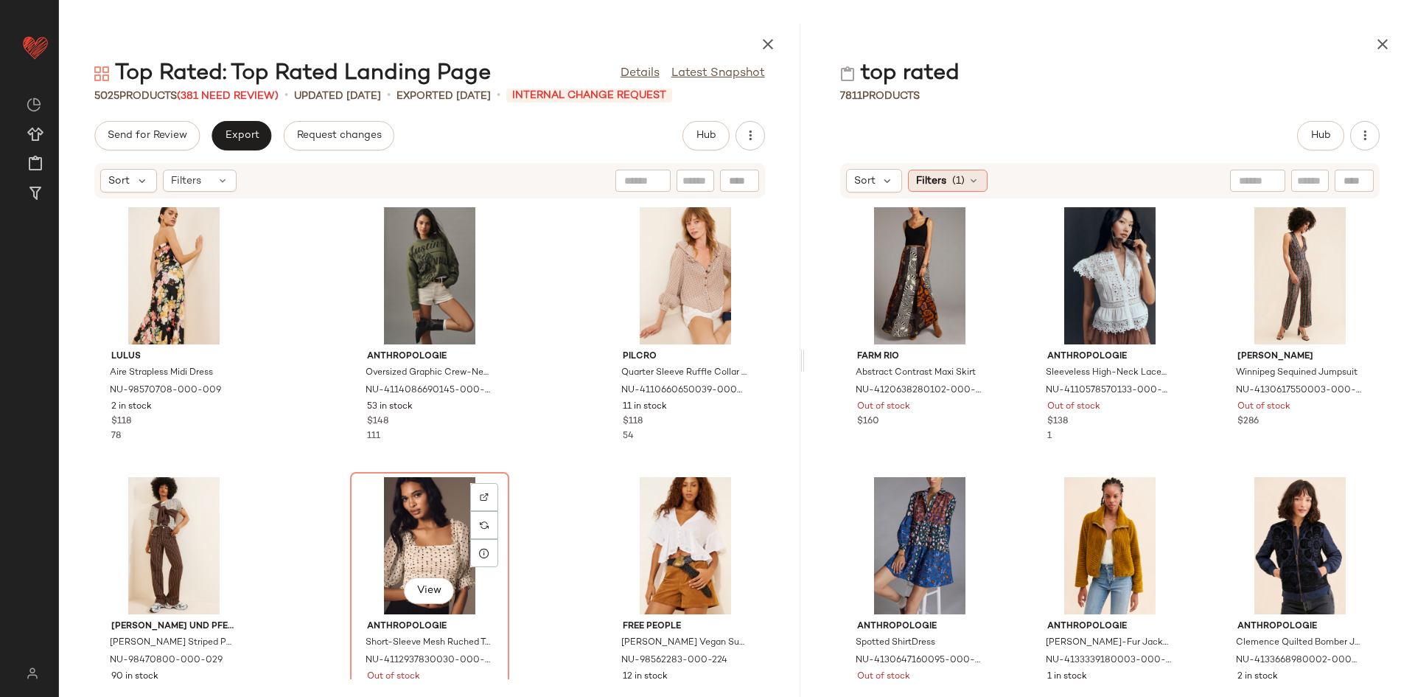
click at [937, 186] on span "Filters" at bounding box center [931, 180] width 30 height 15
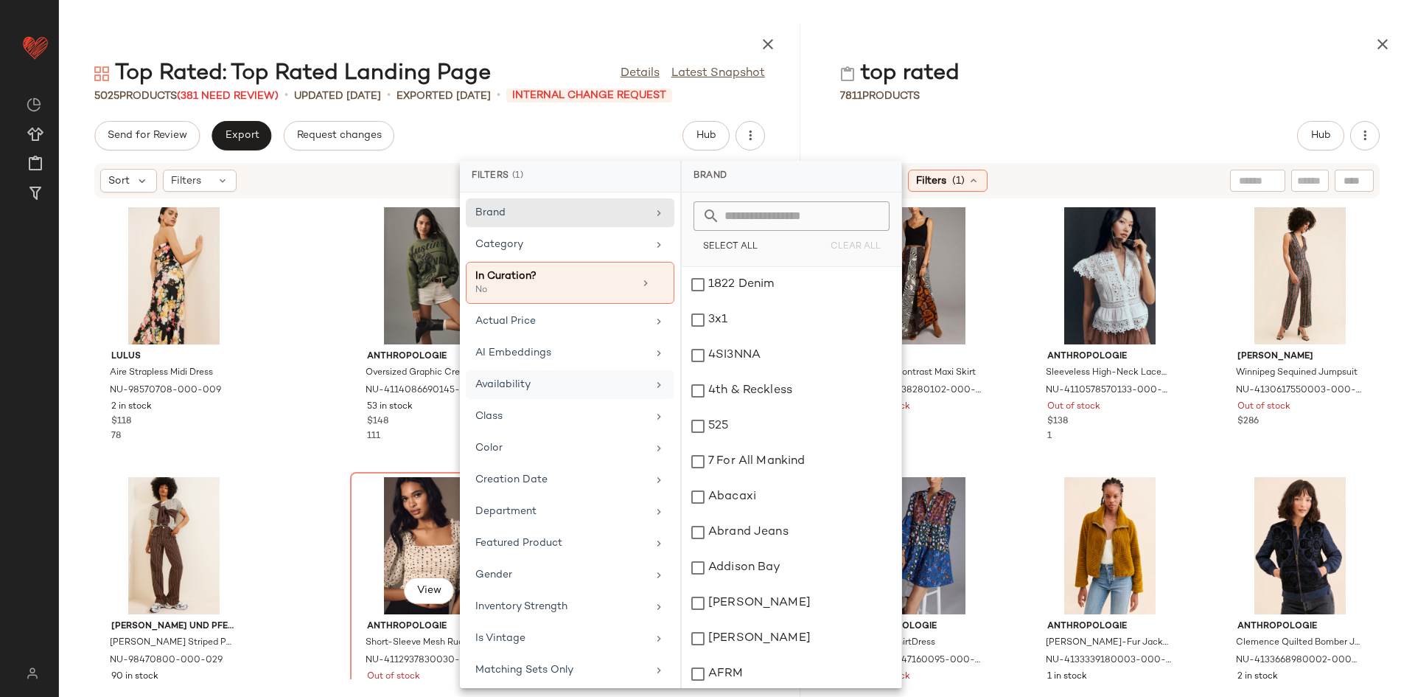
click at [550, 402] on div "Availability" at bounding box center [570, 416] width 209 height 29
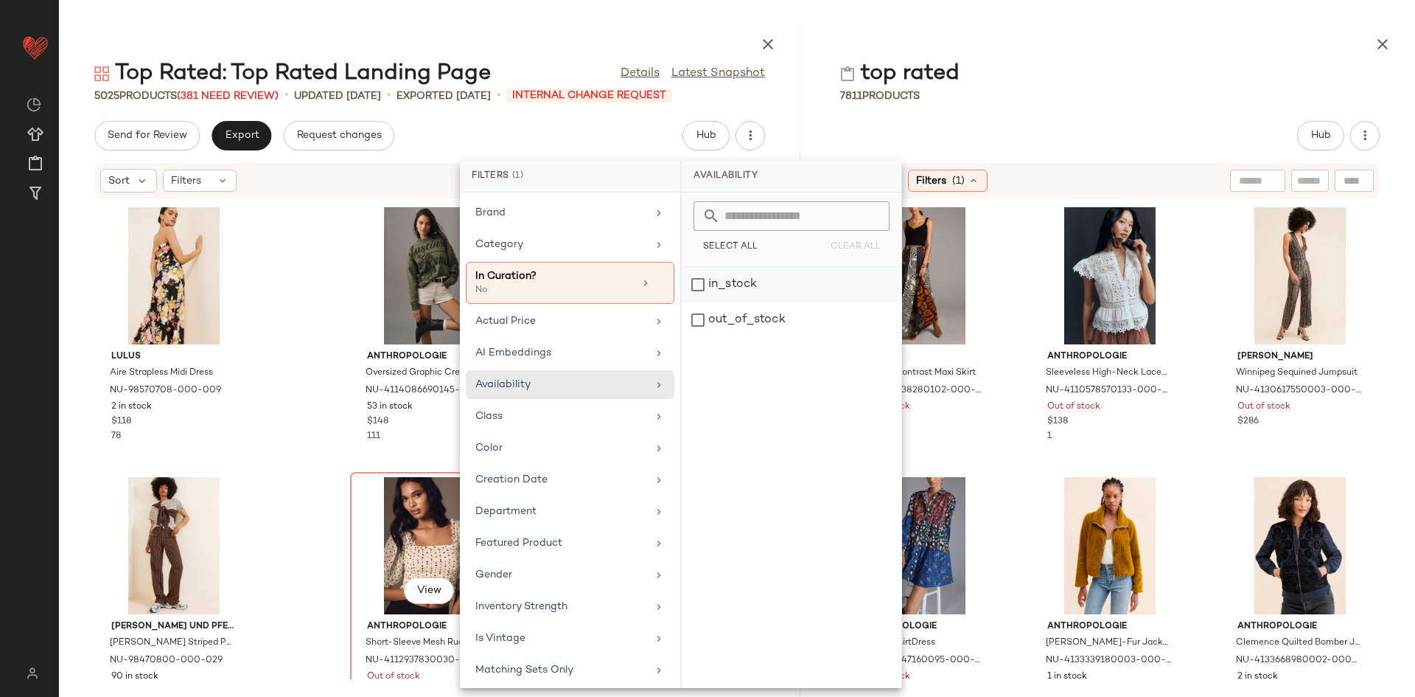
click at [759, 302] on div "in_stock" at bounding box center [792, 319] width 220 height 35
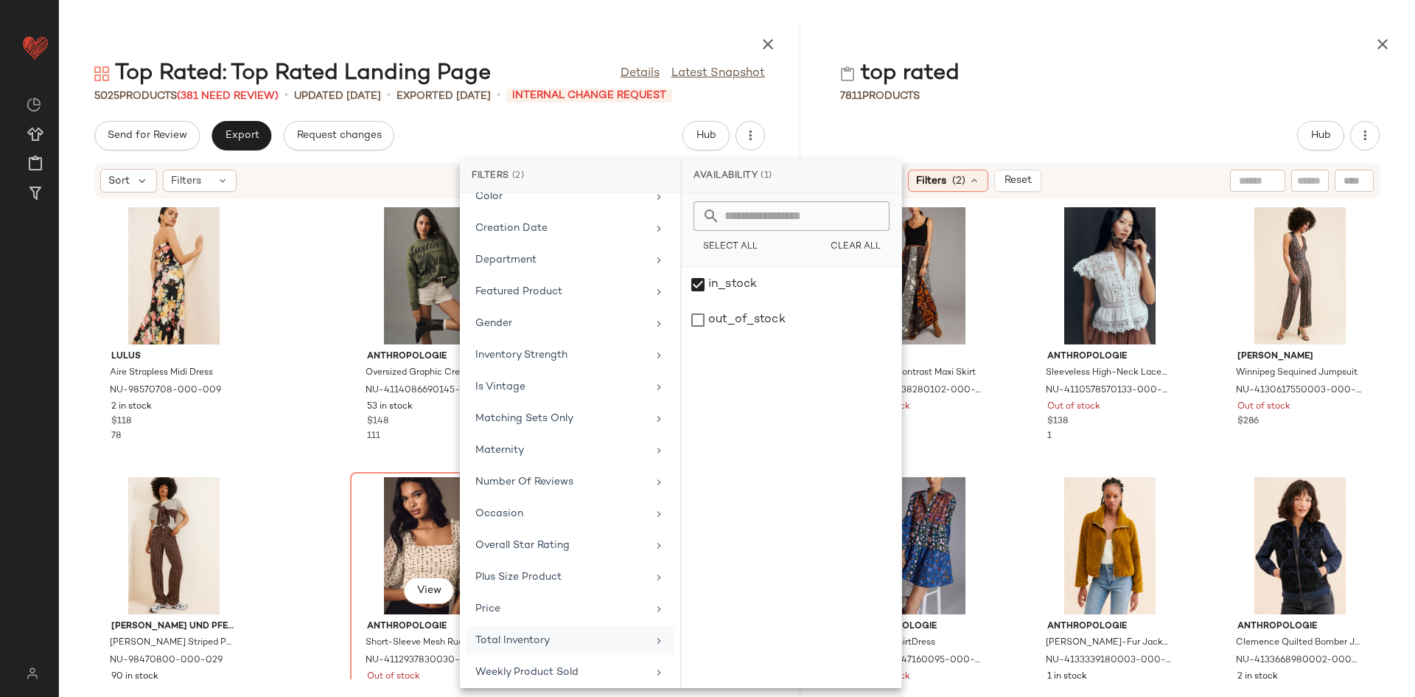
scroll to position [265, 0]
click at [551, 633] on div "Total Inventory" at bounding box center [561, 639] width 172 height 15
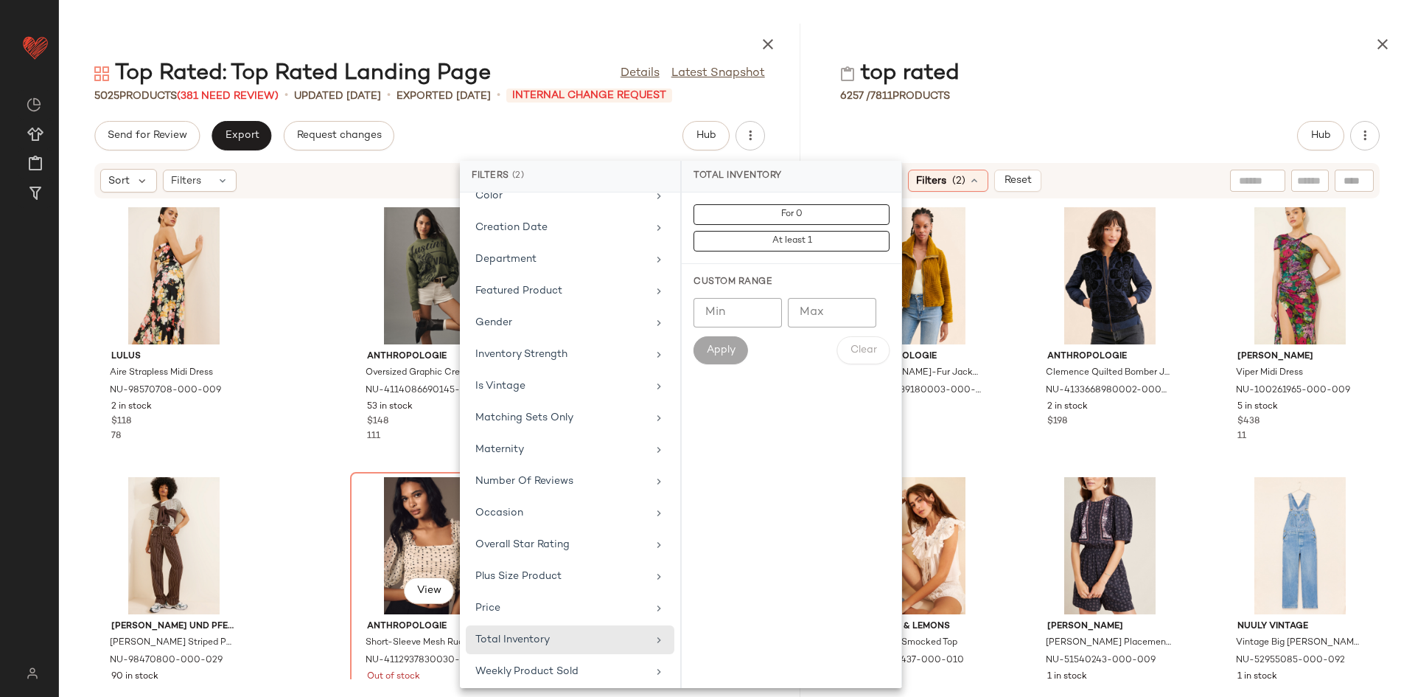
click at [721, 303] on input "Min" at bounding box center [738, 312] width 88 height 29
type input "**"
click at [737, 351] on button "Apply" at bounding box center [721, 350] width 55 height 28
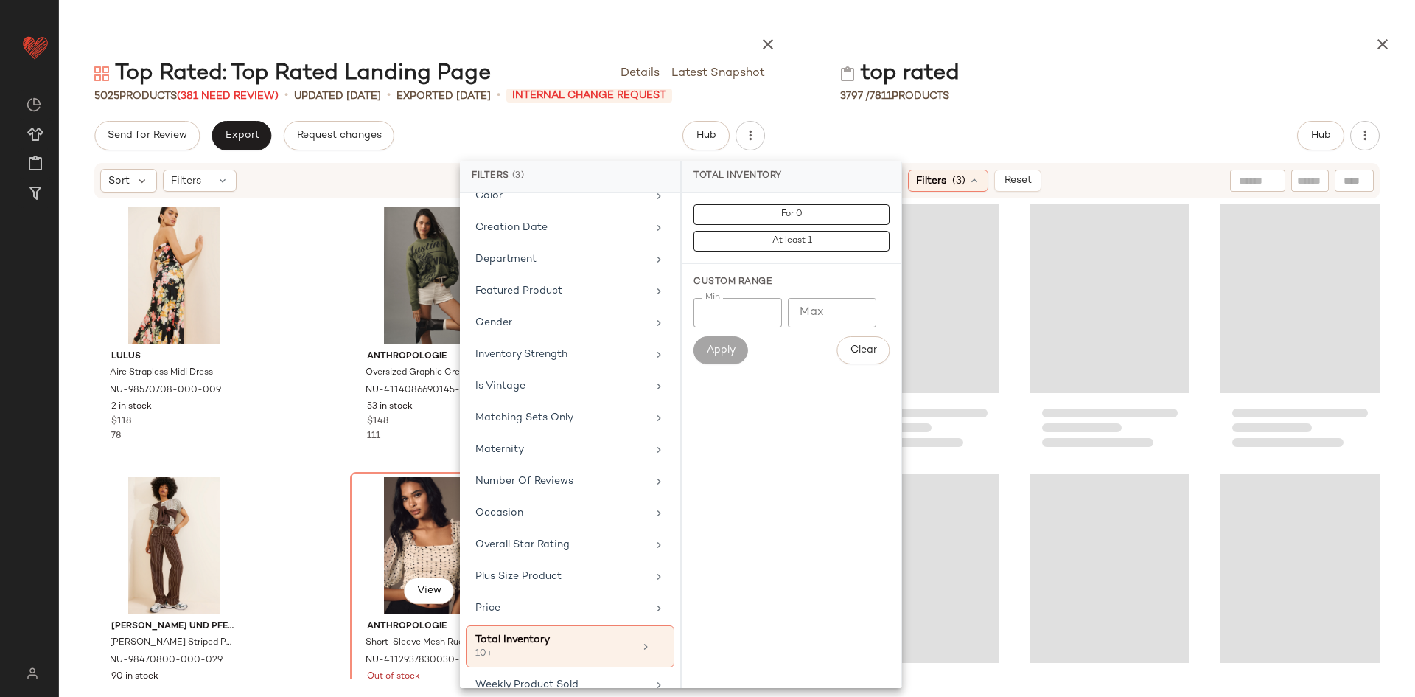
click at [1011, 313] on div at bounding box center [1110, 439] width 610 height 480
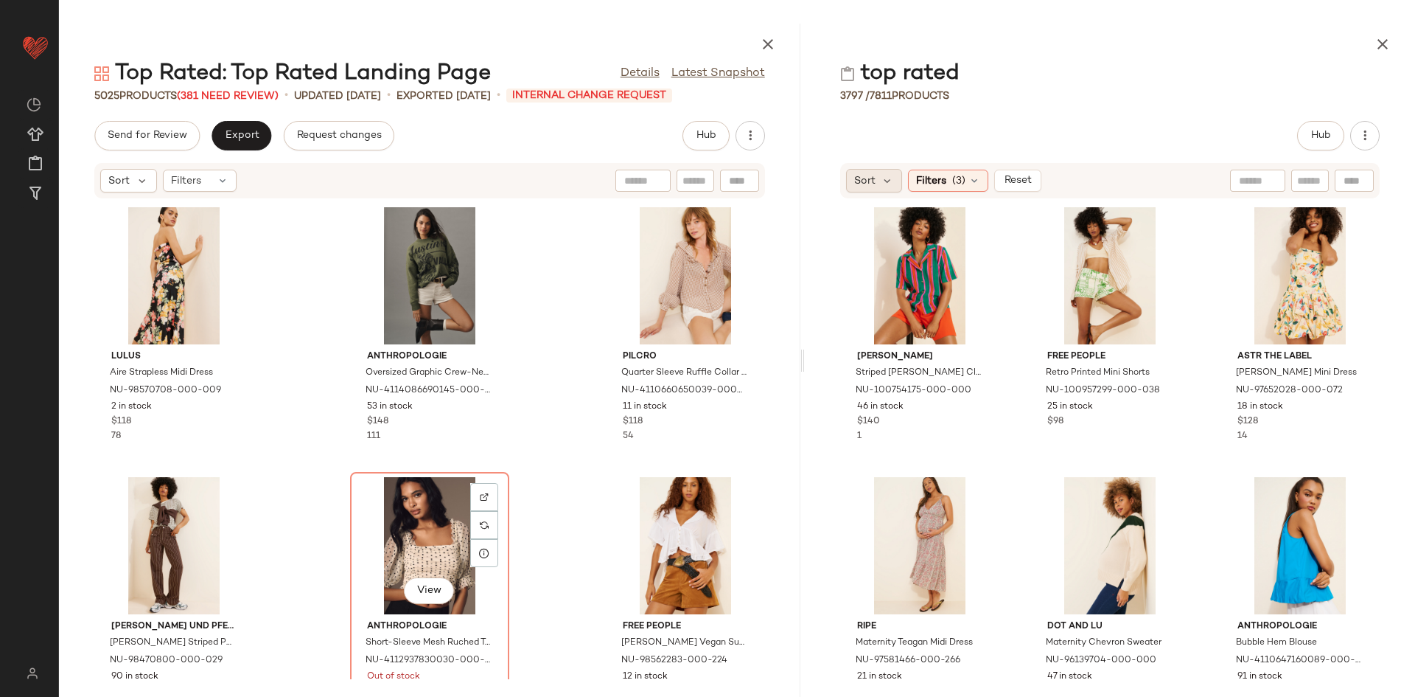
click at [874, 175] on span "Sort" at bounding box center [864, 180] width 21 height 15
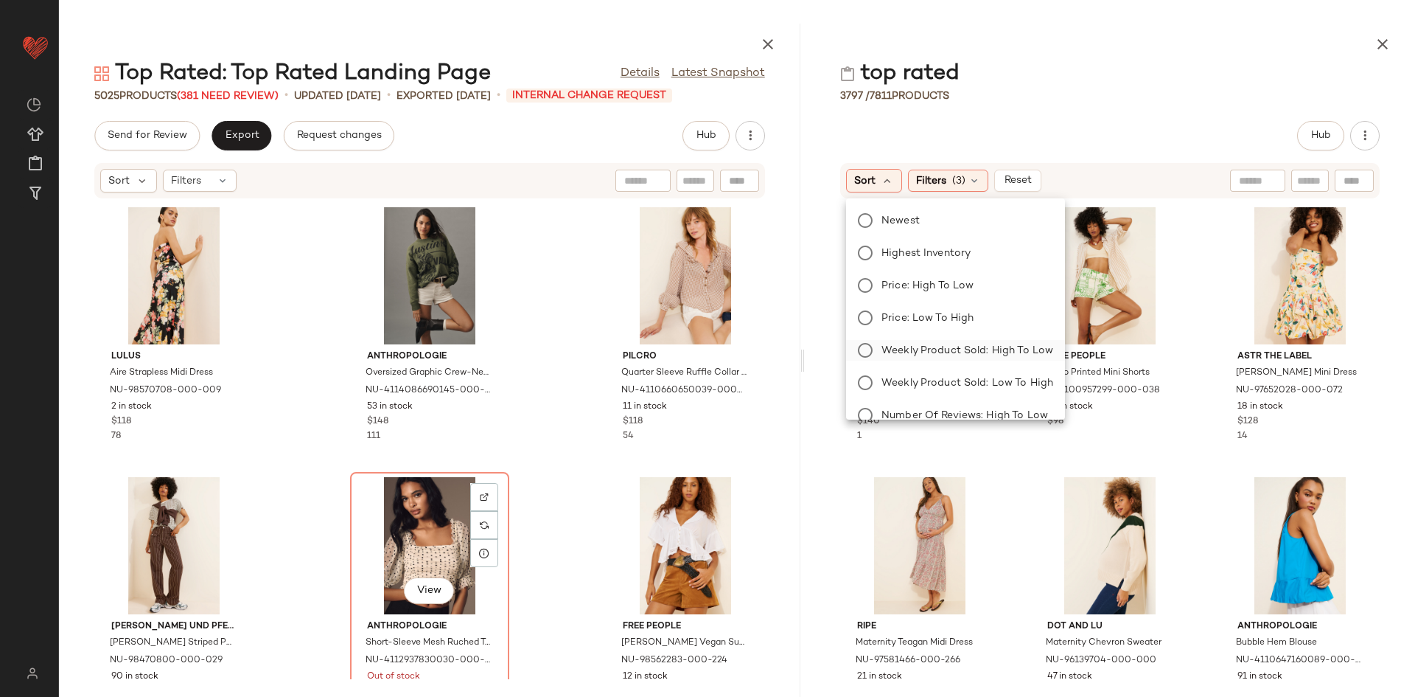
click at [935, 343] on span "Weekly Product Sold: High to Low" at bounding box center [968, 350] width 172 height 15
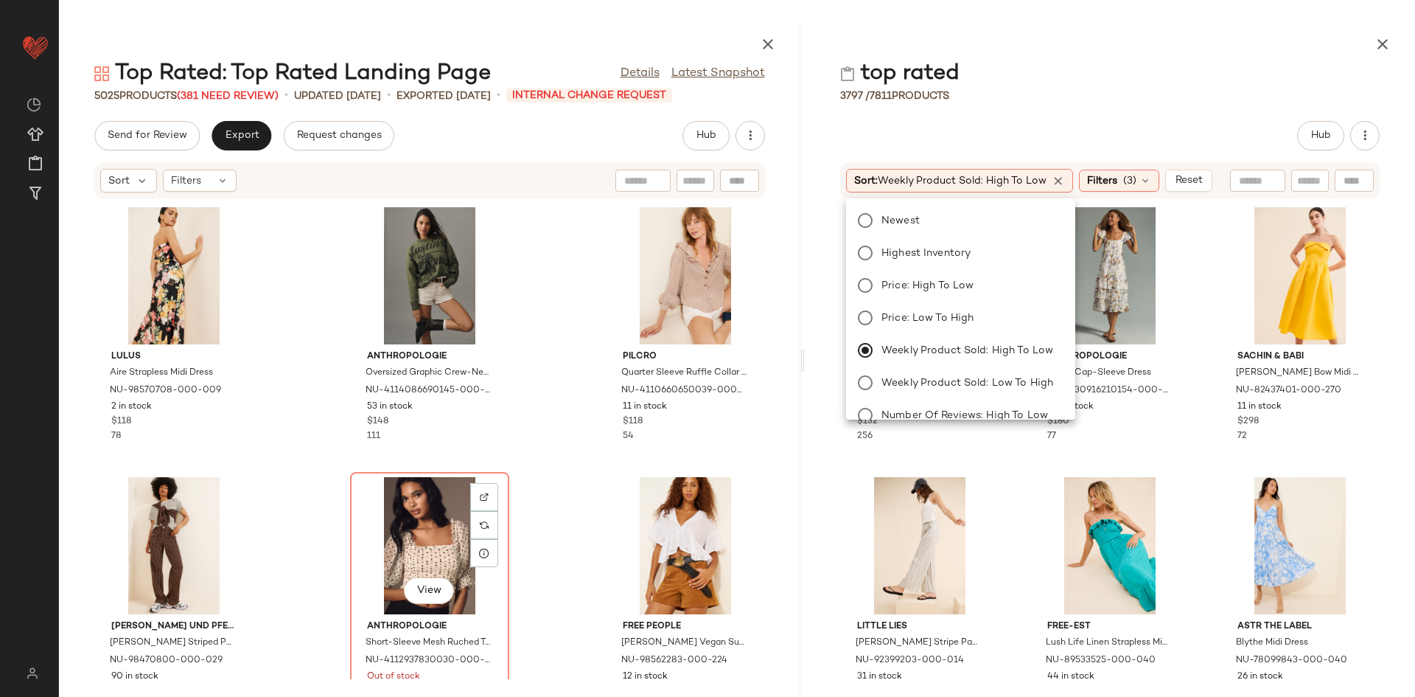
scroll to position [432, 0]
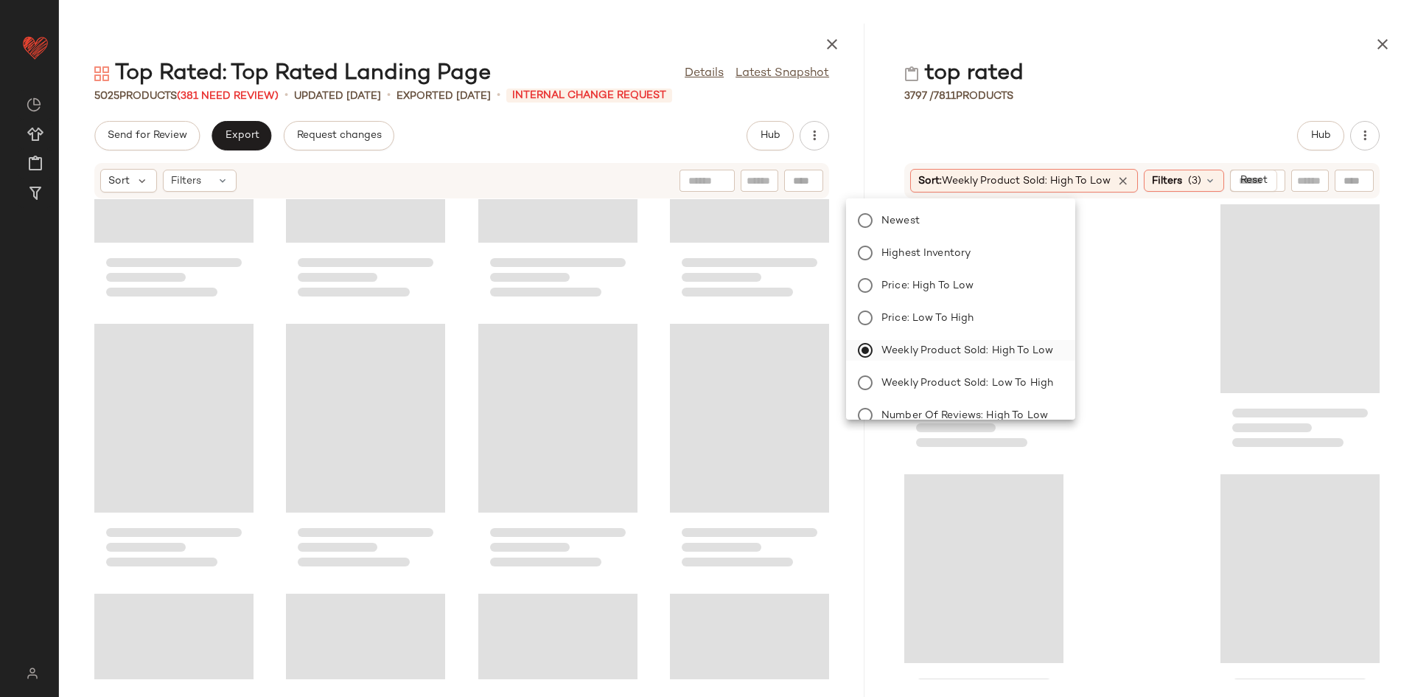
click at [870, 346] on body "Nuuly ** Dashboard All Products Global Clipboards (38) Curations (64) Alex Gabi…" at bounding box center [707, 348] width 1415 height 697
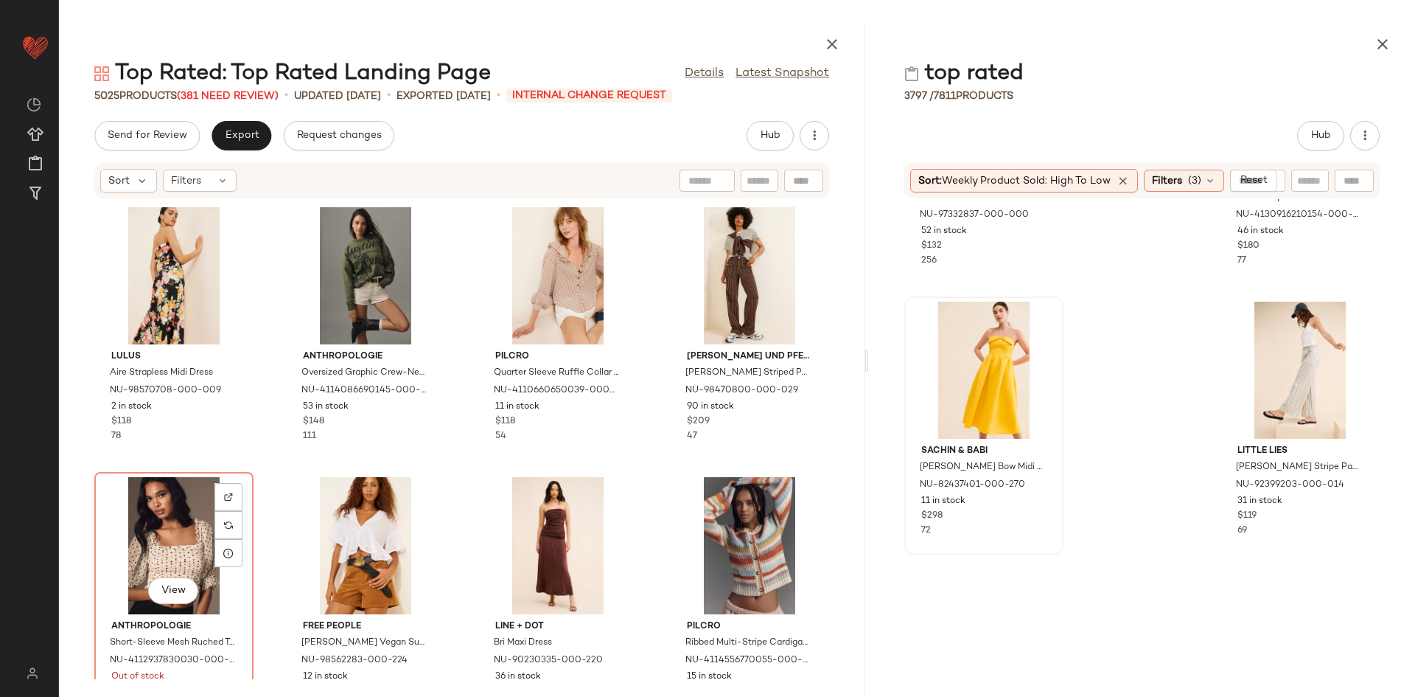
scroll to position [178, 0]
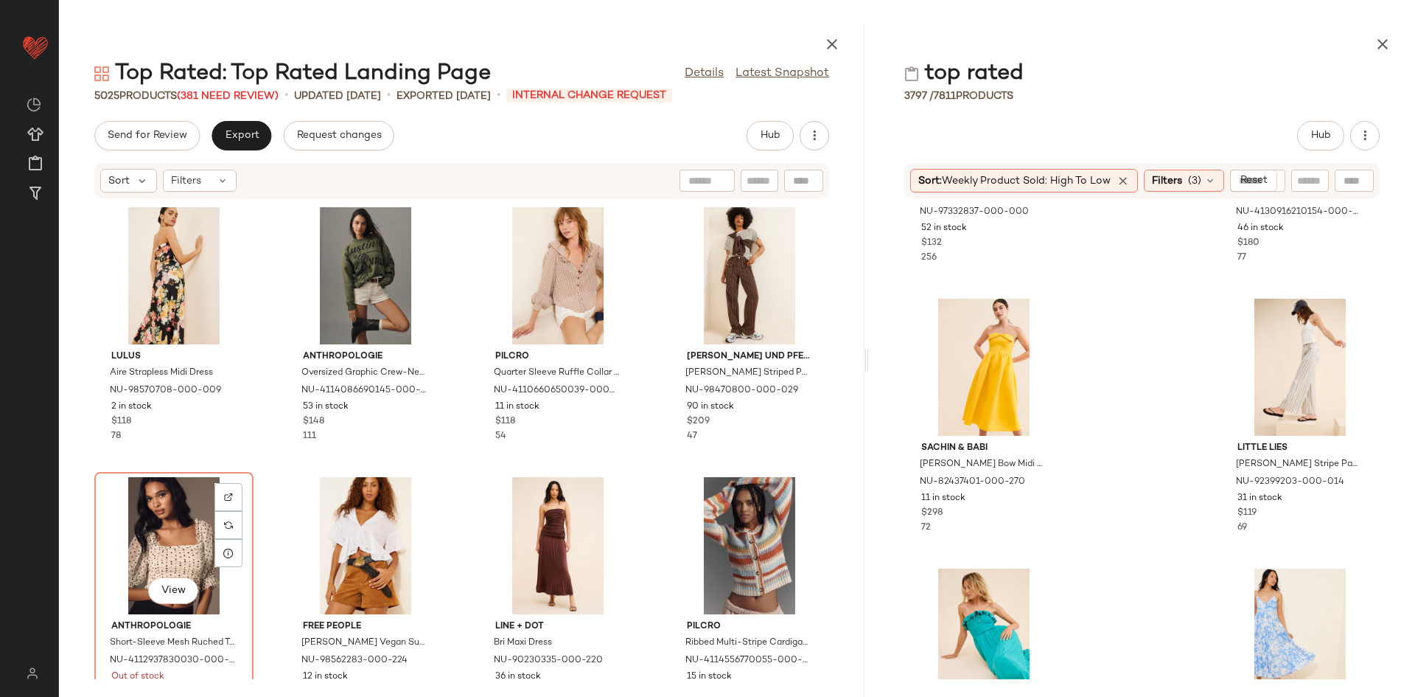
drag, startPoint x: 868, startPoint y: 330, endPoint x: 845, endPoint y: 329, distance: 22.9
click at [845, 329] on div "Top Rated: Top Rated Landing Page Details Latest Snapshot 5025 Products (381 Ne…" at bounding box center [737, 360] width 1356 height 673
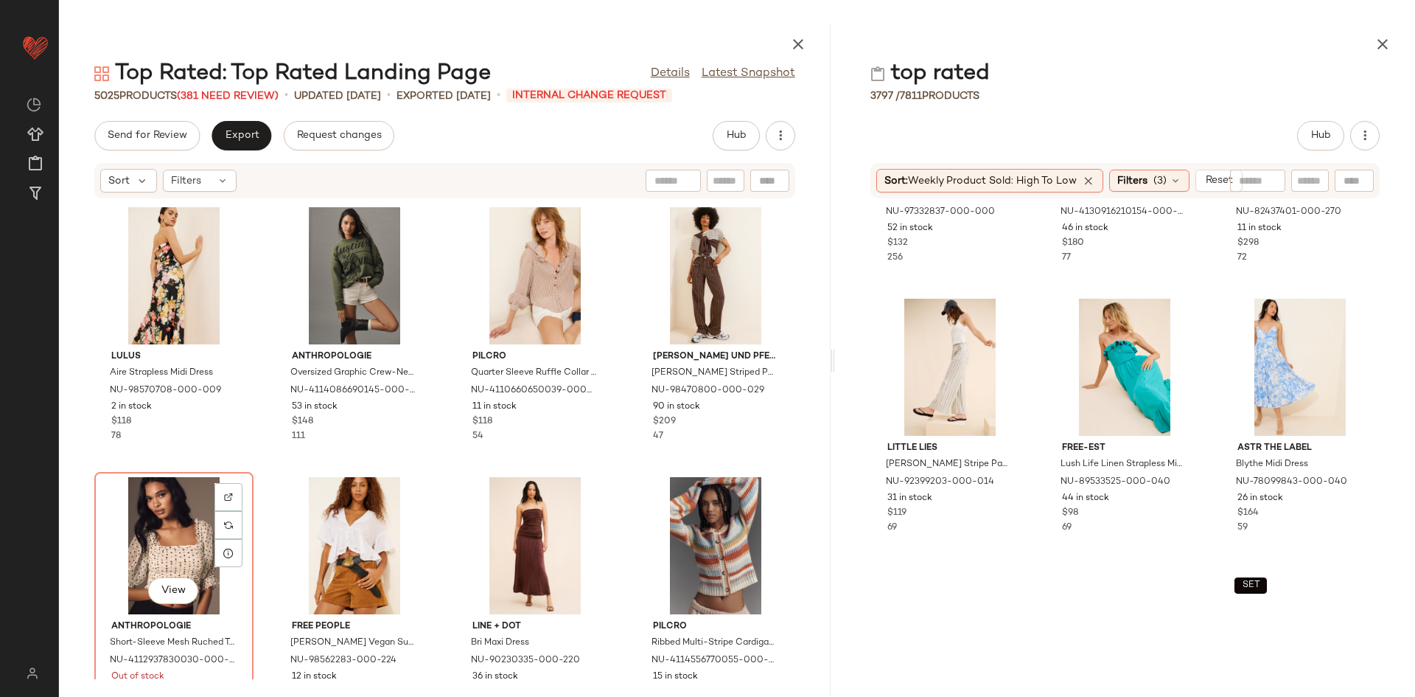
drag, startPoint x: 865, startPoint y: 321, endPoint x: 834, endPoint y: 319, distance: 31.0
click at [834, 319] on div "Top Rated: Top Rated Landing Page Details Latest Snapshot 5025 Products (381 Ne…" at bounding box center [737, 360] width 1356 height 673
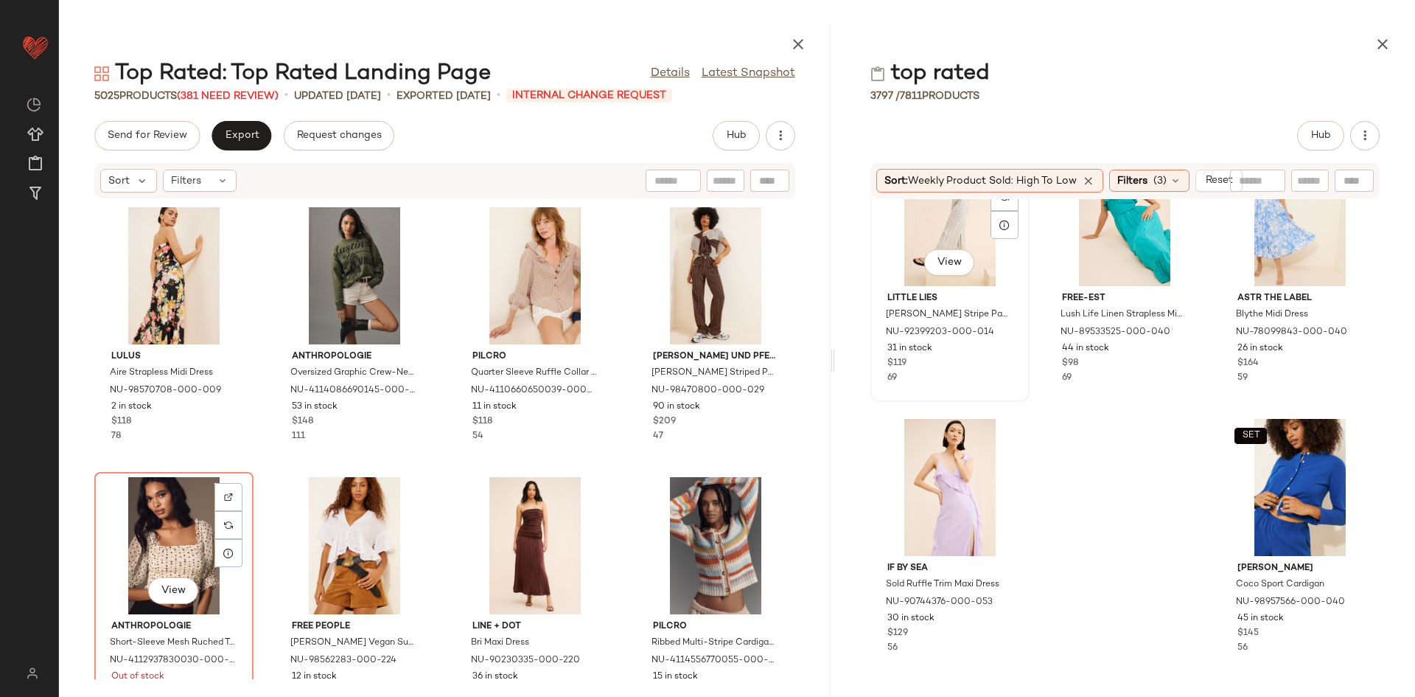
scroll to position [0, 0]
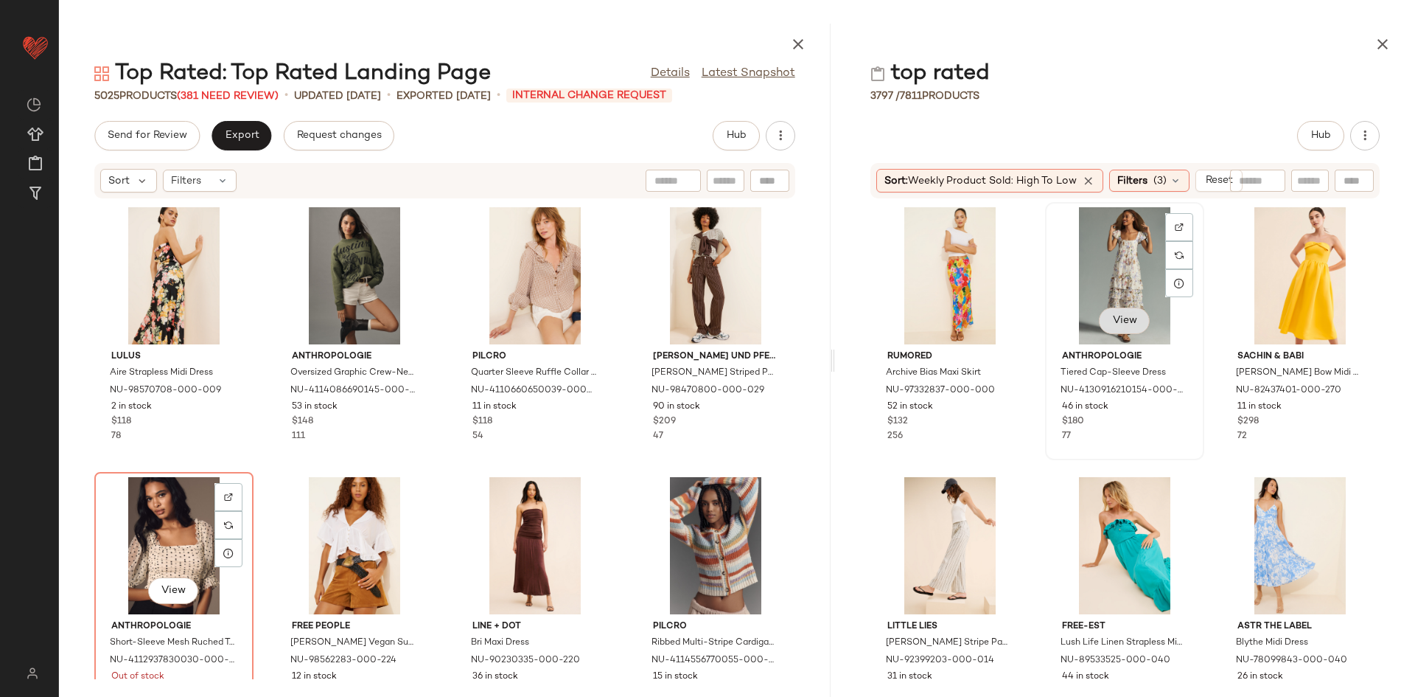
click at [1149, 327] on button "View" at bounding box center [1124, 320] width 50 height 27
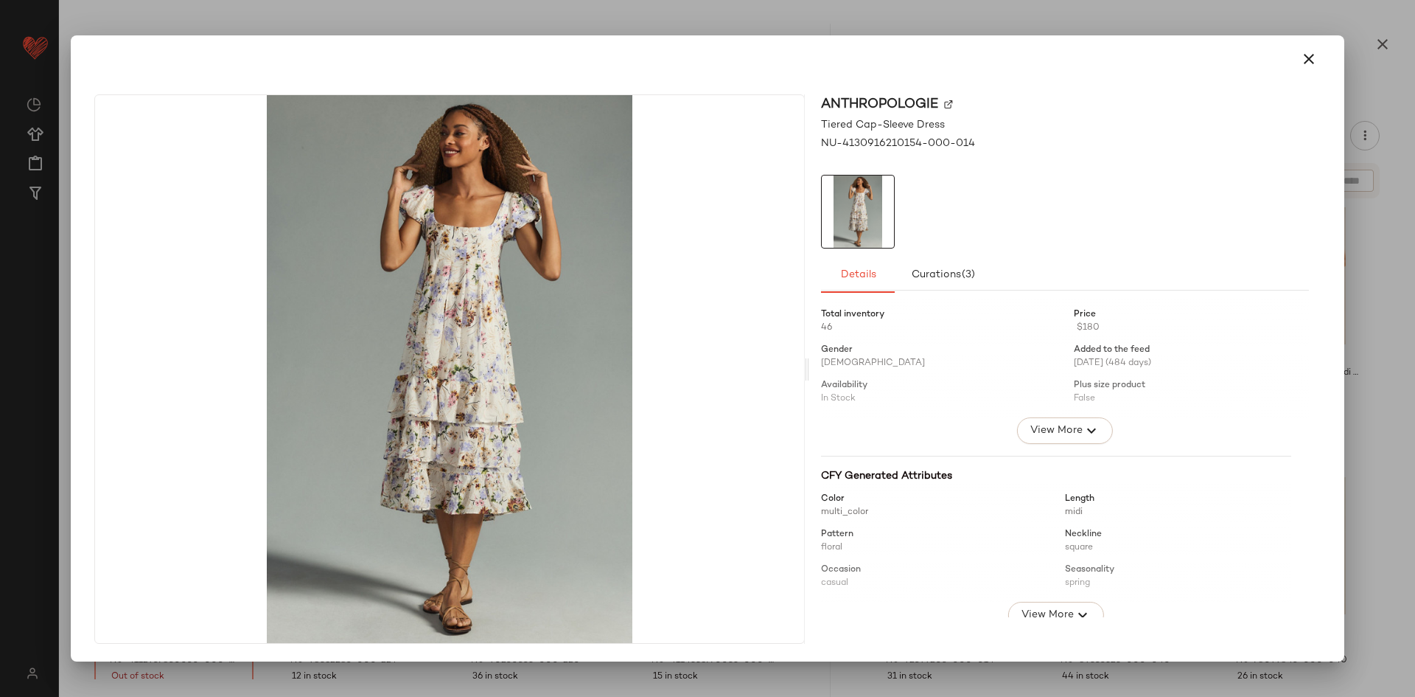
click at [1318, 55] on button "button" at bounding box center [1308, 58] width 35 height 35
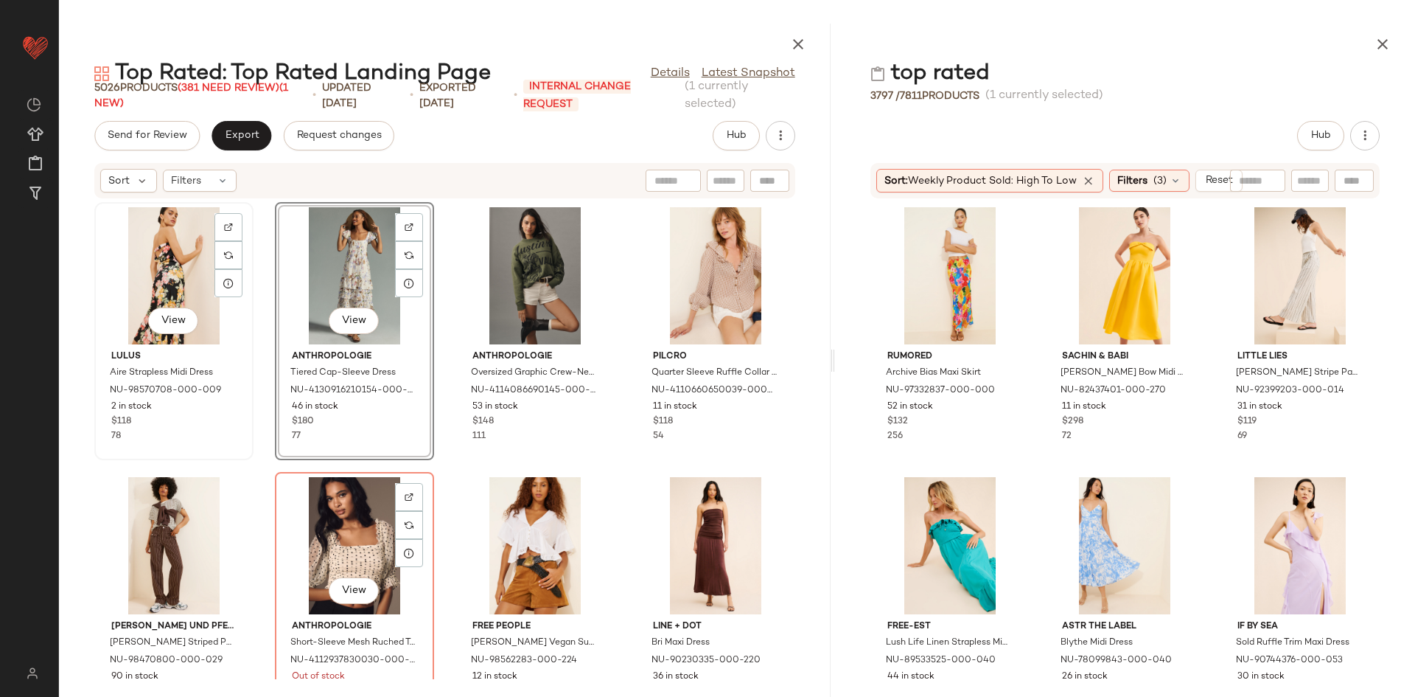
click at [158, 277] on div "View" at bounding box center [174, 275] width 149 height 137
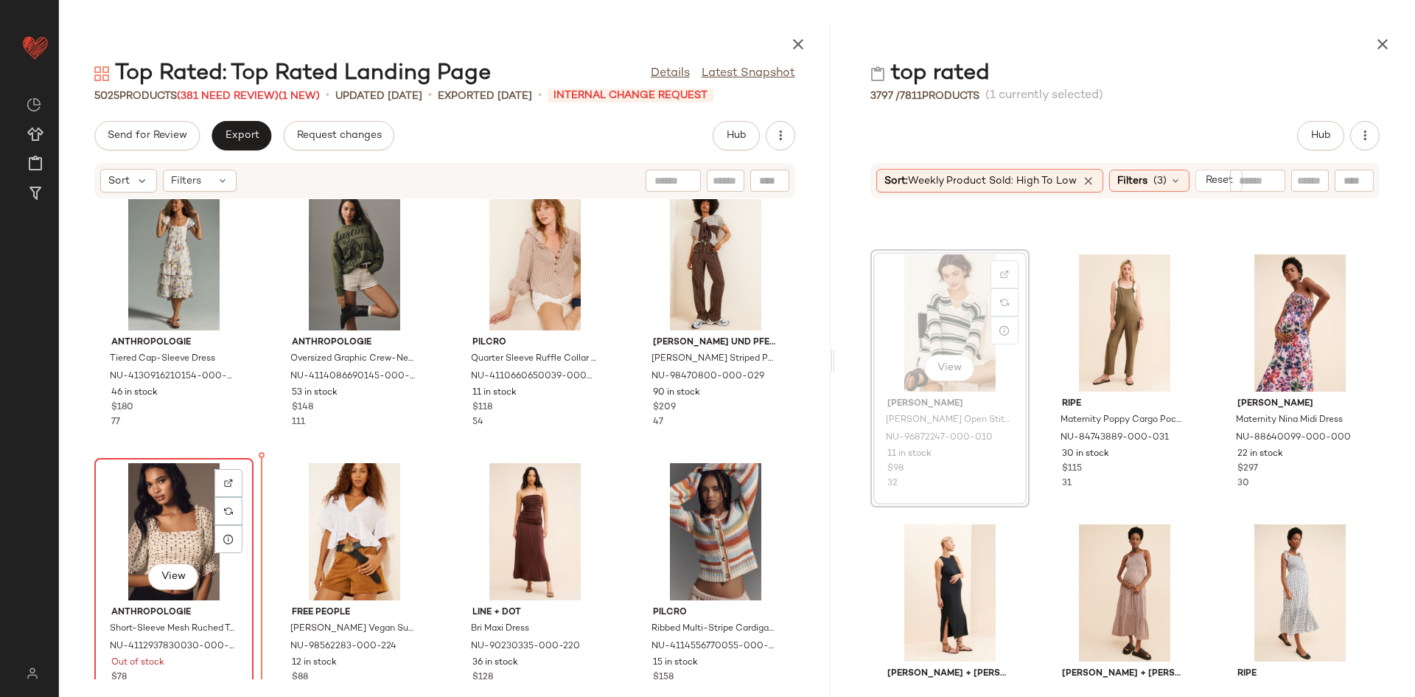
scroll to position [15, 0]
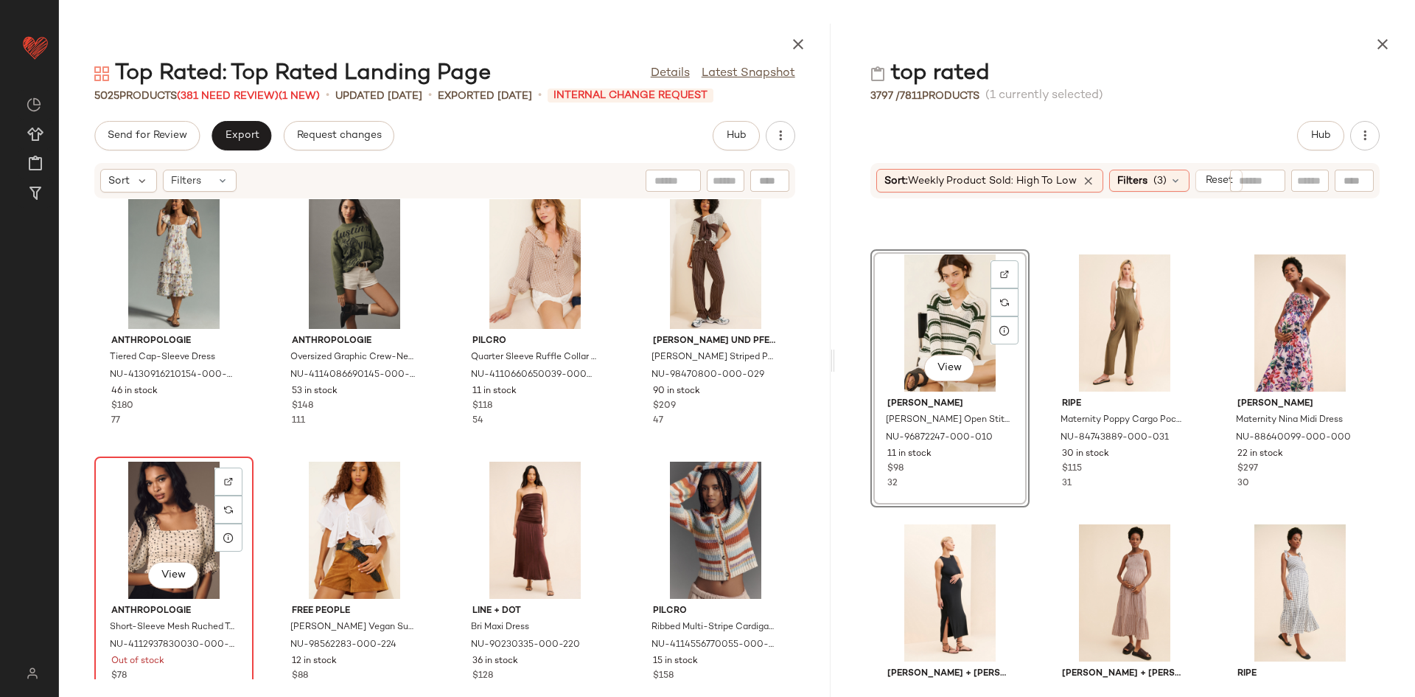
click at [125, 512] on div "View" at bounding box center [174, 529] width 149 height 137
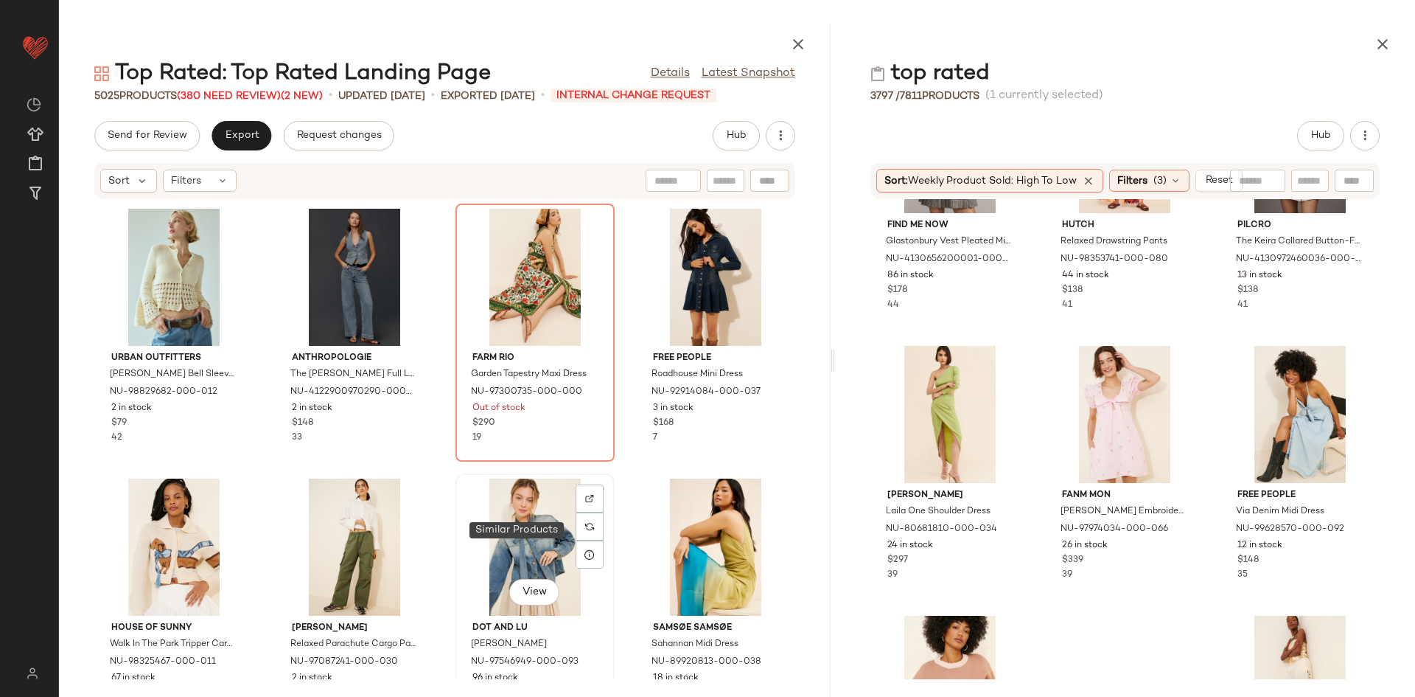
scroll to position [804, 0]
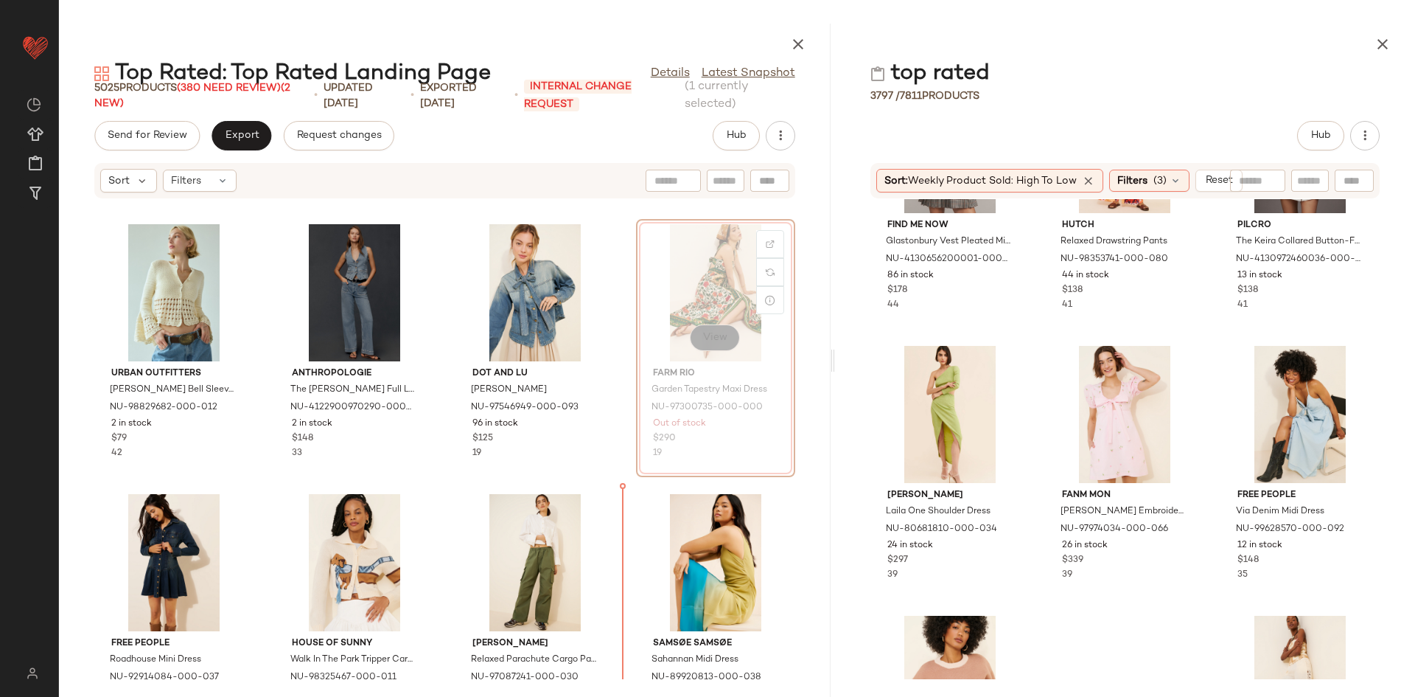
scroll to position [823, 0]
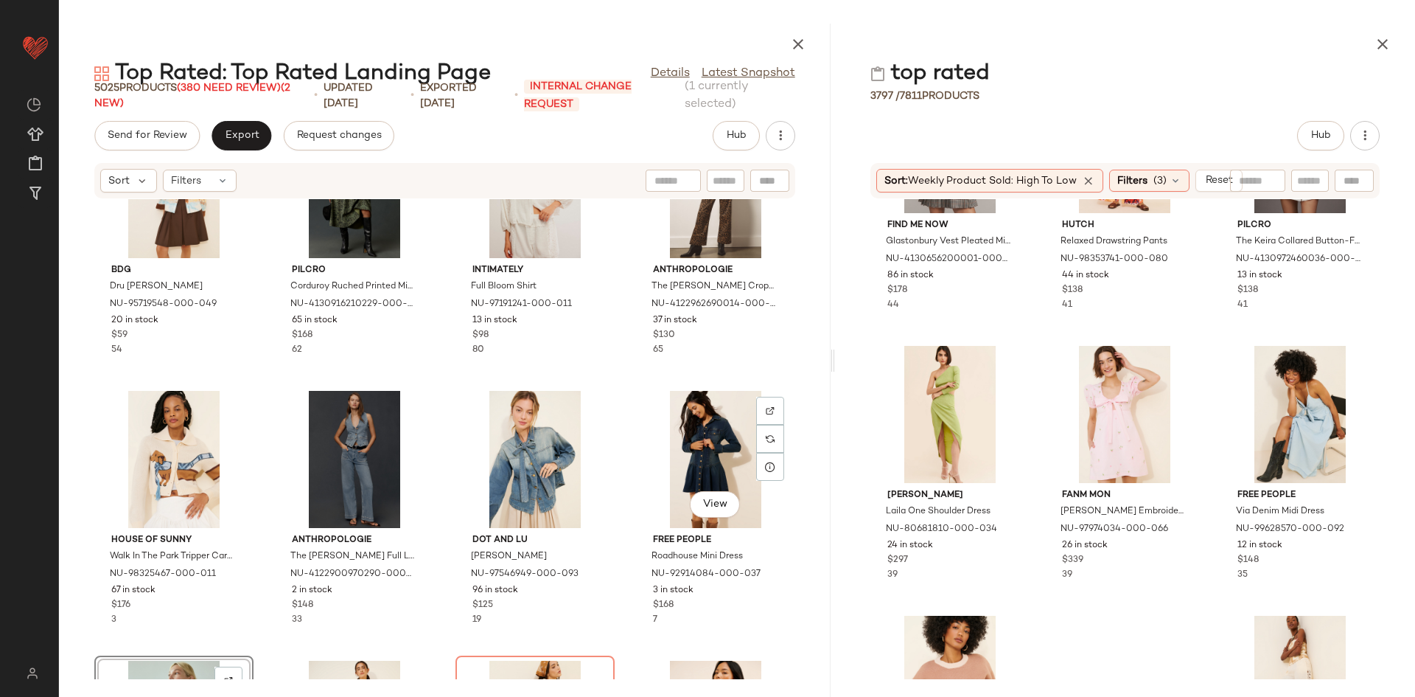
scroll to position [845, 0]
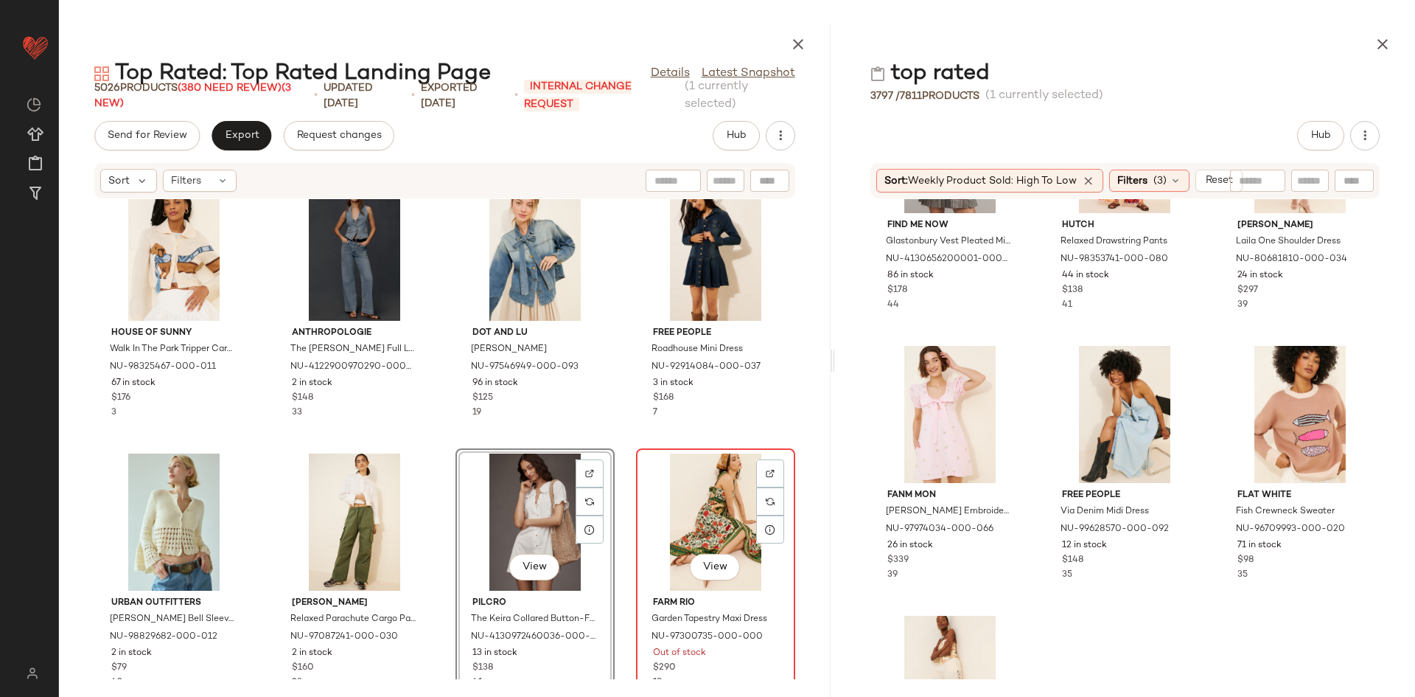
click at [668, 519] on div "View" at bounding box center [715, 521] width 149 height 137
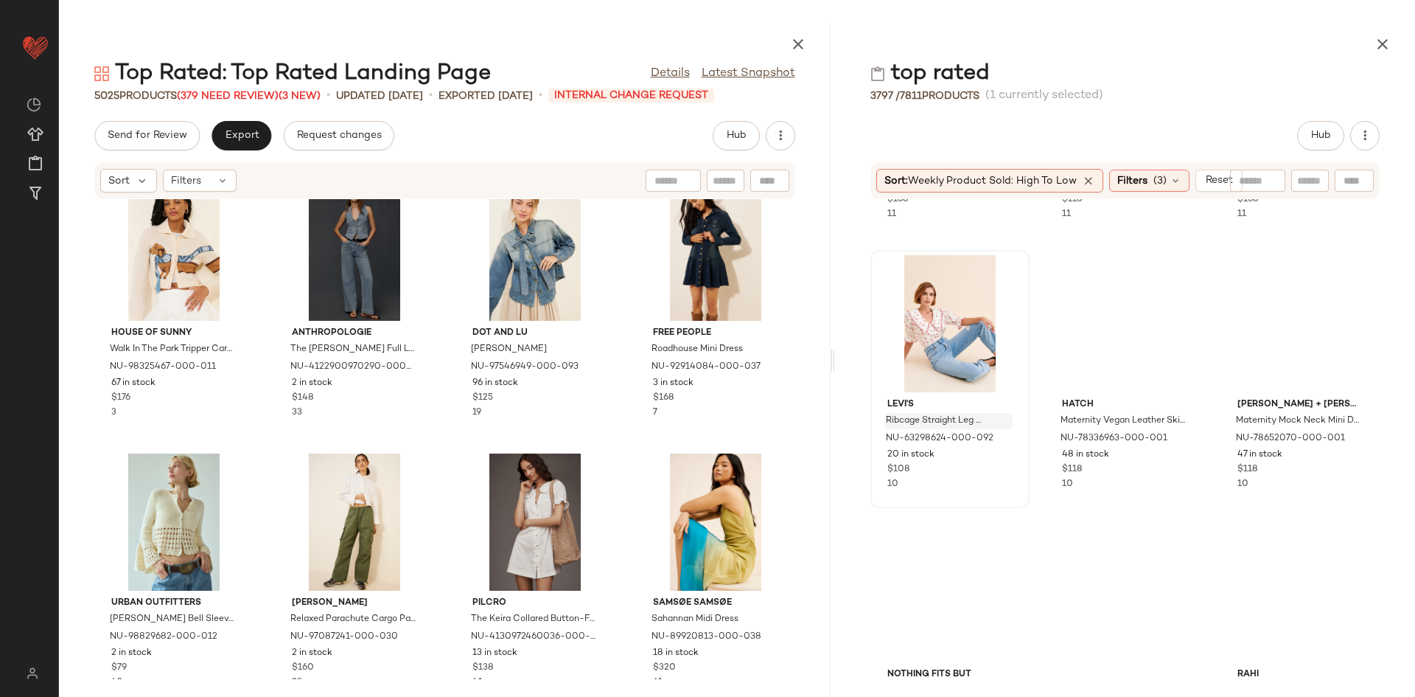
scroll to position [10111, 0]
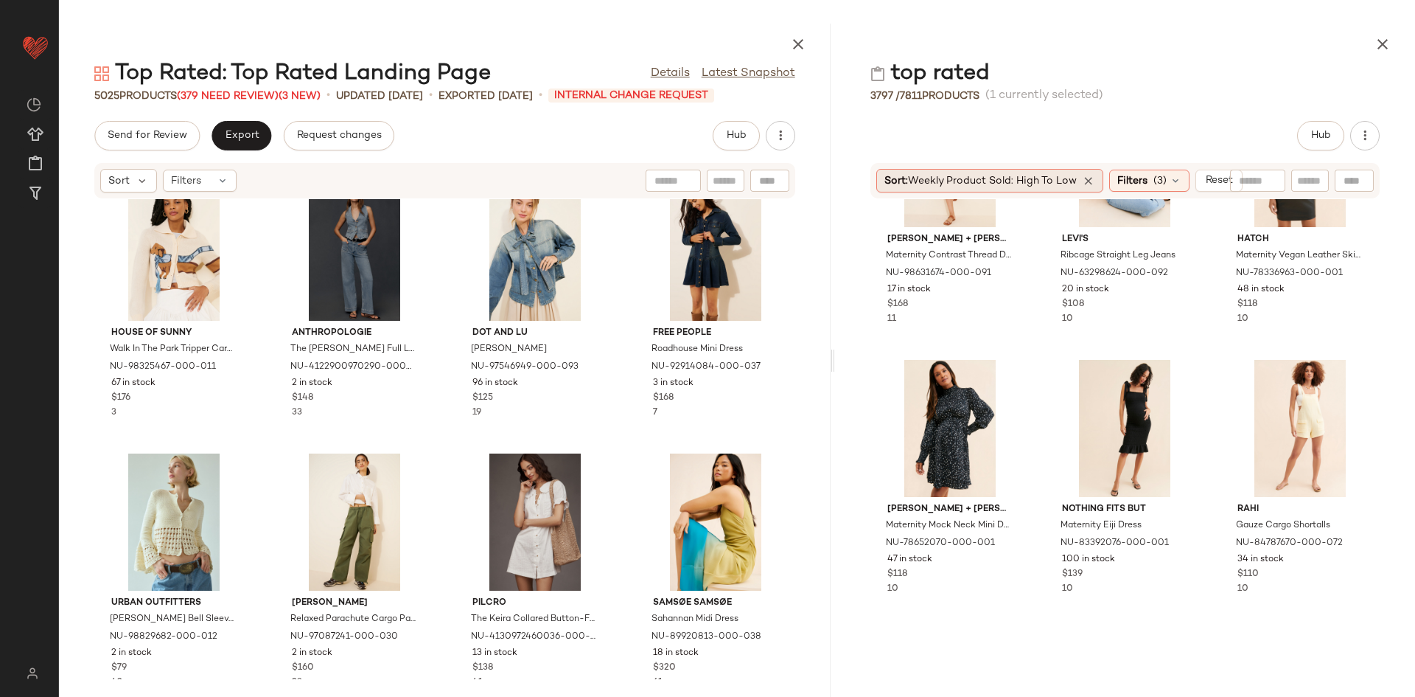
click at [999, 178] on span "Weekly Product Sold: High to Low" at bounding box center [992, 180] width 169 height 11
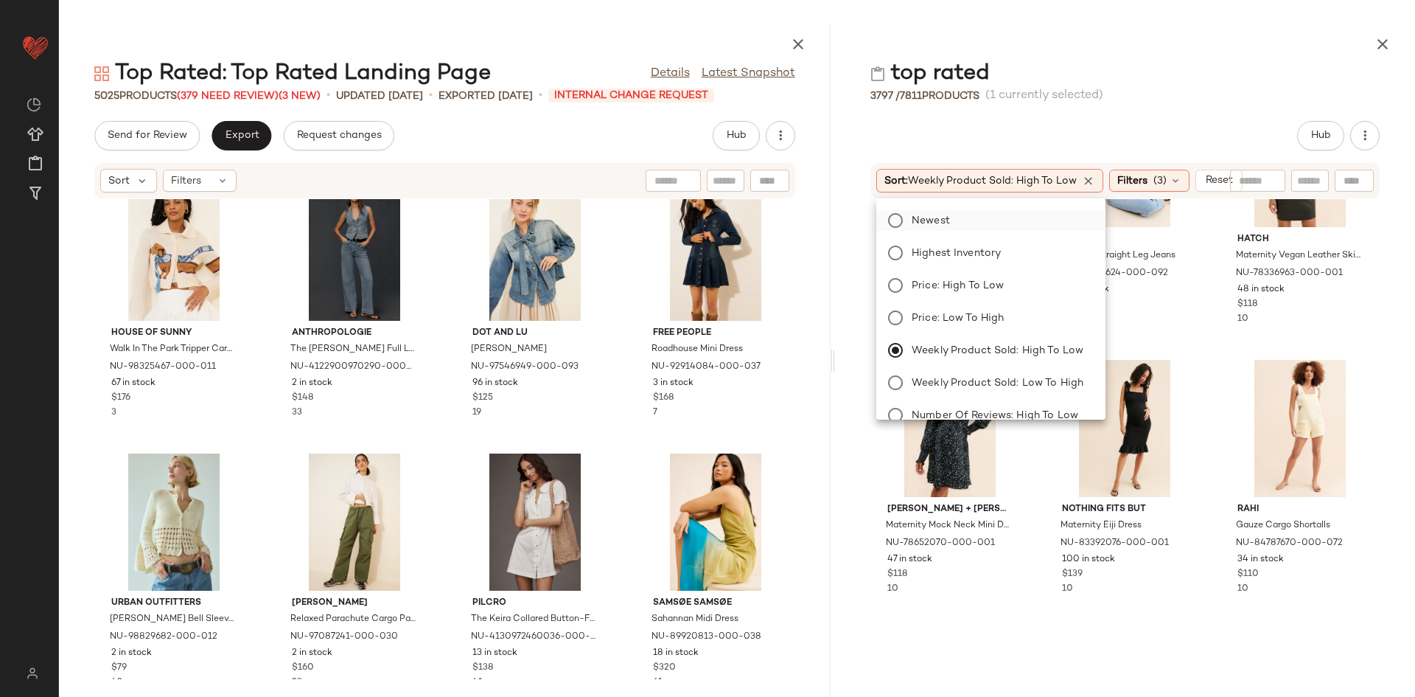
click at [969, 215] on label "Newest" at bounding box center [1000, 220] width 188 height 21
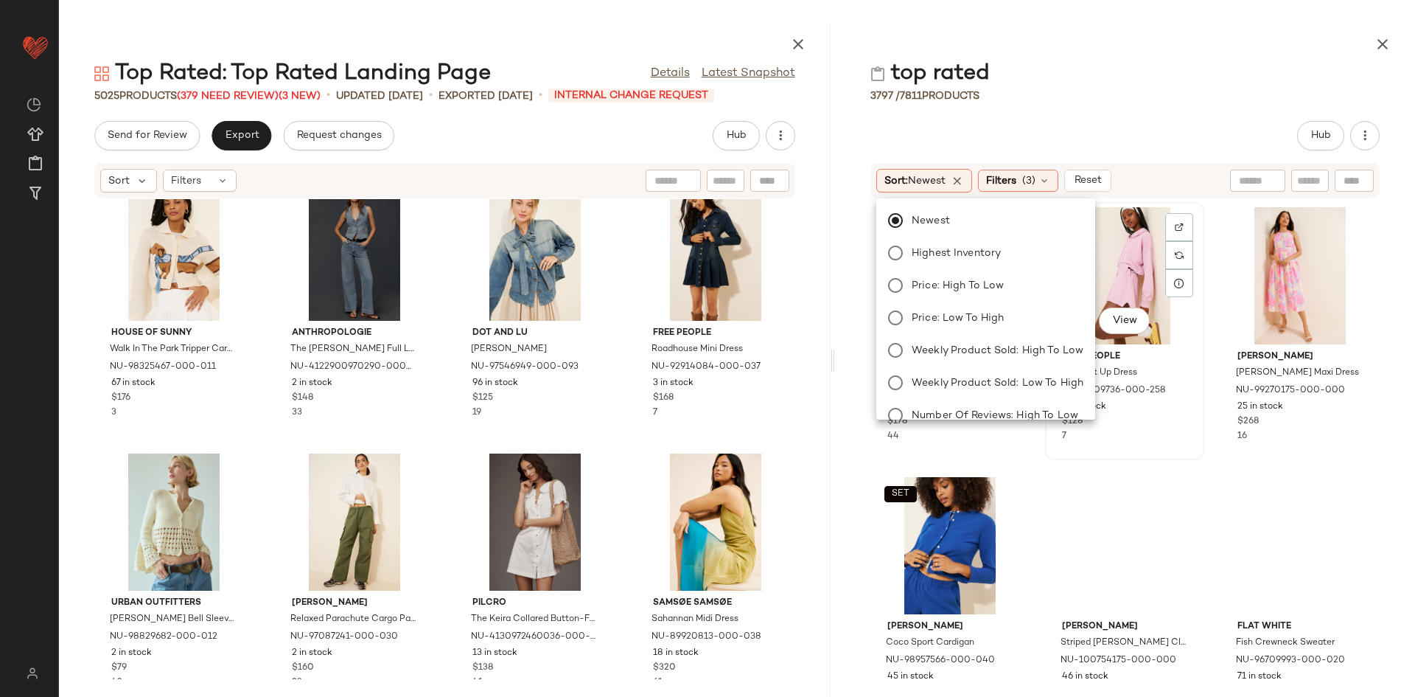
click at [1203, 341] on div "View Free People Switch It Up Dress NU-97309736-000-258 11 in stock $128 7" at bounding box center [1125, 330] width 156 height 255
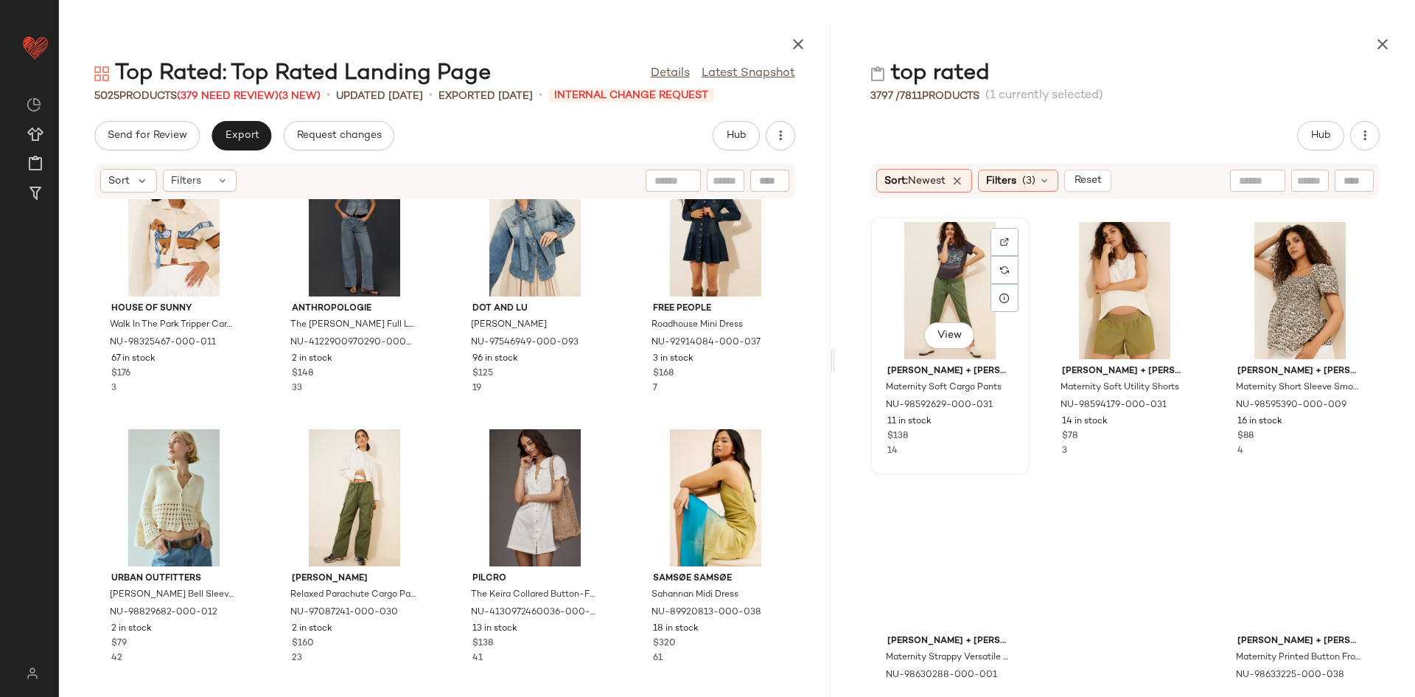
scroll to position [4272, 0]
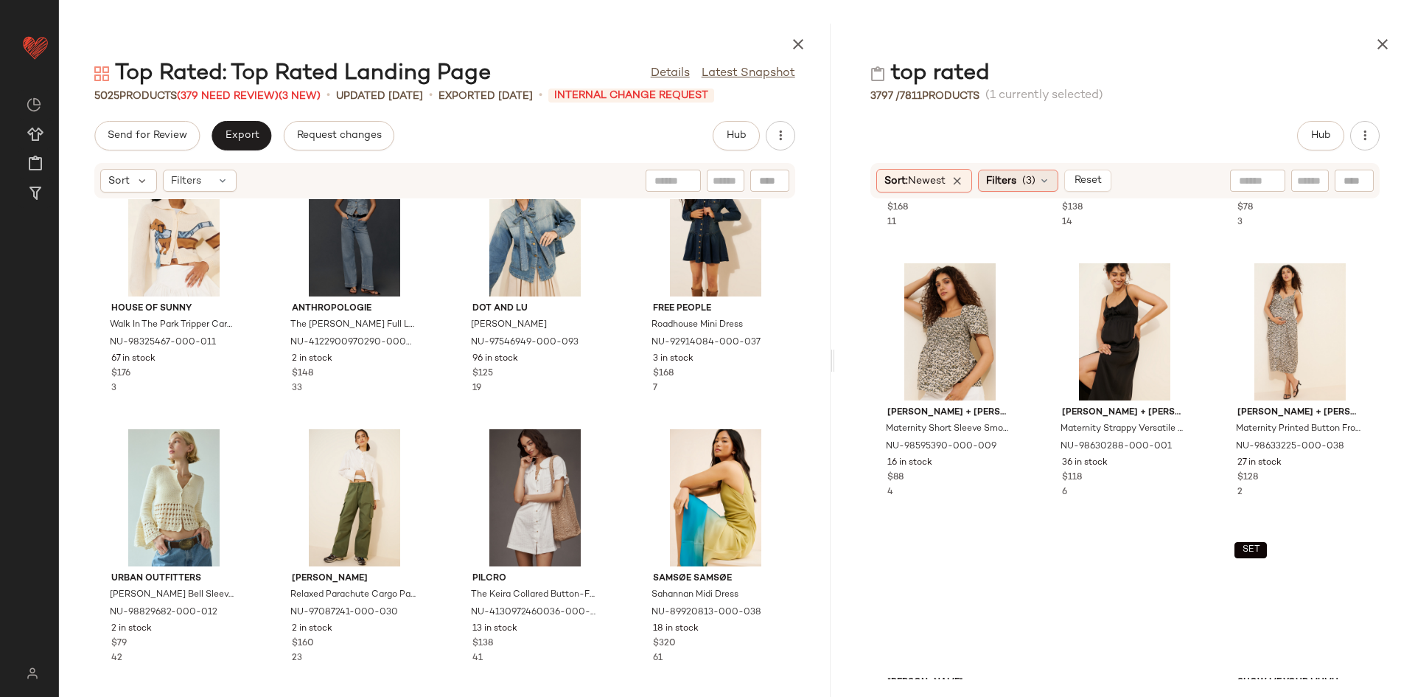
click at [1031, 189] on div "Filters (3)" at bounding box center [1018, 181] width 80 height 22
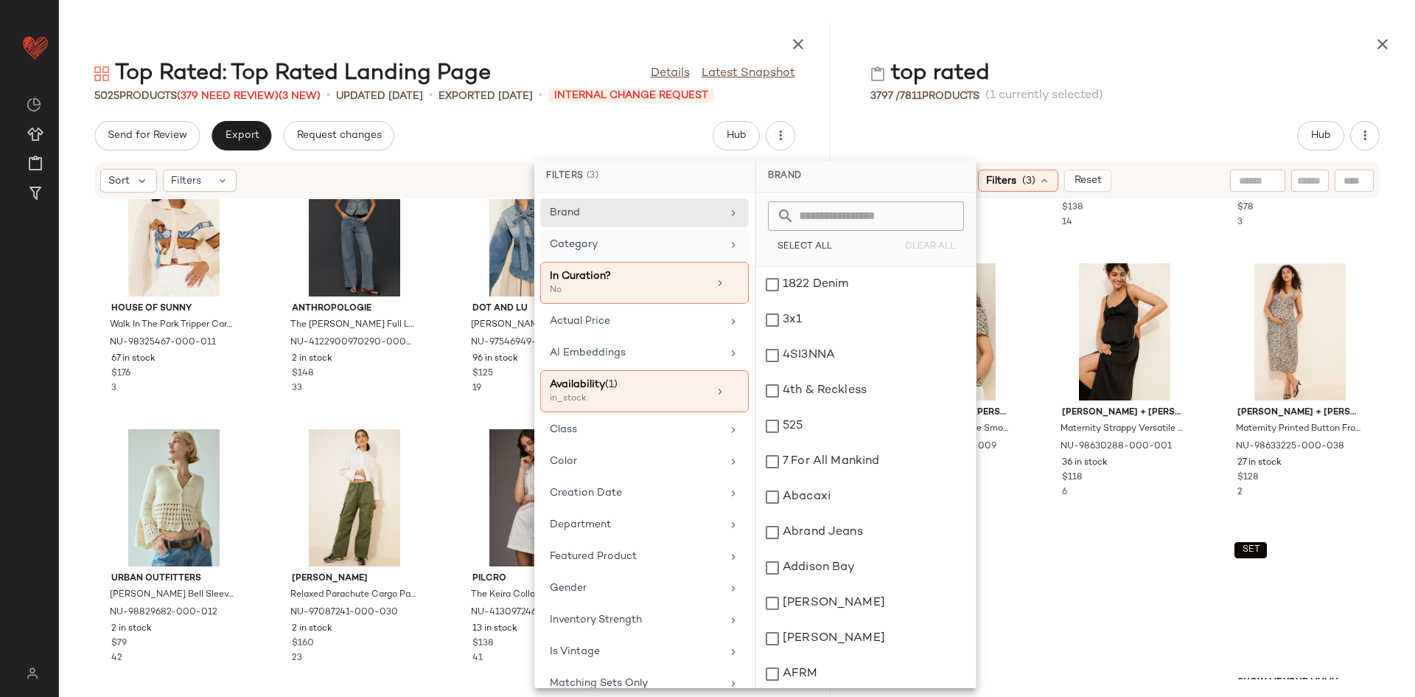
click at [656, 251] on div "Category" at bounding box center [636, 244] width 172 height 15
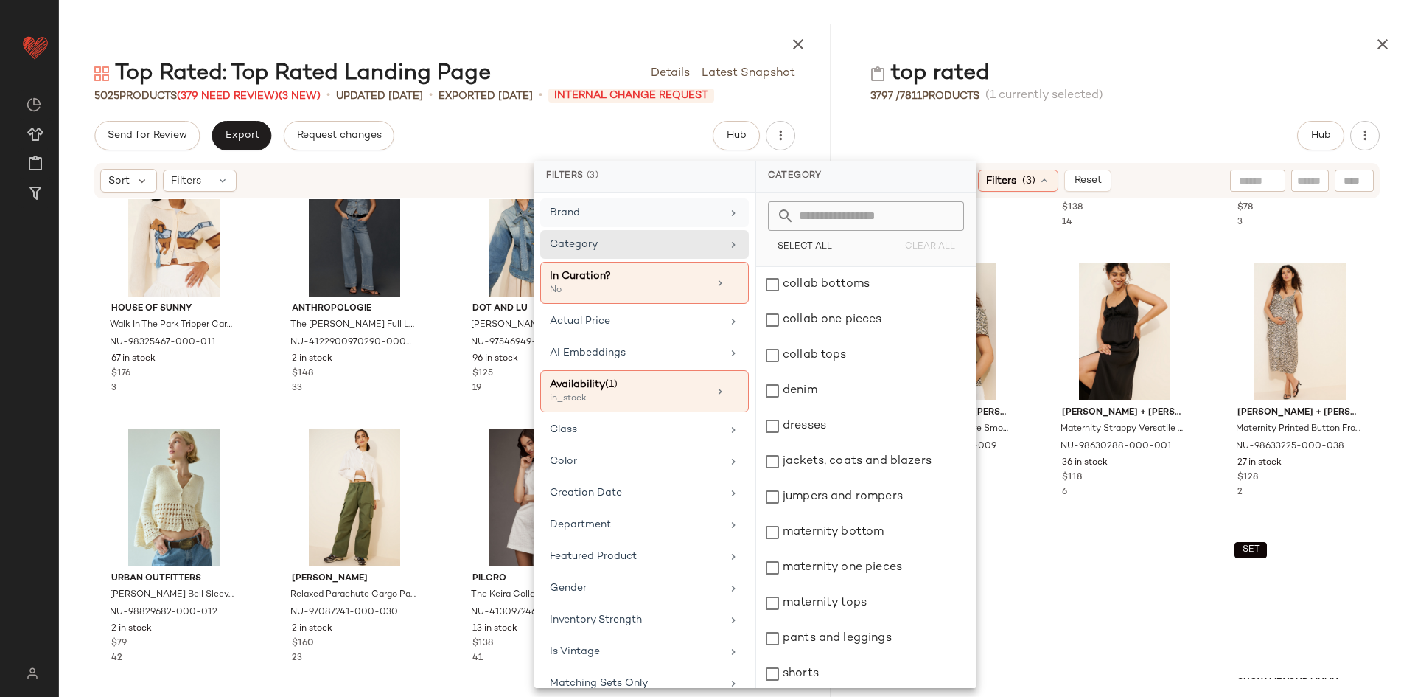
click at [677, 209] on div "Brand" at bounding box center [636, 212] width 172 height 15
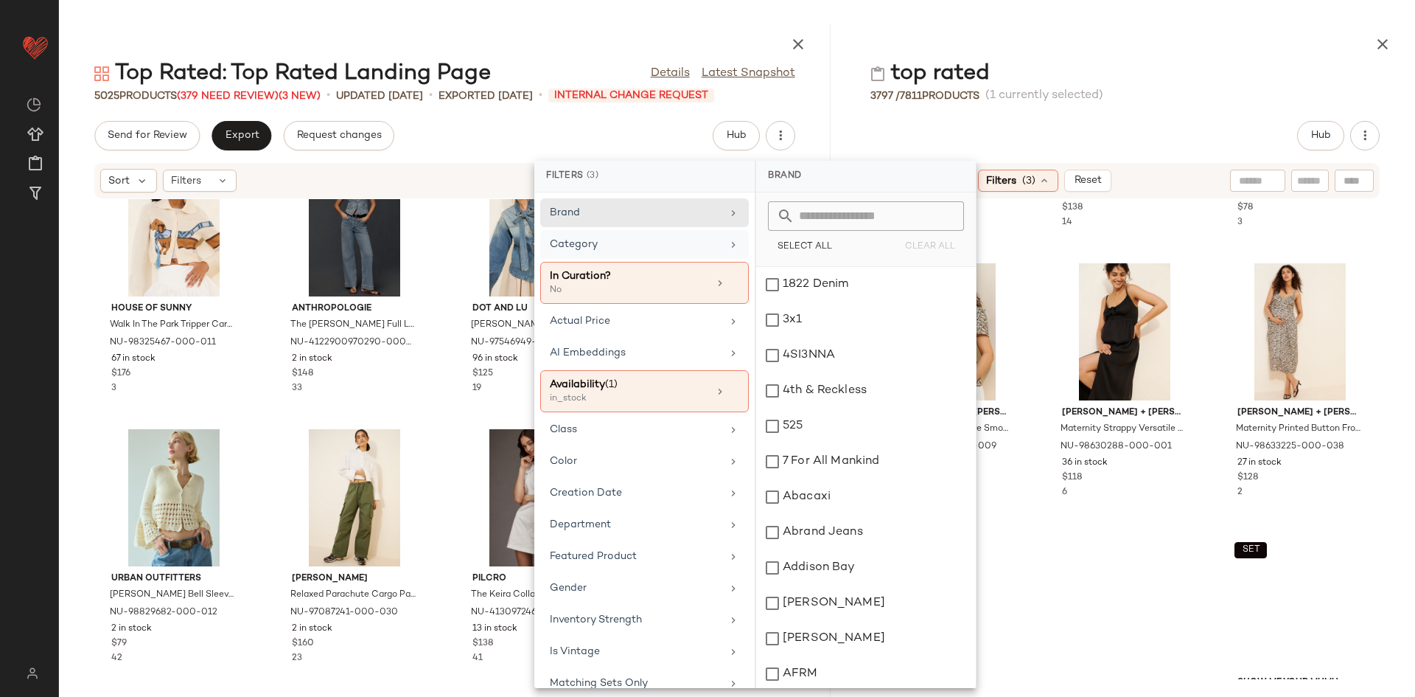
click at [714, 245] on div "Category" at bounding box center [636, 244] width 172 height 15
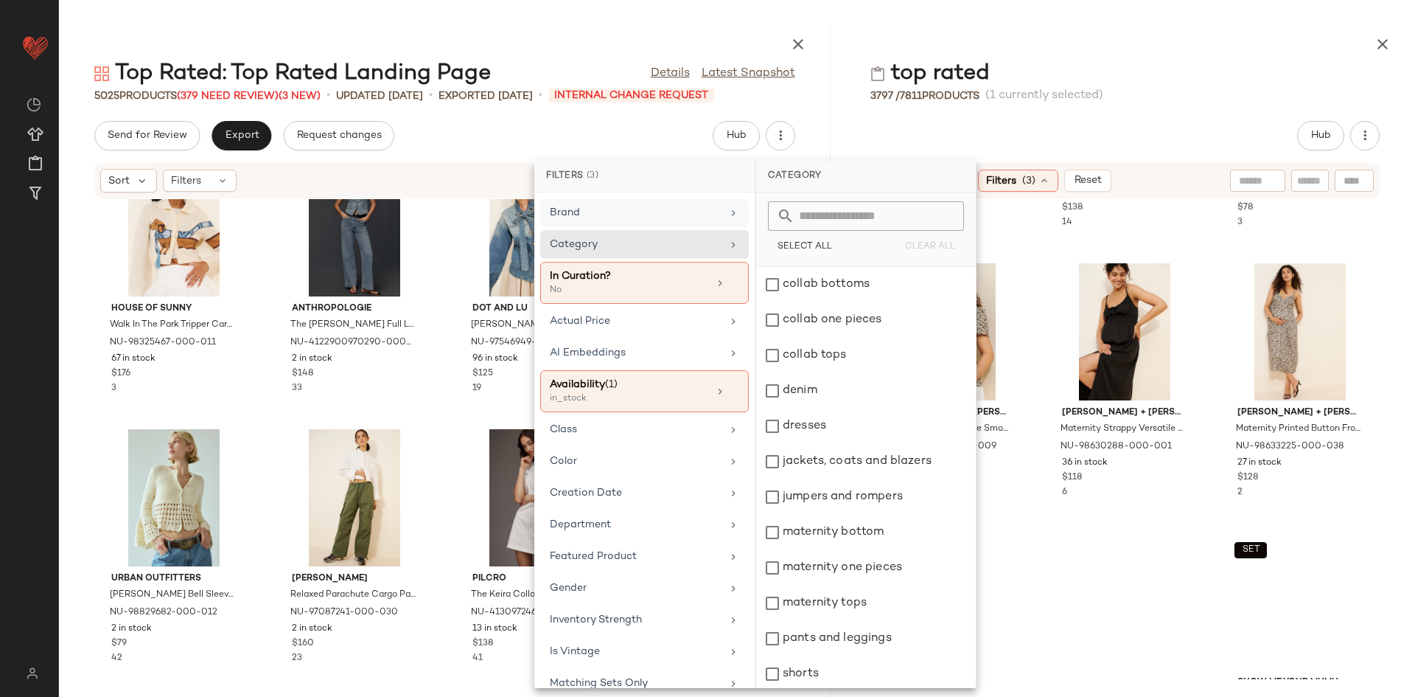
click at [658, 220] on div "Brand" at bounding box center [636, 212] width 172 height 15
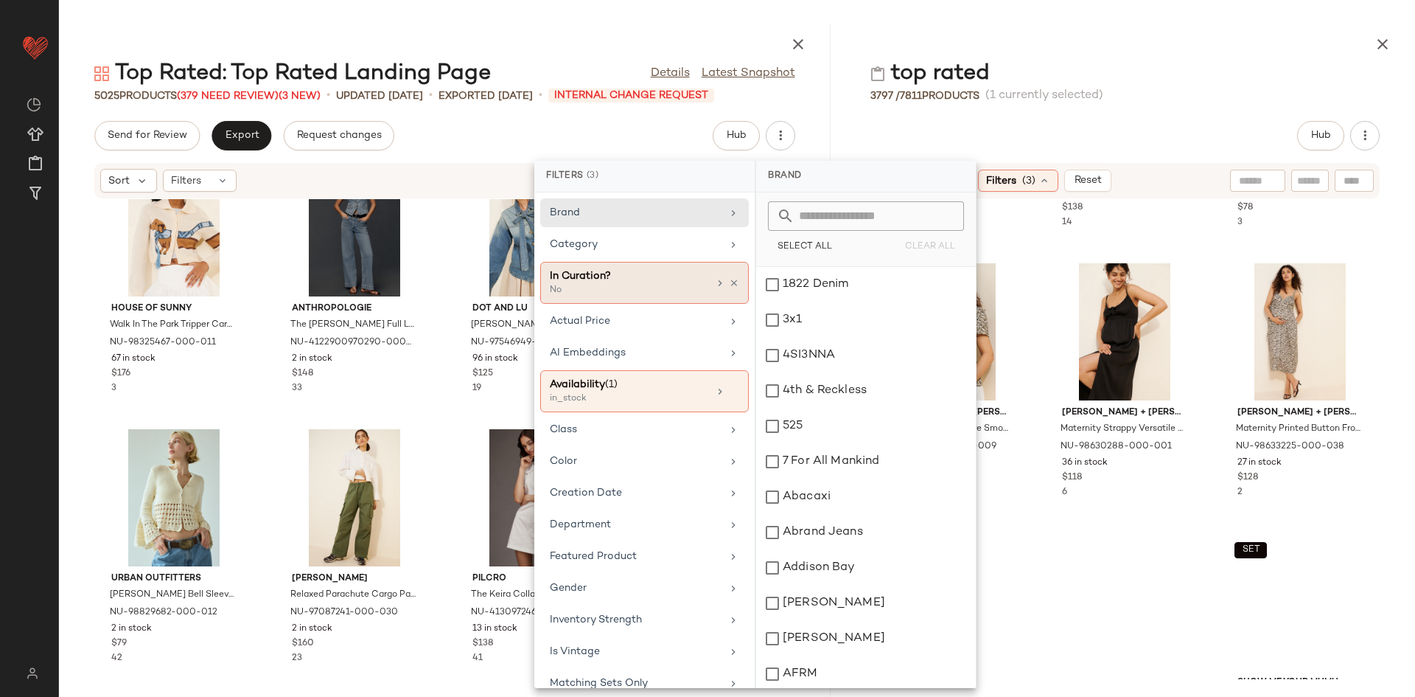
click at [655, 270] on div "In Curation?" at bounding box center [629, 275] width 158 height 15
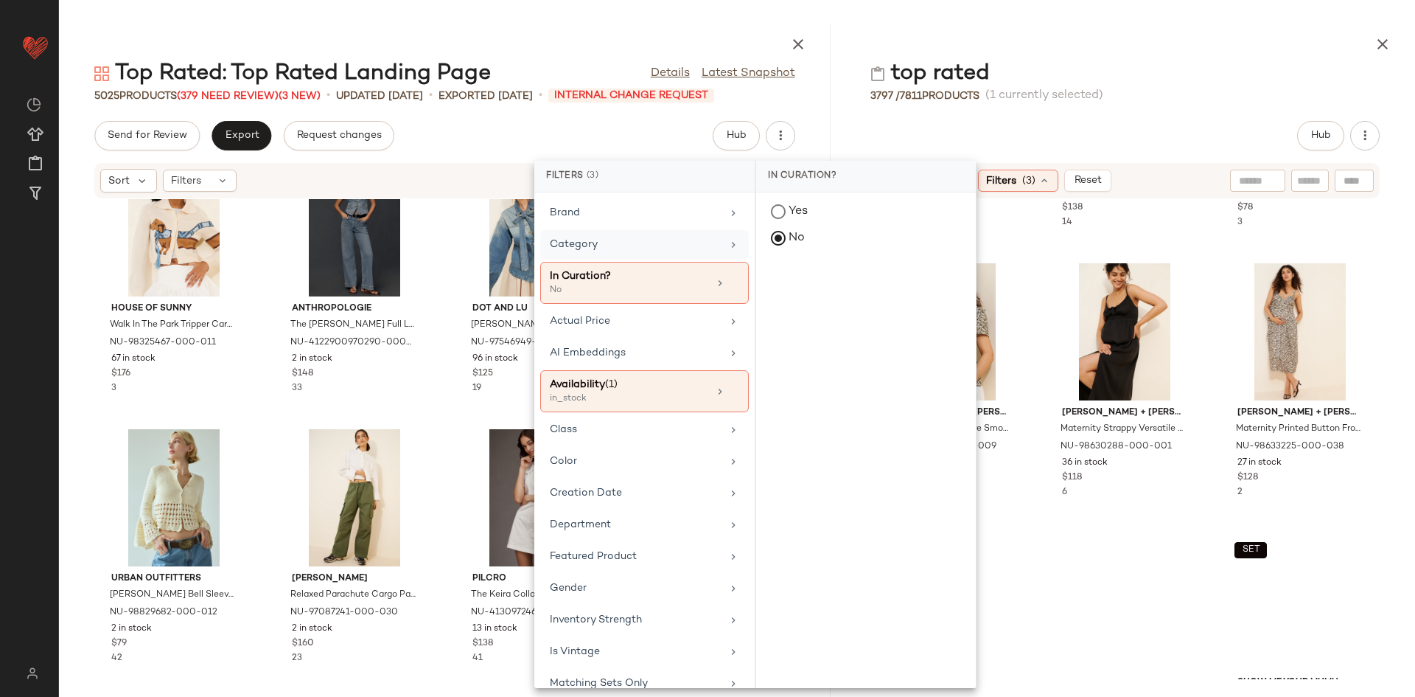
click at [659, 262] on div "Category" at bounding box center [644, 283] width 209 height 42
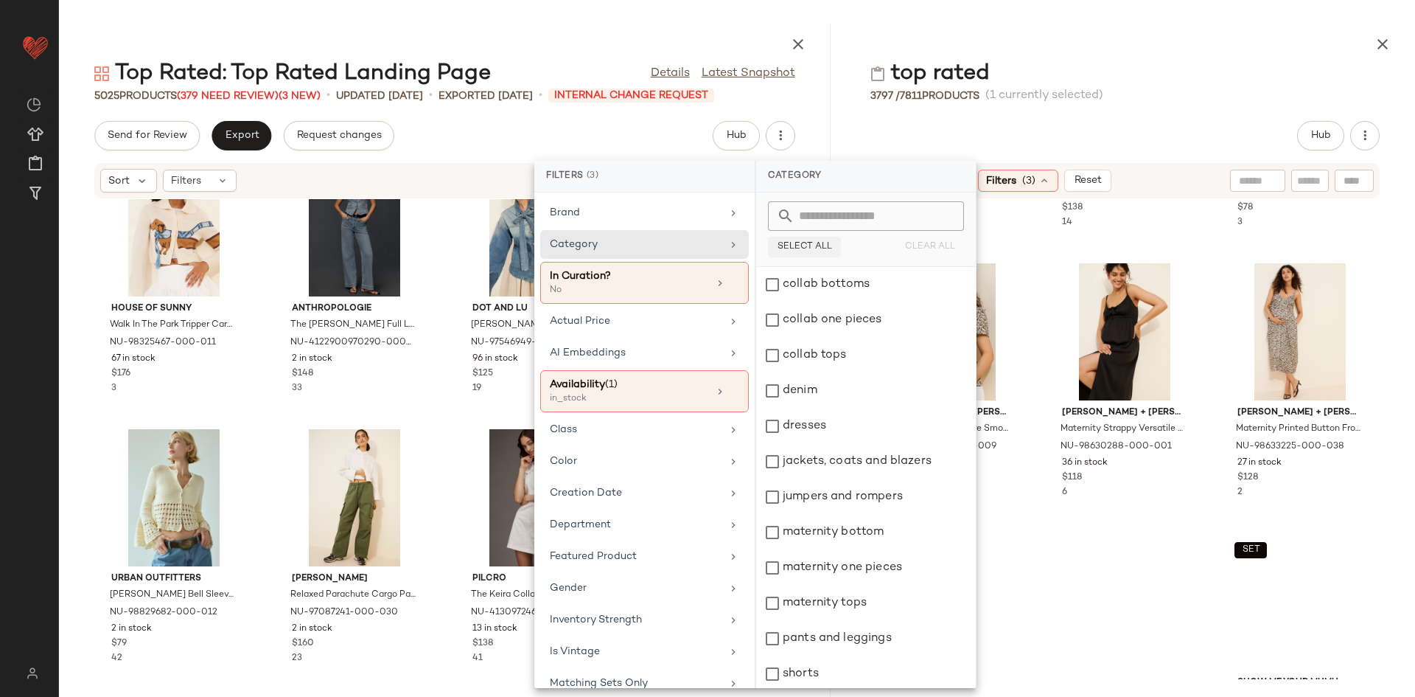
click at [829, 251] on span "Select All" at bounding box center [804, 247] width 55 height 10
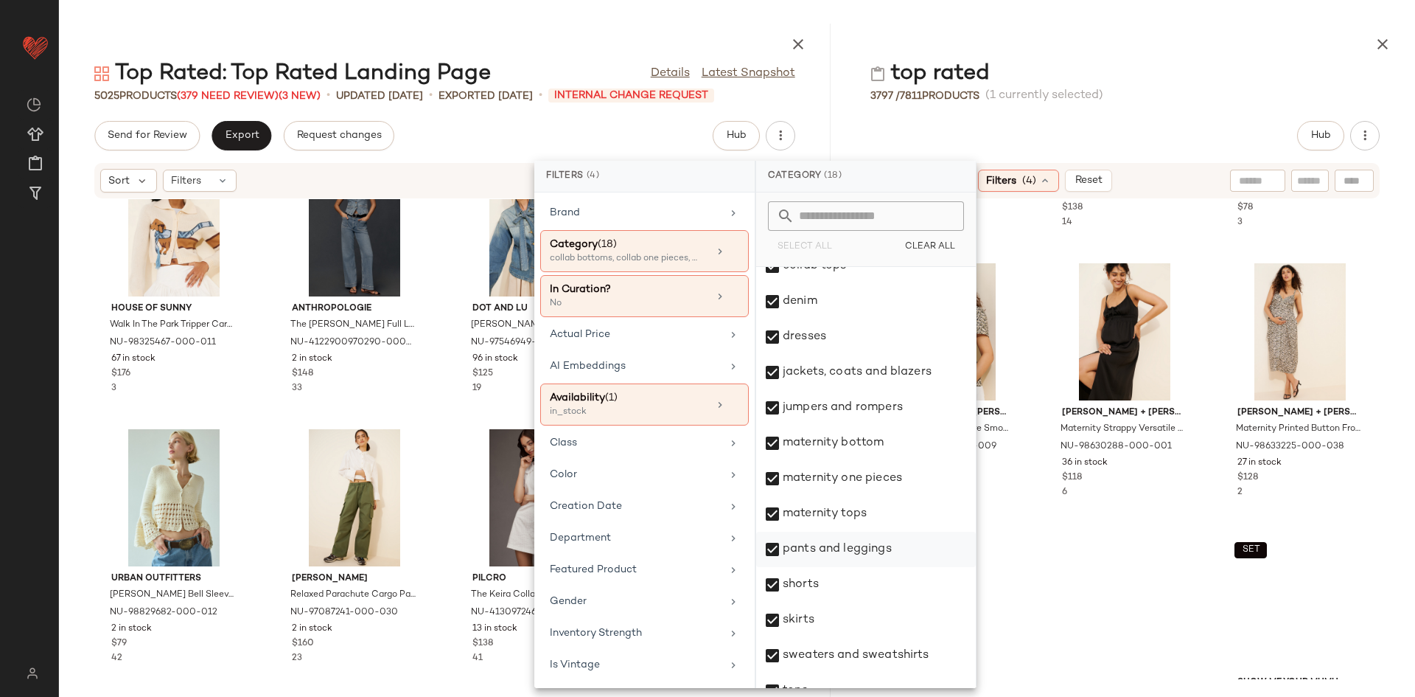
scroll to position [93, 0]
click at [840, 528] on div "maternity tops" at bounding box center [866, 545] width 220 height 35
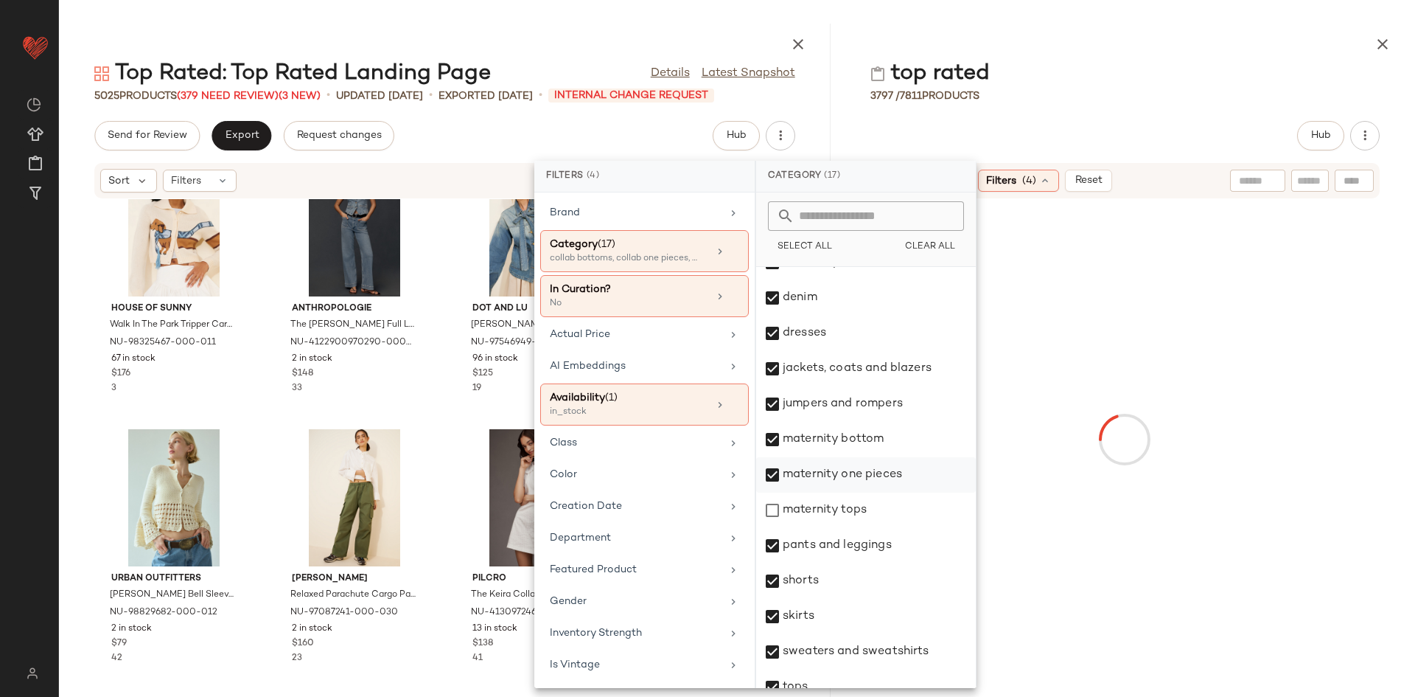
click at [834, 492] on div "maternity one pieces" at bounding box center [866, 509] width 220 height 35
click at [826, 457] on div "maternity bottom" at bounding box center [866, 474] width 220 height 35
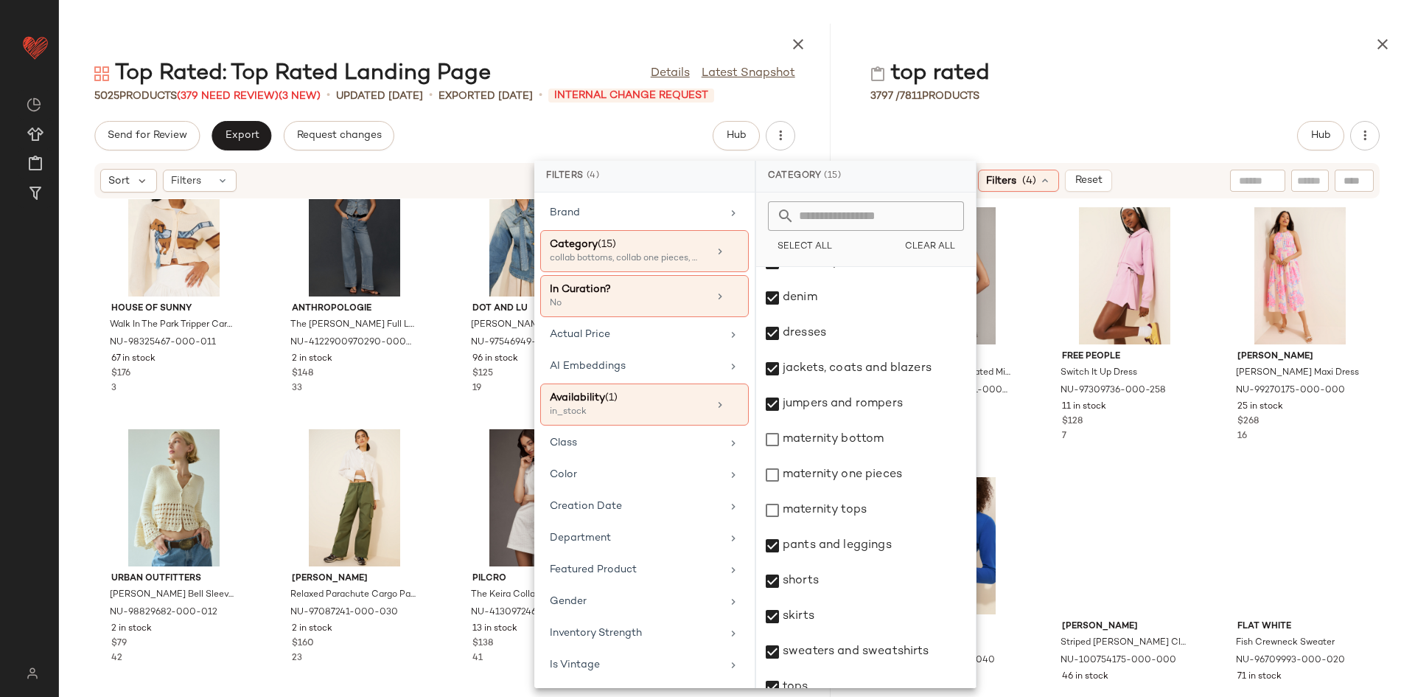
click at [1060, 489] on div "Find Me Now Glastonbury Vest Pleated Mini Dress NU-4130656200001-000-020 86 in …" at bounding box center [1125, 439] width 580 height 480
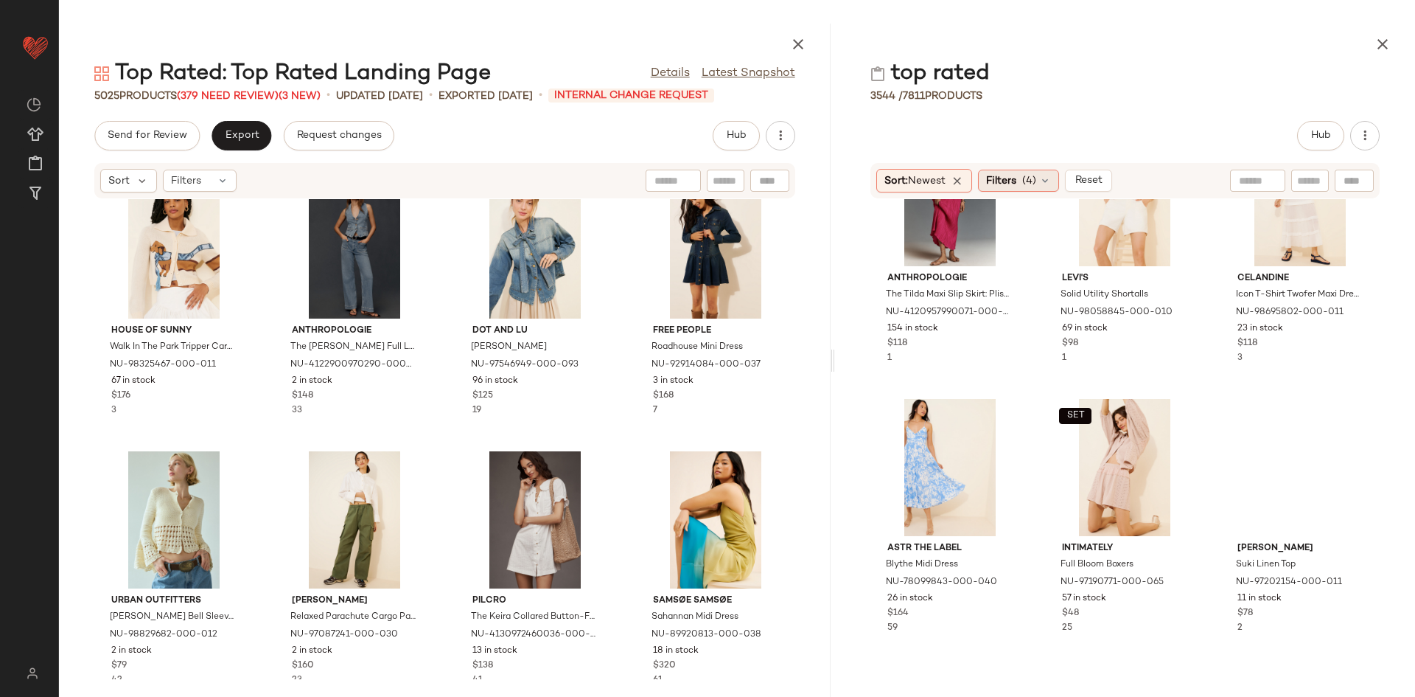
scroll to position [5094, 0]
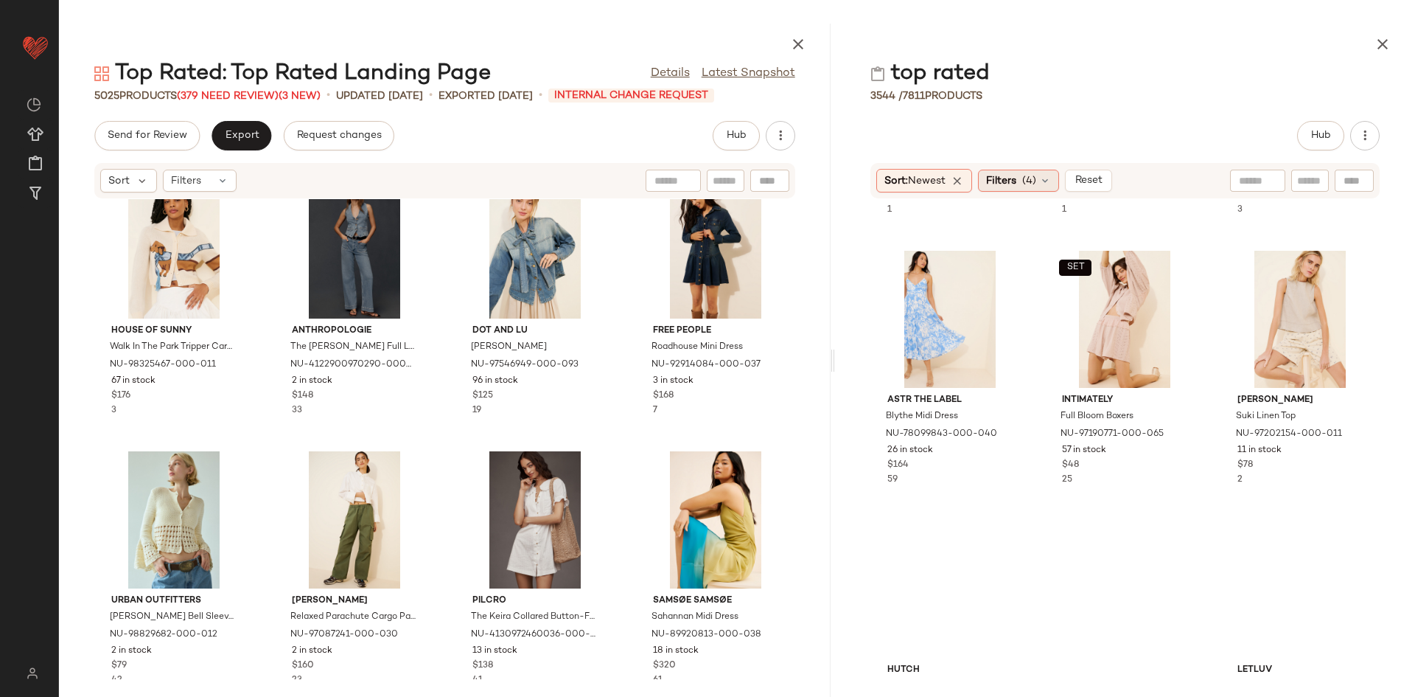
click at [1003, 178] on span "Filters" at bounding box center [1001, 180] width 30 height 15
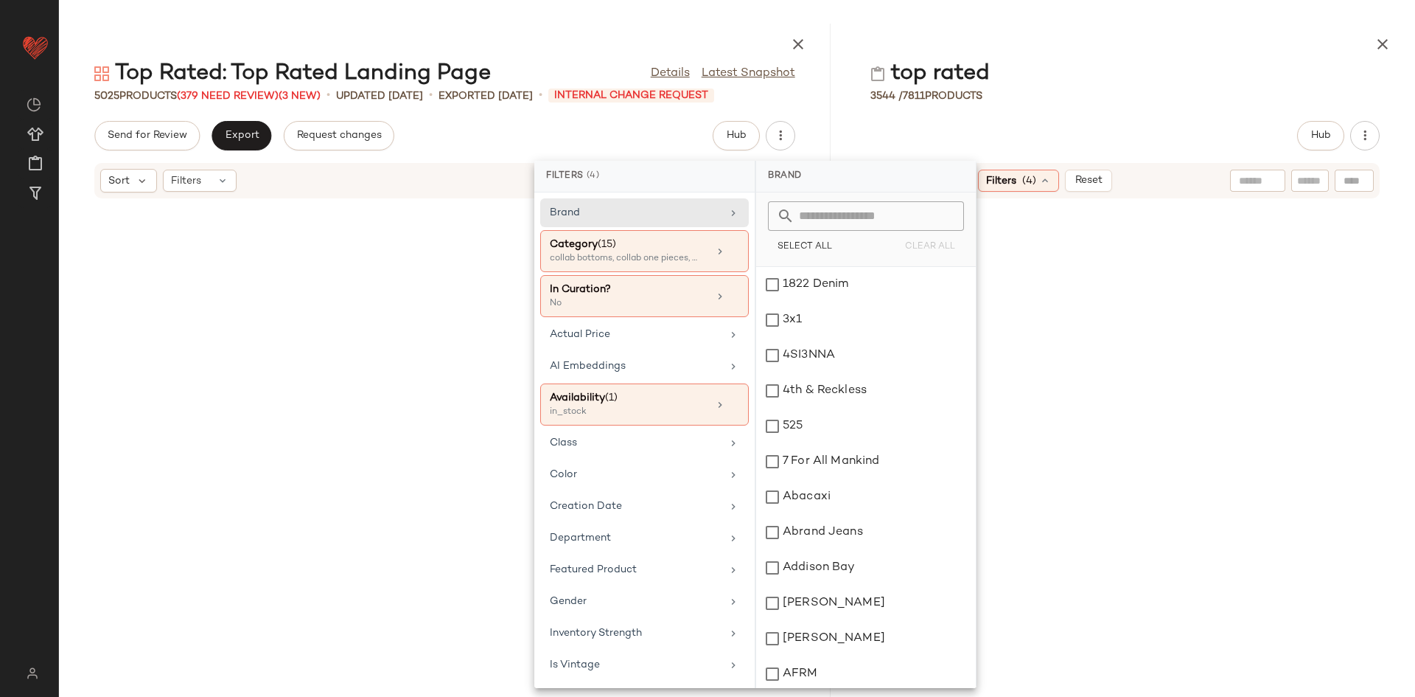
click at [658, 237] on div "Category (15)" at bounding box center [629, 244] width 158 height 15
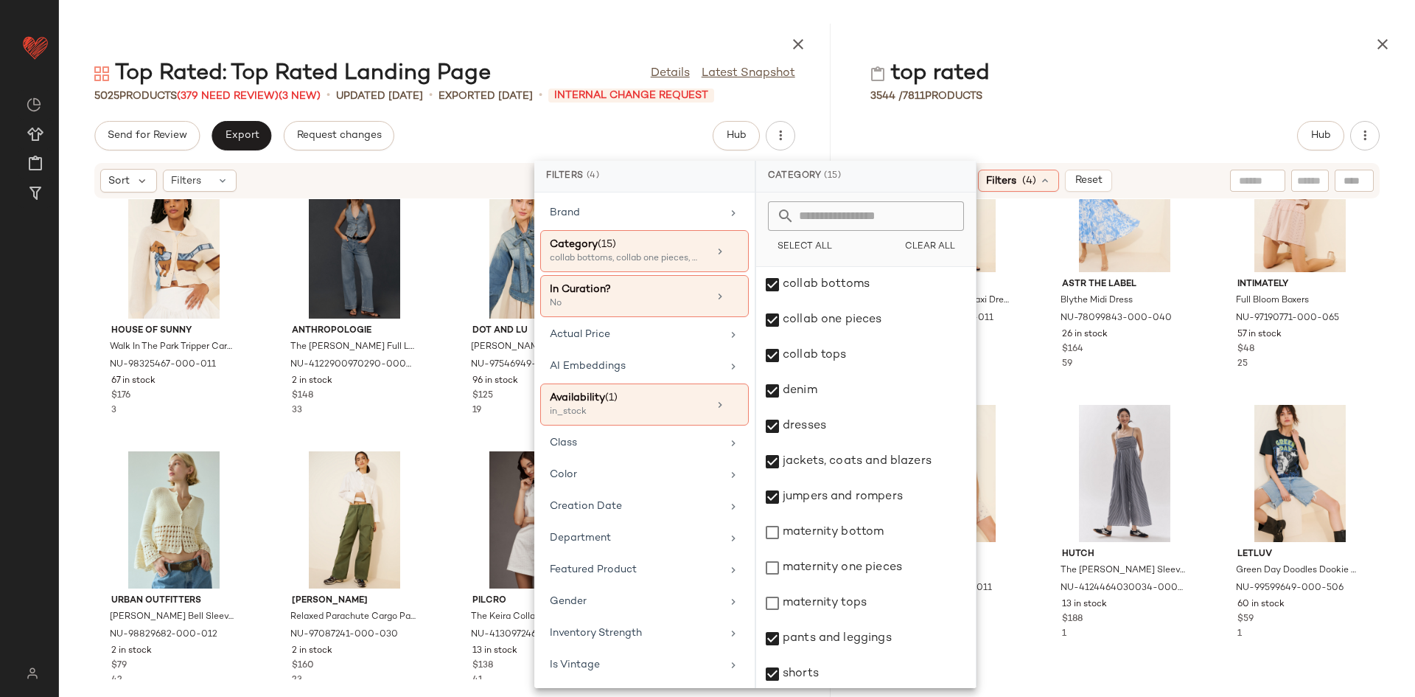
click at [1111, 524] on div "Celandine Icon T-Shirt Twofer Maxi Dress NU-98695802-000-011 23 in stock $118 3…" at bounding box center [1125, 439] width 580 height 480
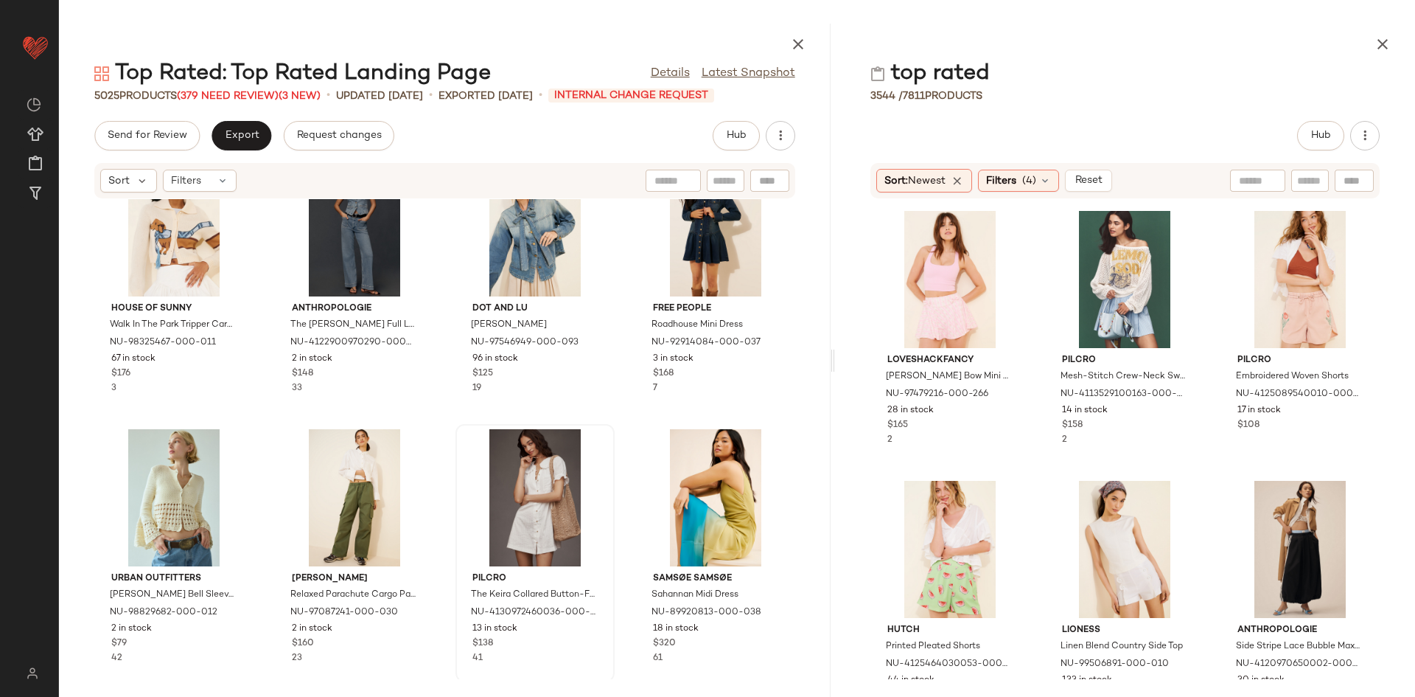
scroll to position [6745, 0]
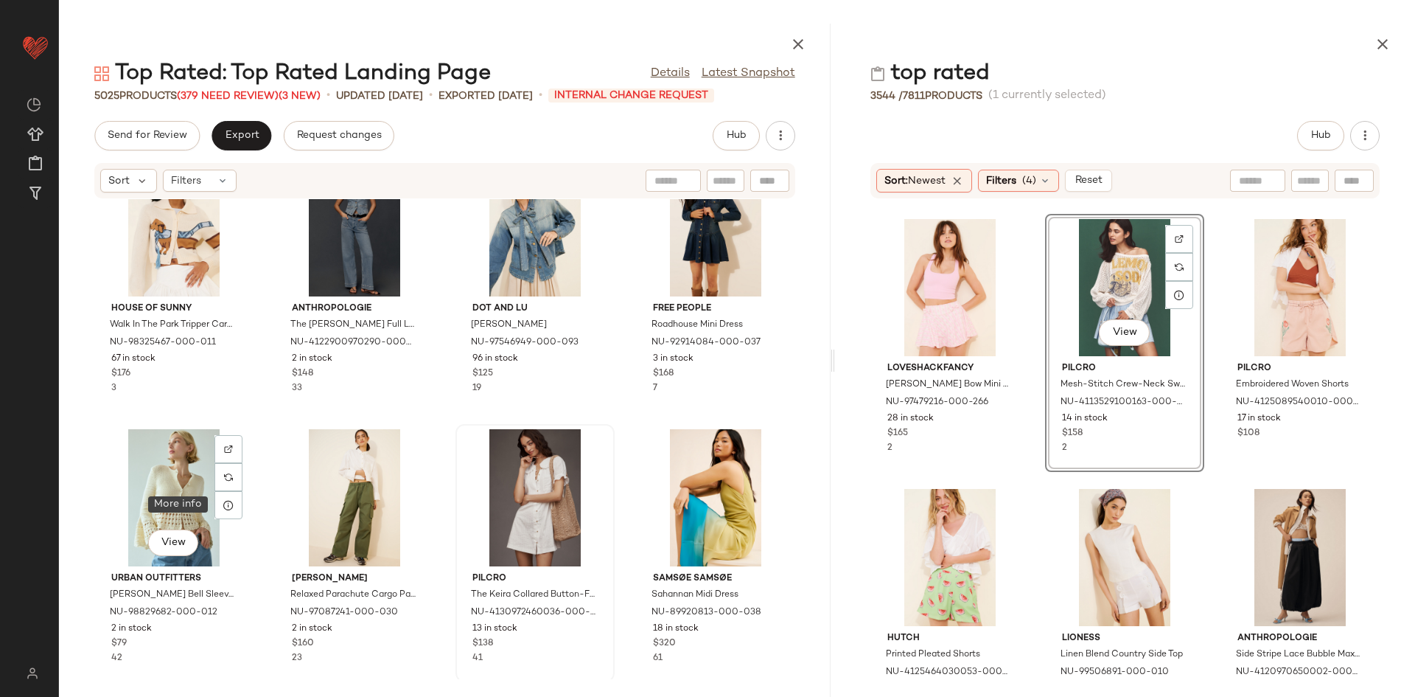
click at [83, 492] on div "BDG Dru Shirt Jacket NU-95719548-000-049 20 in stock $59 54 Pilcro Corduroy Ruc…" at bounding box center [445, 439] width 772 height 480
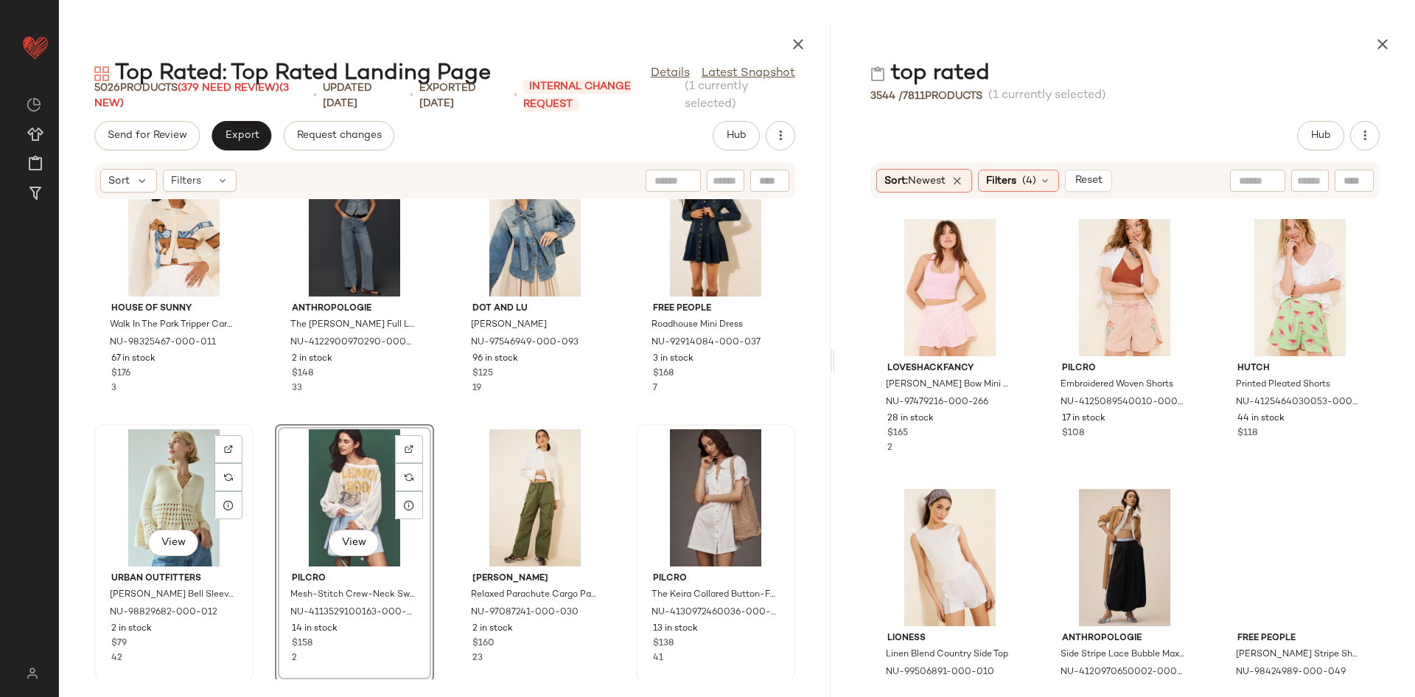
click at [152, 470] on div "View" at bounding box center [174, 497] width 149 height 137
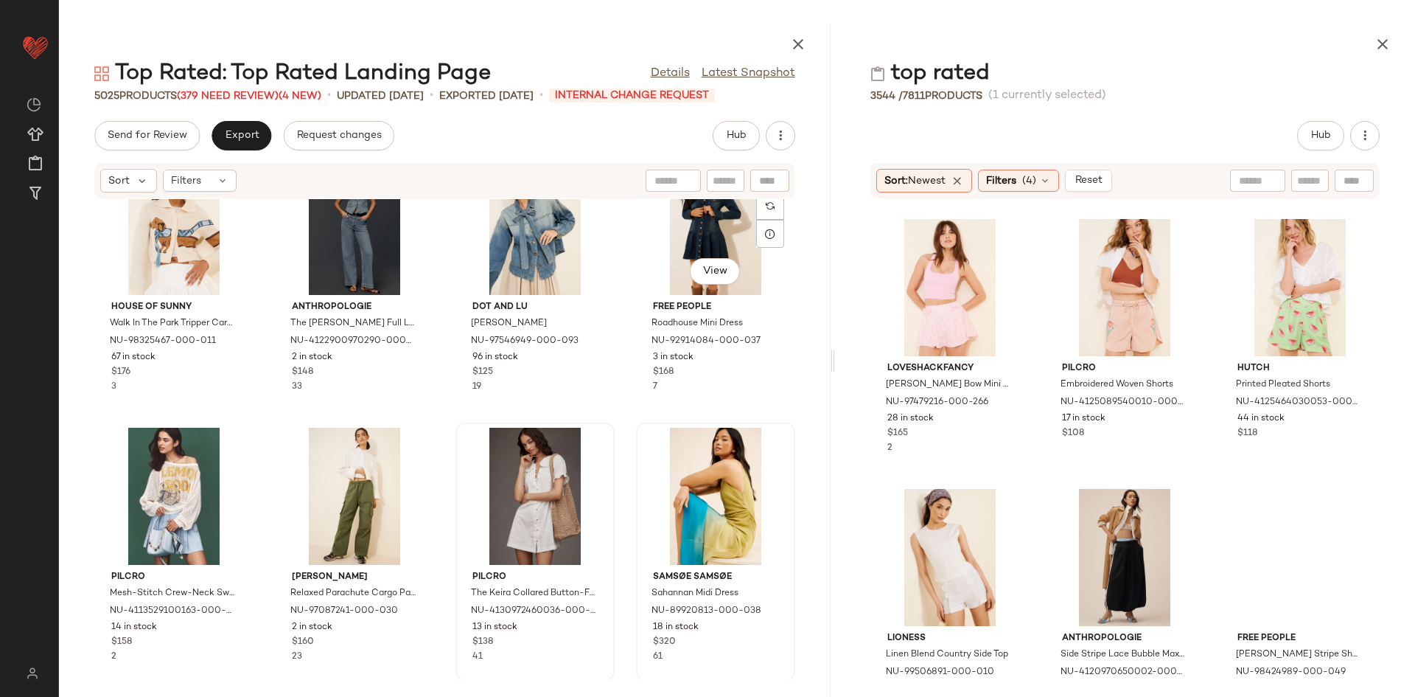
scroll to position [932, 0]
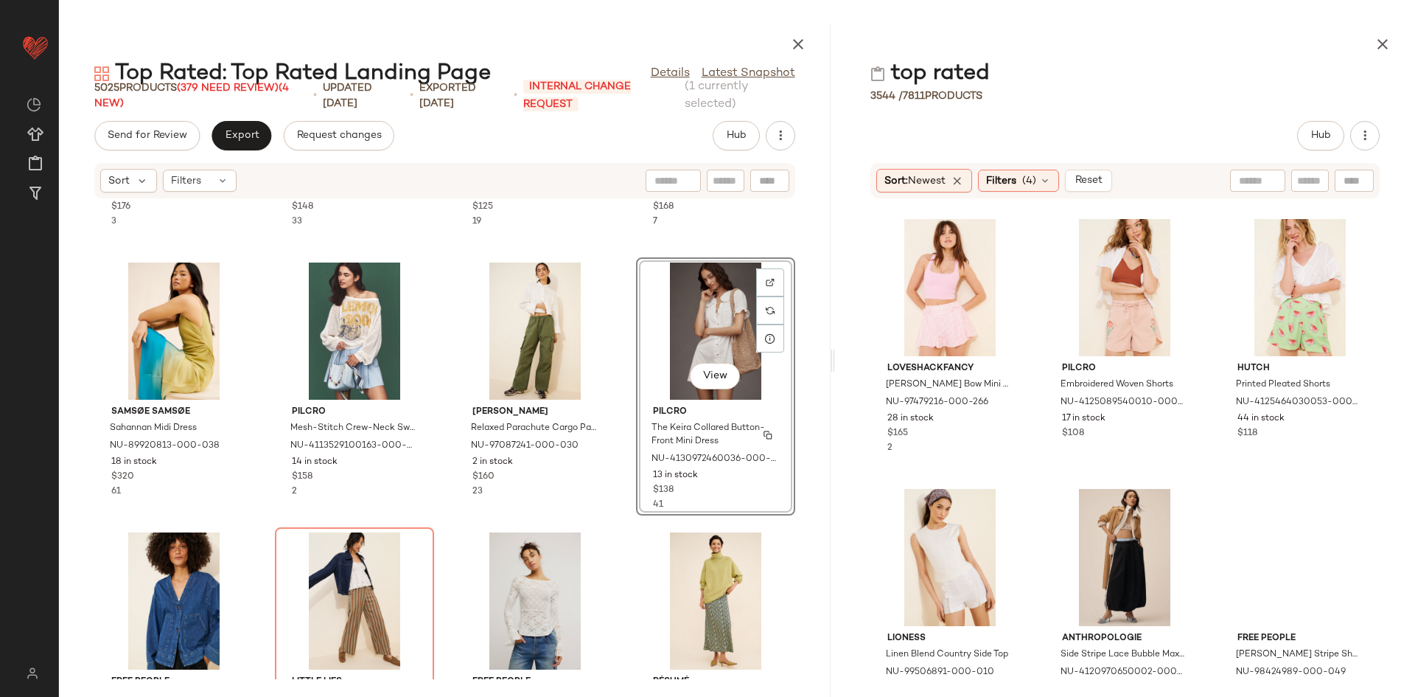
scroll to position [1058, 0]
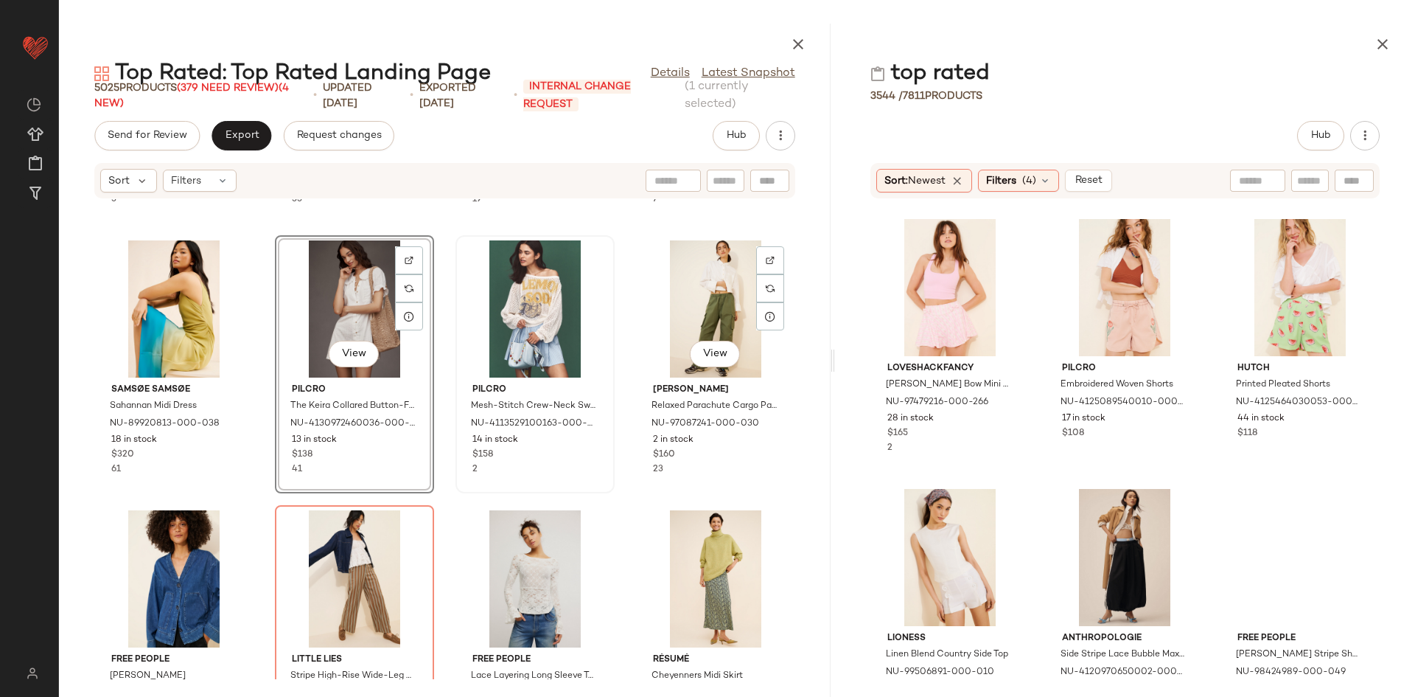
click at [601, 489] on div "Pilcro Mesh-Stitch Crew-Neck Sweater NU-4113529100163-000-079 14 in stock $158 2" at bounding box center [535, 364] width 156 height 255
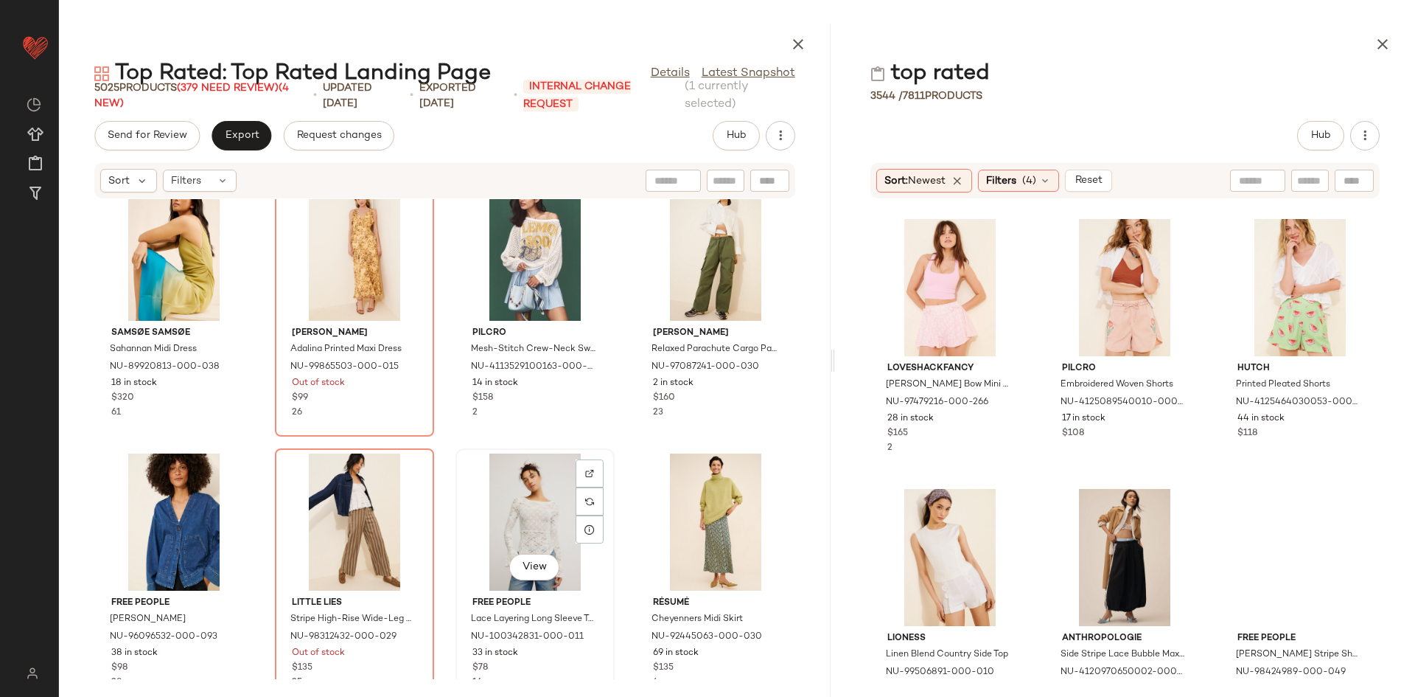
click at [579, 448] on div "View Free People Lace Layering Long Sleeve Top NU-100342831-000-011 33 in stock…" at bounding box center [535, 577] width 159 height 258
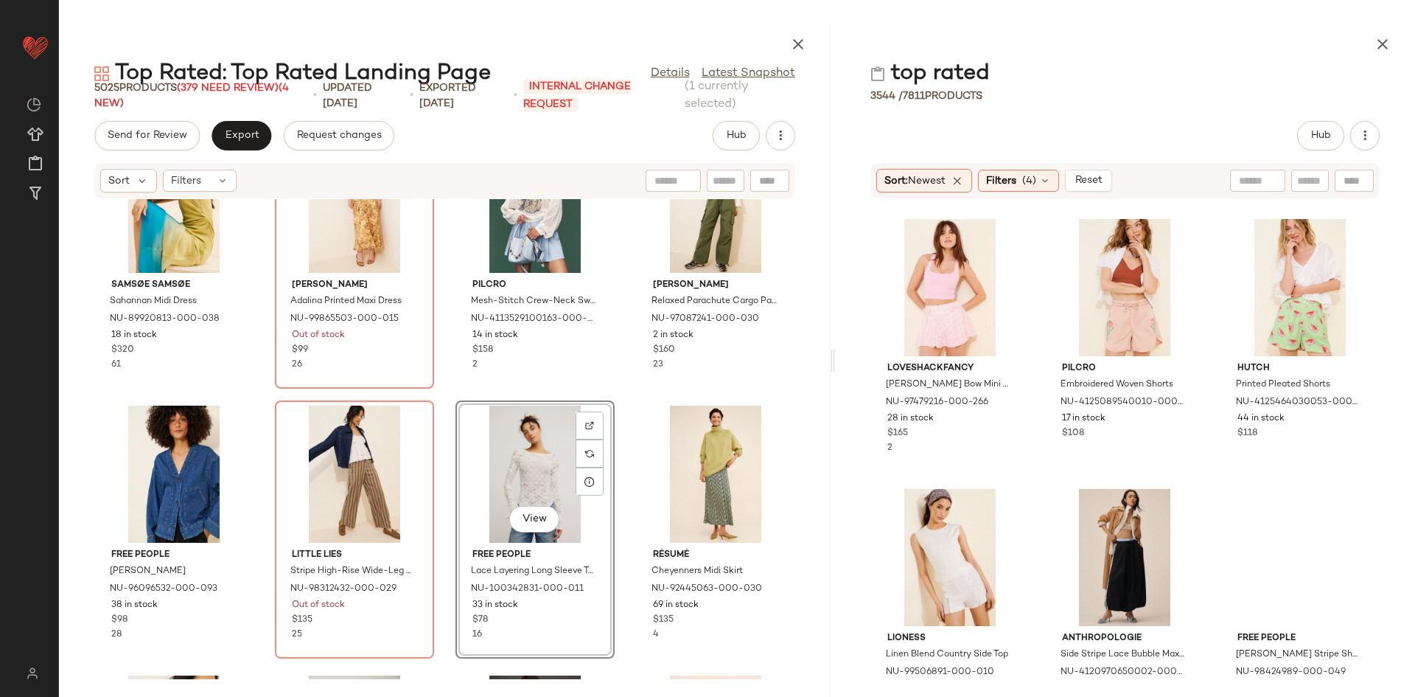
scroll to position [1140, 0]
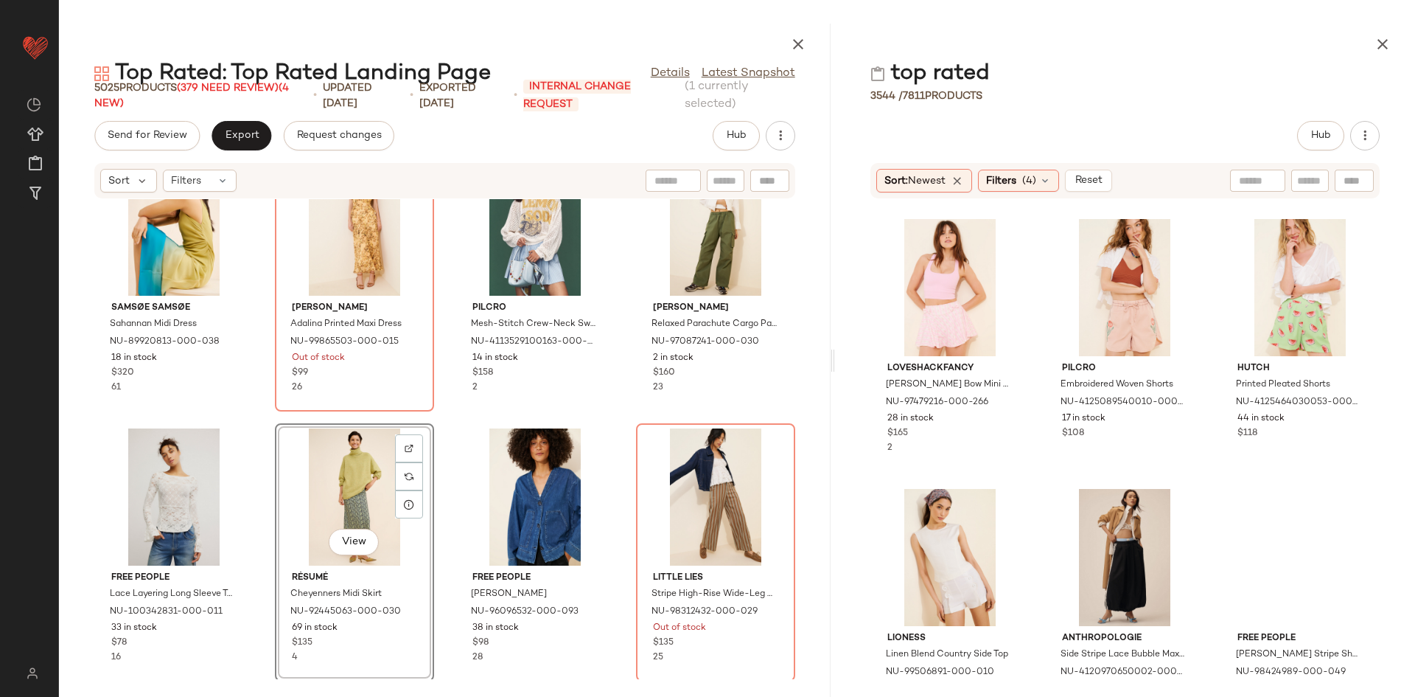
click at [420, 416] on div "Samsøe Samsøe Sahannan Midi Dress NU-89920813-000-038 18 in stock $320 61 Steve…" at bounding box center [445, 439] width 772 height 480
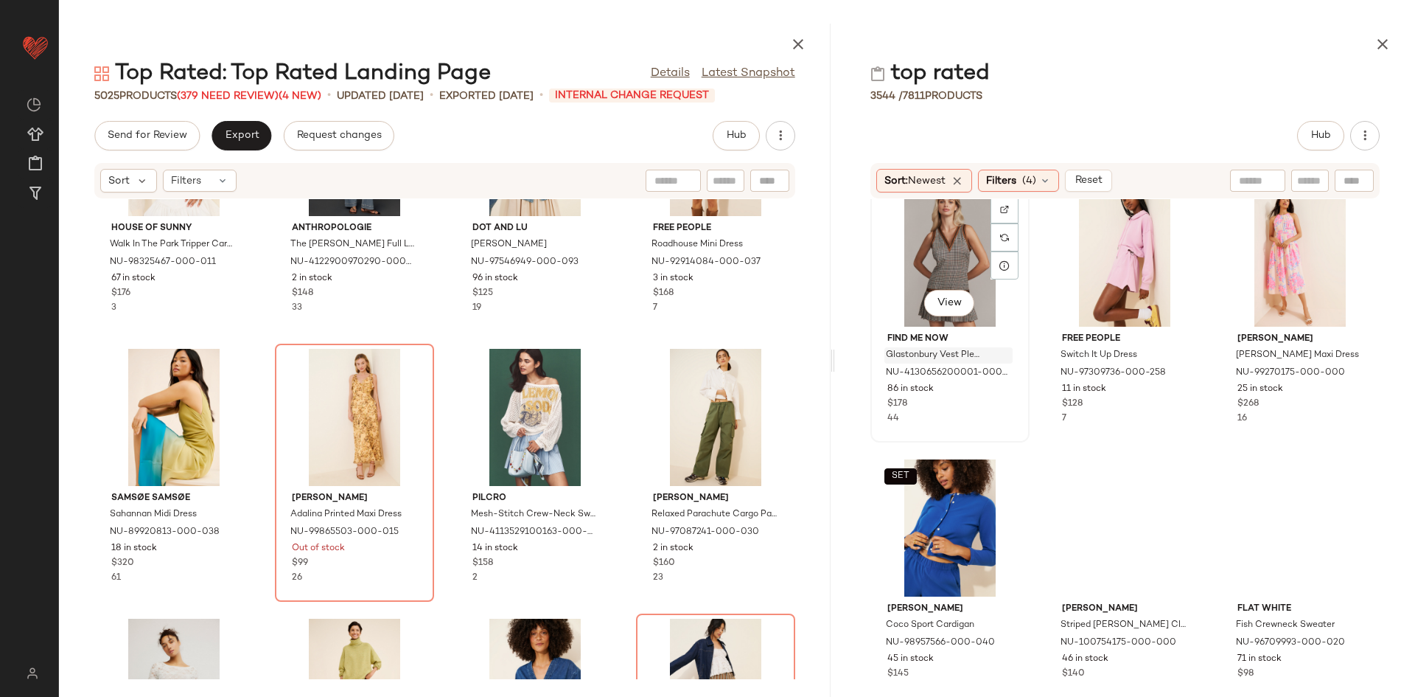
scroll to position [15, 0]
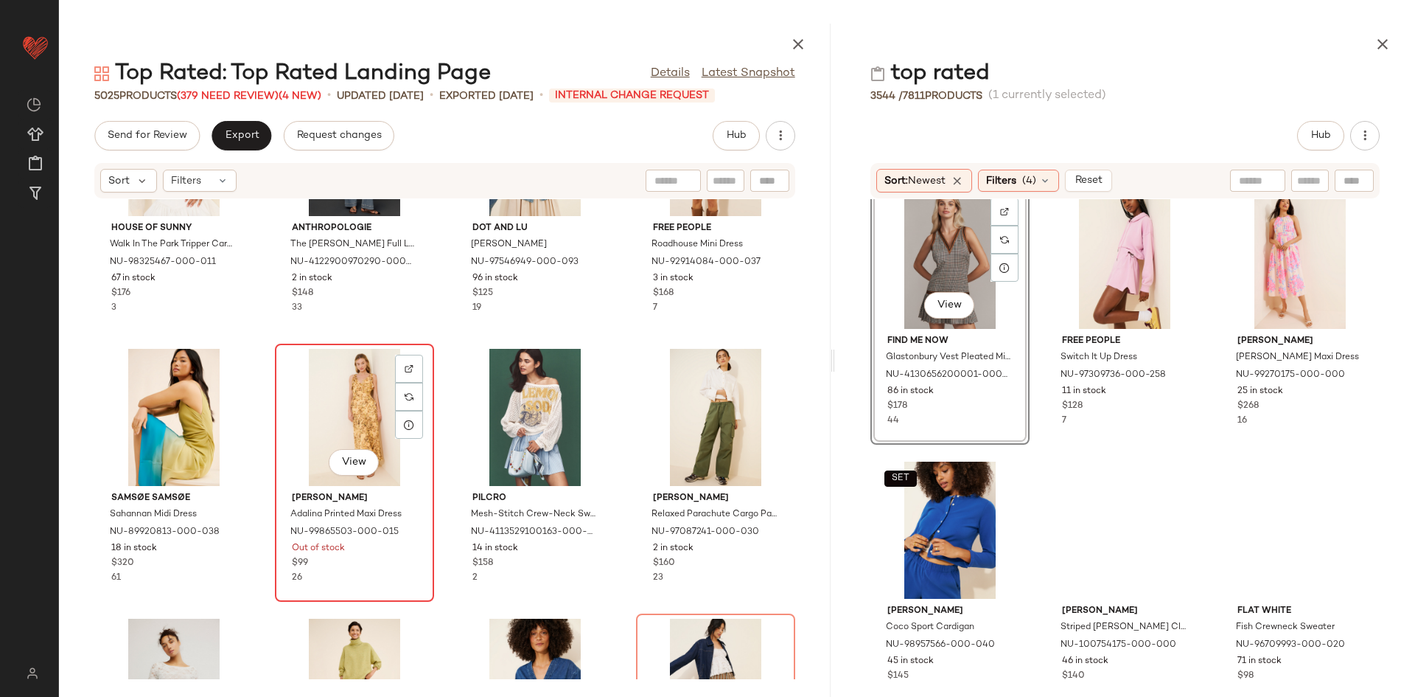
click at [316, 438] on div "View" at bounding box center [354, 417] width 149 height 137
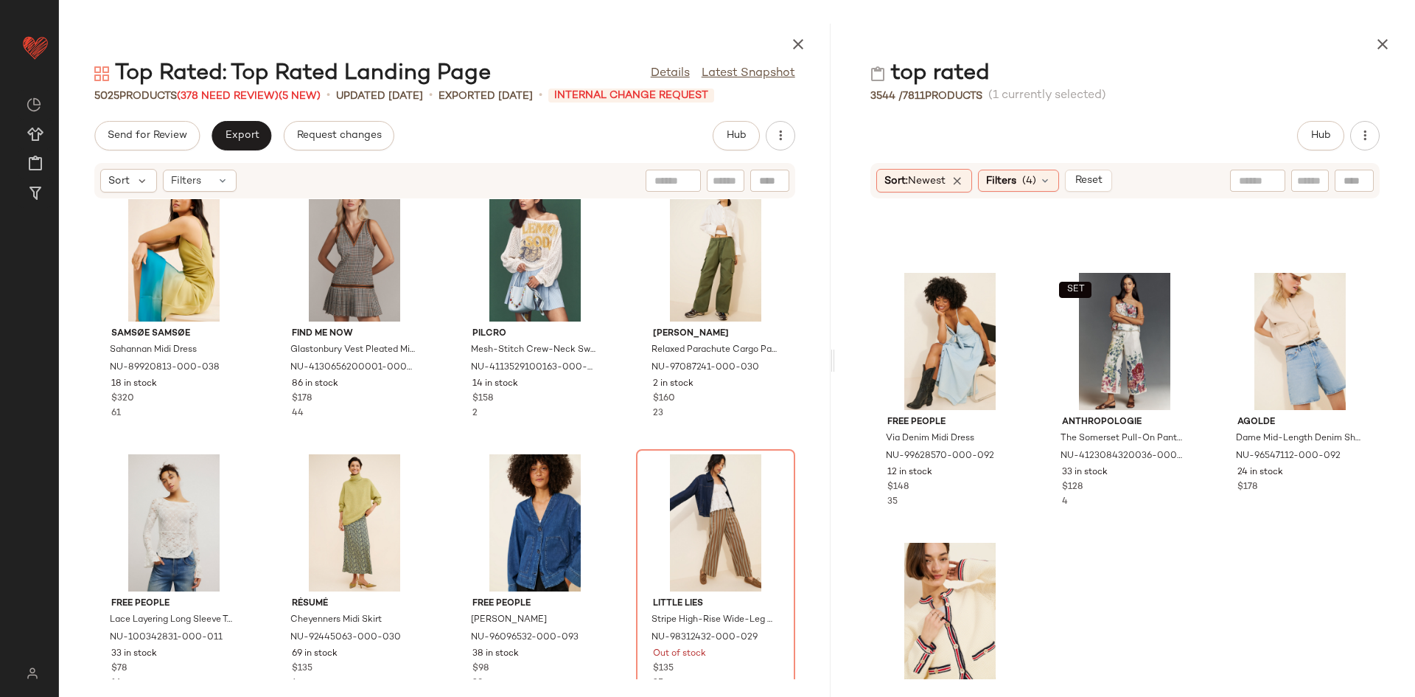
scroll to position [3977, 0]
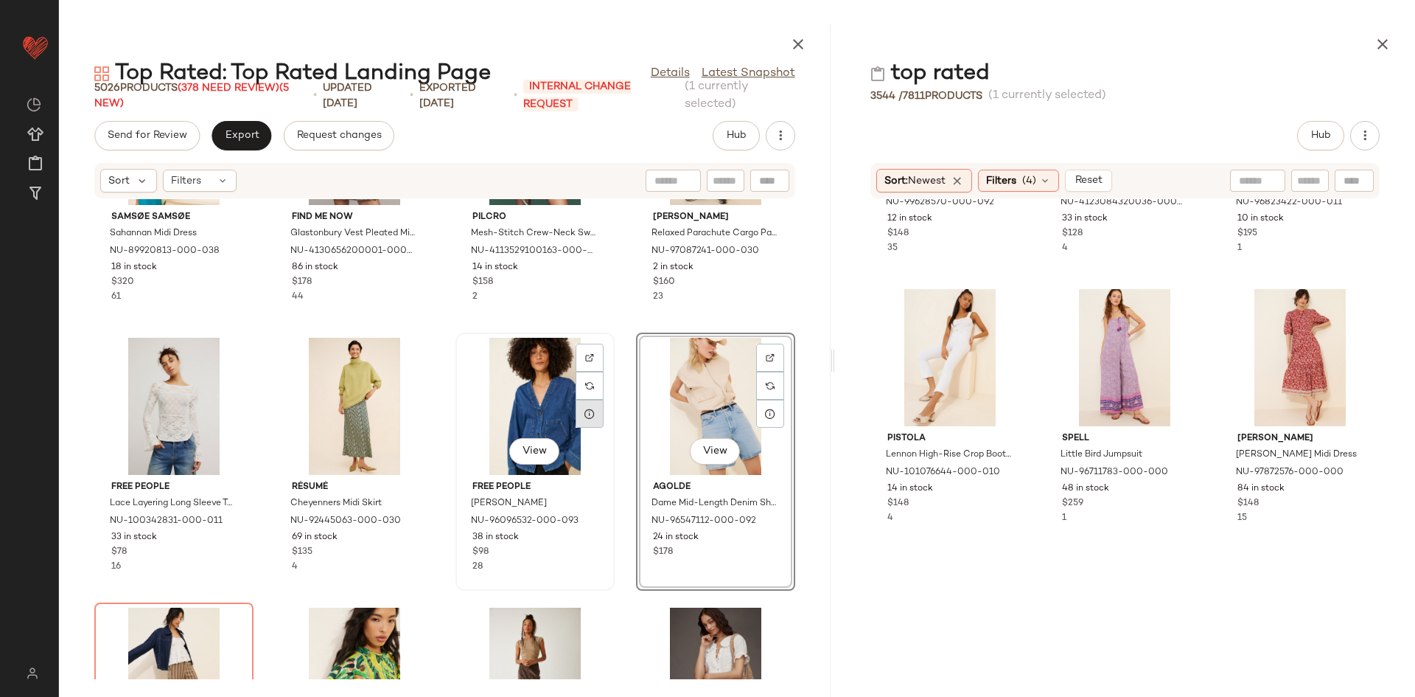
scroll to position [1384, 0]
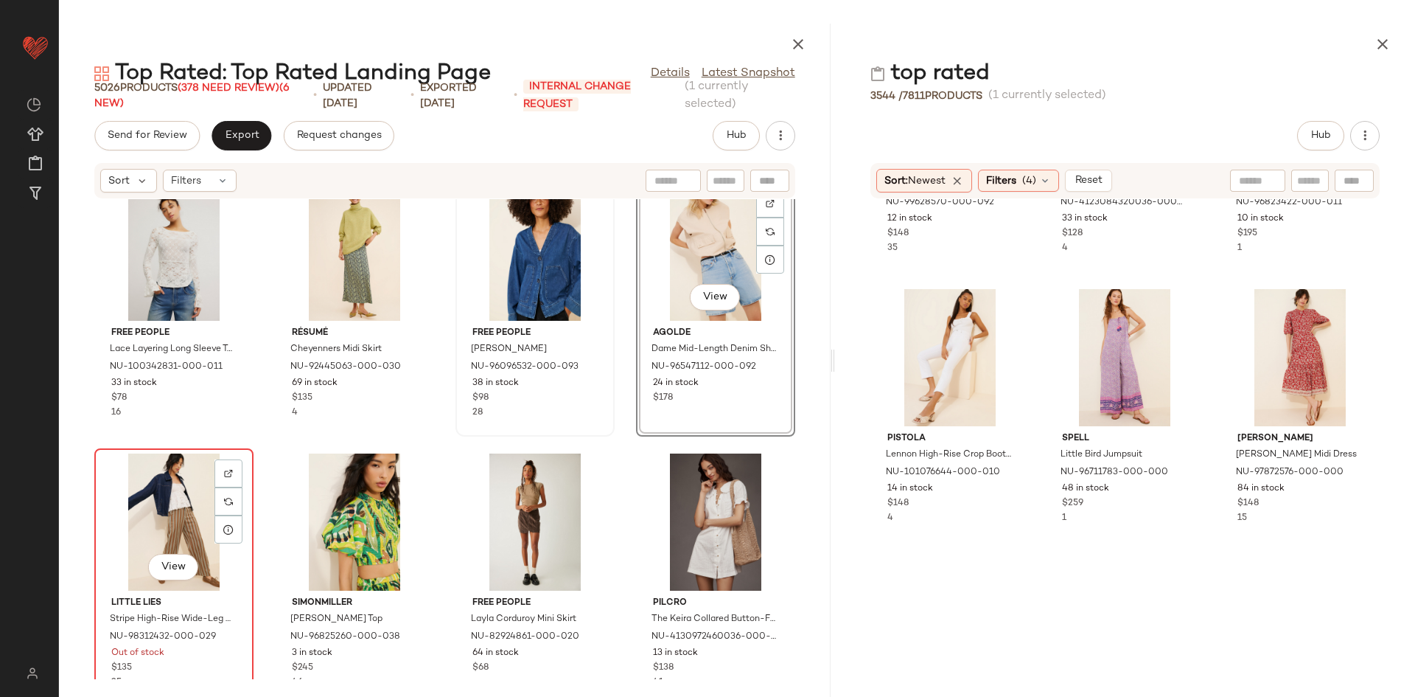
click at [171, 515] on div "View" at bounding box center [174, 521] width 149 height 137
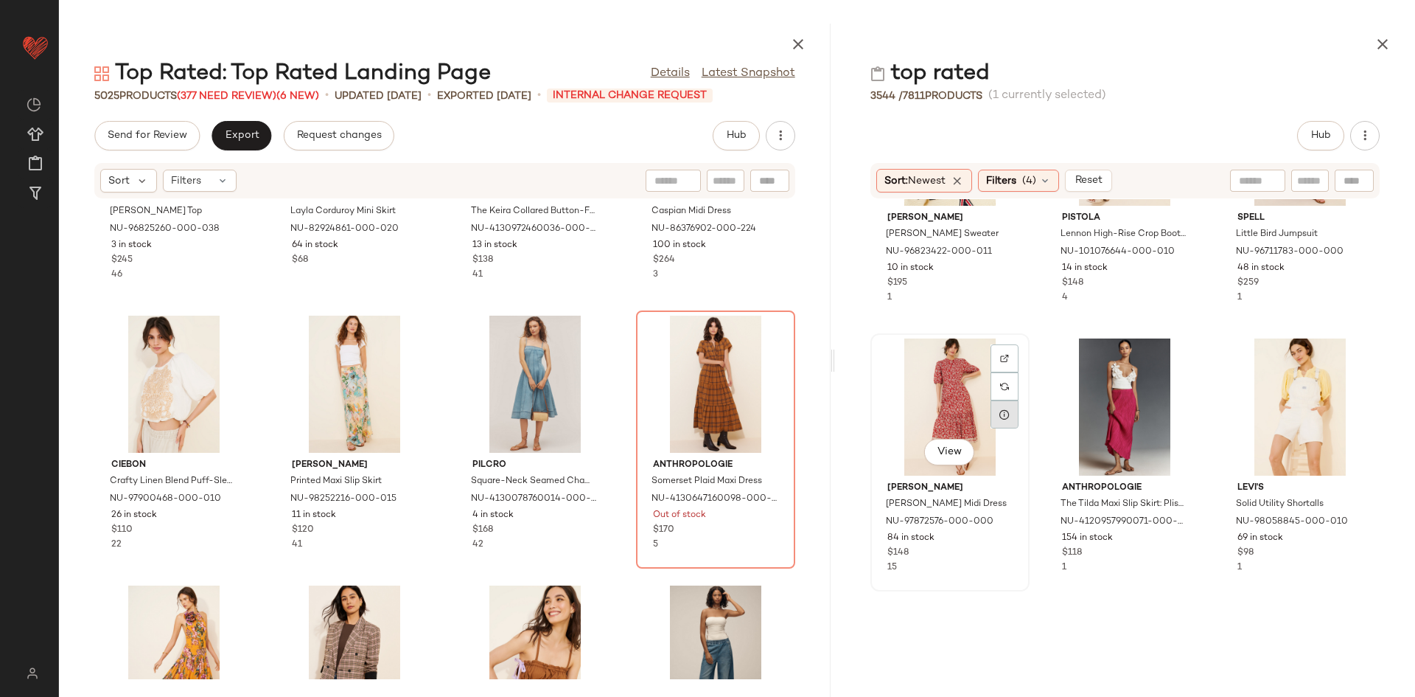
scroll to position [4206, 0]
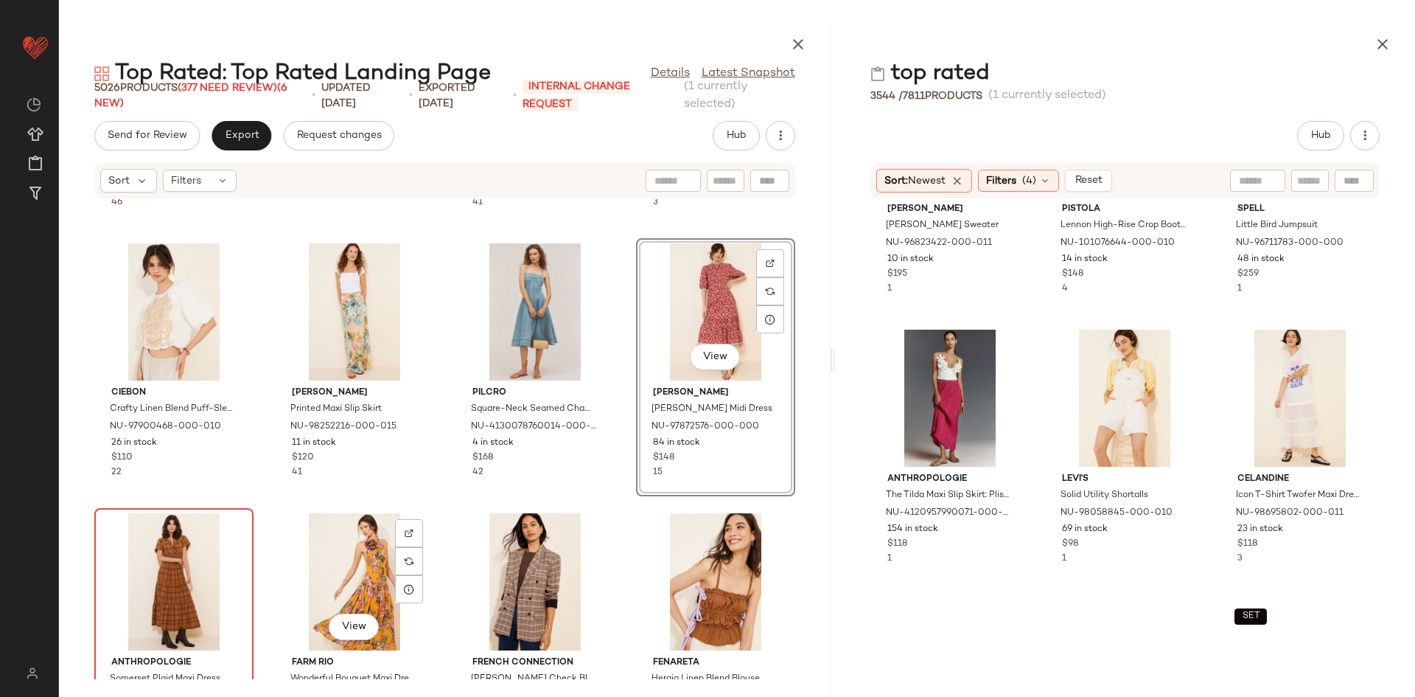
scroll to position [1868, 0]
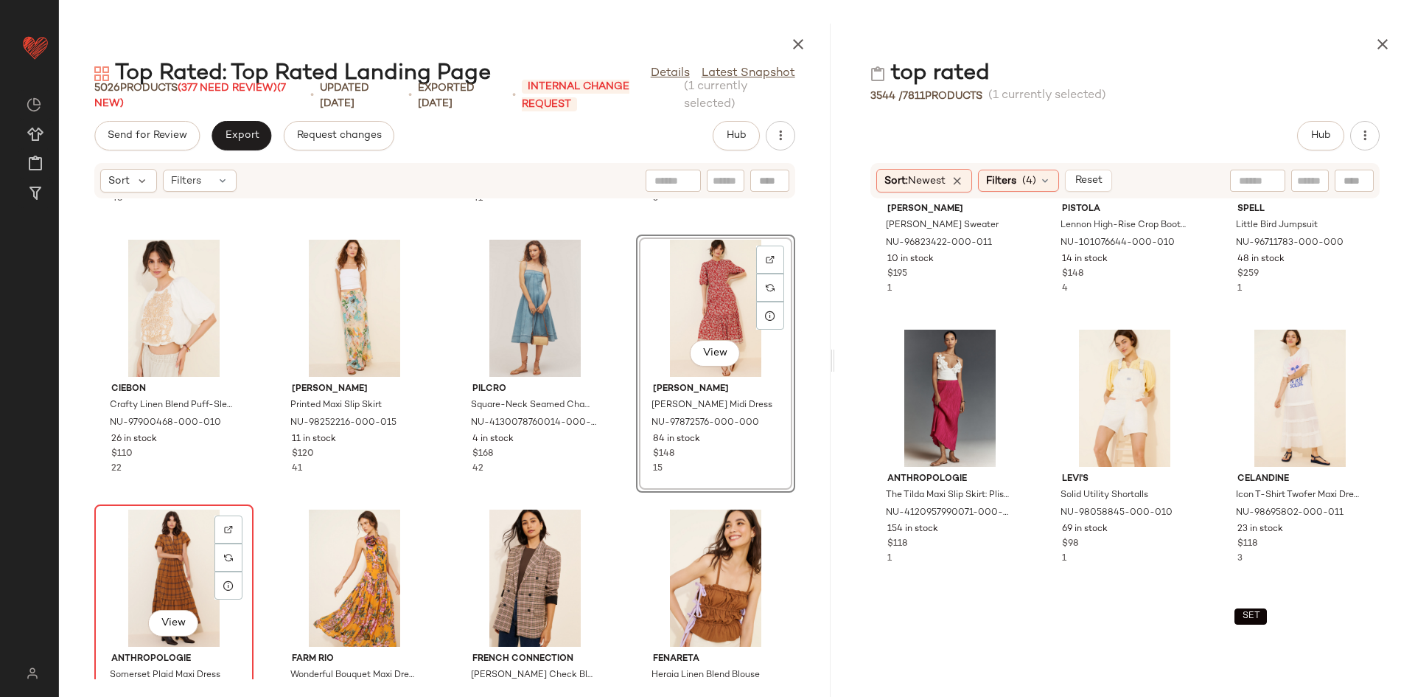
click at [163, 549] on div "View" at bounding box center [174, 577] width 149 height 137
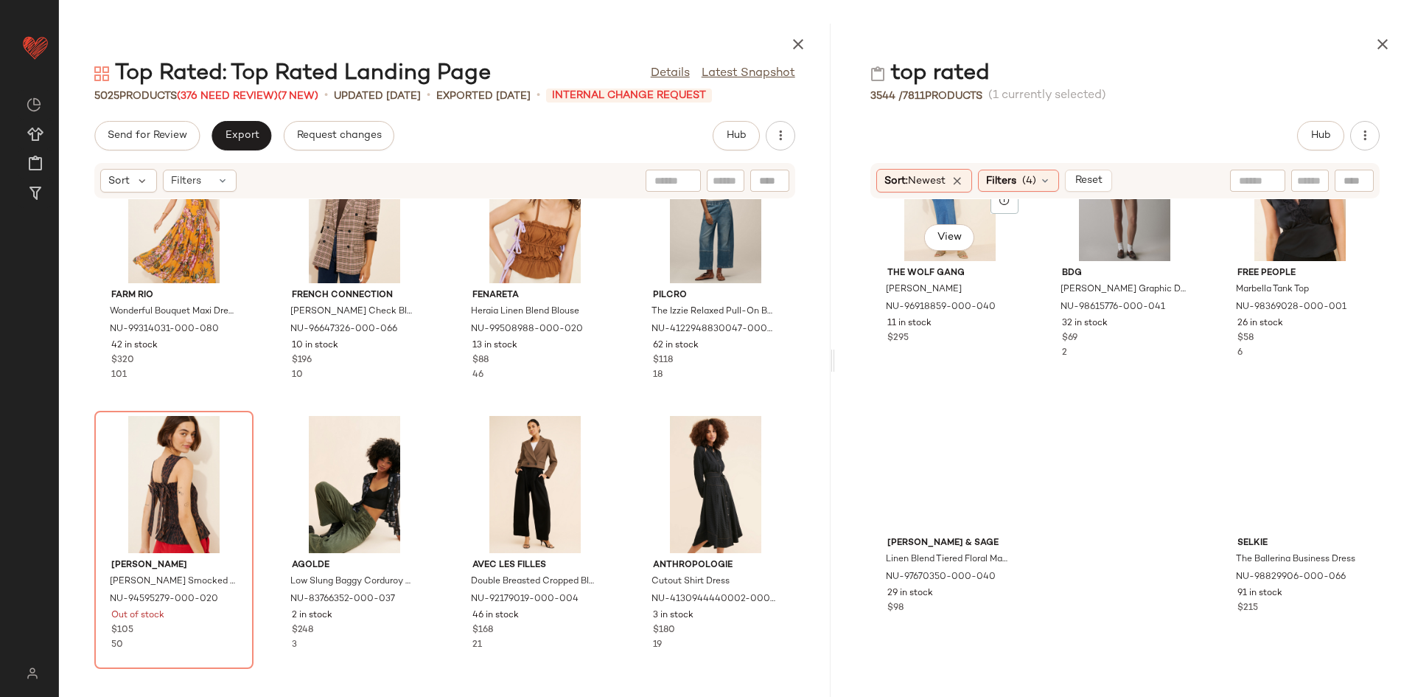
scroll to position [5502, 0]
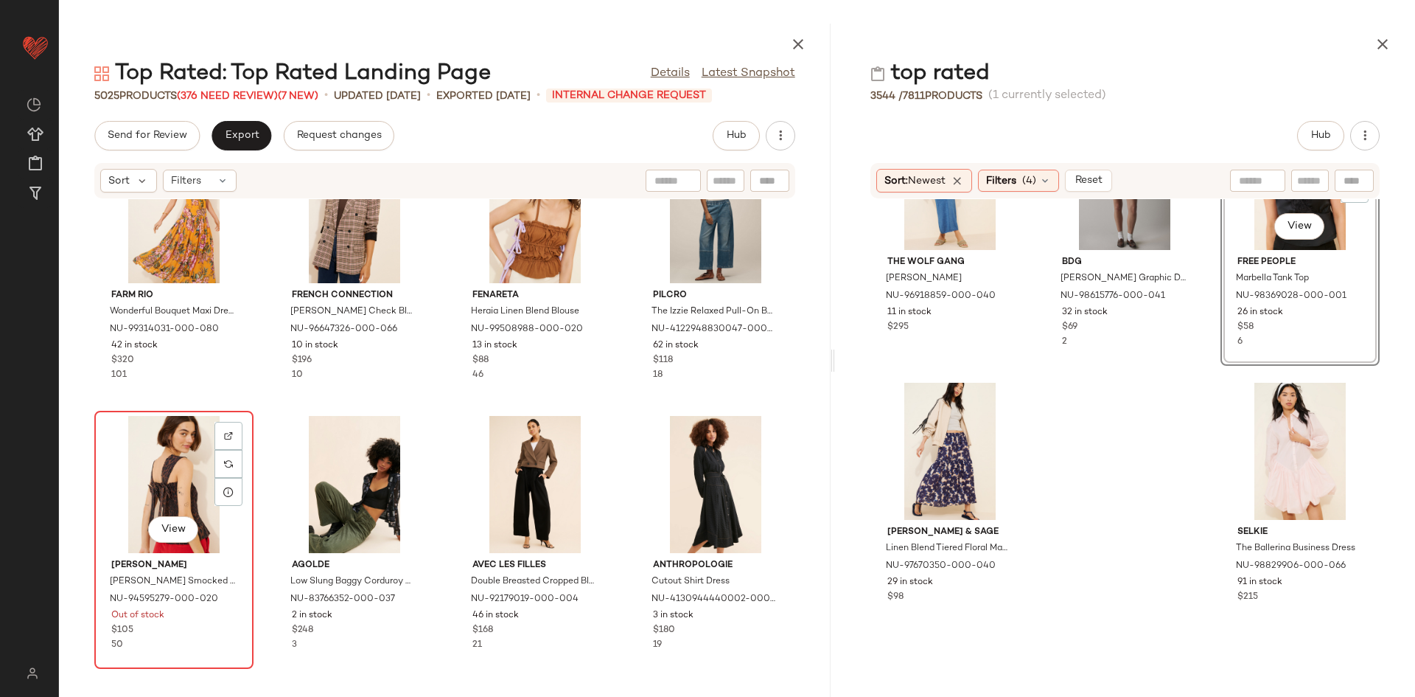
click at [119, 474] on div "View" at bounding box center [174, 484] width 149 height 137
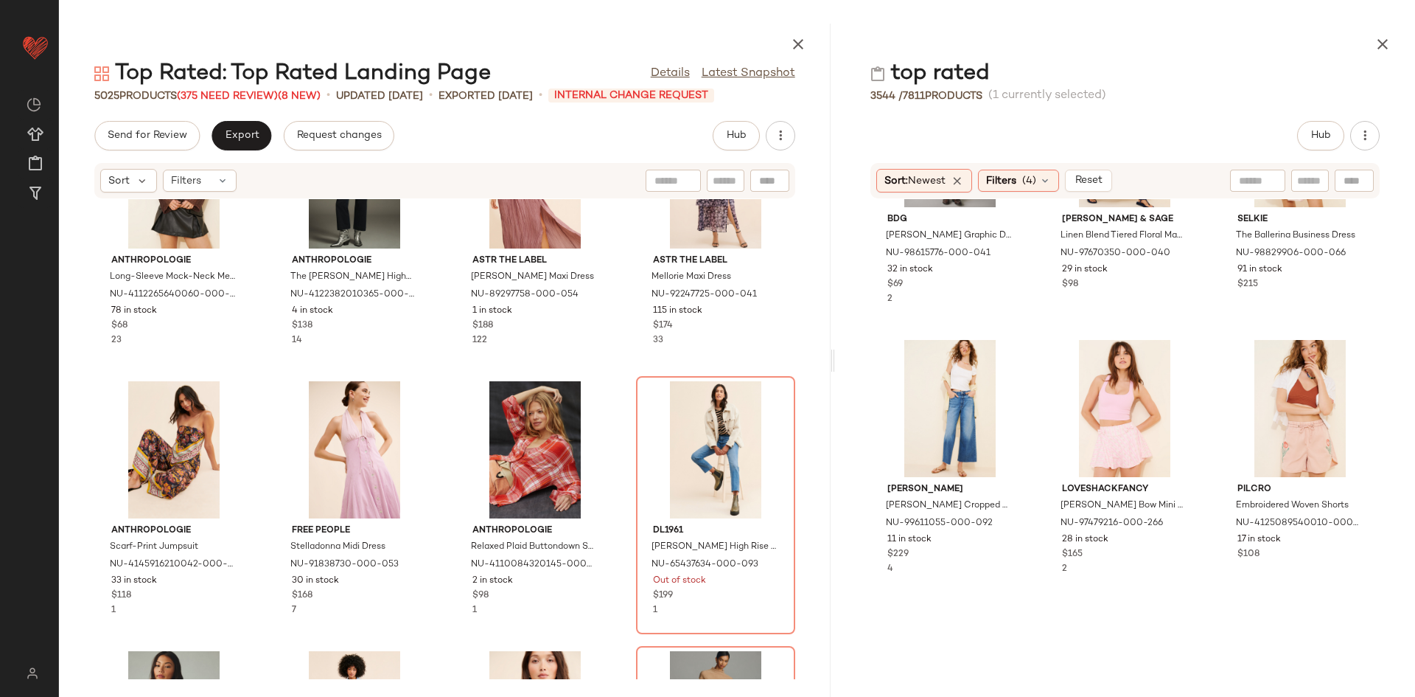
scroll to position [5823, 0]
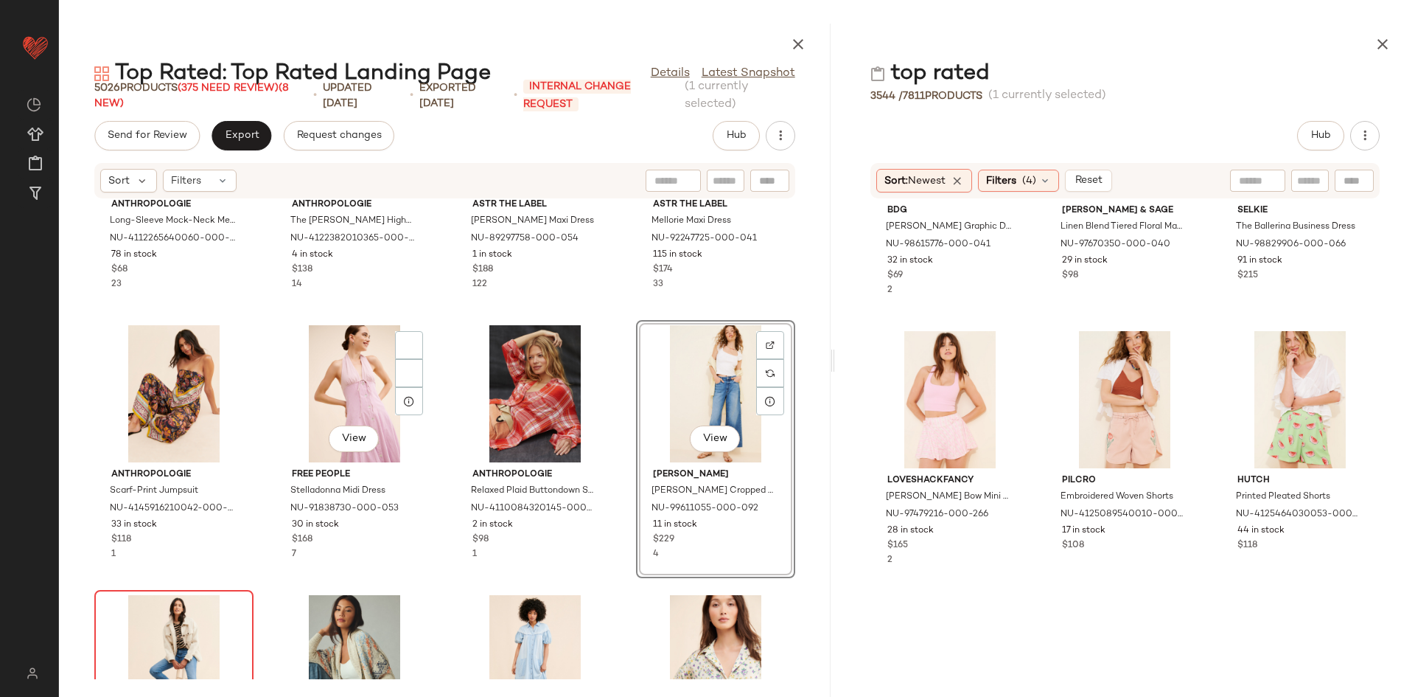
scroll to position [2986, 0]
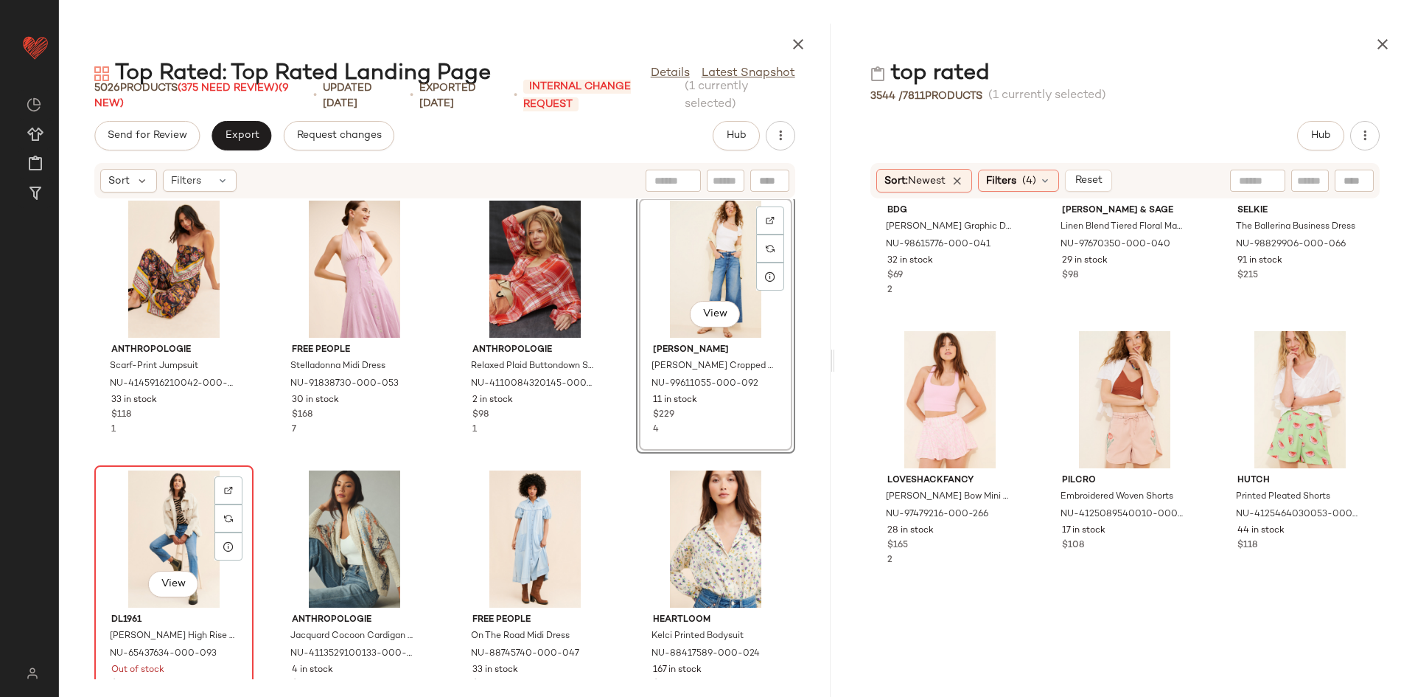
drag, startPoint x: 142, startPoint y: 540, endPoint x: 134, endPoint y: 544, distance: 8.2
click at [142, 540] on div "View" at bounding box center [174, 538] width 149 height 137
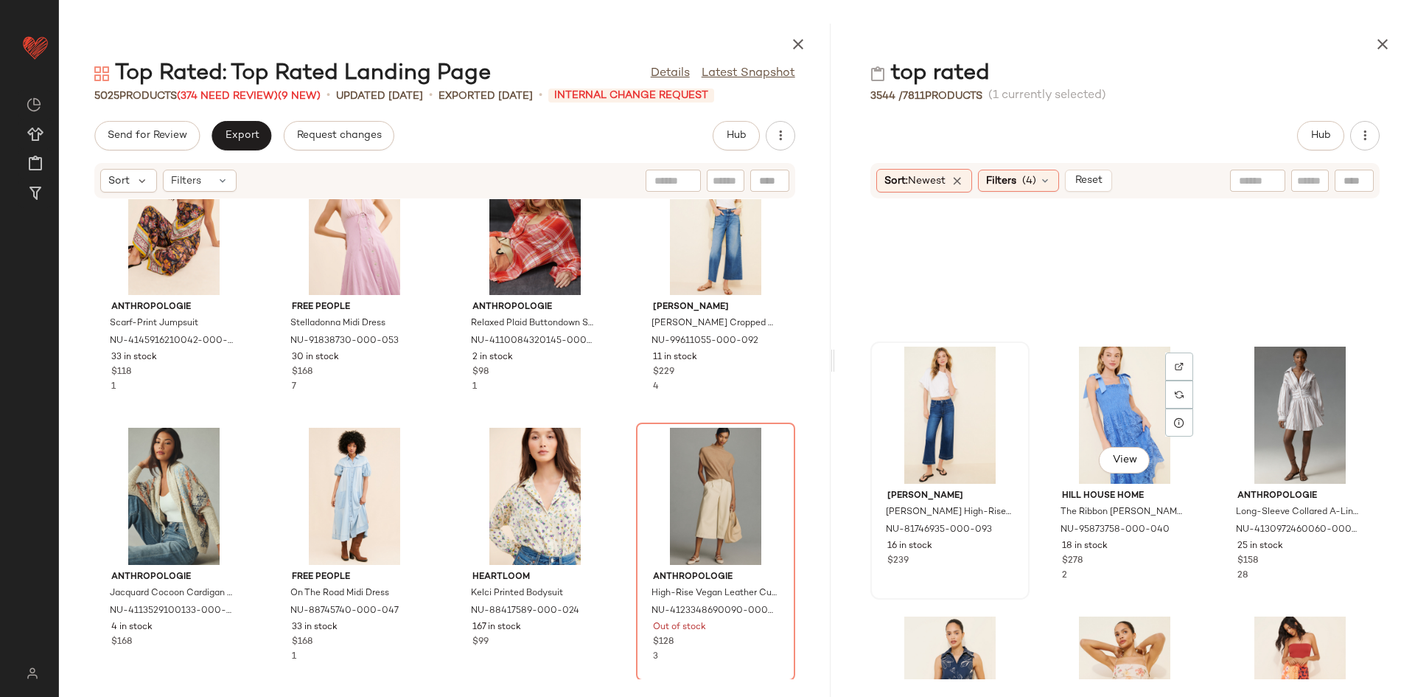
scroll to position [7939, 0]
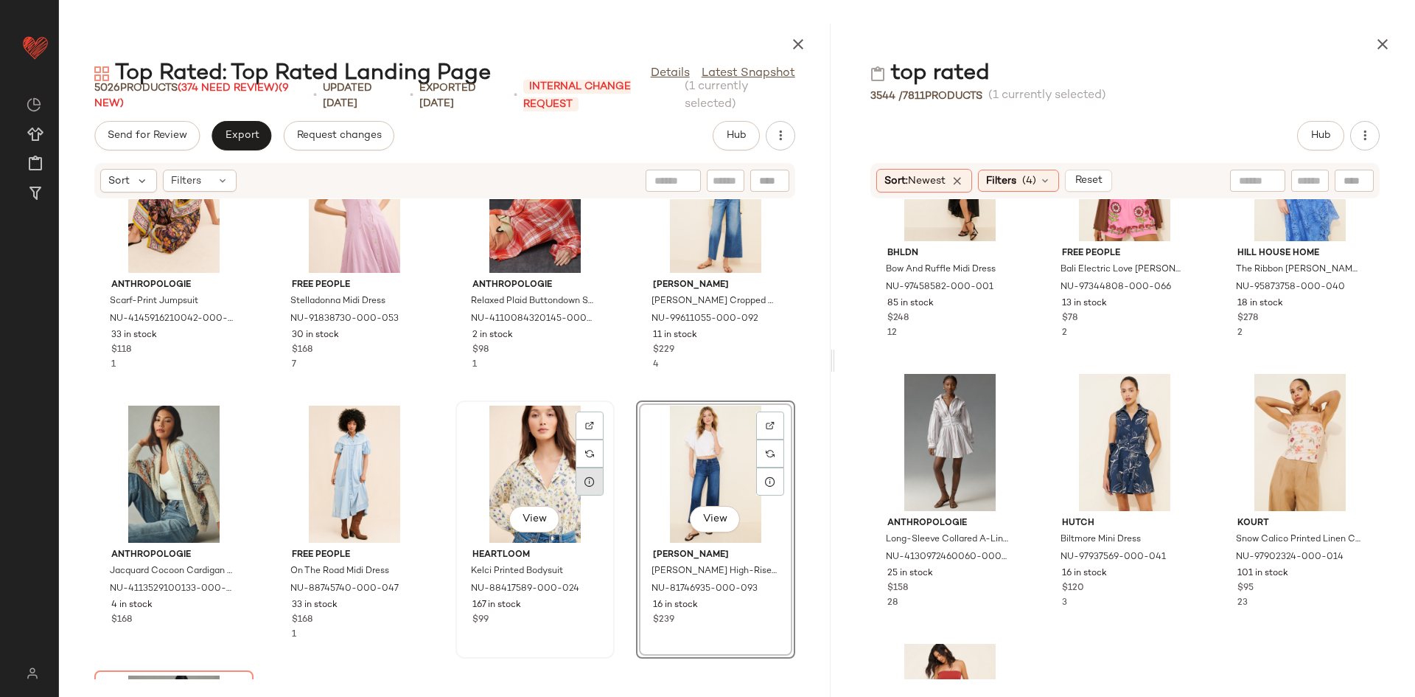
scroll to position [3052, 0]
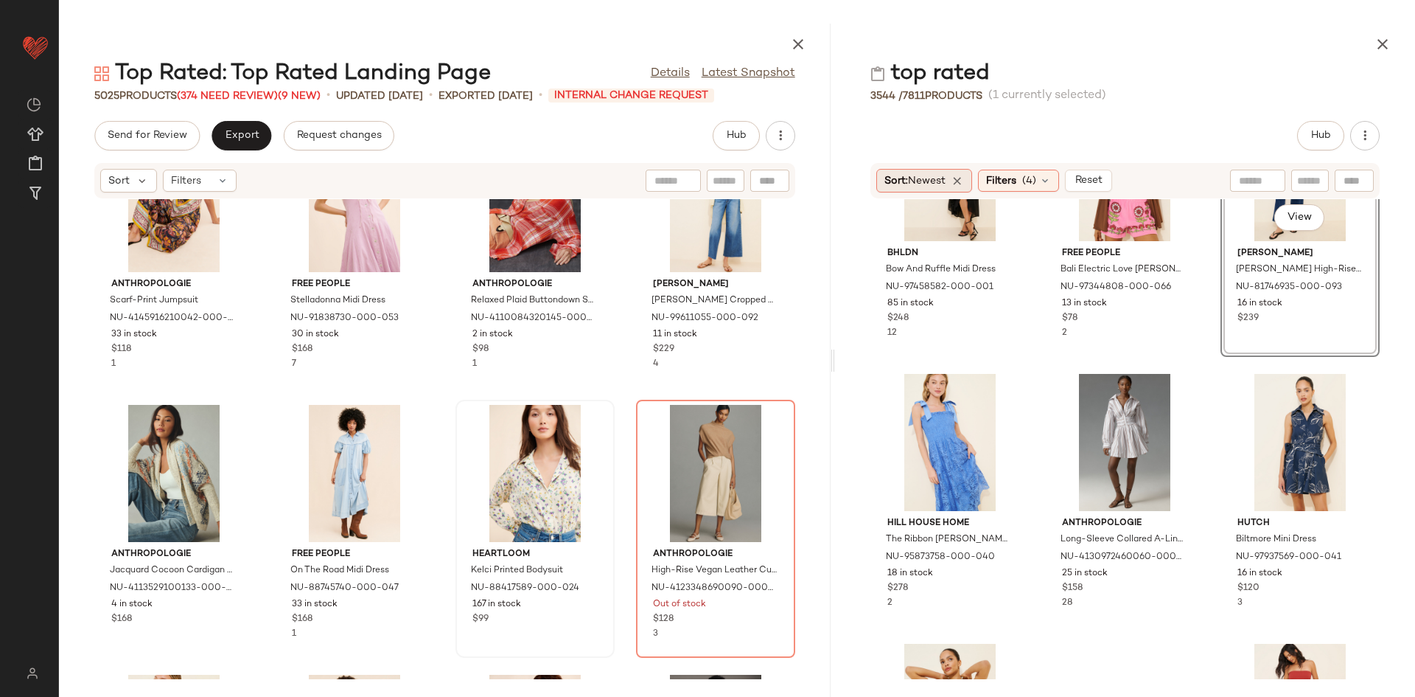
click at [918, 184] on span "Newest" at bounding box center [927, 180] width 38 height 11
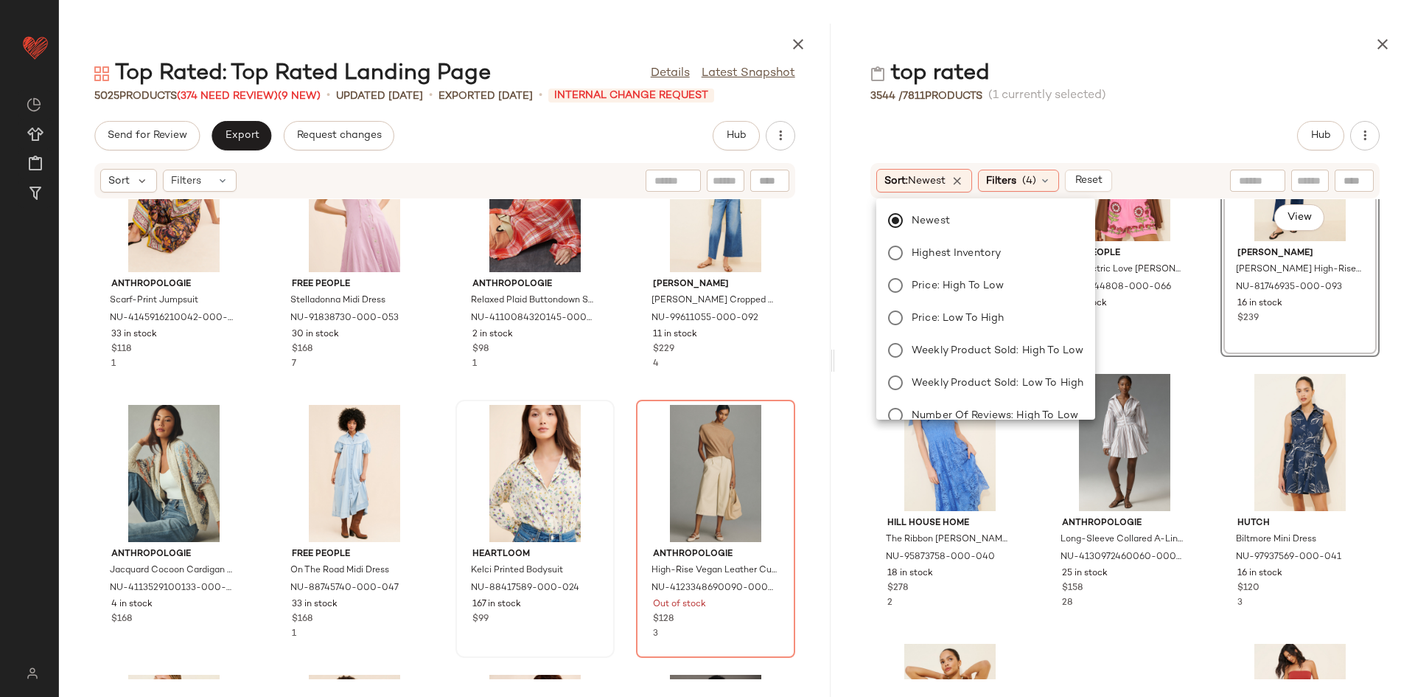
click at [955, 369] on div "Newest Highest Inventory Price: High to Low Price: Low to High Weekly Product S…" at bounding box center [985, 366] width 222 height 324
click at [963, 374] on label "Weekly Product Sold: Low to High" at bounding box center [995, 382] width 178 height 21
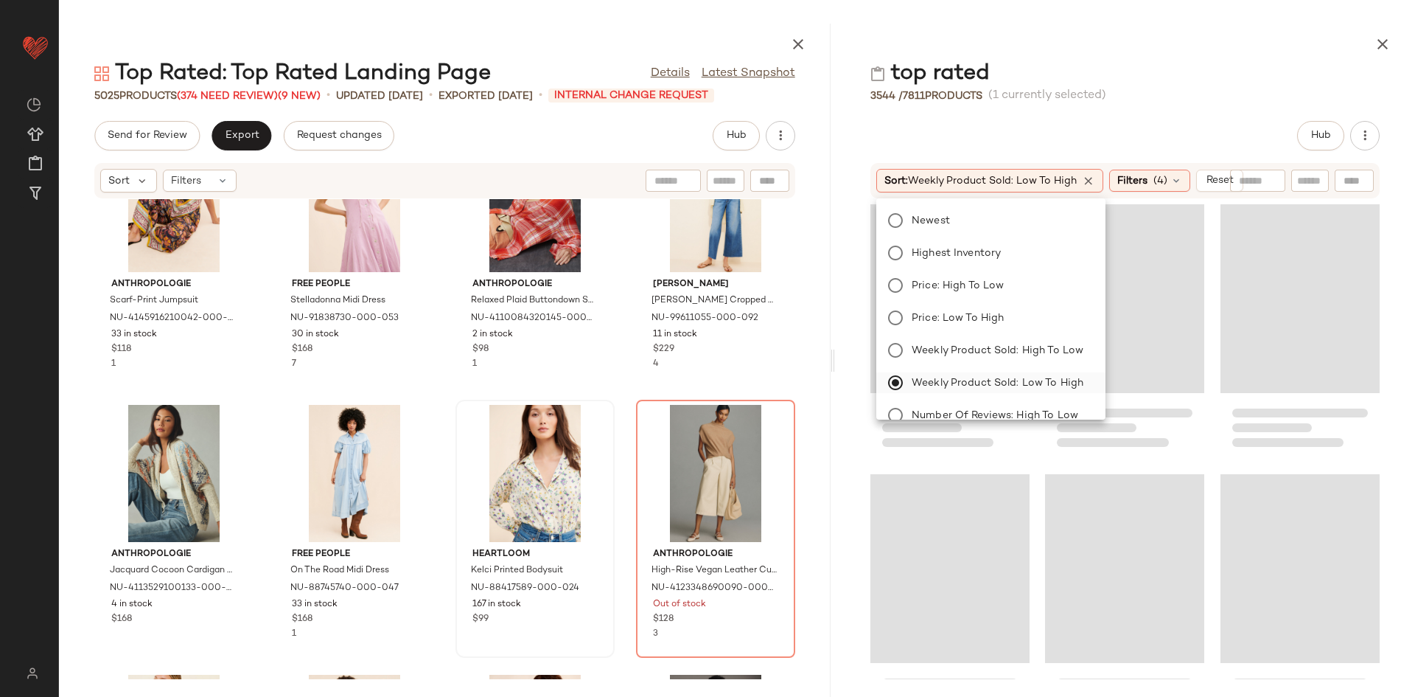
click at [1174, 425] on div at bounding box center [1125, 439] width 580 height 480
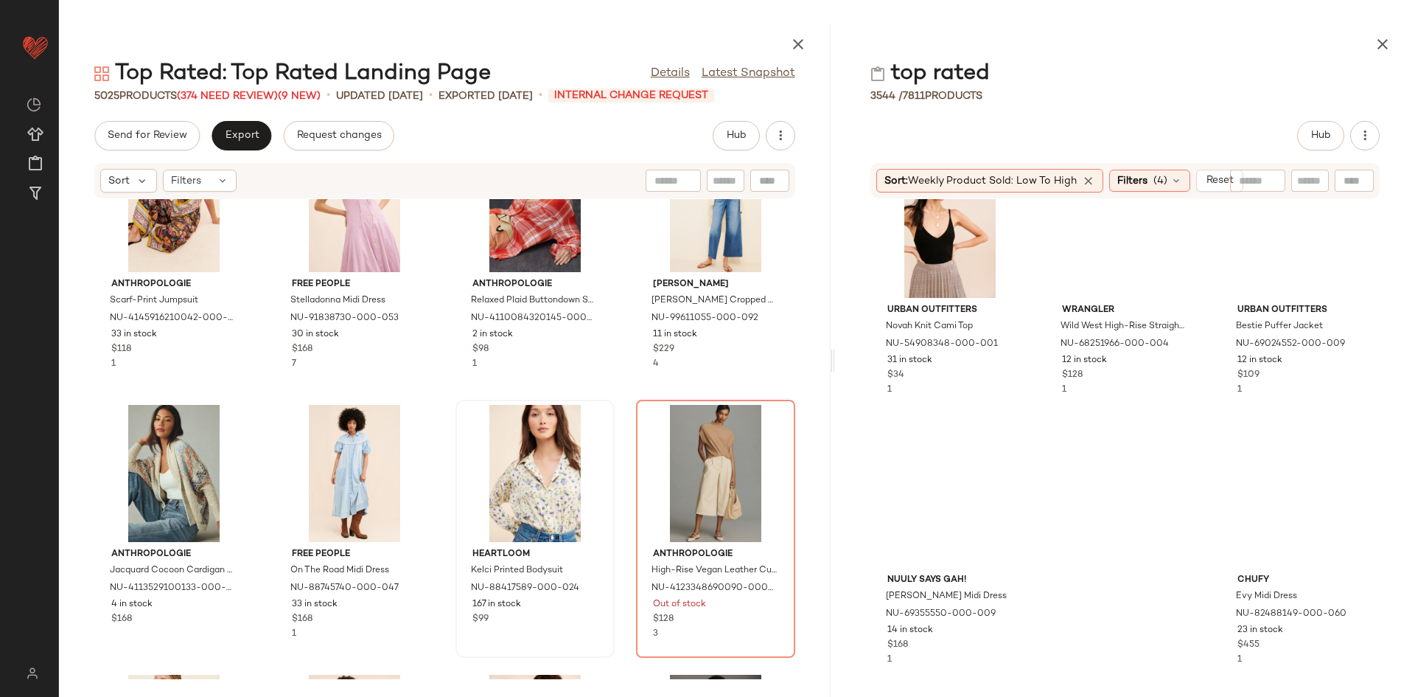
scroll to position [716, 0]
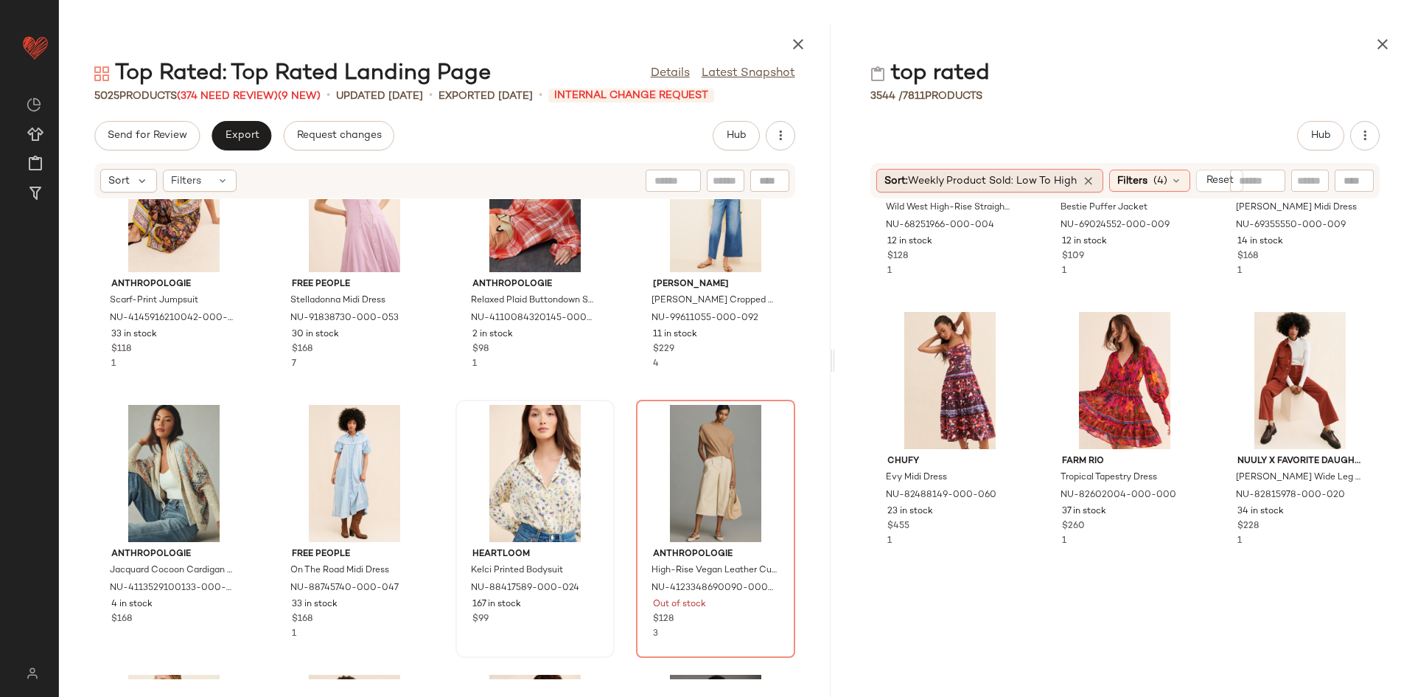
click at [1029, 186] on span "Sort: Weekly Product Sold: Low to High" at bounding box center [981, 180] width 192 height 15
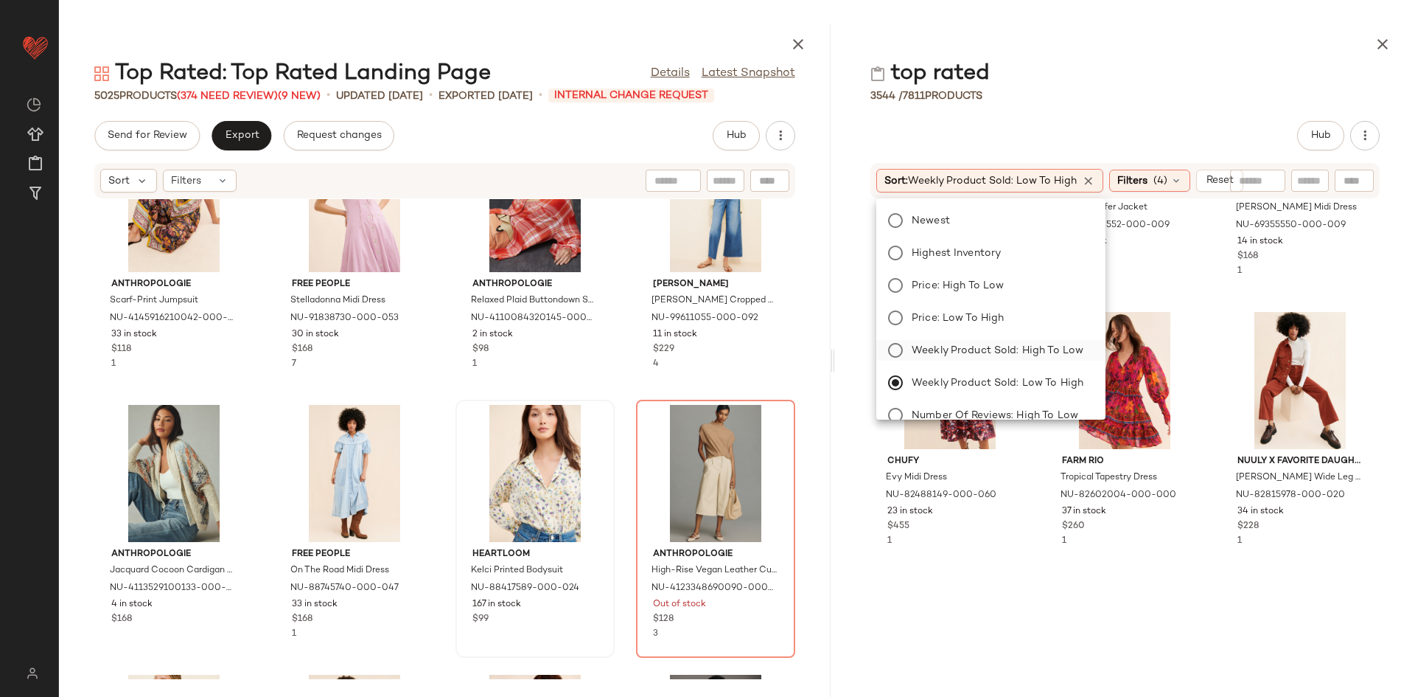
click at [1064, 341] on label "Weekly Product Sold: High to Low" at bounding box center [1000, 350] width 188 height 21
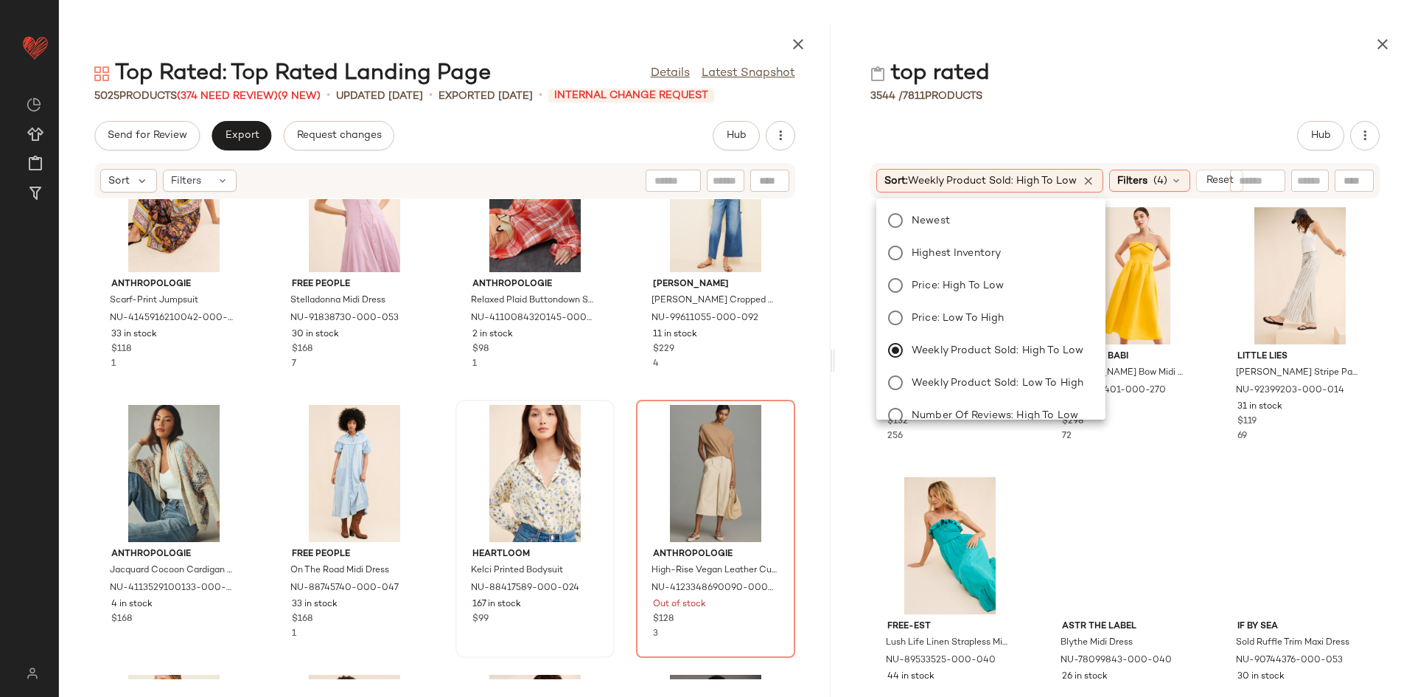
click at [1154, 364] on div "Rumored Archive Bias Maxi Skirt NU-97332837-000-000 52 in stock $132 256 Sachin…" at bounding box center [1125, 439] width 580 height 480
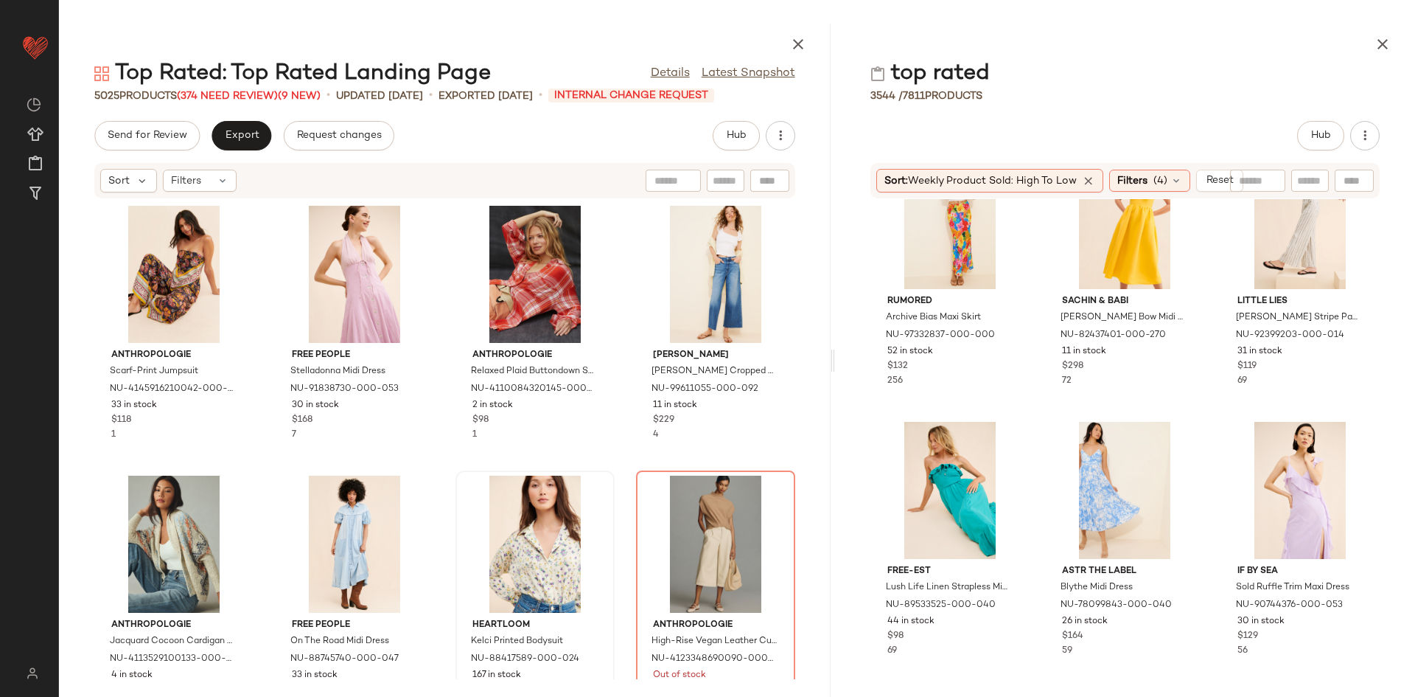
scroll to position [0, 0]
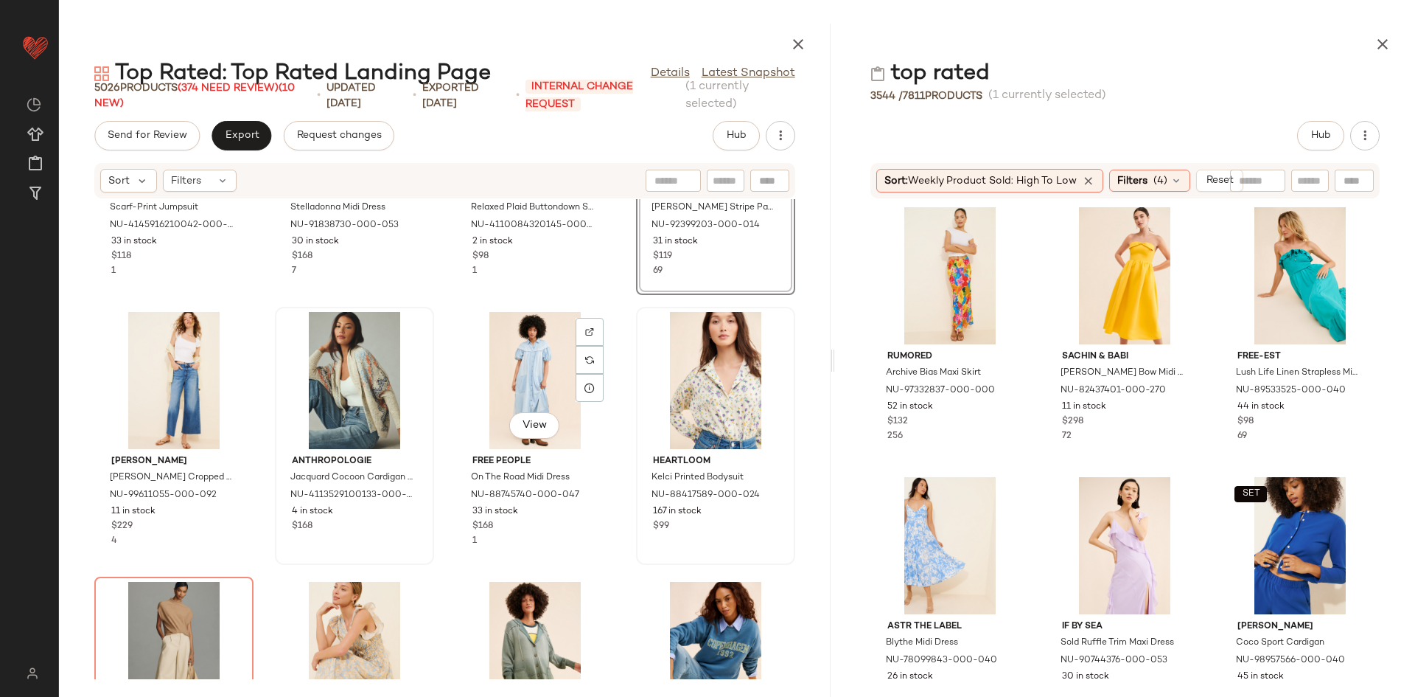
scroll to position [3149, 0]
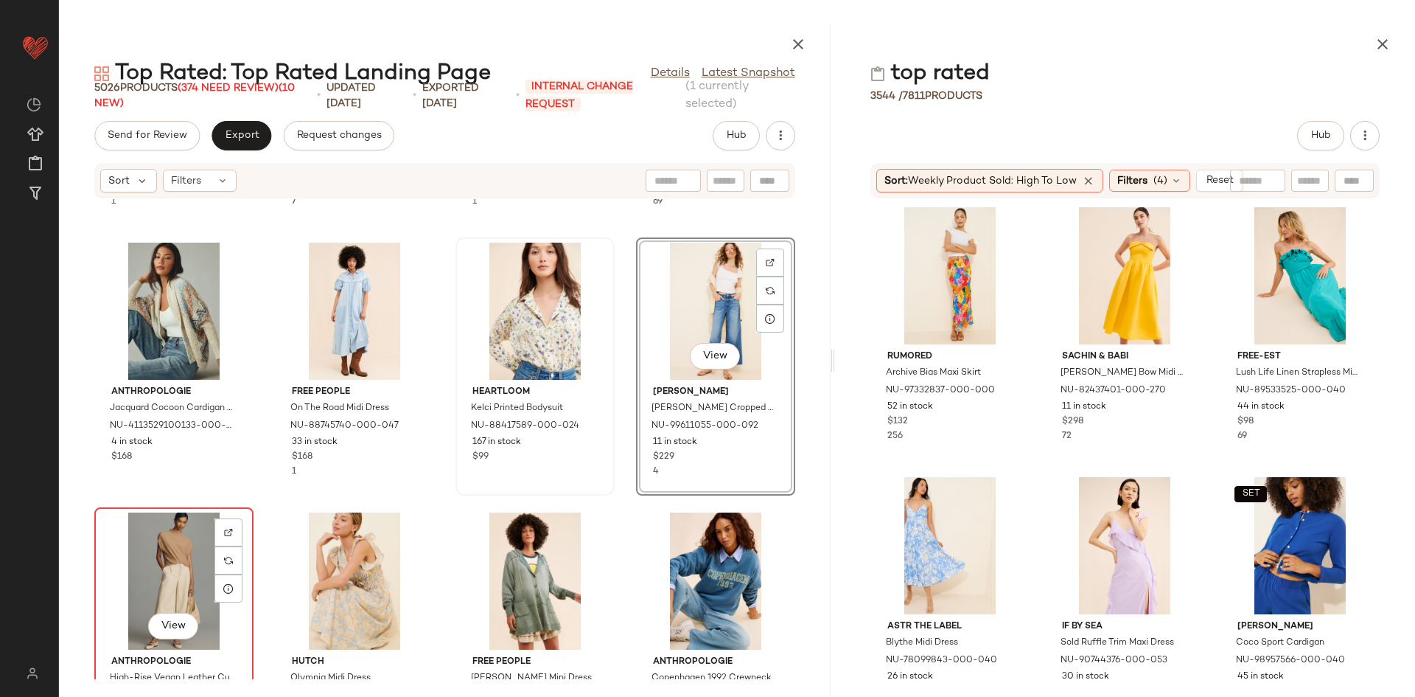
scroll to position [3229, 0]
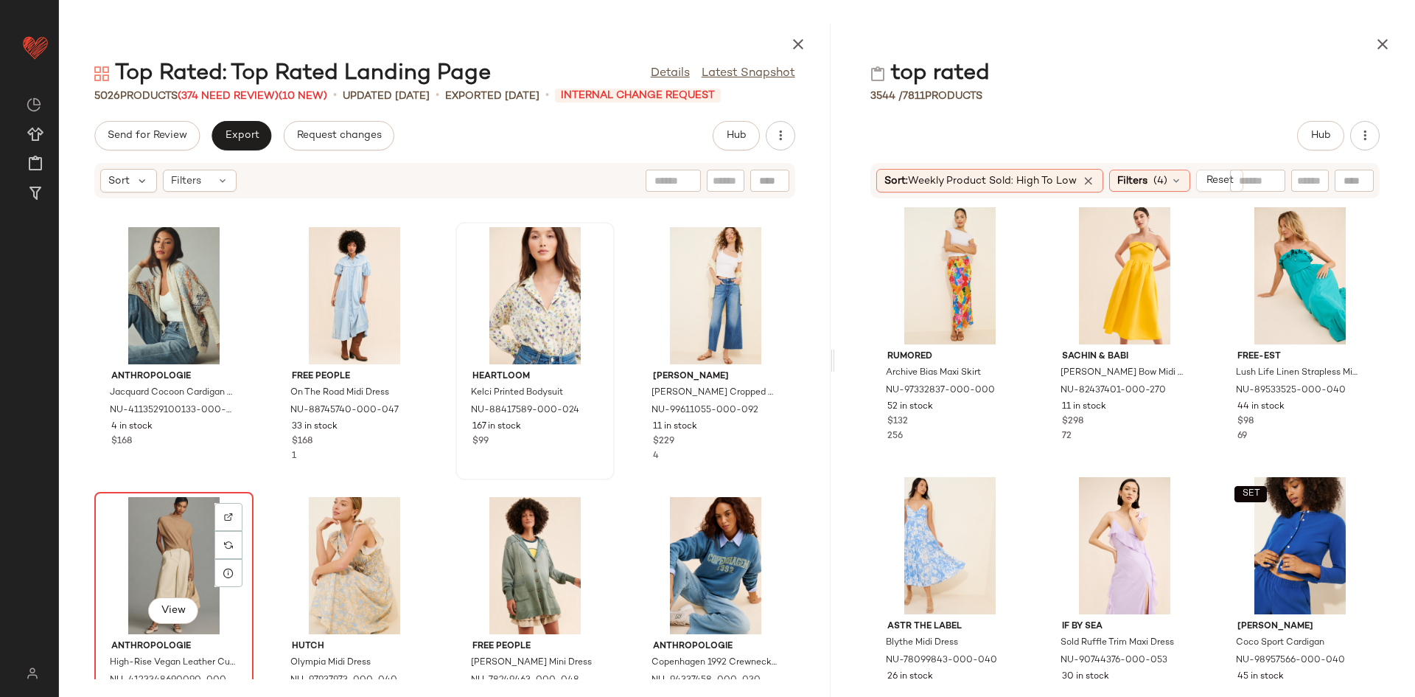
click at [172, 528] on div "View" at bounding box center [174, 565] width 149 height 137
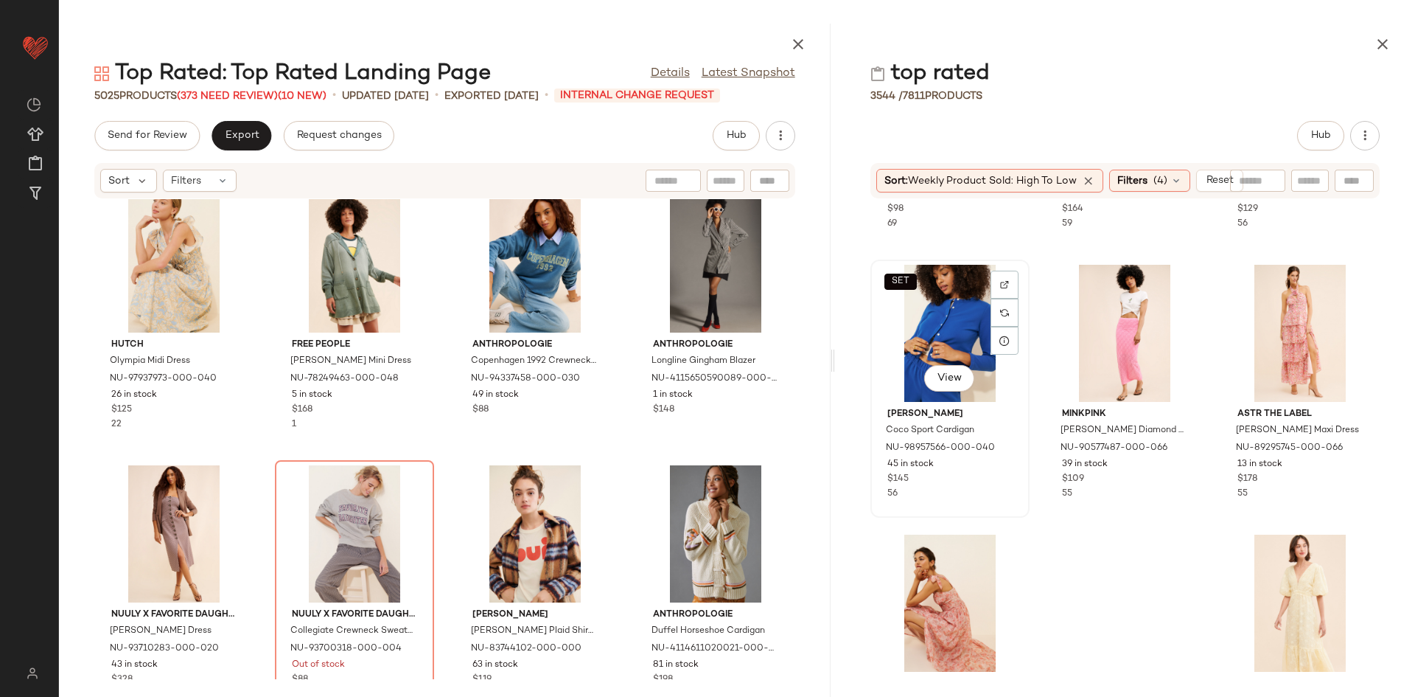
scroll to position [488, 0]
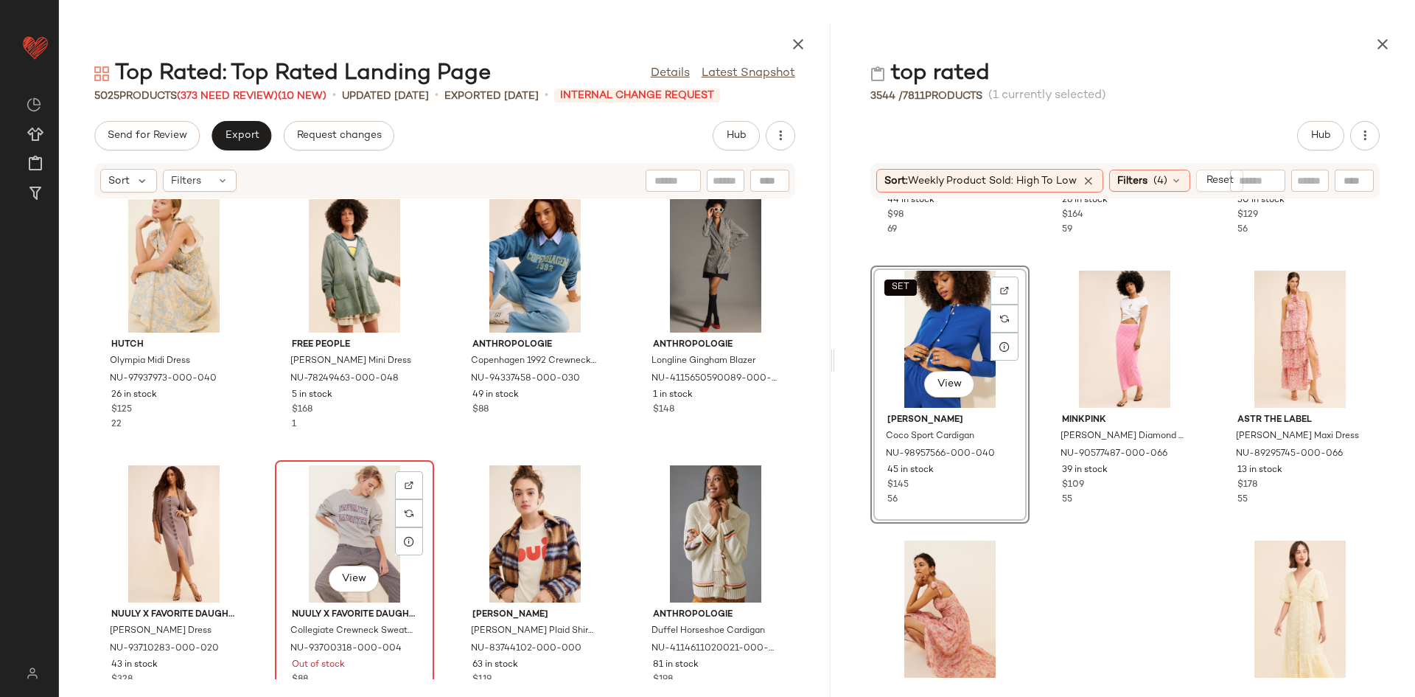
click at [307, 526] on div "View" at bounding box center [354, 533] width 149 height 137
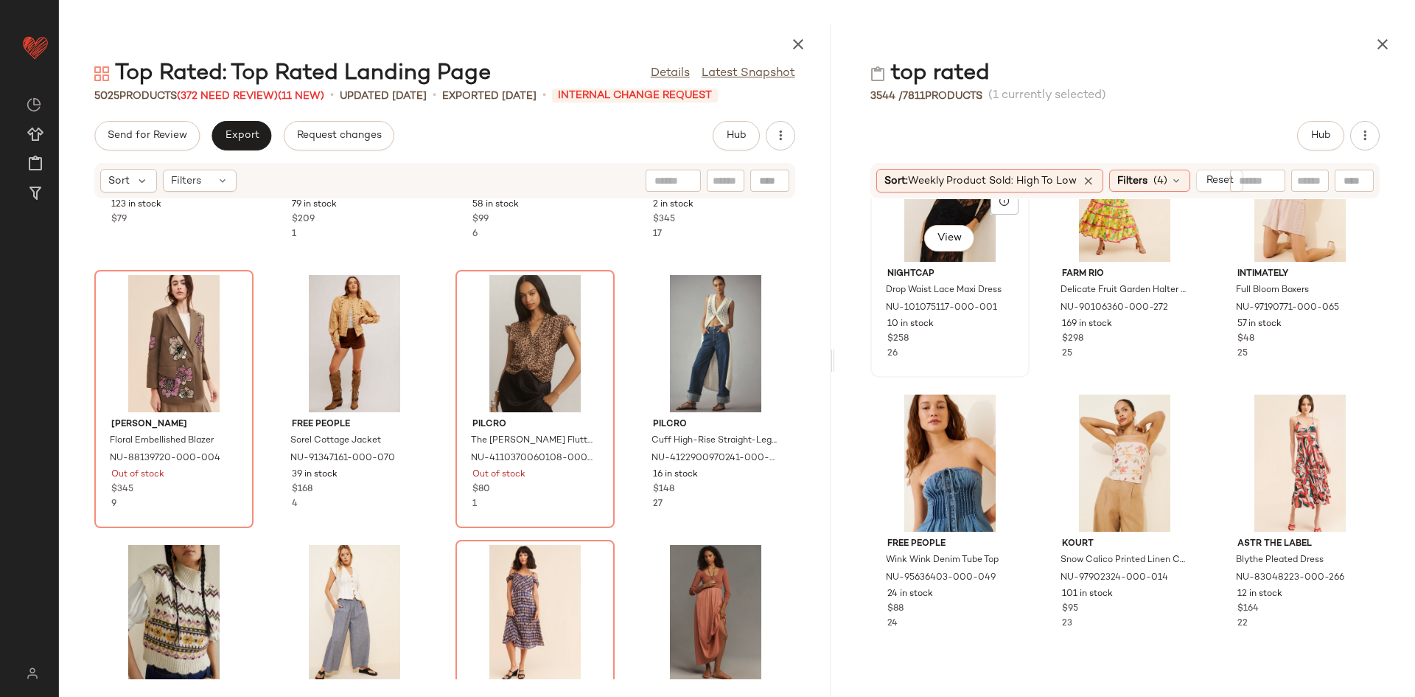
scroll to position [3061, 0]
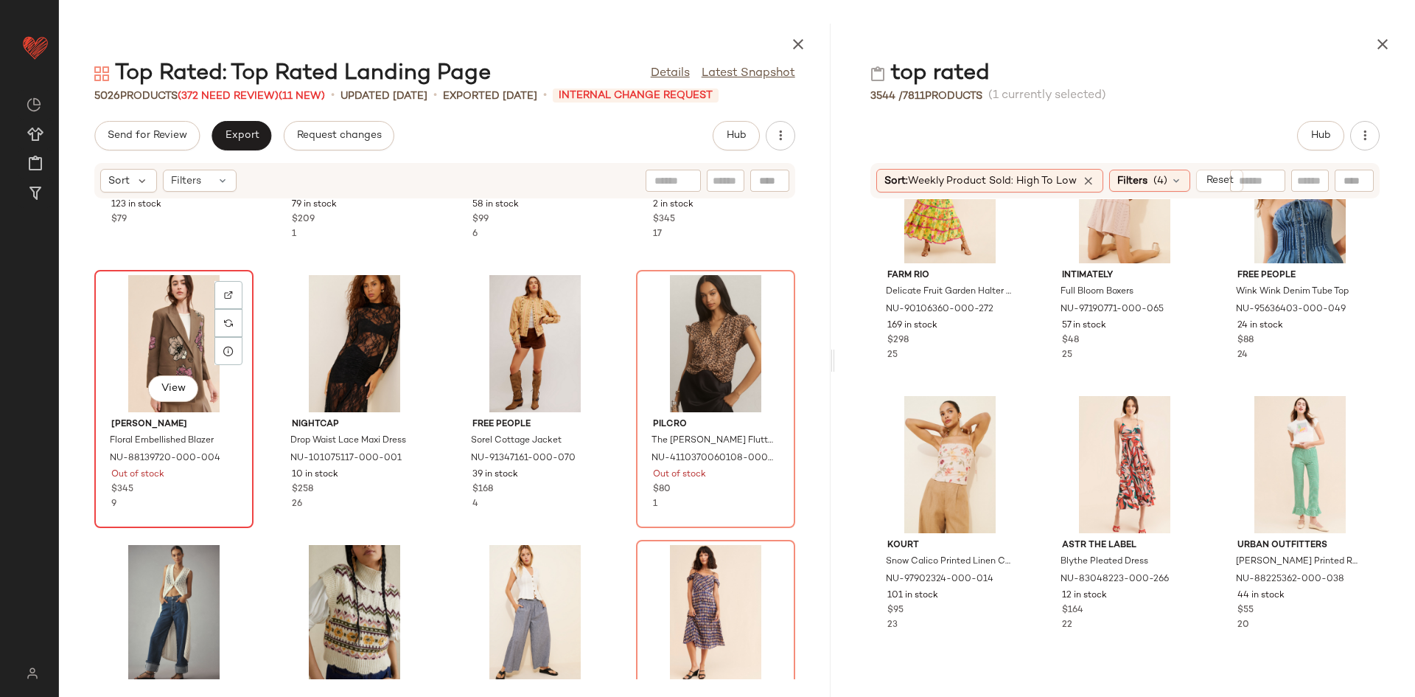
click at [136, 350] on div "View" at bounding box center [174, 343] width 149 height 137
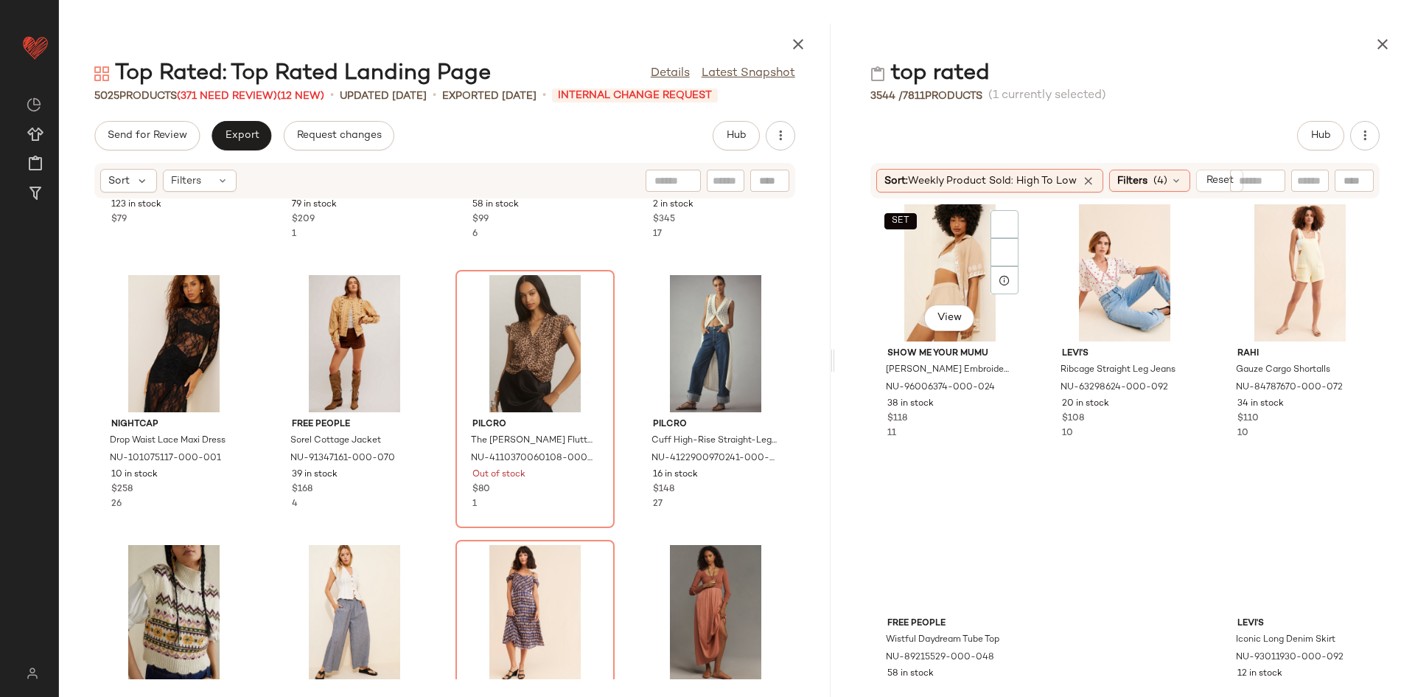
scroll to position [6095, 0]
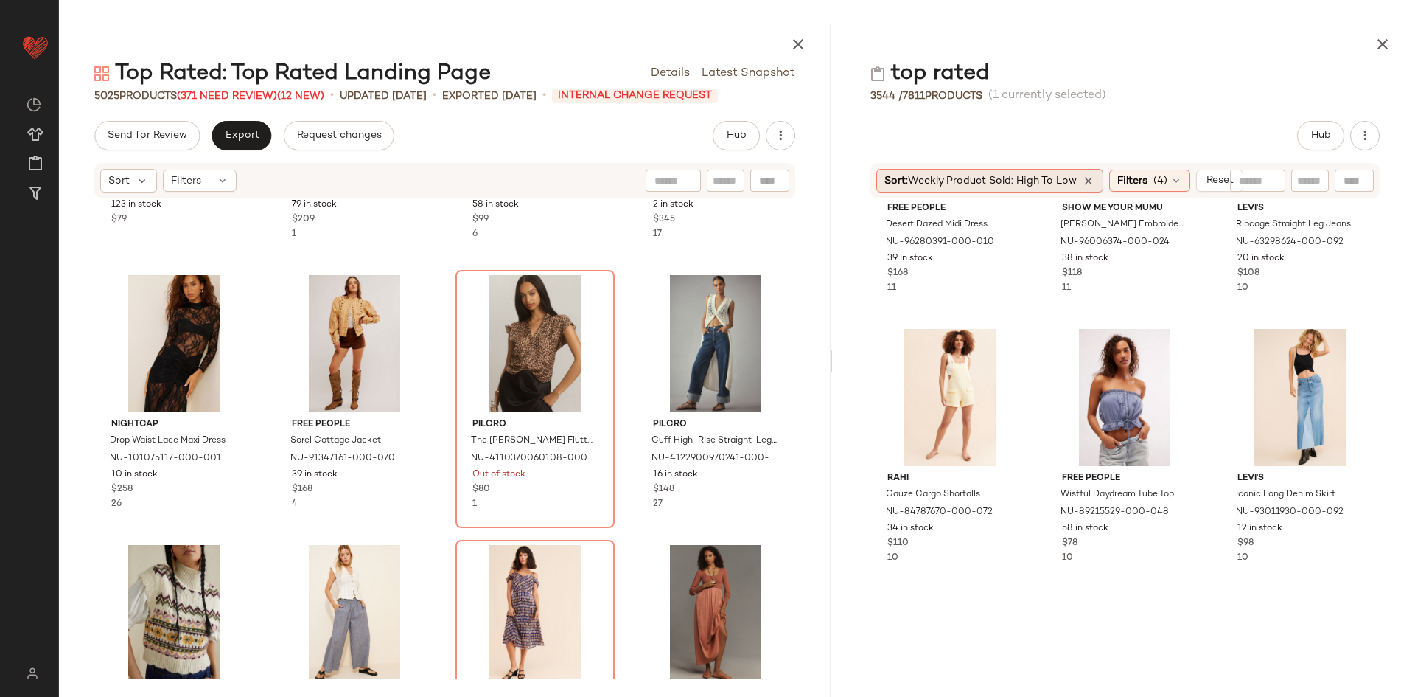
click at [1067, 181] on span "Weekly Product Sold: High to Low" at bounding box center [992, 180] width 169 height 11
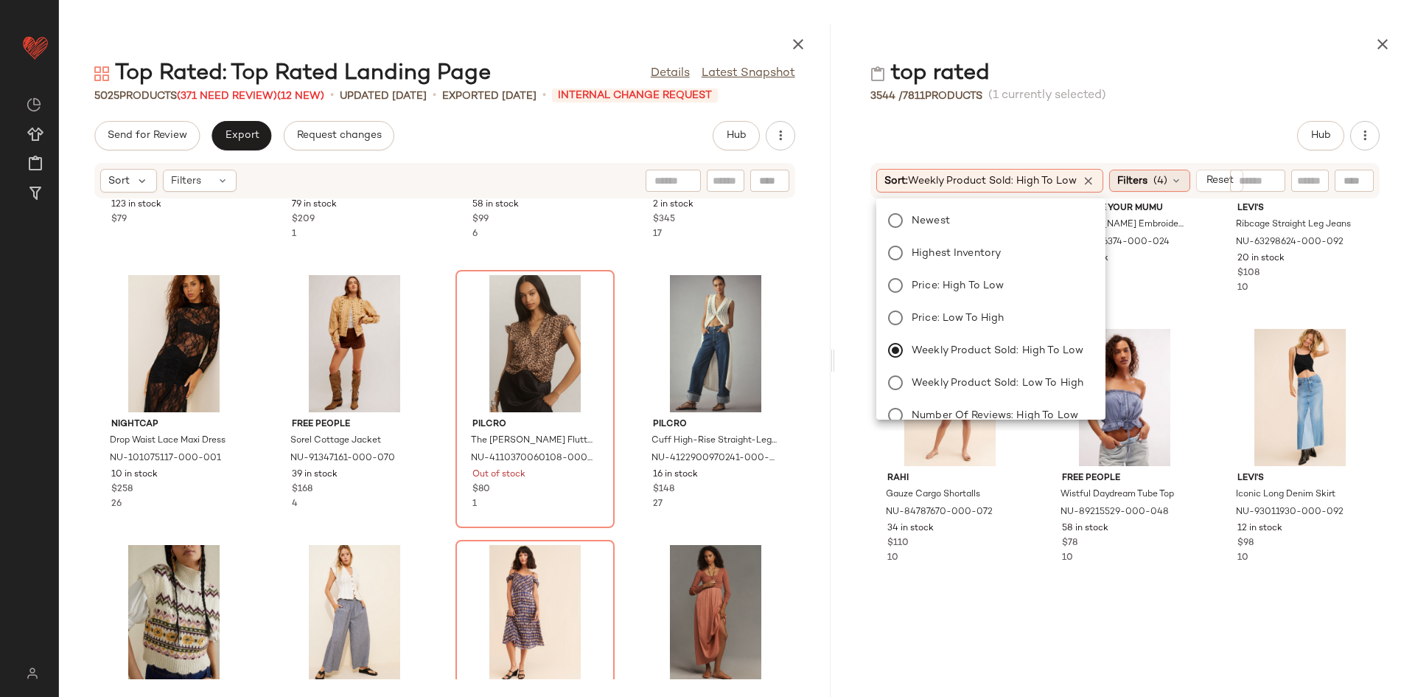
click at [1146, 180] on span "Filters" at bounding box center [1133, 180] width 30 height 15
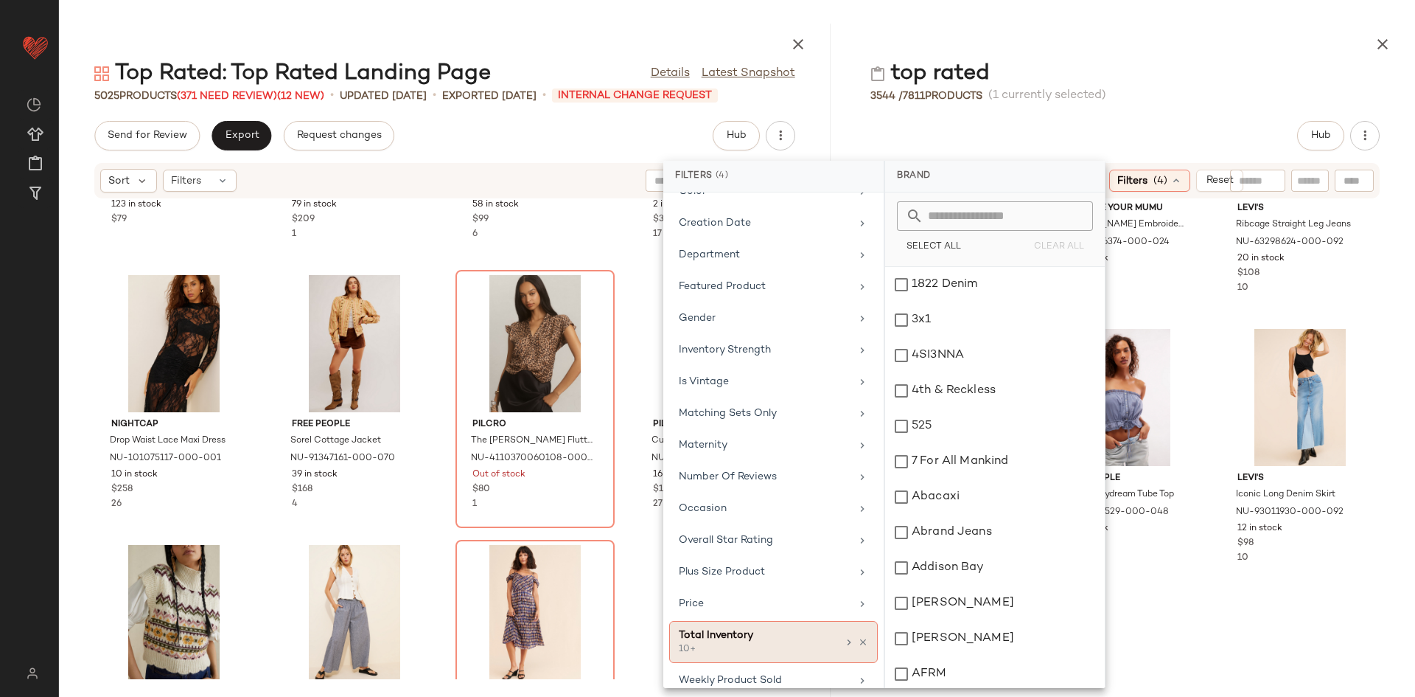
scroll to position [299, 0]
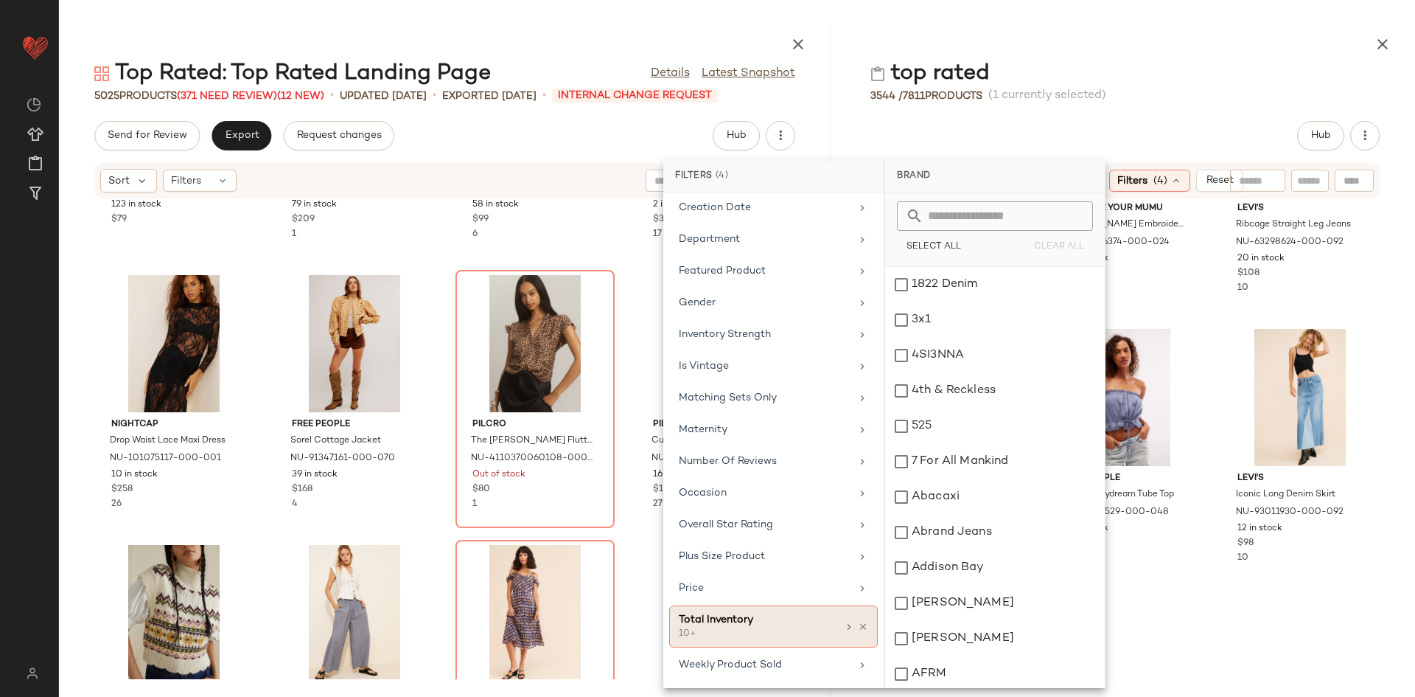
click at [865, 626] on div "Total Inventory 10+" at bounding box center [773, 626] width 209 height 42
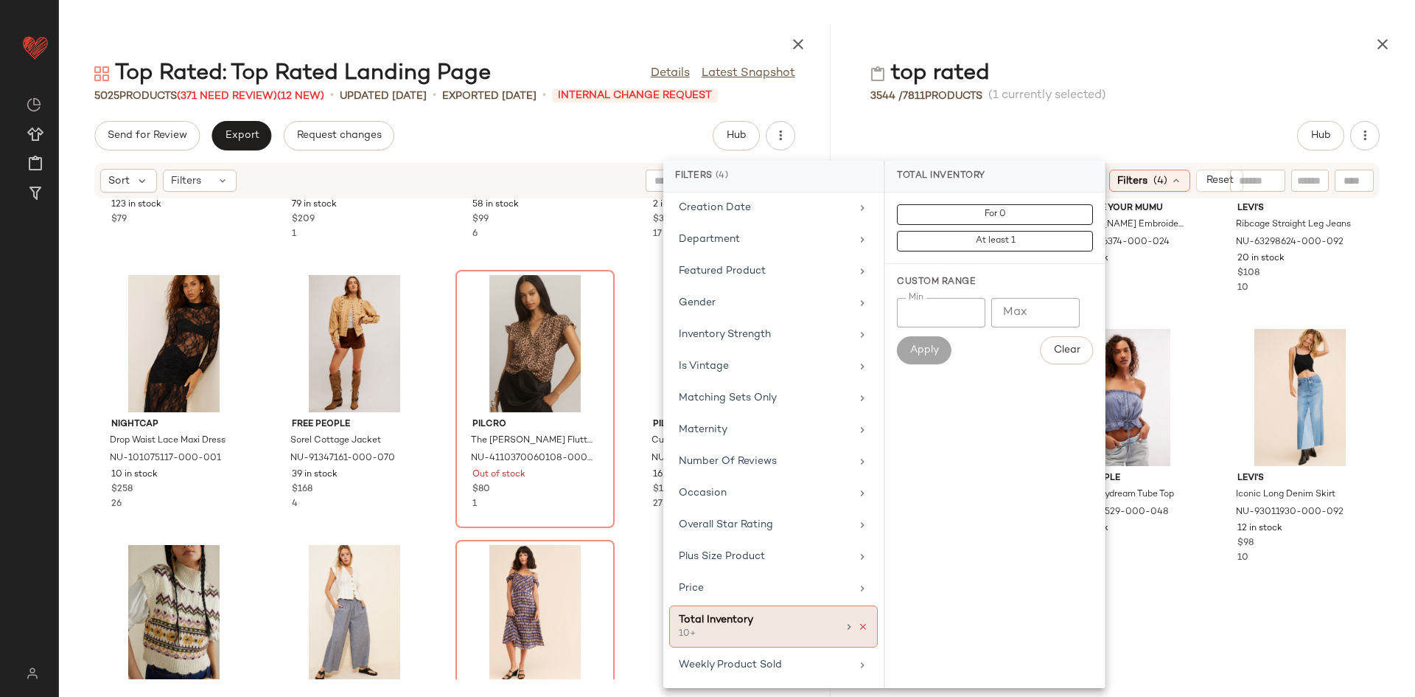
click at [860, 627] on icon at bounding box center [863, 626] width 10 height 10
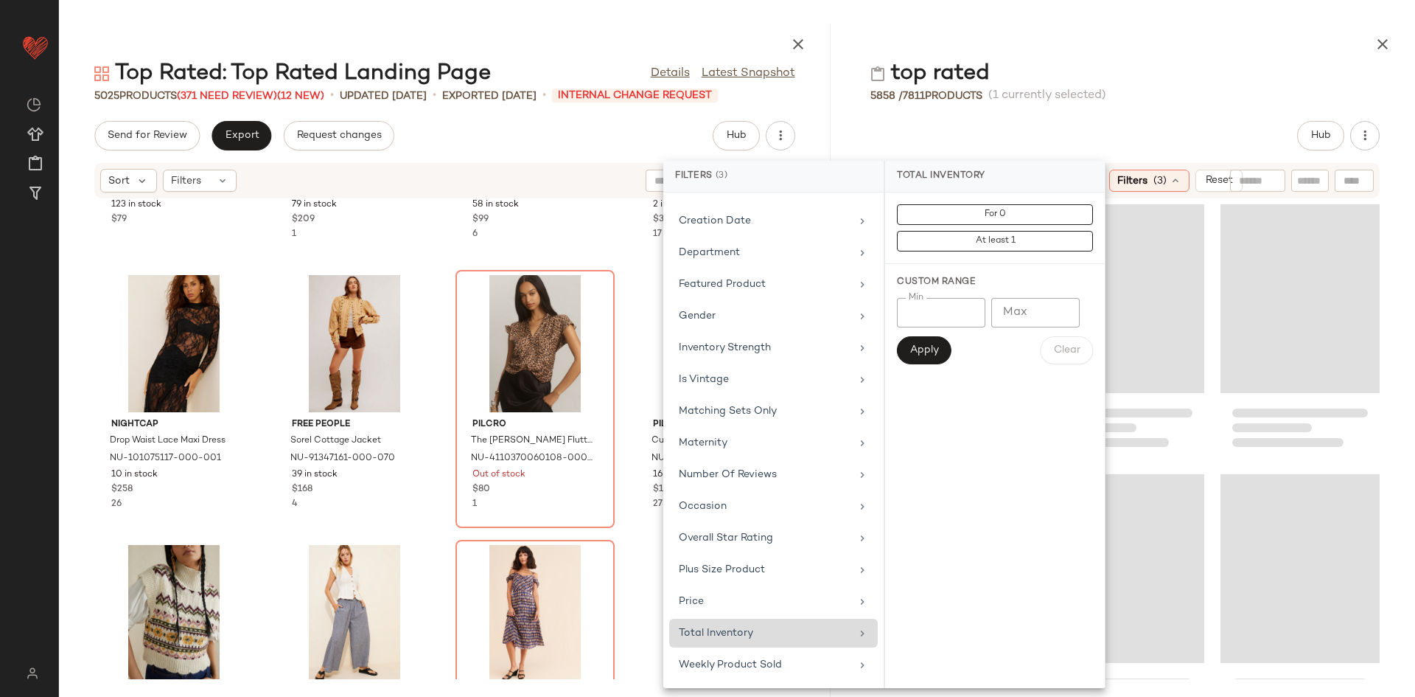
click at [1030, 548] on div "Loading..." at bounding box center [950, 568] width 159 height 189
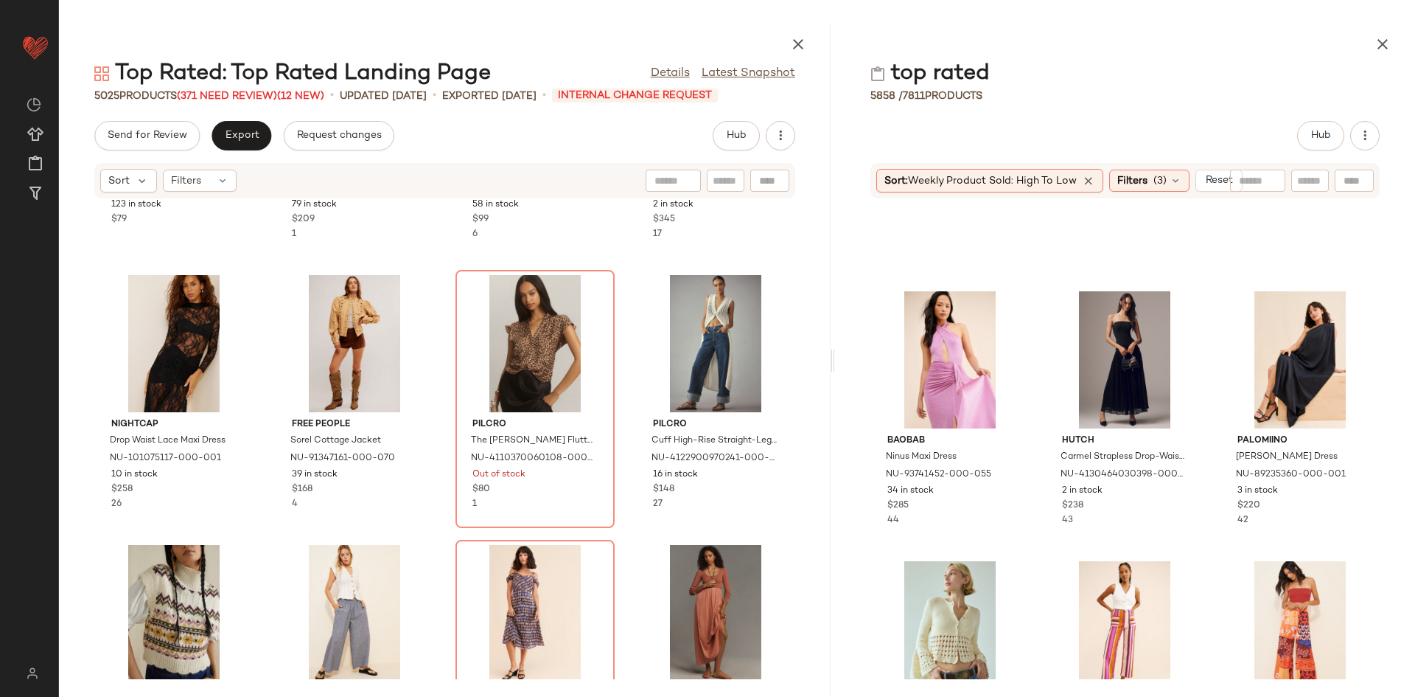
scroll to position [5625, 0]
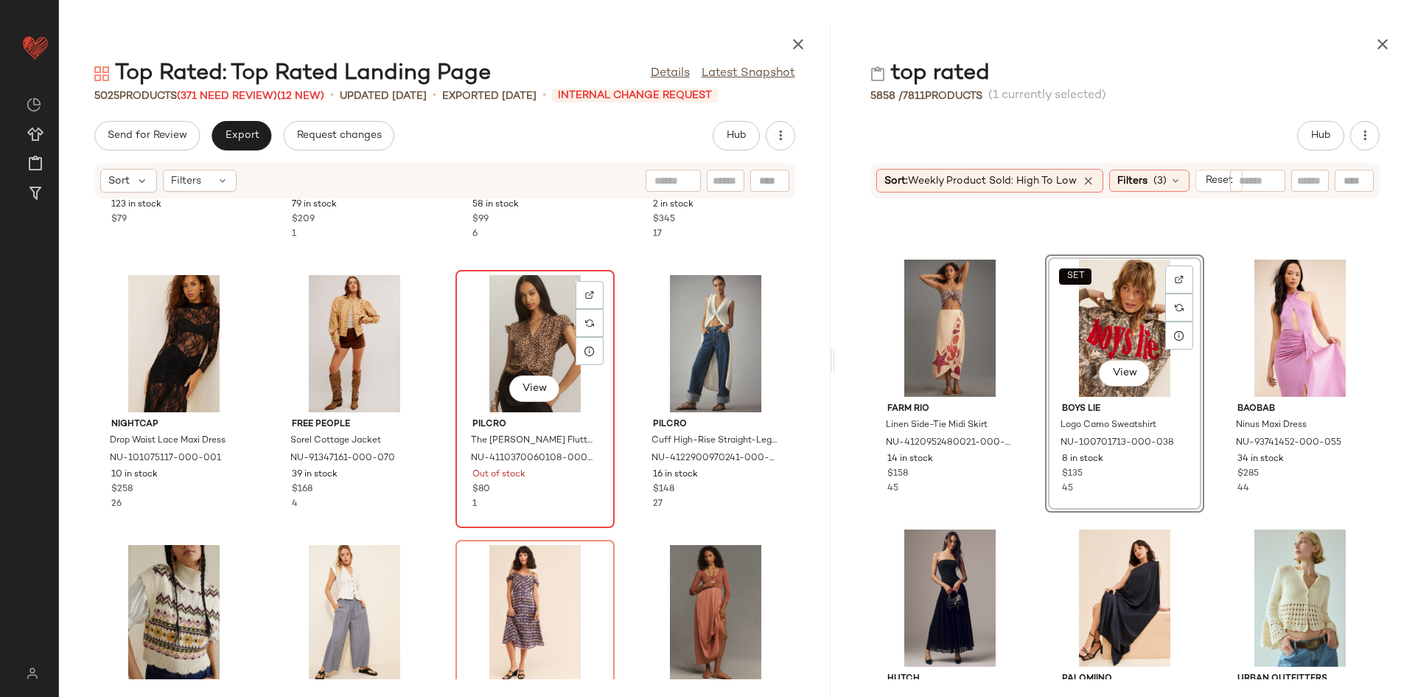
click at [526, 317] on div "View" at bounding box center [535, 343] width 149 height 137
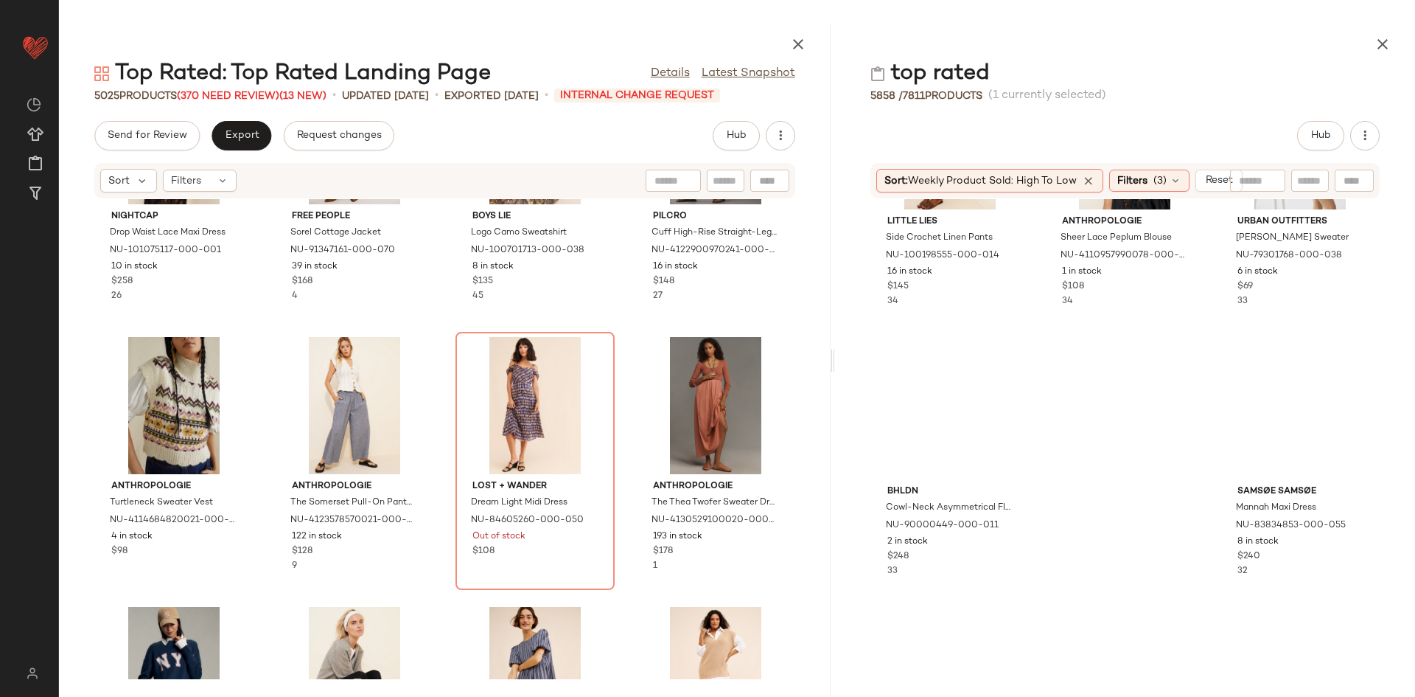
scroll to position [7702, 0]
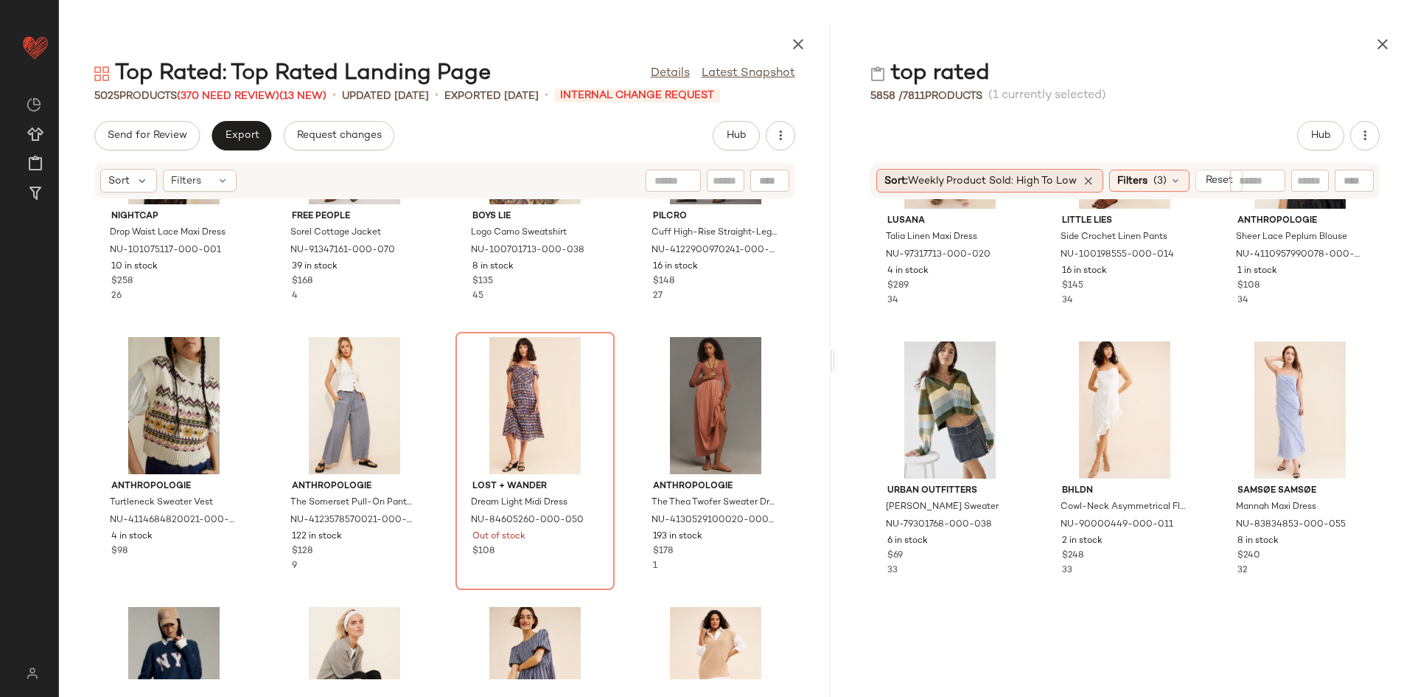
click at [964, 184] on span "Weekly Product Sold: High to Low" at bounding box center [992, 180] width 169 height 11
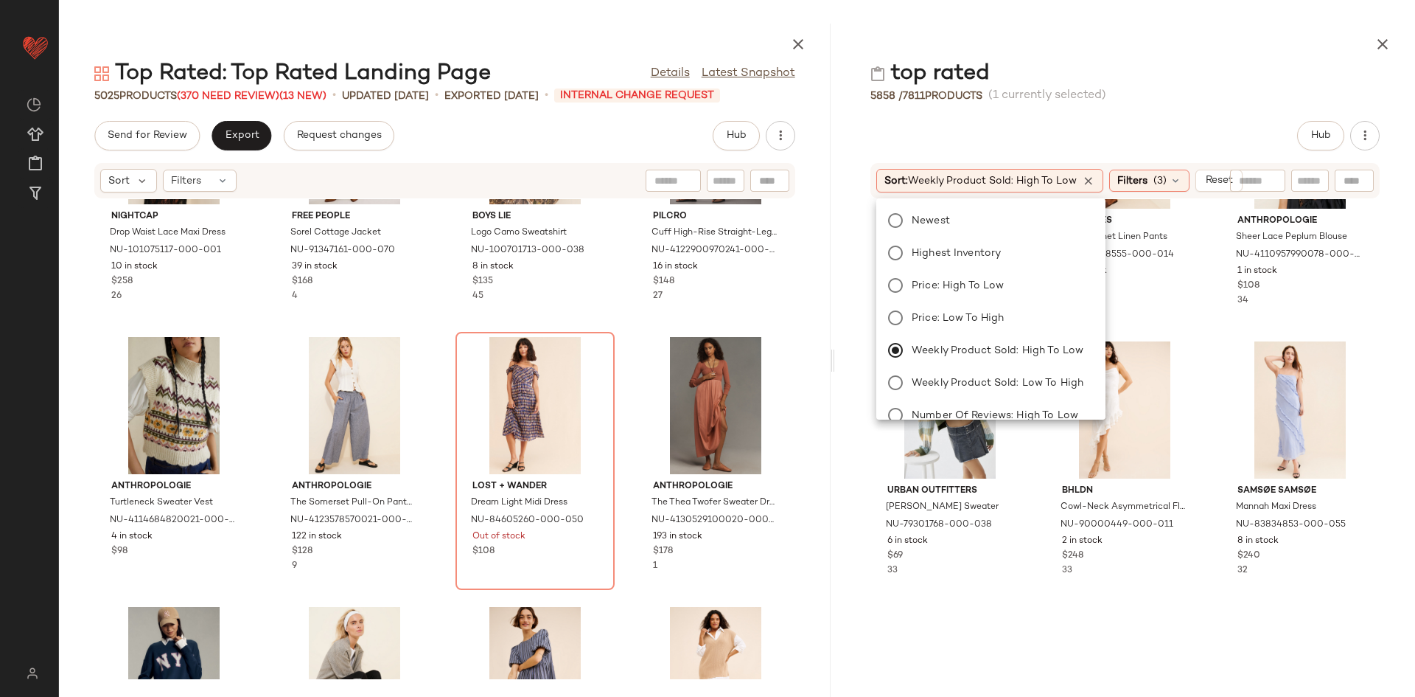
click at [1164, 501] on div "Lusana Talia Linen Maxi Dress NU-97317713-000-020 4 in stock $289 34 Little Lie…" at bounding box center [1125, 439] width 580 height 480
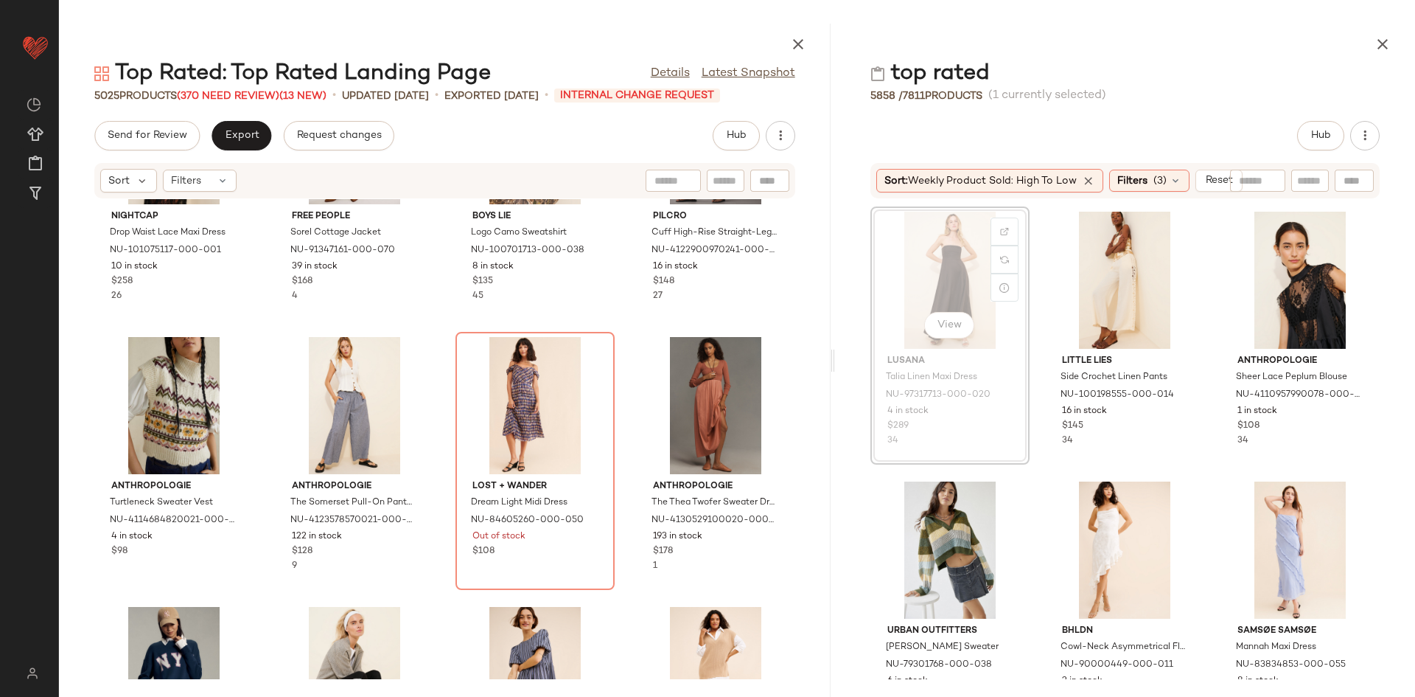
scroll to position [7561, 0]
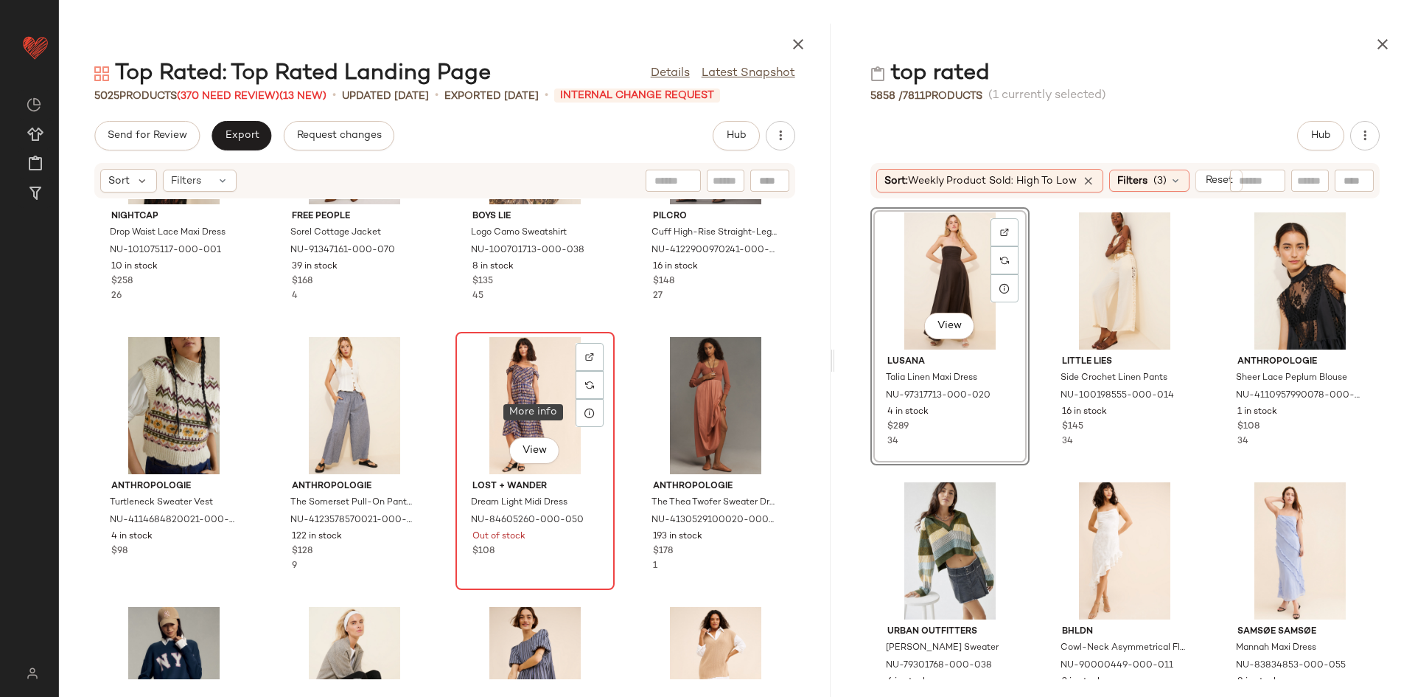
click at [474, 387] on div "View" at bounding box center [535, 405] width 149 height 137
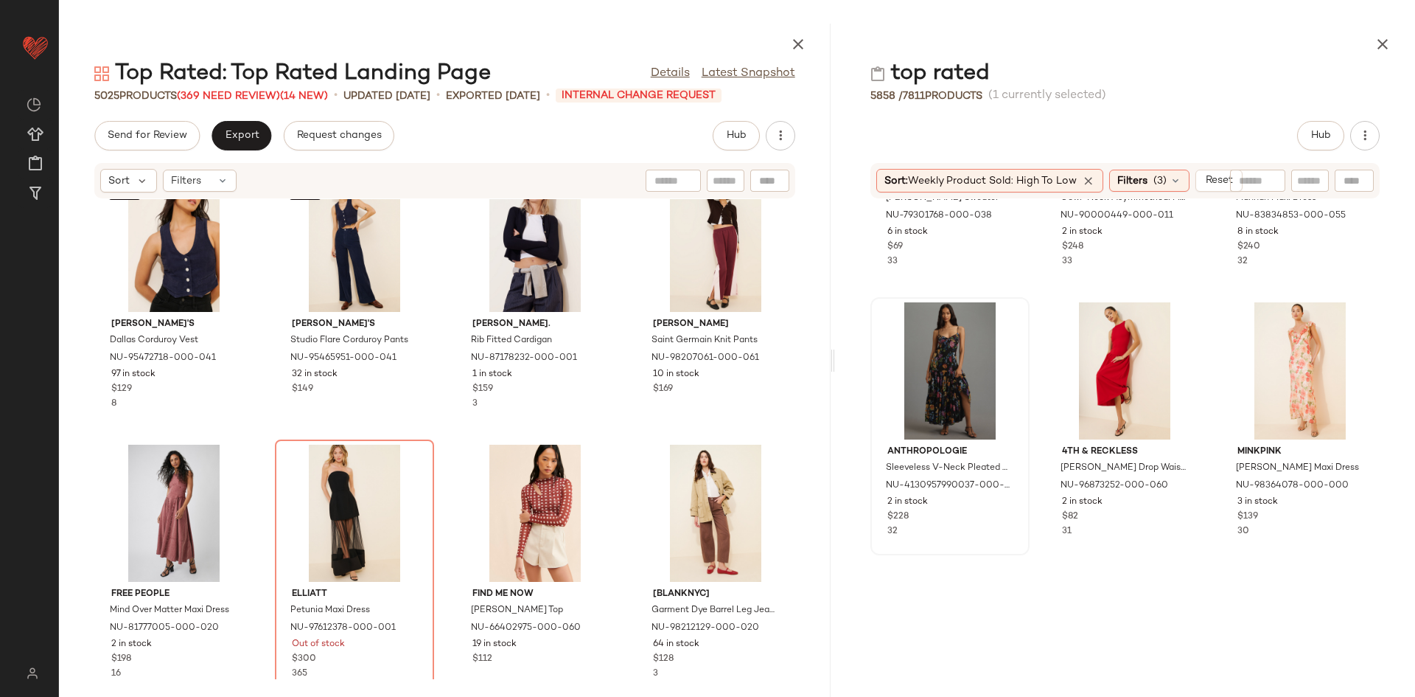
scroll to position [8006, 0]
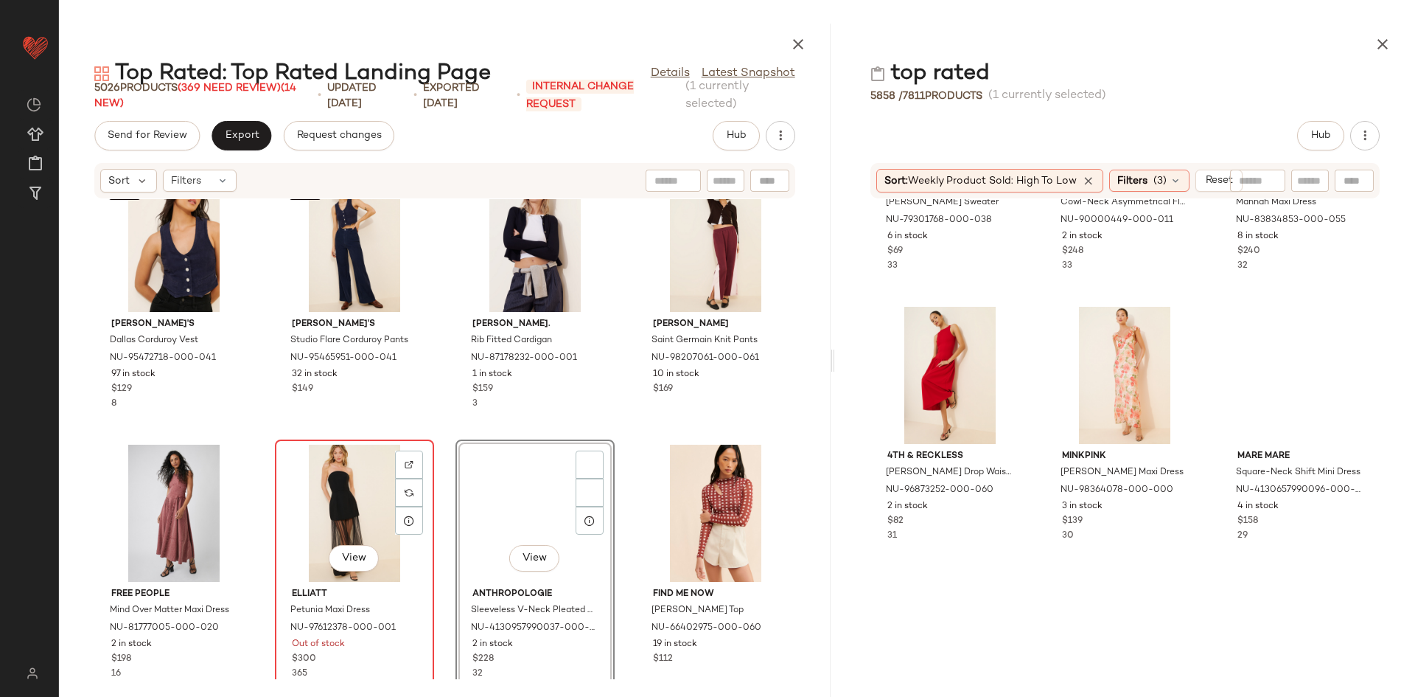
click at [316, 499] on div "View" at bounding box center [354, 512] width 149 height 137
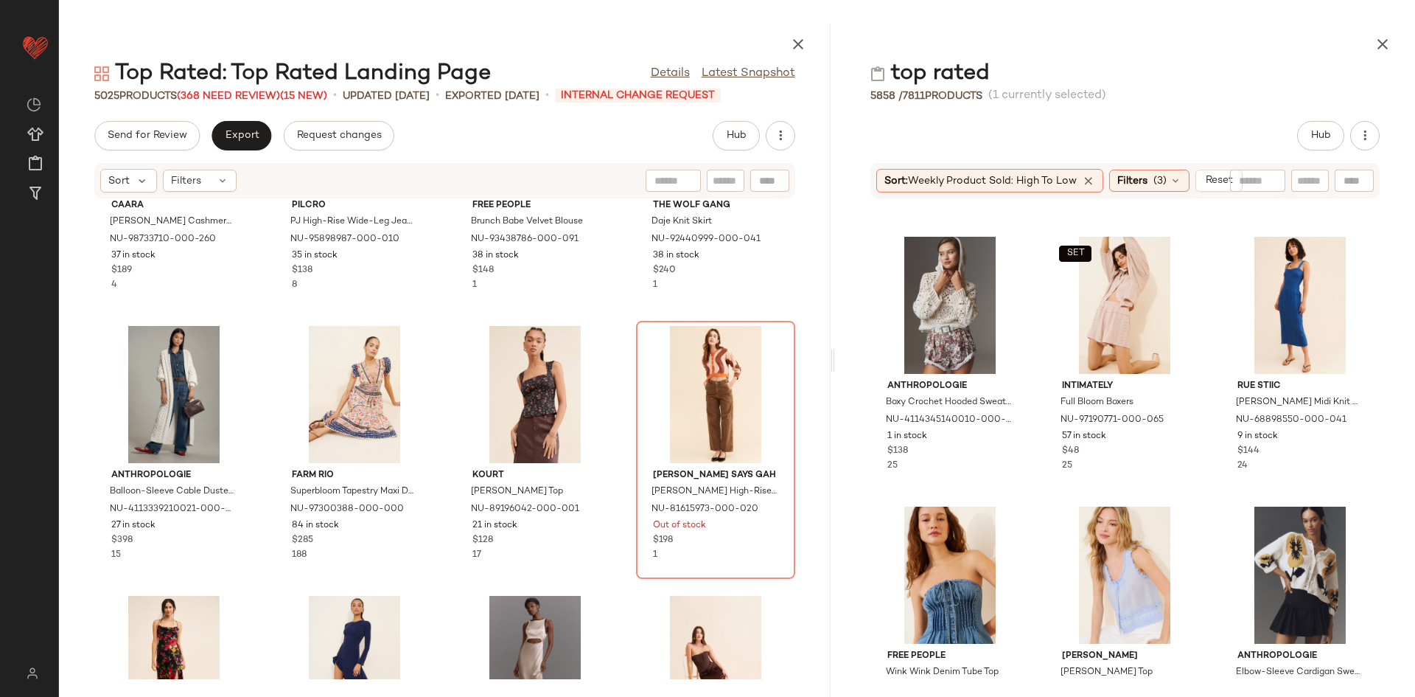
scroll to position [9701, 0]
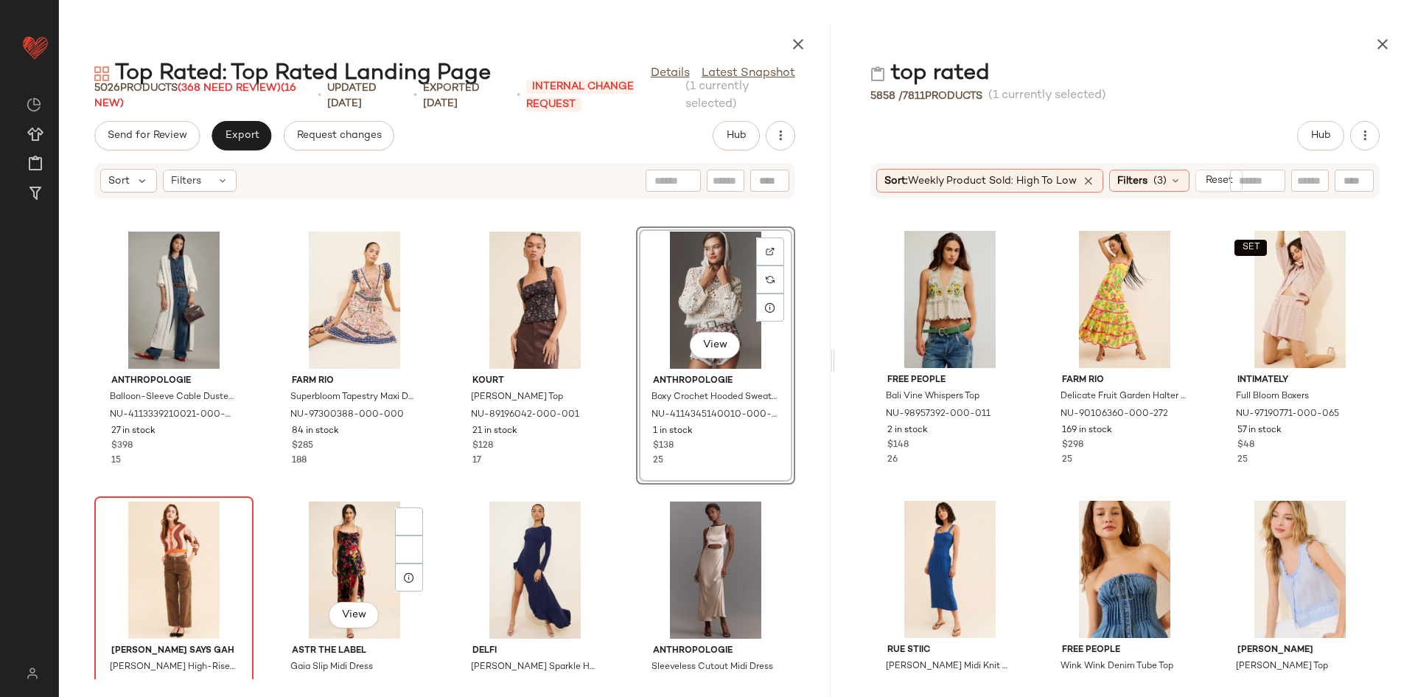
scroll to position [7004, 0]
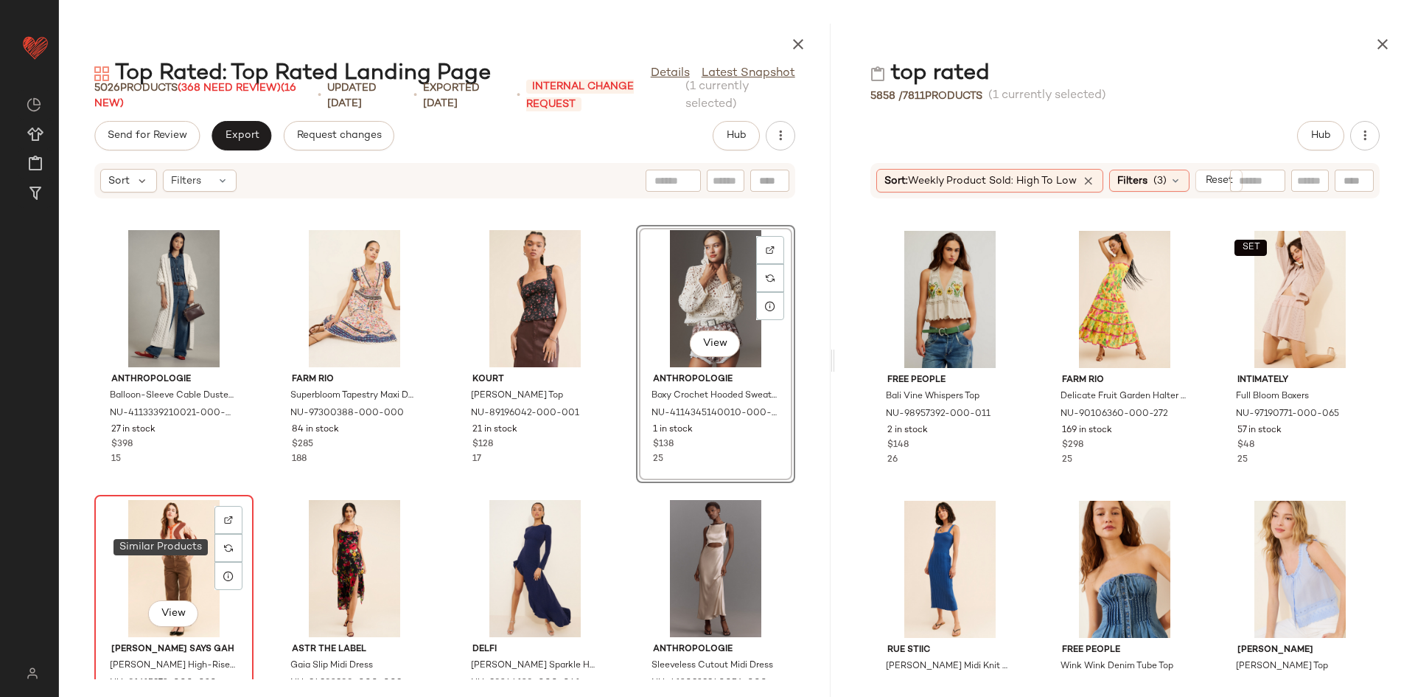
click at [207, 535] on div "View" at bounding box center [174, 568] width 149 height 137
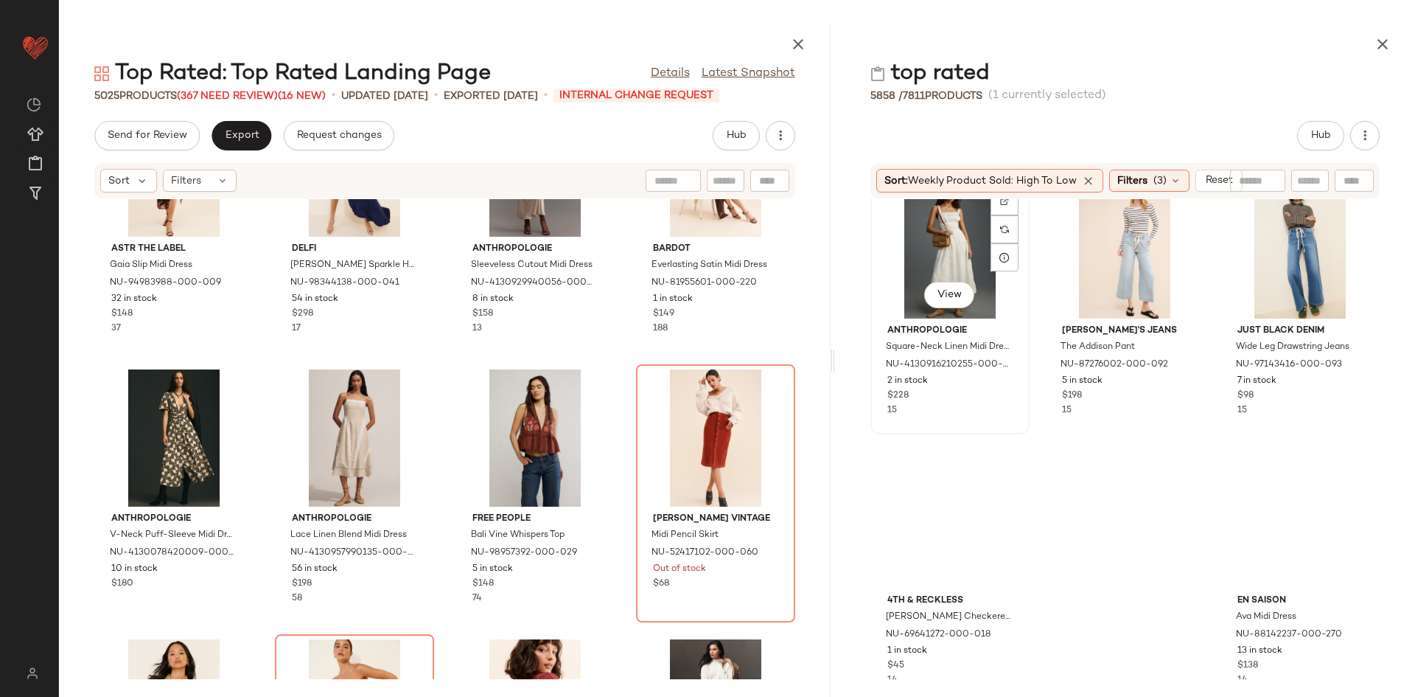
scroll to position [14357, 0]
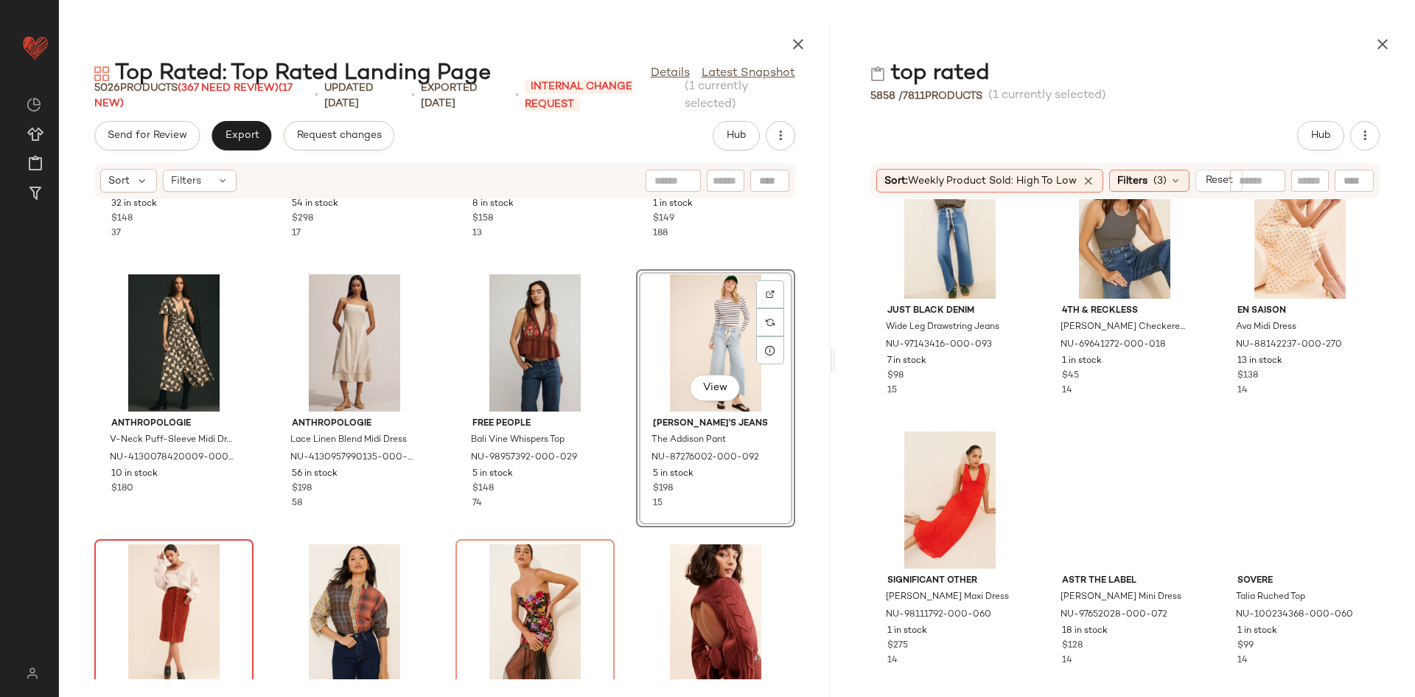
scroll to position [7542, 0]
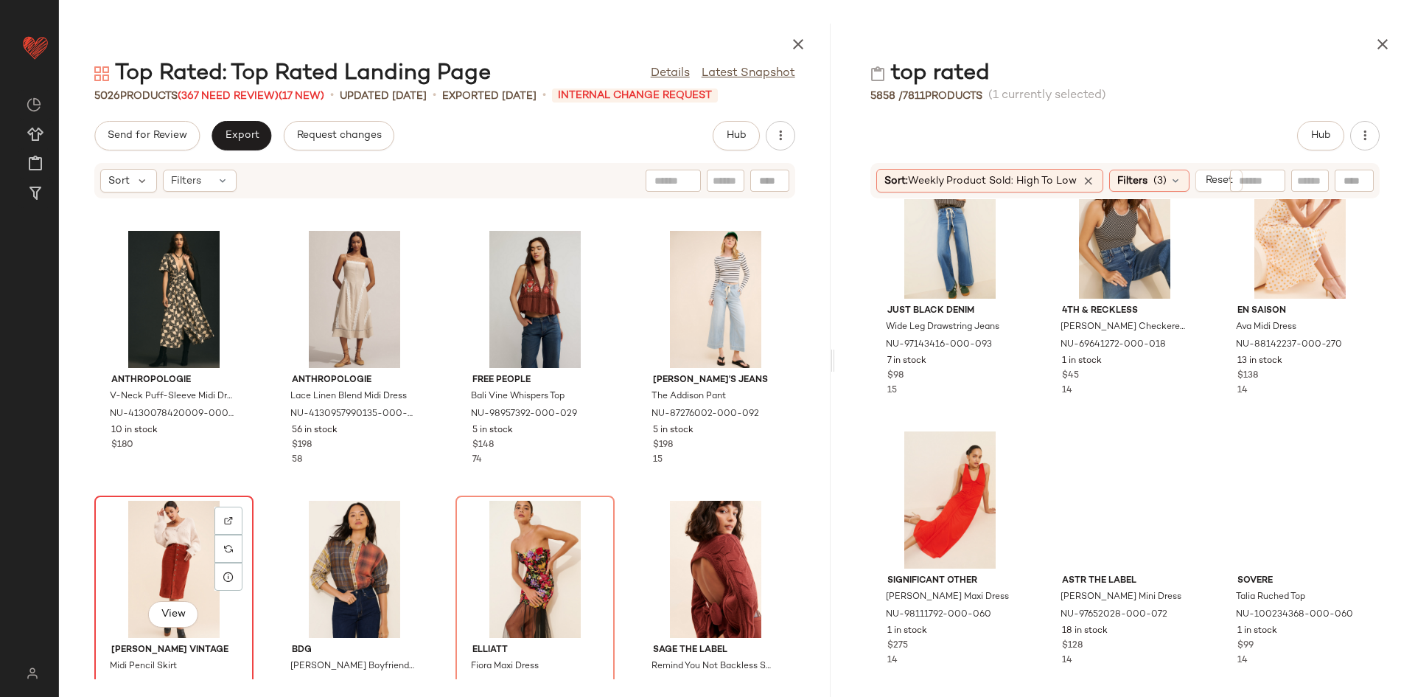
click at [183, 534] on div "View" at bounding box center [174, 569] width 149 height 137
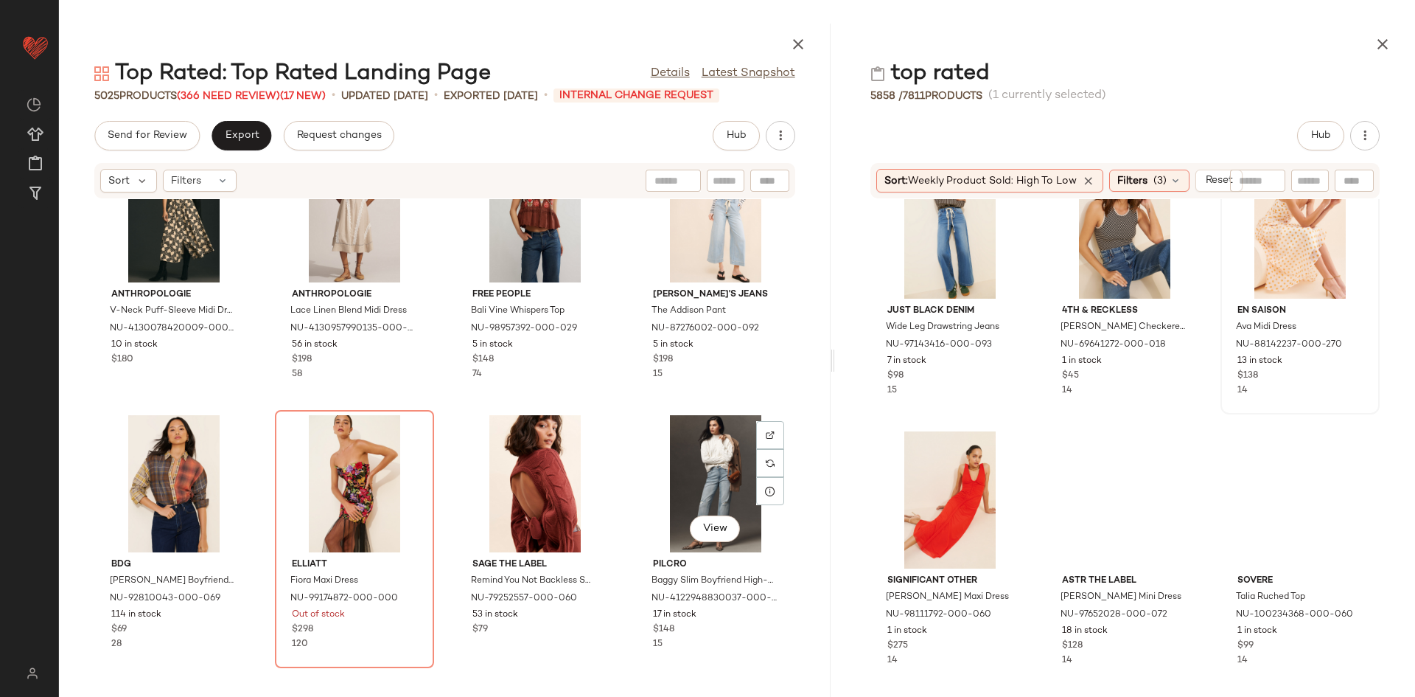
scroll to position [7631, 0]
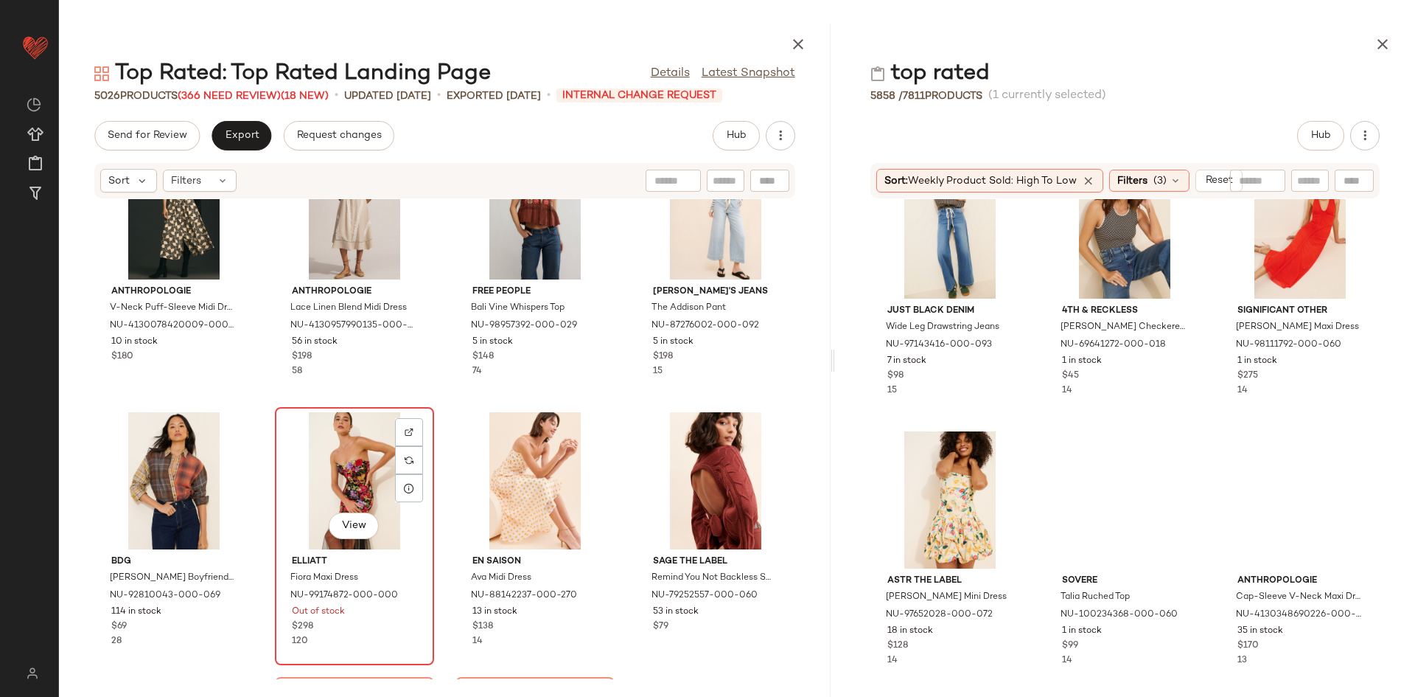
click at [344, 497] on div "View" at bounding box center [354, 480] width 149 height 137
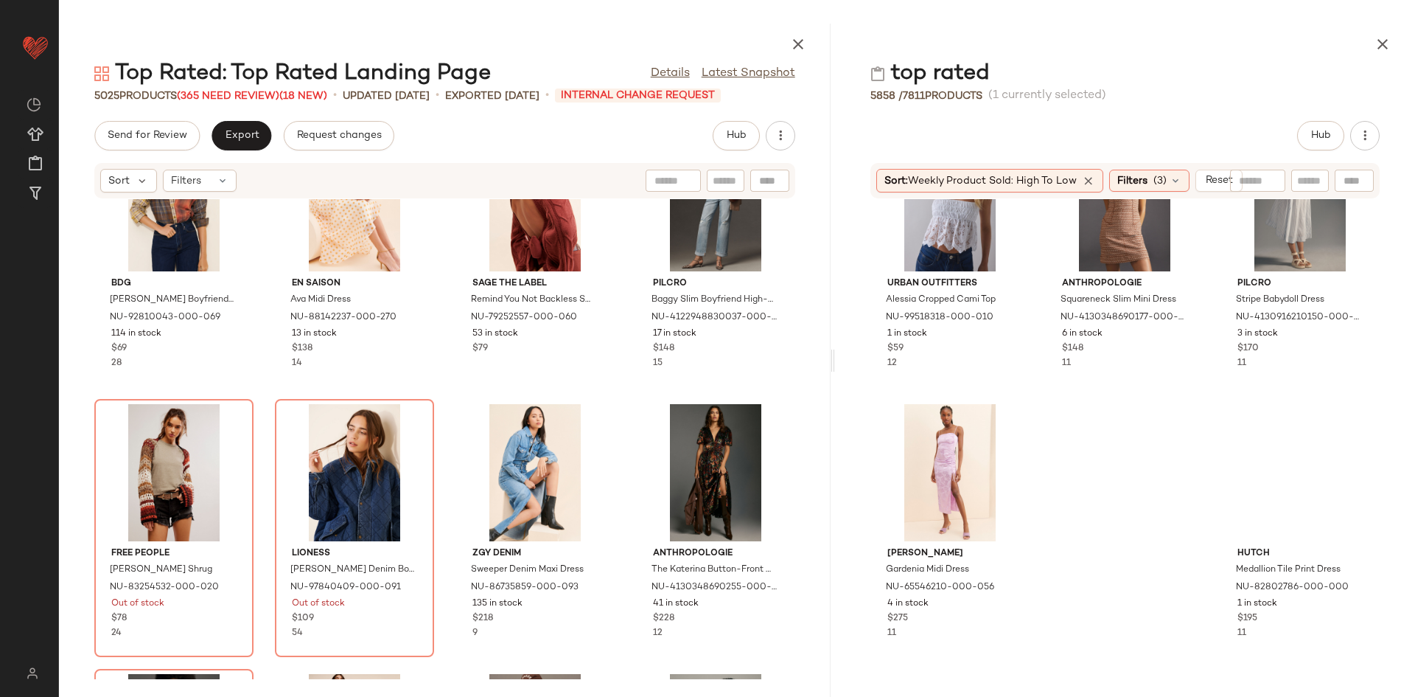
scroll to position [17085, 0]
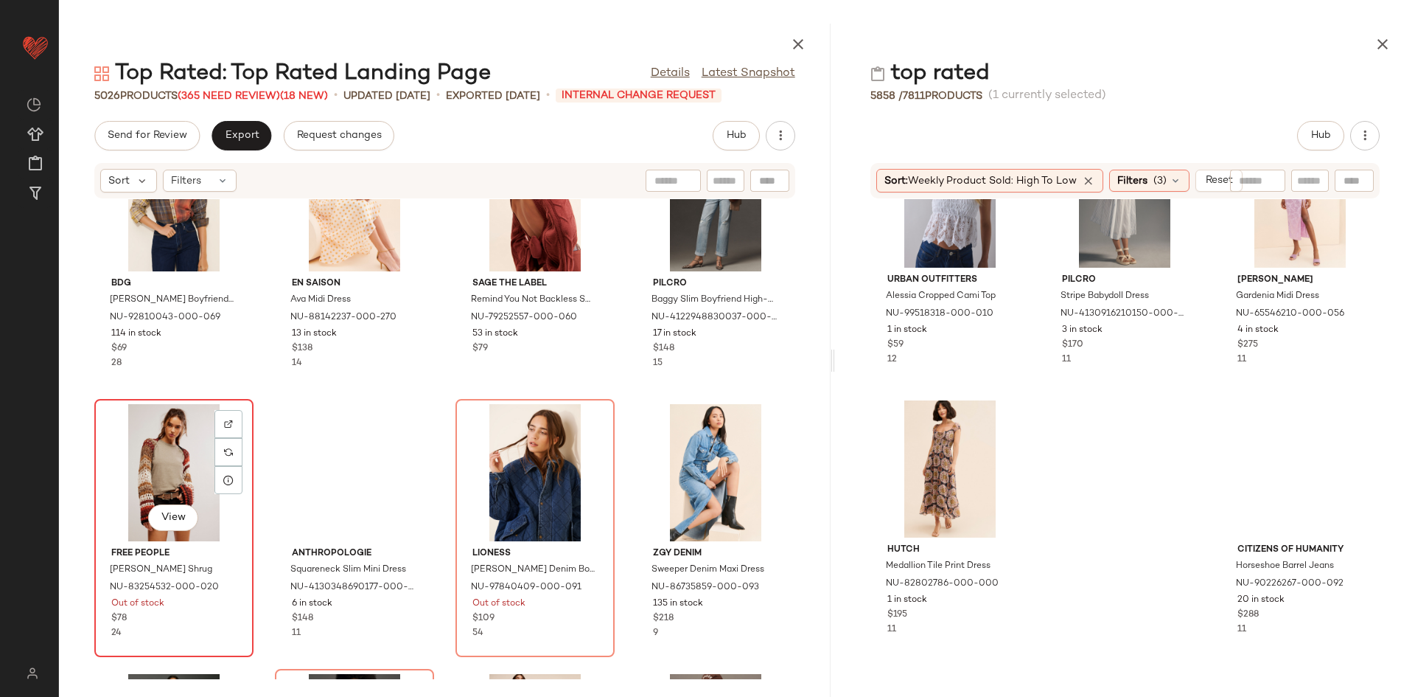
click at [144, 475] on div "View" at bounding box center [174, 472] width 149 height 137
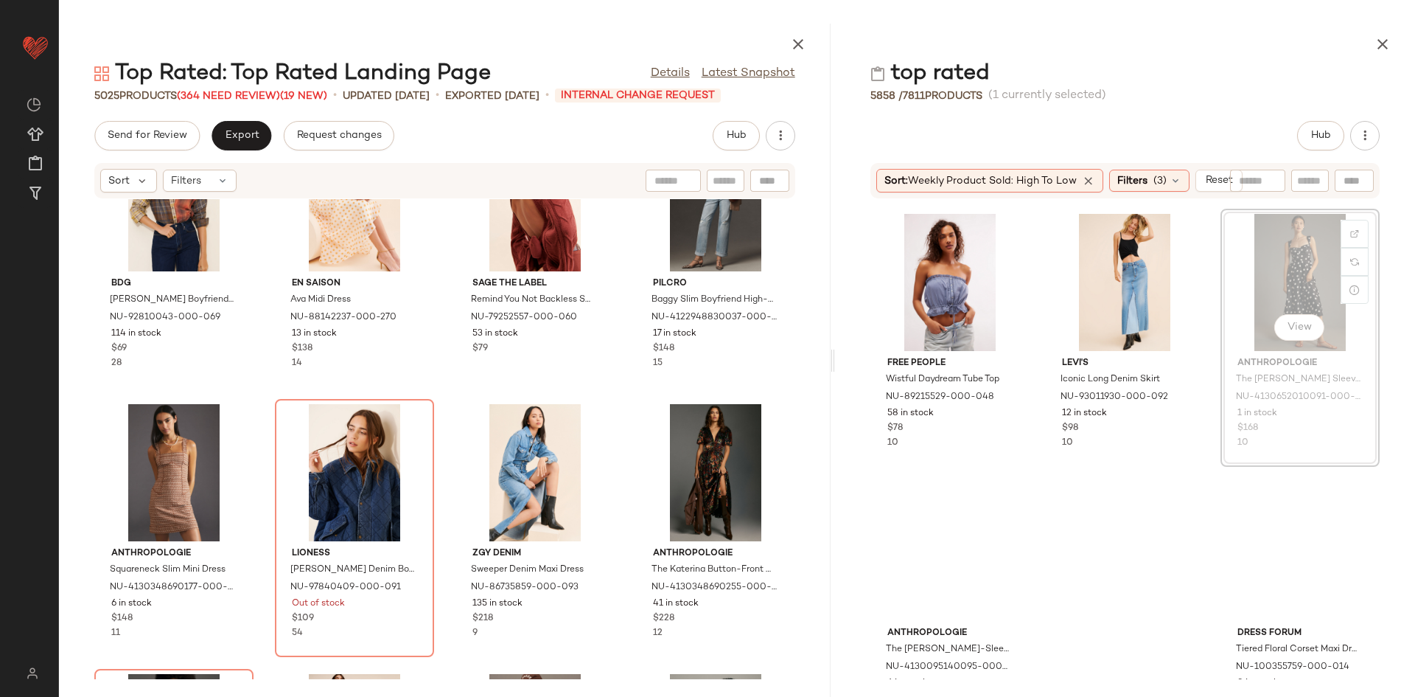
scroll to position [18913, 0]
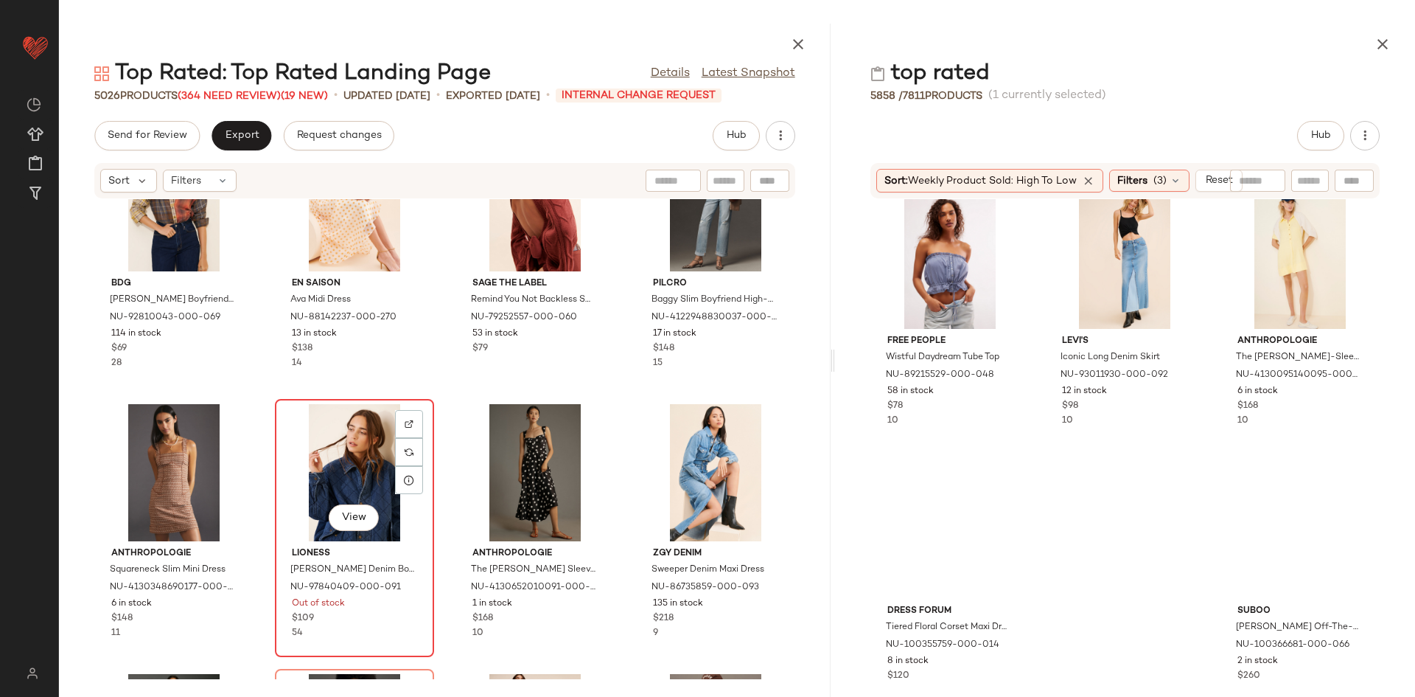
click at [299, 485] on div "View" at bounding box center [354, 472] width 149 height 137
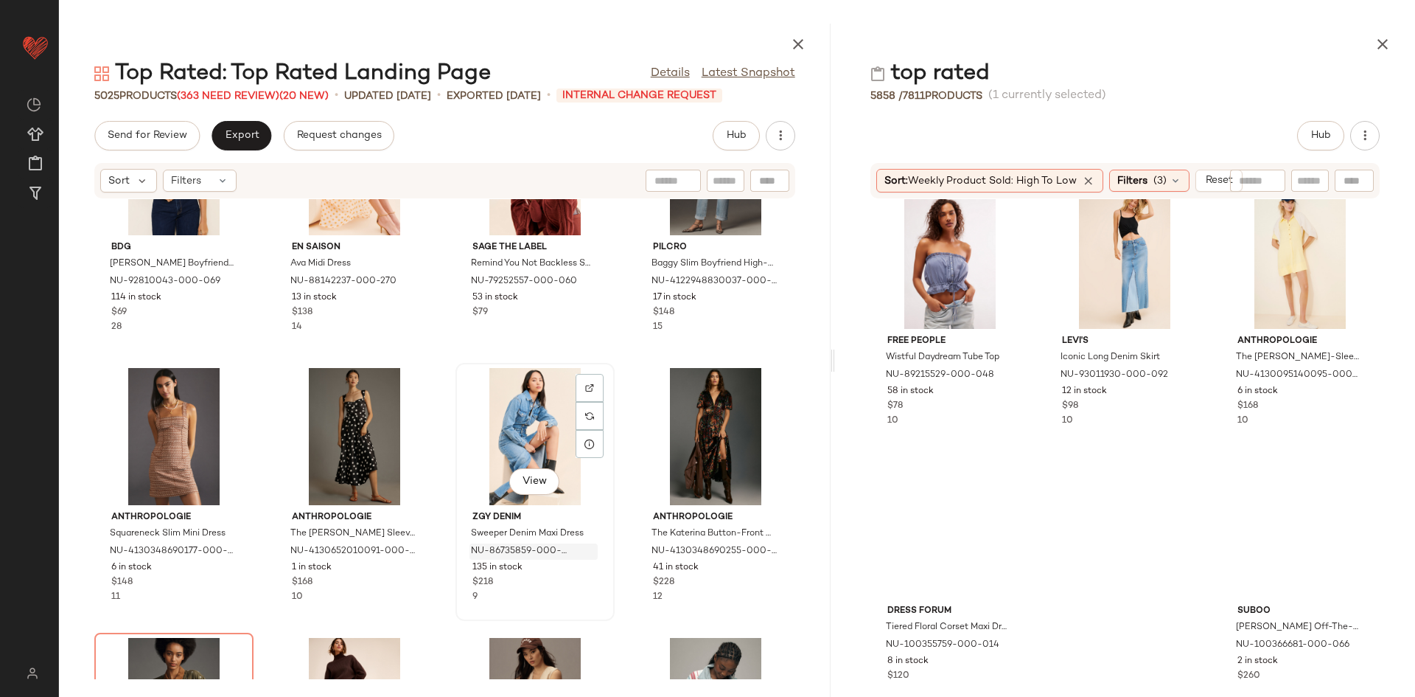
scroll to position [8139, 0]
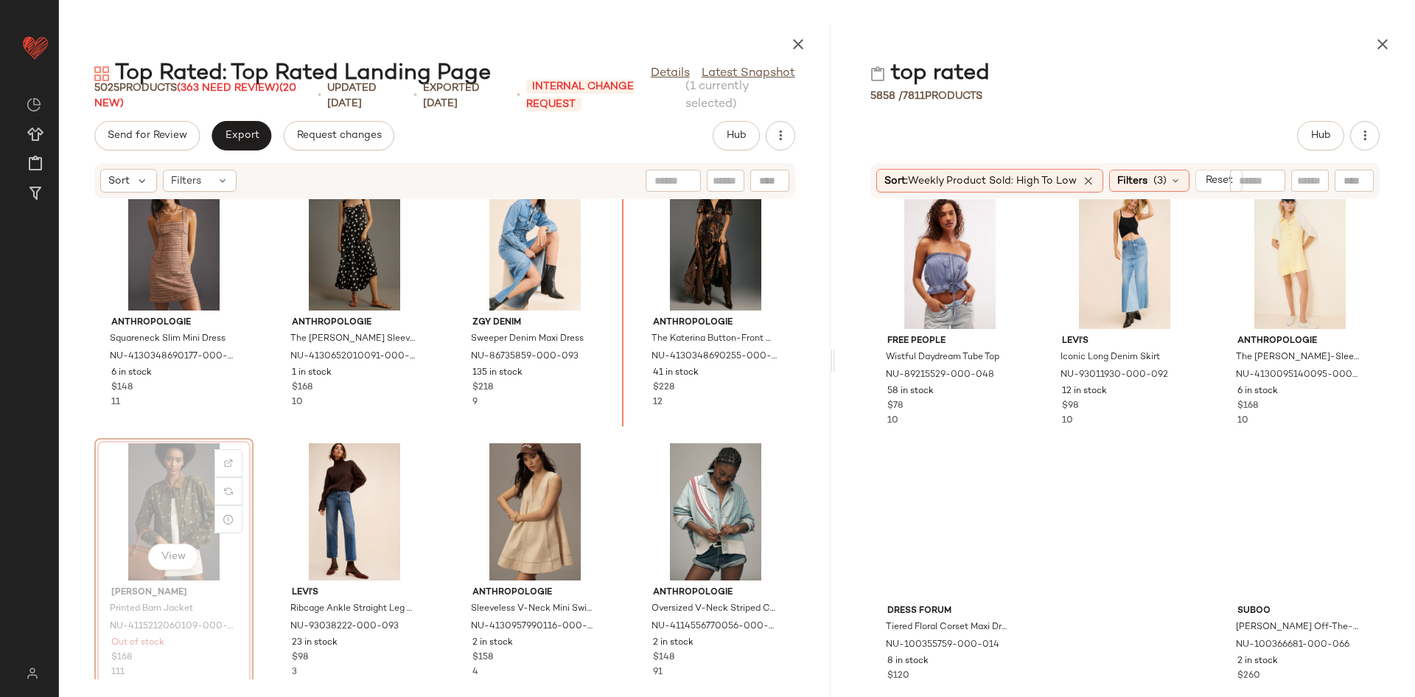
scroll to position [8110, 0]
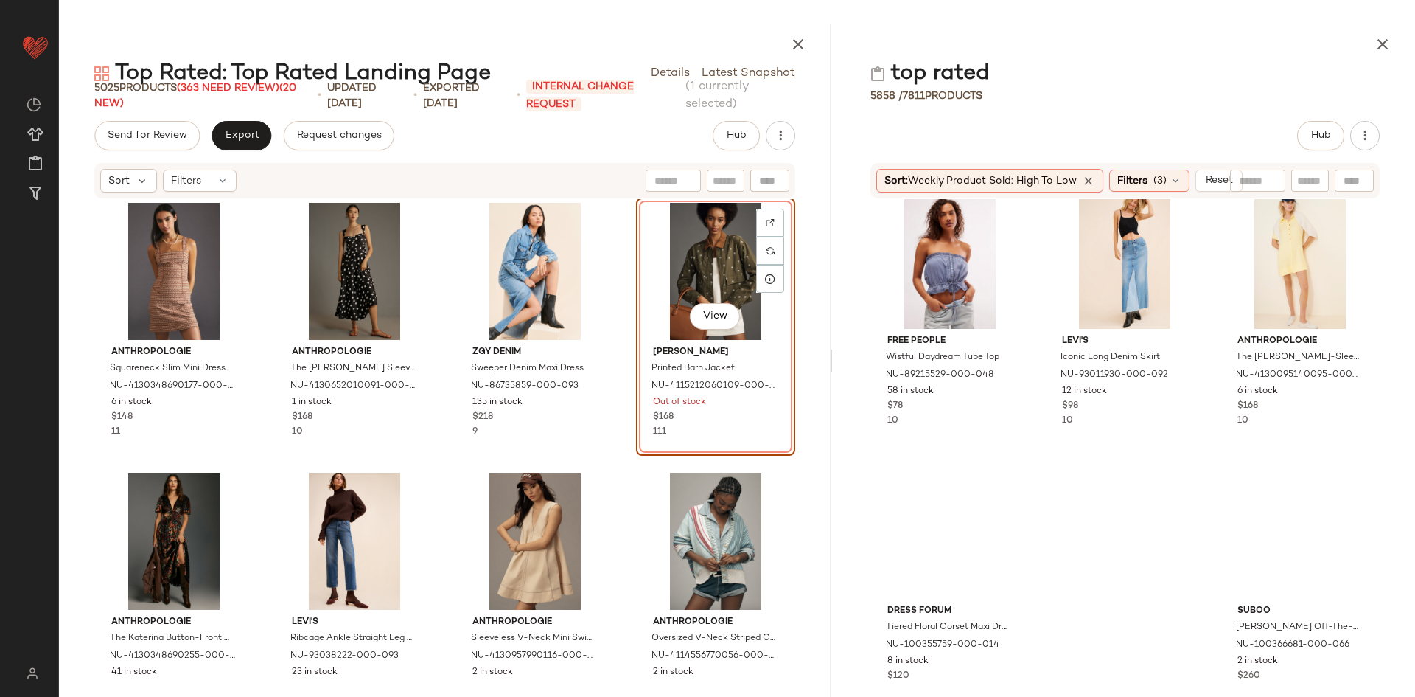
click at [622, 476] on div "Anthropologie Squareneck Slim Mini Dress NU-4130348690177-000-015 6 in stock $1…" at bounding box center [445, 439] width 772 height 480
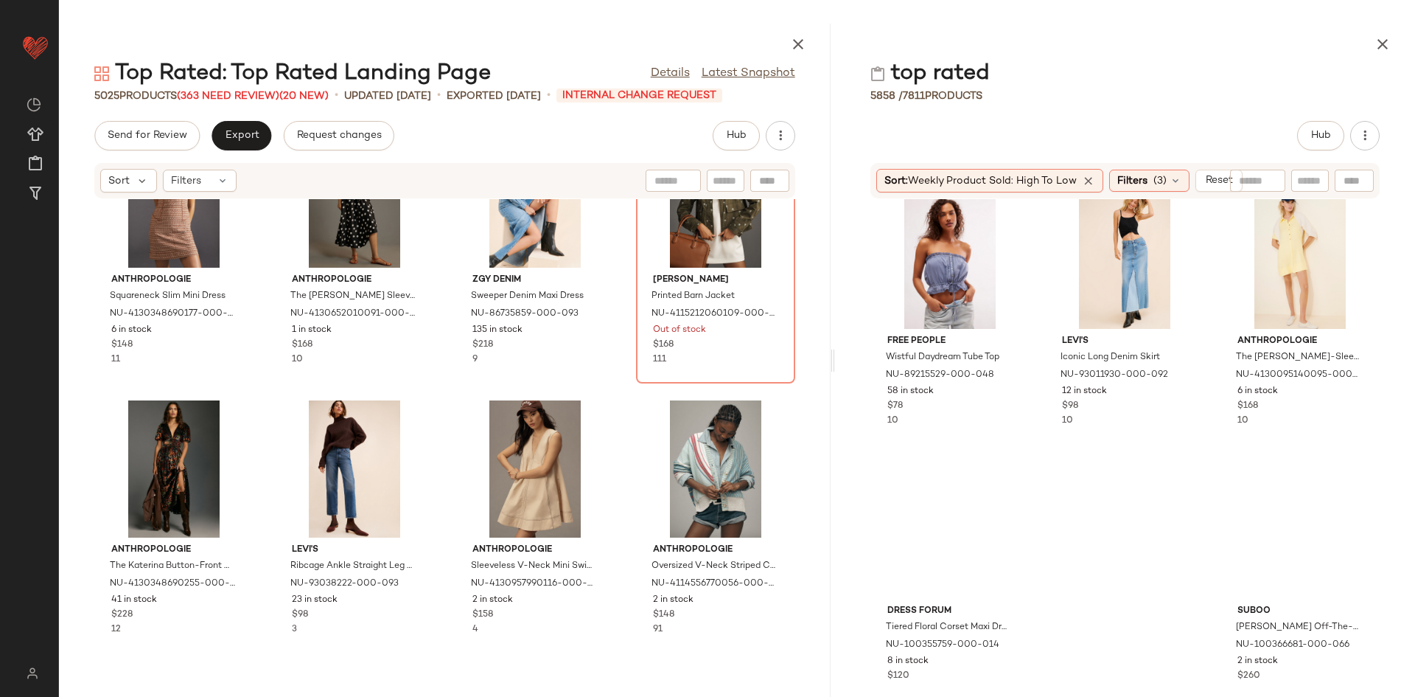
scroll to position [8333, 0]
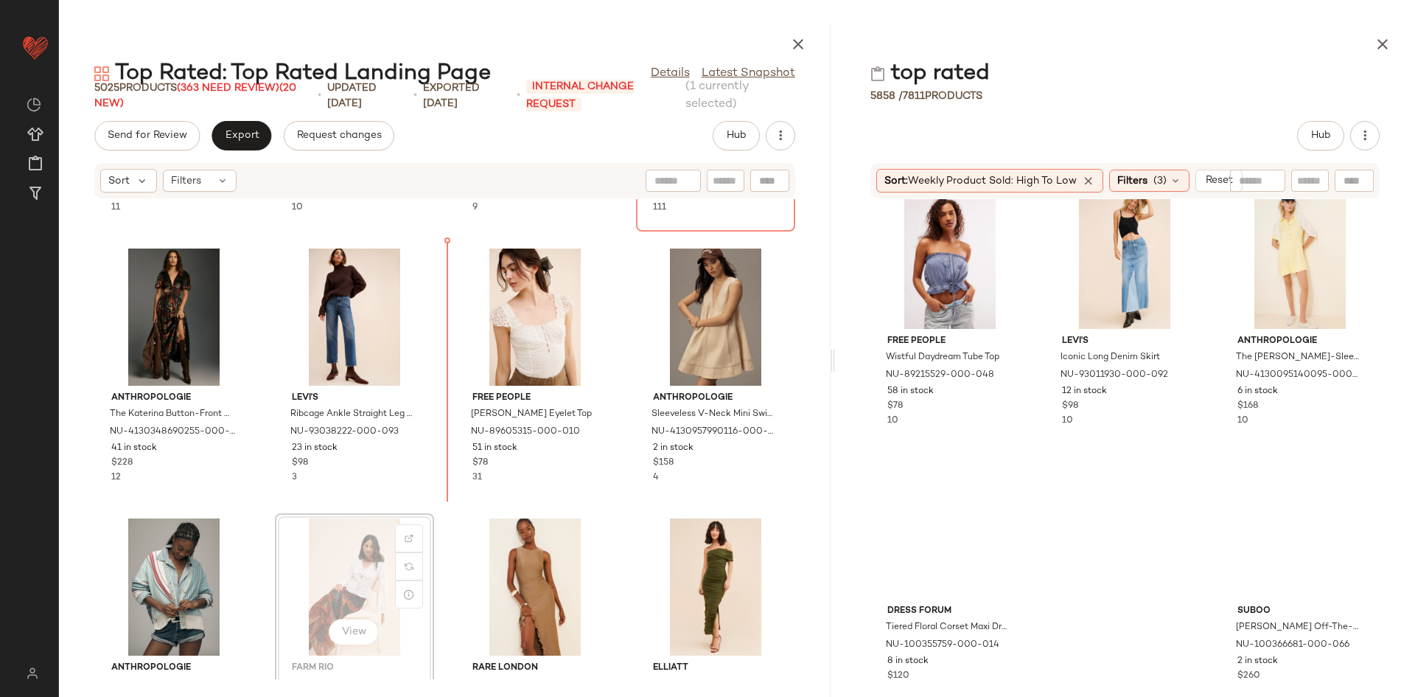
scroll to position [8335, 0]
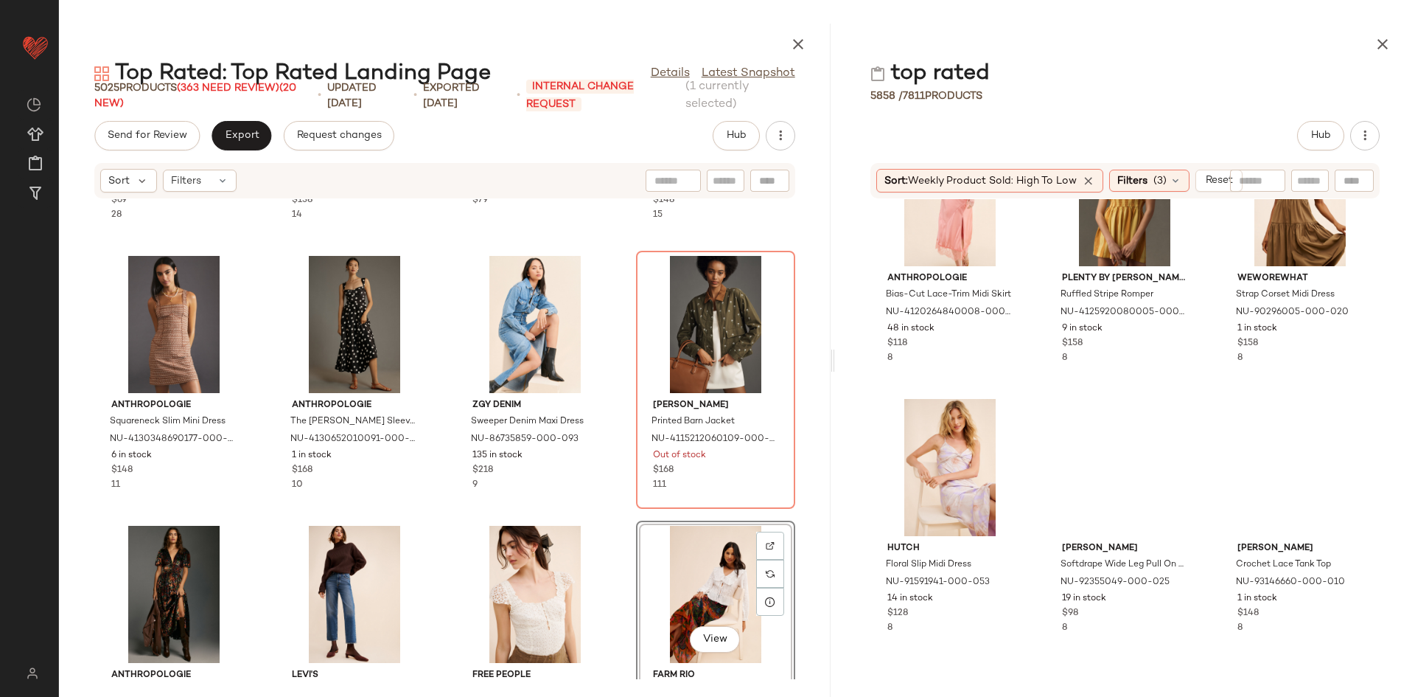
scroll to position [21407, 0]
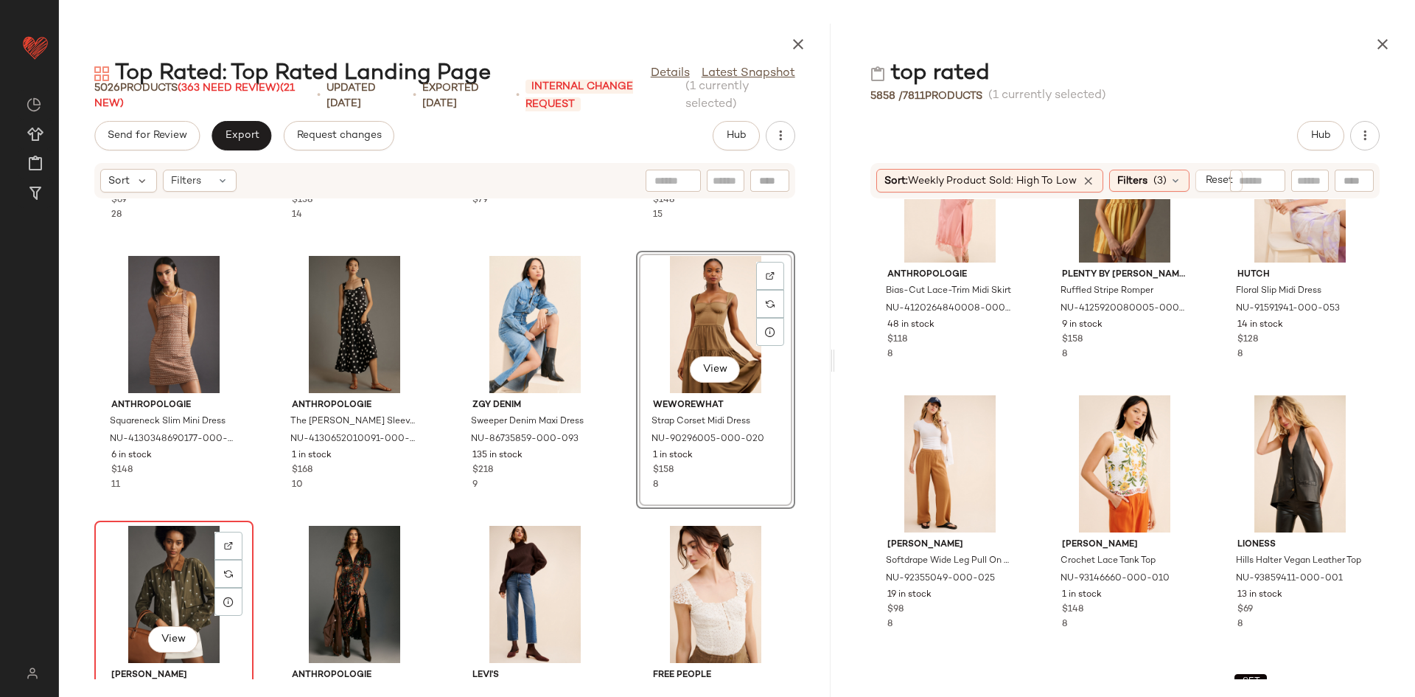
click at [170, 571] on div "View" at bounding box center [174, 594] width 149 height 137
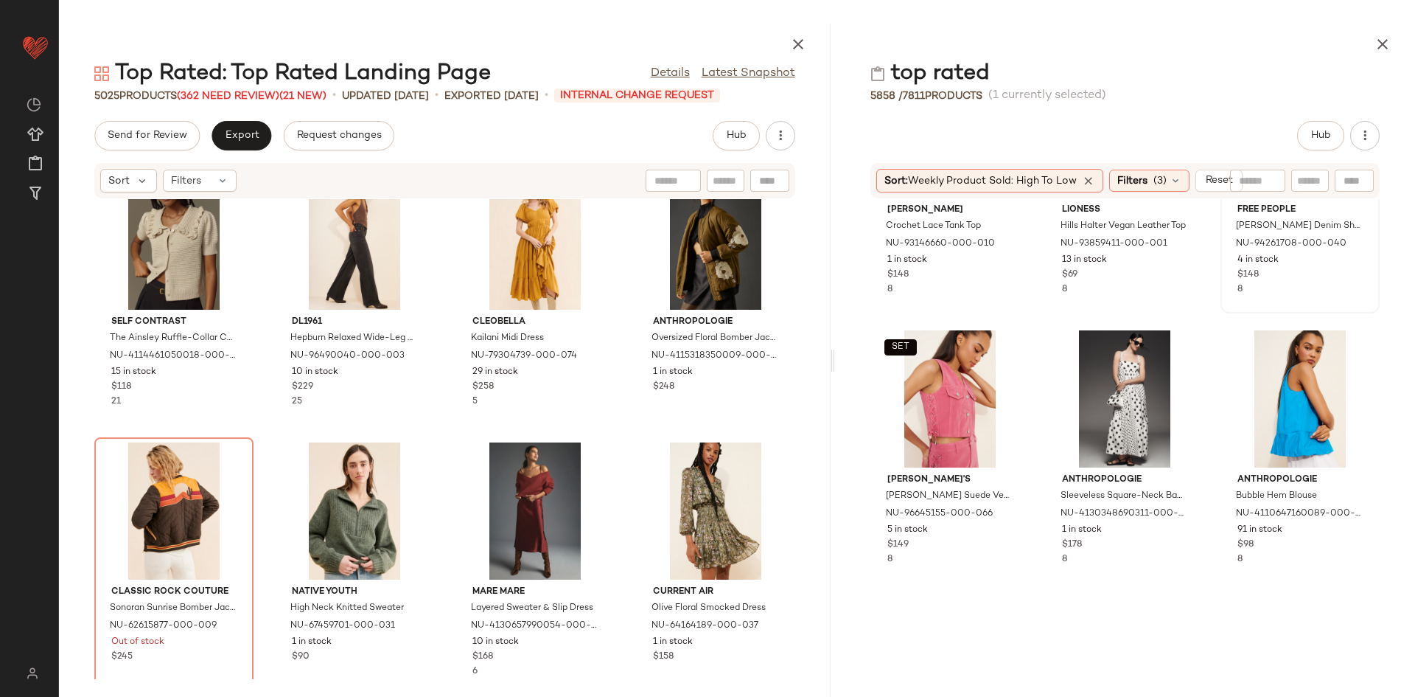
scroll to position [22036, 0]
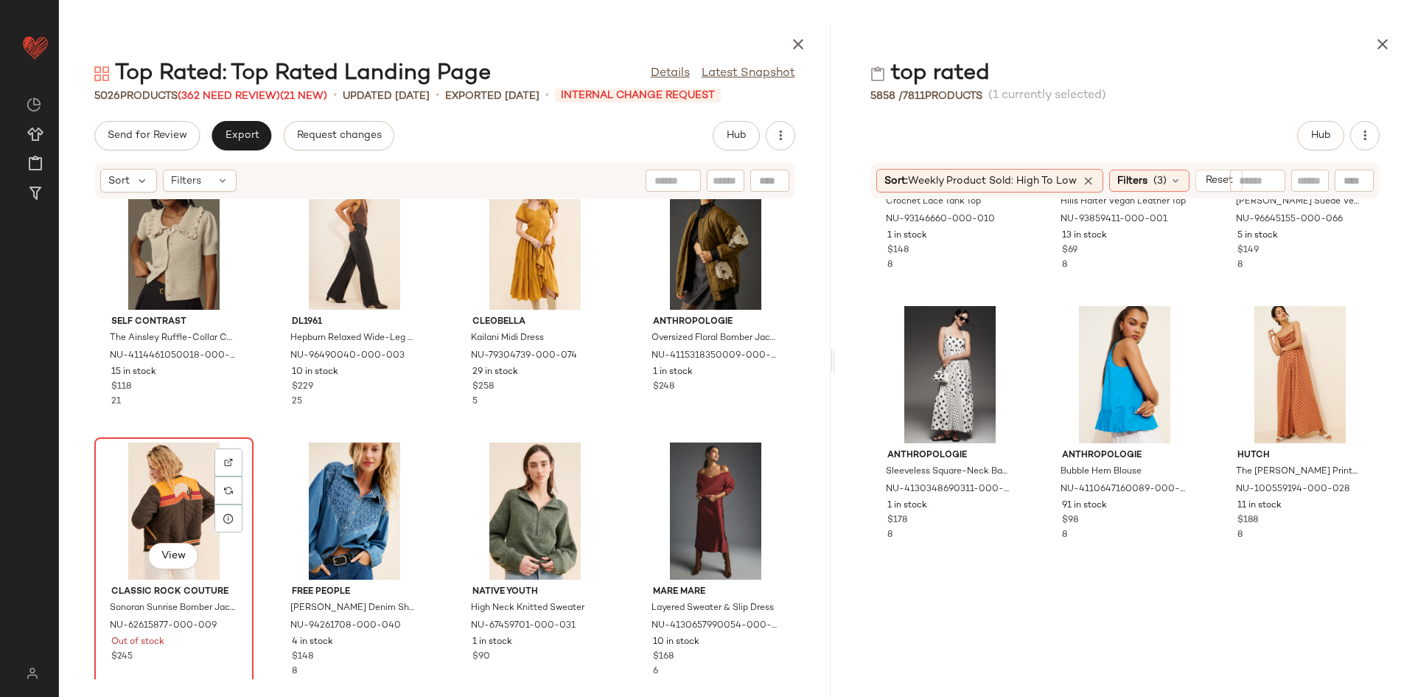
click at [136, 494] on div "View" at bounding box center [174, 510] width 149 height 137
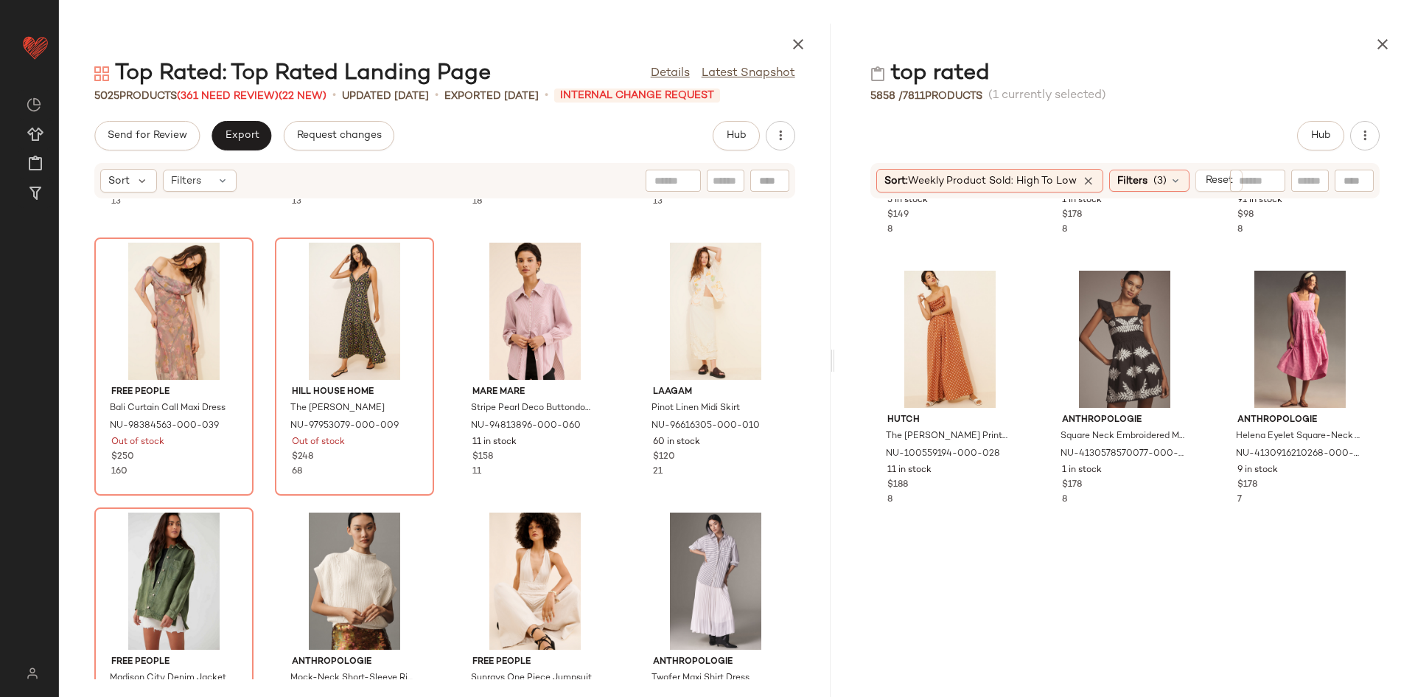
scroll to position [22434, 0]
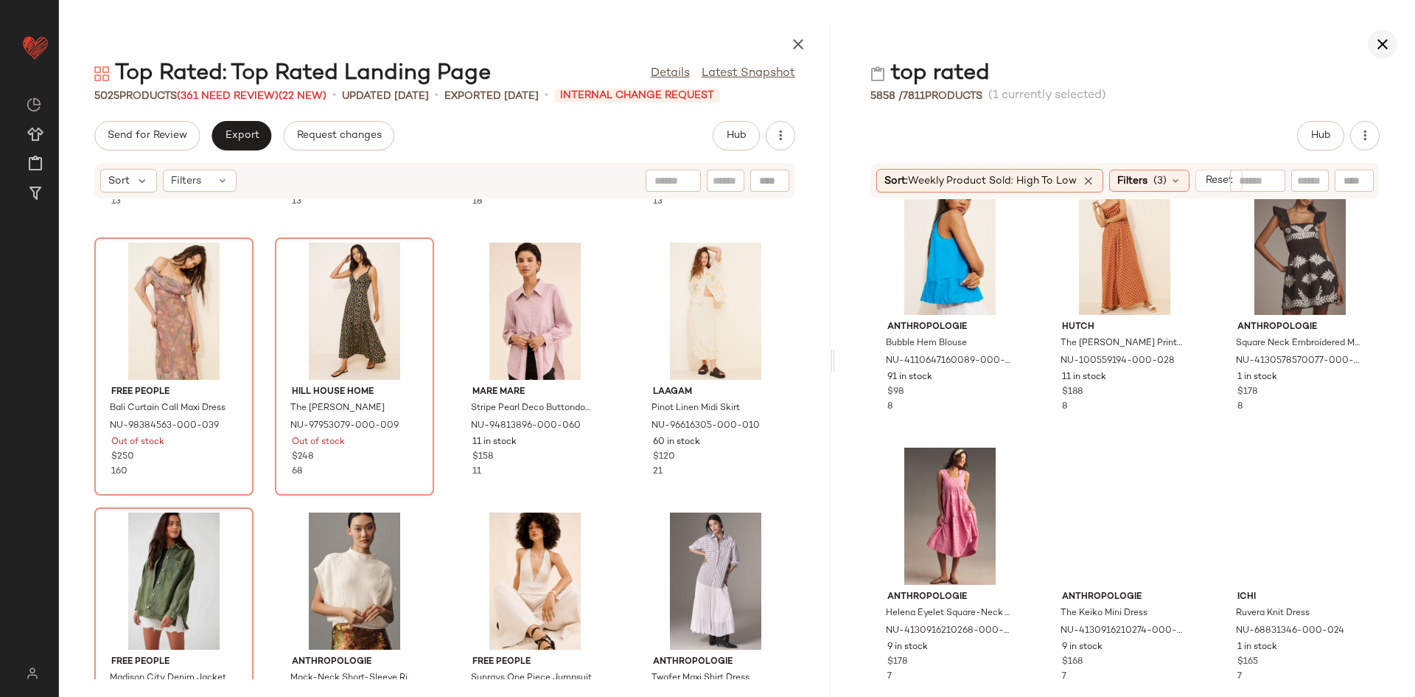
click at [1371, 44] on button "button" at bounding box center [1382, 43] width 29 height 29
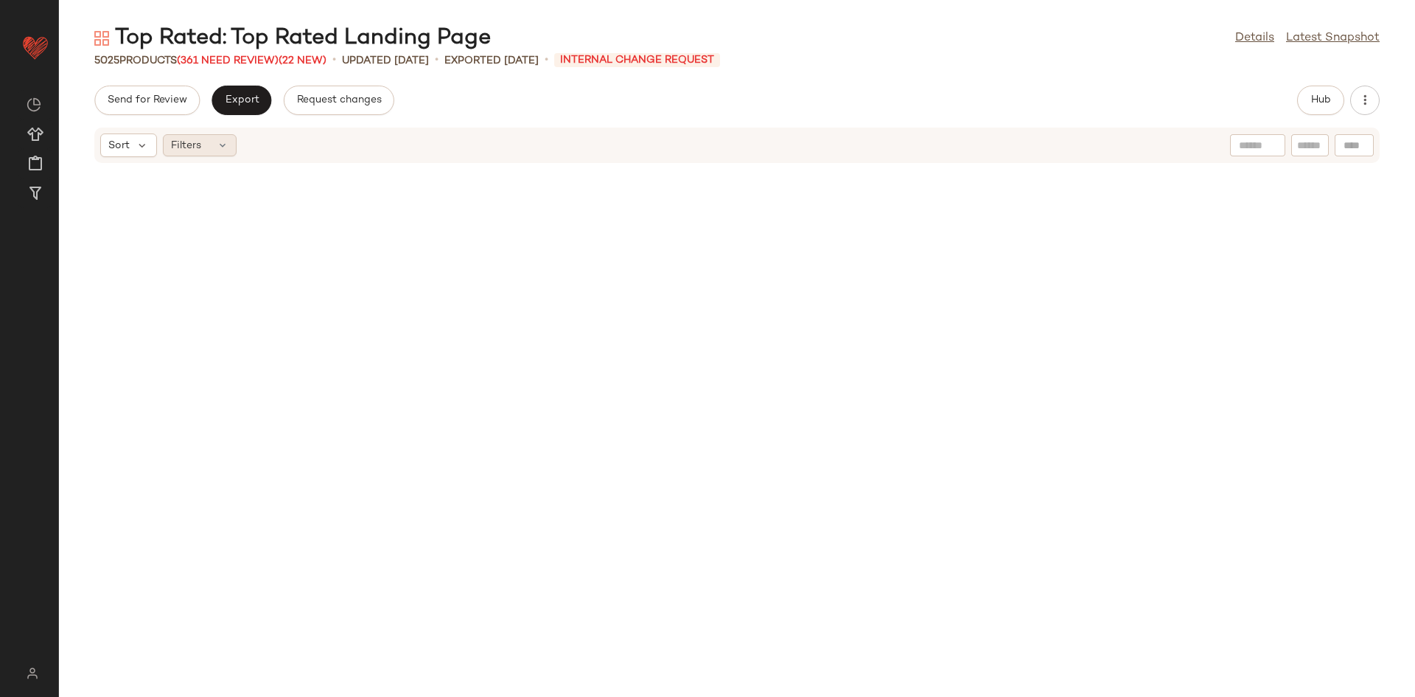
click at [186, 147] on span "Filters" at bounding box center [186, 145] width 30 height 15
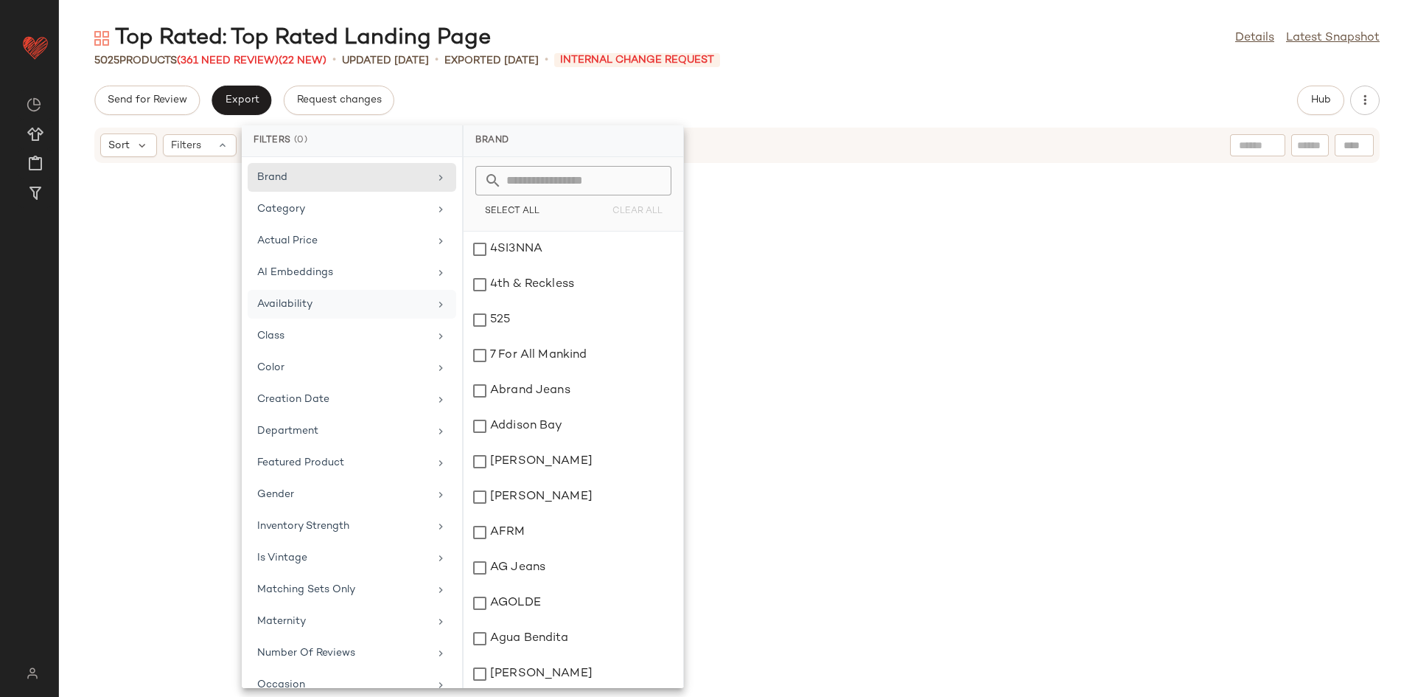
click at [351, 305] on div "Availability" at bounding box center [343, 303] width 172 height 15
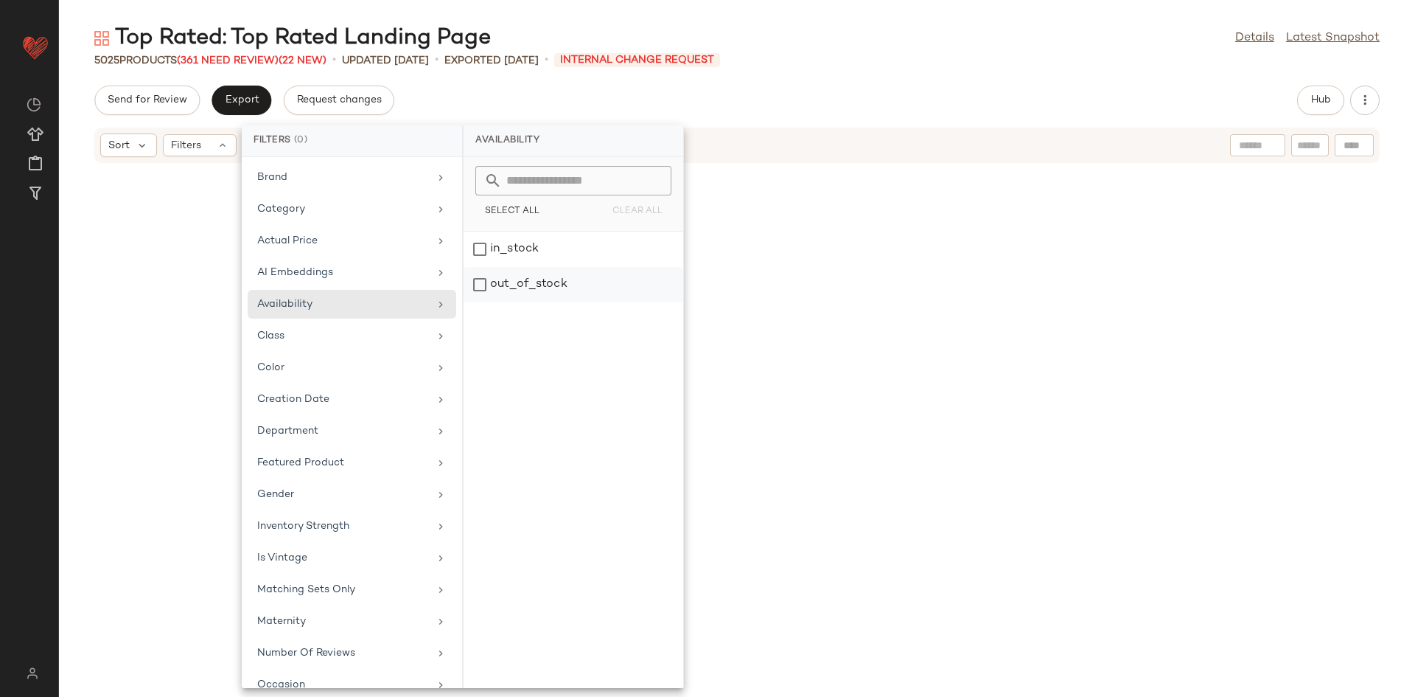
click at [578, 276] on div "out_of_stock" at bounding box center [574, 284] width 220 height 35
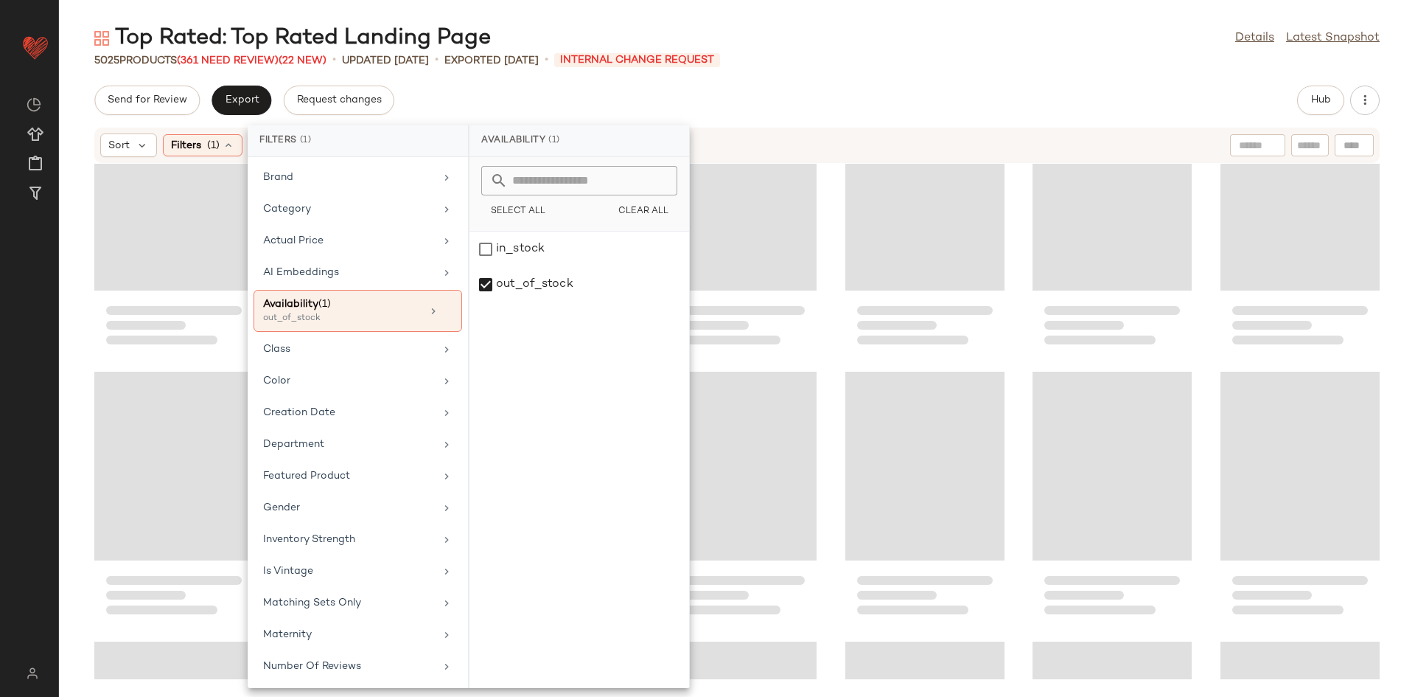
scroll to position [10167, 0]
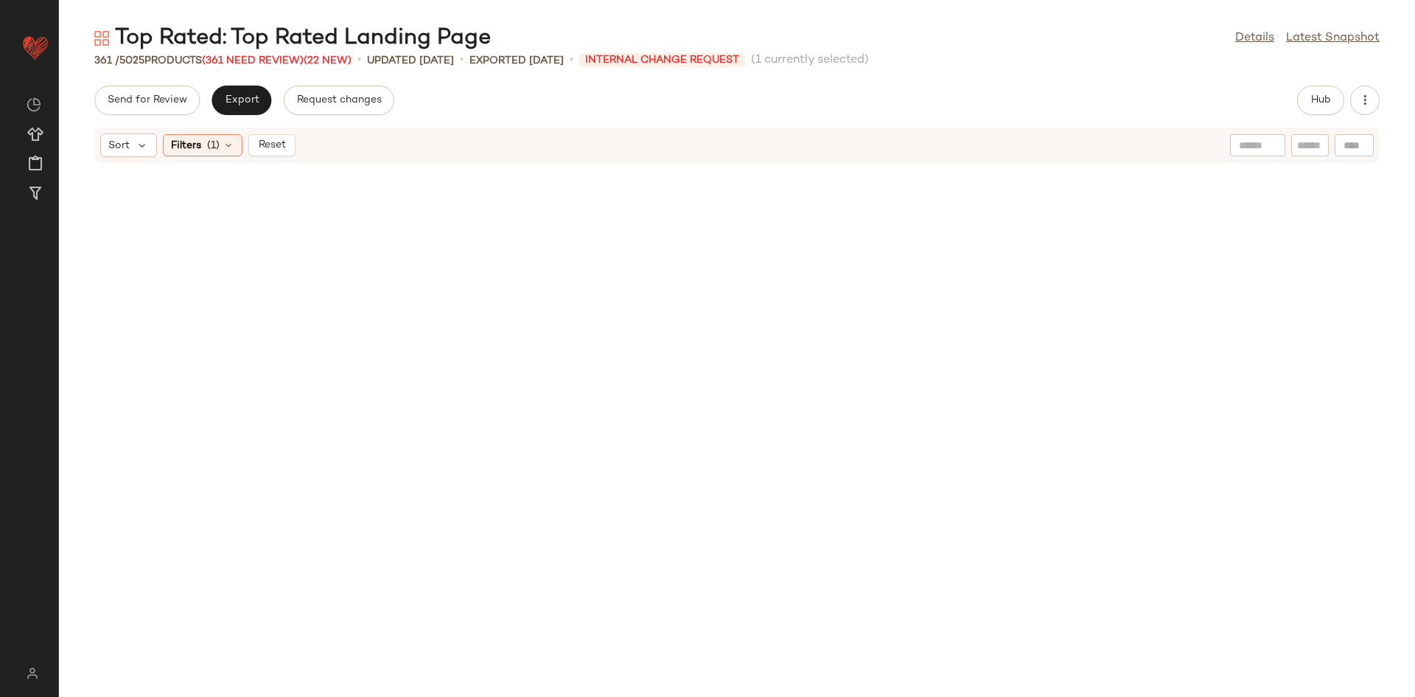
scroll to position [13517, 0]
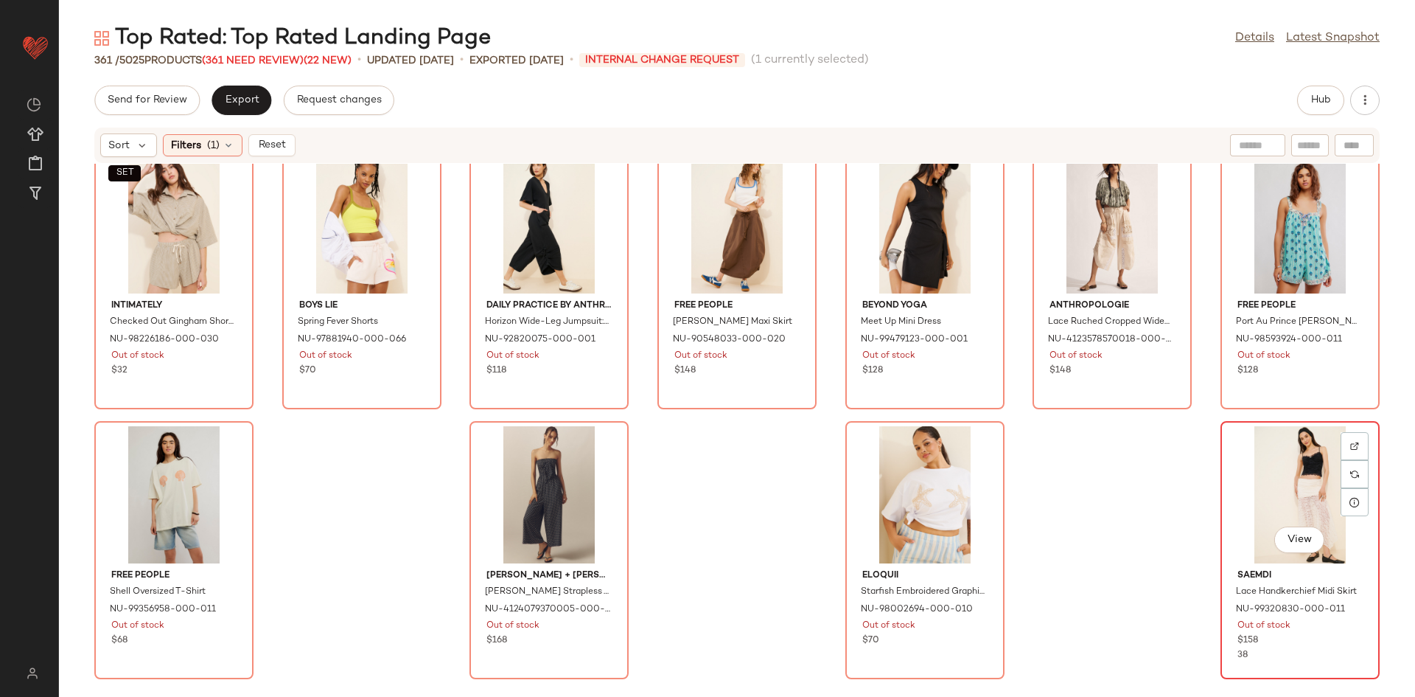
click at [1294, 482] on div "View" at bounding box center [1300, 494] width 149 height 137
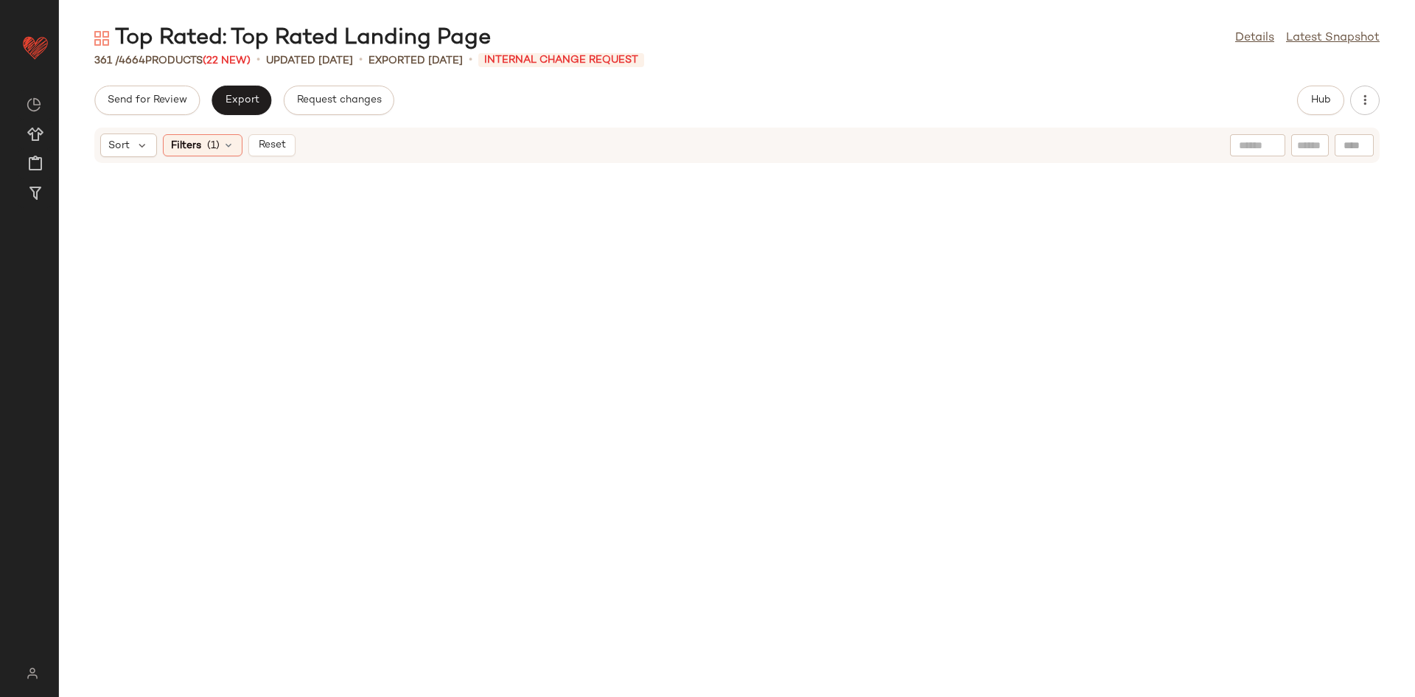
click at [277, 134] on button "Reset" at bounding box center [271, 145] width 47 height 22
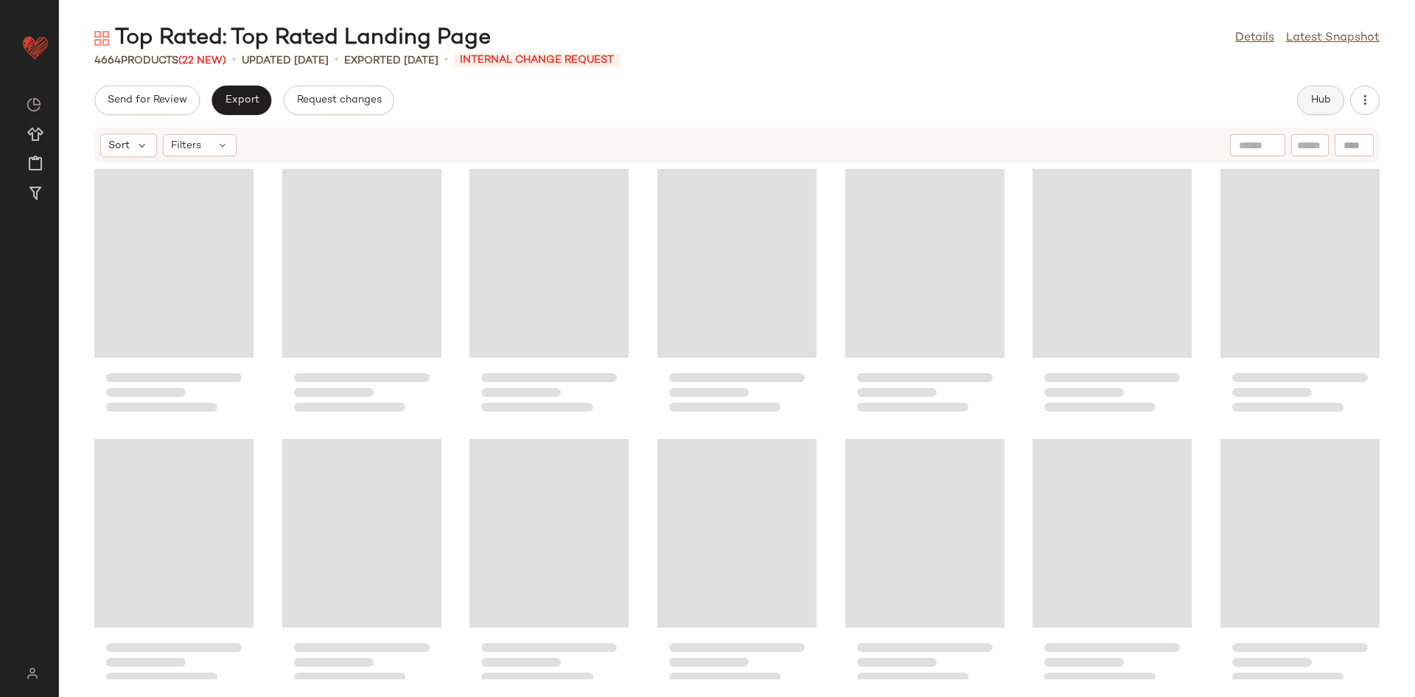
click at [1314, 111] on button "Hub" at bounding box center [1320, 100] width 47 height 29
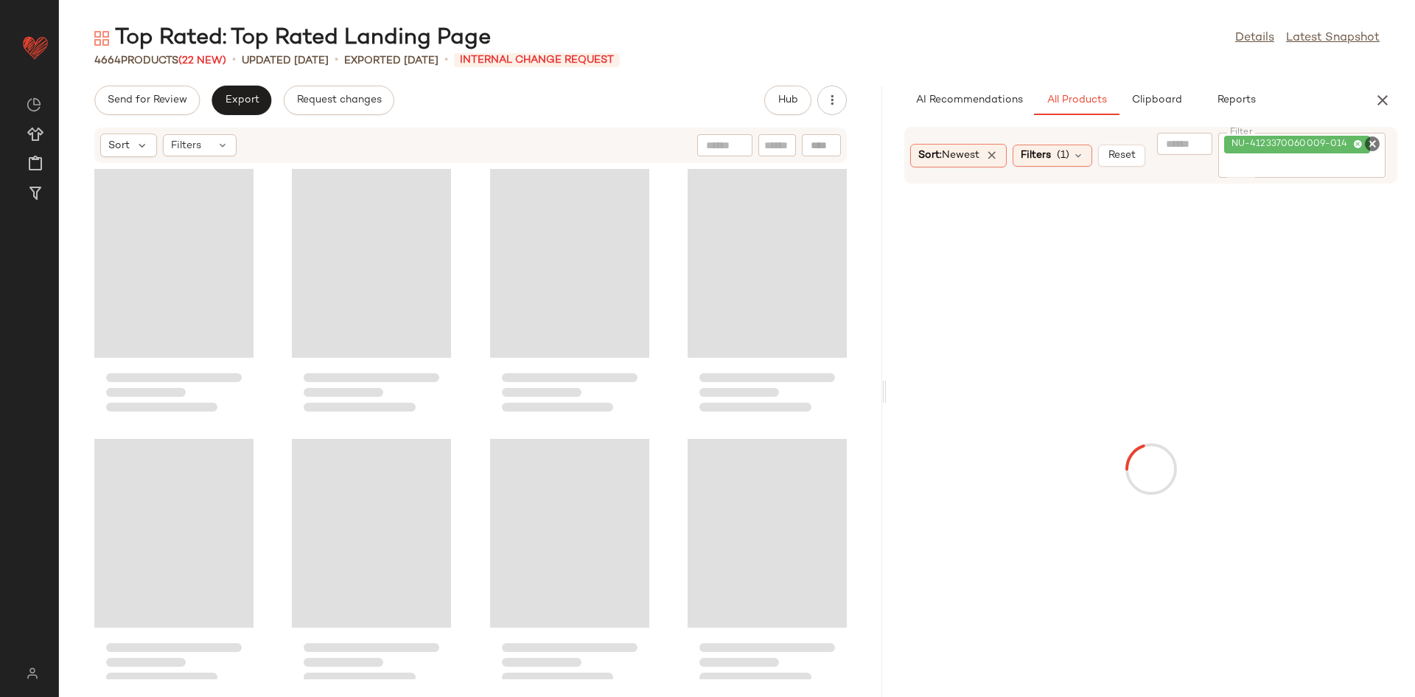
drag, startPoint x: 737, startPoint y: 285, endPoint x: 901, endPoint y: 308, distance: 165.2
click at [925, 307] on div "Top Rated: Top Rated Landing Page Details Latest Snapshot 4664 Products (22 New…" at bounding box center [737, 360] width 1356 height 673
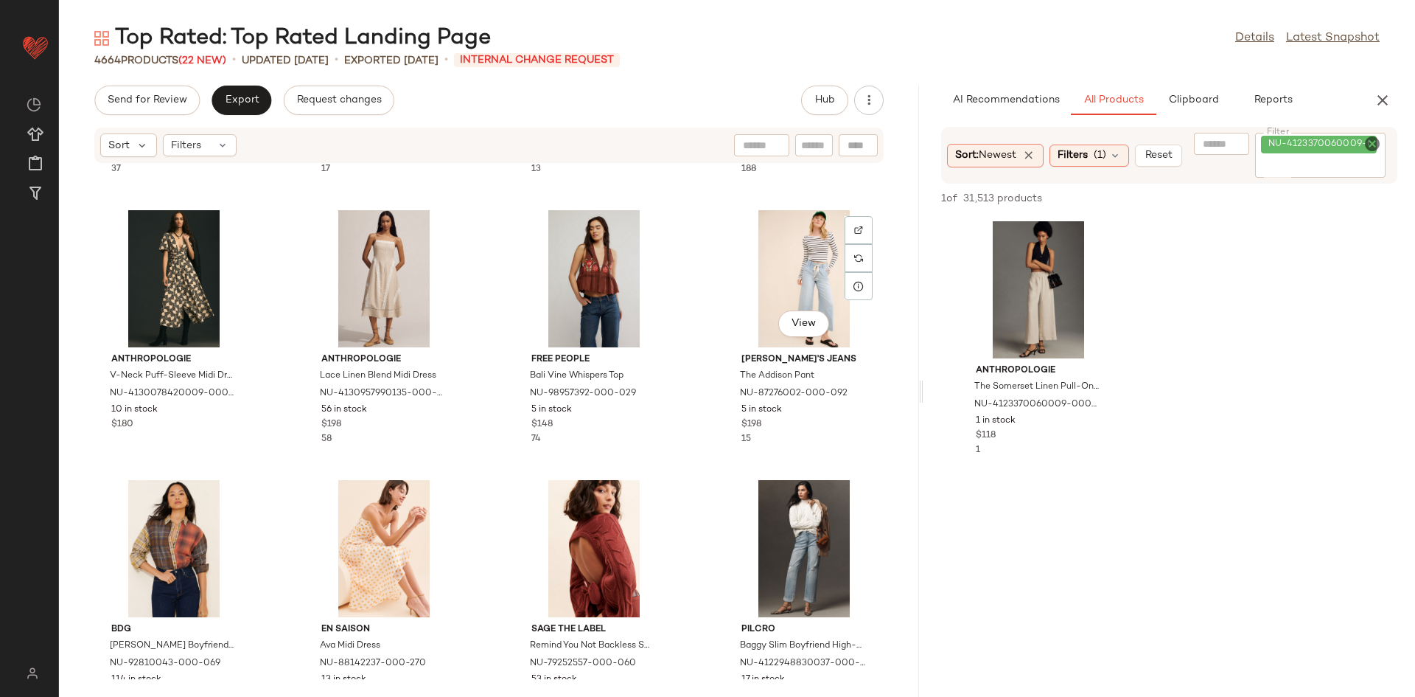
scroll to position [7641, 0]
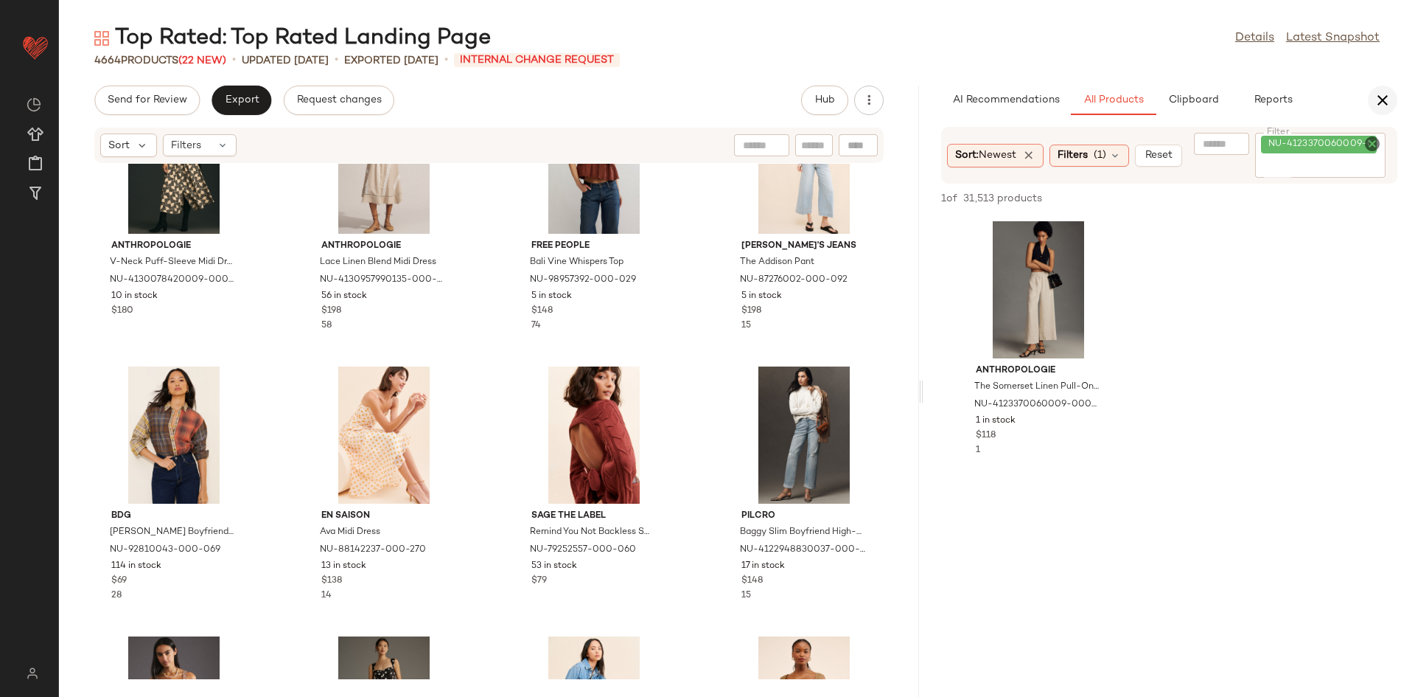
click at [1387, 97] on icon "button" at bounding box center [1383, 100] width 18 height 18
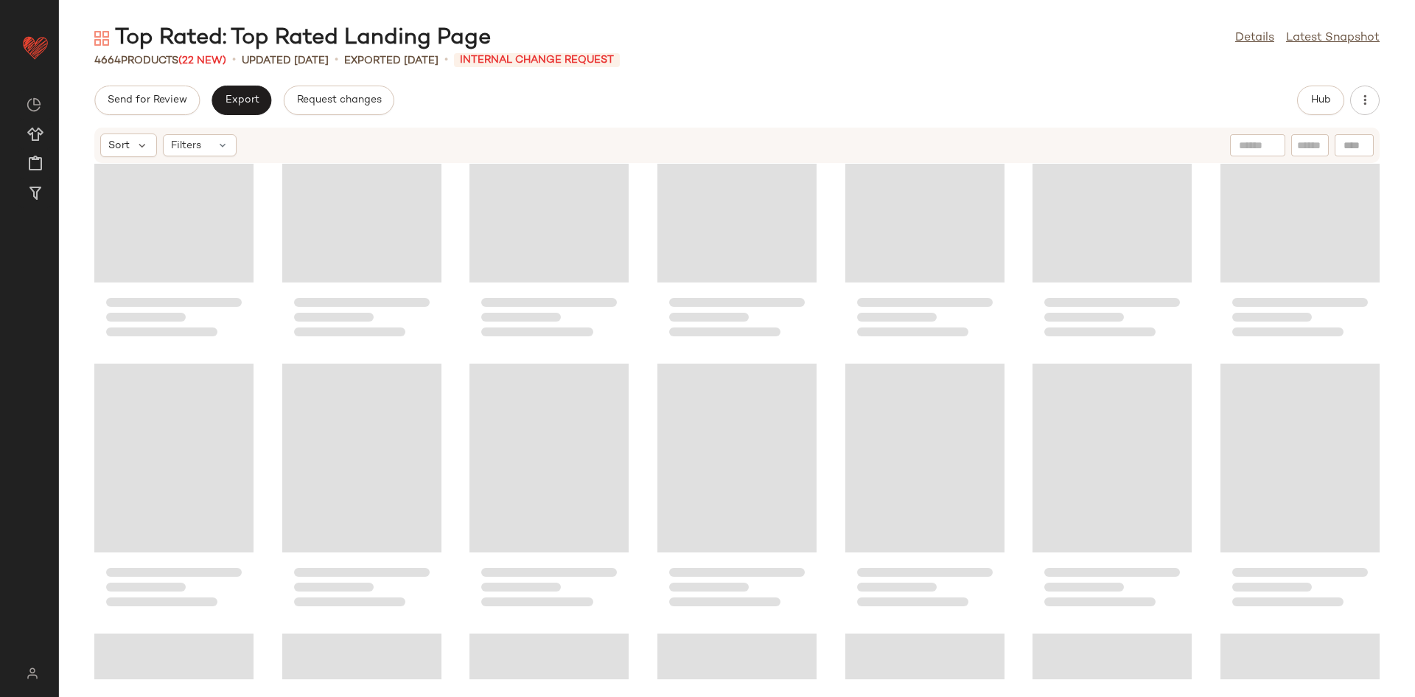
scroll to position [6920, 0]
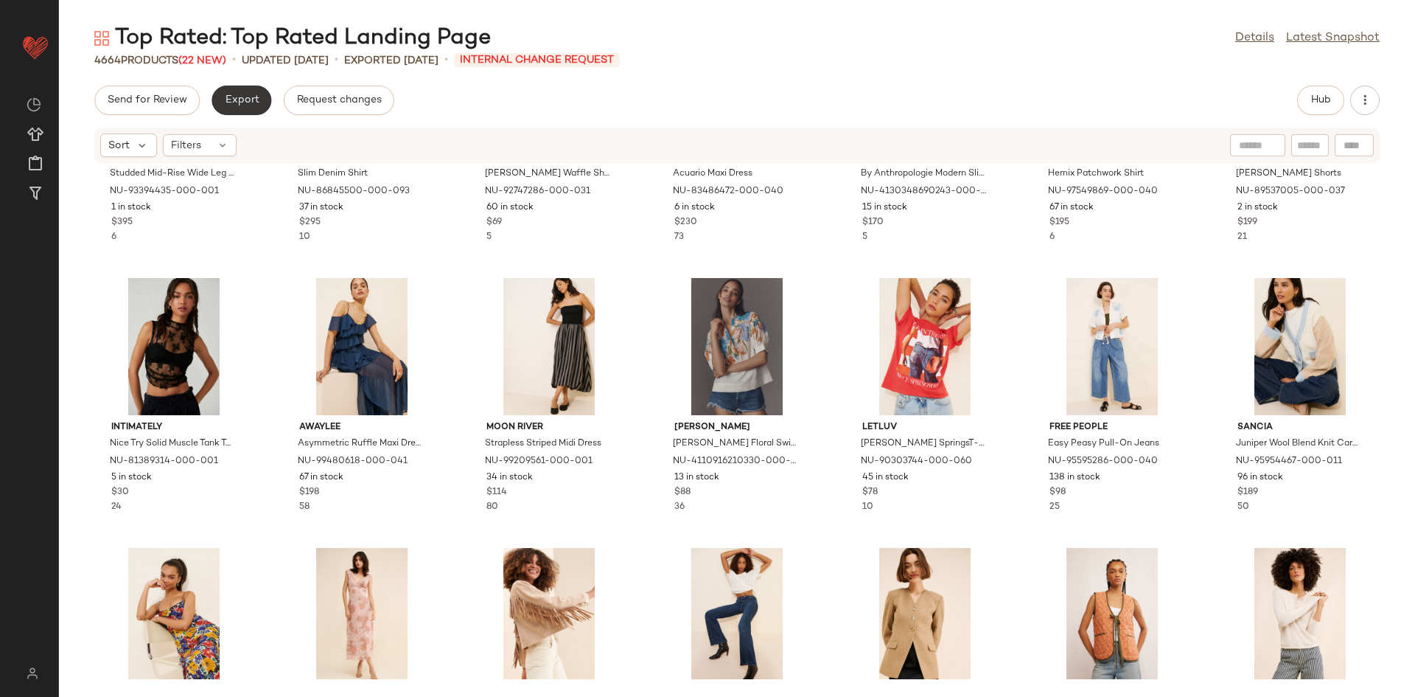
click at [241, 99] on span "Export" at bounding box center [241, 100] width 35 height 12
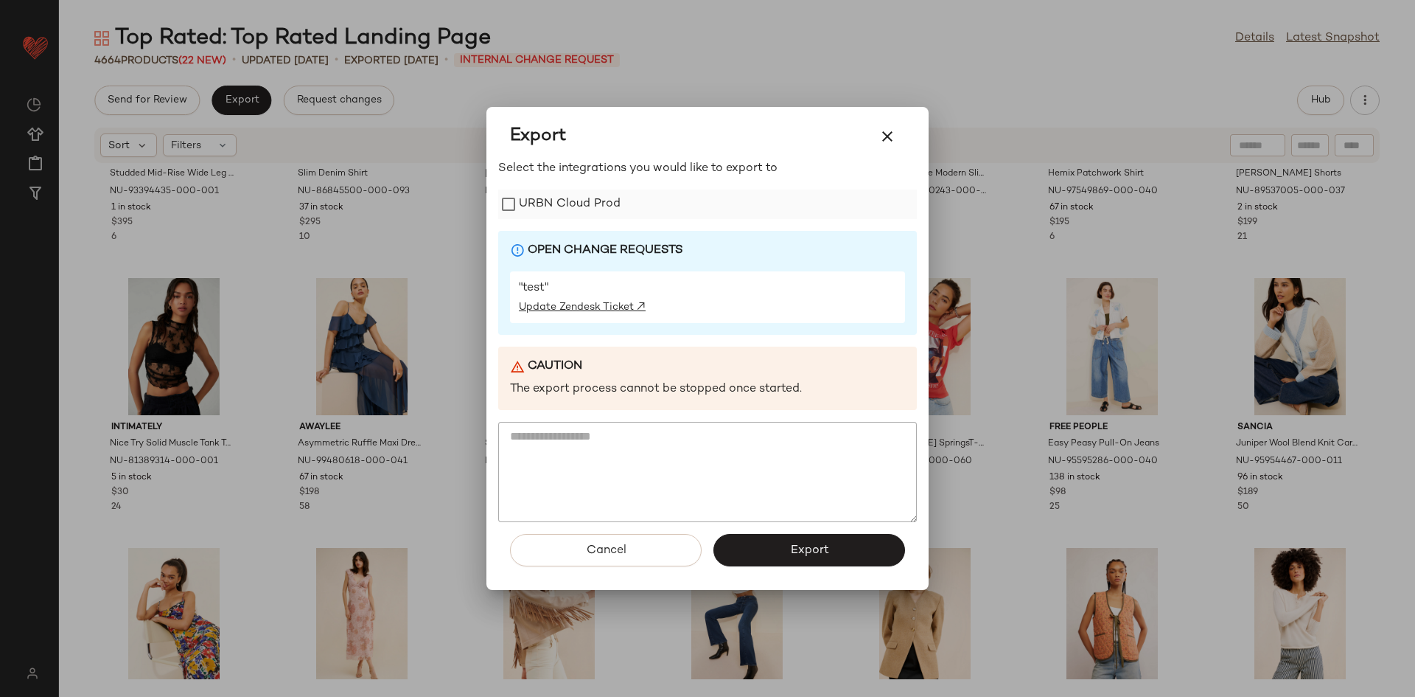
click at [529, 210] on label "URBN Cloud Prod" at bounding box center [570, 203] width 102 height 29
drag, startPoint x: 793, startPoint y: 544, endPoint x: 798, endPoint y: 537, distance: 8.4
click at [792, 544] on span "Export" at bounding box center [808, 550] width 39 height 14
